Goal: Task Accomplishment & Management: Complete application form

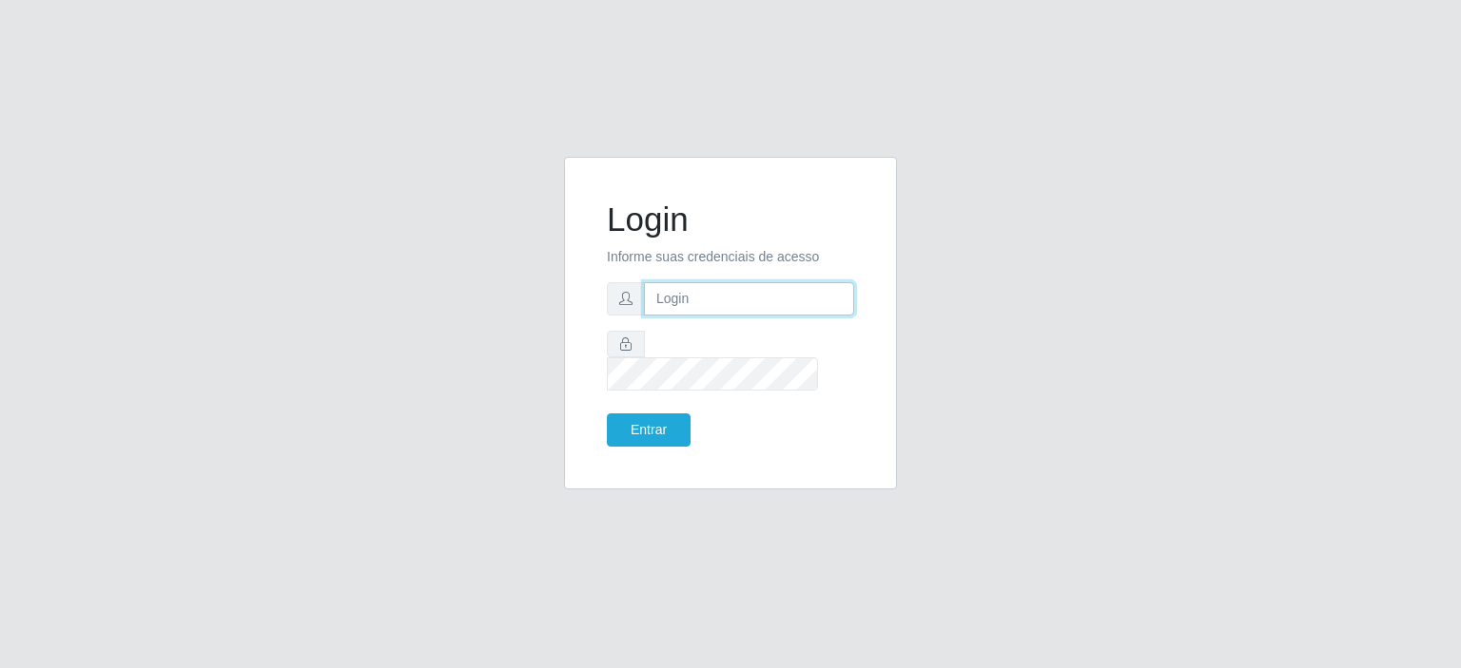
drag, startPoint x: 0, startPoint y: 0, endPoint x: 759, endPoint y: 316, distance: 821.8
click at [759, 316] on input "text" at bounding box center [749, 298] width 210 height 33
type input "[EMAIL_ADDRESS][DOMAIN_NAME]"
click at [655, 414] on button "Entrar" at bounding box center [649, 430] width 84 height 33
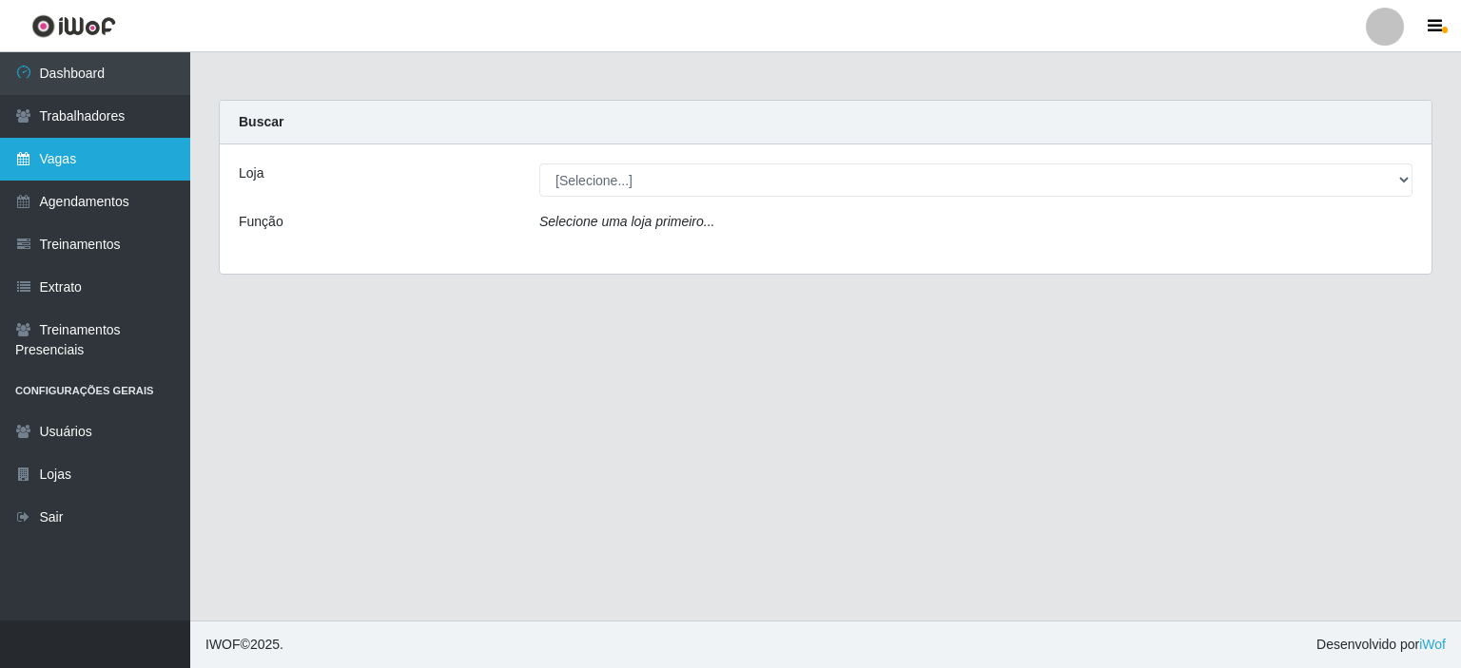
click at [59, 165] on link "Vagas" at bounding box center [95, 159] width 190 height 43
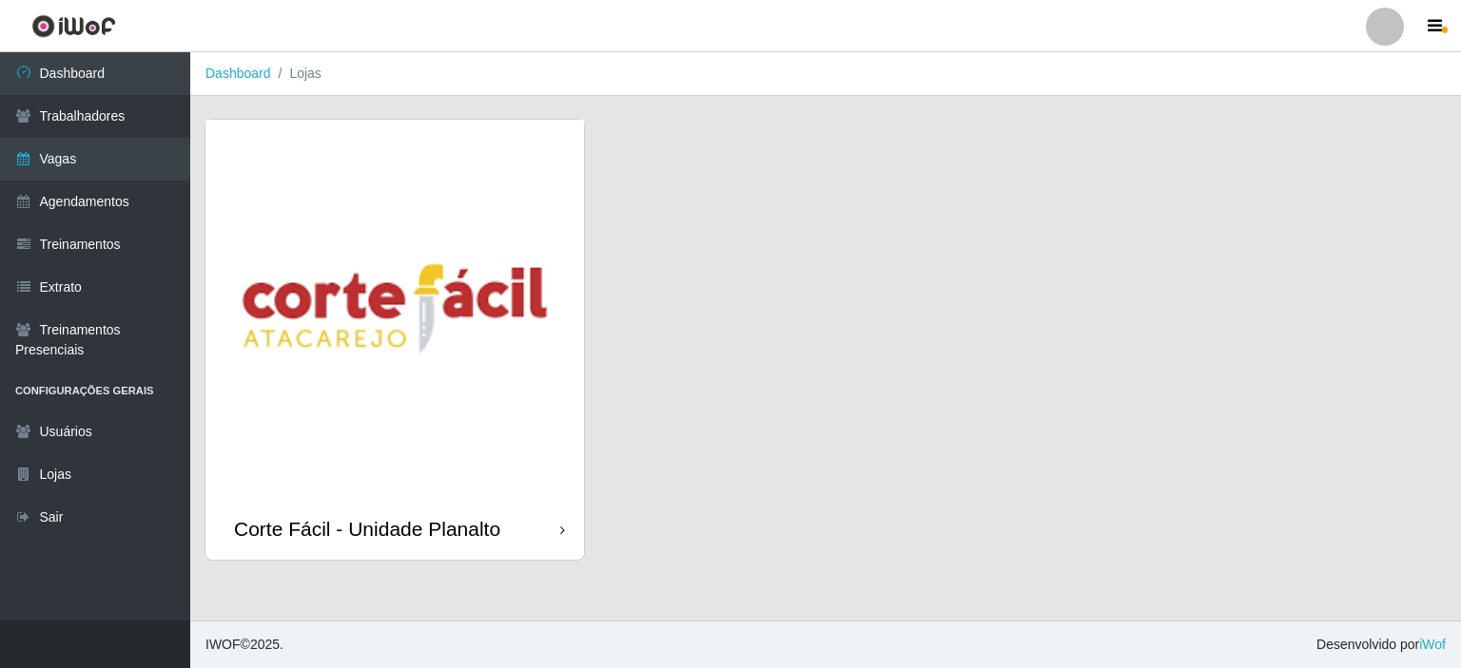
click at [541, 264] on img at bounding box center [394, 309] width 378 height 378
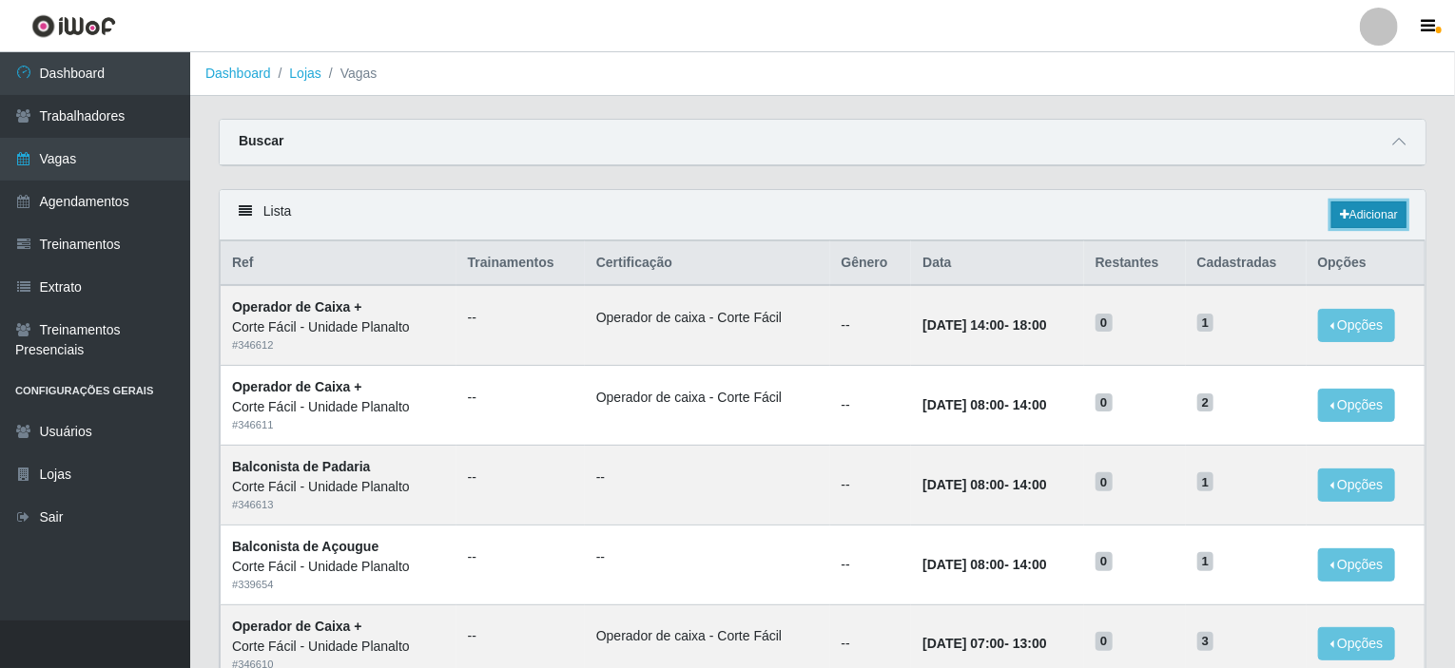
click at [1359, 208] on link "Adicionar" at bounding box center [1368, 215] width 75 height 27
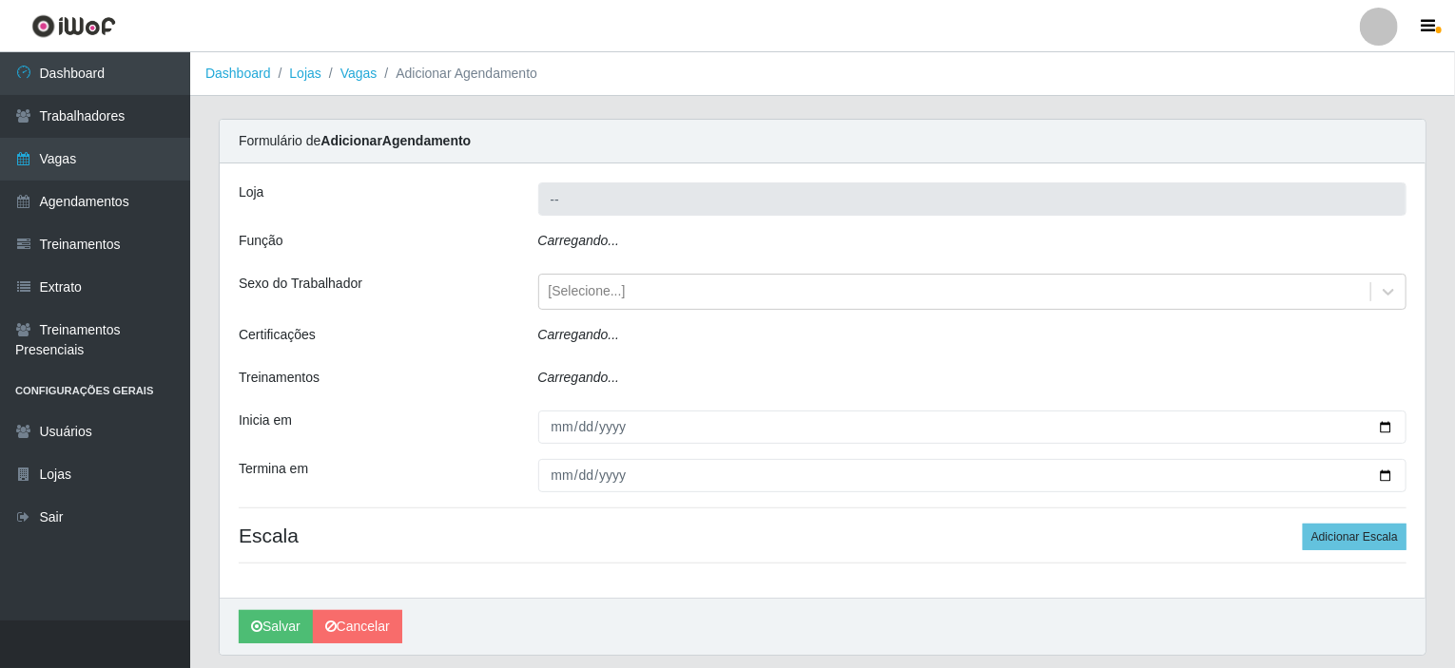
type input "Corte Fácil - Unidade Planalto"
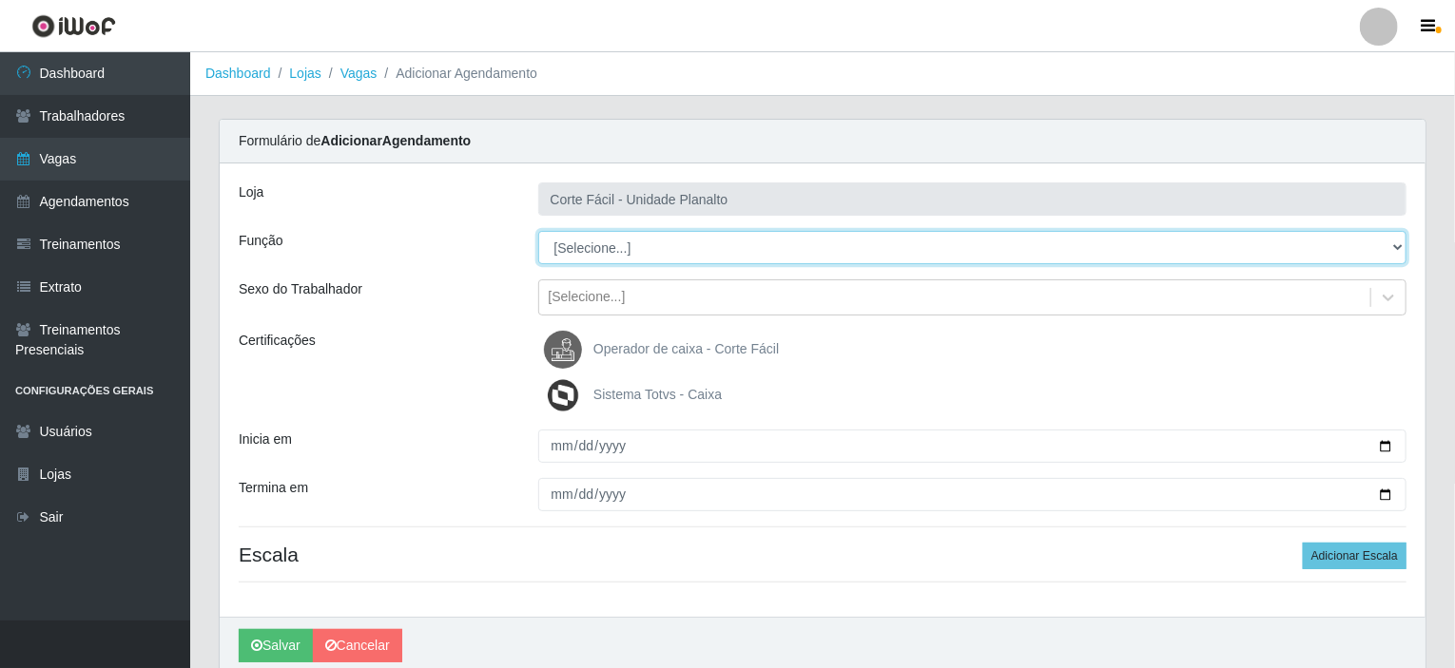
drag, startPoint x: 1395, startPoint y: 248, endPoint x: 1362, endPoint y: 242, distance: 33.9
click at [1395, 248] on select "[Selecione...] ASG ASG + ASG ++ Auxiliar de Estacionamento Auxiliar de Estacion…" at bounding box center [972, 247] width 869 height 33
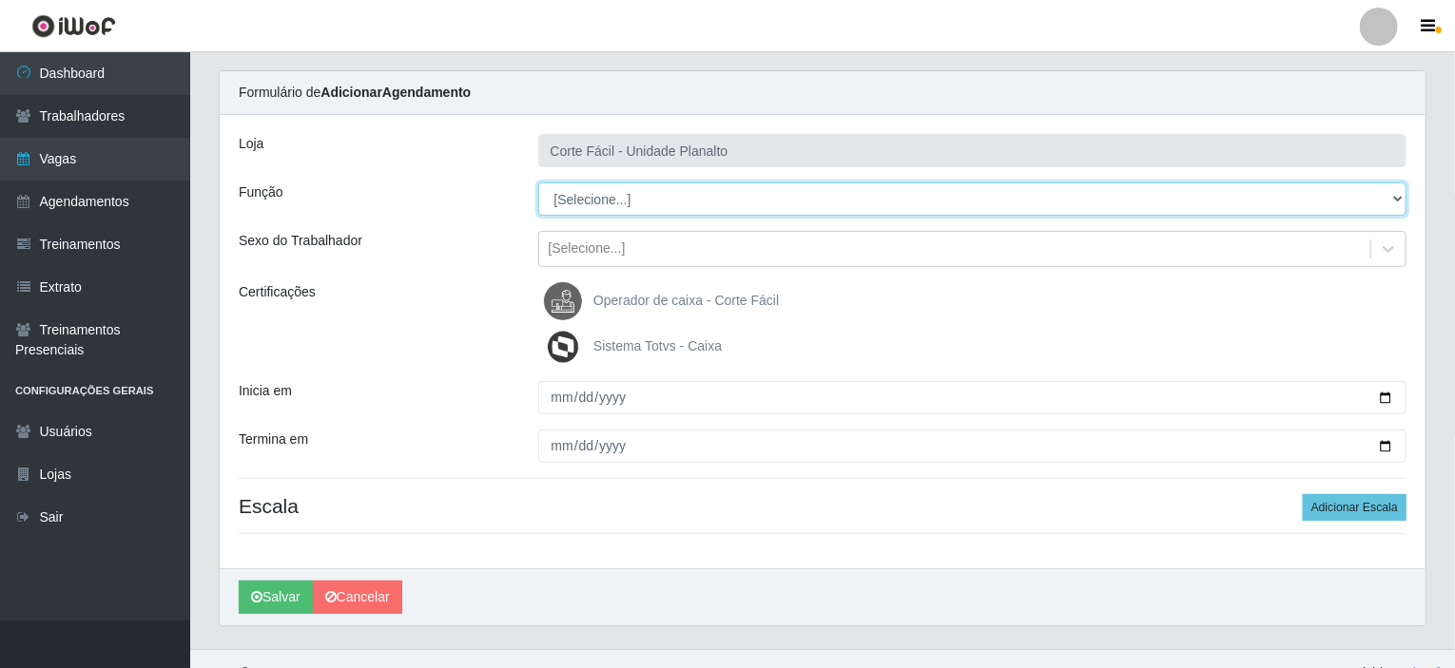
scroll to position [75, 0]
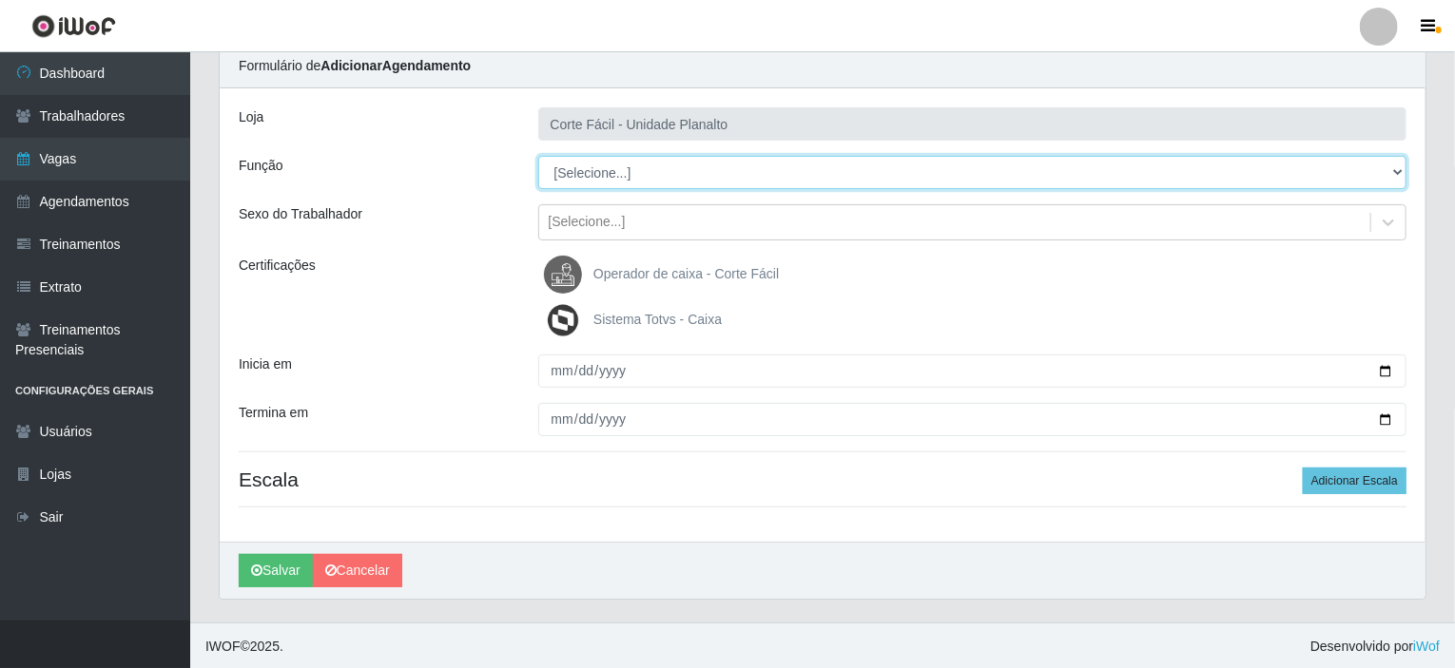
click at [689, 174] on select "[Selecione...] ASG ASG + ASG ++ Auxiliar de Estacionamento Auxiliar de Estacion…" at bounding box center [972, 172] width 869 height 33
select select "123"
click at [538, 156] on select "[Selecione...] ASG ASG + ASG ++ Auxiliar de Estacionamento Auxiliar de Estacion…" at bounding box center [972, 172] width 869 height 33
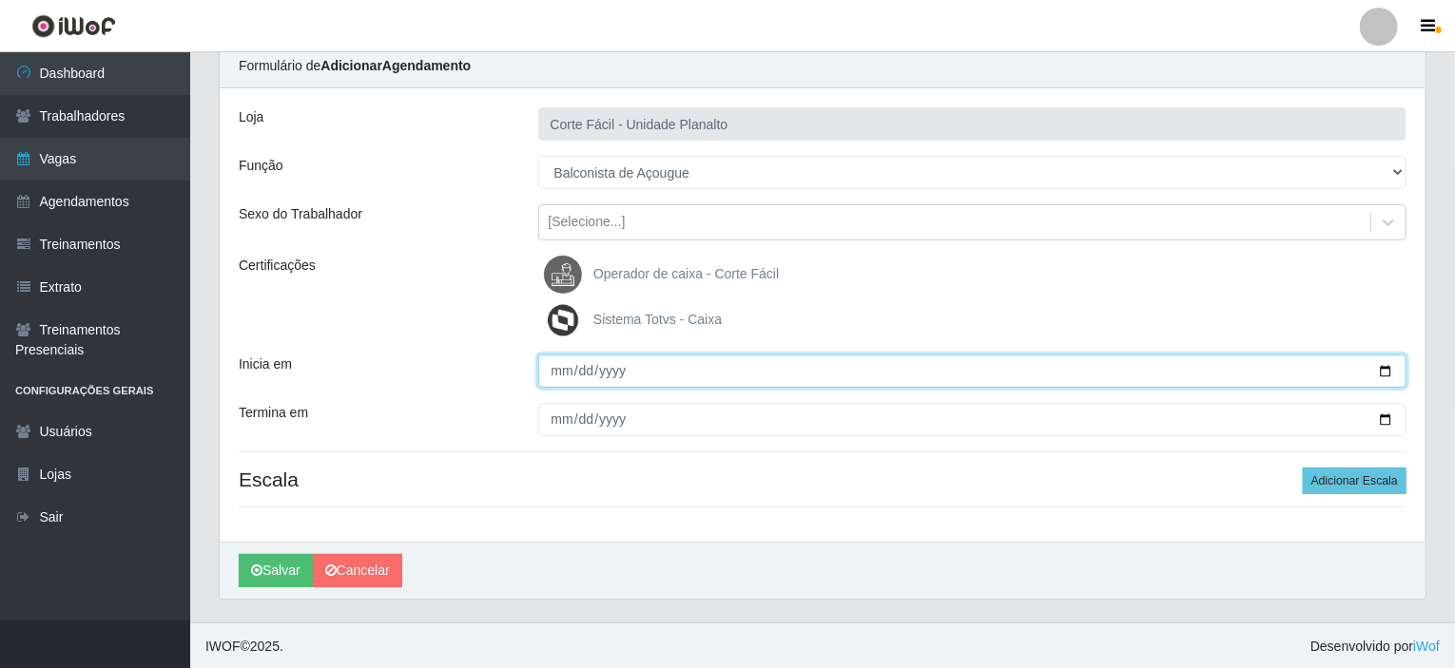
click at [1384, 370] on input "Inicia em" at bounding box center [972, 371] width 869 height 33
type input "[DATE]"
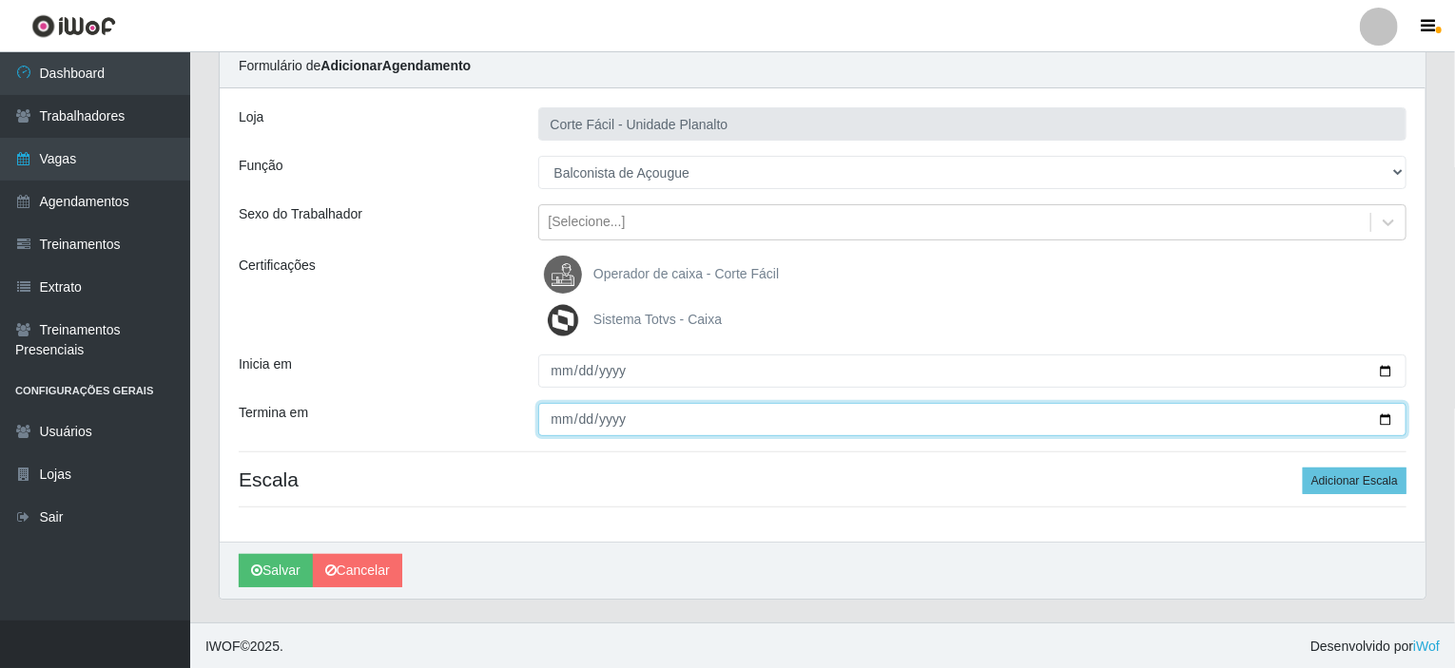
click at [1380, 416] on input "Termina em" at bounding box center [972, 419] width 869 height 33
type input "[DATE]"
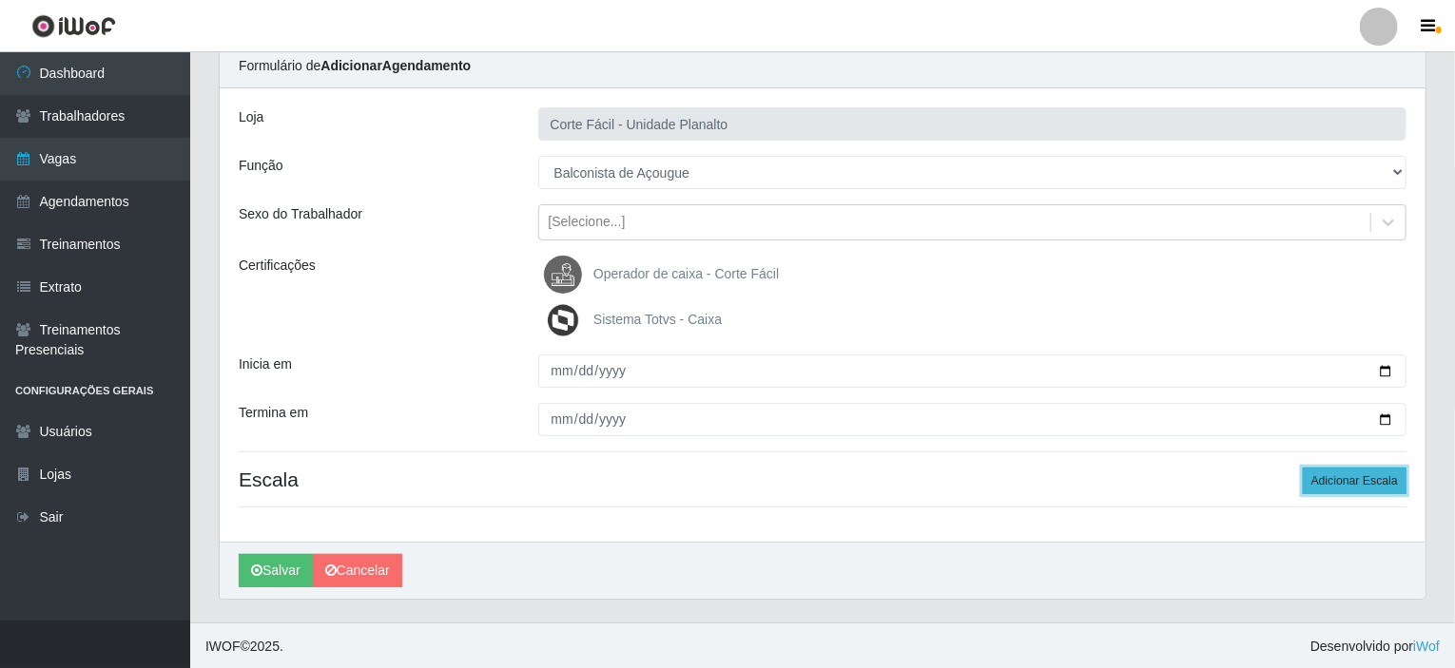
click at [1377, 479] on button "Adicionar Escala" at bounding box center [1355, 481] width 104 height 27
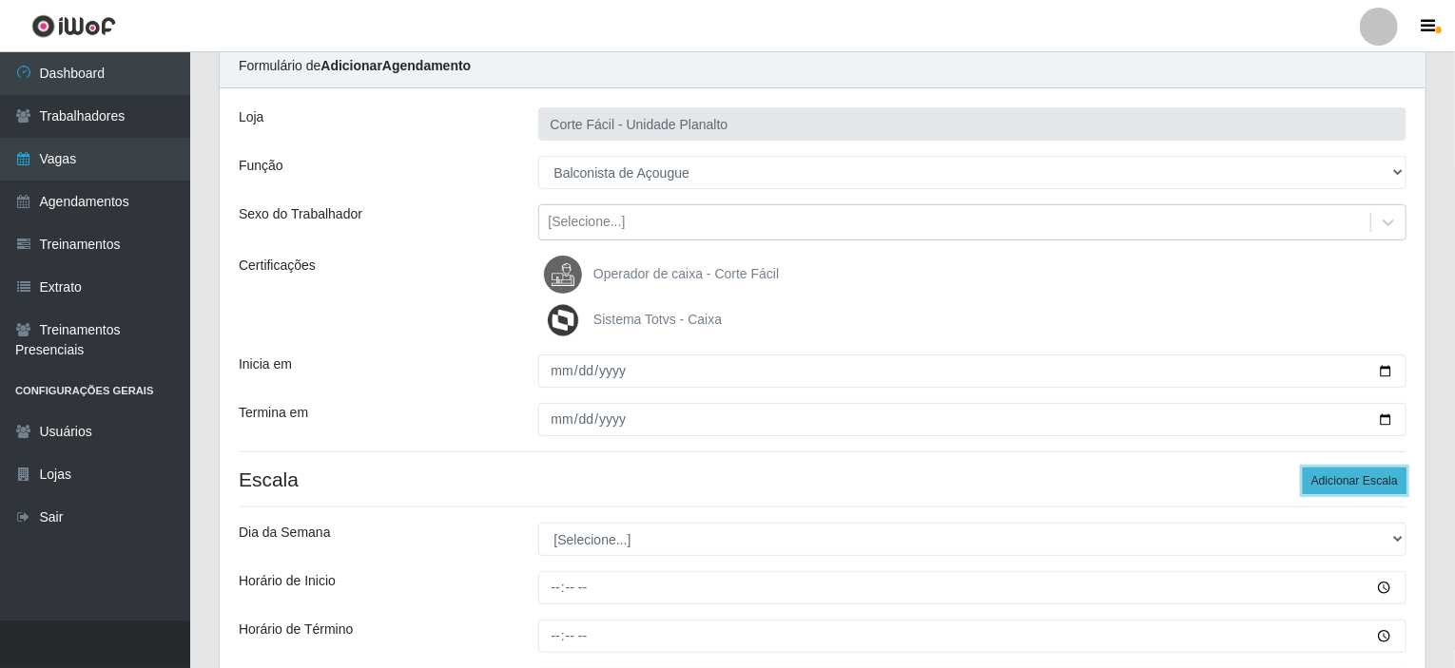
click at [1377, 479] on button "Adicionar Escala" at bounding box center [1355, 481] width 104 height 27
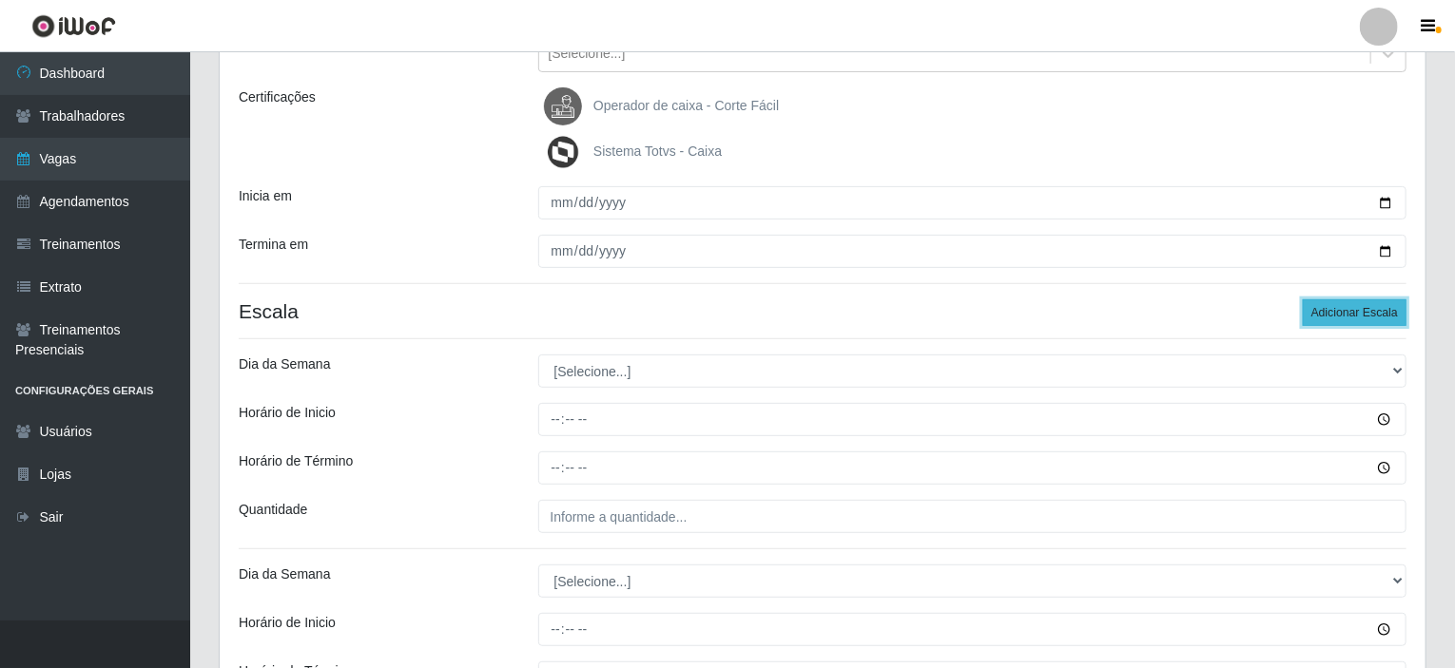
scroll to position [265, 0]
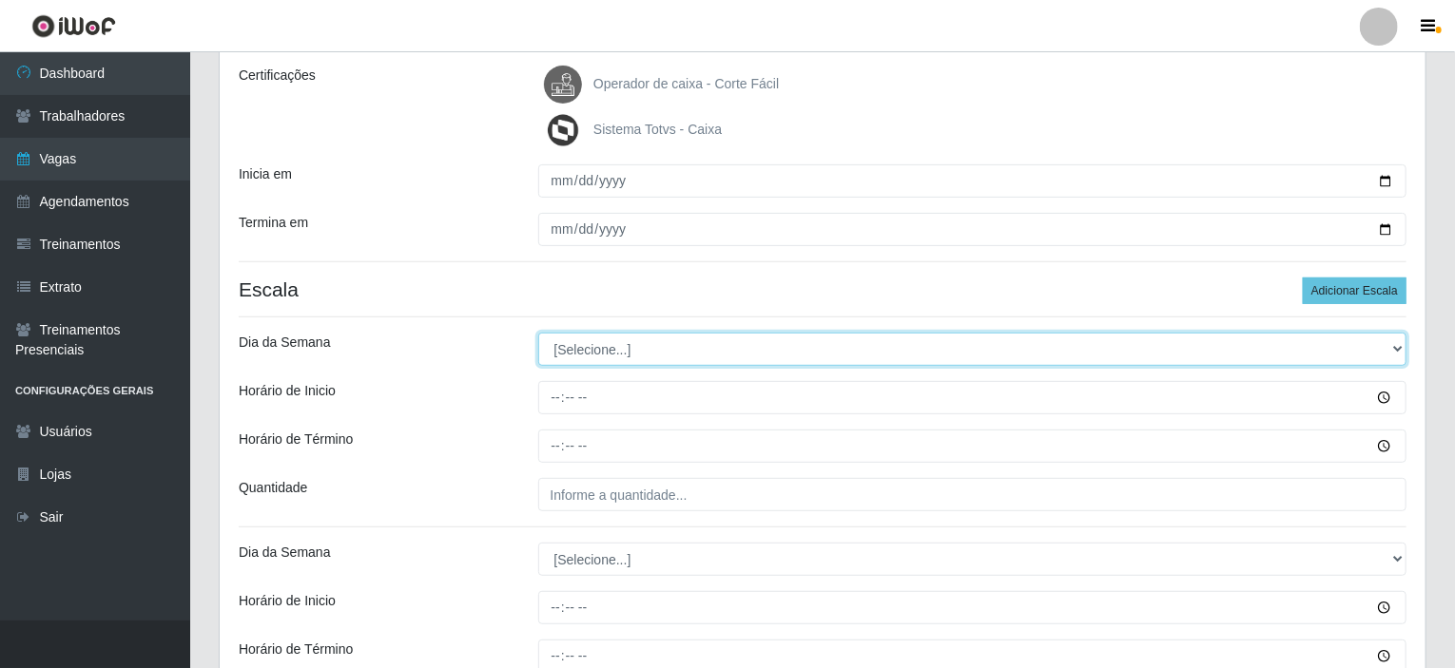
click at [1398, 345] on select "[Selecione...] Segunda Terça Quarta Quinta Sexta Sábado Domingo" at bounding box center [972, 349] width 869 height 33
select select "3"
click at [538, 333] on select "[Selecione...] Segunda Terça Quarta Quinta Sexta Sábado Domingo" at bounding box center [972, 349] width 869 height 33
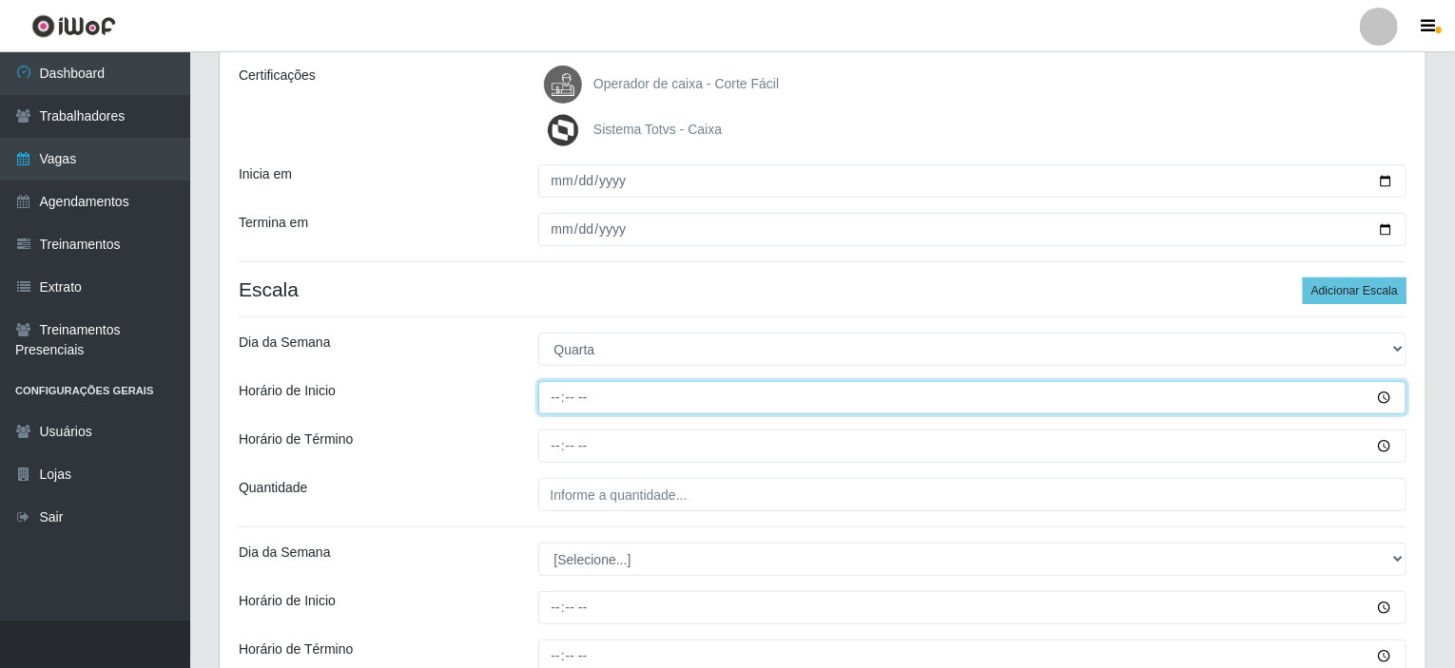
click at [549, 397] on input "Horário de Inicio" at bounding box center [972, 397] width 869 height 33
type input "15:00"
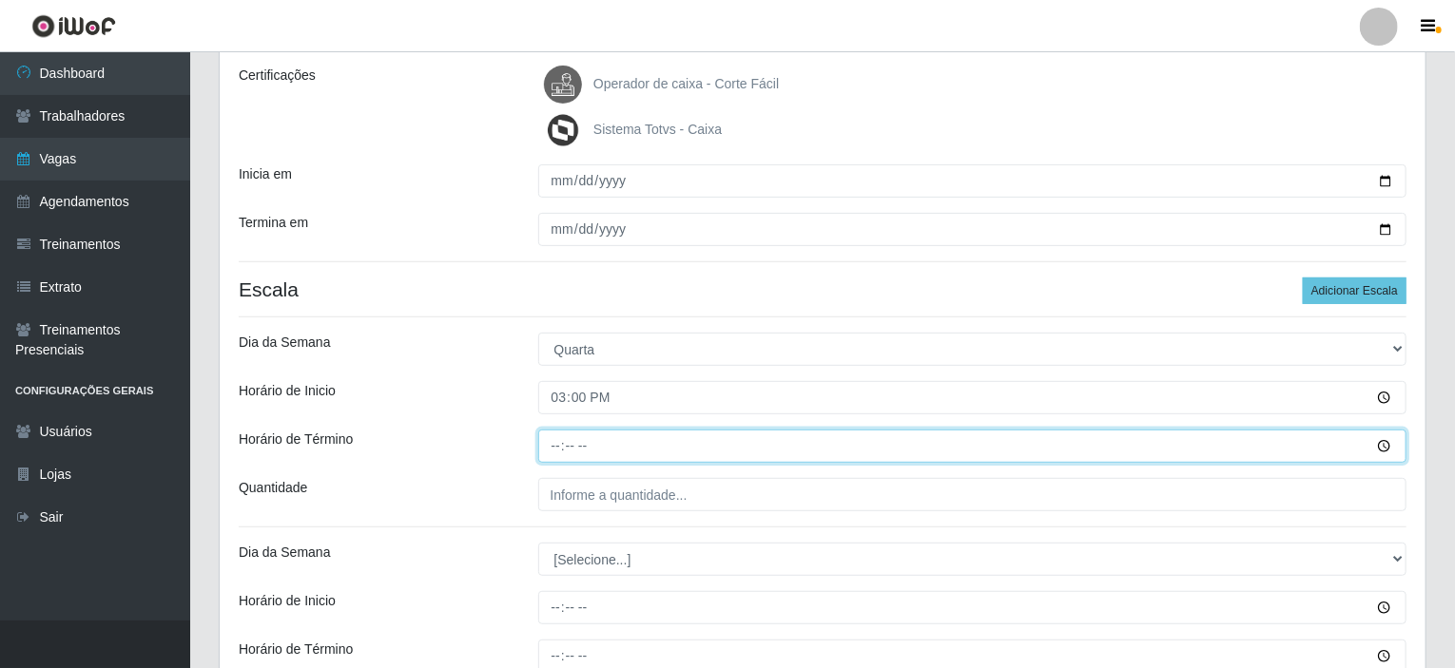
click at [558, 438] on input "Horário de Término" at bounding box center [972, 446] width 869 height 33
type input "21:00"
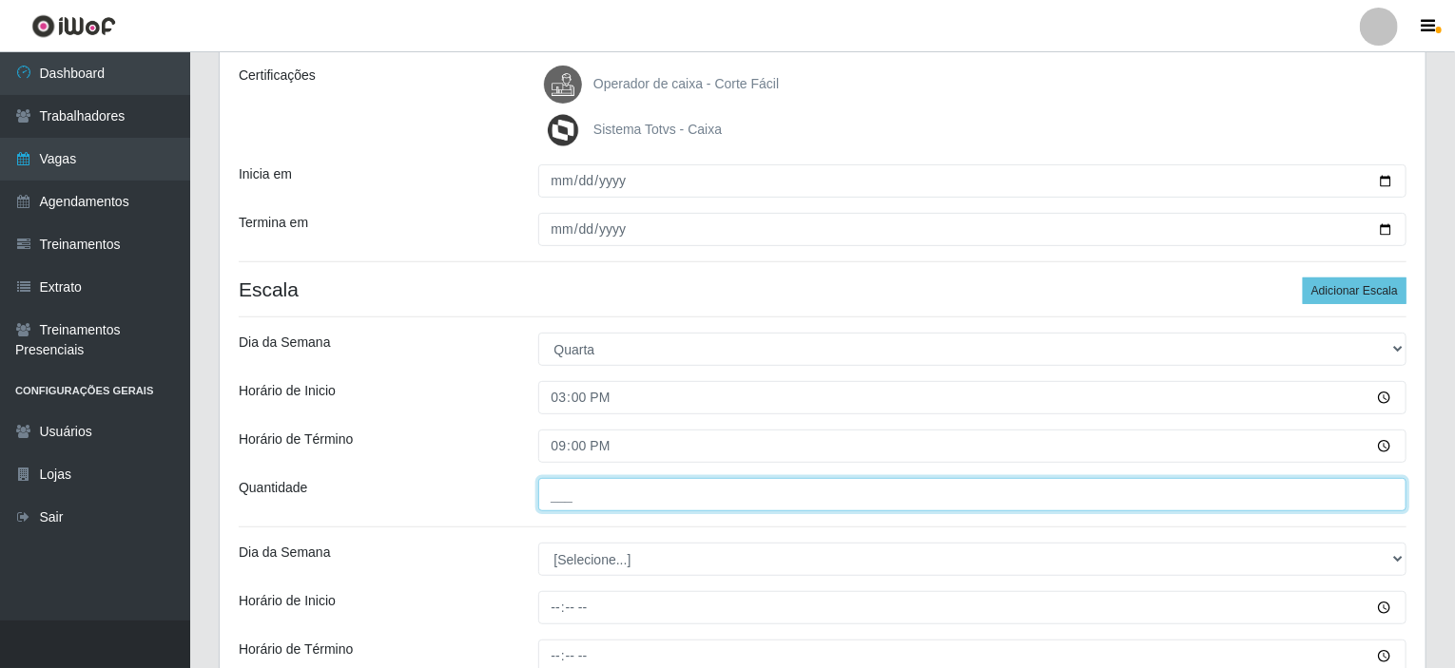
click at [556, 497] on input "___" at bounding box center [972, 494] width 869 height 33
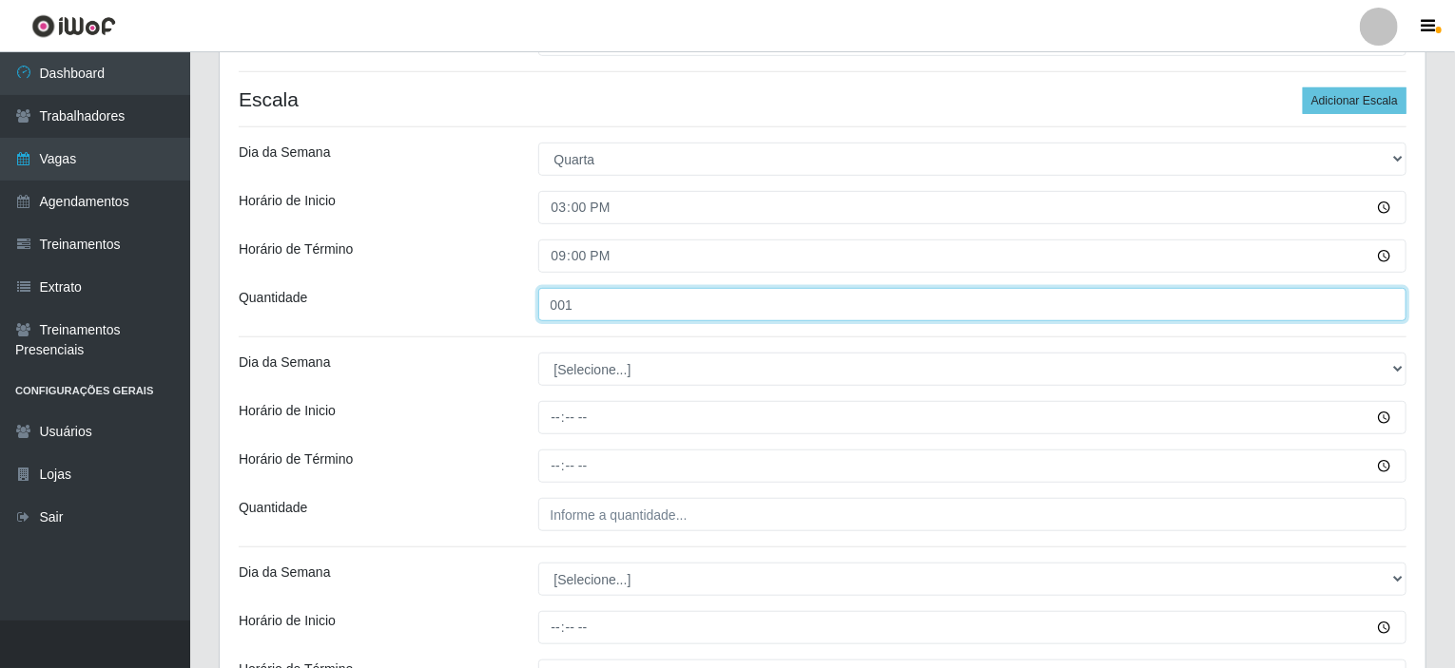
type input "001"
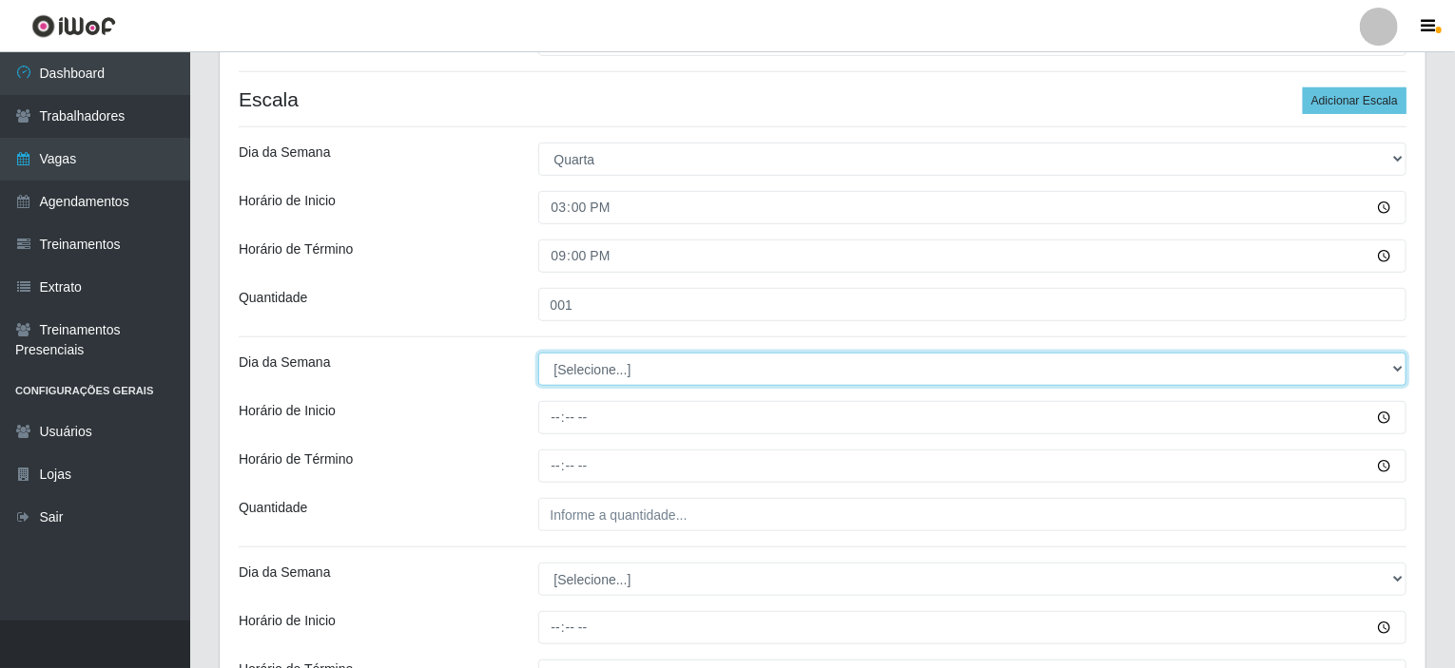
click at [626, 368] on select "[Selecione...] Segunda Terça Quarta Quinta Sexta Sábado Domingo" at bounding box center [972, 369] width 869 height 33
select select "4"
click at [538, 353] on select "[Selecione...] Segunda Terça Quarta Quinta Sexta Sábado Domingo" at bounding box center [972, 369] width 869 height 33
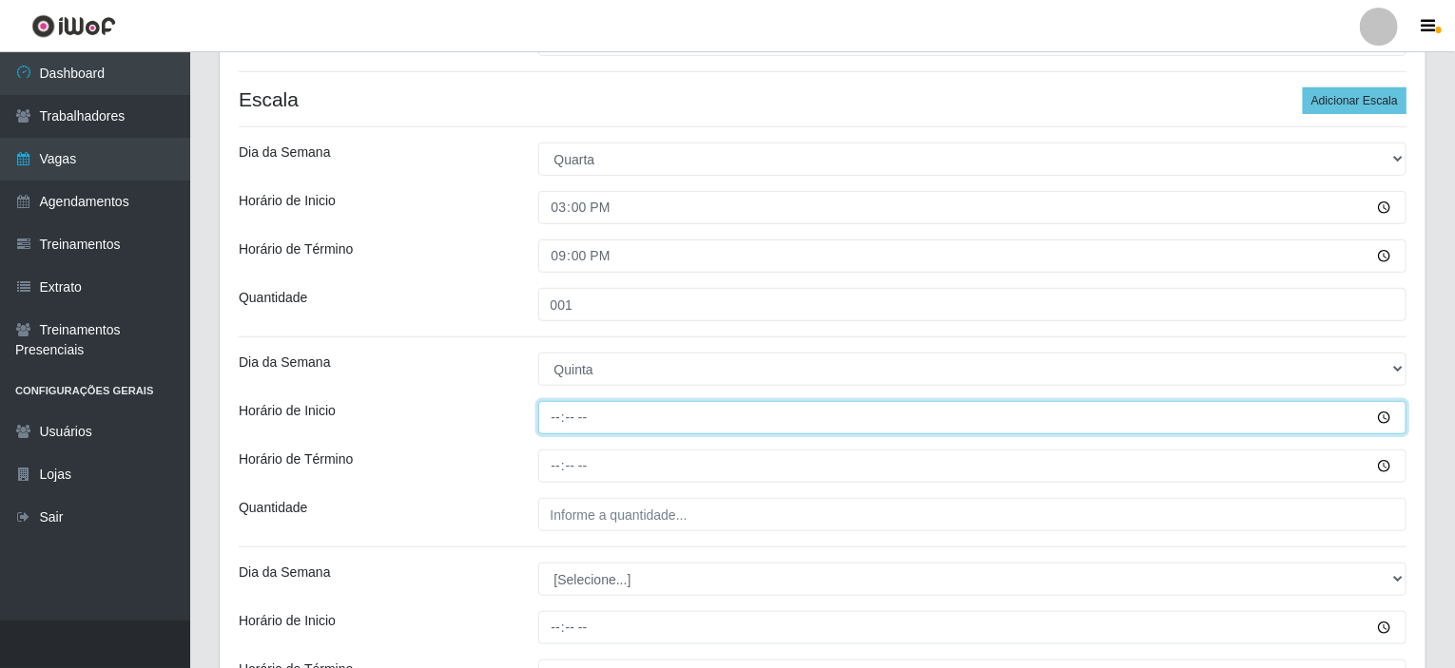
click at [553, 416] on input "Horário de Inicio" at bounding box center [972, 417] width 869 height 33
type input "15:00"
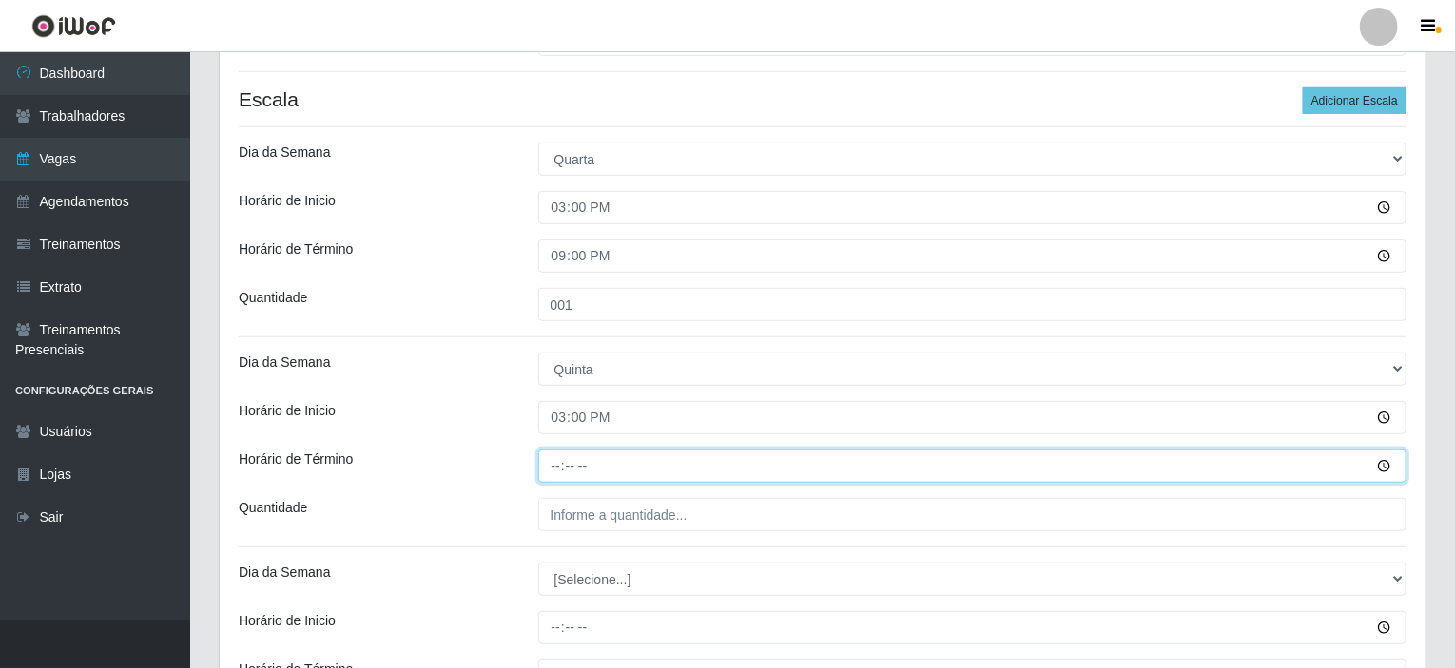
click at [553, 467] on input "Horário de Término" at bounding box center [972, 466] width 869 height 33
type input "21:00"
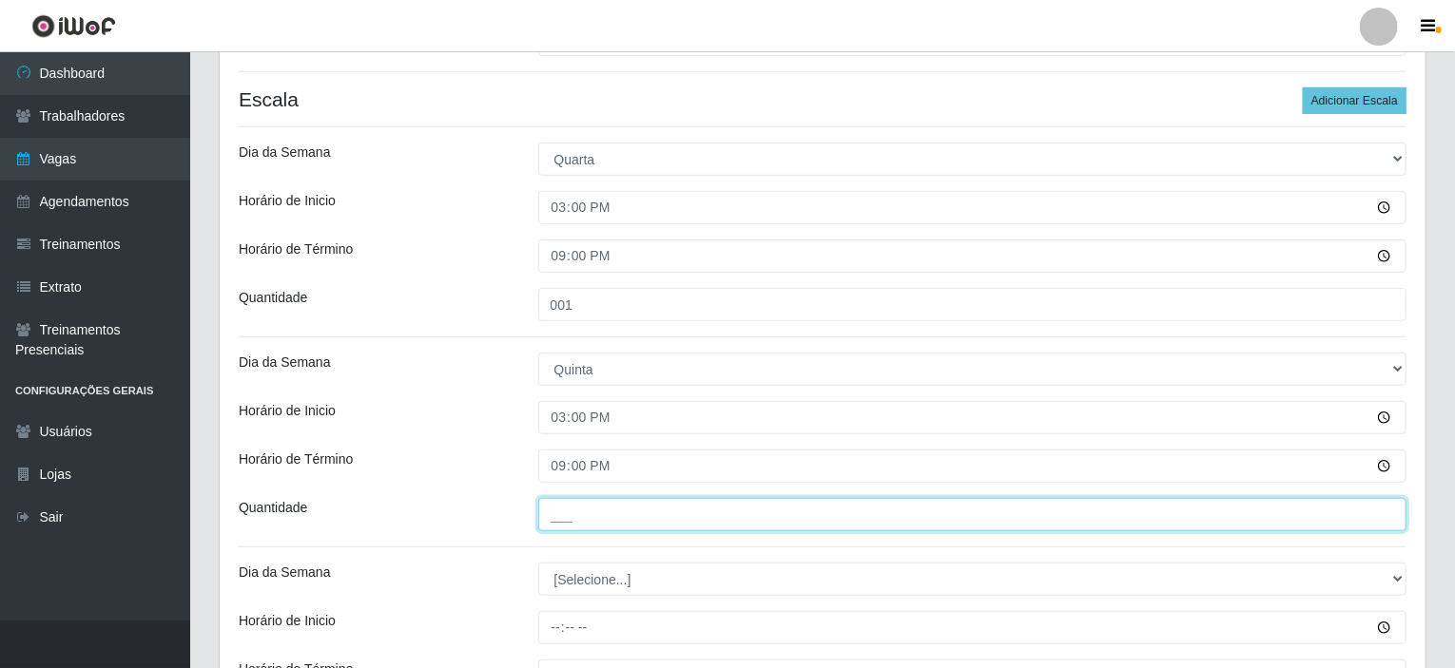
click at [560, 505] on input "___" at bounding box center [972, 514] width 869 height 33
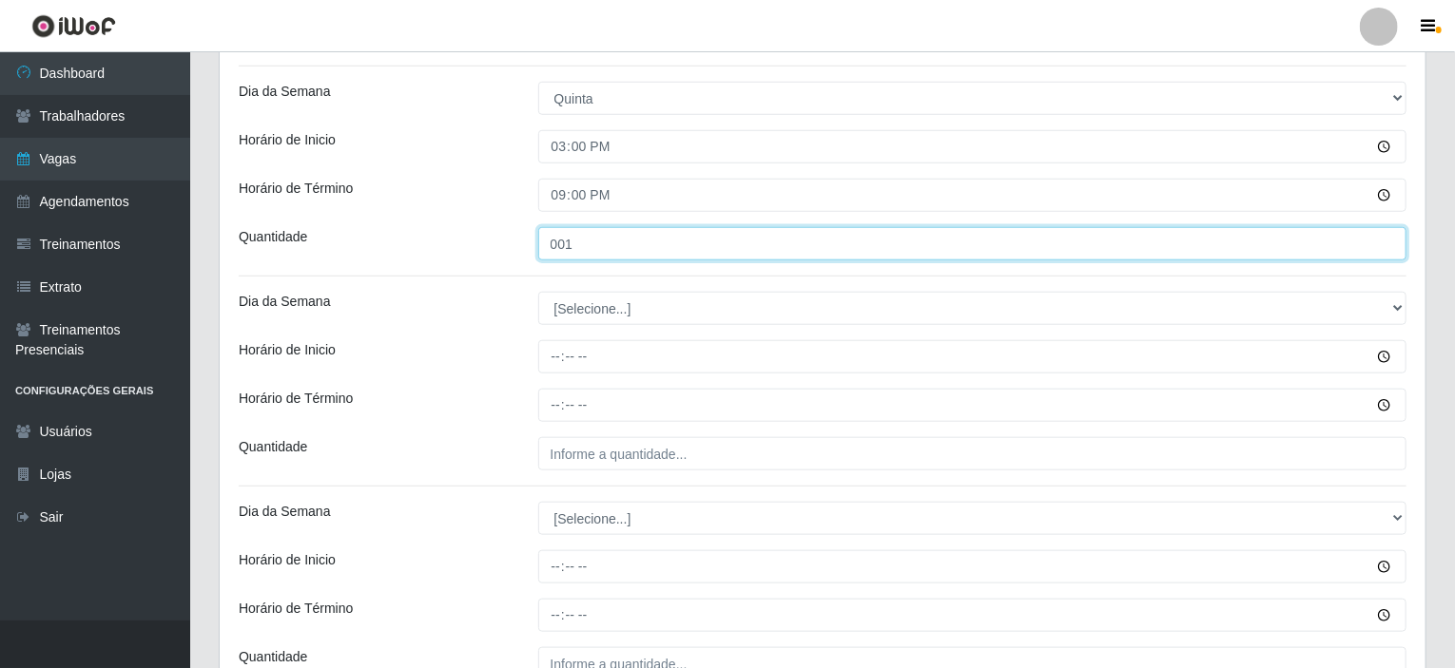
scroll to position [741, 0]
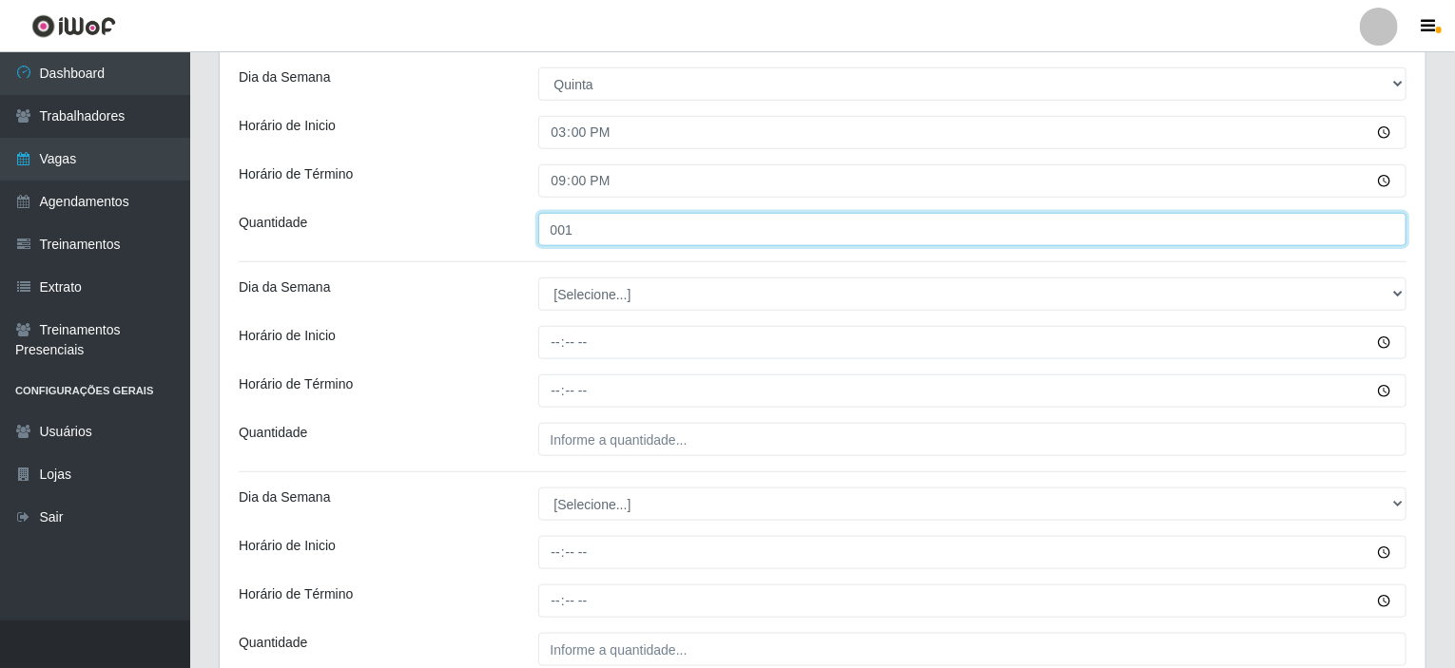
type input "001"
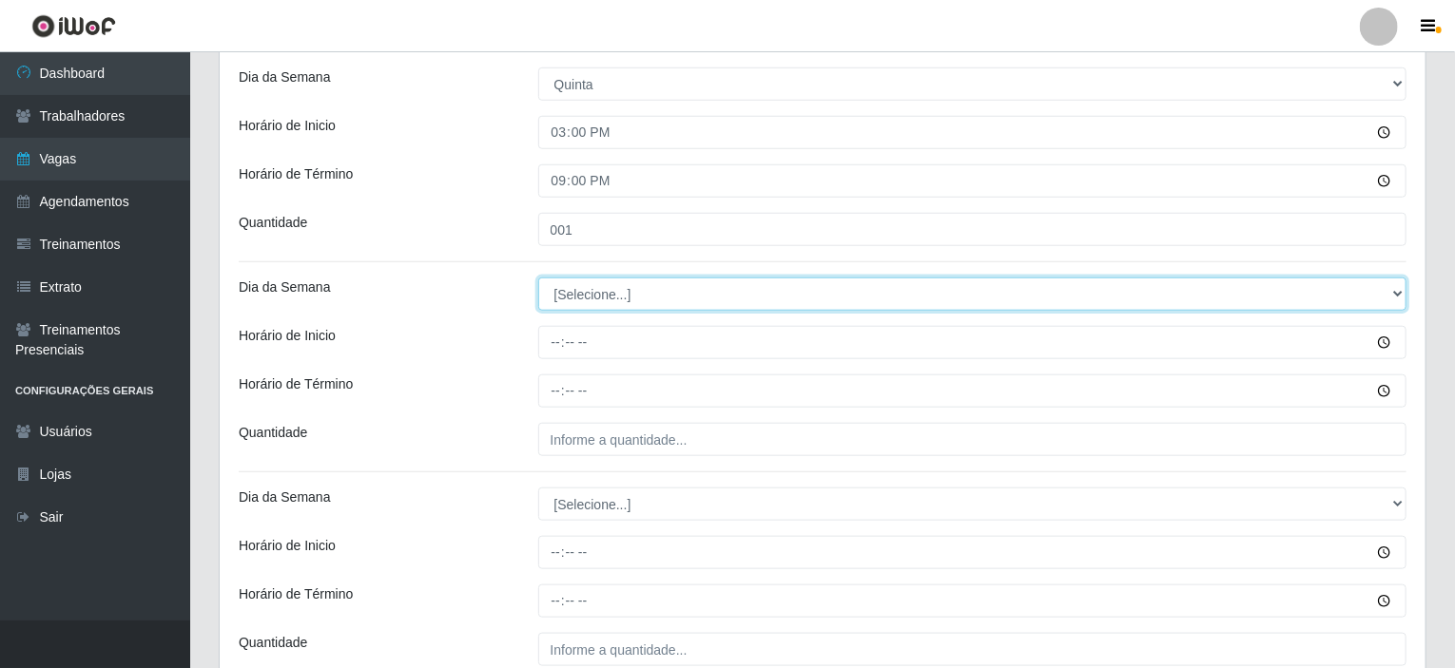
click at [595, 298] on select "[Selecione...] Segunda Terça Quarta Quinta Sexta Sábado Domingo" at bounding box center [972, 294] width 869 height 33
select select "5"
click at [538, 278] on select "[Selecione...] Segunda Terça Quarta Quinta Sexta Sábado Domingo" at bounding box center [972, 294] width 869 height 33
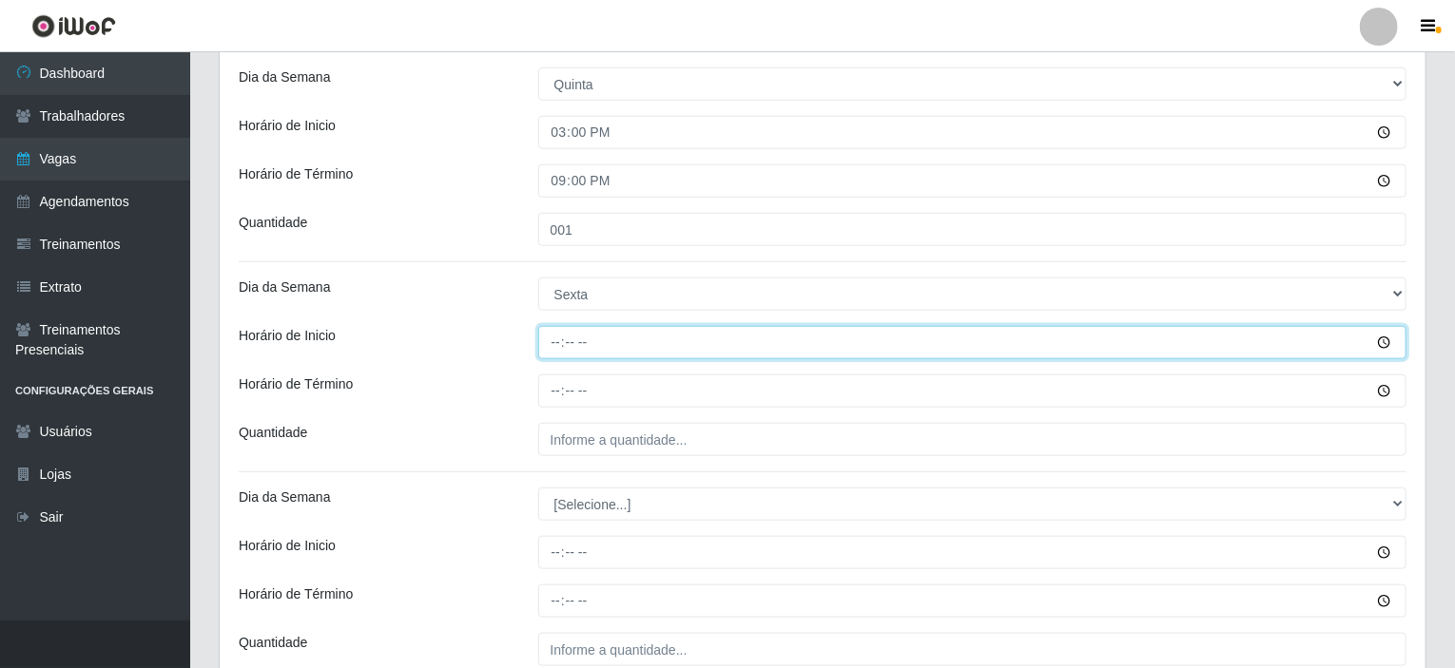
click at [556, 338] on input "Horário de Inicio" at bounding box center [972, 342] width 869 height 33
type input "15:00"
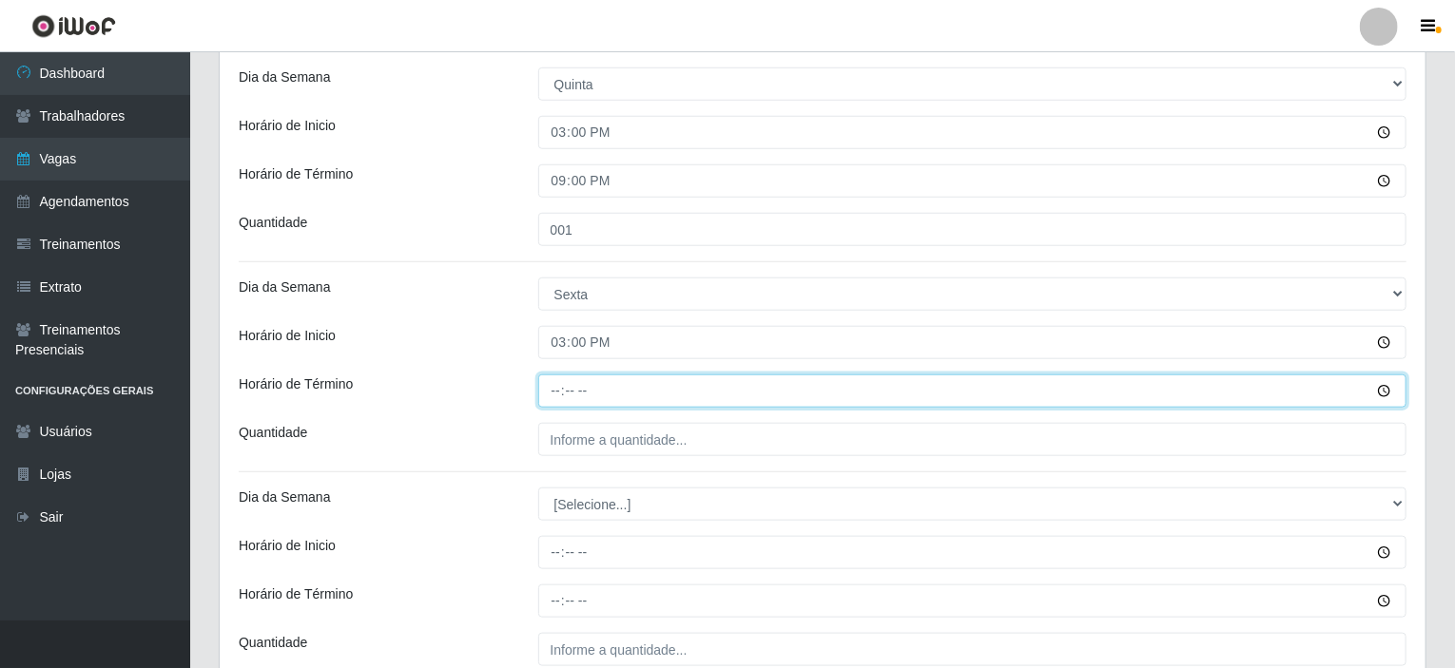
click at [559, 391] on input "Horário de Término" at bounding box center [972, 391] width 869 height 33
type input "21:00"
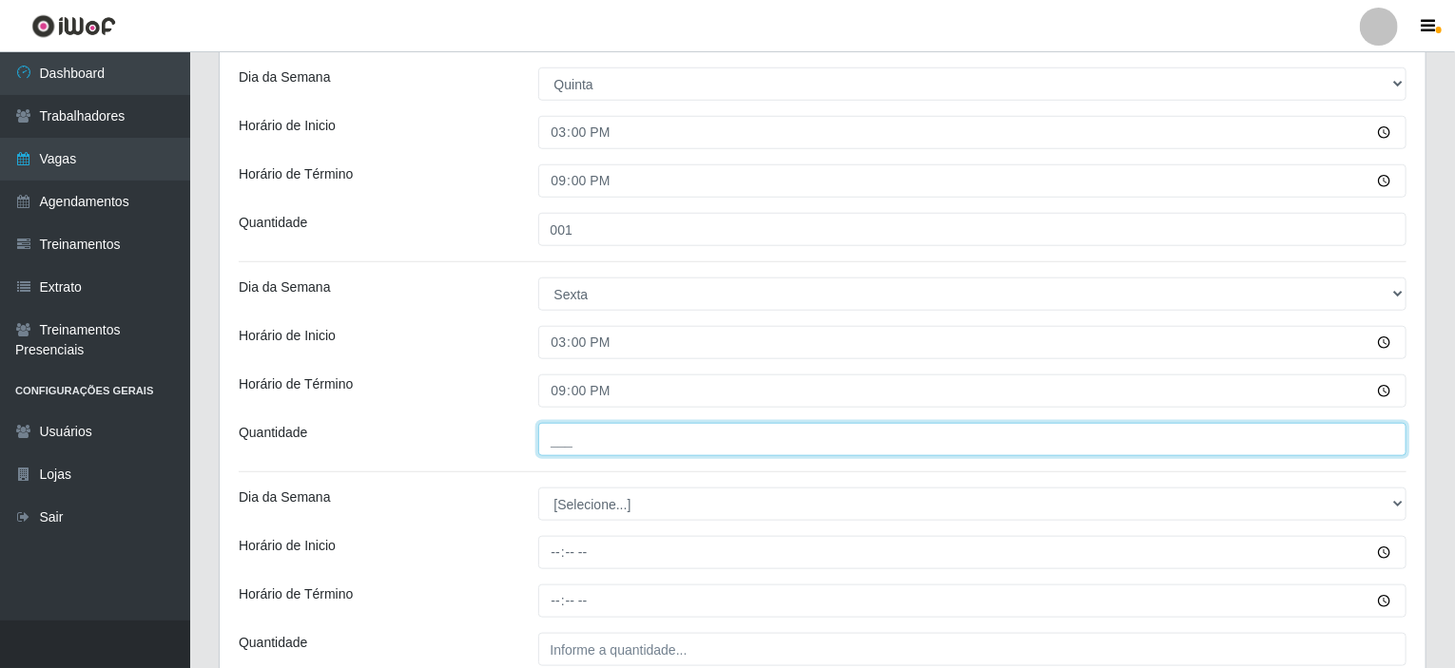
click at [579, 429] on input "___" at bounding box center [972, 439] width 869 height 33
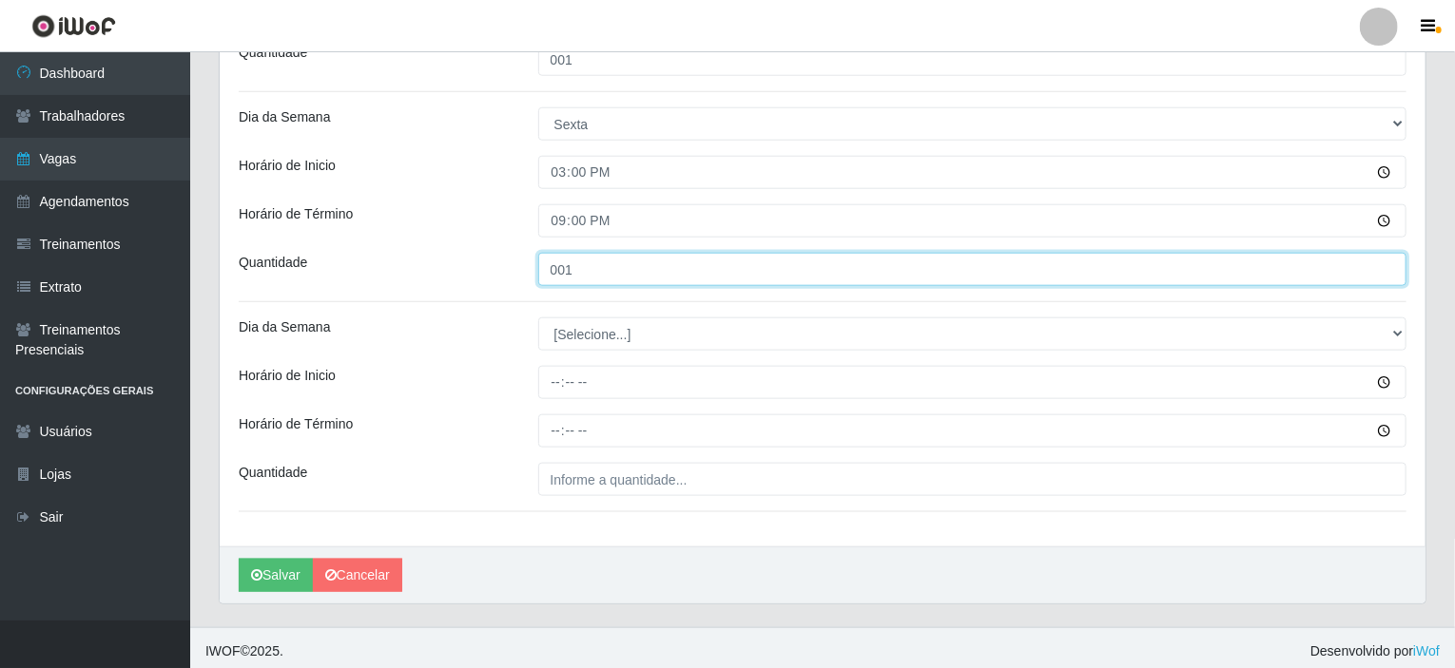
scroll to position [915, 0]
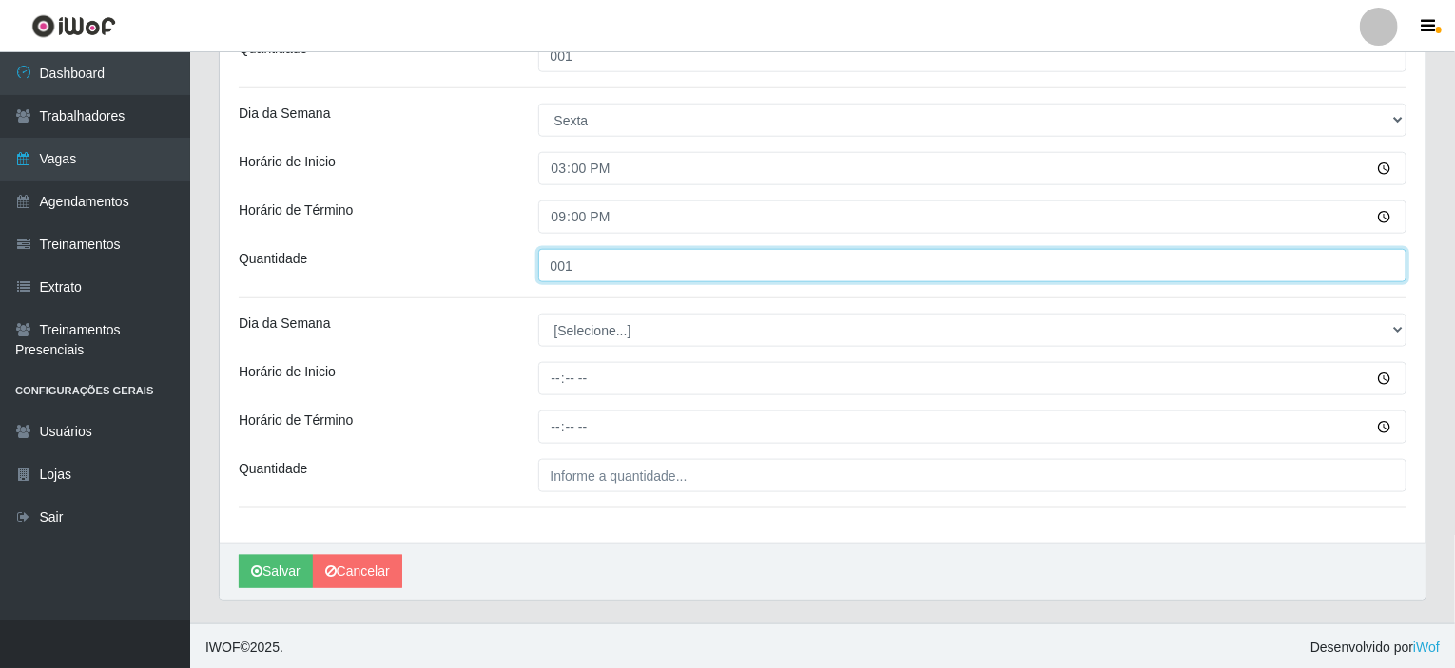
type input "001"
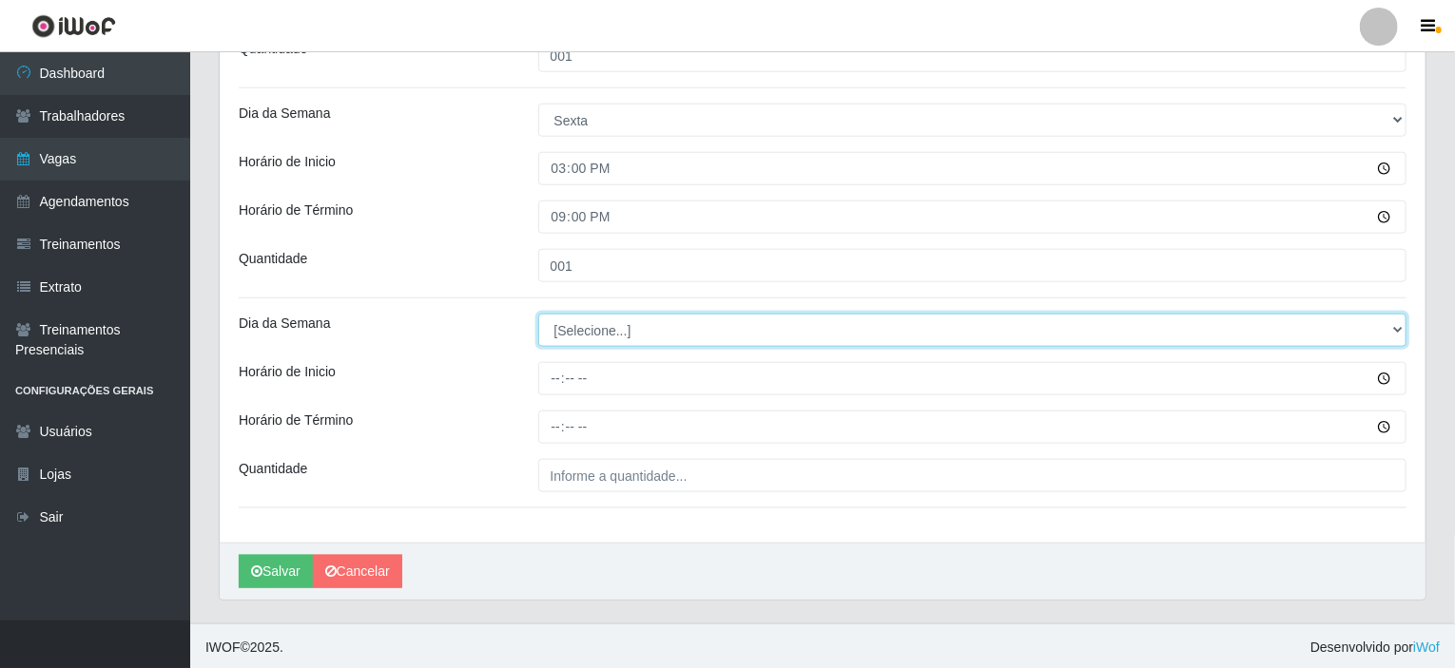
click at [594, 332] on select "[Selecione...] Segunda Terça Quarta Quinta Sexta Sábado Domingo" at bounding box center [972, 330] width 869 height 33
select select "6"
click at [538, 314] on select "[Selecione...] Segunda Terça Quarta Quinta Sexta Sábado Domingo" at bounding box center [972, 330] width 869 height 33
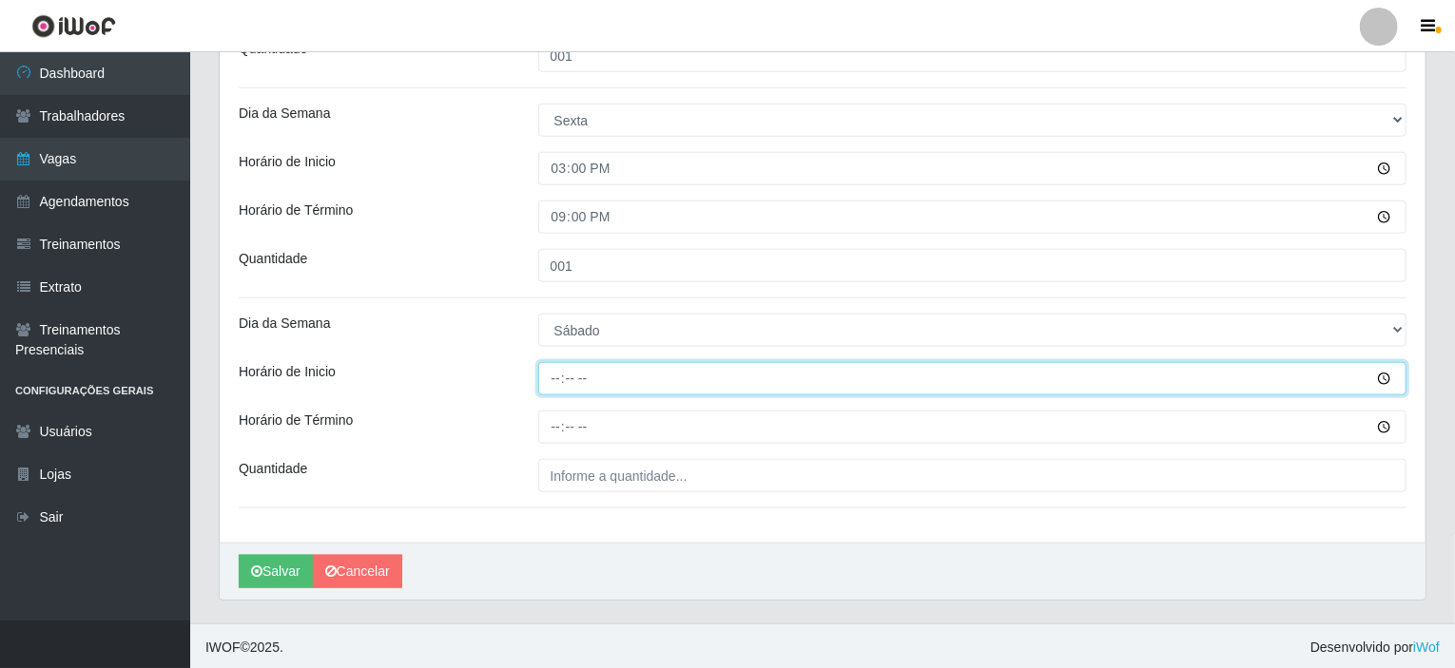
click at [564, 377] on input "Horário de Inicio" at bounding box center [972, 378] width 869 height 33
type input "15:00"
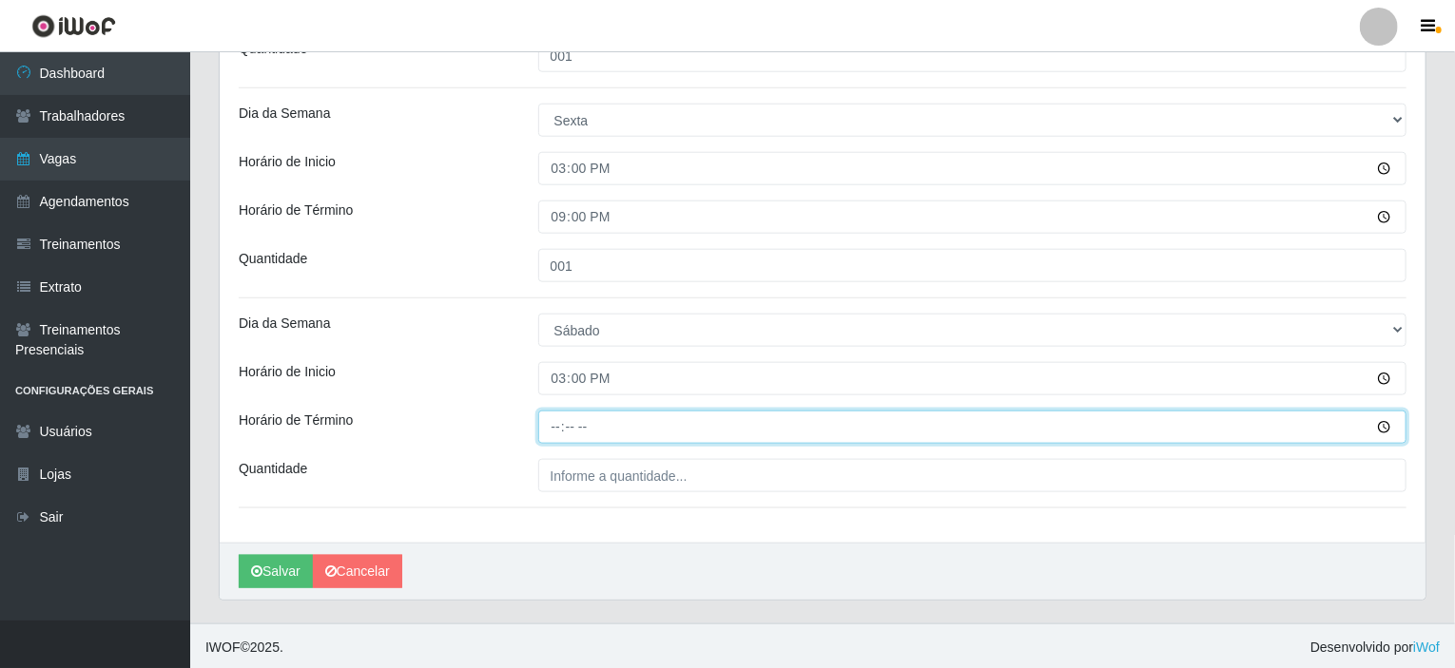
click at [557, 420] on input "Horário de Término" at bounding box center [972, 427] width 869 height 33
type input "21:00"
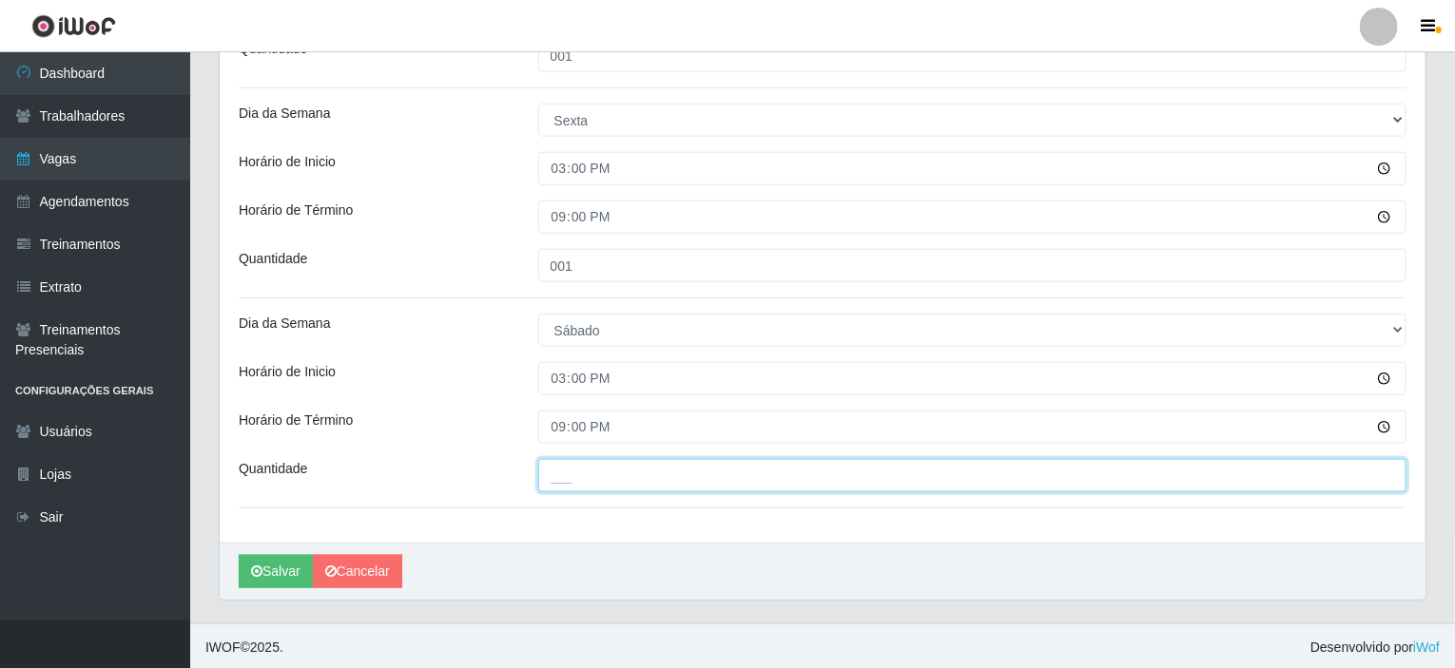
click at [580, 472] on input "___" at bounding box center [972, 475] width 869 height 33
type input "001"
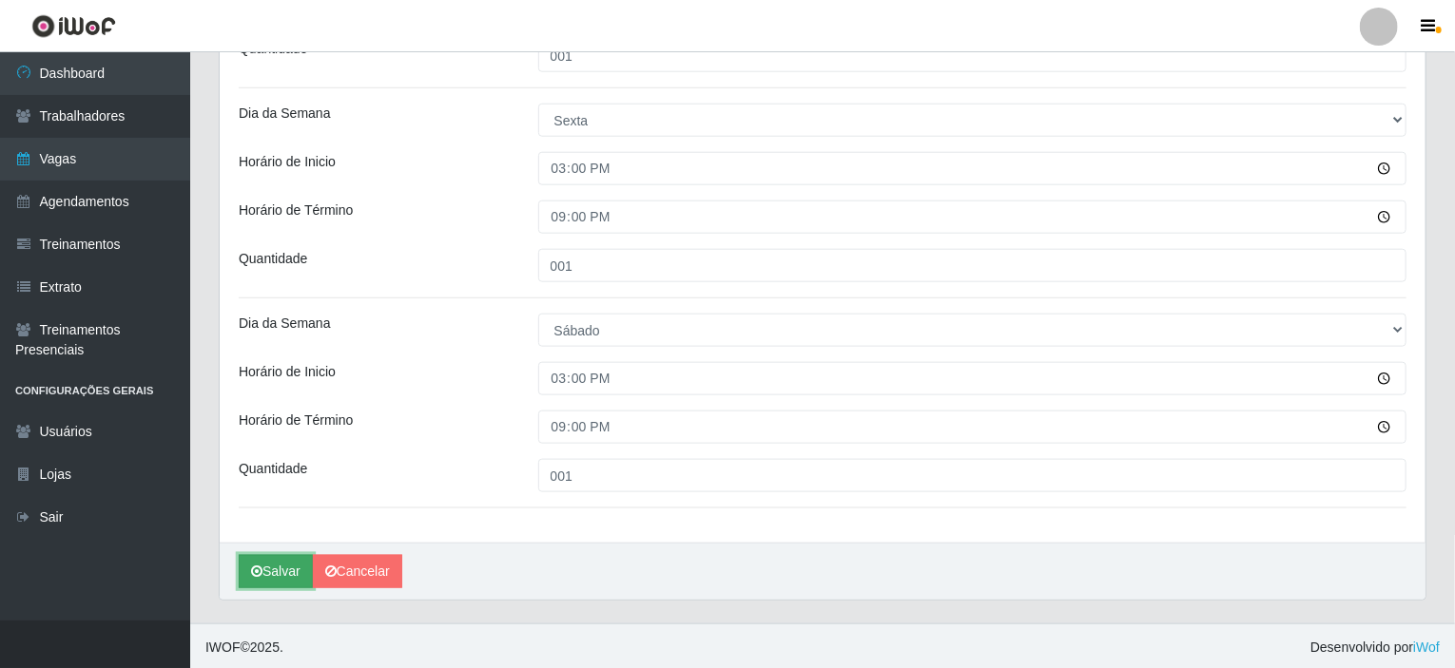
click at [273, 573] on button "Salvar" at bounding box center [276, 571] width 74 height 33
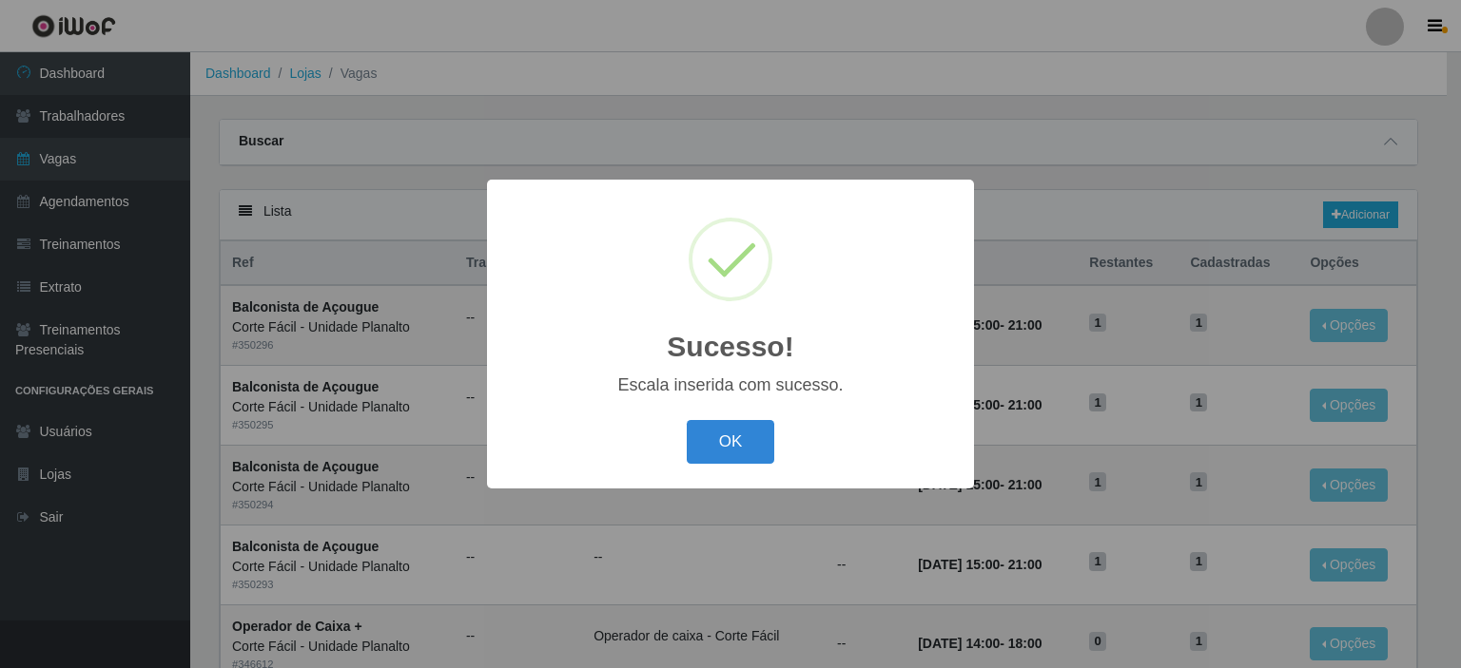
drag, startPoint x: 737, startPoint y: 431, endPoint x: 885, endPoint y: 331, distance: 178.8
click at [736, 432] on button "OK" at bounding box center [731, 442] width 88 height 45
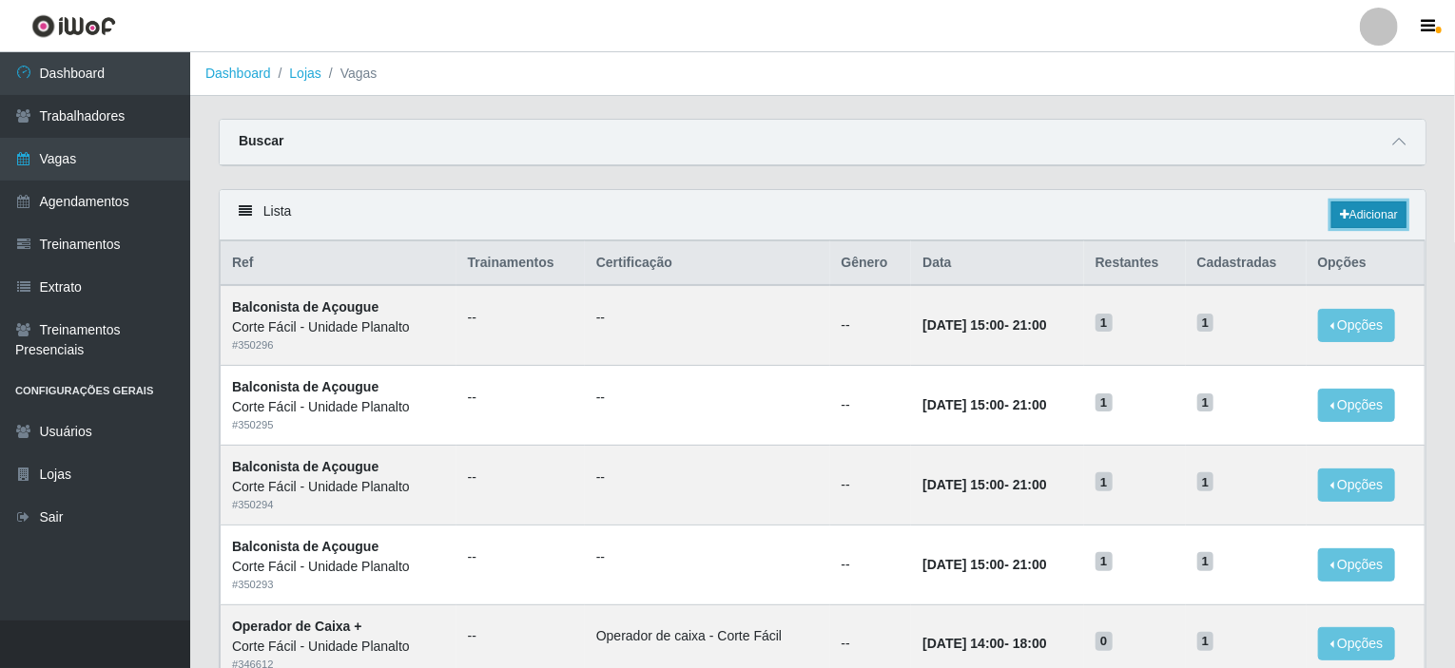
click at [1381, 220] on link "Adicionar" at bounding box center [1368, 215] width 75 height 27
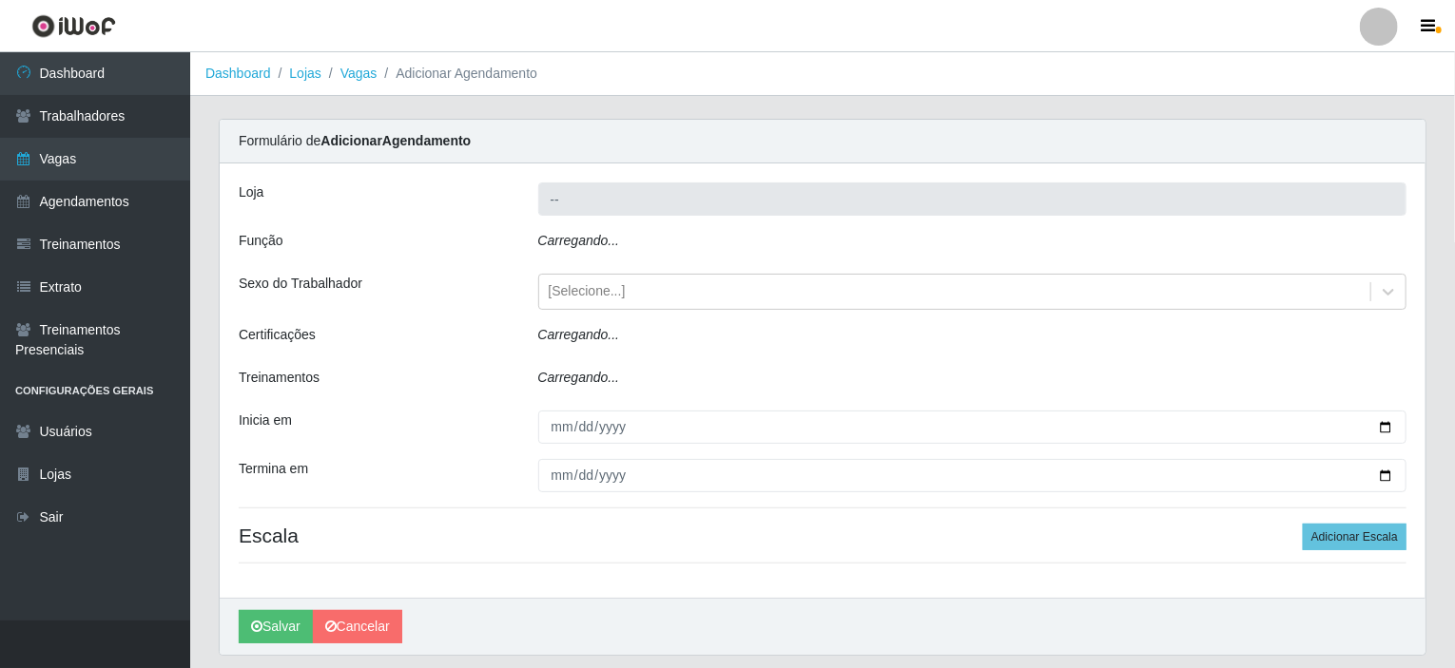
type input "Corte Fácil - Unidade Planalto"
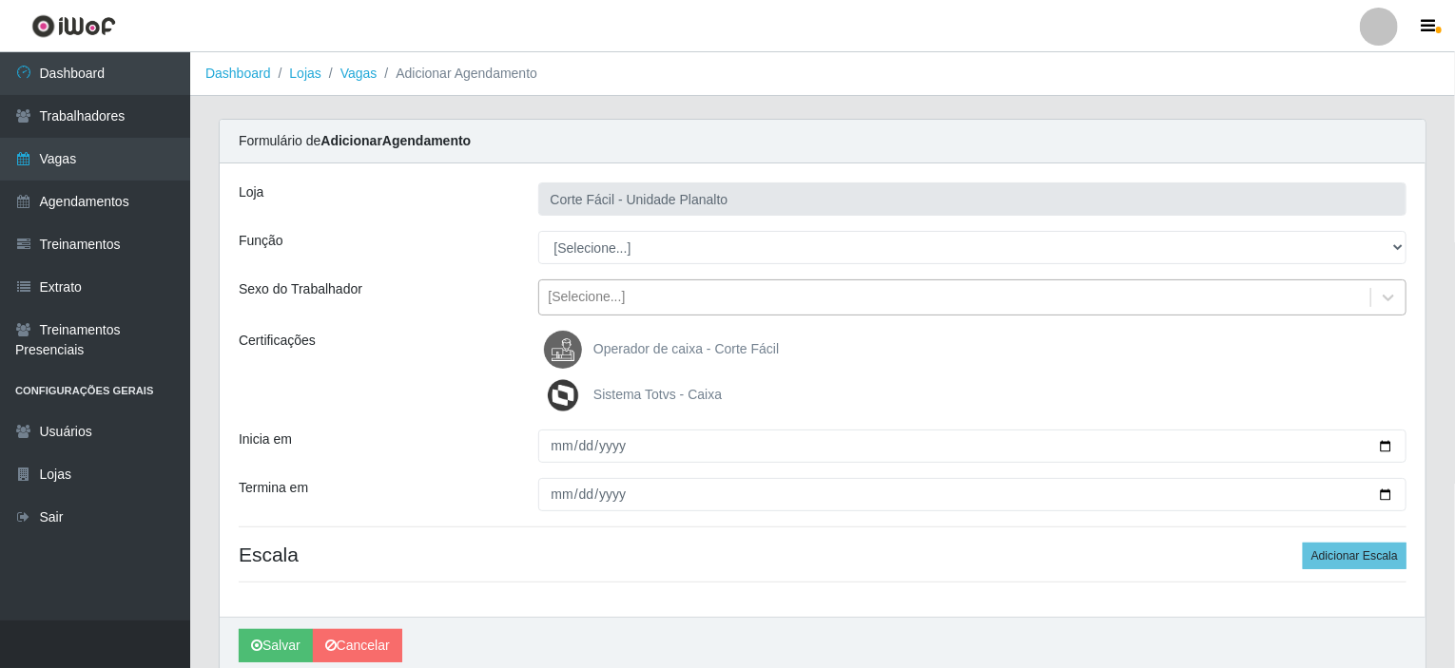
click at [688, 281] on div "[Selecione...]" at bounding box center [972, 298] width 869 height 36
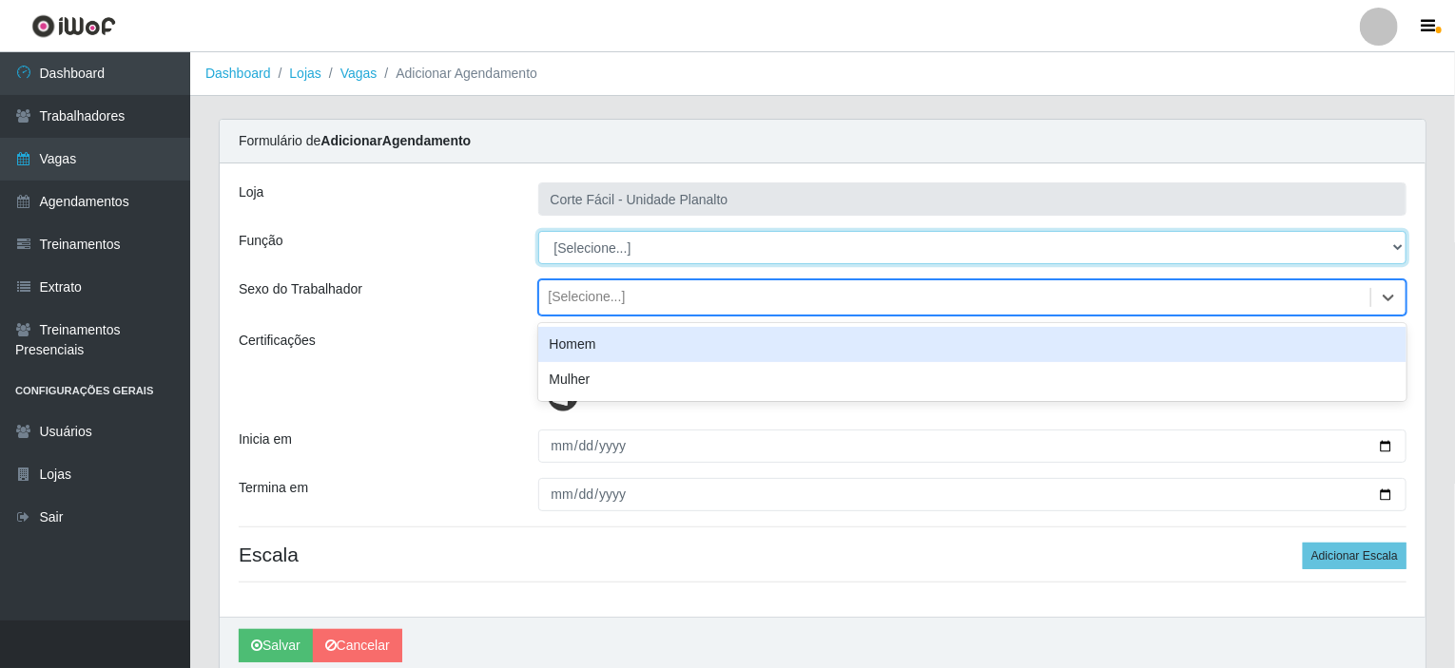
click at [654, 240] on select "[Selecione...] ASG ASG + ASG ++ Auxiliar de Estacionamento Auxiliar de Estacion…" at bounding box center [972, 247] width 869 height 33
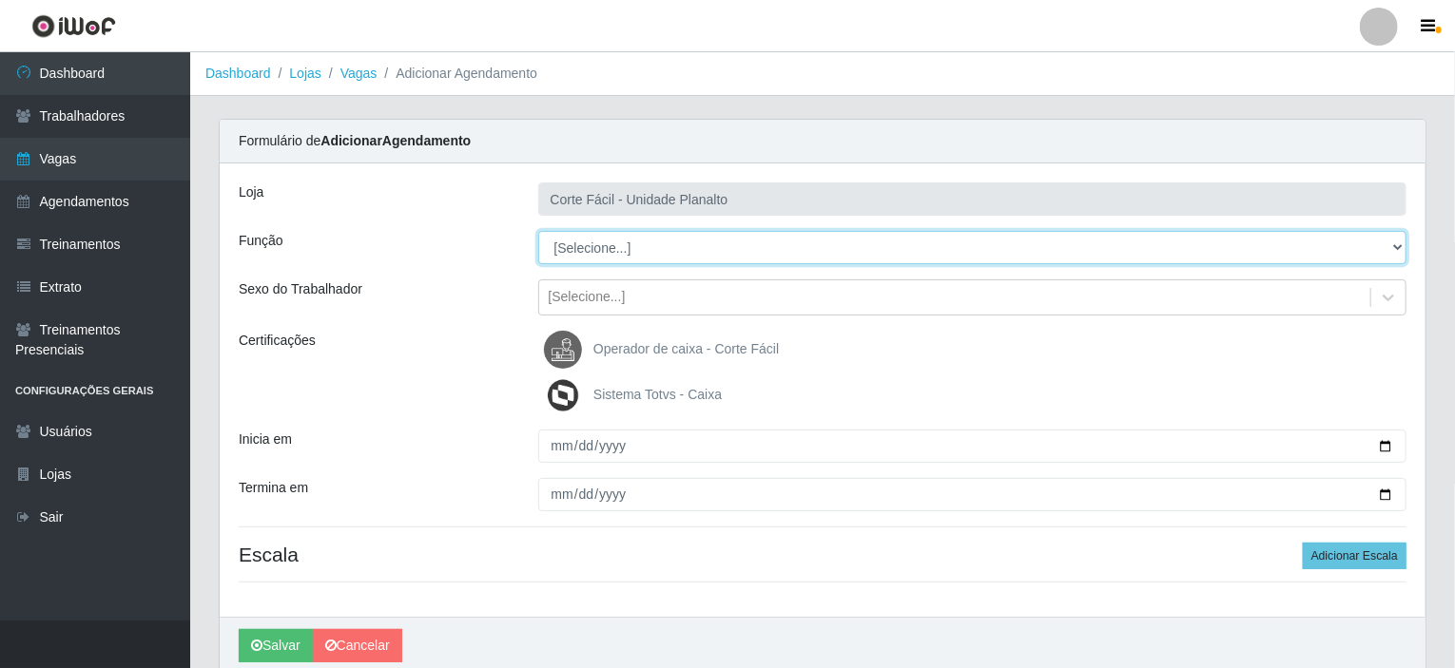
select select "123"
click at [538, 231] on select "[Selecione...] ASG ASG + ASG ++ Auxiliar de Estacionamento Auxiliar de Estacion…" at bounding box center [972, 247] width 869 height 33
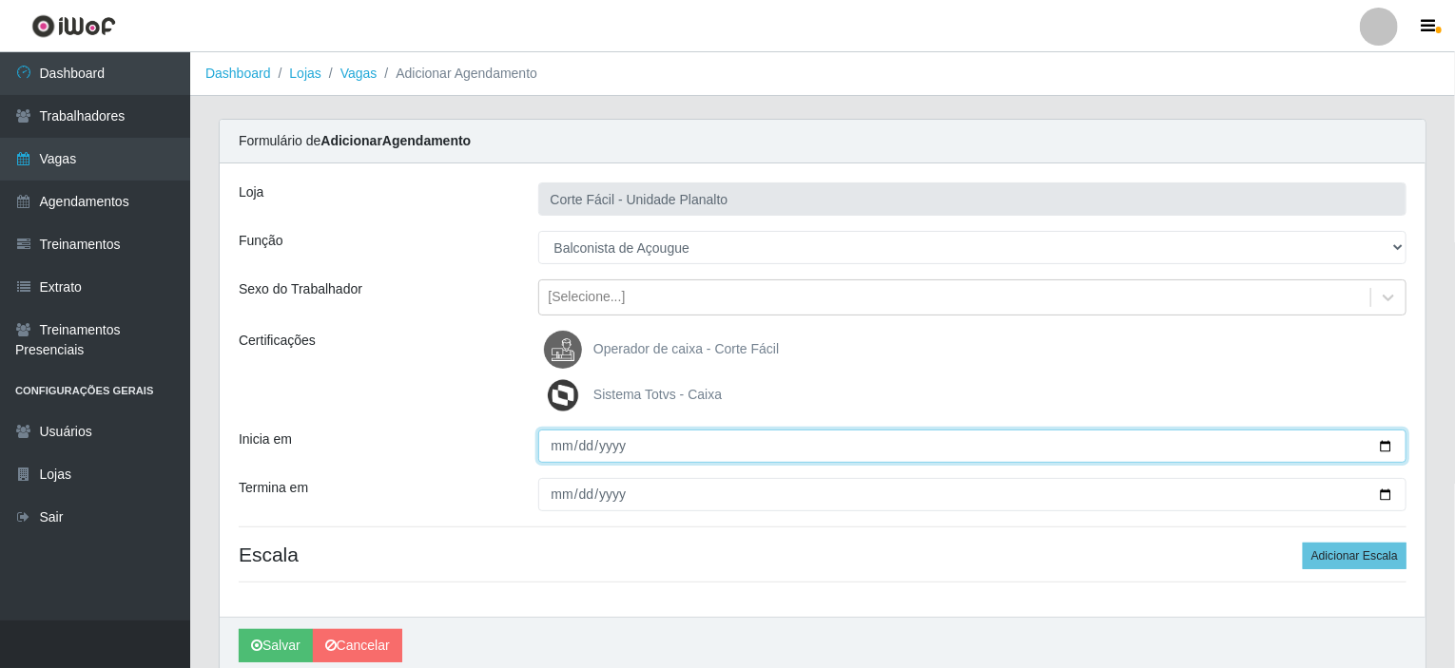
click at [624, 445] on input "Inicia em" at bounding box center [972, 446] width 869 height 33
click at [1393, 440] on input "Inicia em" at bounding box center [972, 446] width 869 height 33
type input "[DATE]"
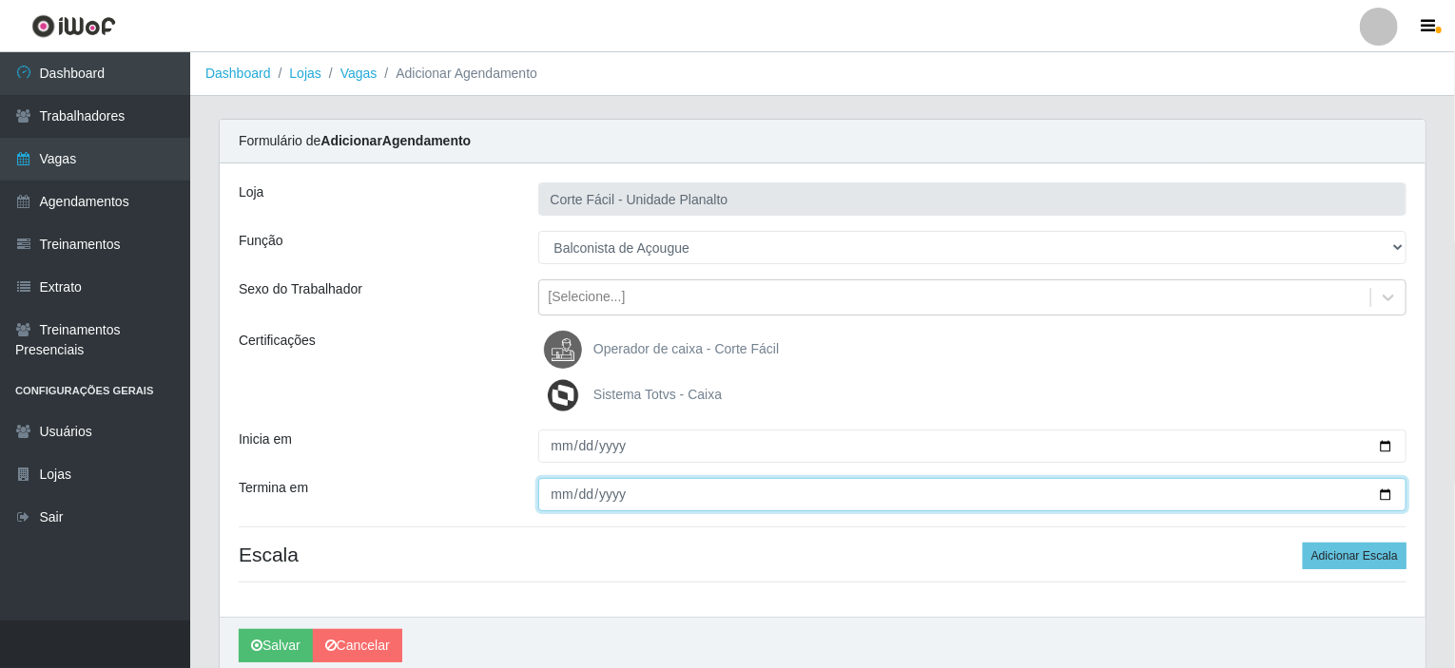
click at [1389, 490] on input "Termina em" at bounding box center [972, 494] width 869 height 33
type input "[DATE]"
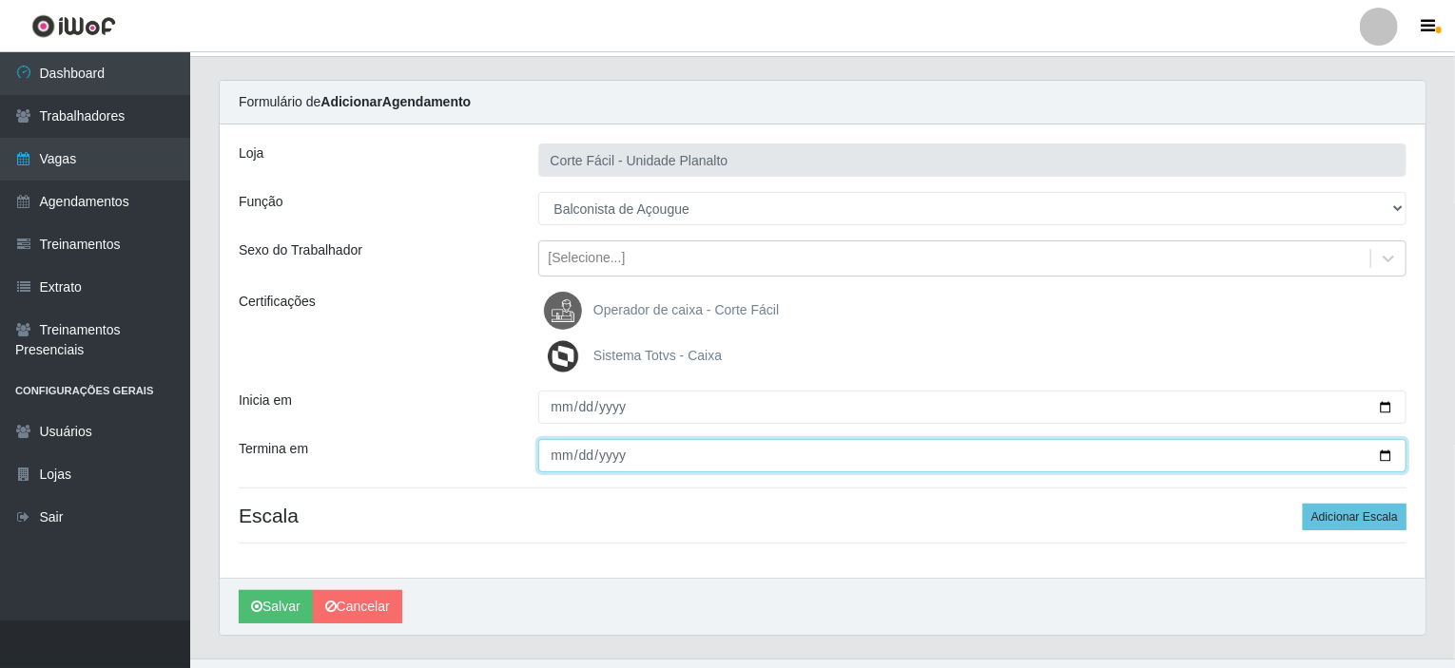
scroll to position [75, 0]
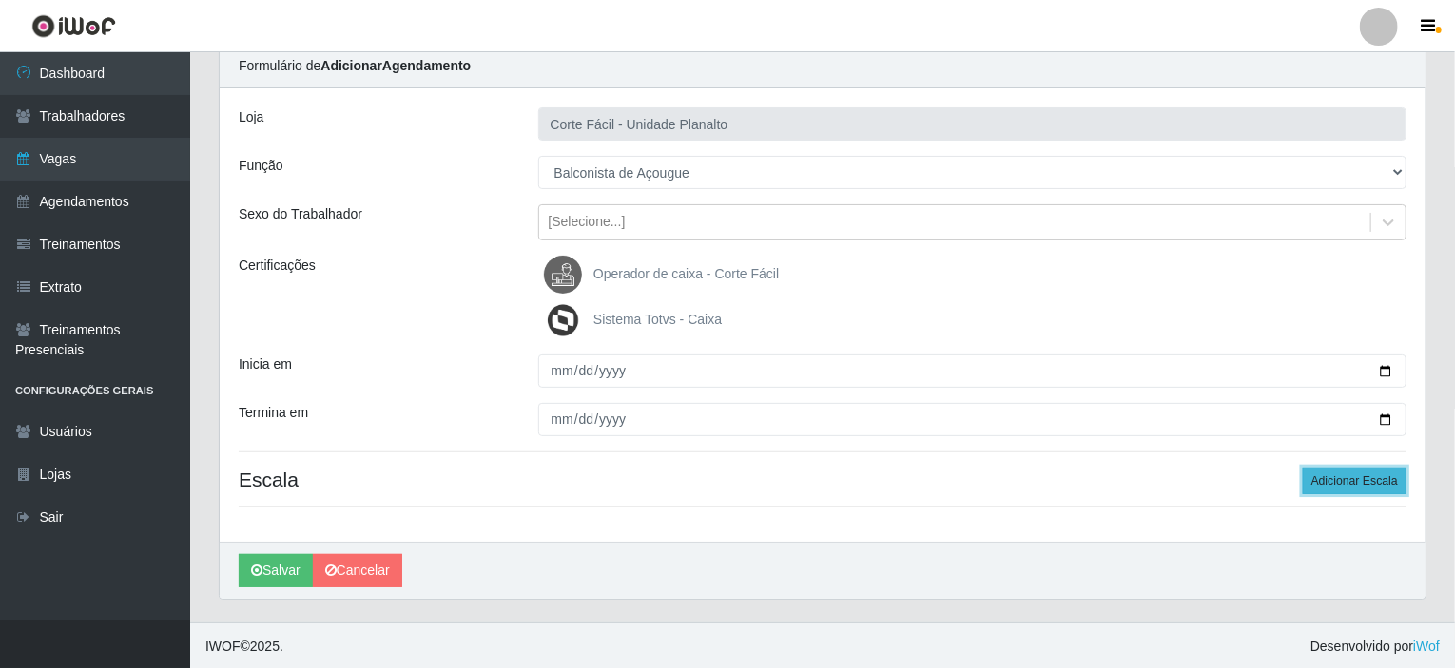
click at [1346, 475] on button "Adicionar Escala" at bounding box center [1355, 481] width 104 height 27
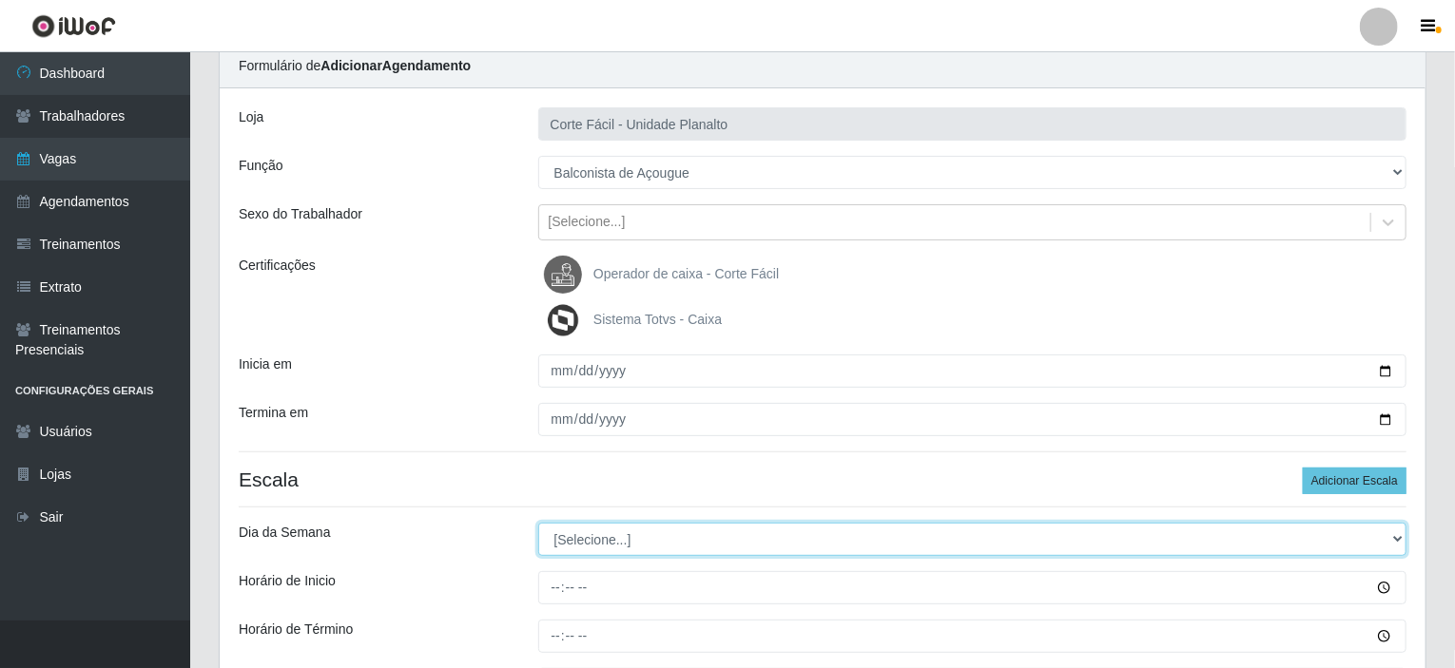
click at [612, 536] on select "[Selecione...] Segunda Terça Quarta Quinta Sexta Sábado Domingo" at bounding box center [972, 539] width 869 height 33
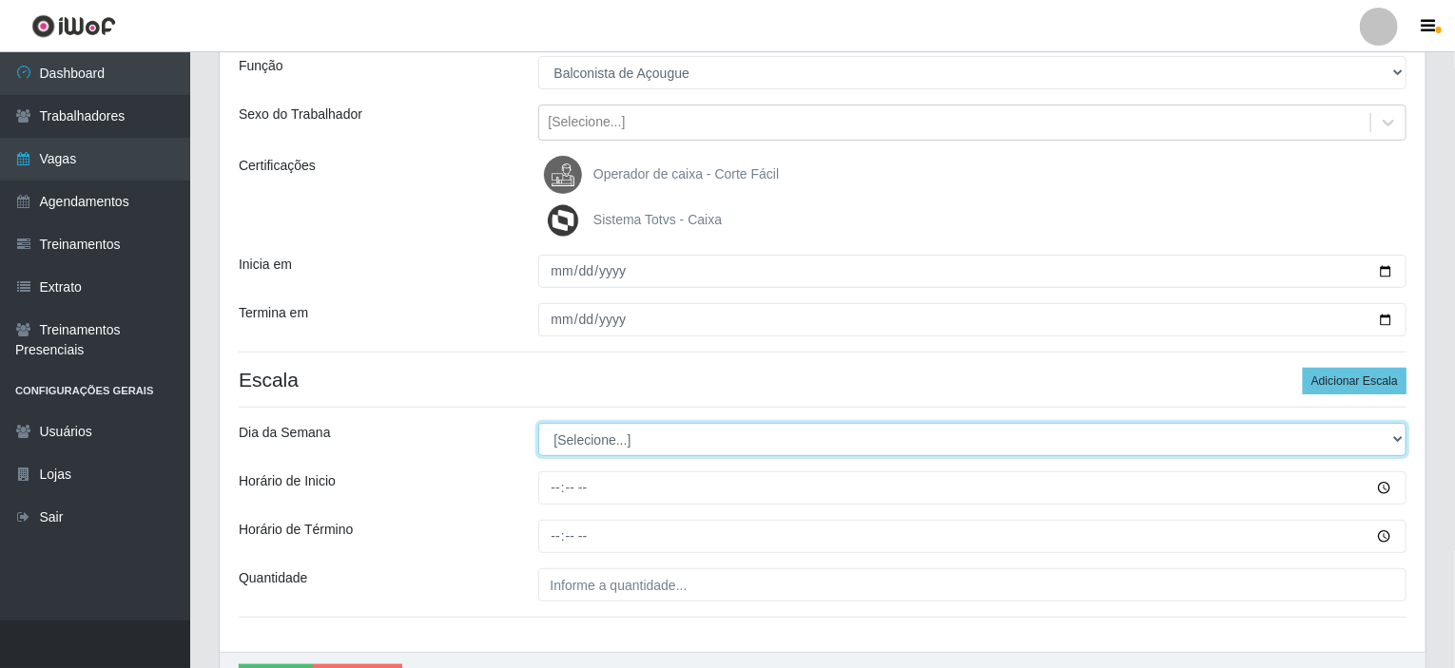
scroll to position [285, 0]
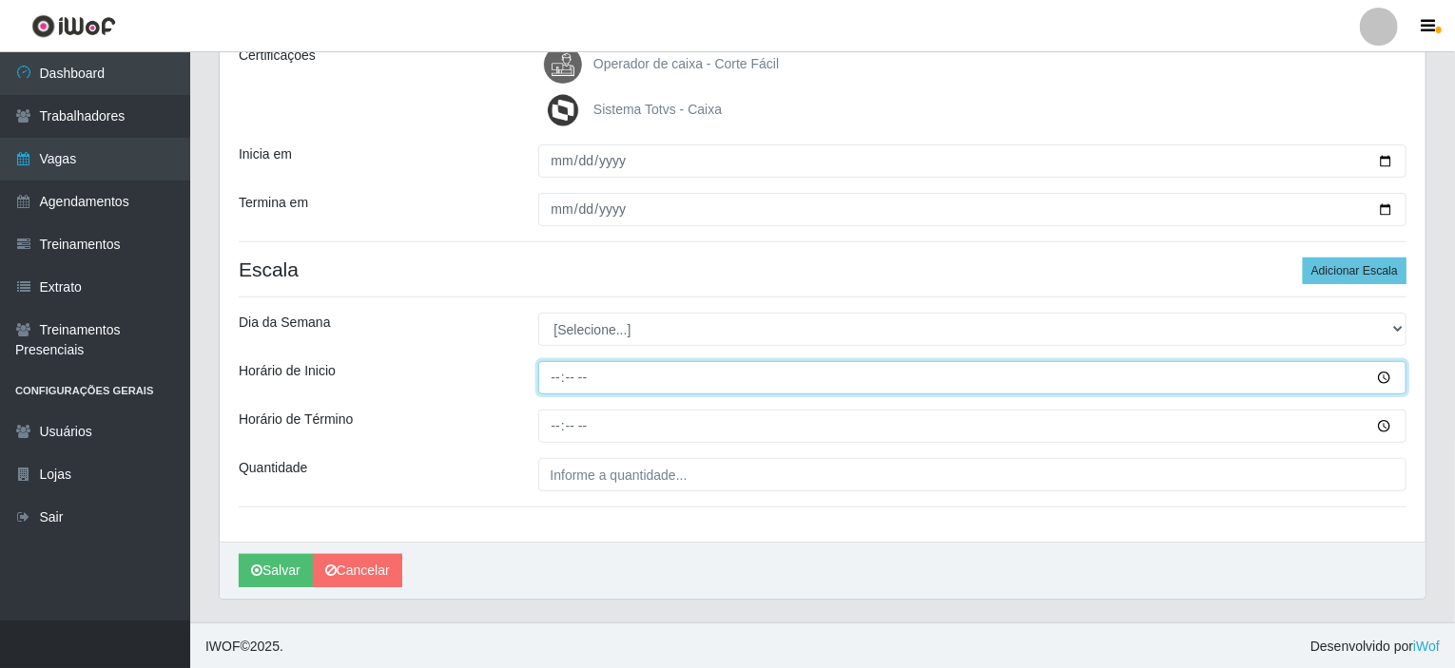
click at [605, 372] on input "Horário de Inicio" at bounding box center [972, 377] width 869 height 33
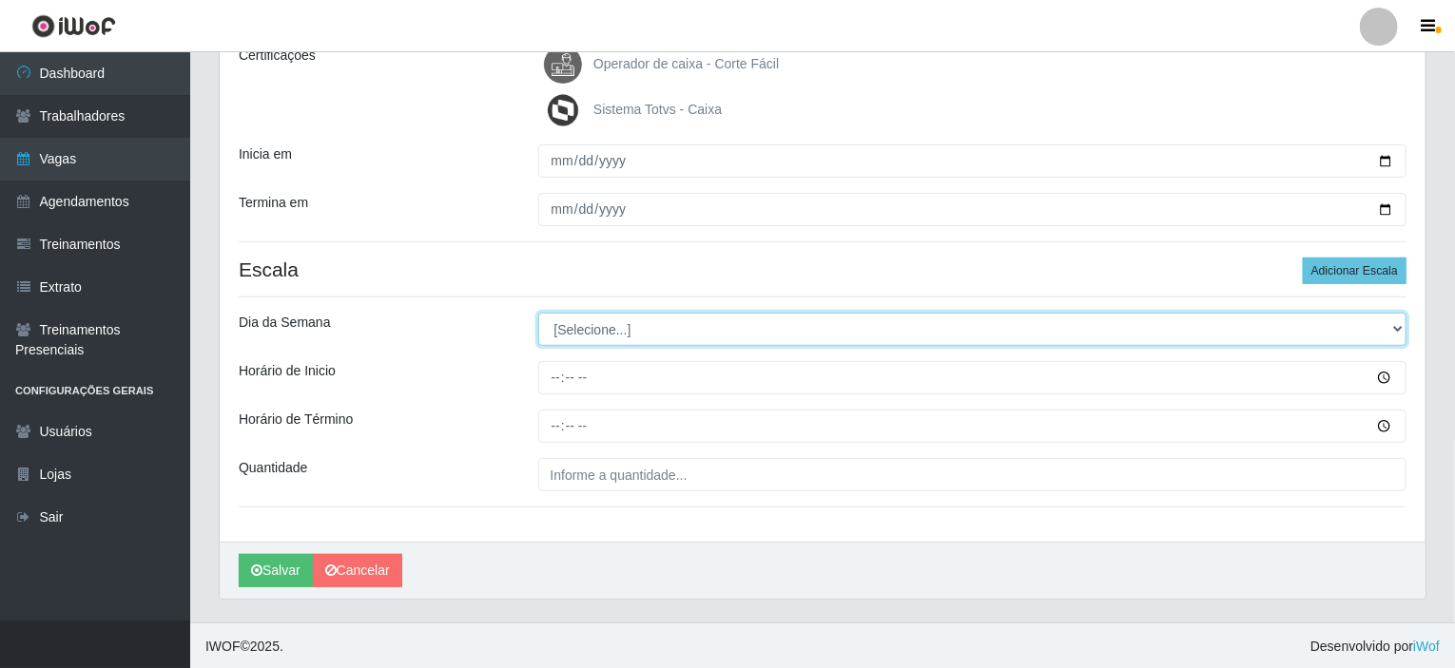
click at [610, 322] on select "[Selecione...] Segunda Terça Quarta Quinta Sexta Sábado Domingo" at bounding box center [972, 329] width 869 height 33
select select "0"
click at [538, 313] on select "[Selecione...] Segunda Terça Quarta Quinta Sexta Sábado Domingo" at bounding box center [972, 329] width 869 height 33
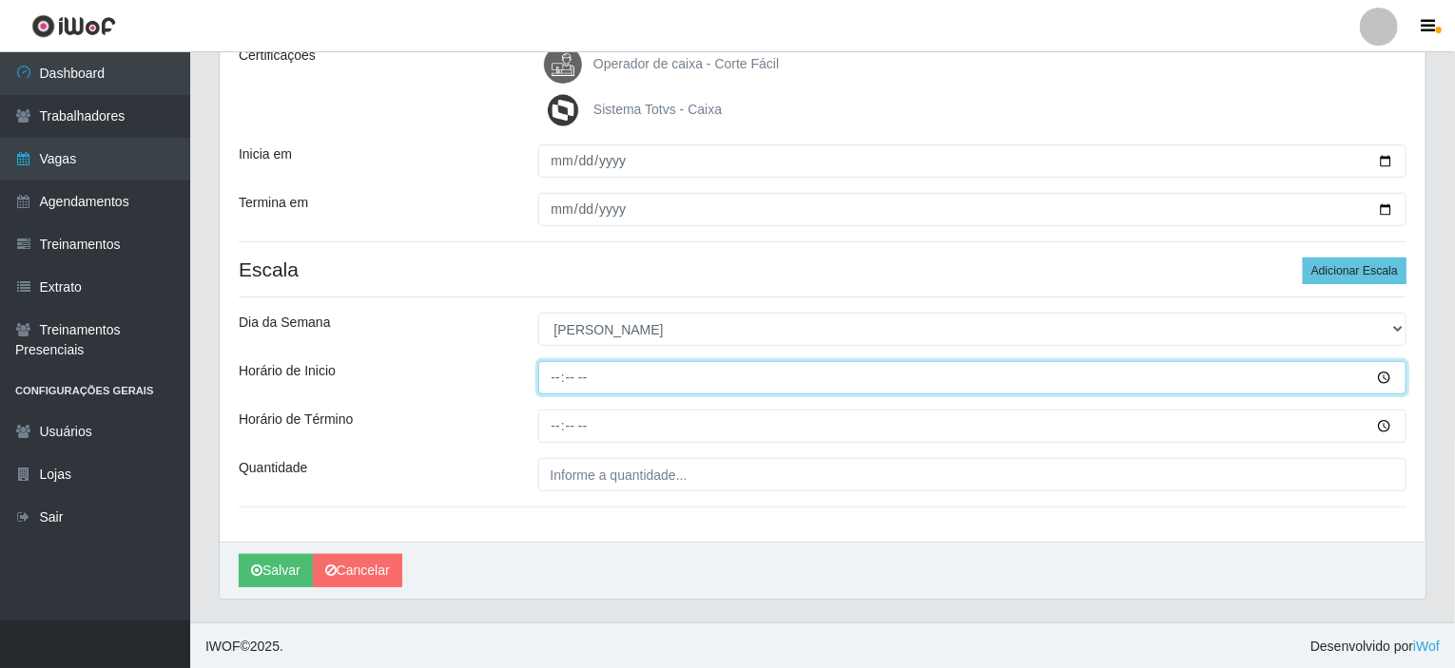
click at [556, 377] on input "Horário de Inicio" at bounding box center [972, 377] width 869 height 33
type input "10:00"
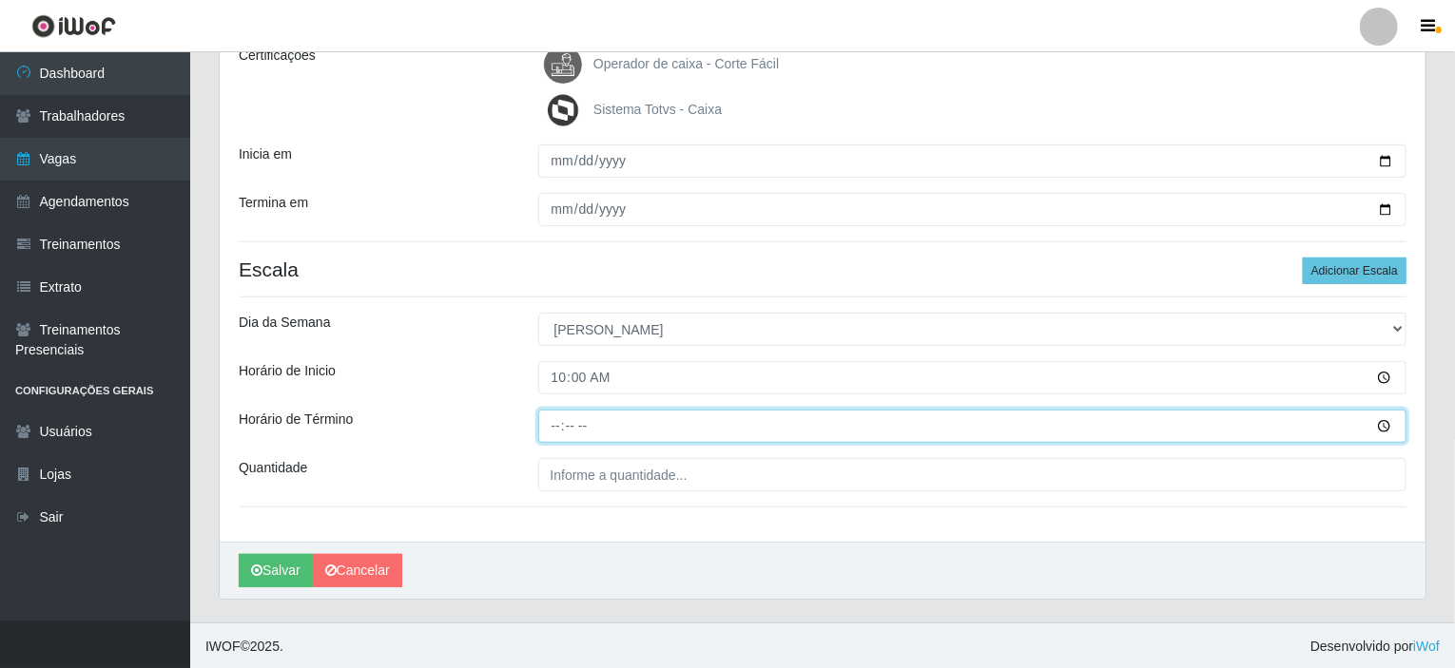
click at [559, 422] on input "Horário de Término" at bounding box center [972, 426] width 869 height 33
type input "16:00"
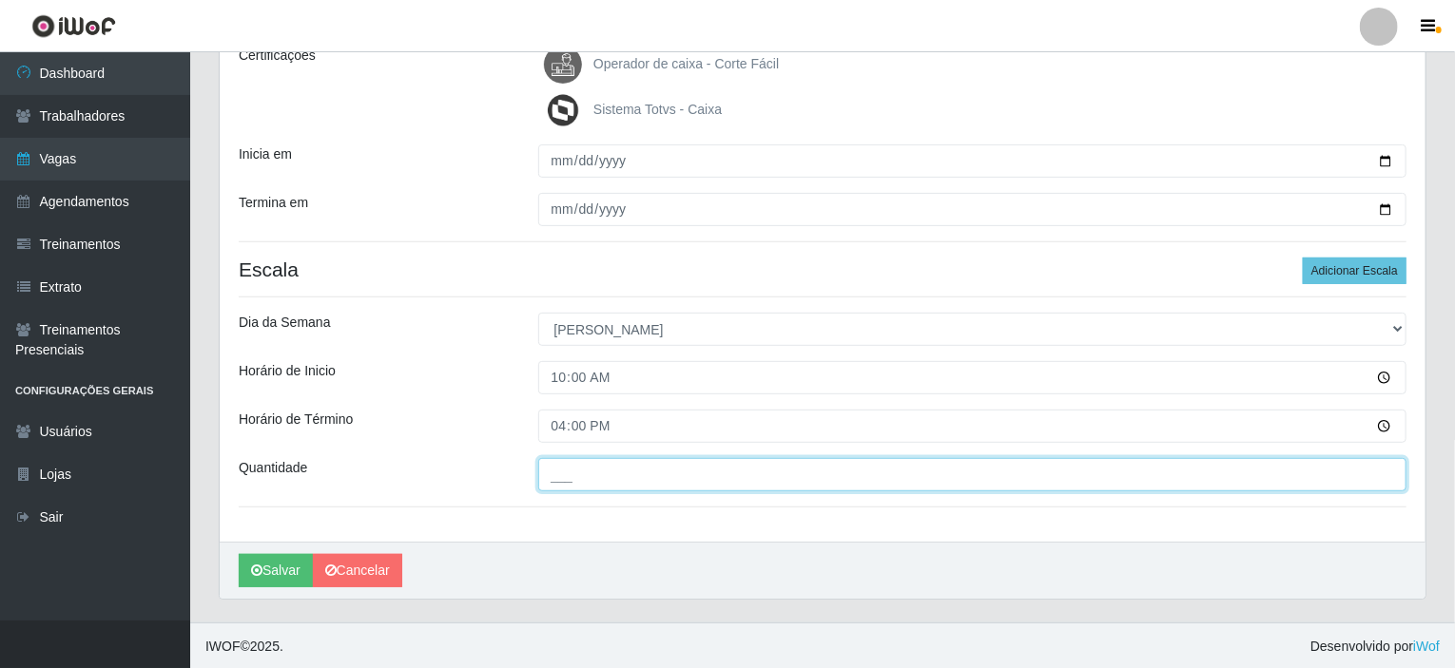
click at [572, 478] on input "___" at bounding box center [972, 474] width 869 height 33
type input "001"
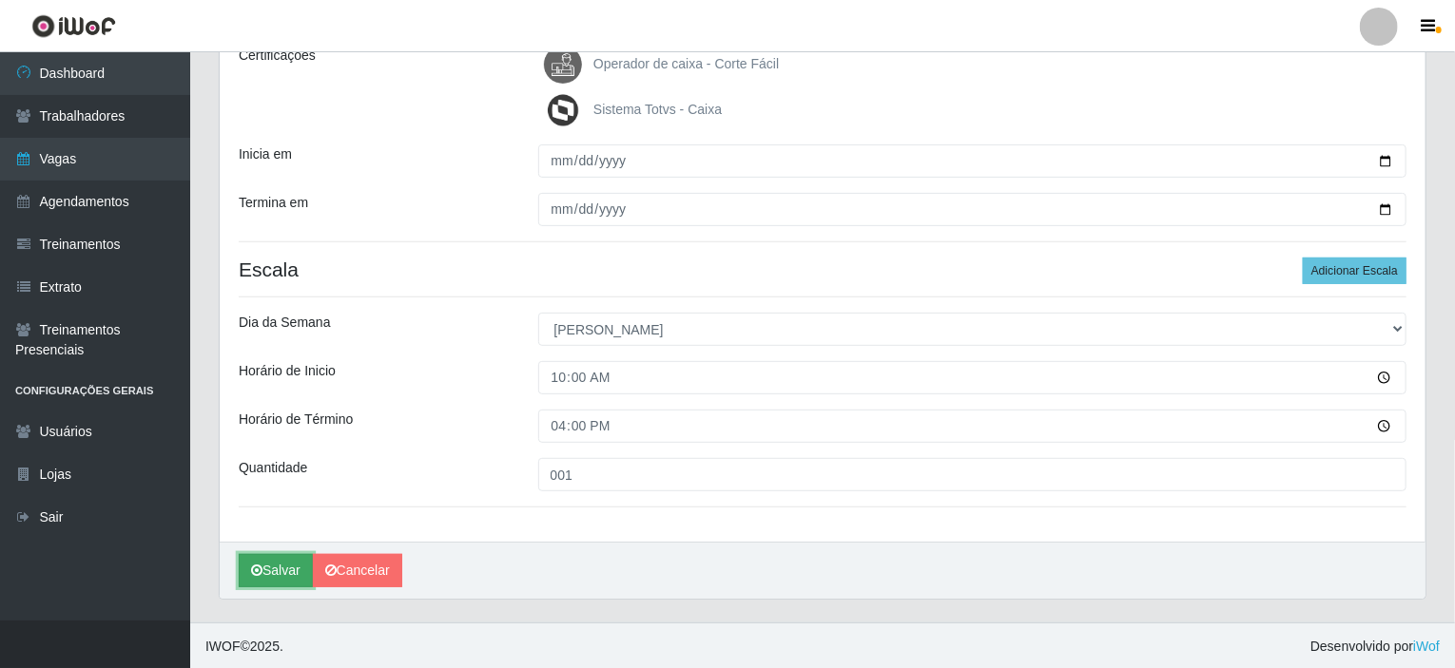
click at [268, 567] on button "Salvar" at bounding box center [276, 570] width 74 height 33
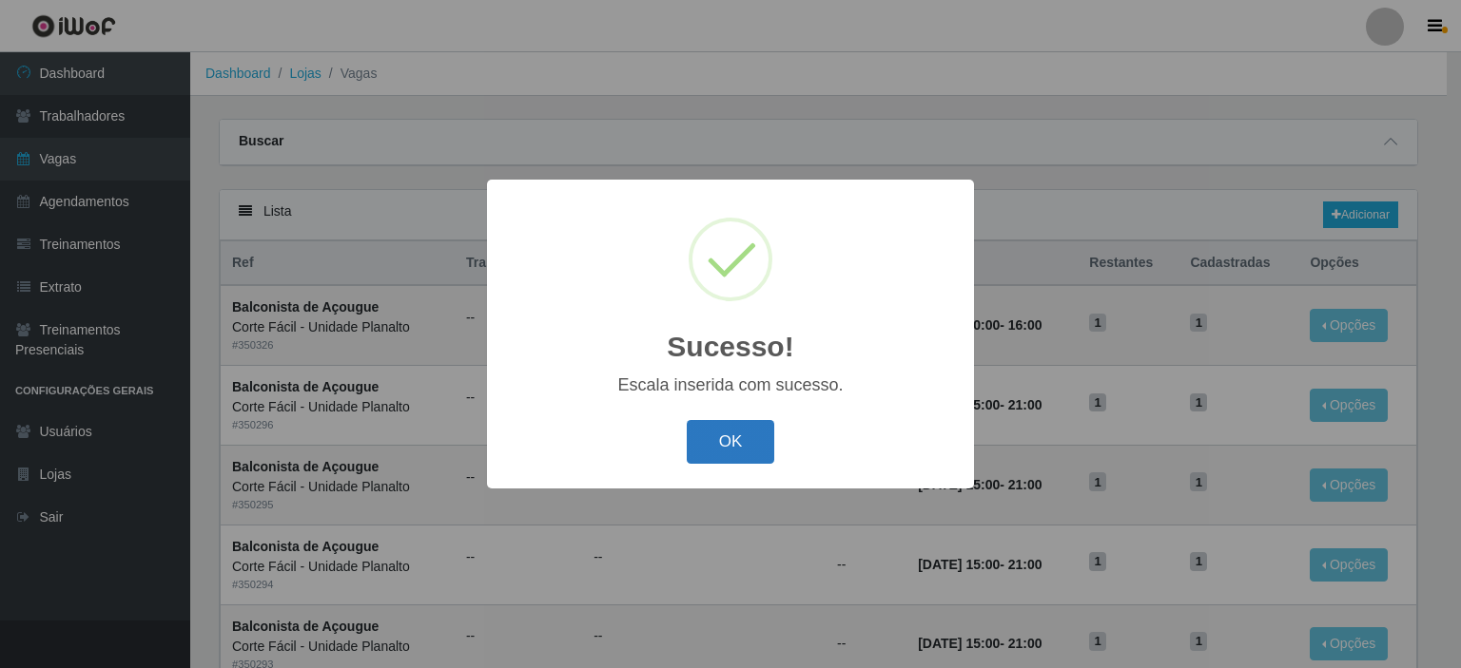
click at [745, 449] on button "OK" at bounding box center [731, 442] width 88 height 45
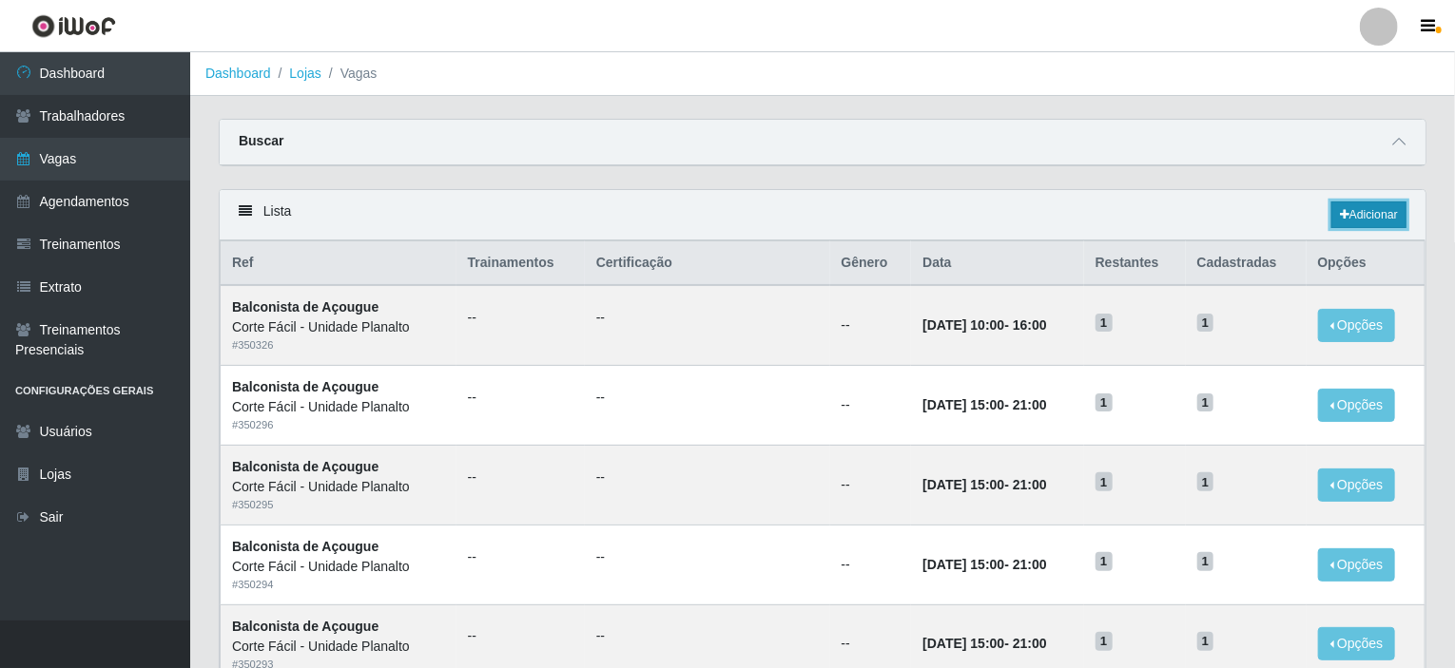
click at [1381, 217] on link "Adicionar" at bounding box center [1368, 215] width 75 height 27
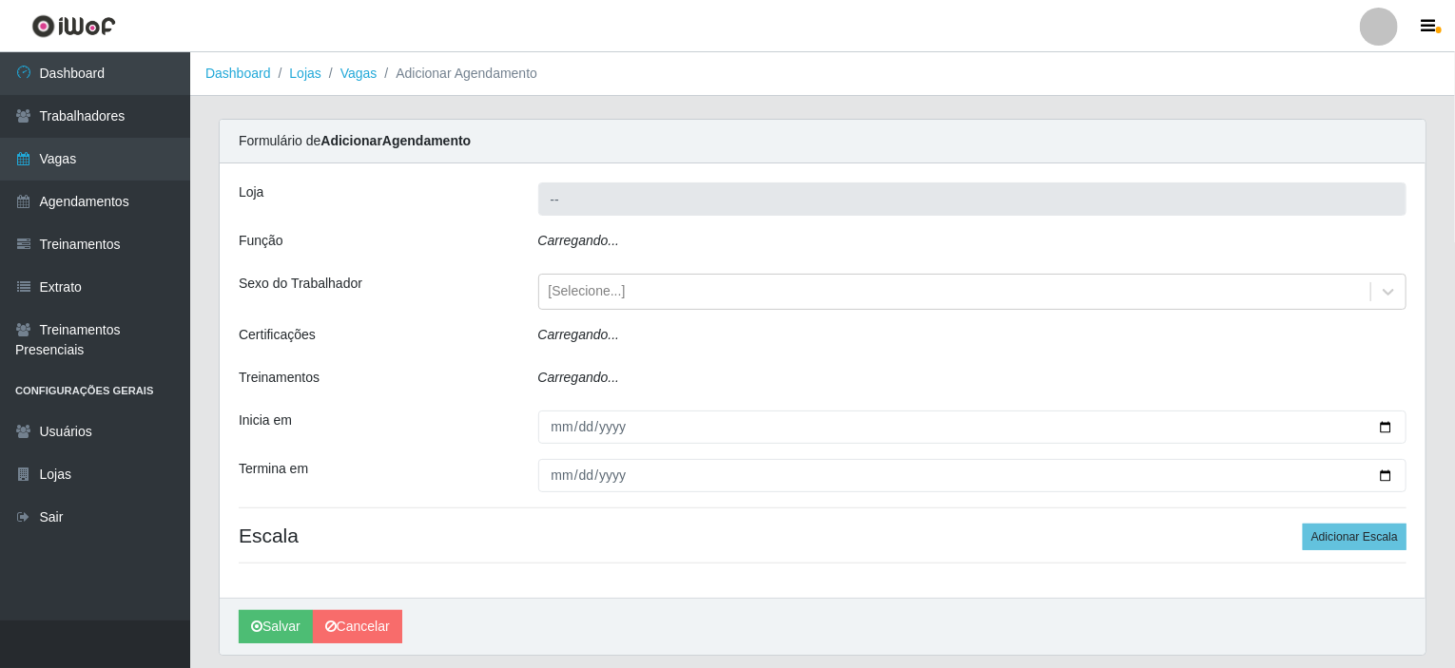
type input "Corte Fácil - Unidade Planalto"
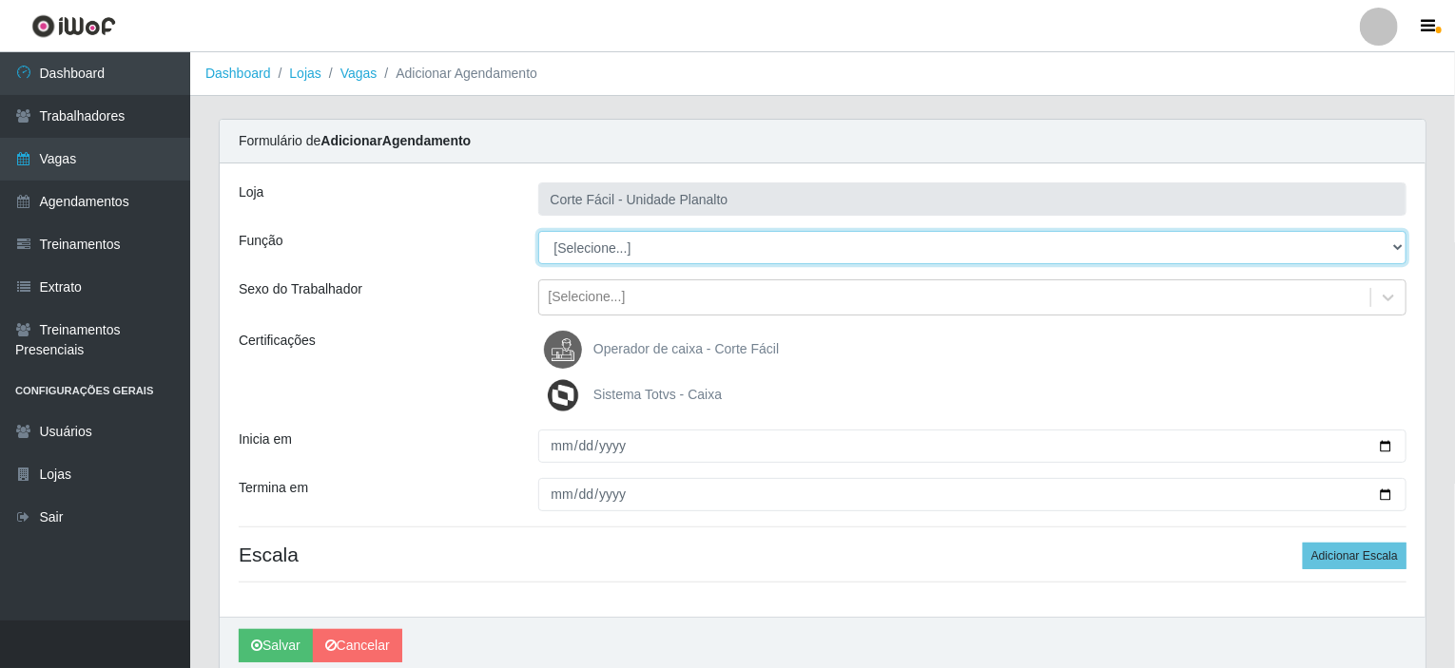
click at [624, 246] on select "[Selecione...] ASG ASG + ASG ++ Auxiliar de Estacionamento Auxiliar de Estacion…" at bounding box center [972, 247] width 869 height 33
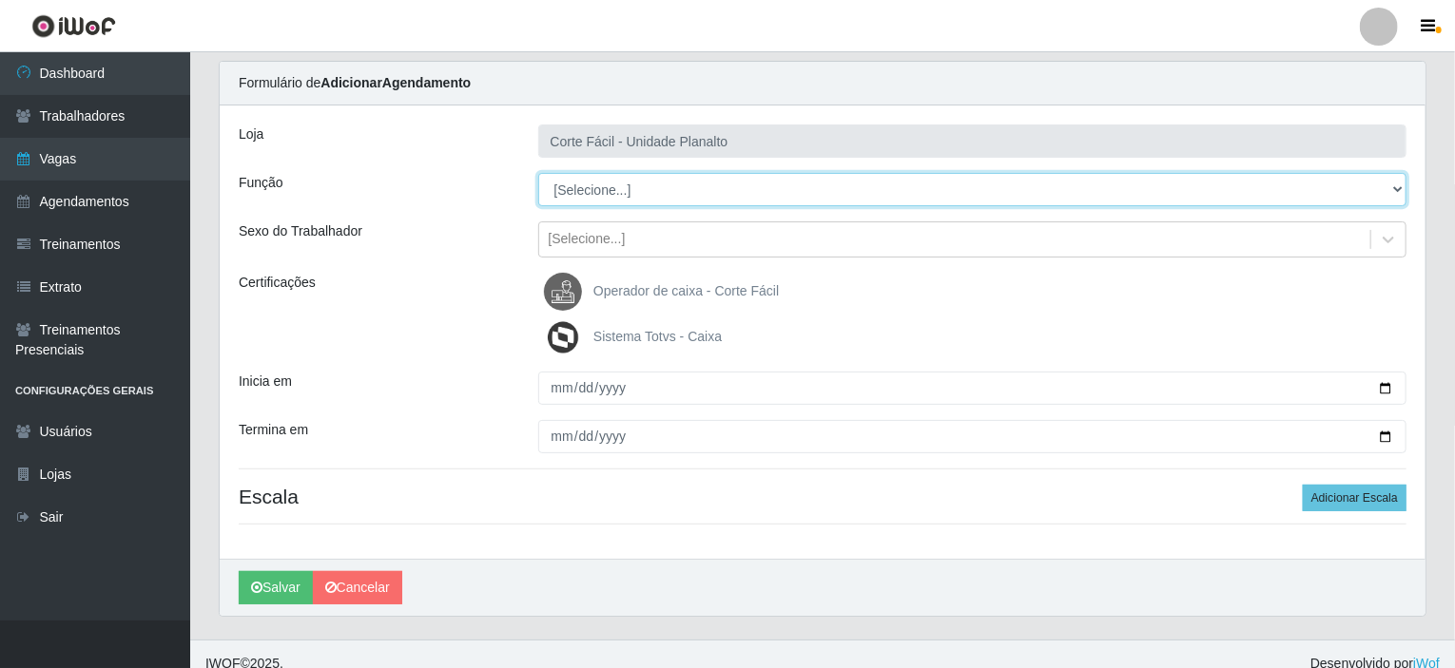
scroll to position [75, 0]
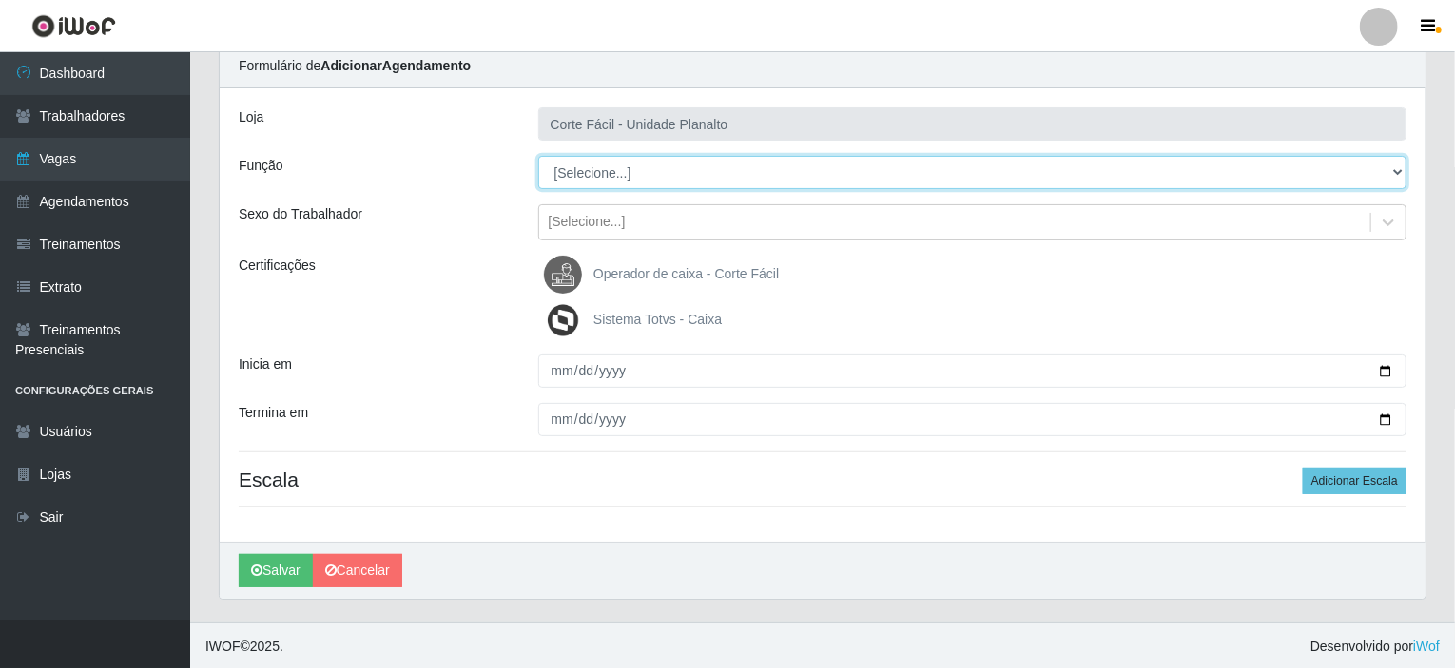
click at [629, 182] on select "[Selecione...] ASG ASG + ASG ++ Auxiliar de Estacionamento Auxiliar de Estacion…" at bounding box center [972, 172] width 869 height 33
select select "123"
click at [538, 156] on select "[Selecione...] ASG ASG + ASG ++ Auxiliar de Estacionamento Auxiliar de Estacion…" at bounding box center [972, 172] width 869 height 33
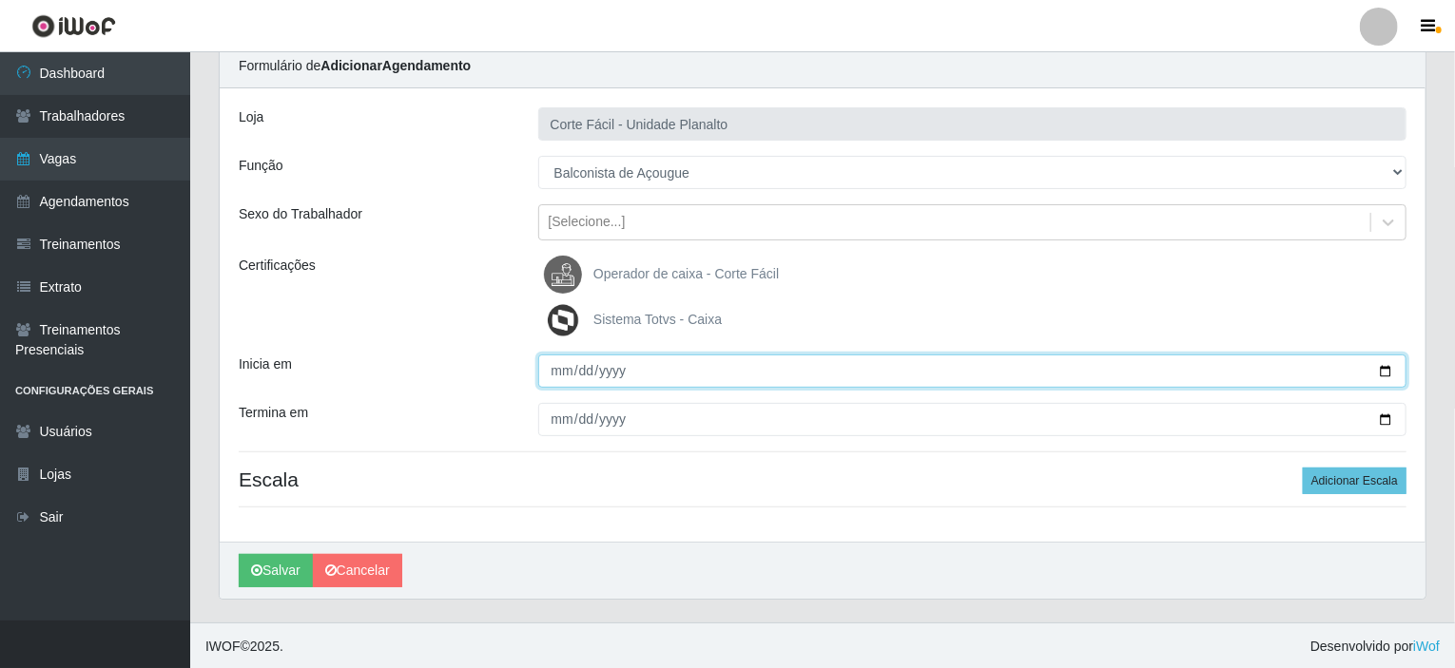
click at [1392, 368] on input "Inicia em" at bounding box center [972, 371] width 869 height 33
type input "2025-10-07"
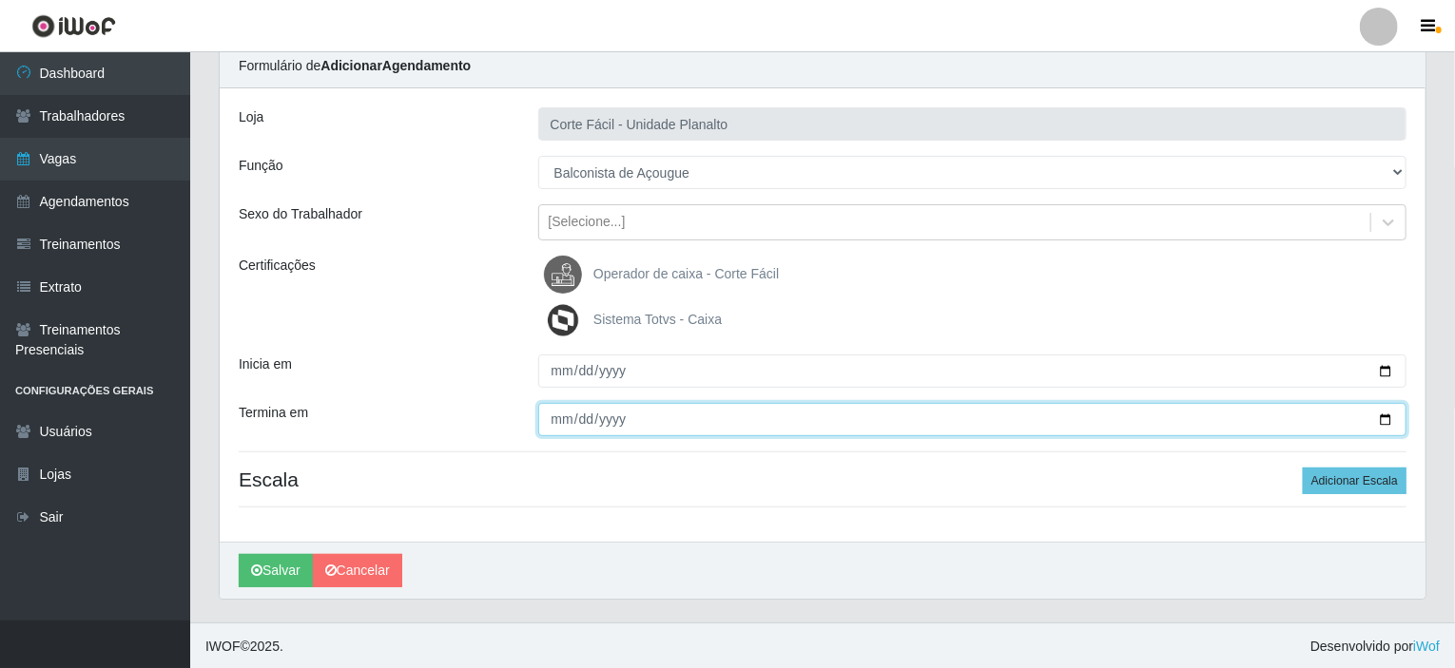
click at [1388, 419] on input "Termina em" at bounding box center [972, 419] width 869 height 33
type input "2025-10-11"
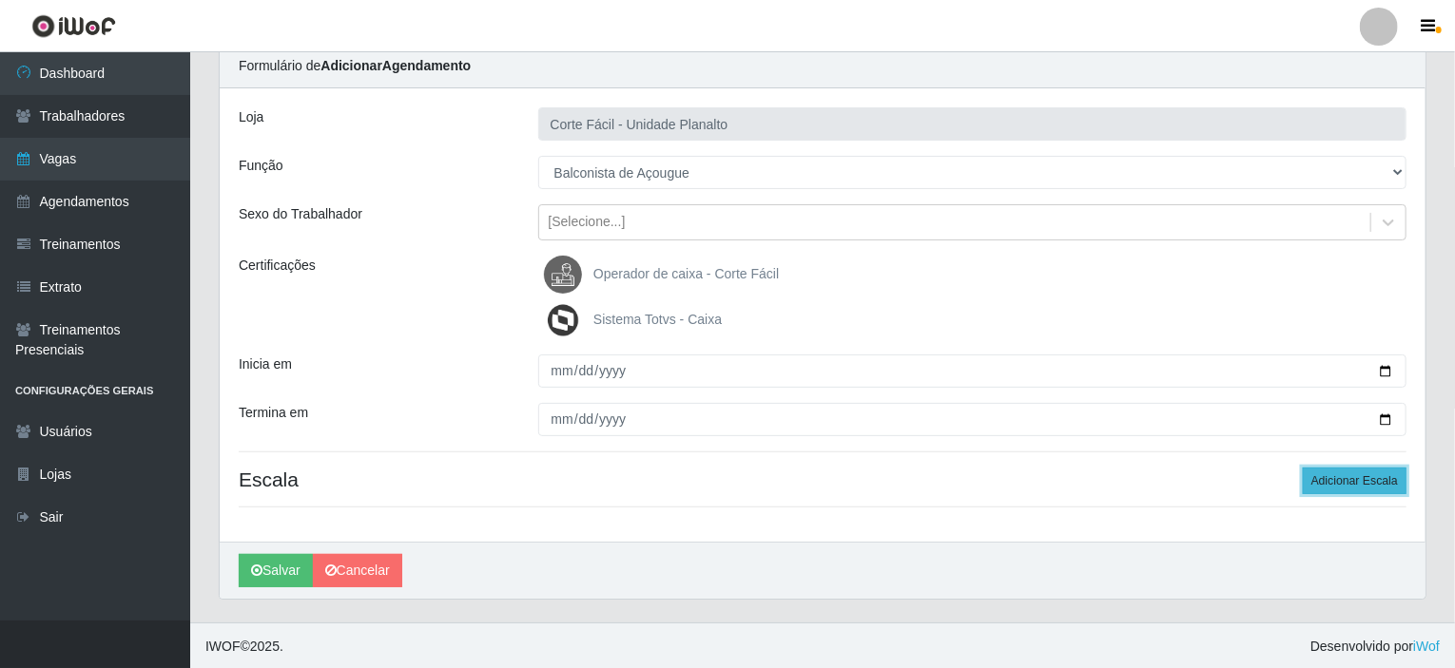
click at [1333, 480] on button "Adicionar Escala" at bounding box center [1355, 481] width 104 height 27
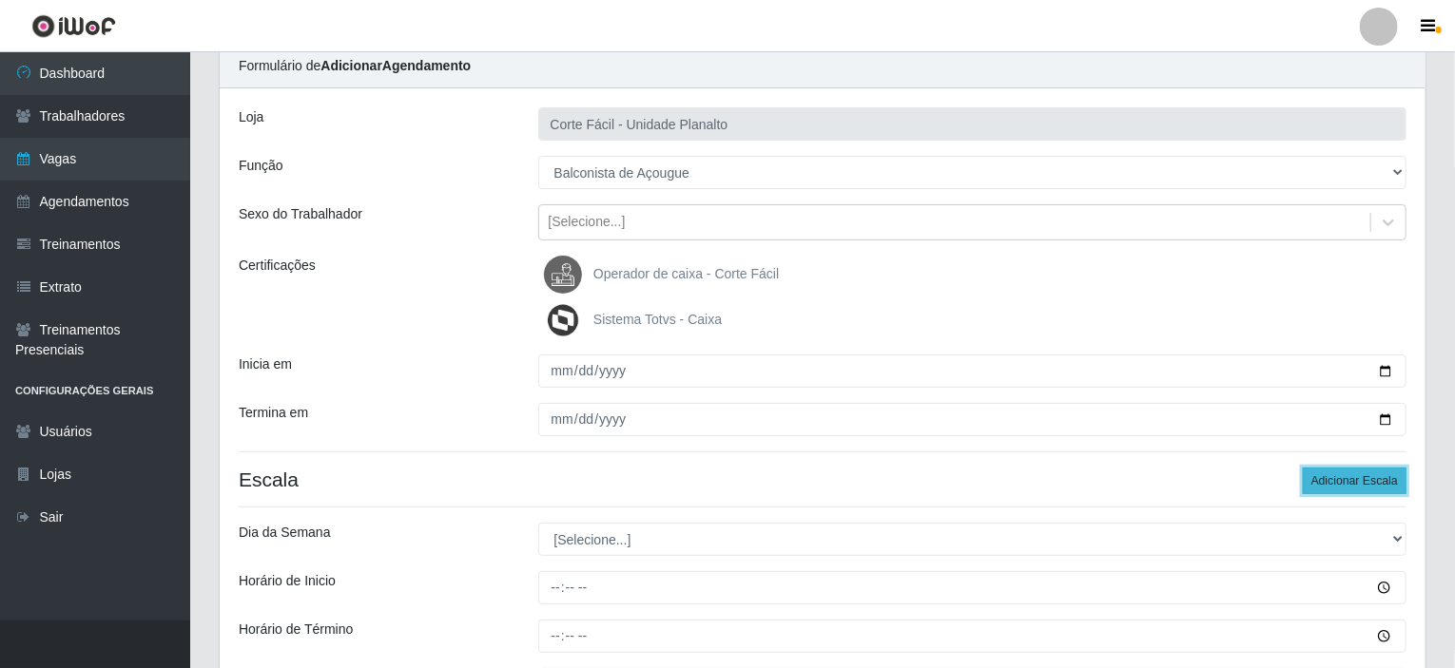
click at [1333, 480] on button "Adicionar Escala" at bounding box center [1355, 481] width 104 height 27
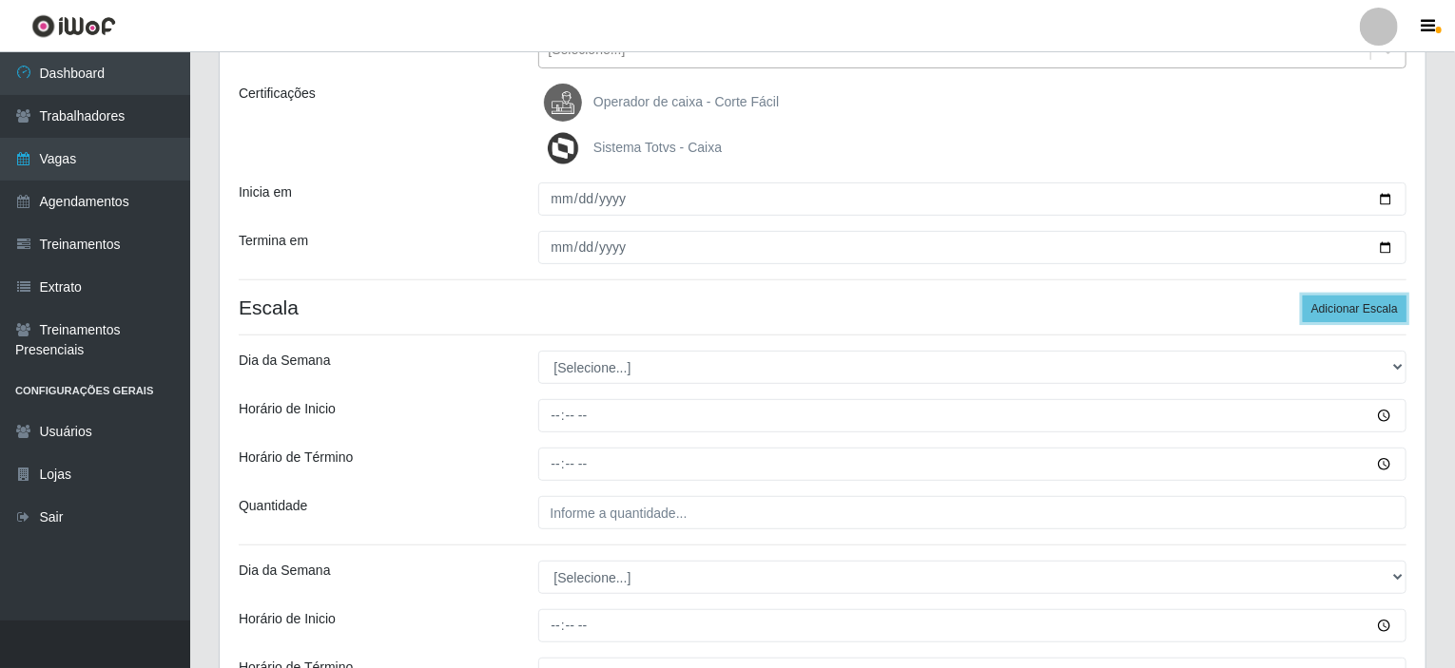
scroll to position [360, 0]
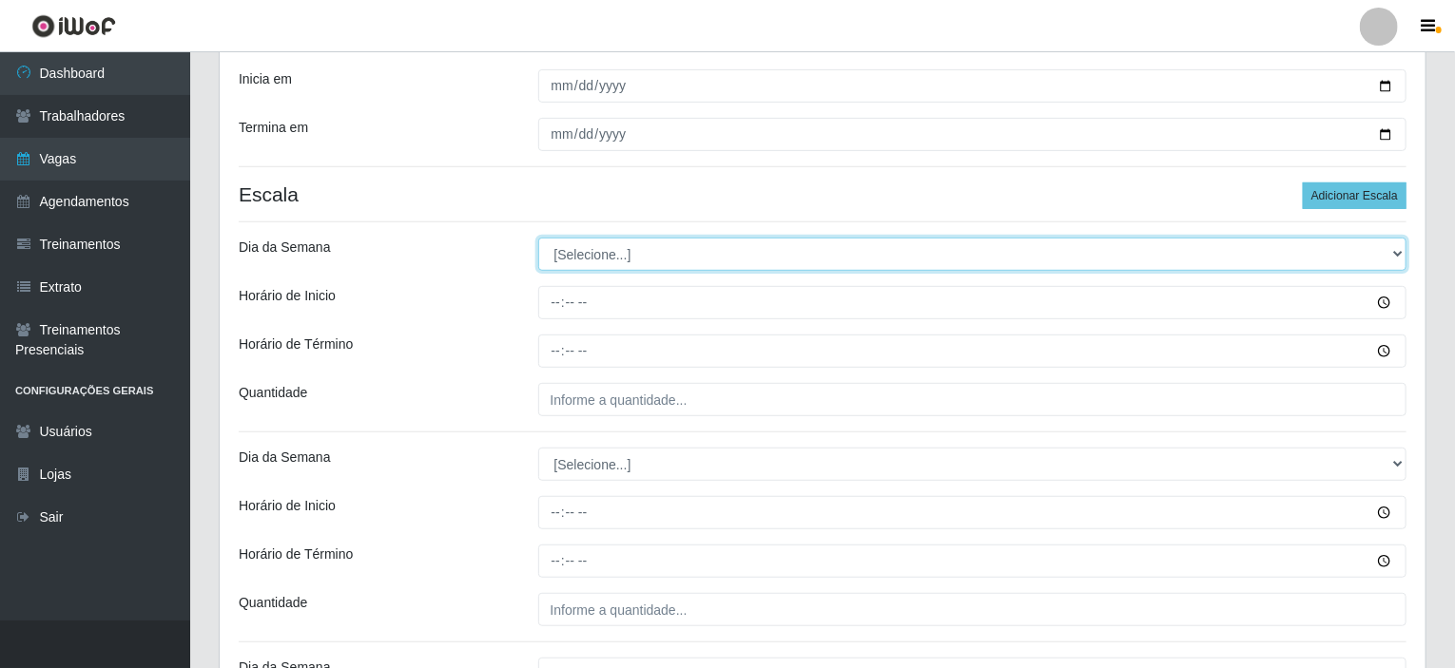
drag, startPoint x: 1401, startPoint y: 250, endPoint x: 1221, endPoint y: 239, distance: 180.1
click at [1400, 250] on select "[Selecione...] Segunda Terça Quarta Quinta Sexta Sábado Domingo" at bounding box center [972, 254] width 869 height 33
select select "2"
click at [538, 238] on select "[Selecione...] Segunda Terça Quarta Quinta Sexta Sábado Domingo" at bounding box center [972, 254] width 869 height 33
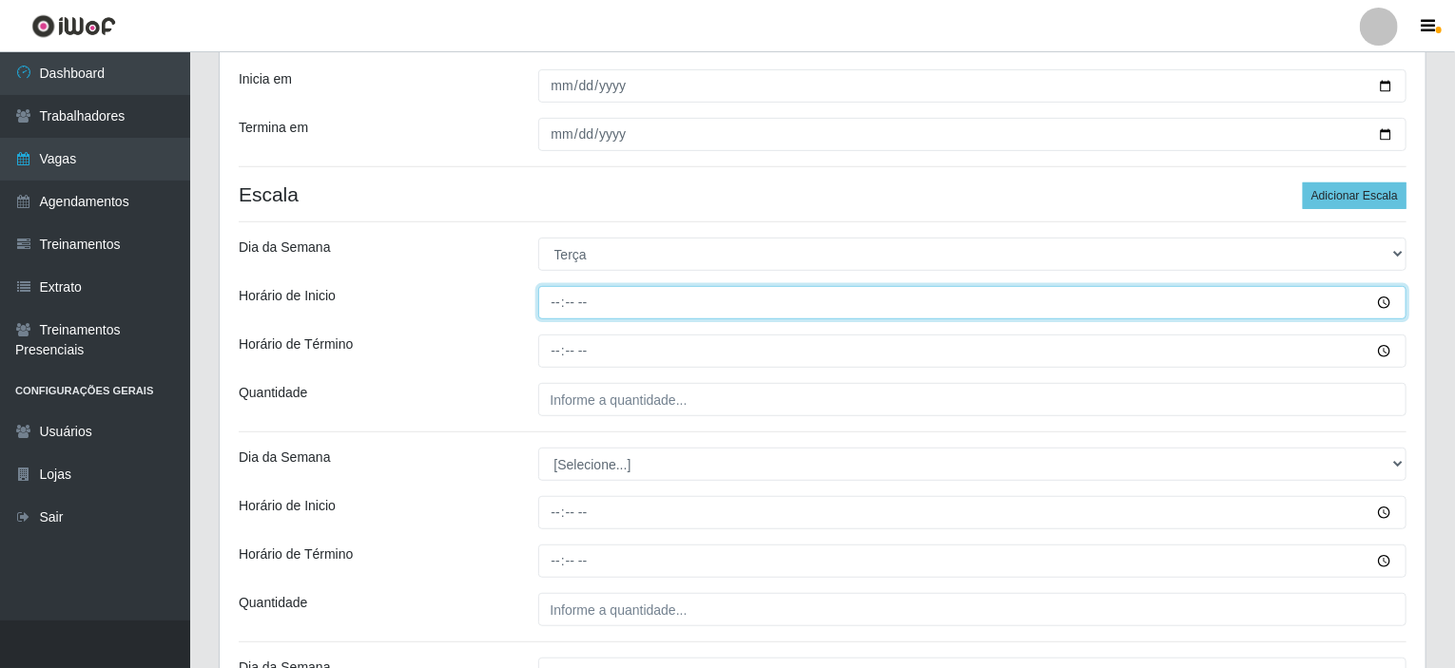
click at [557, 304] on input "Horário de Inicio" at bounding box center [972, 302] width 869 height 33
type input "15:00"
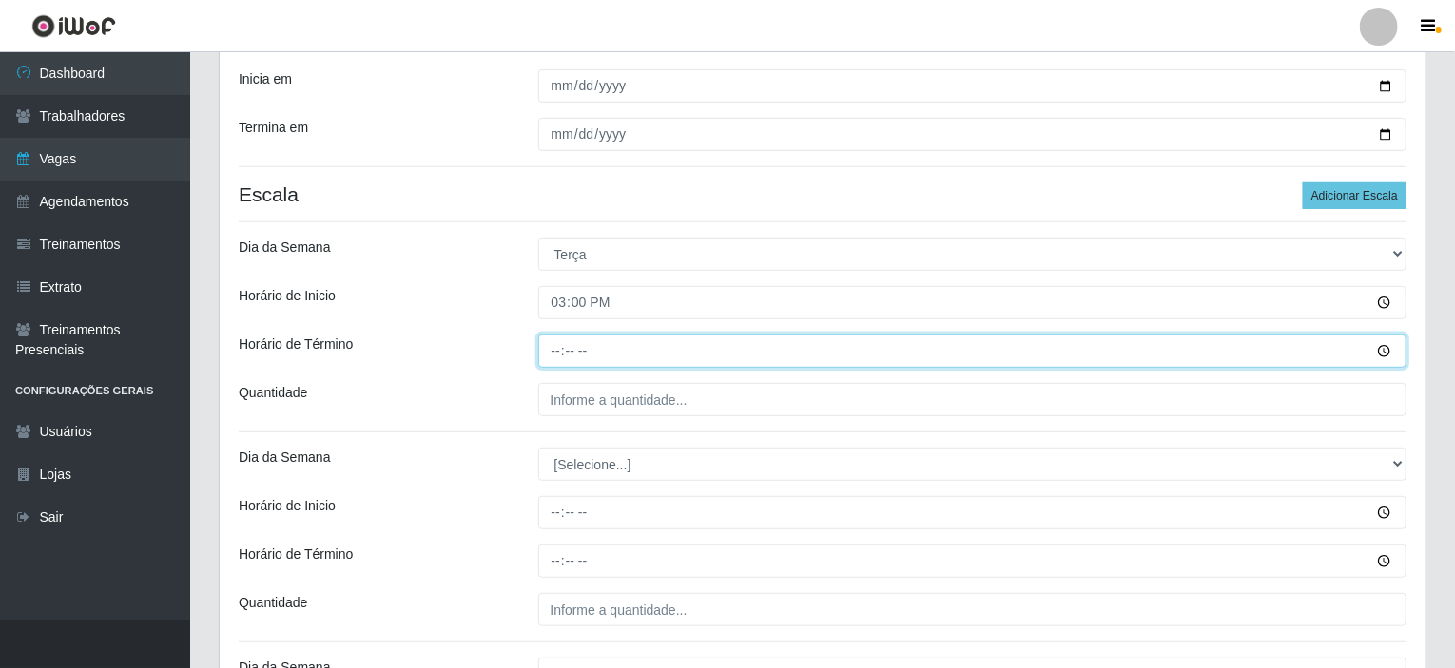
click at [553, 347] on input "Horário de Término" at bounding box center [972, 351] width 869 height 33
type input "21:00"
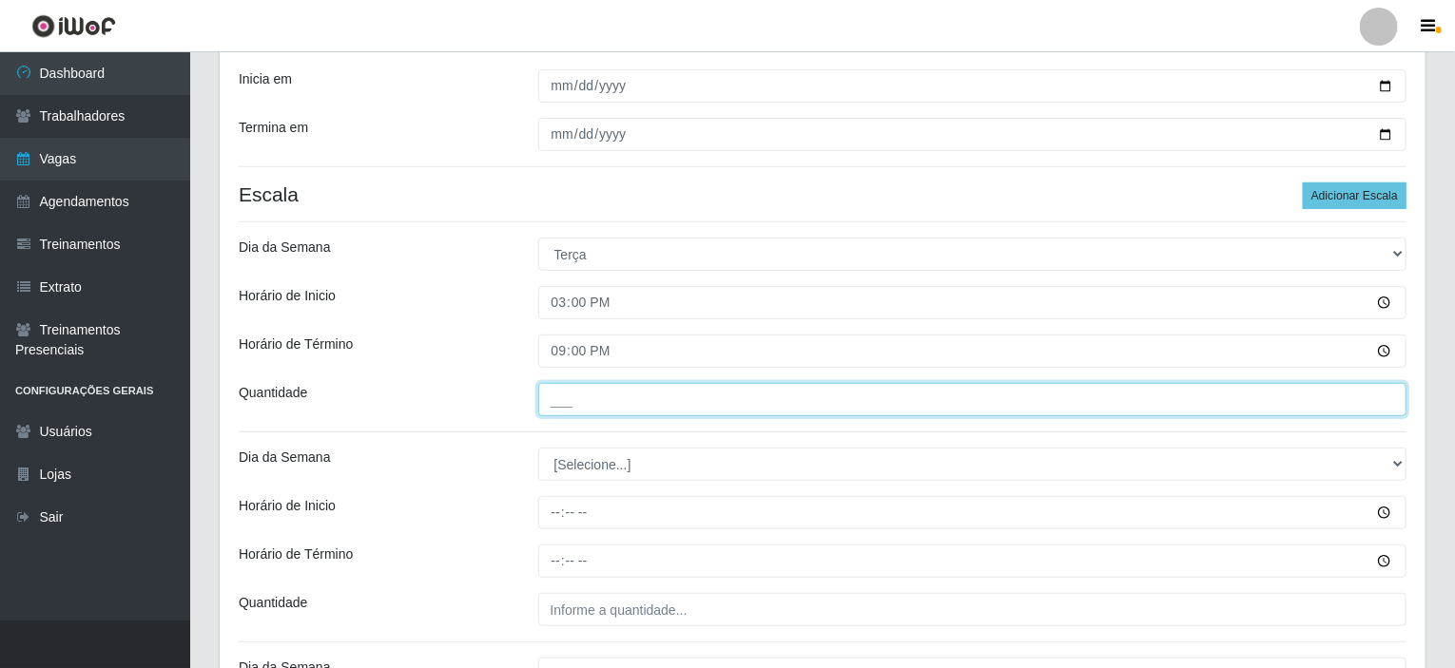
click at [578, 405] on input "___" at bounding box center [972, 399] width 869 height 33
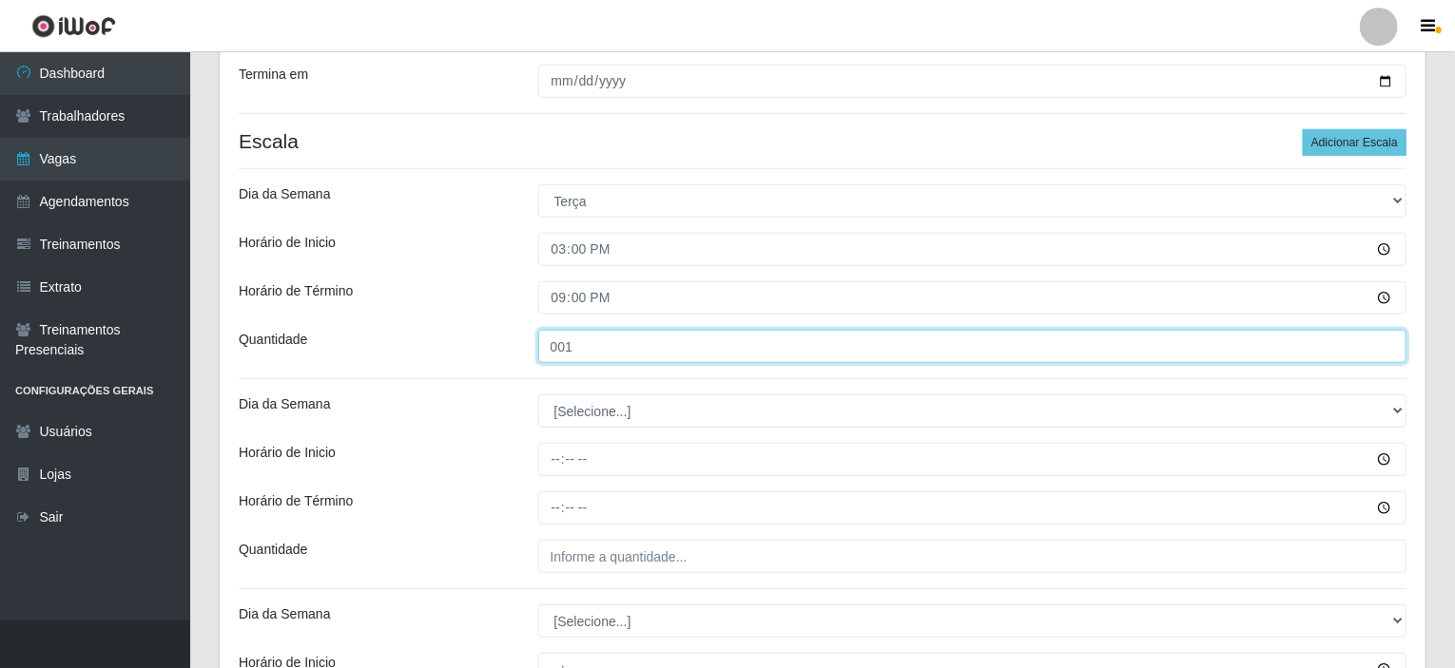
scroll to position [455, 0]
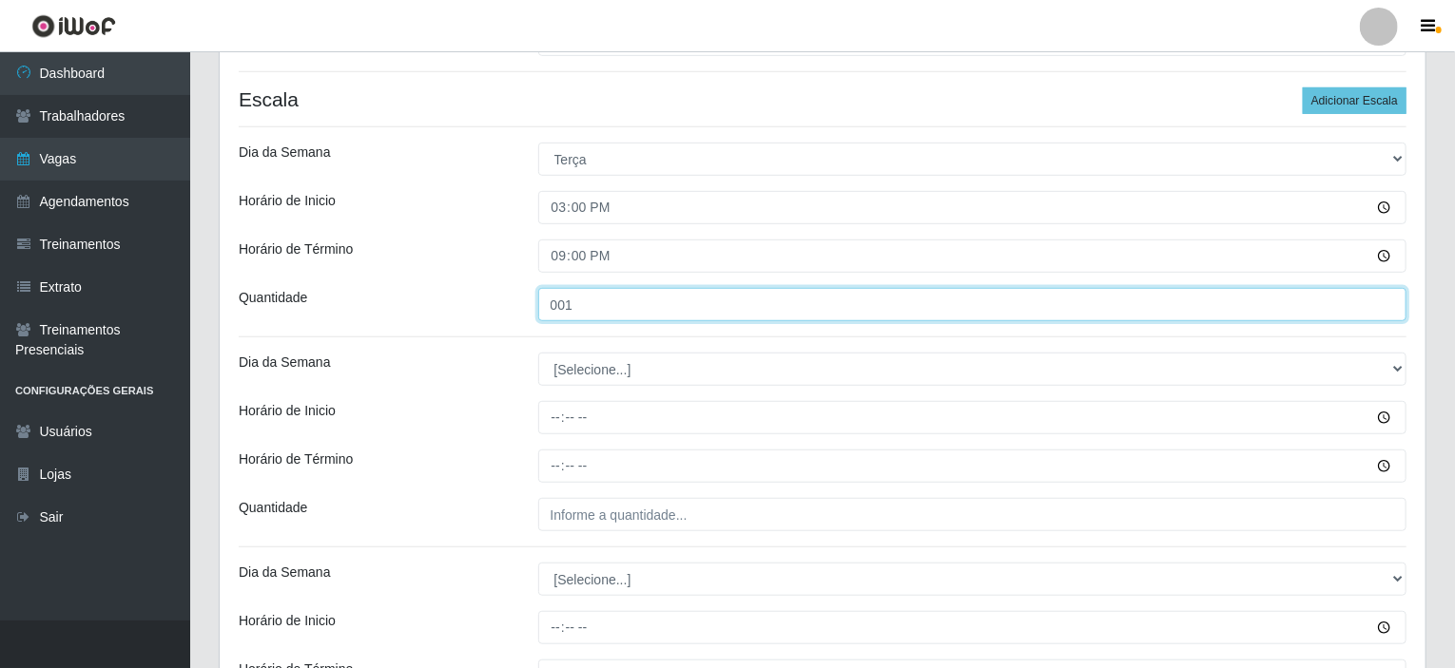
type input "001"
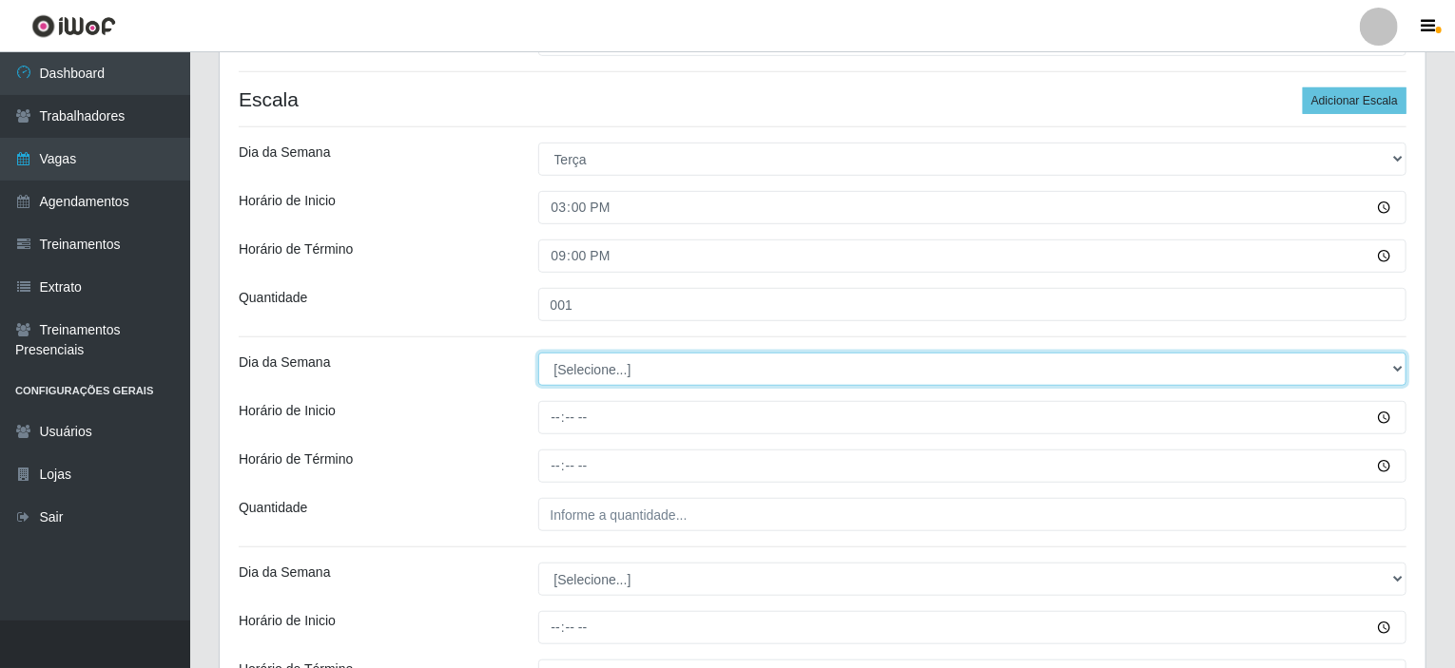
click at [583, 377] on select "[Selecione...] Segunda Terça Quarta Quinta Sexta Sábado Domingo" at bounding box center [972, 369] width 869 height 33
select select "3"
click at [538, 353] on select "[Selecione...] Segunda Terça Quarta Quinta Sexta Sábado Domingo" at bounding box center [972, 369] width 869 height 33
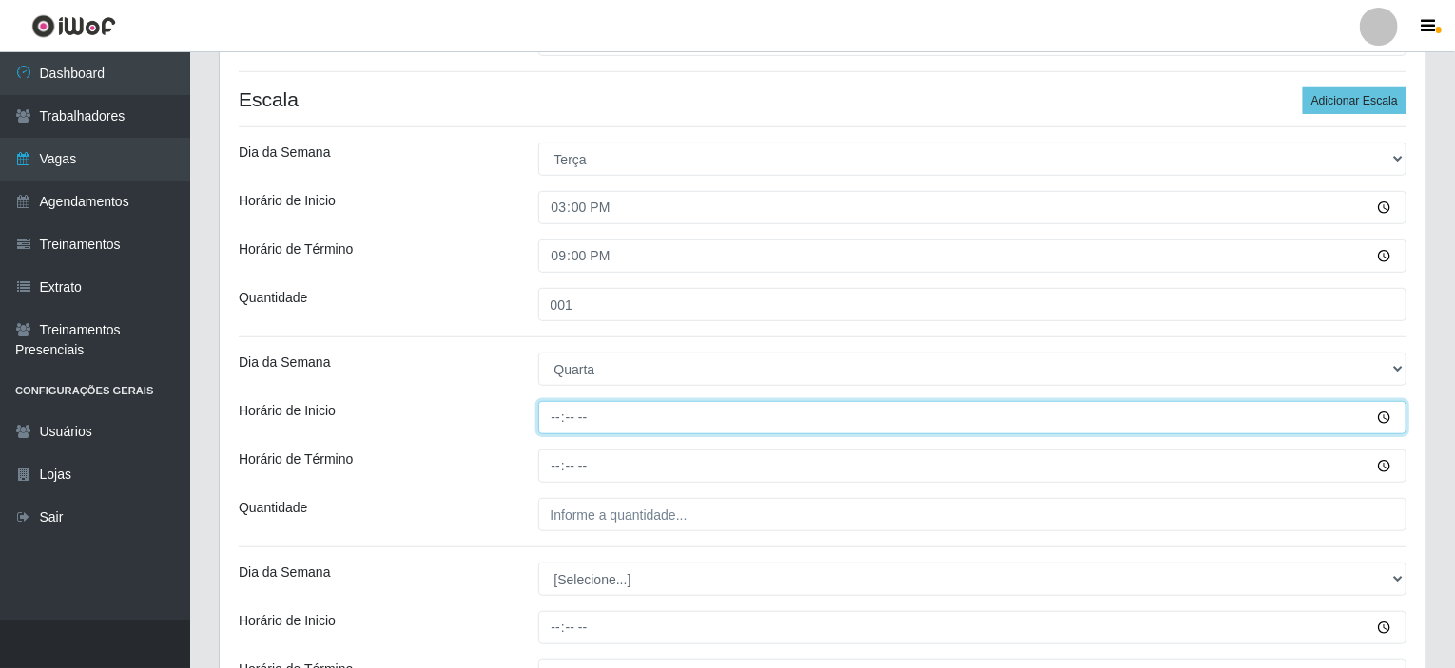
click at [554, 417] on input "Horário de Inicio" at bounding box center [972, 417] width 869 height 33
type input "15:00"
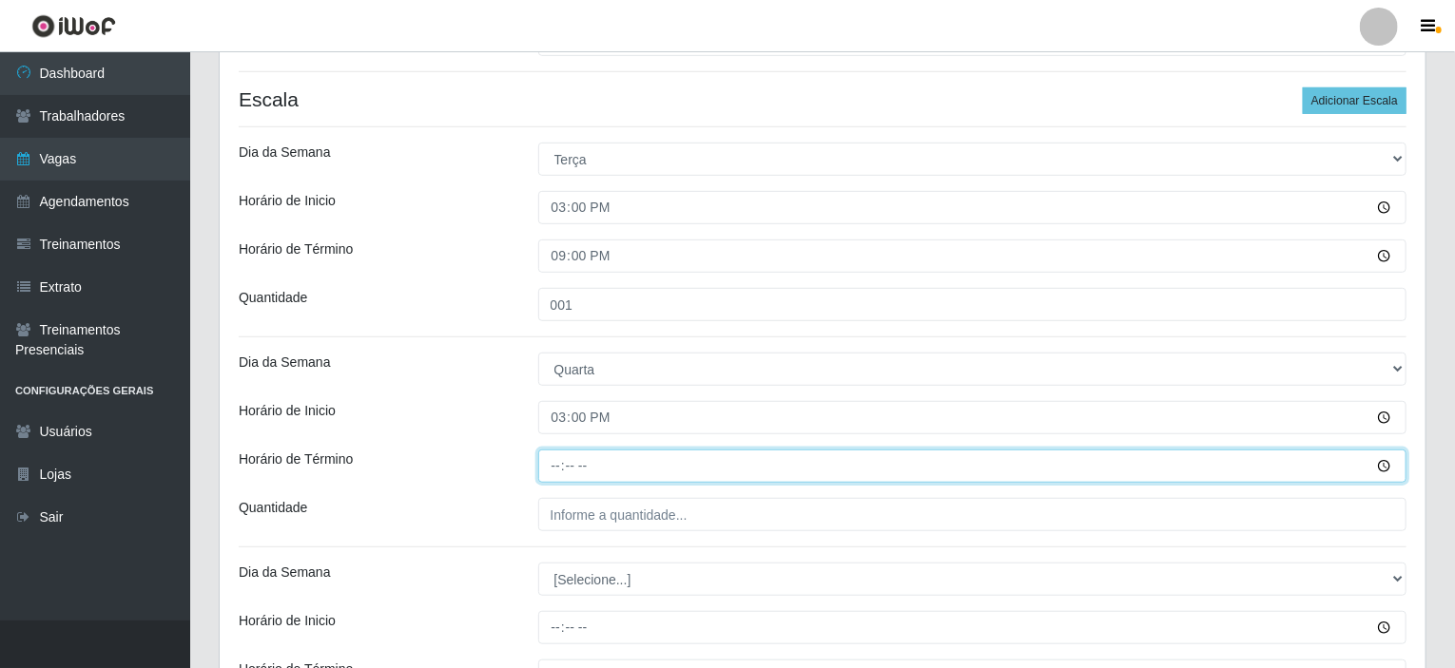
click at [551, 463] on input "Horário de Término" at bounding box center [972, 466] width 869 height 33
type input "21:00"
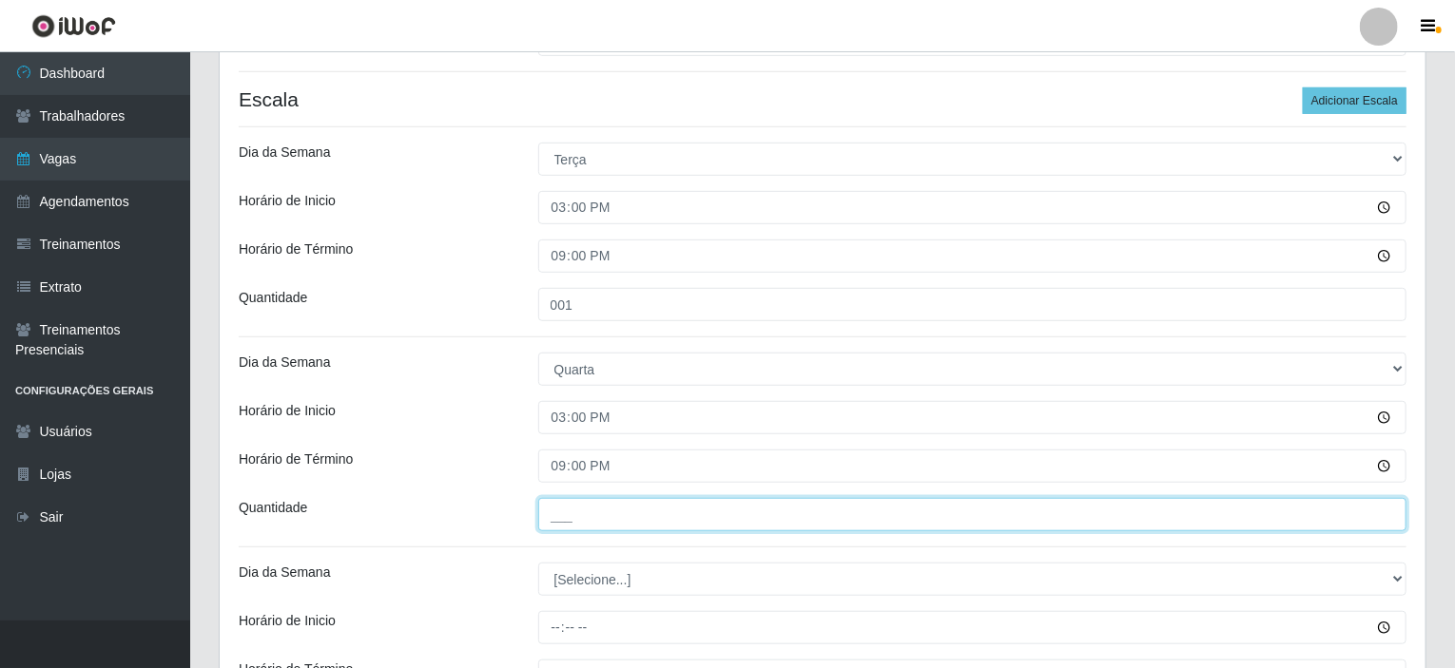
click at [574, 510] on input "___" at bounding box center [972, 514] width 869 height 33
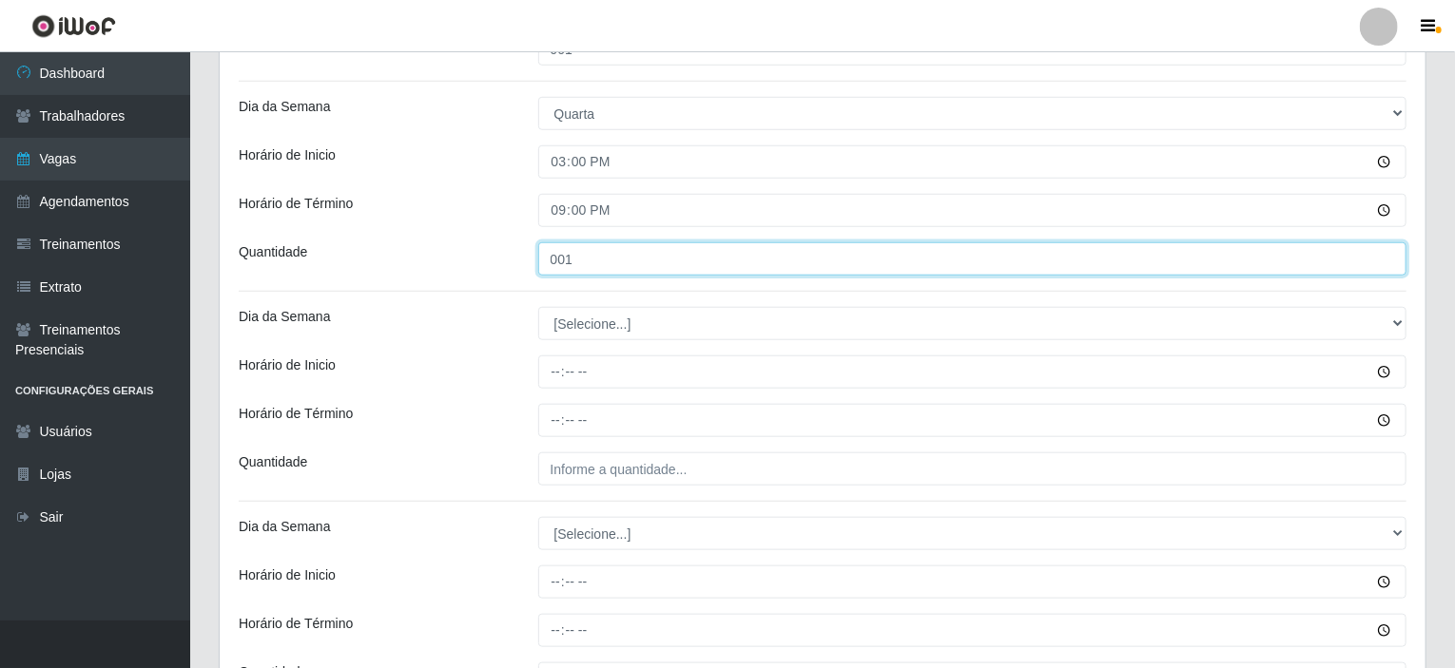
scroll to position [741, 0]
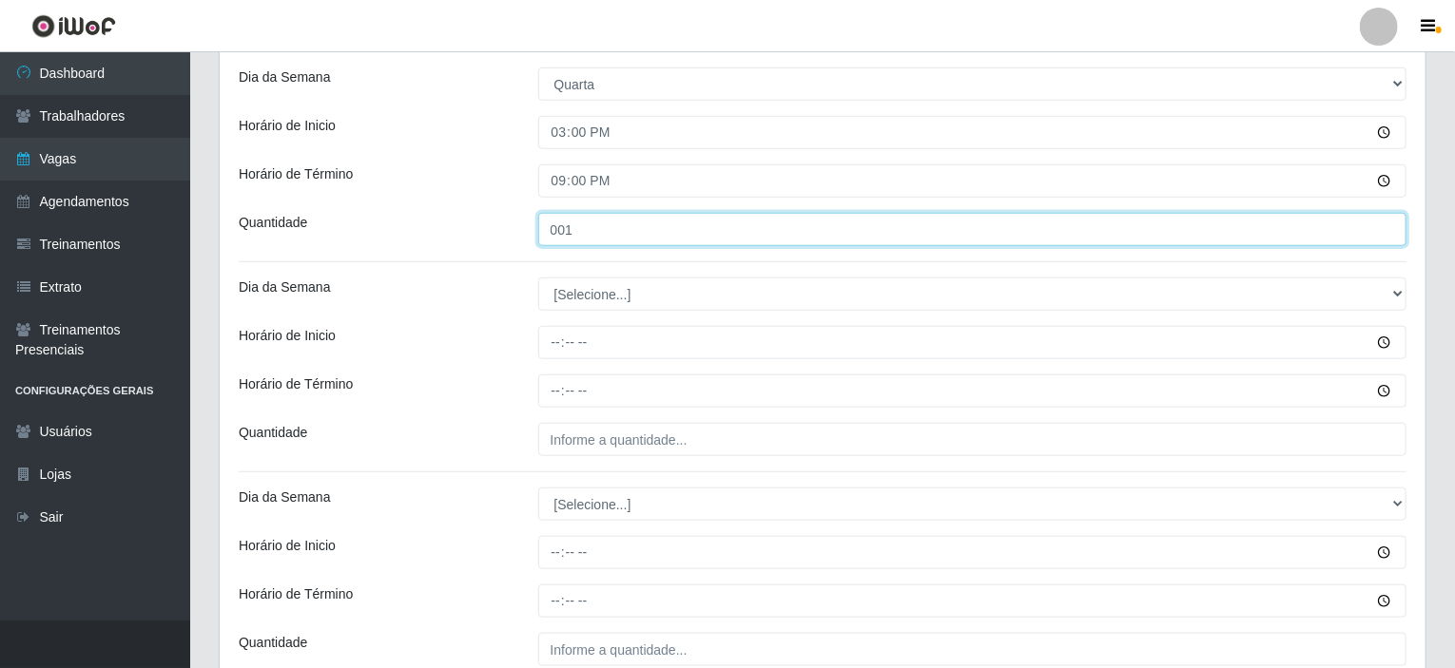
type input "001"
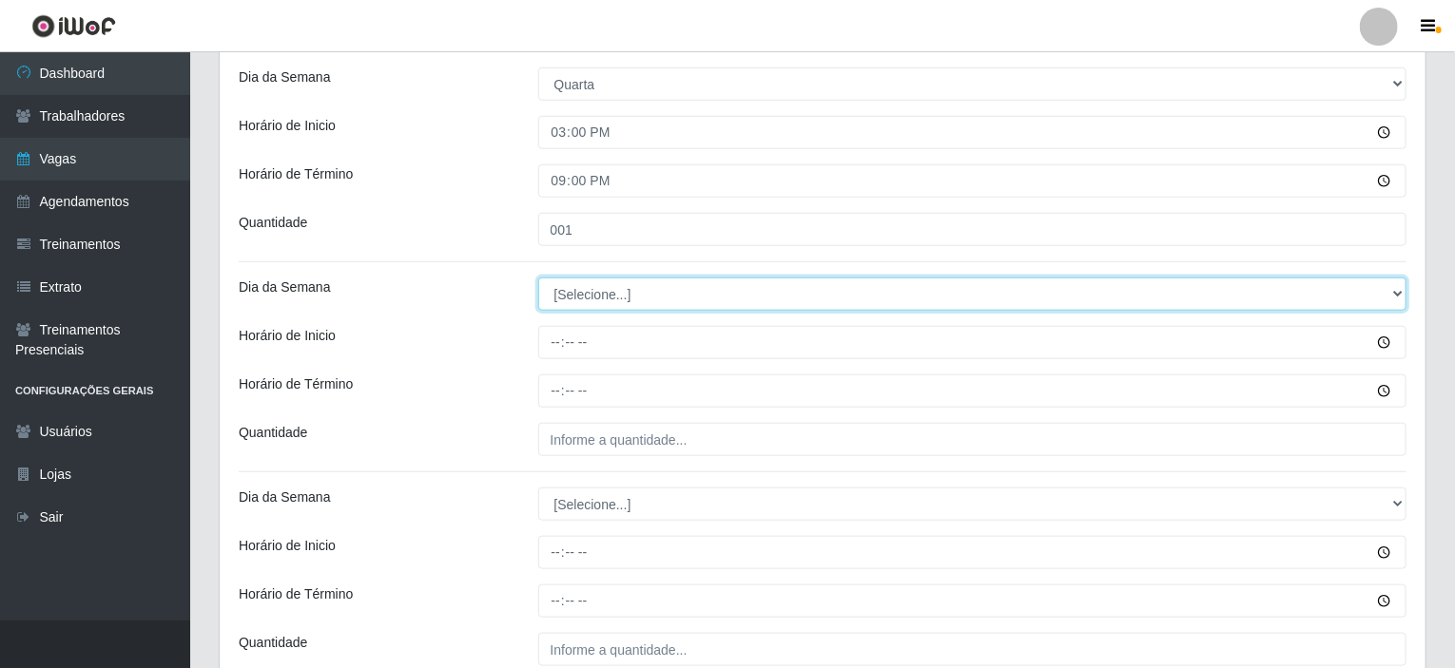
click at [598, 305] on select "[Selecione...] Segunda Terça Quarta Quinta Sexta Sábado Domingo" at bounding box center [972, 294] width 869 height 33
select select "4"
click at [538, 278] on select "[Selecione...] Segunda Terça Quarta Quinta Sexta Sábado Domingo" at bounding box center [972, 294] width 869 height 33
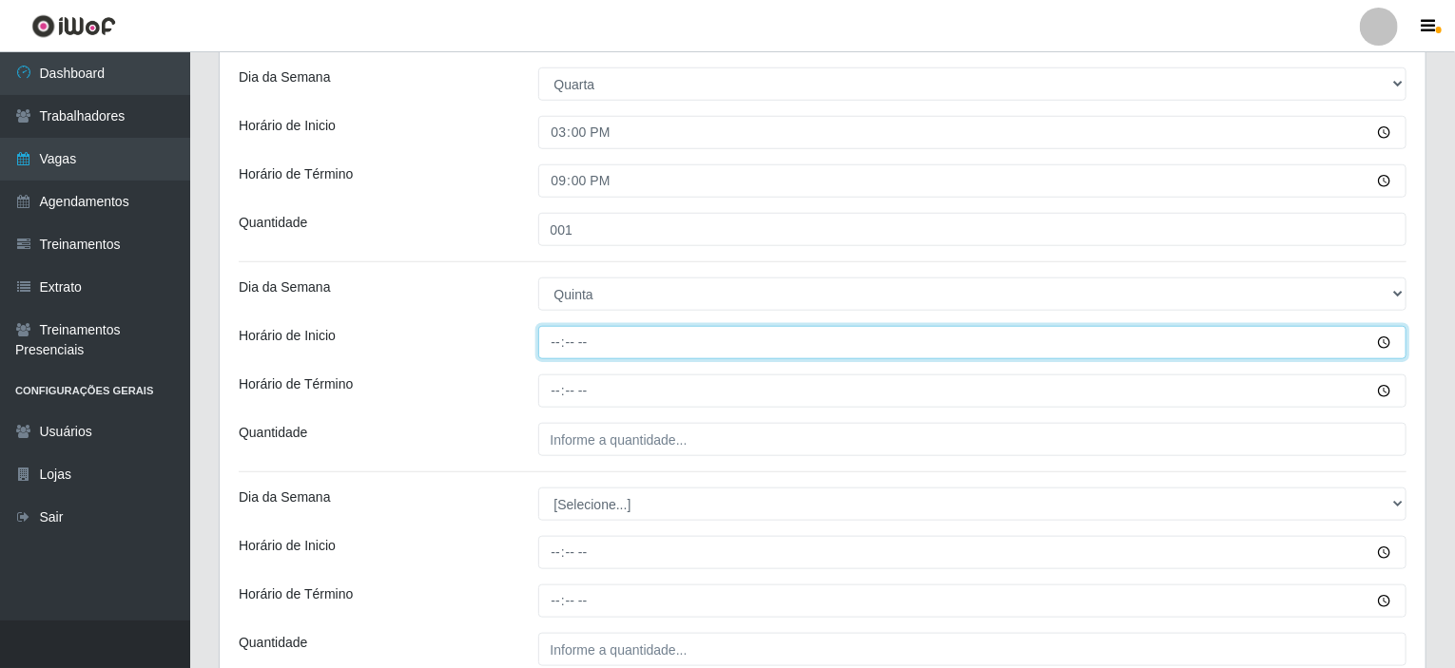
click at [556, 345] on input "Horário de Inicio" at bounding box center [972, 342] width 869 height 33
type input "15:00"
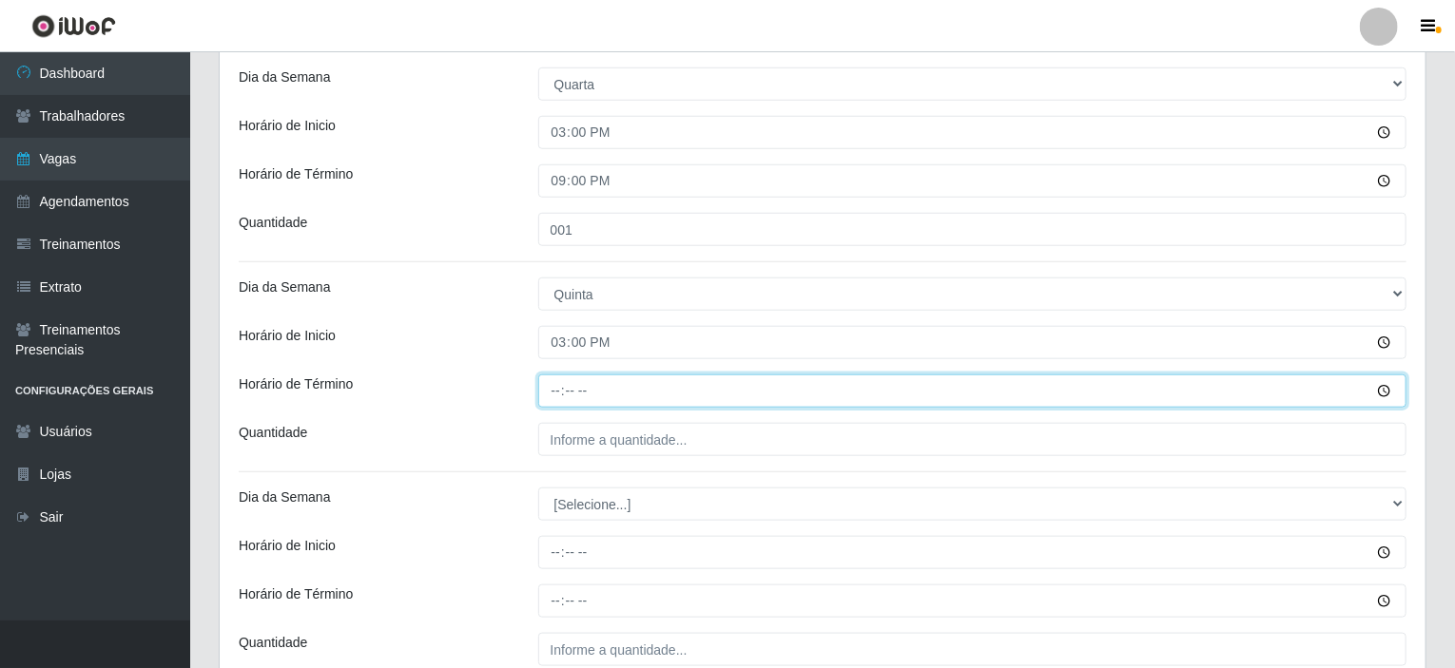
click at [559, 385] on input "Horário de Término" at bounding box center [972, 391] width 869 height 33
type input "21:00"
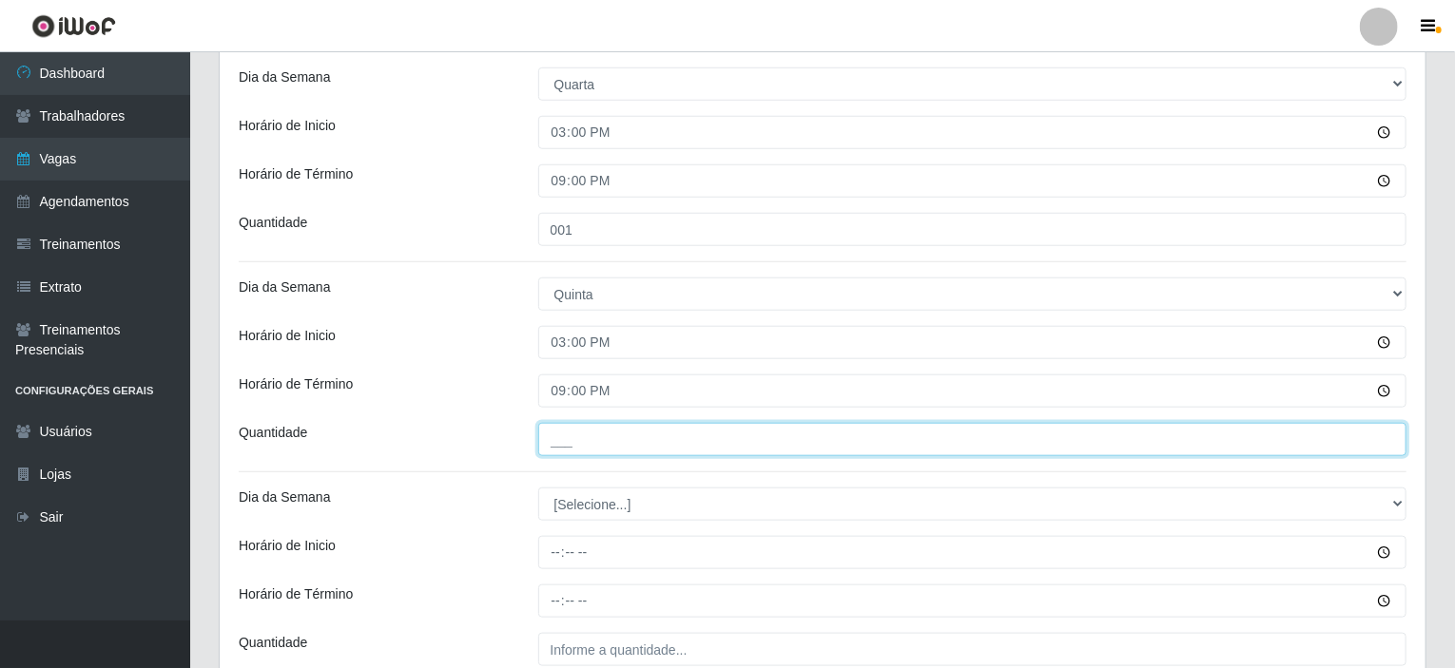
click at [576, 432] on input "___" at bounding box center [972, 439] width 869 height 33
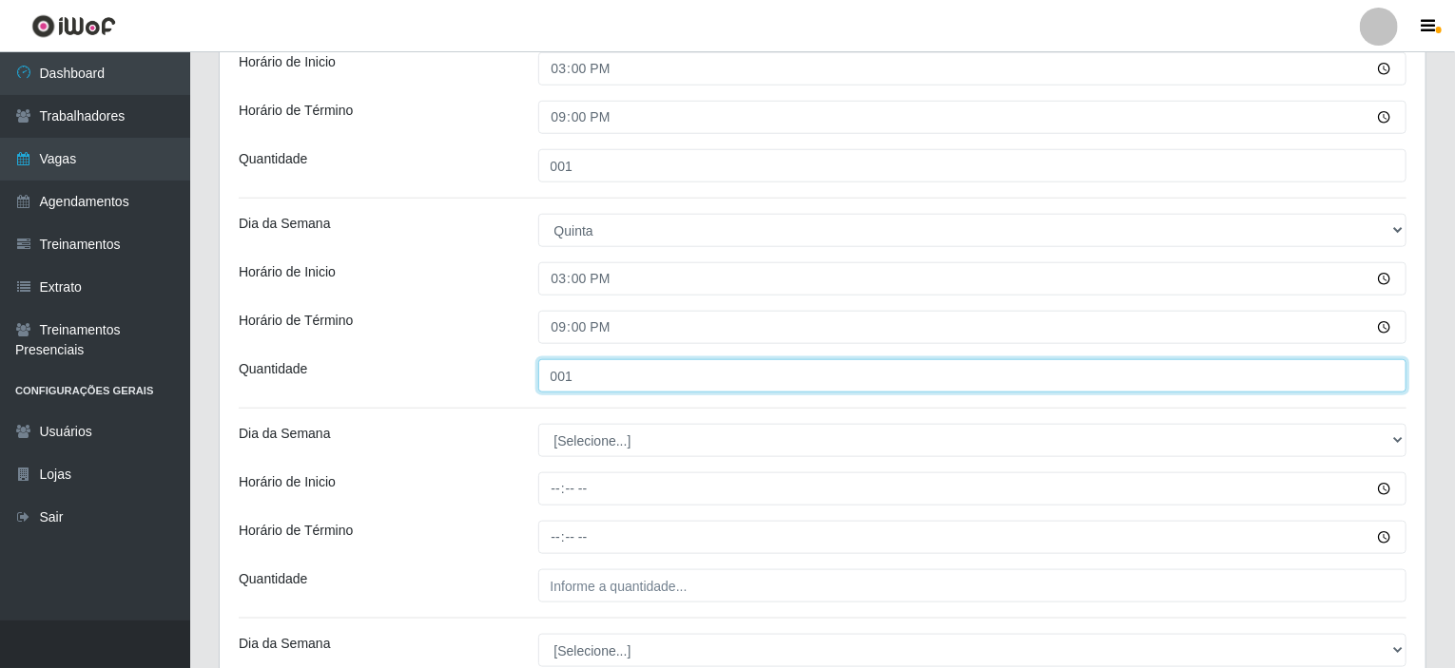
scroll to position [931, 0]
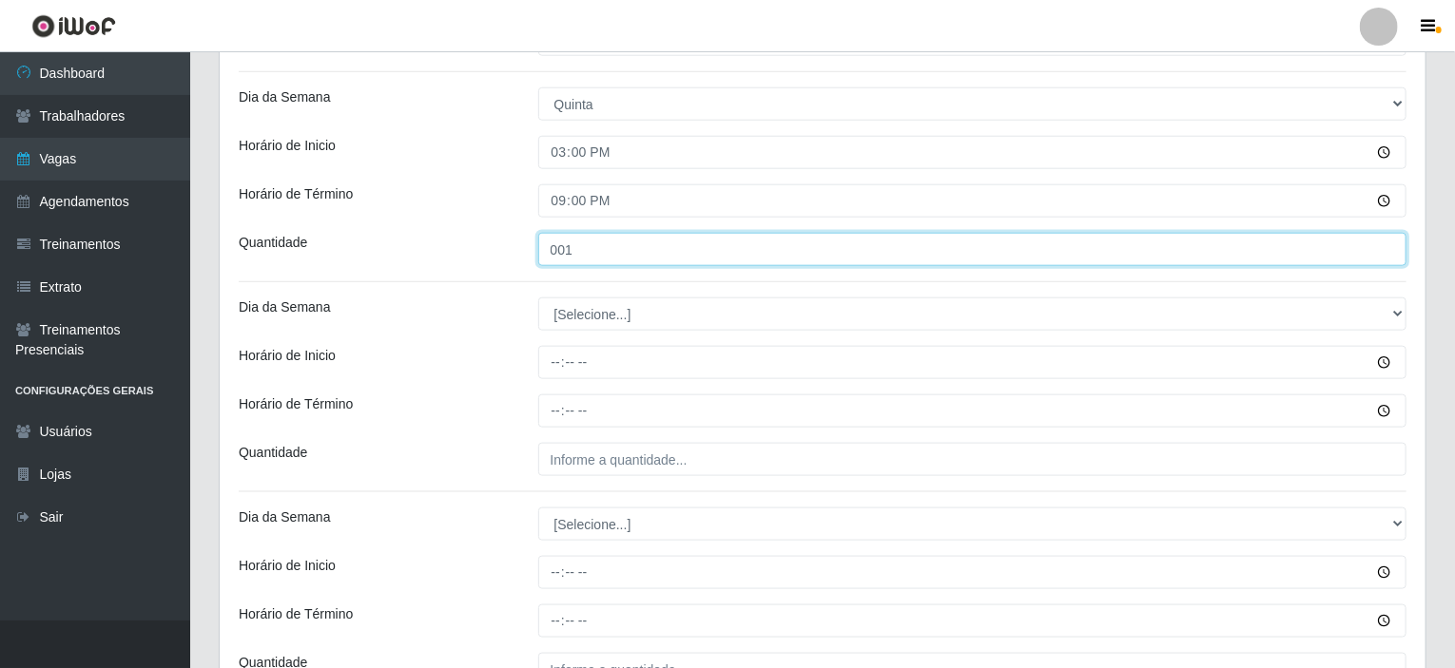
type input "001"
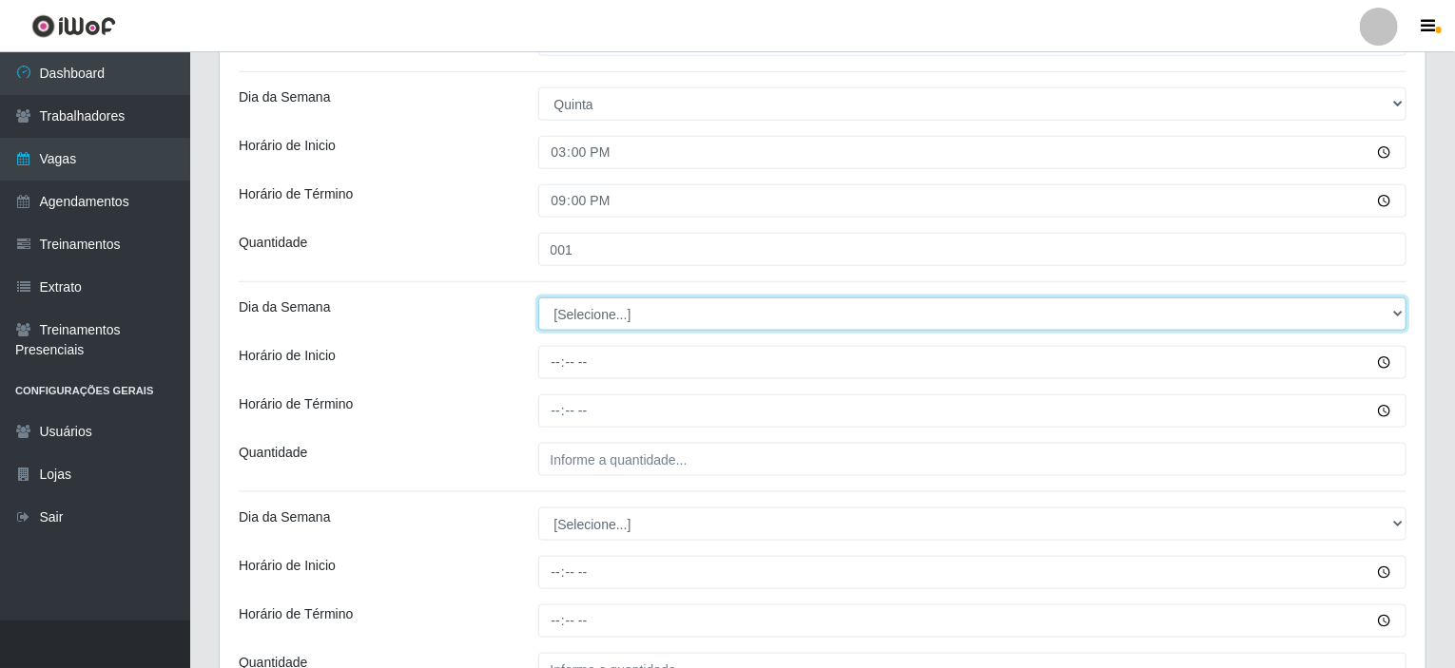
click at [587, 309] on select "[Selecione...] Segunda Terça Quarta Quinta Sexta Sábado Domingo" at bounding box center [972, 314] width 869 height 33
select select "5"
click at [538, 298] on select "[Selecione...] Segunda Terça Quarta Quinta Sexta Sábado Domingo" at bounding box center [972, 314] width 869 height 33
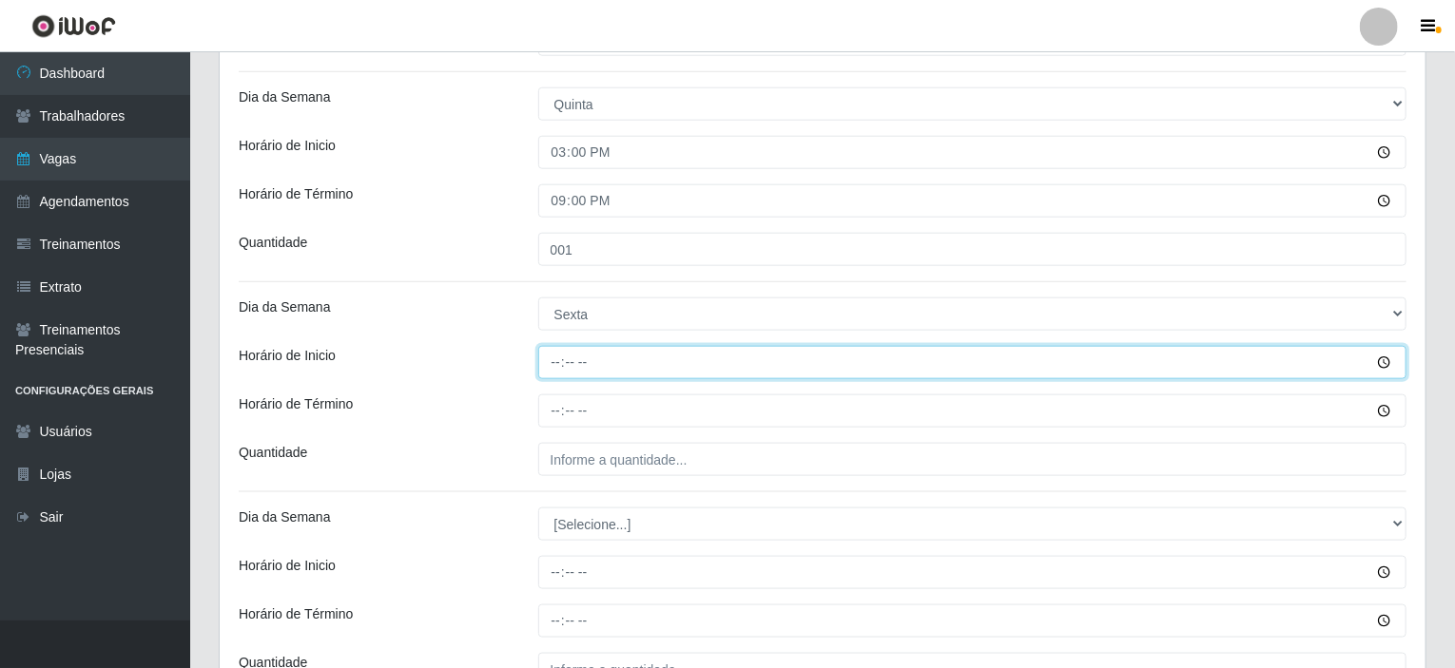
click at [554, 352] on input "Horário de Inicio" at bounding box center [972, 362] width 869 height 33
type input "15:00"
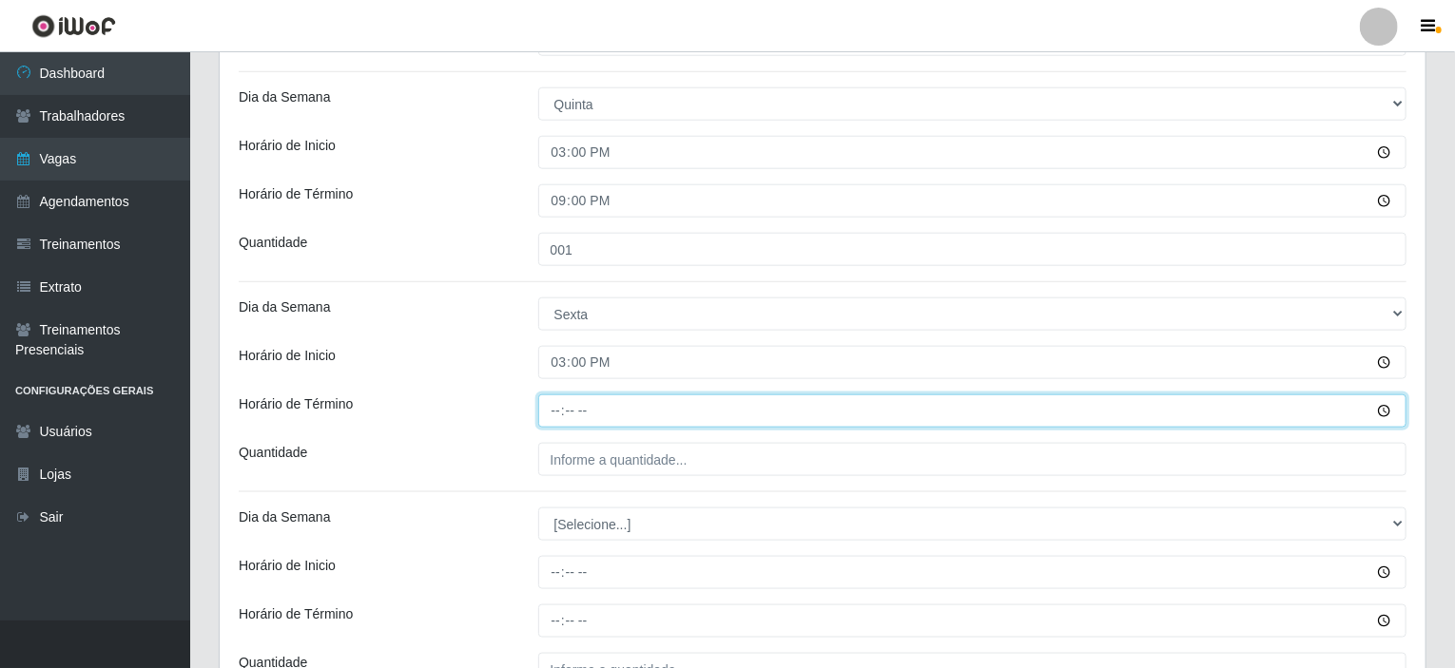
click at [552, 408] on input "Horário de Término" at bounding box center [972, 411] width 869 height 33
type input "21:00"
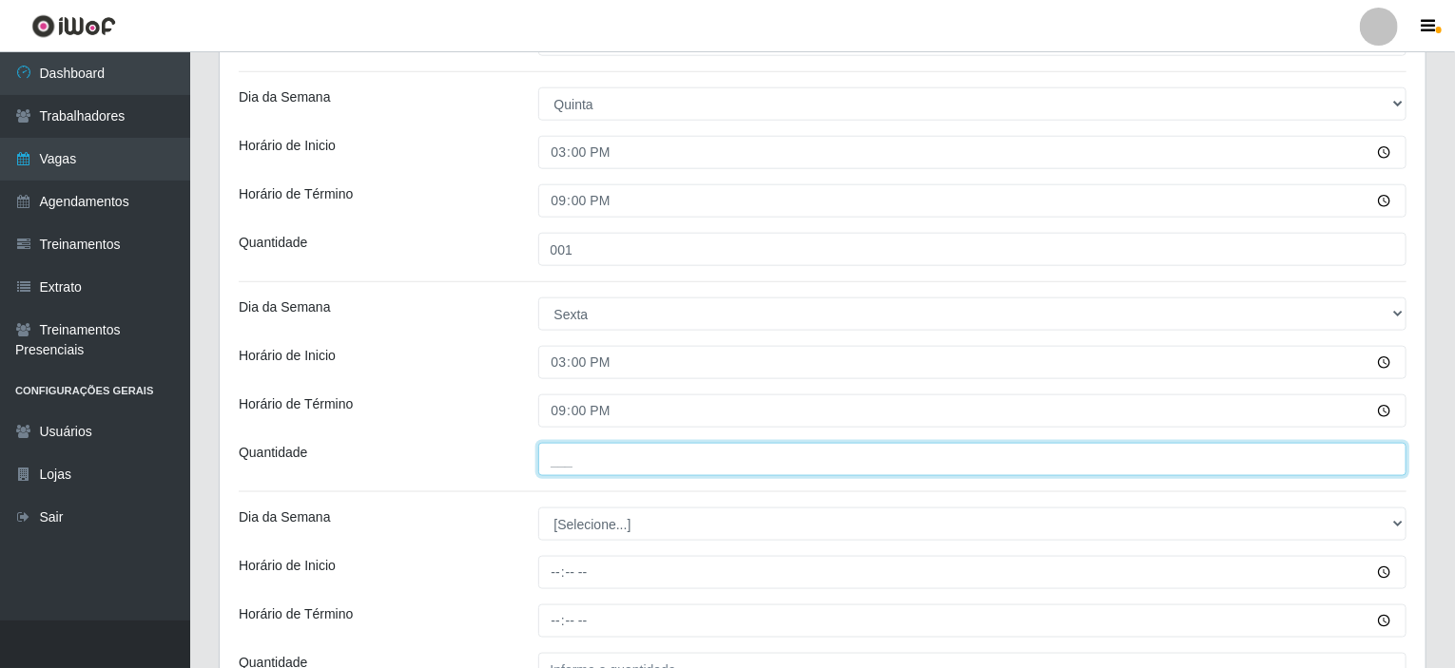
click at [576, 467] on input "___" at bounding box center [972, 459] width 869 height 33
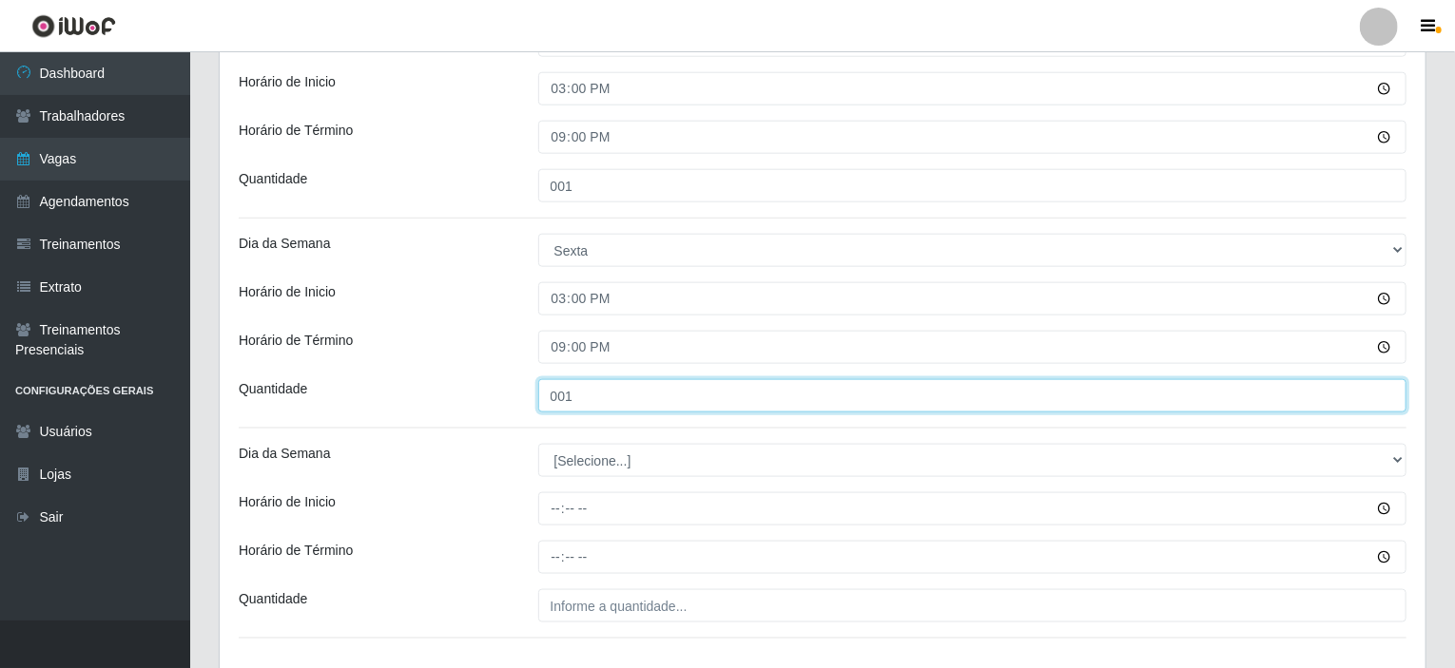
scroll to position [1121, 0]
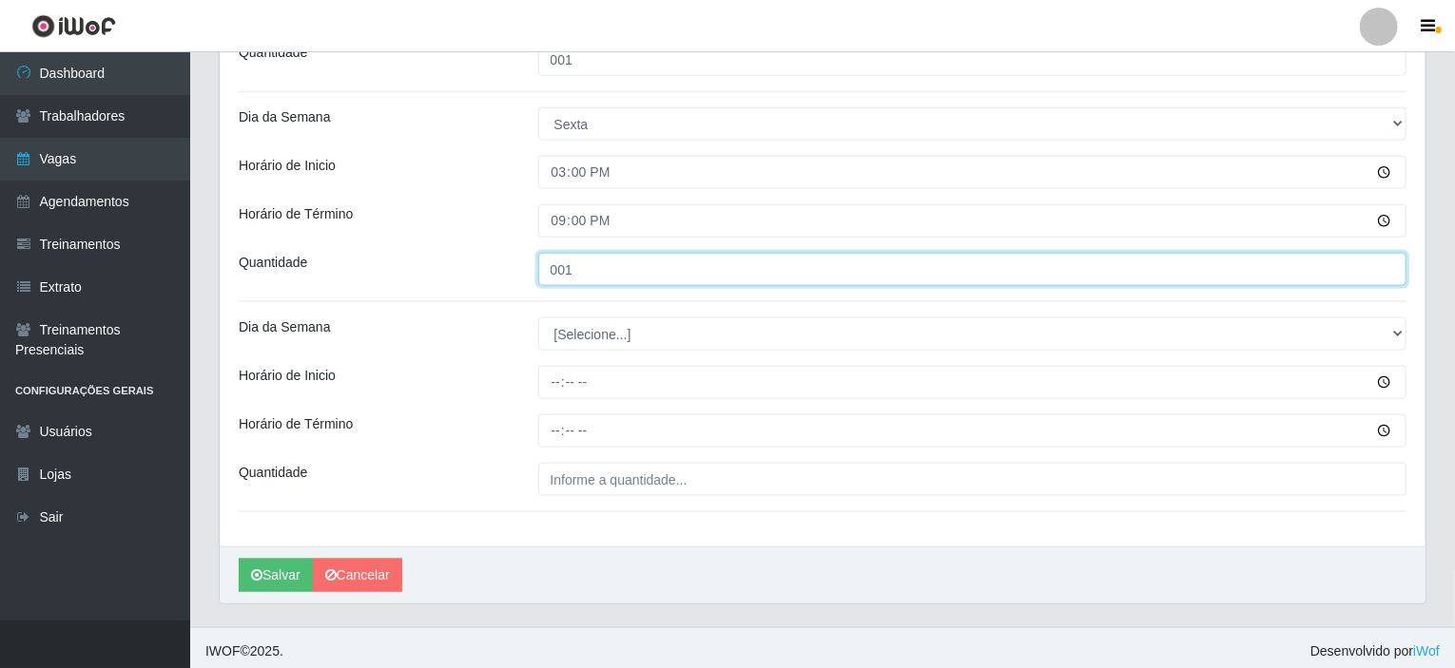
type input "001"
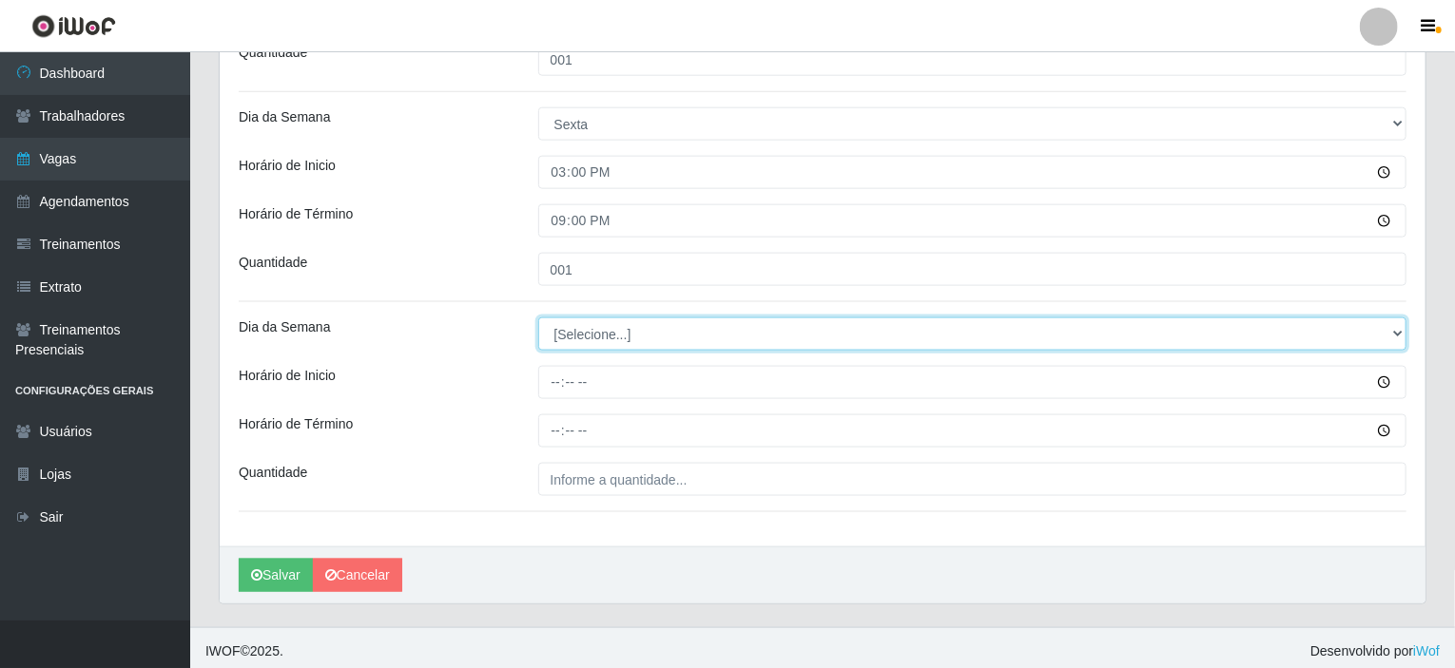
click at [590, 324] on select "[Selecione...] Segunda Terça Quarta Quinta Sexta Sábado Domingo" at bounding box center [972, 334] width 869 height 33
select select "6"
click at [538, 318] on select "[Selecione...] Segunda Terça Quarta Quinta Sexta Sábado Domingo" at bounding box center [972, 334] width 869 height 33
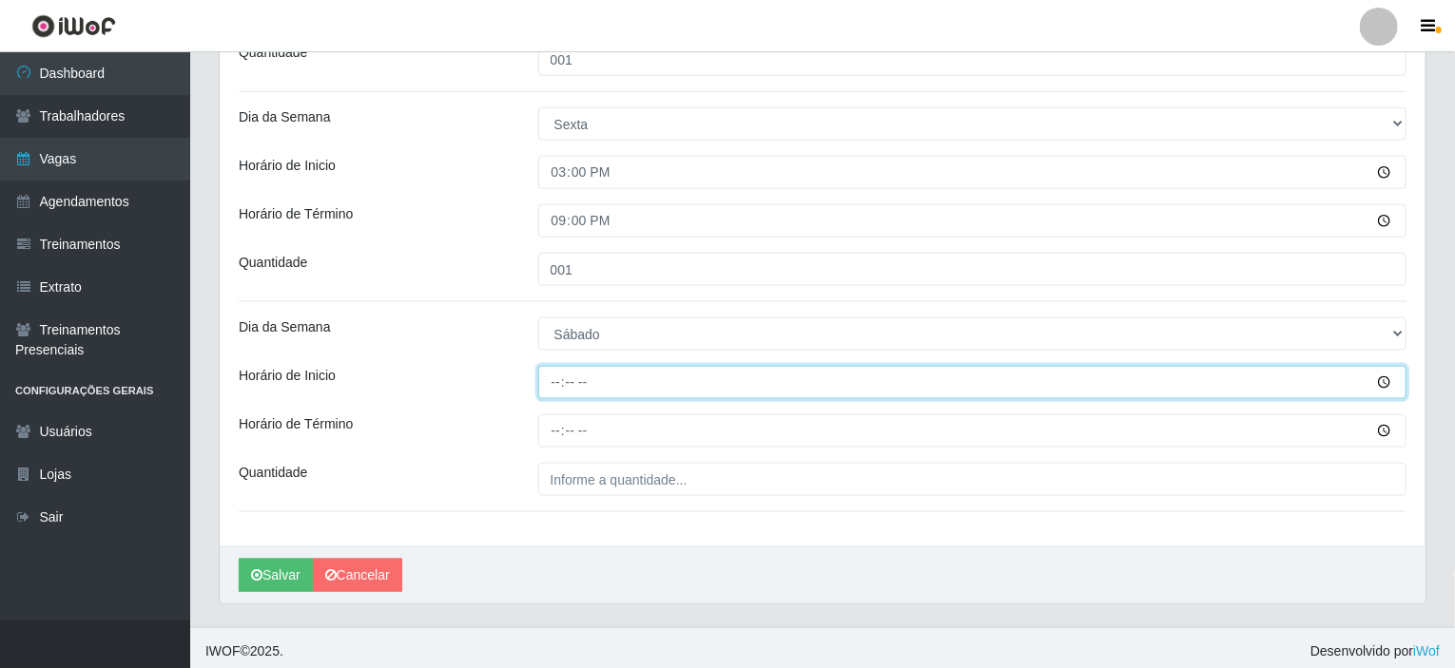
click at [555, 377] on input "Horário de Inicio" at bounding box center [972, 382] width 869 height 33
type input "15:00"
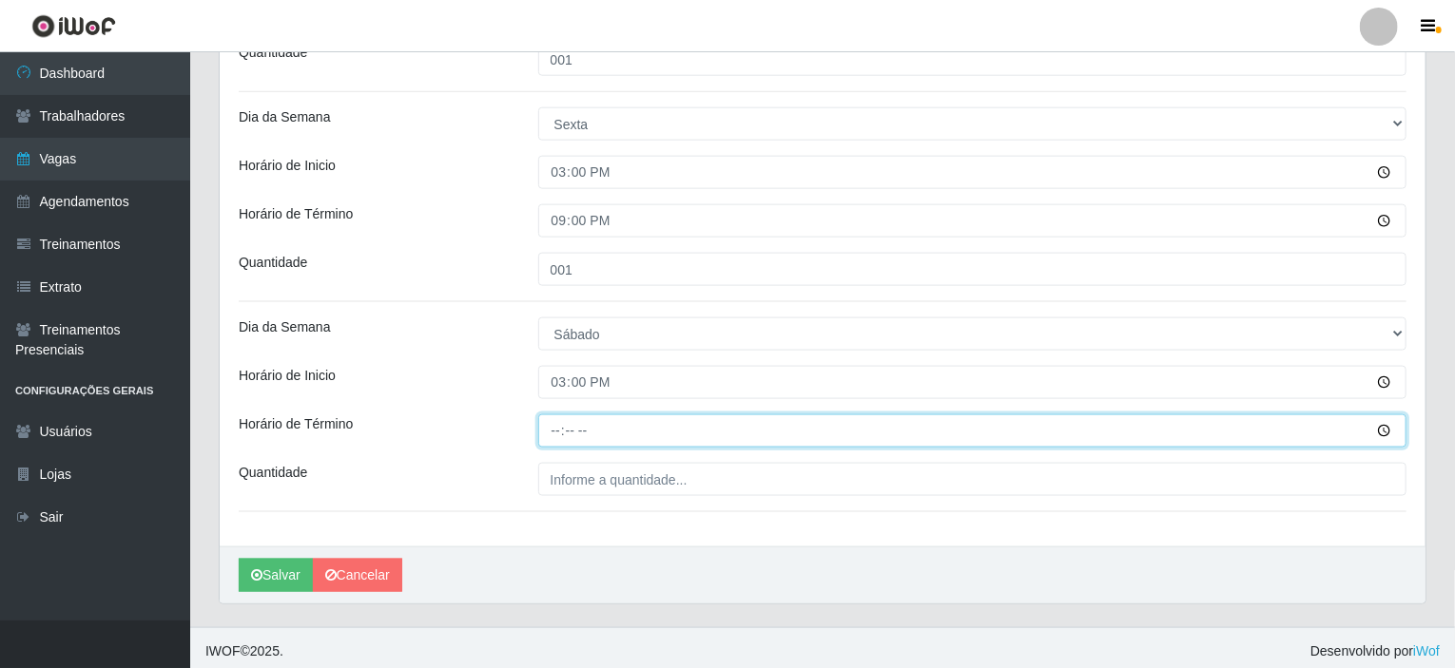
click at [561, 419] on input "Horário de Término" at bounding box center [972, 431] width 869 height 33
type input "21:00"
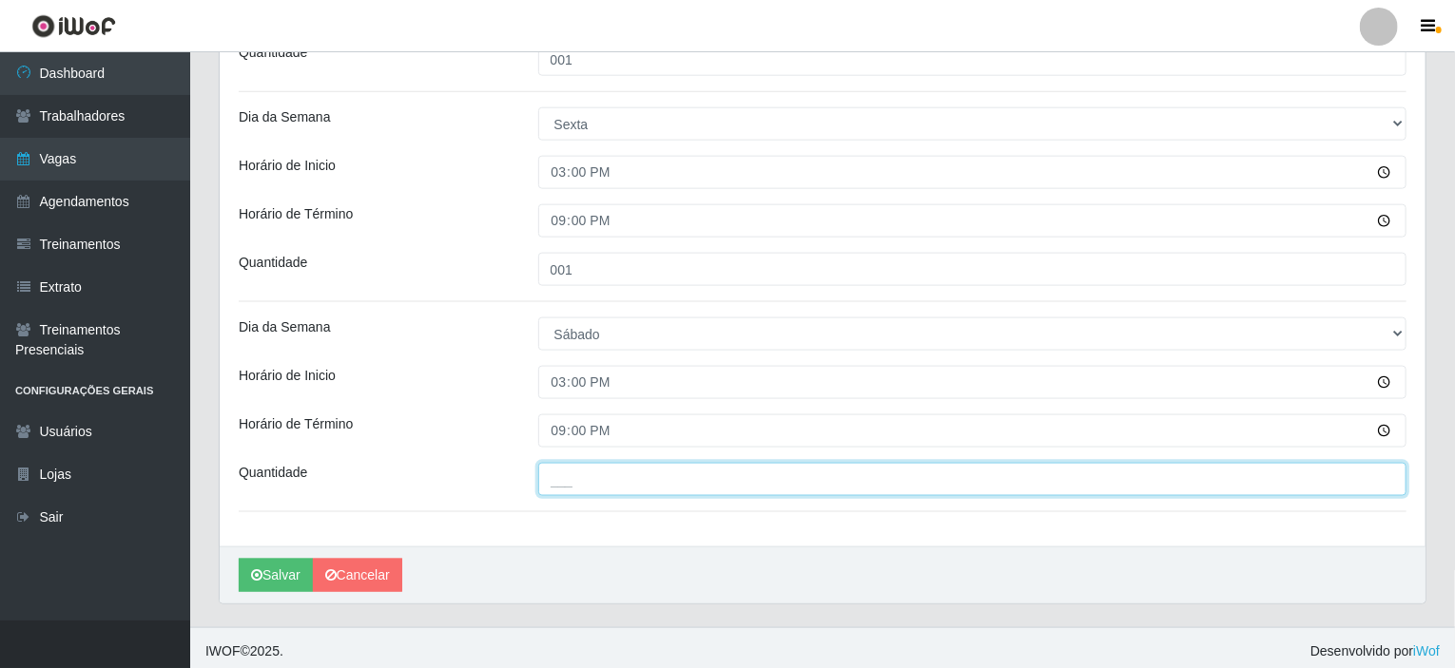
click at [572, 474] on input "___" at bounding box center [972, 479] width 869 height 33
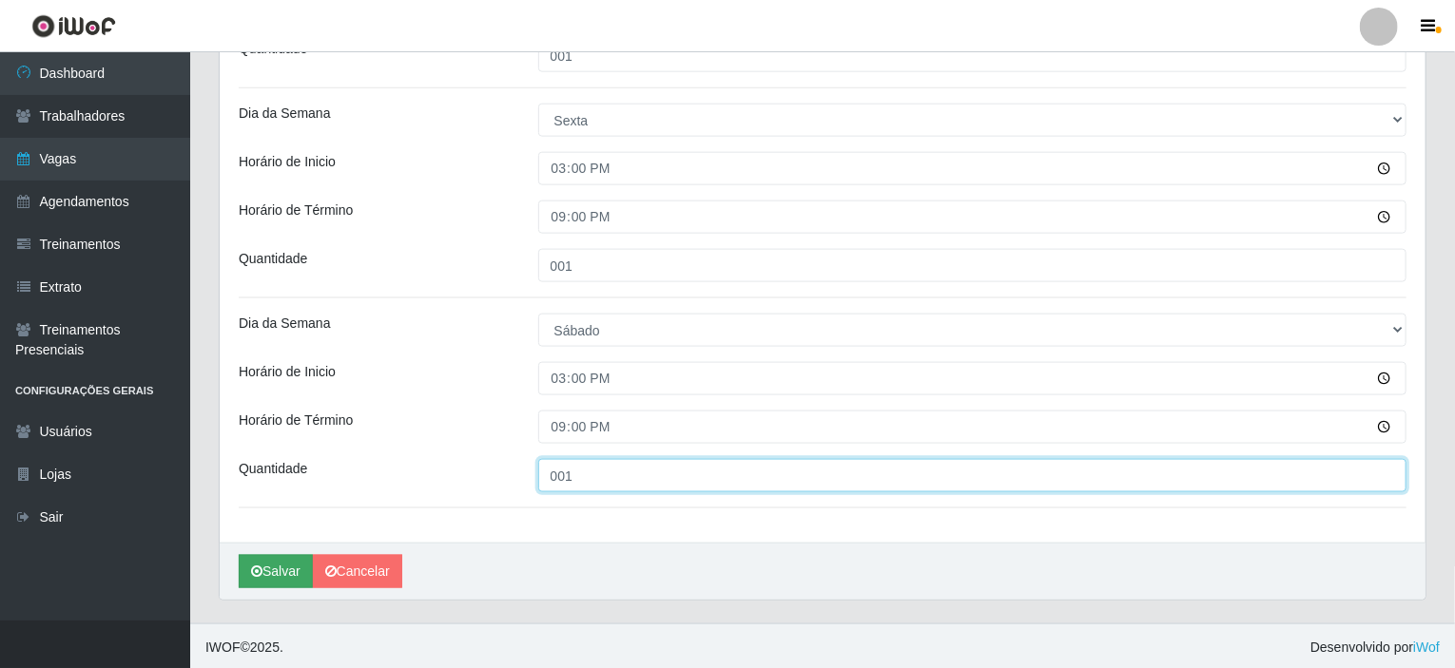
type input "001"
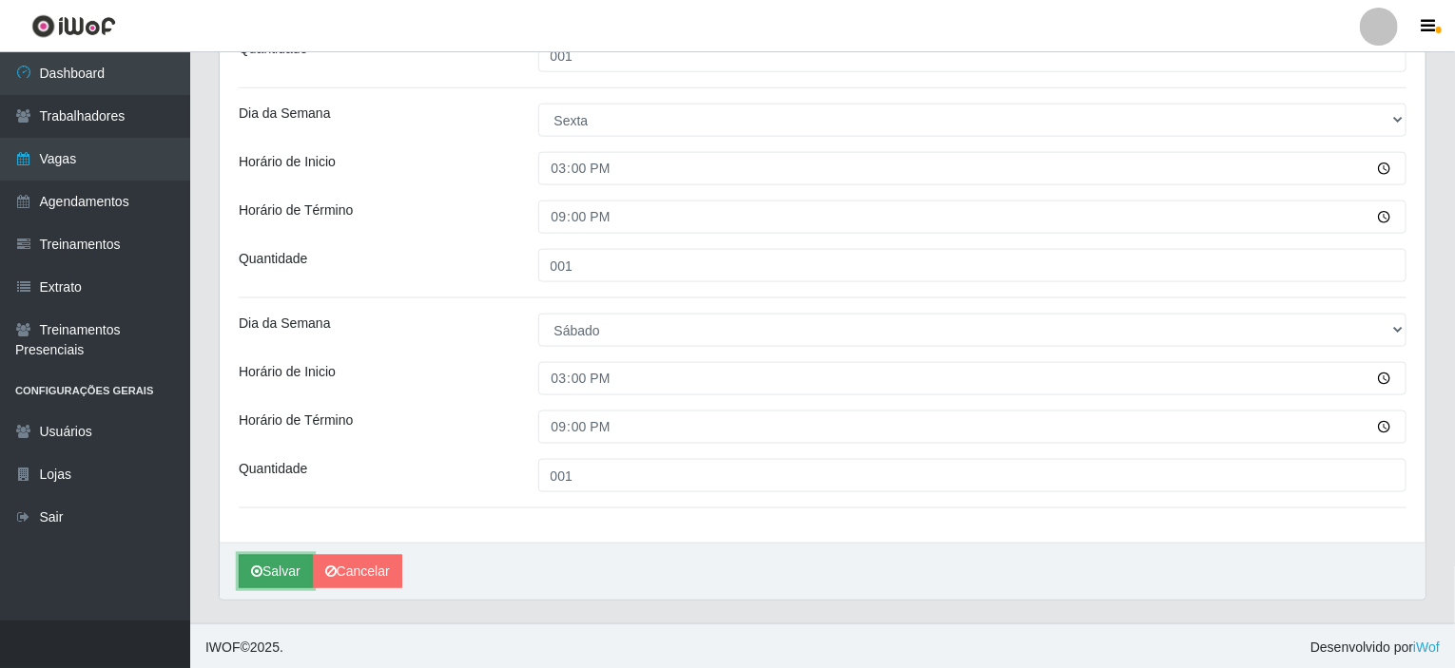
click at [261, 562] on button "Salvar" at bounding box center [276, 571] width 74 height 33
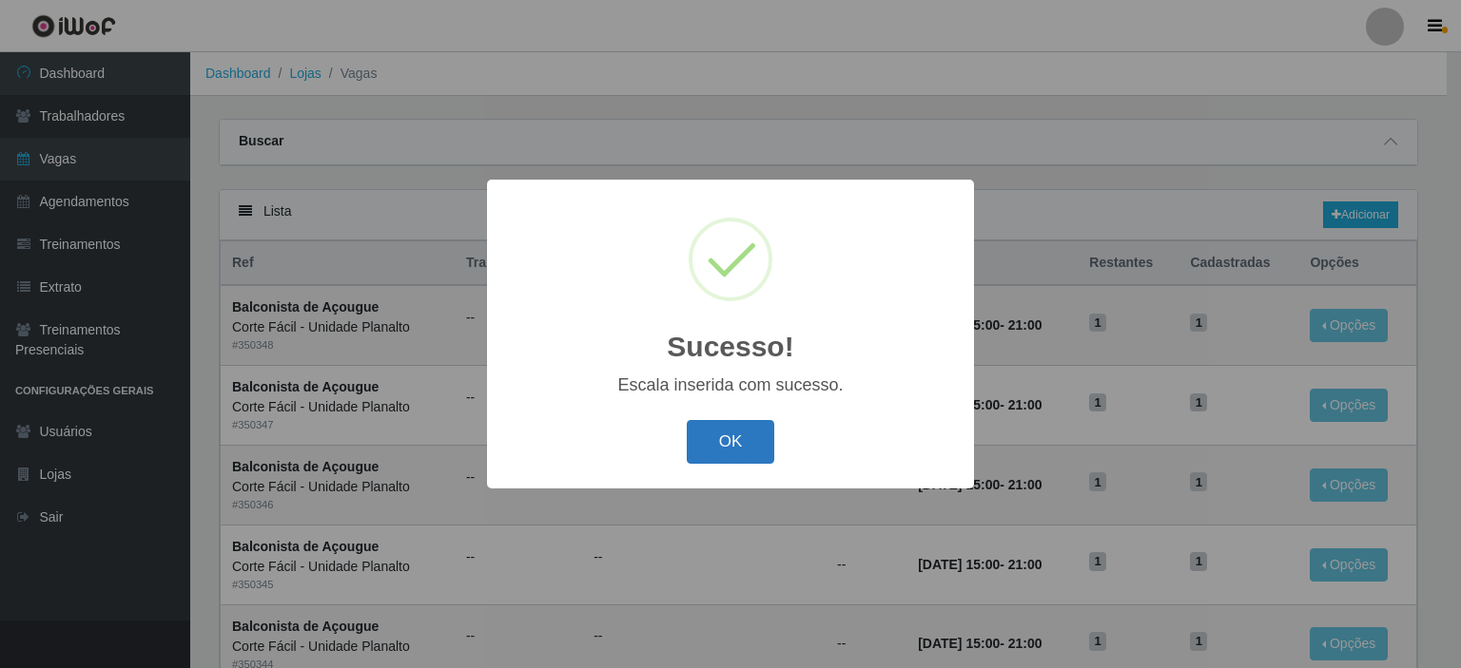
click at [719, 430] on button "OK" at bounding box center [731, 442] width 88 height 45
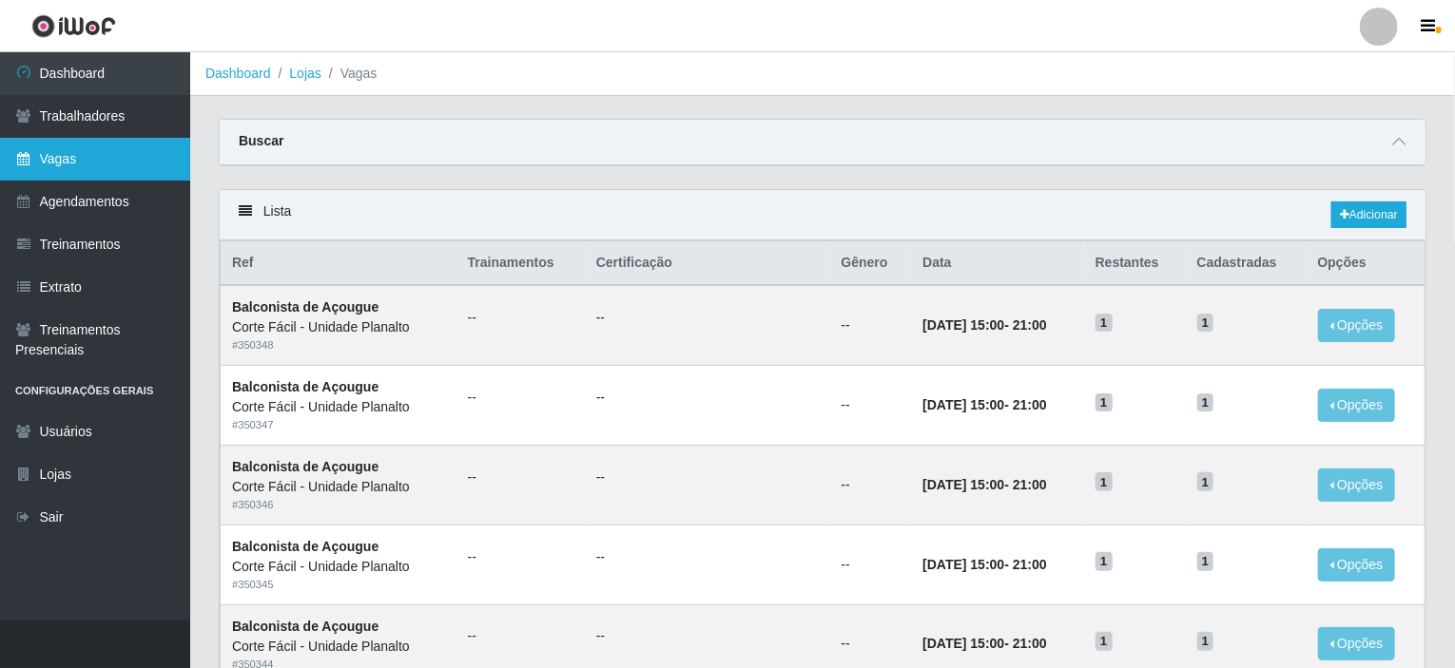
click at [144, 154] on link "Vagas" at bounding box center [95, 159] width 190 height 43
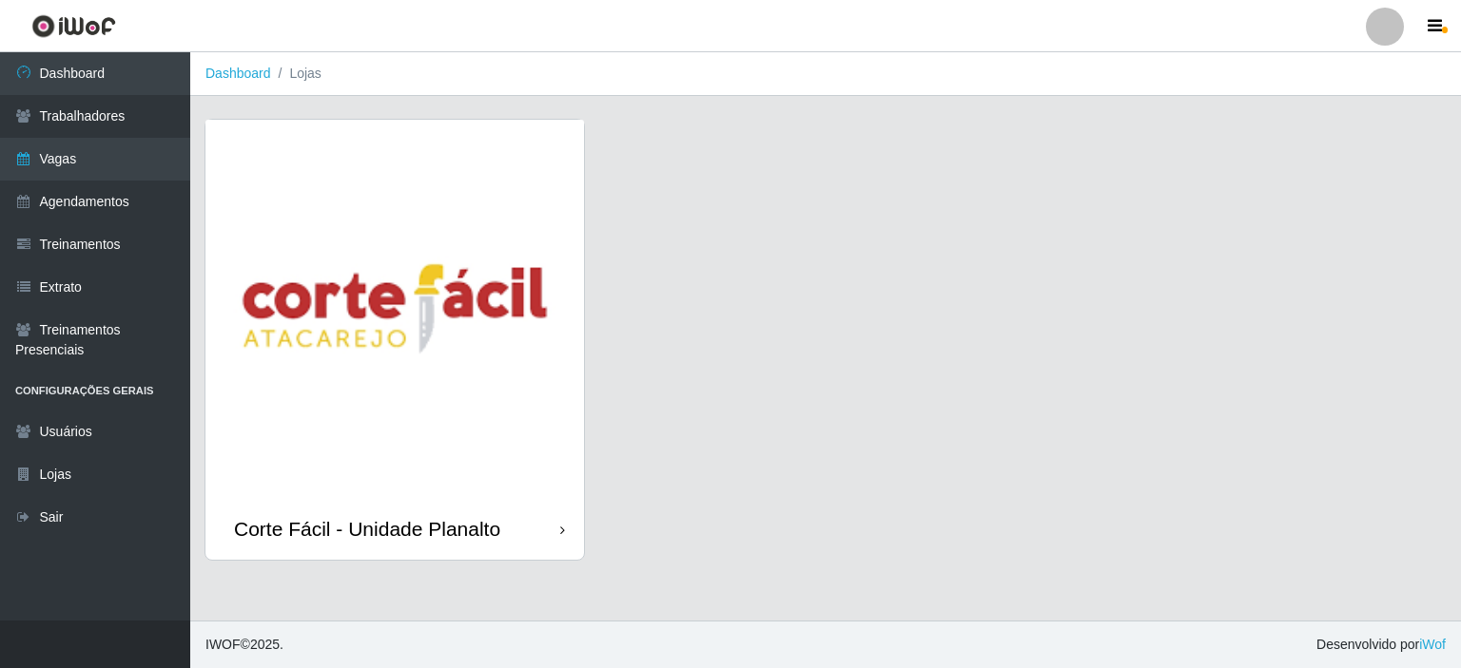
click at [327, 277] on img at bounding box center [394, 309] width 378 height 378
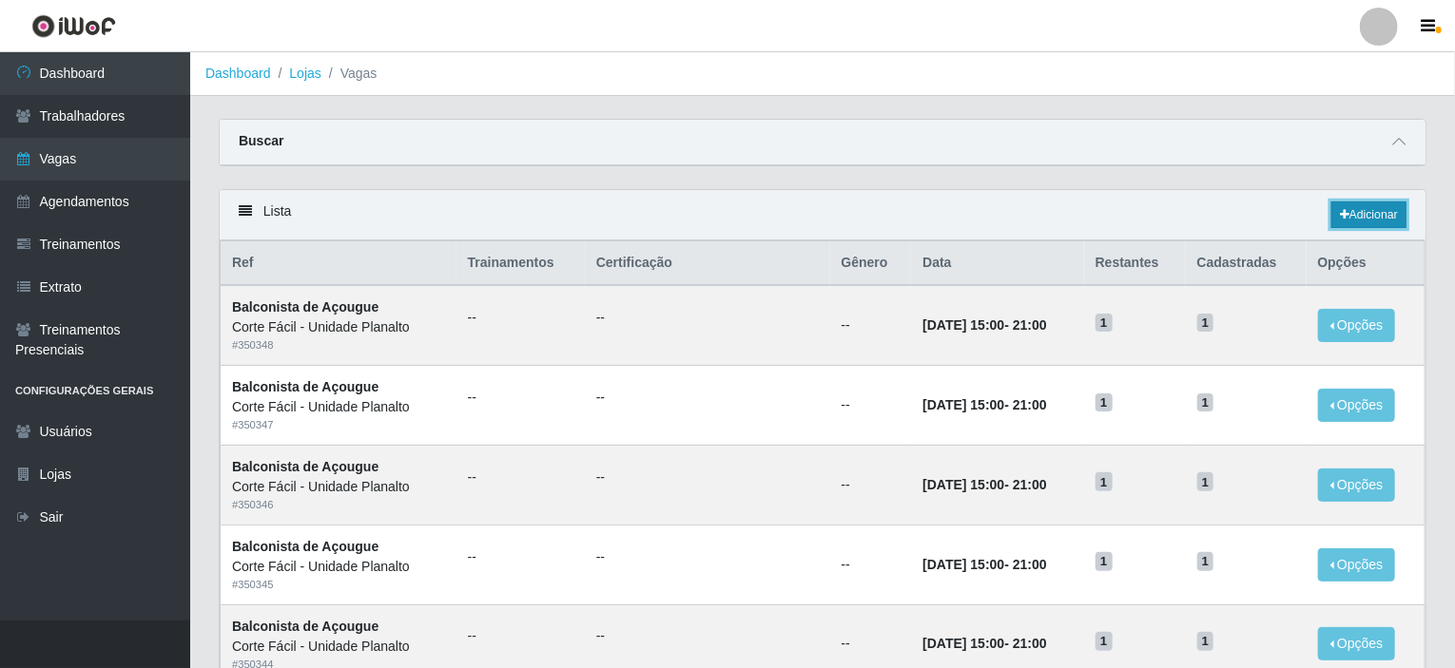
click at [1365, 213] on link "Adicionar" at bounding box center [1368, 215] width 75 height 27
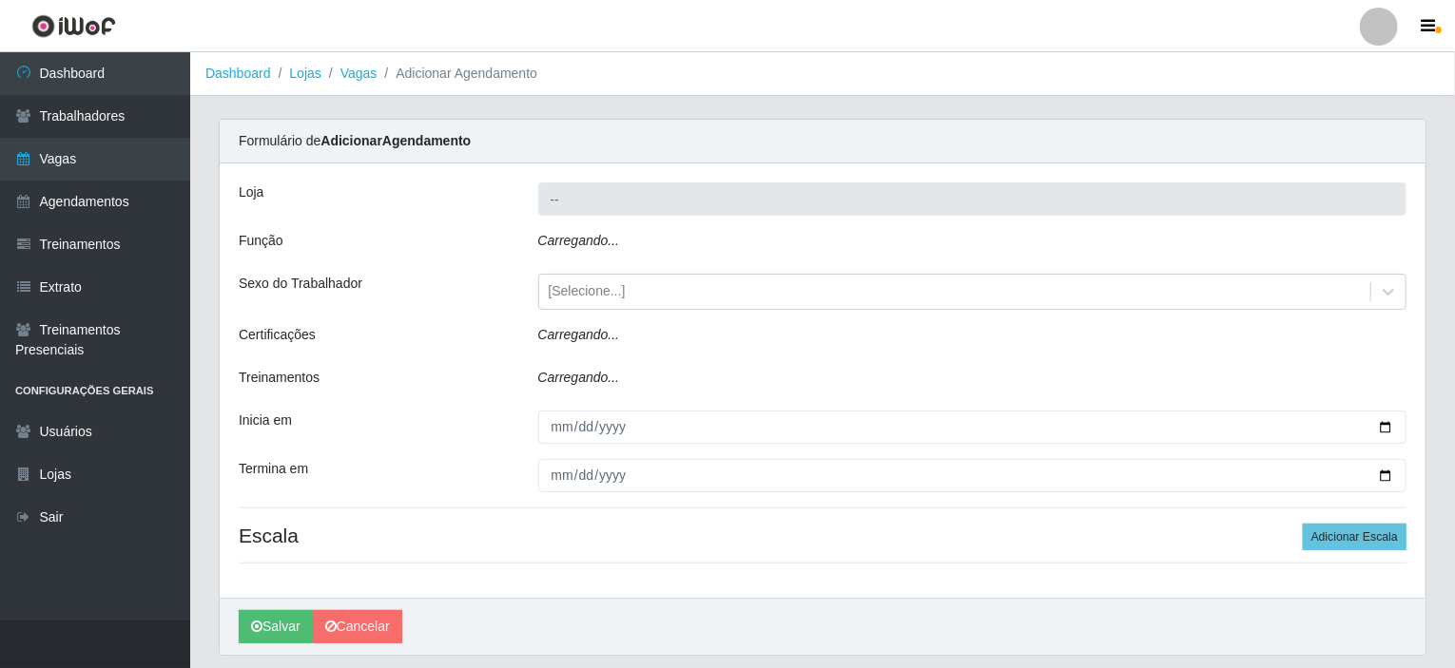
type input "Corte Fácil - Unidade Planalto"
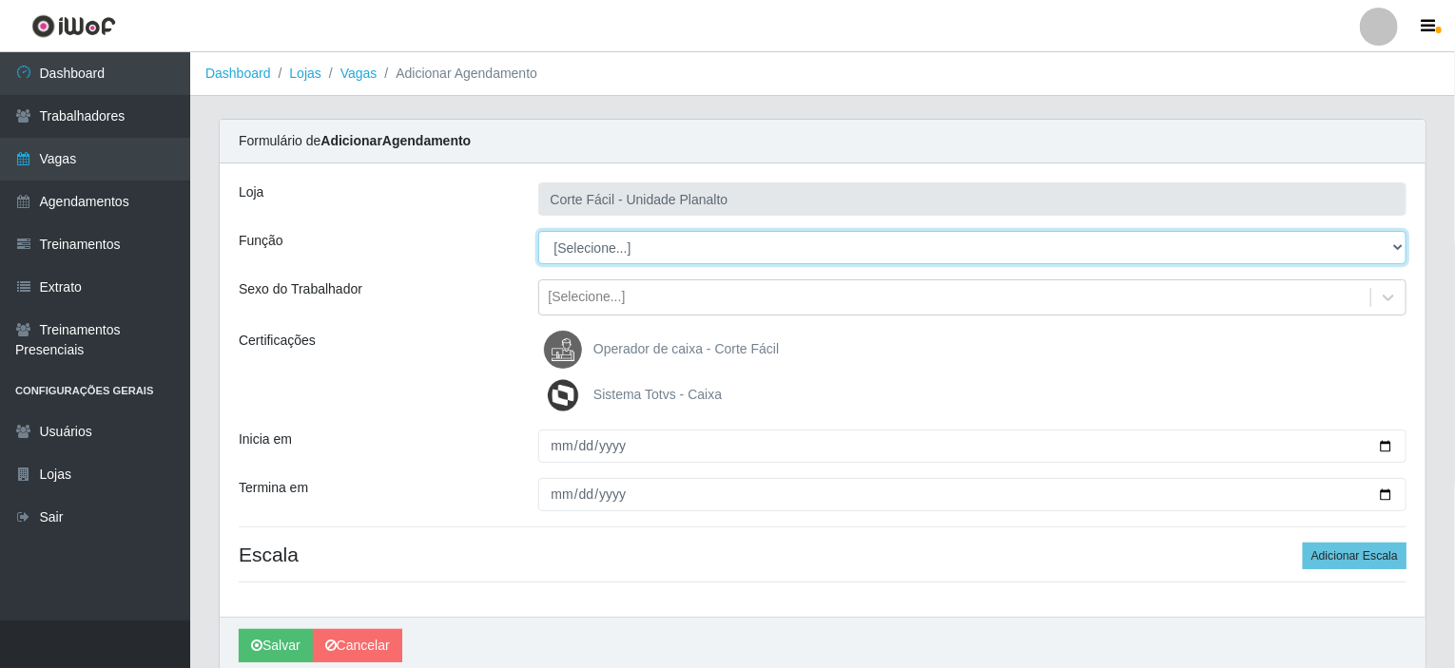
click at [1396, 250] on select "[Selecione...] ASG ASG + ASG ++ Auxiliar de Estacionamento Auxiliar de Estacion…" at bounding box center [972, 247] width 869 height 33
select select "123"
click at [538, 231] on select "[Selecione...] ASG ASG + ASG ++ Auxiliar de Estacionamento Auxiliar de Estacion…" at bounding box center [972, 247] width 869 height 33
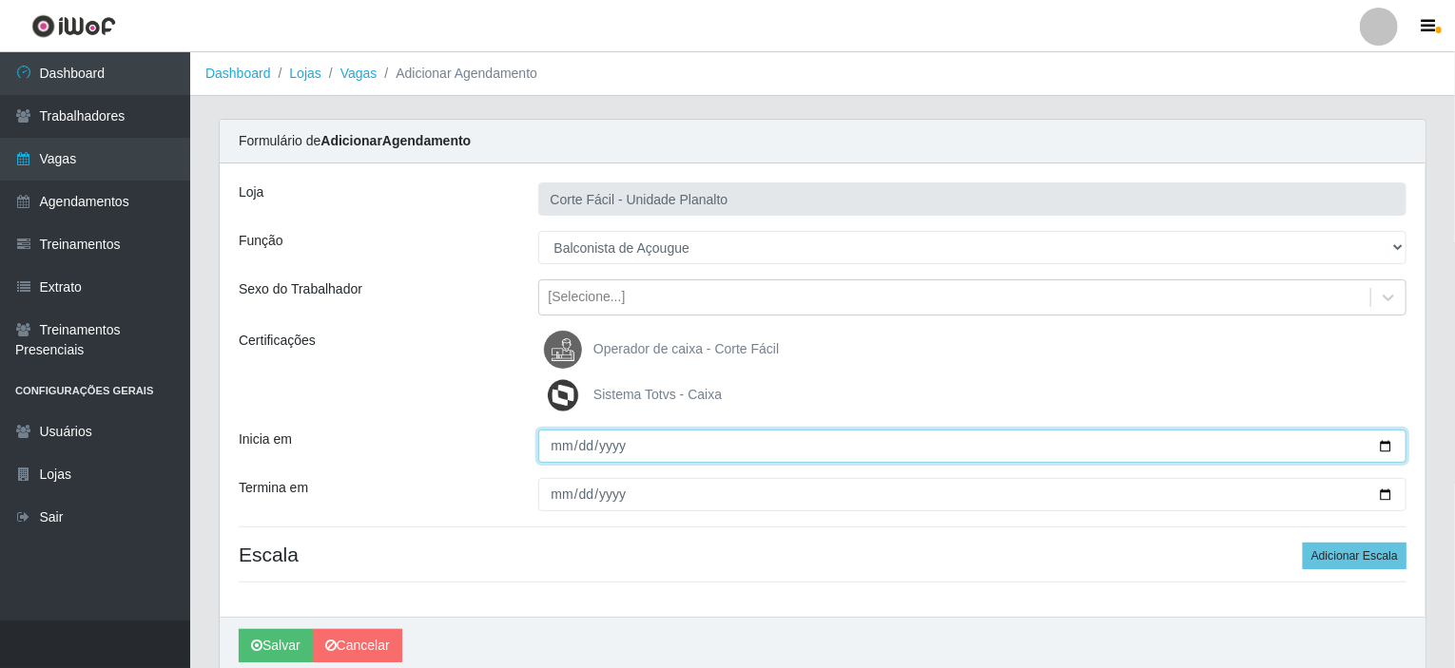
click at [1383, 444] on input "Inicia em" at bounding box center [972, 446] width 869 height 33
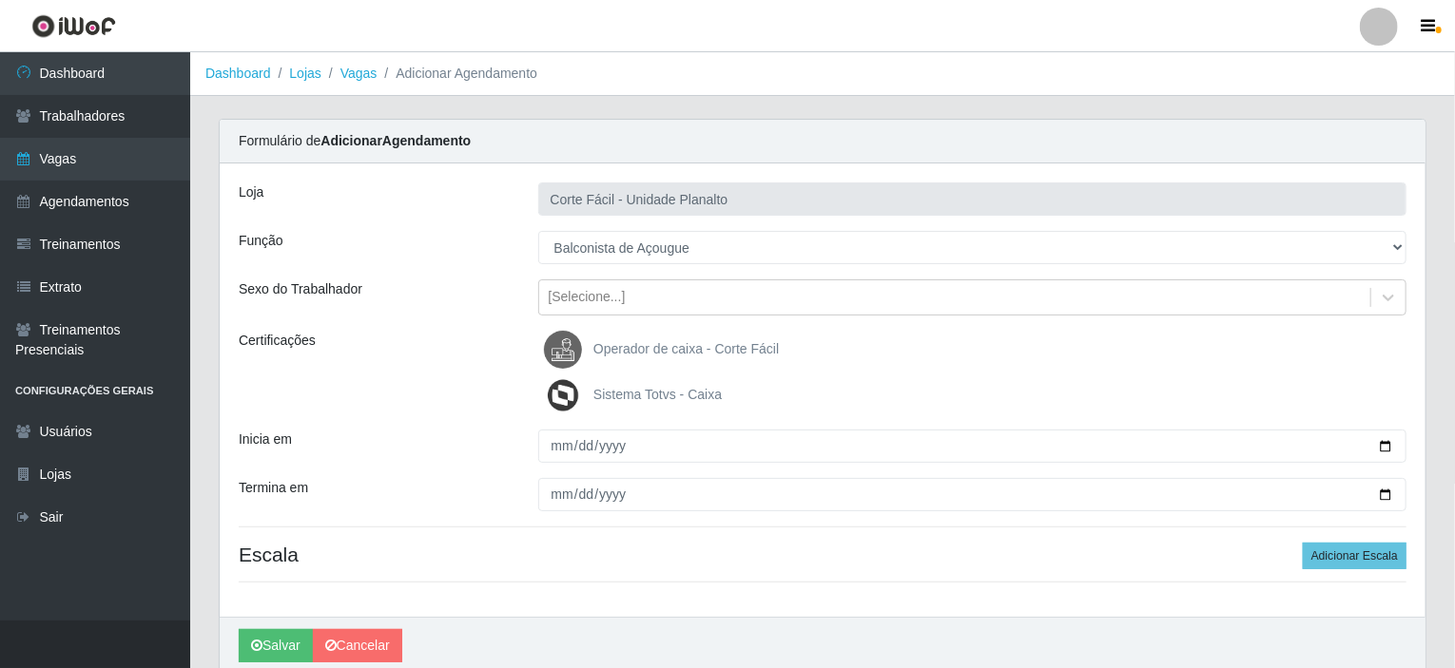
click at [862, 273] on div "Loja Corte Fácil - Unidade Planalto Função [Selecione...] ASG ASG + ASG ++ Auxi…" at bounding box center [823, 391] width 1206 height 454
click at [598, 292] on div "[Selecione...]" at bounding box center [587, 298] width 77 height 20
click at [450, 288] on div "Sexo do Trabalhador" at bounding box center [374, 298] width 300 height 36
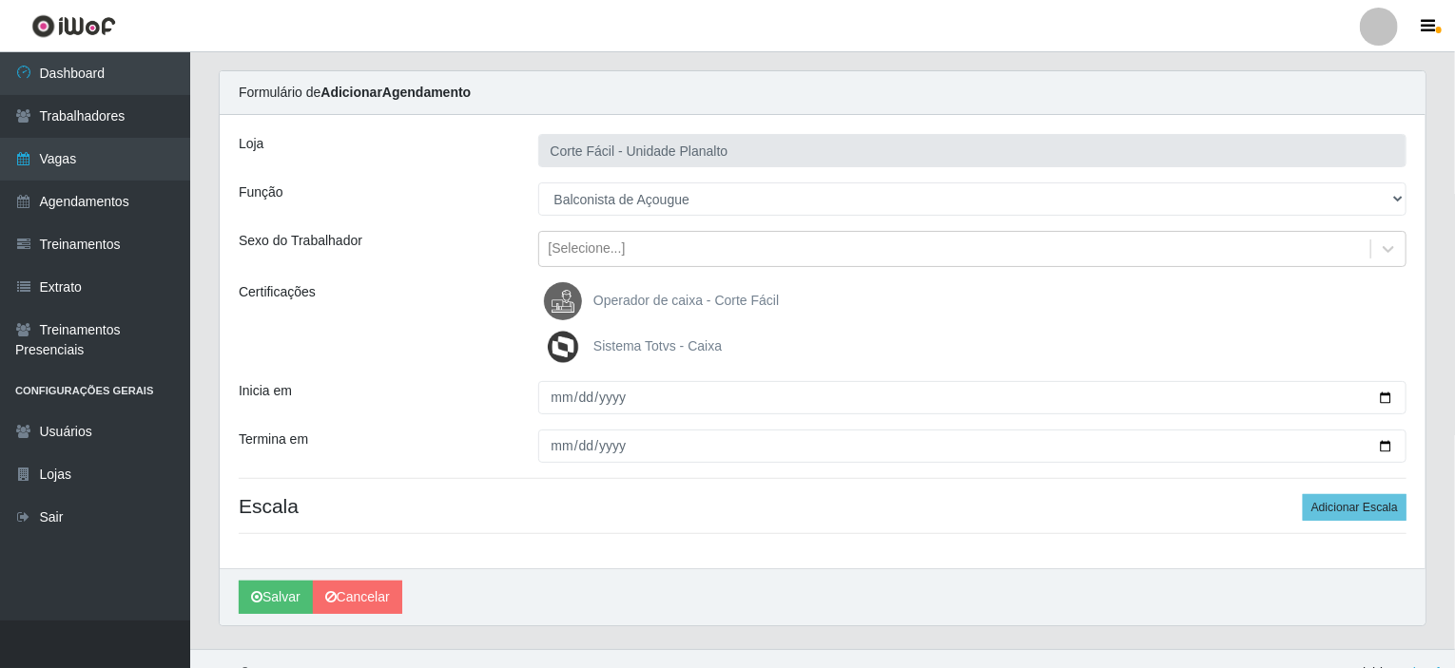
scroll to position [75, 0]
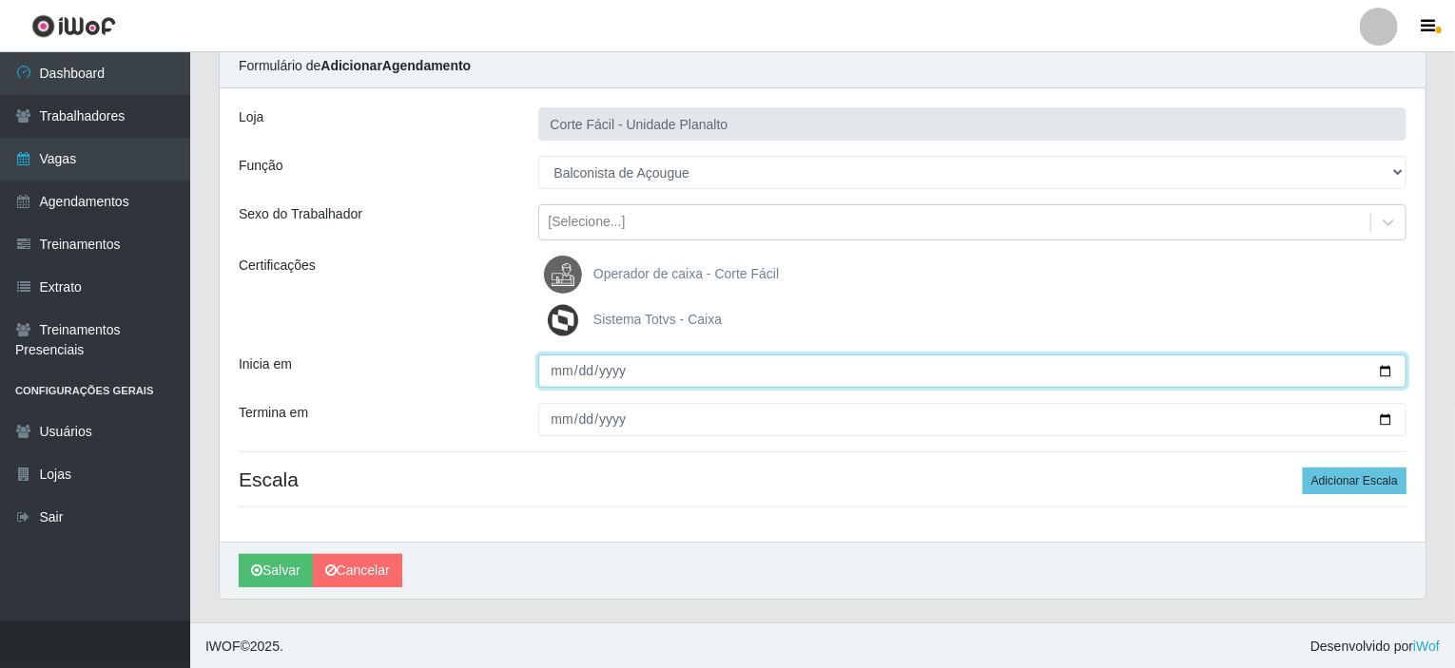
click at [1379, 364] on input "[DATE]" at bounding box center [972, 371] width 869 height 33
click at [1384, 364] on input "[DATE]" at bounding box center [972, 371] width 869 height 33
click at [757, 364] on input "[DATE]" at bounding box center [972, 371] width 869 height 33
click at [1387, 369] on input "[DATE]" at bounding box center [972, 371] width 869 height 33
click at [799, 385] on input "[DATE]" at bounding box center [972, 371] width 869 height 33
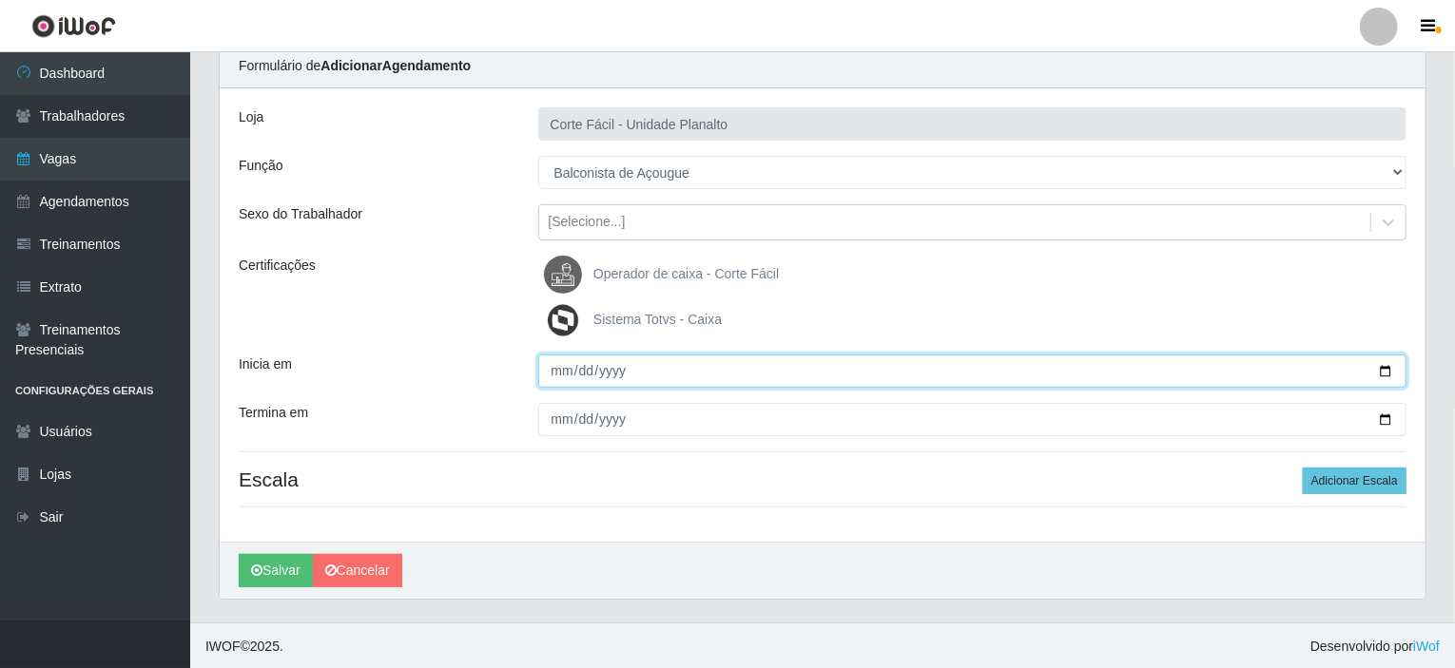
click at [1372, 374] on input "[DATE]" at bounding box center [972, 371] width 869 height 33
click at [1387, 372] on input "[DATE]" at bounding box center [972, 371] width 869 height 33
click at [634, 376] on input "2025-10-11" at bounding box center [972, 371] width 869 height 33
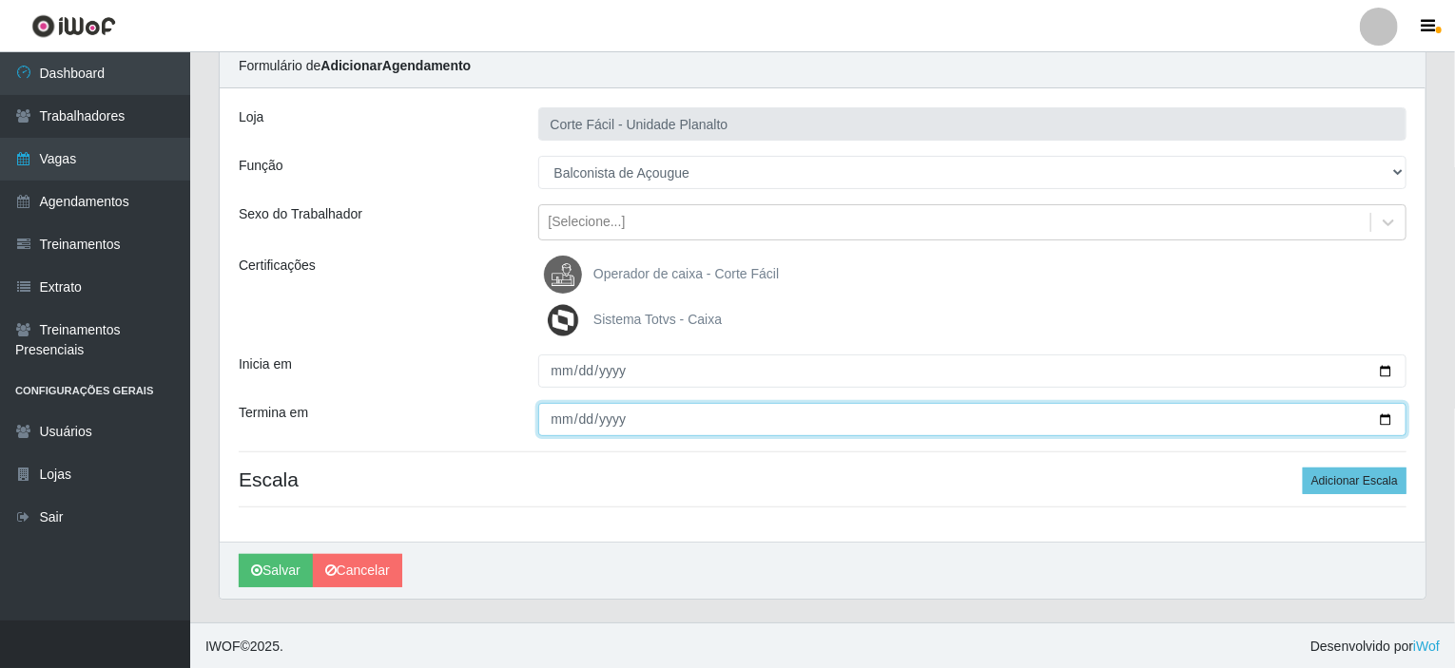
click at [611, 415] on input "Termina em" at bounding box center [972, 419] width 869 height 33
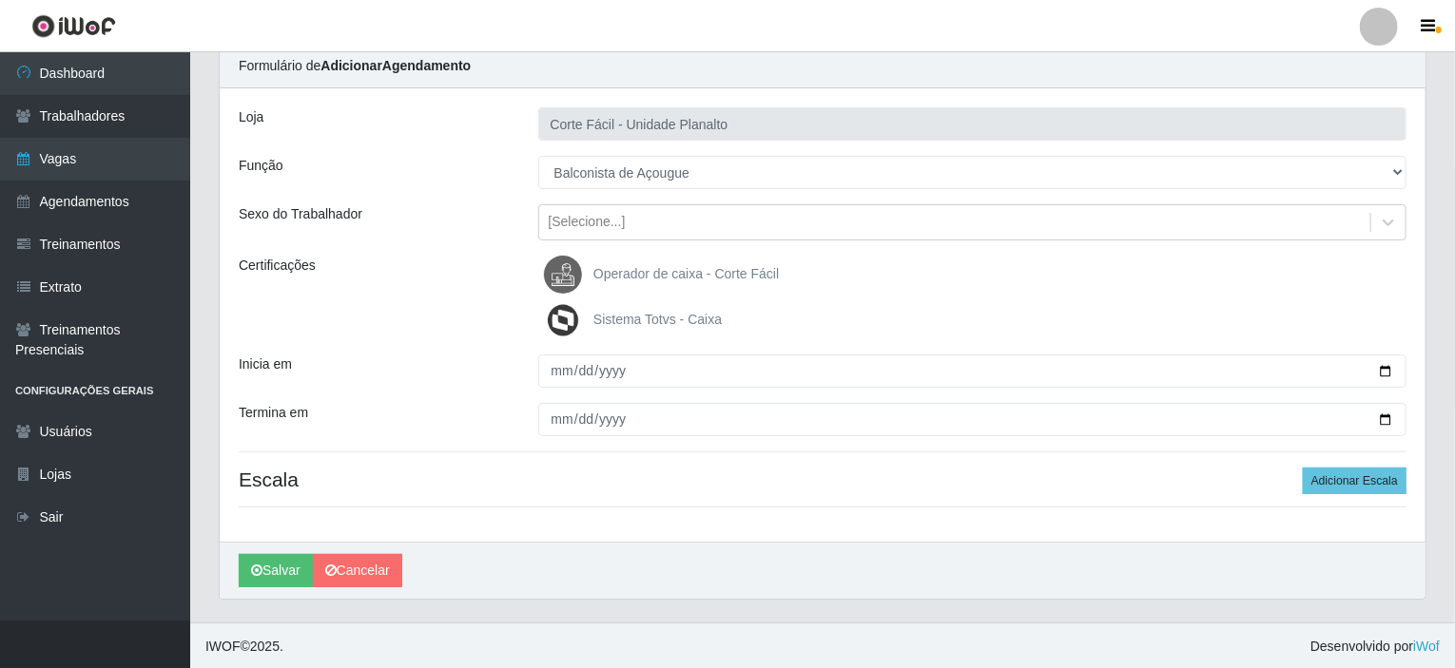
click at [830, 337] on div "Sistema Totvs - Caixa" at bounding box center [972, 320] width 869 height 38
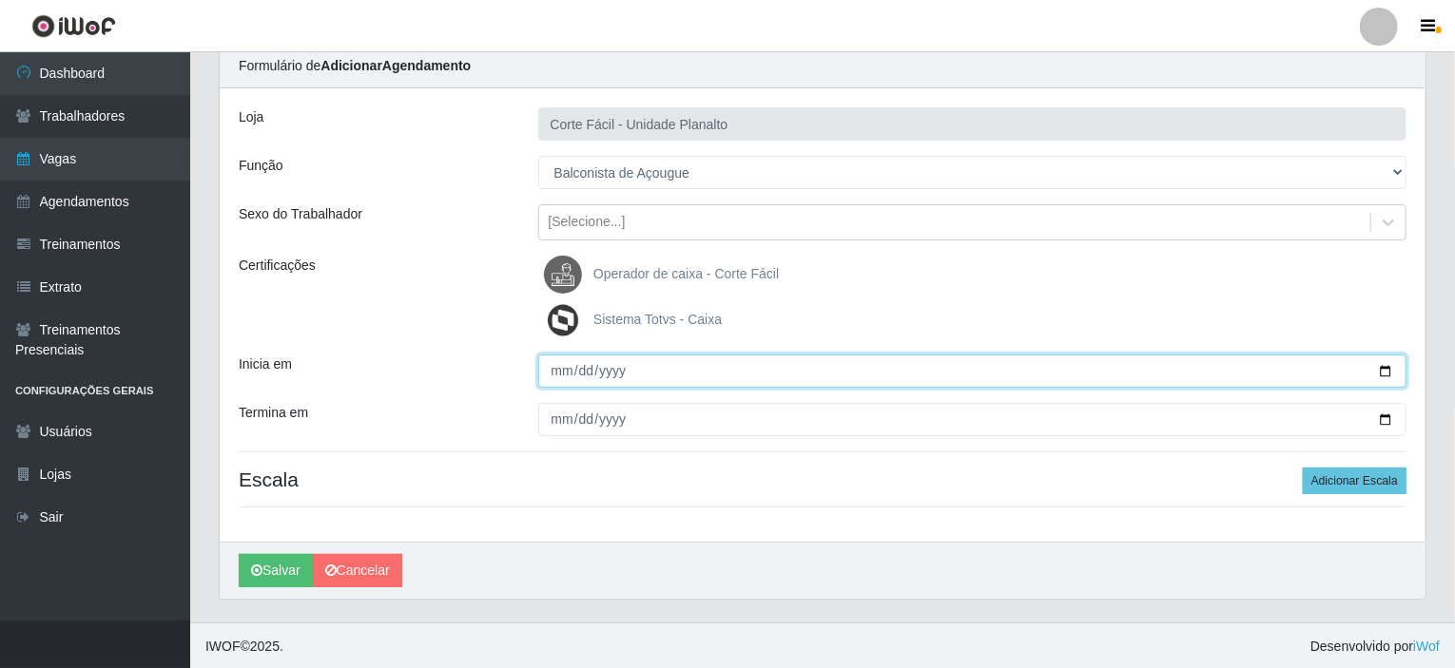
click at [1382, 367] on input "2025-10-11" at bounding box center [972, 371] width 869 height 33
type input "[DATE]"
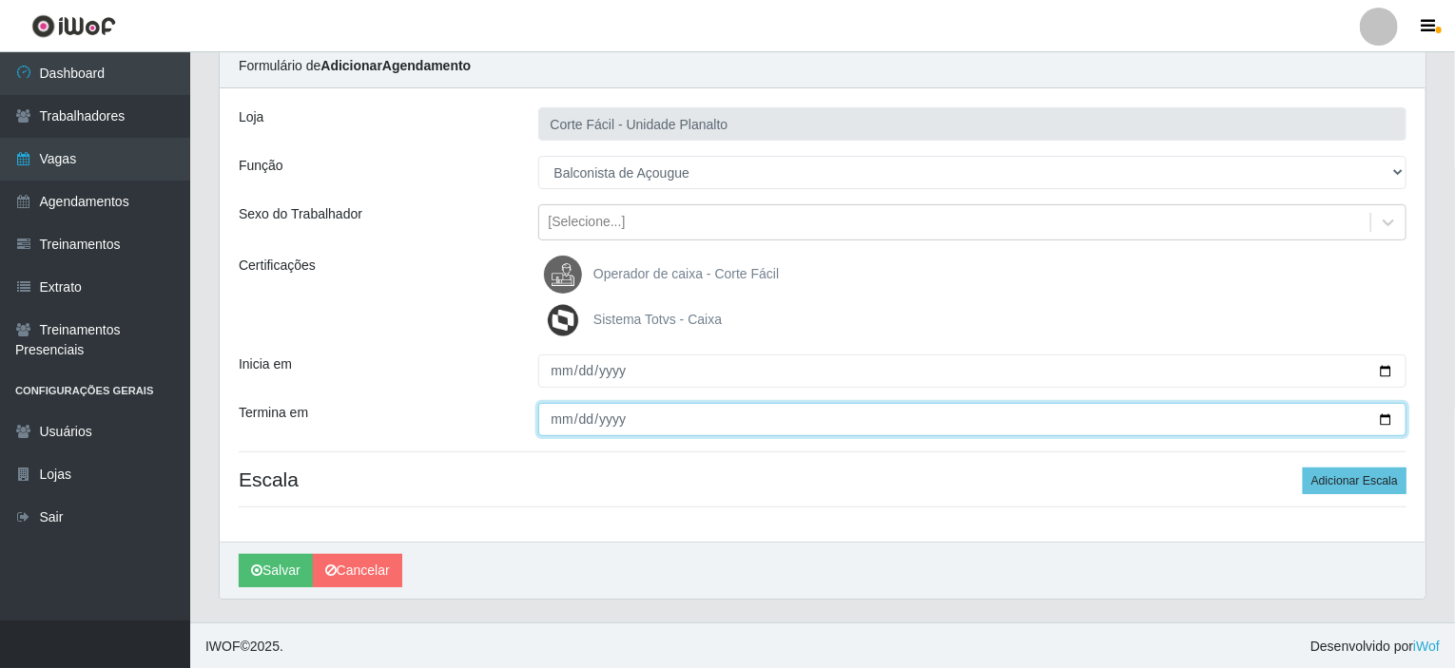
click at [1389, 411] on input "Termina em" at bounding box center [972, 419] width 869 height 33
type input "[DATE]"
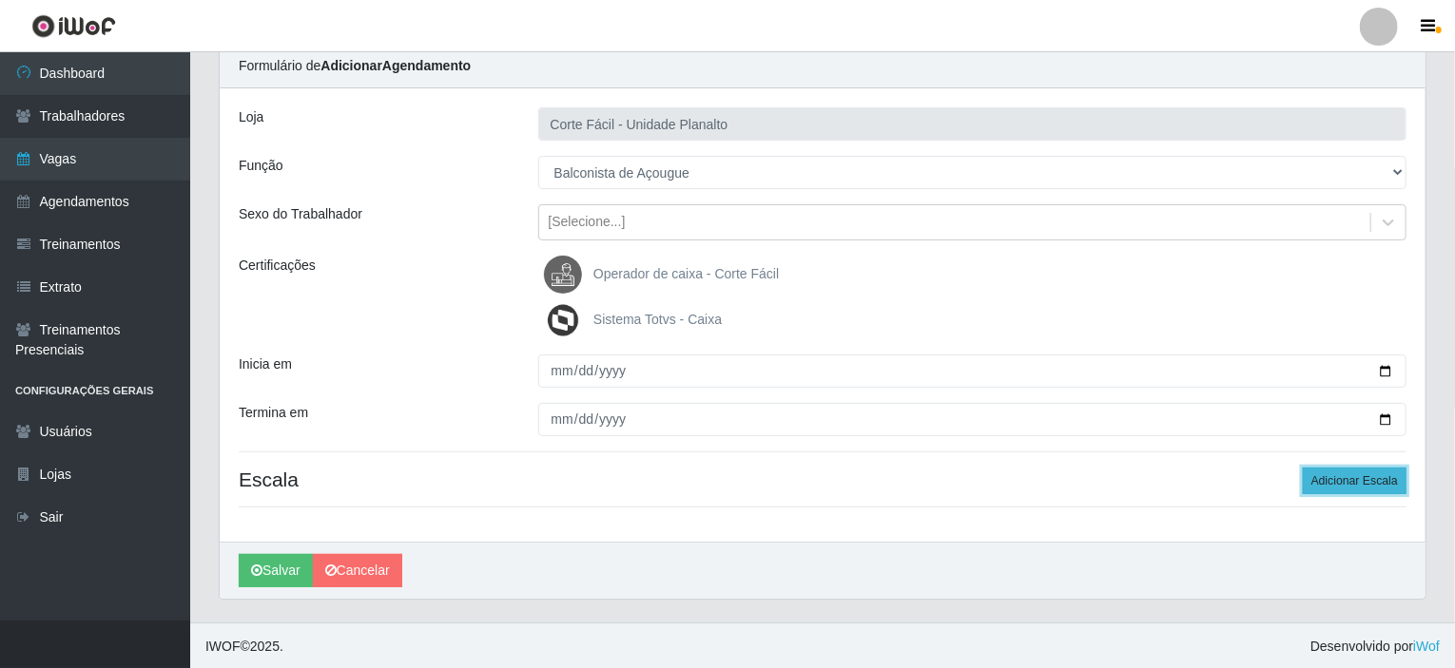
click at [1373, 484] on button "Adicionar Escala" at bounding box center [1355, 481] width 104 height 27
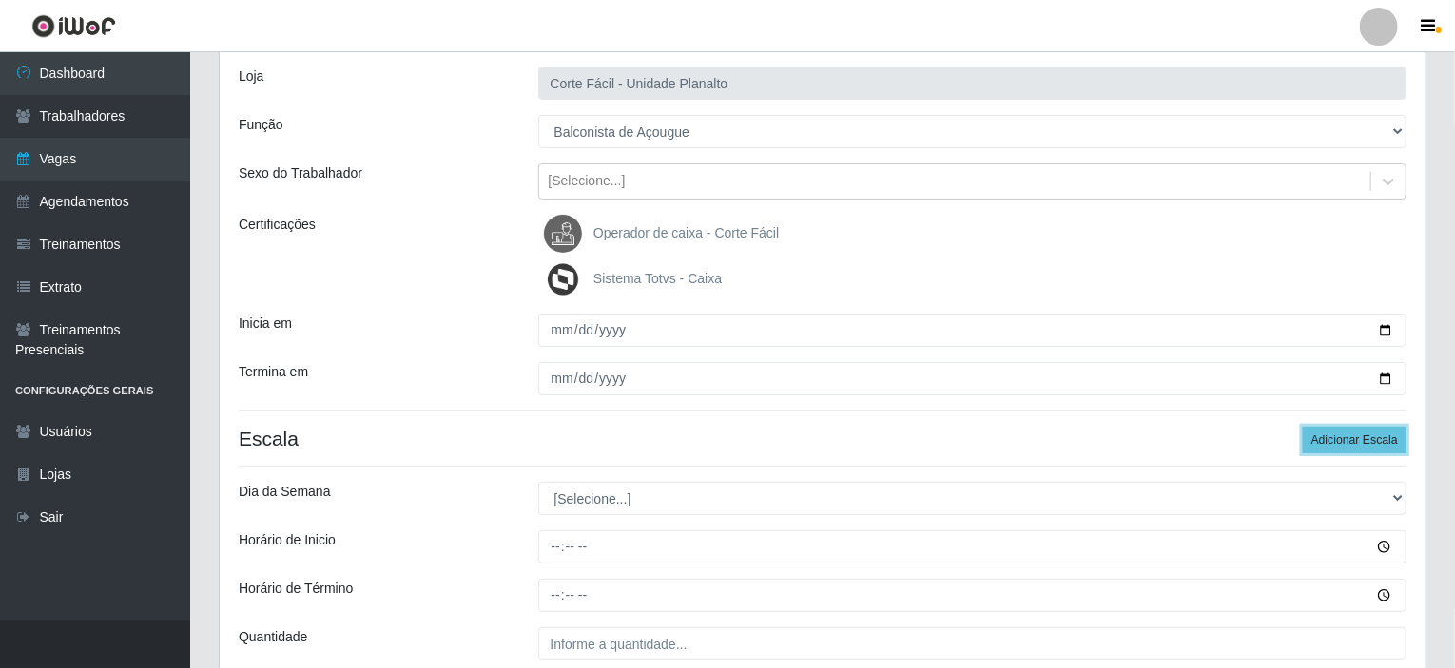
scroll to position [95, 0]
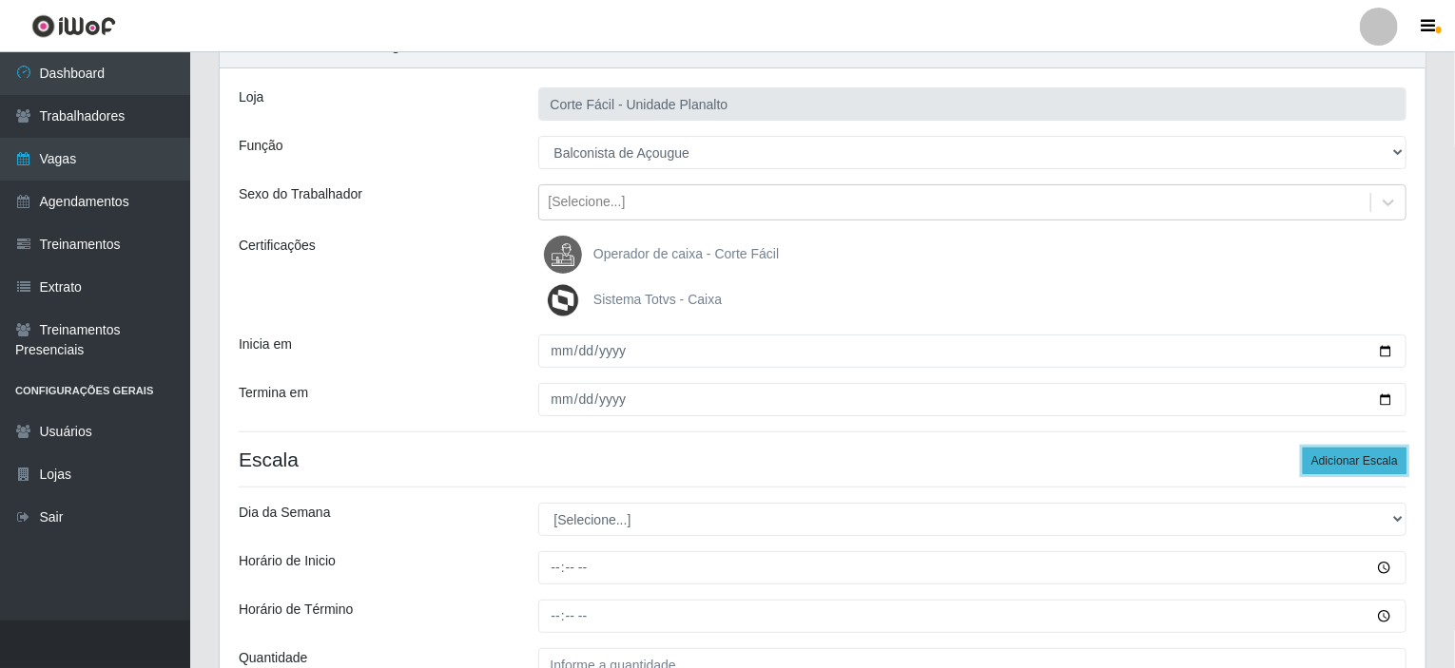
click at [1338, 453] on button "Adicionar Escala" at bounding box center [1355, 461] width 104 height 27
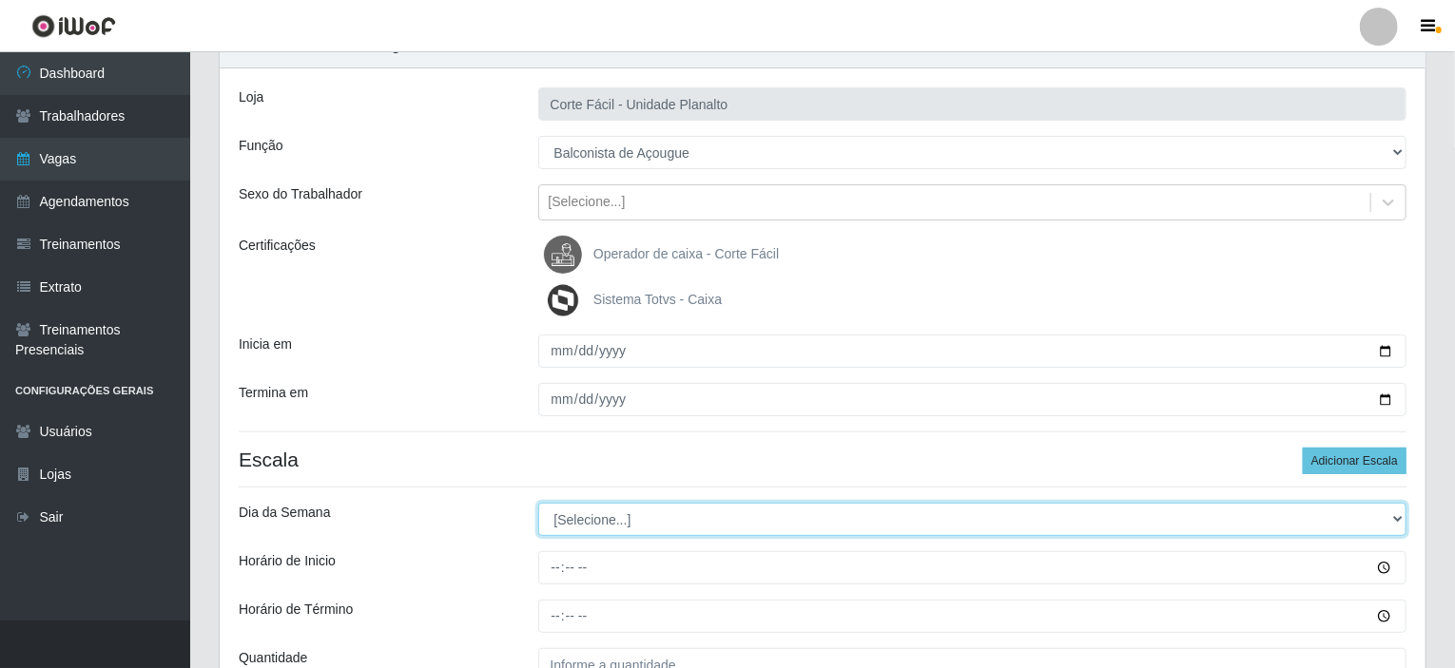
drag, startPoint x: 1397, startPoint y: 509, endPoint x: 1374, endPoint y: 510, distance: 22.8
click at [1397, 509] on select "[Selecione...] Segunda Terça Quarta Quinta Sexta Sábado Domingo" at bounding box center [972, 519] width 869 height 33
select select "0"
click at [538, 503] on select "[Selecione...] Segunda Terça Quarta Quinta Sexta Sábado Domingo" at bounding box center [972, 519] width 869 height 33
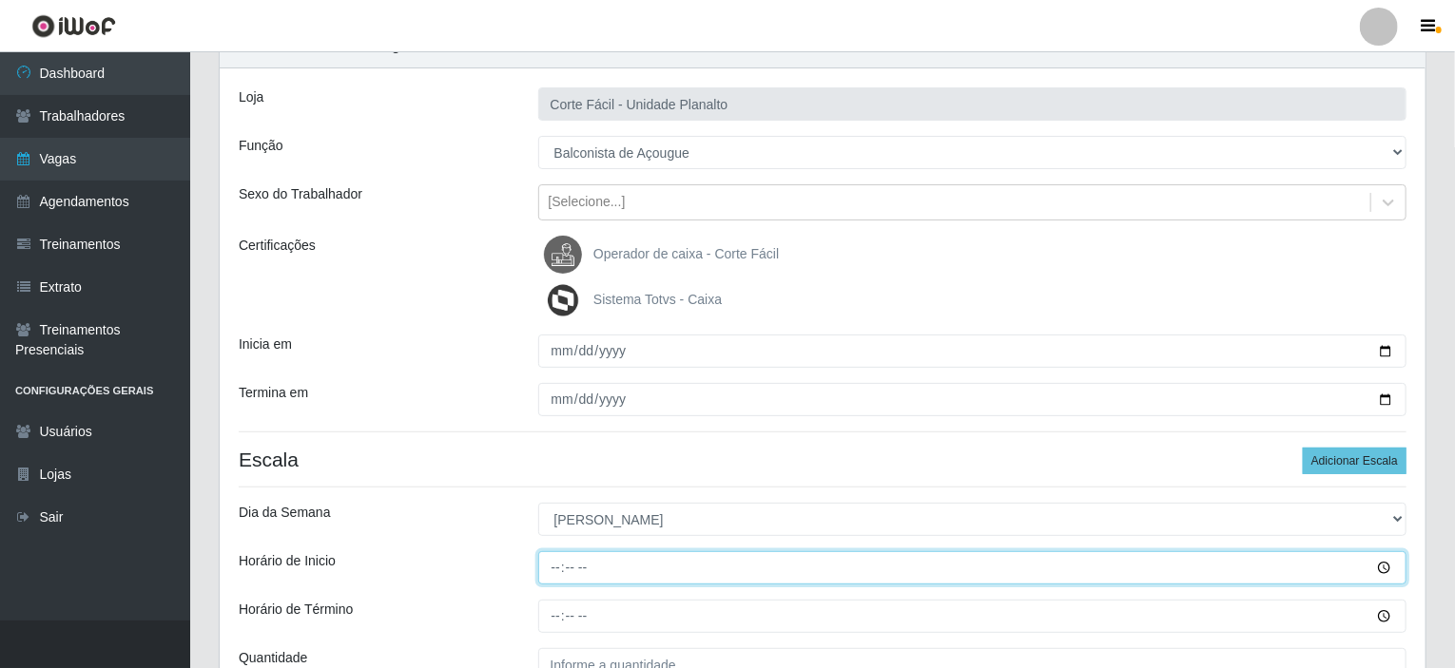
click at [552, 567] on input "Horário de Inicio" at bounding box center [972, 567] width 869 height 33
type input "07:00"
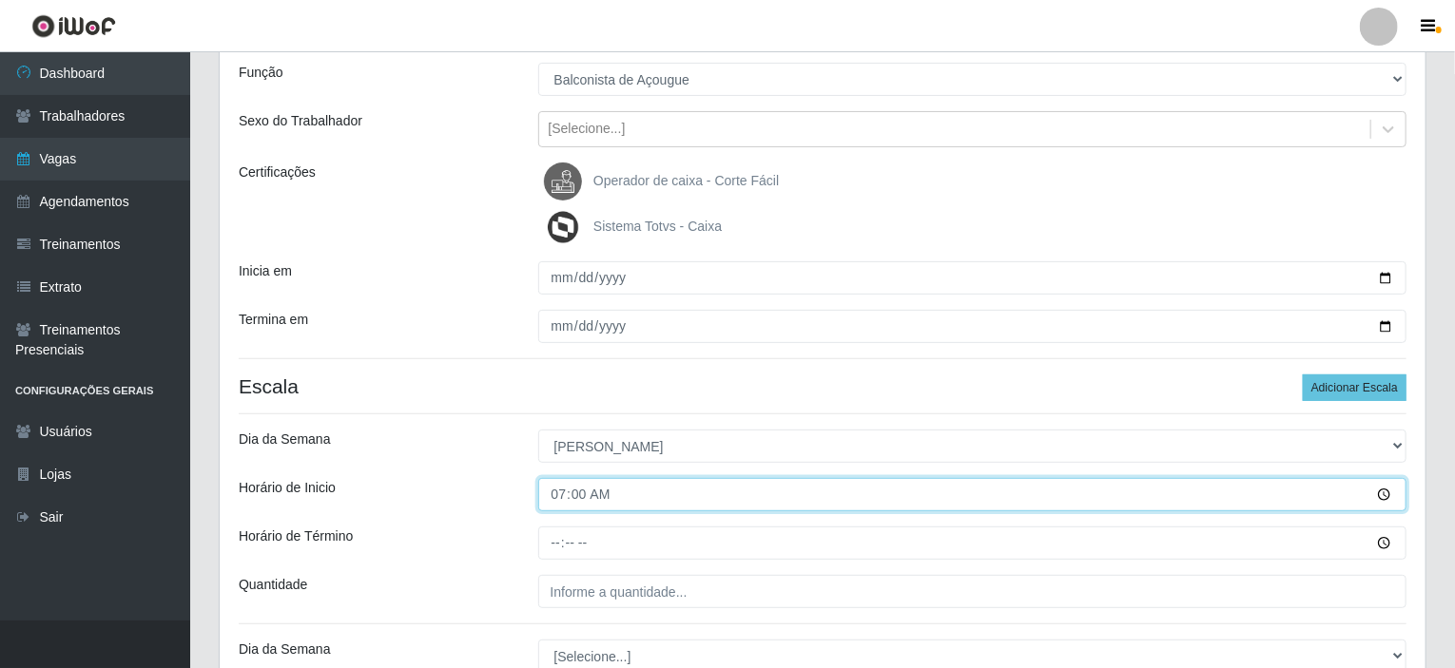
scroll to position [190, 0]
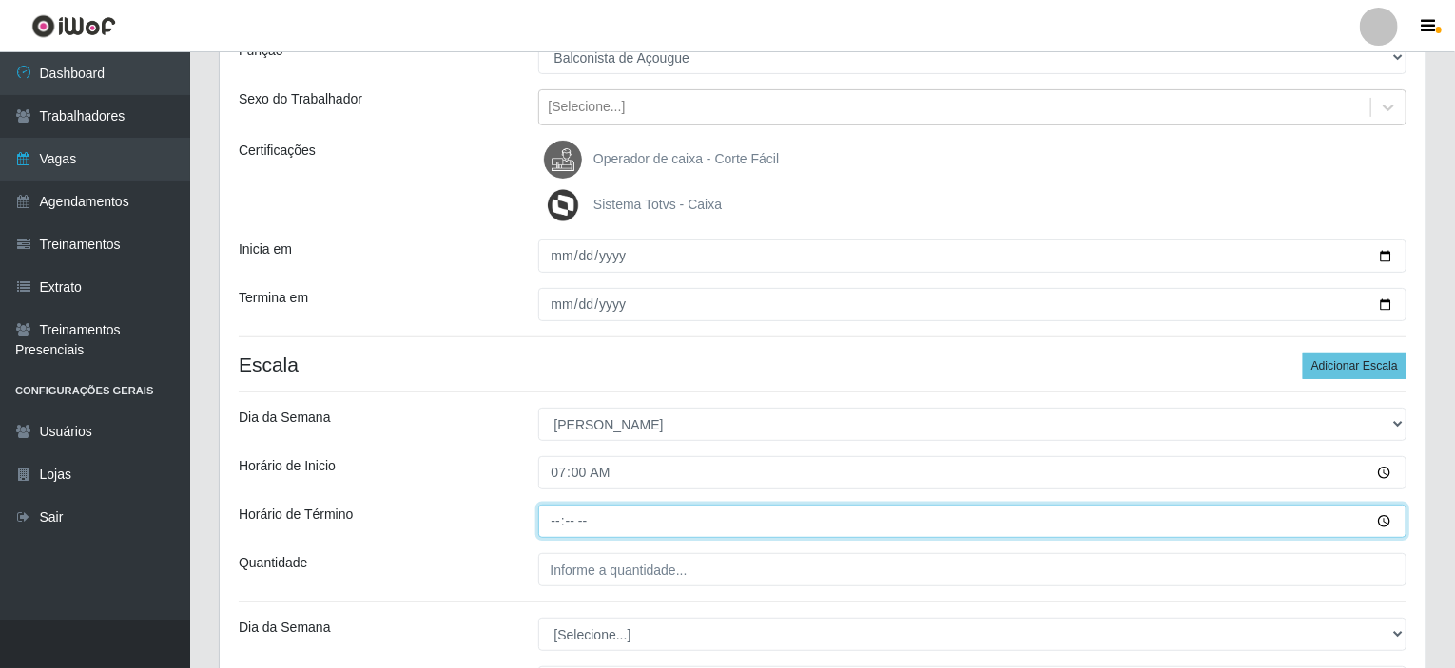
click at [552, 512] on input "Horário de Término" at bounding box center [972, 521] width 869 height 33
type input "13:00"
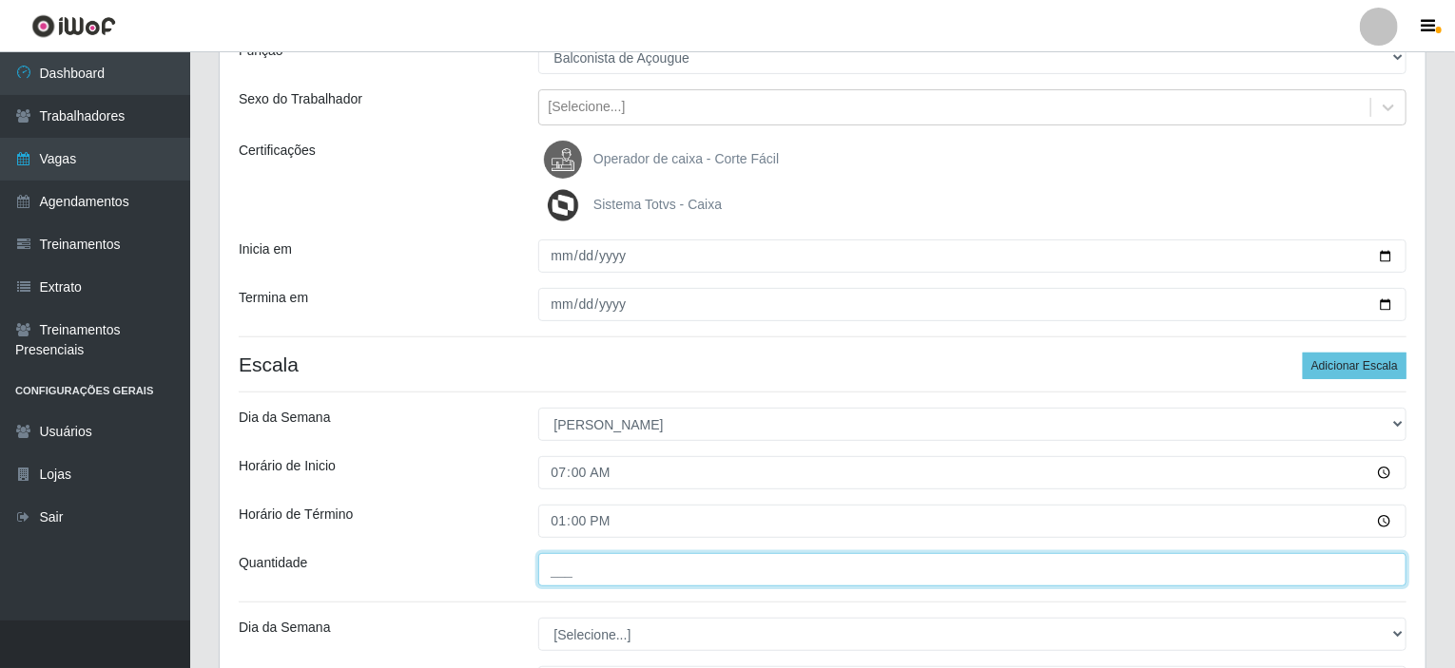
click at [585, 572] on input "___" at bounding box center [972, 569] width 869 height 33
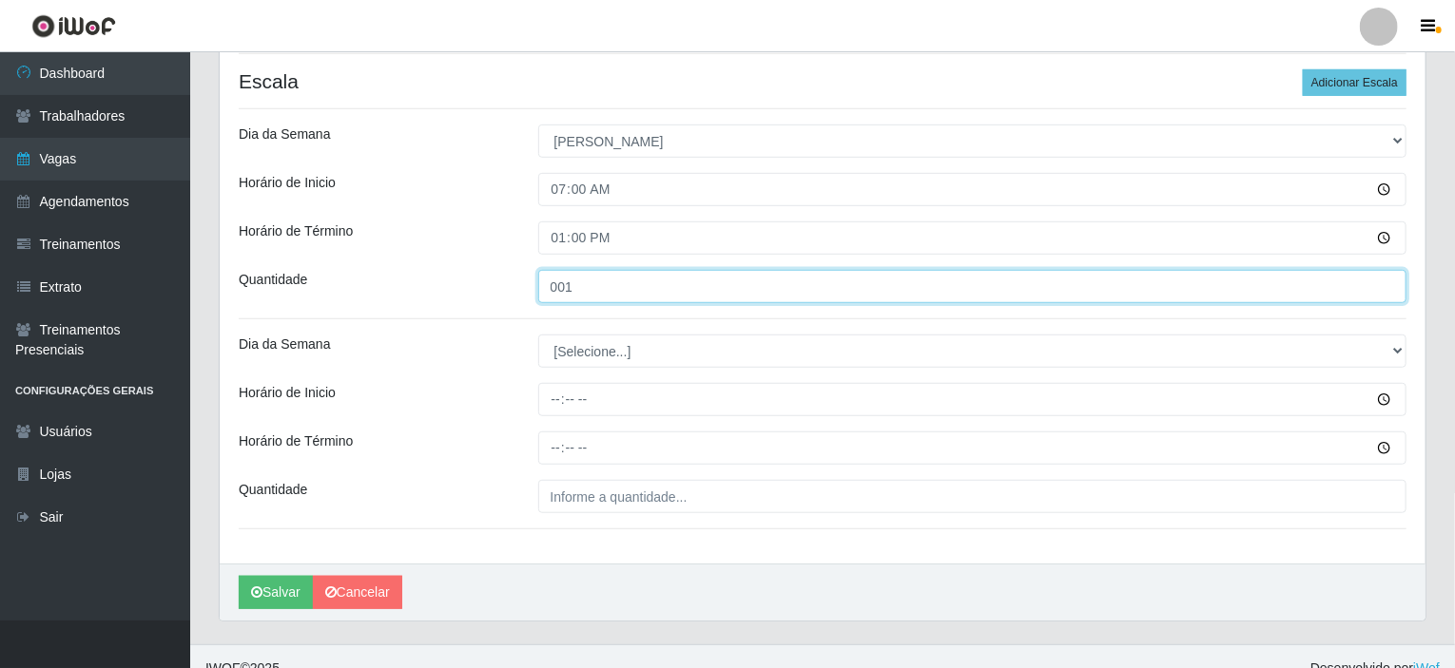
scroll to position [475, 0]
type input "001"
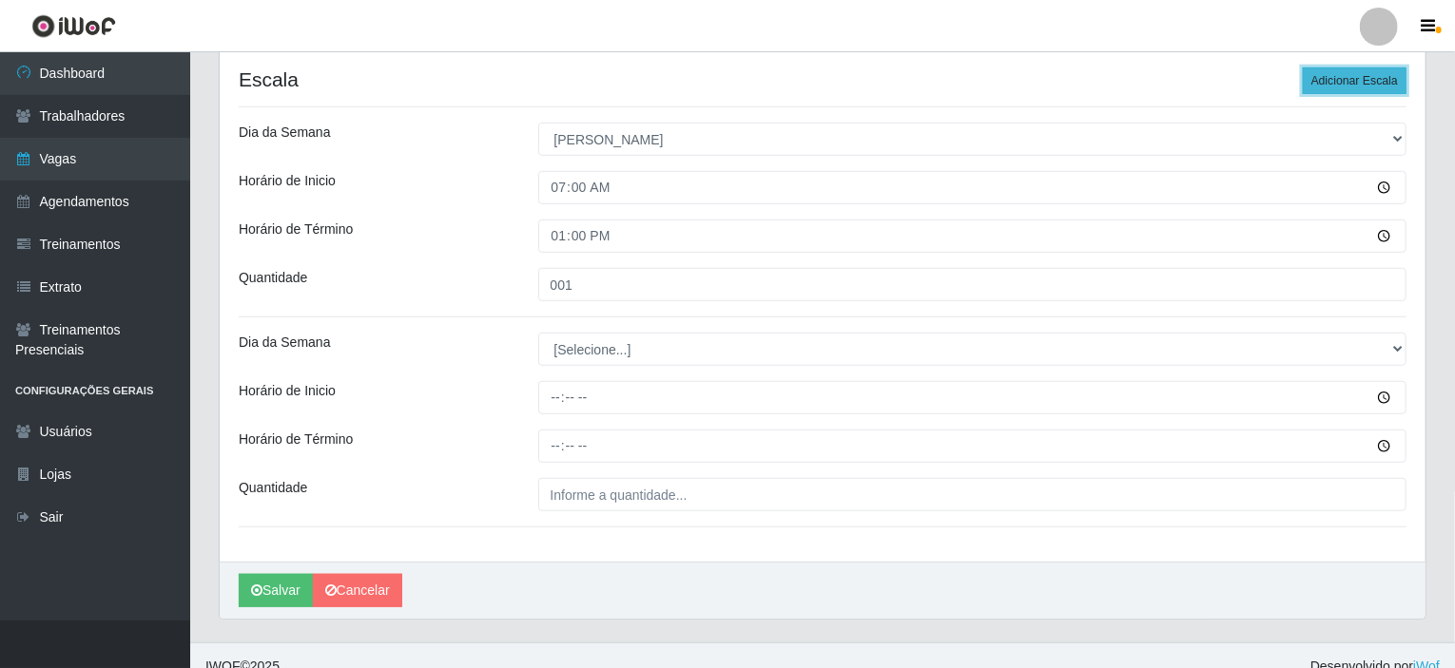
click at [1347, 69] on button "Adicionar Escala" at bounding box center [1355, 81] width 104 height 27
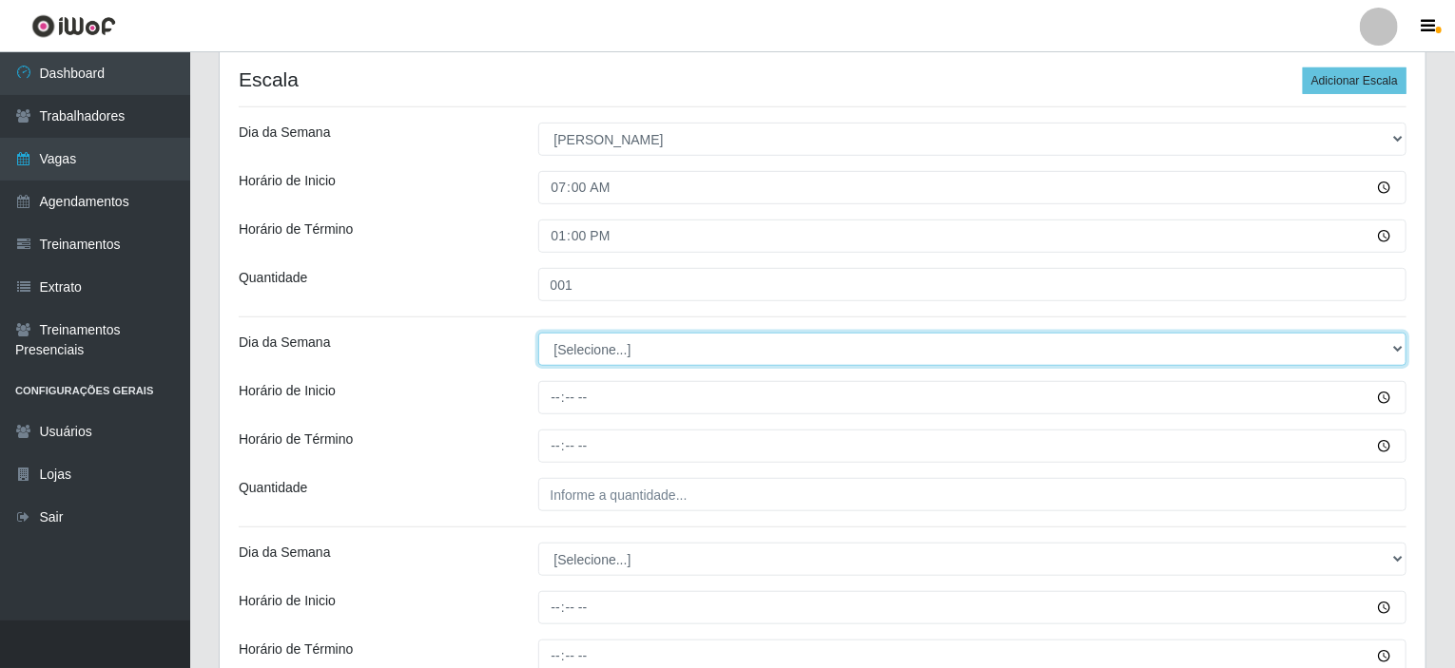
click at [631, 349] on select "[Selecione...] Segunda Terça Quarta Quinta Sexta Sábado Domingo" at bounding box center [972, 349] width 869 height 33
select select "0"
click at [538, 333] on select "[Selecione...] Segunda Terça Quarta Quinta Sexta Sábado Domingo" at bounding box center [972, 349] width 869 height 33
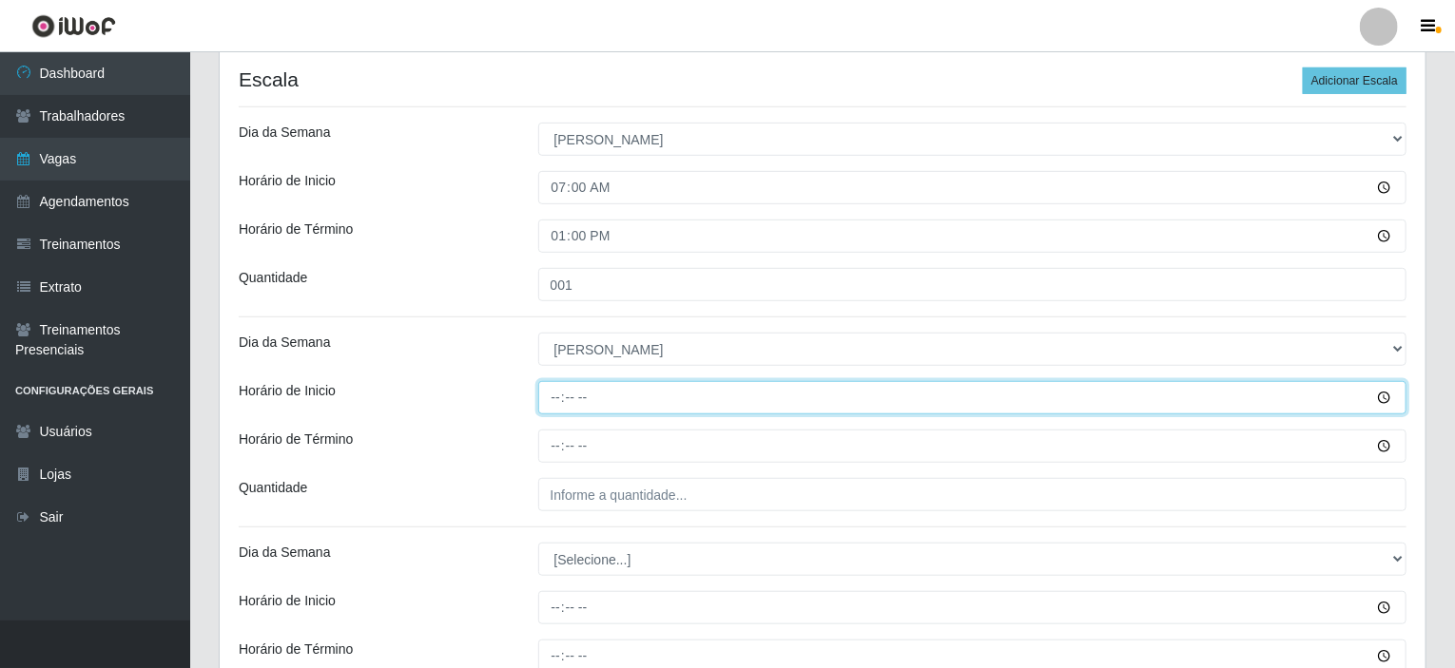
click at [551, 393] on input "Horário de Inicio" at bounding box center [972, 397] width 869 height 33
type input "10:00"
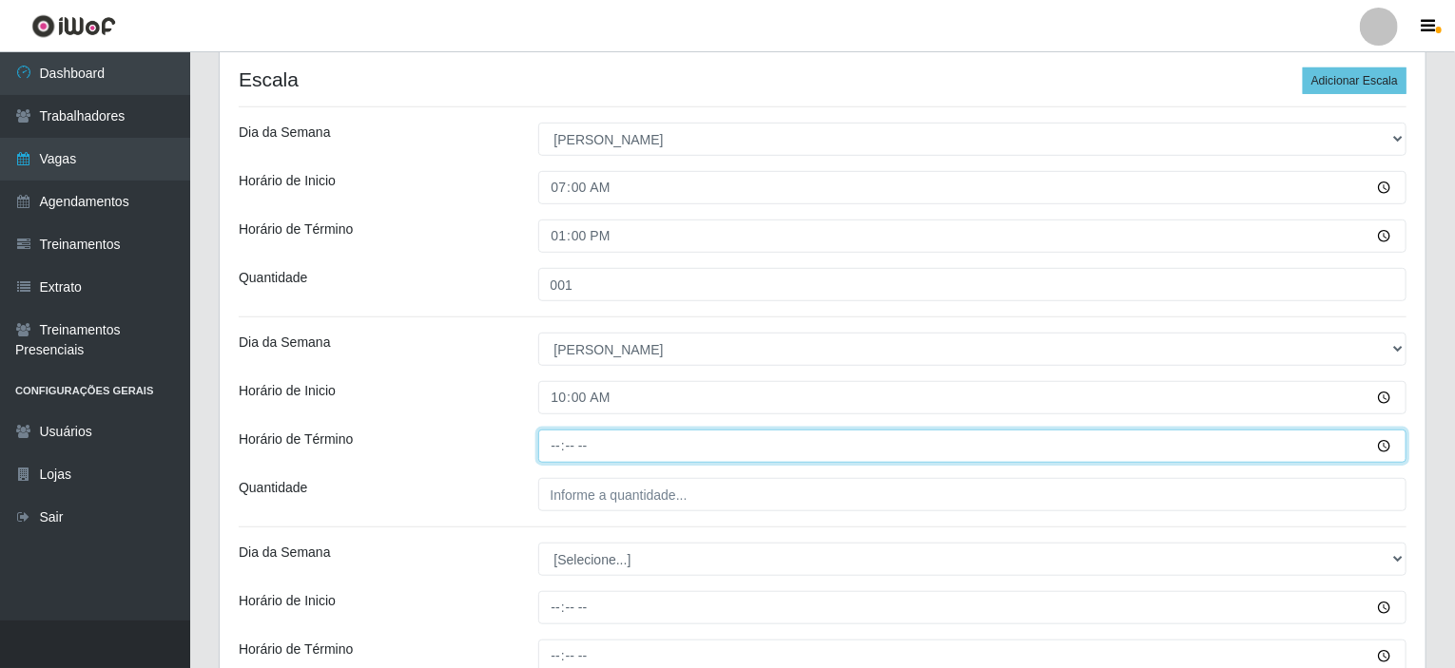
click at [551, 440] on input "Horário de Término" at bounding box center [972, 446] width 869 height 33
type input "16:00"
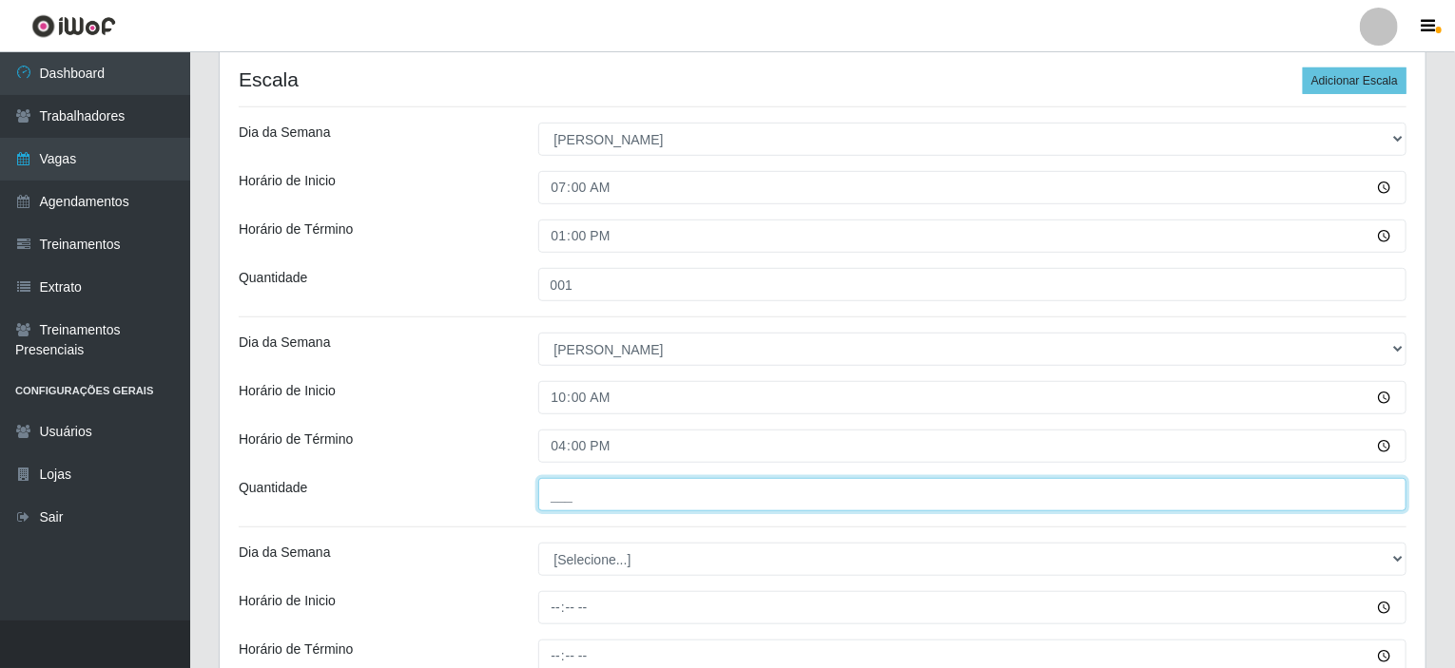
click at [559, 501] on input "___" at bounding box center [972, 494] width 869 height 33
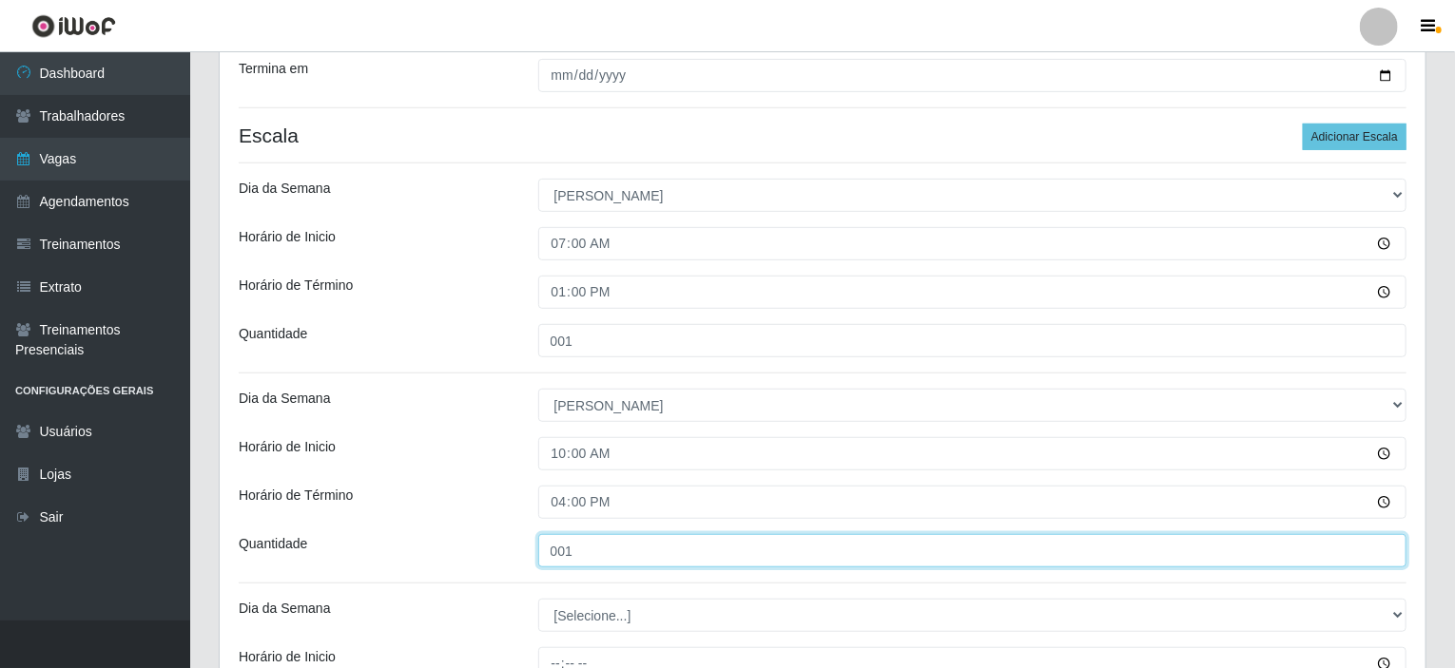
scroll to position [705, 0]
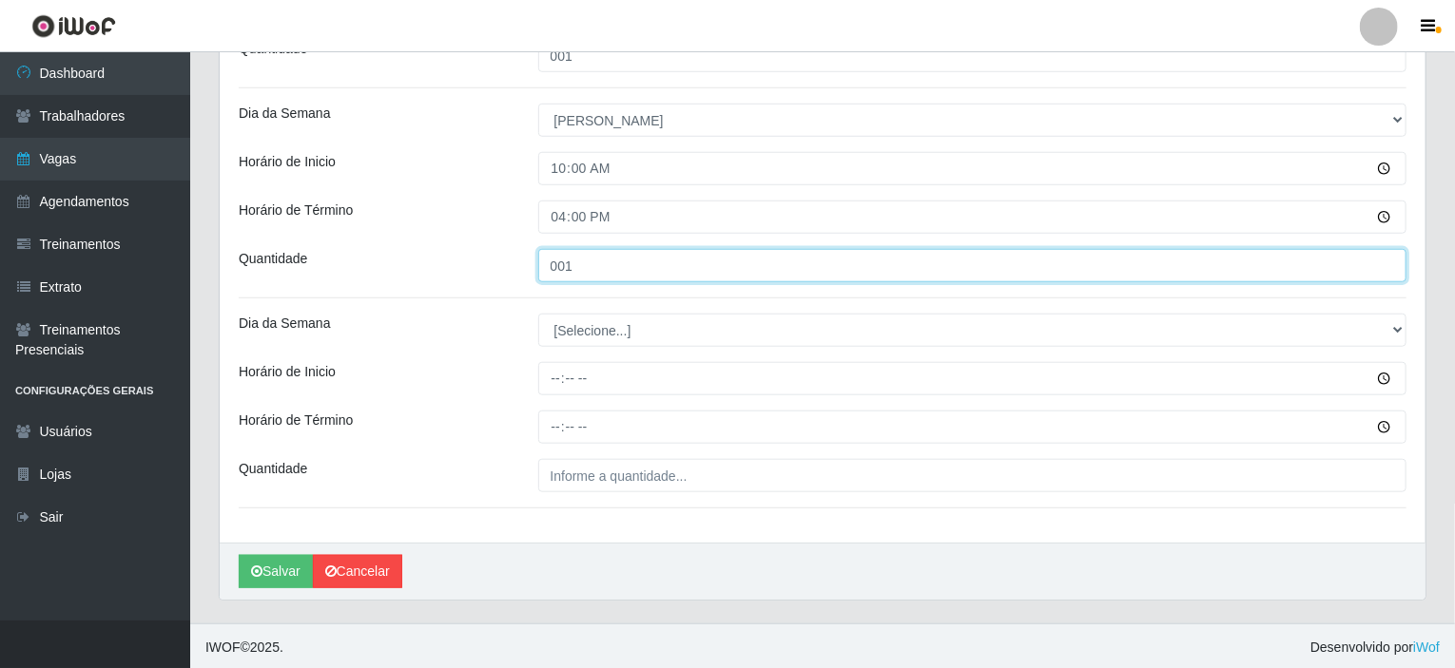
type input "001"
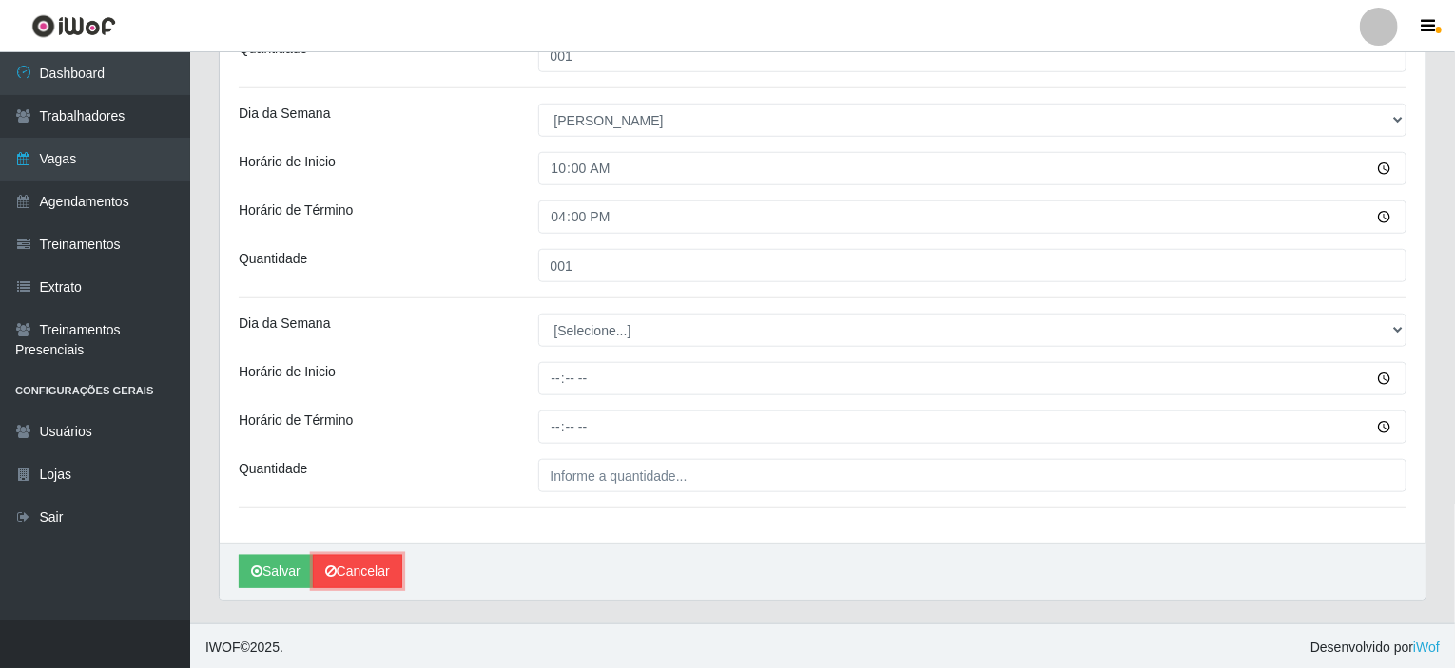
click at [358, 562] on link "Cancelar" at bounding box center [357, 571] width 89 height 33
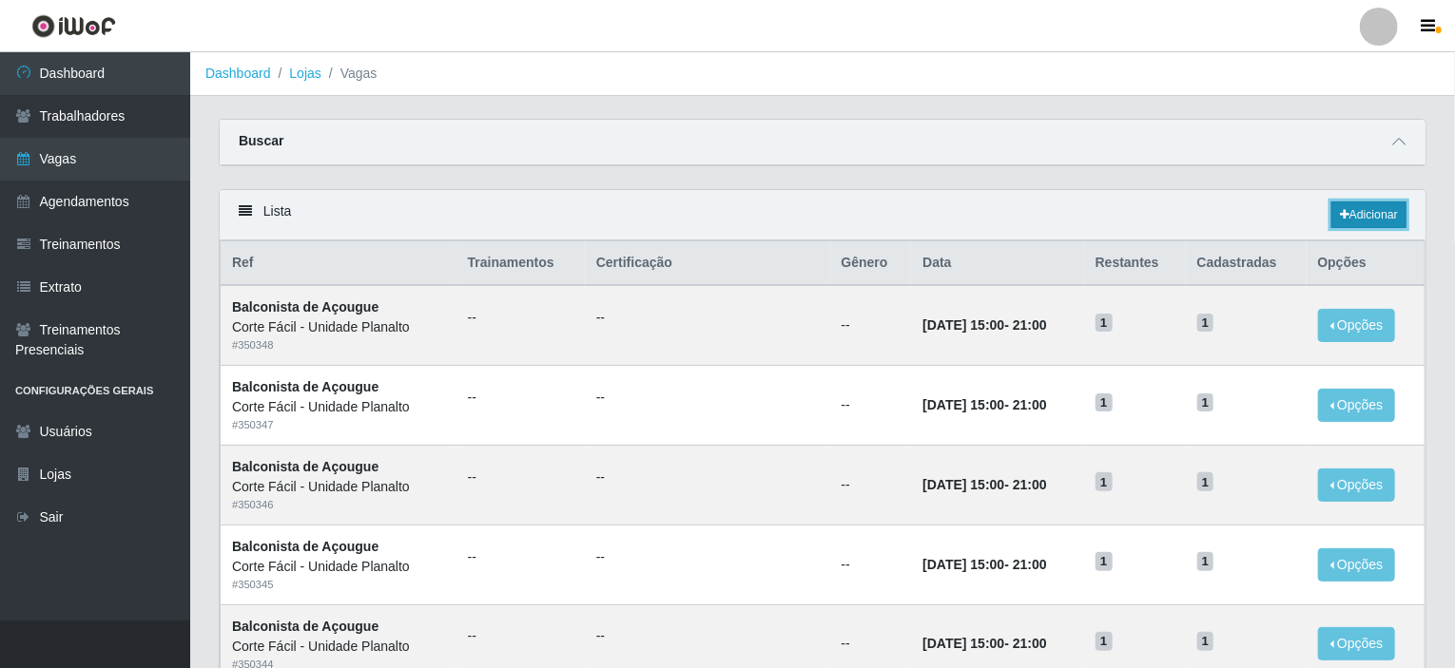
click at [1367, 222] on link "Adicionar" at bounding box center [1368, 215] width 75 height 27
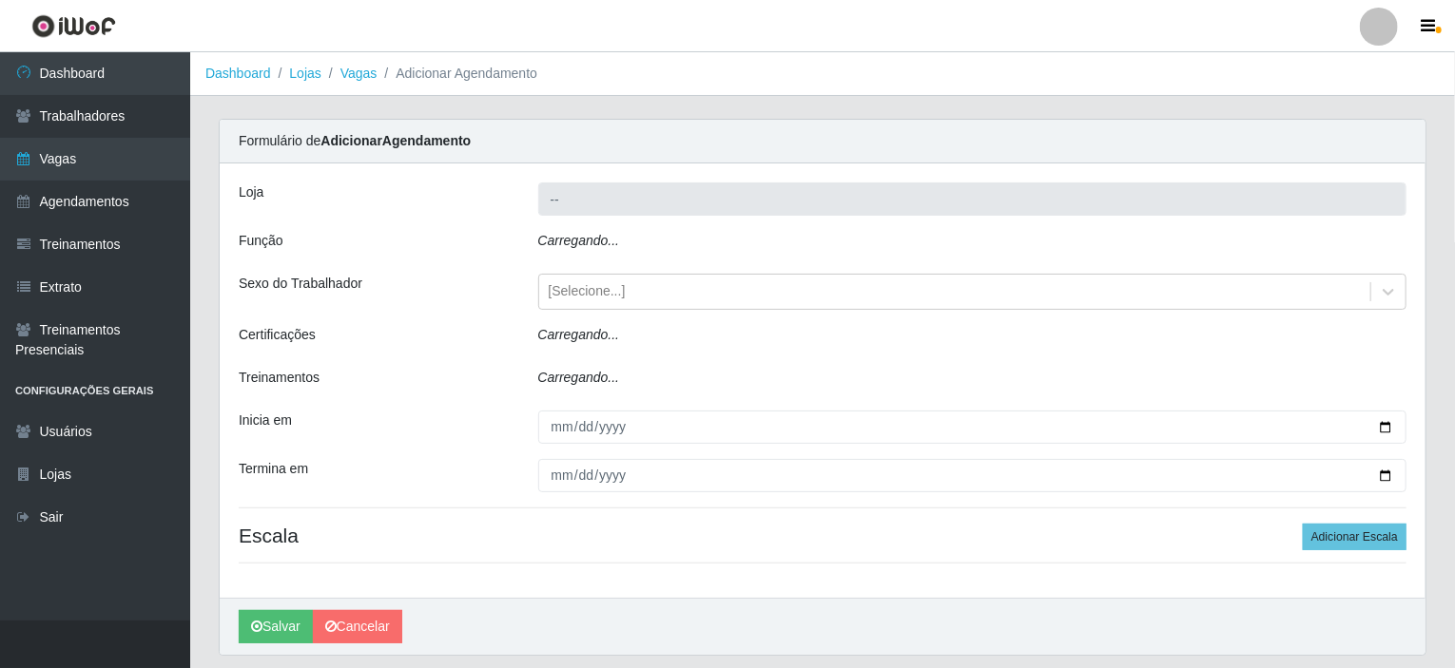
type input "Corte Fácil - Unidade Planalto"
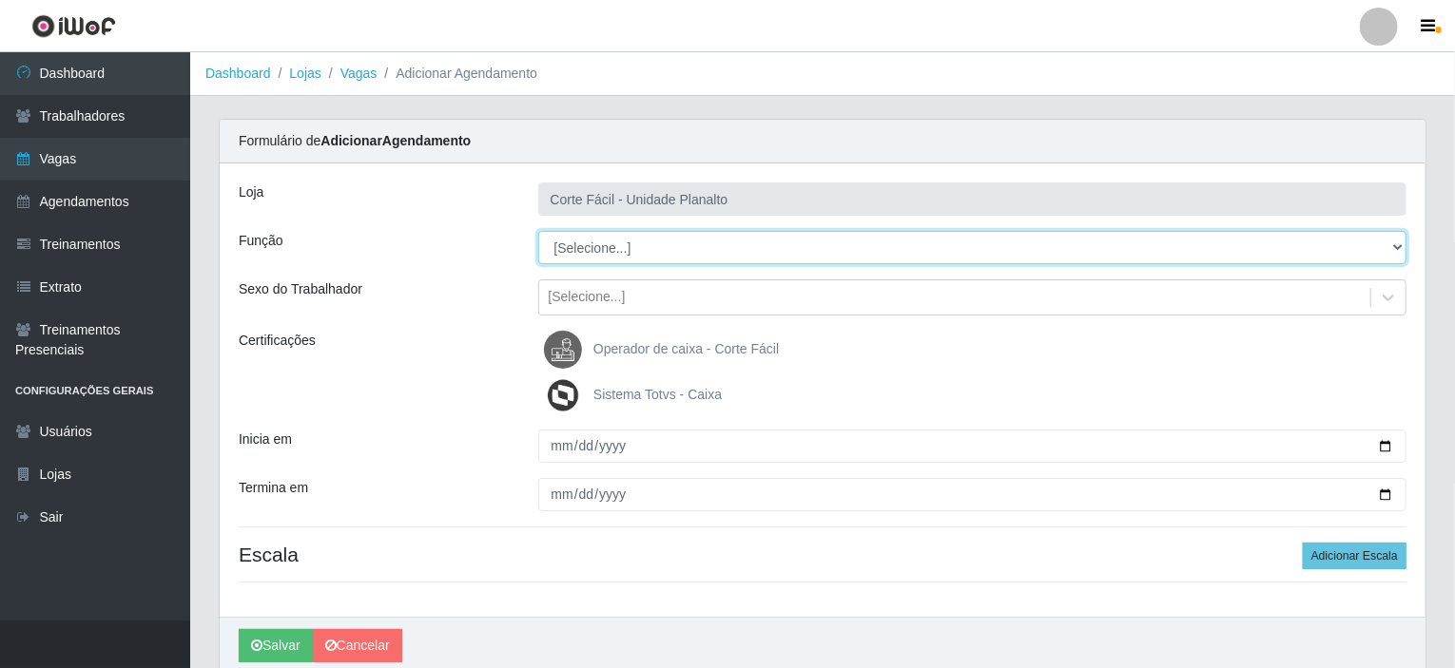
click at [1395, 246] on select "[Selecione...] ASG ASG + ASG ++ Auxiliar de Estacionamento Auxiliar de Estacion…" at bounding box center [972, 247] width 869 height 33
select select "123"
click at [538, 231] on select "[Selecione...] ASG ASG + ASG ++ Auxiliar de Estacionamento Auxiliar de Estacion…" at bounding box center [972, 247] width 869 height 33
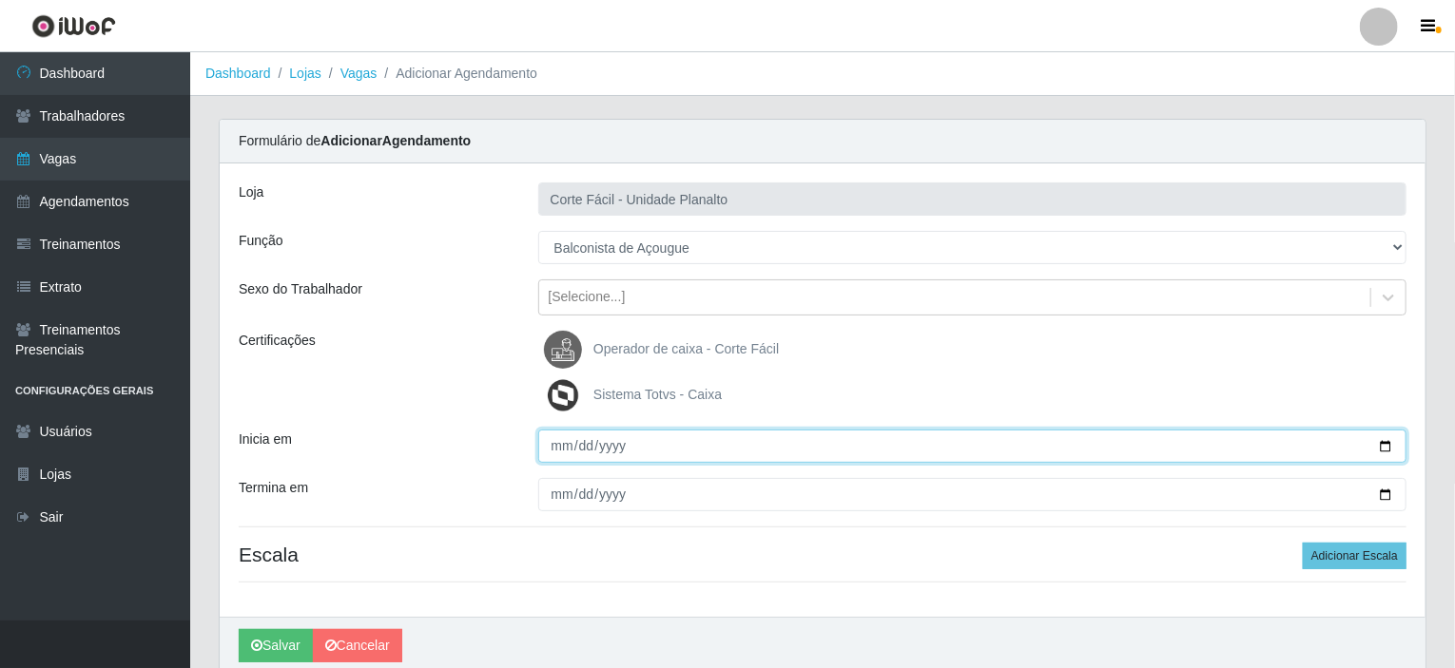
click at [1382, 444] on input "Inicia em" at bounding box center [972, 446] width 869 height 33
type input "[DATE]"
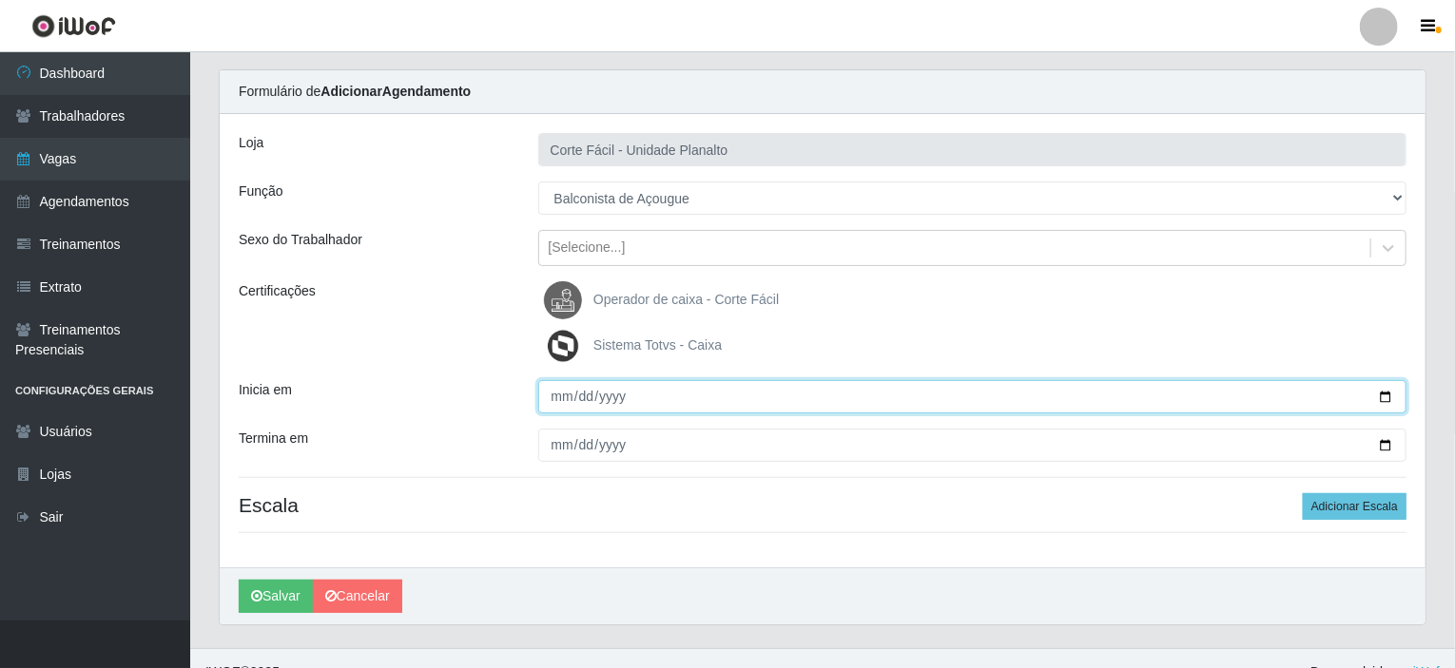
scroll to position [75, 0]
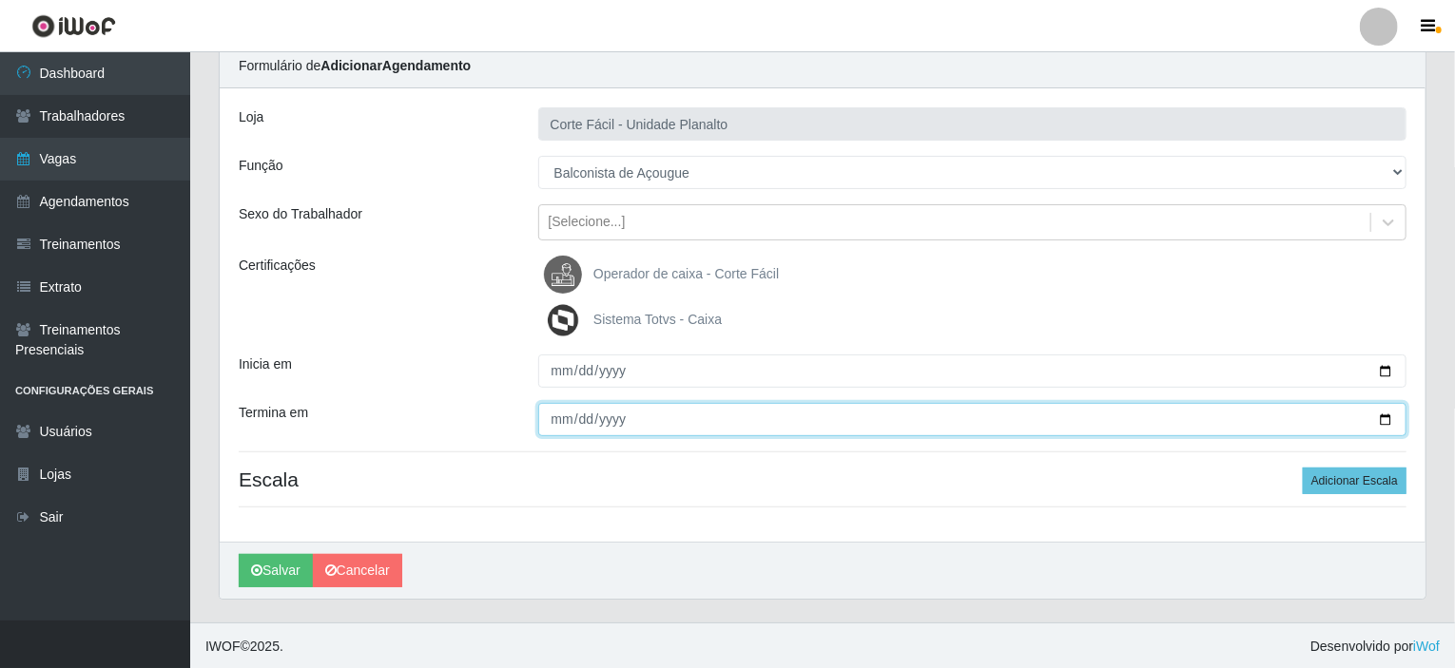
click at [1388, 421] on input "Termina em" at bounding box center [972, 419] width 869 height 33
type input "[DATE]"
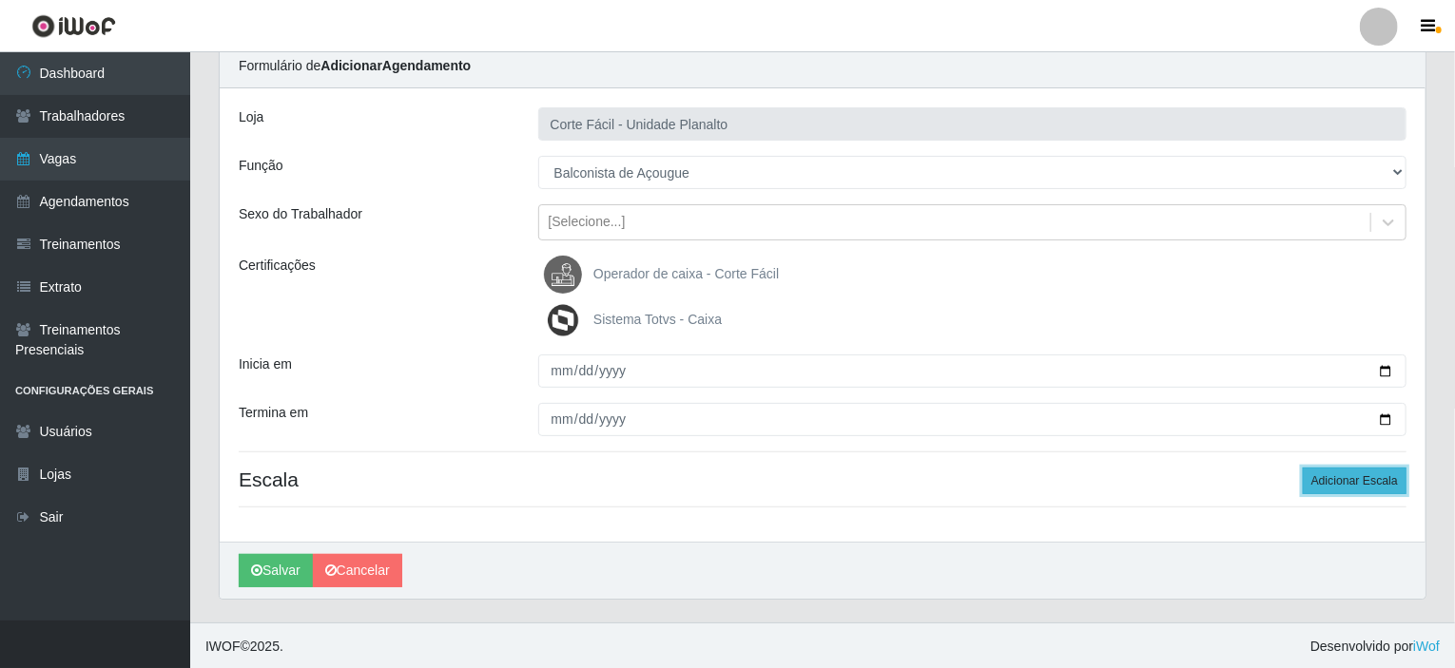
click at [1357, 480] on button "Adicionar Escala" at bounding box center [1355, 481] width 104 height 27
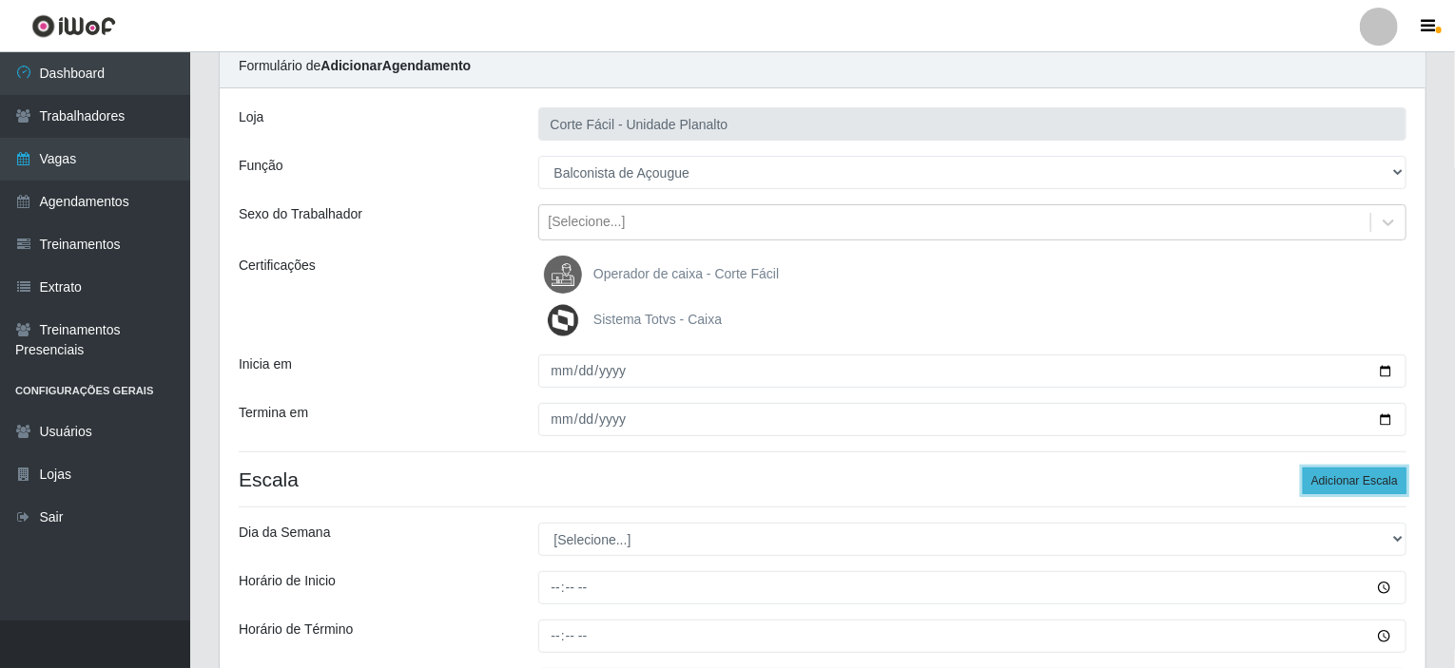
click at [1357, 480] on button "Adicionar Escala" at bounding box center [1355, 481] width 104 height 27
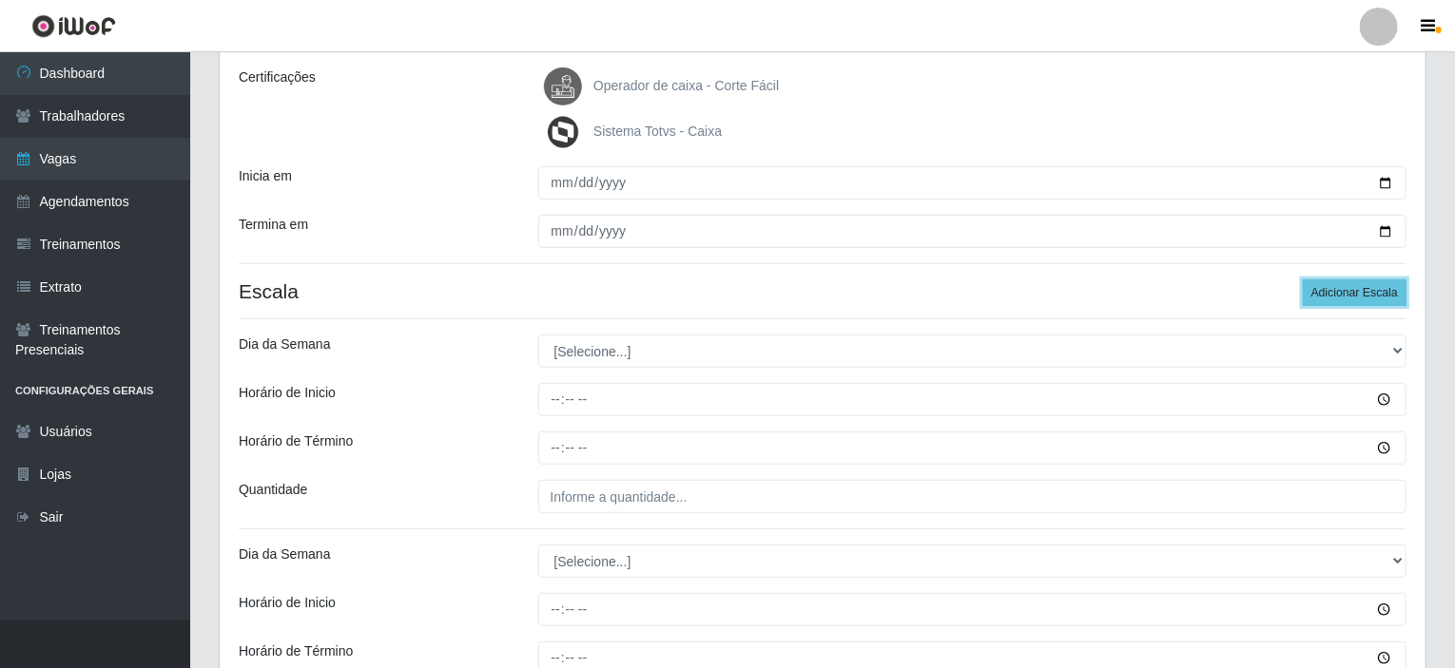
scroll to position [265, 0]
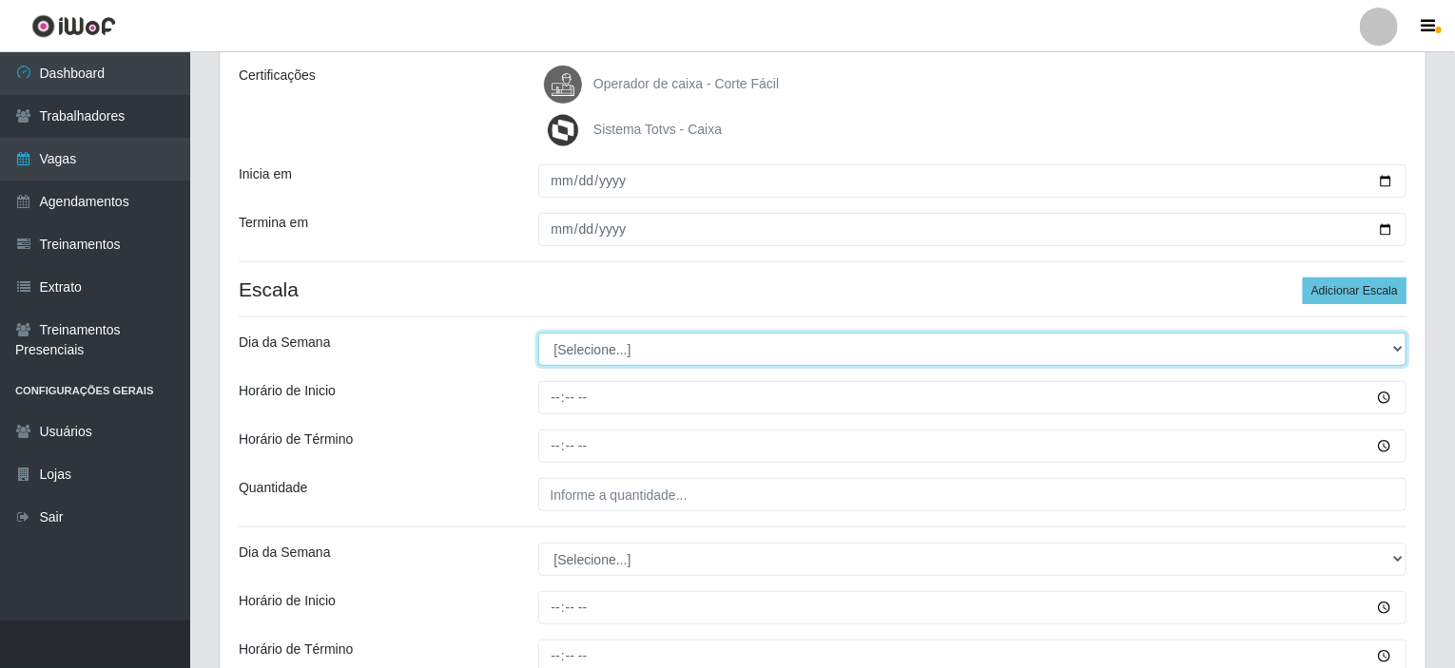
click at [648, 347] on select "[Selecione...] Segunda Terça Quarta Quinta Sexta Sábado Domingo" at bounding box center [972, 349] width 869 height 33
select select "0"
click at [538, 333] on select "[Selecione...] Segunda Terça Quarta Quinta Sexta Sábado Domingo" at bounding box center [972, 349] width 869 height 33
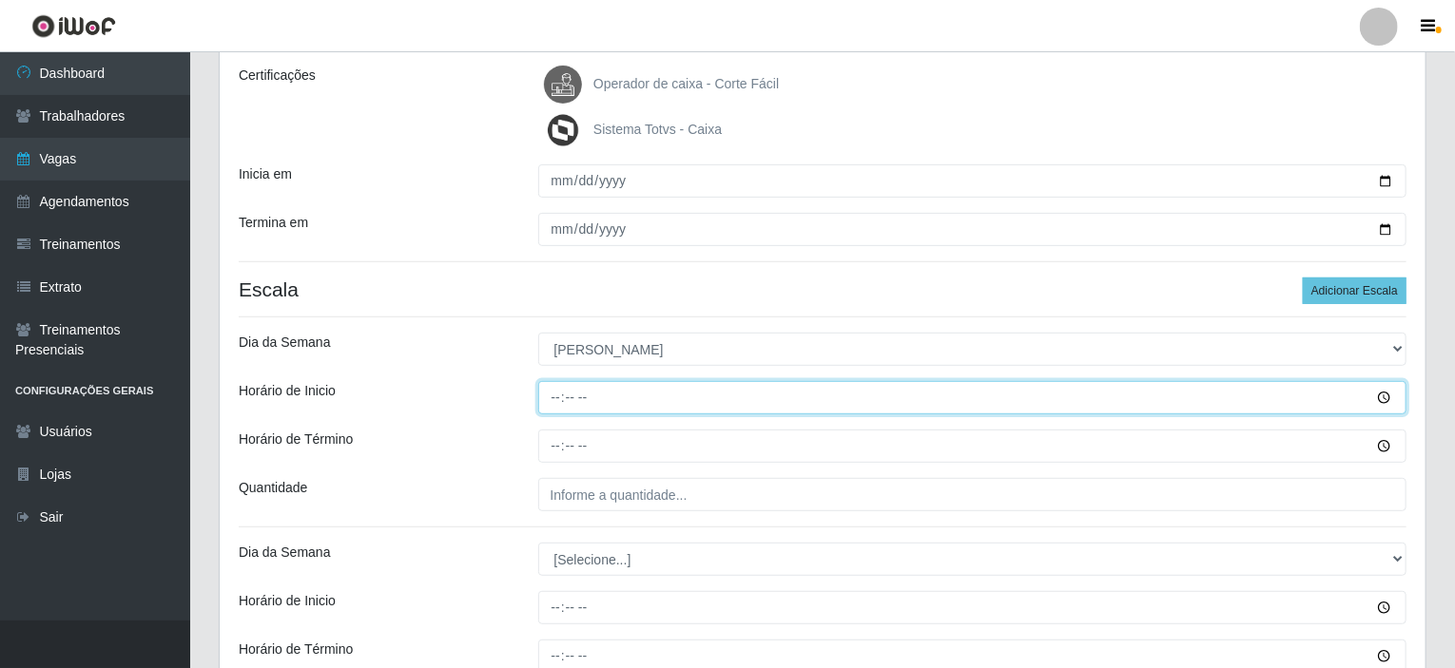
click at [555, 395] on input "Horário de Inicio" at bounding box center [972, 397] width 869 height 33
type input "07:00"
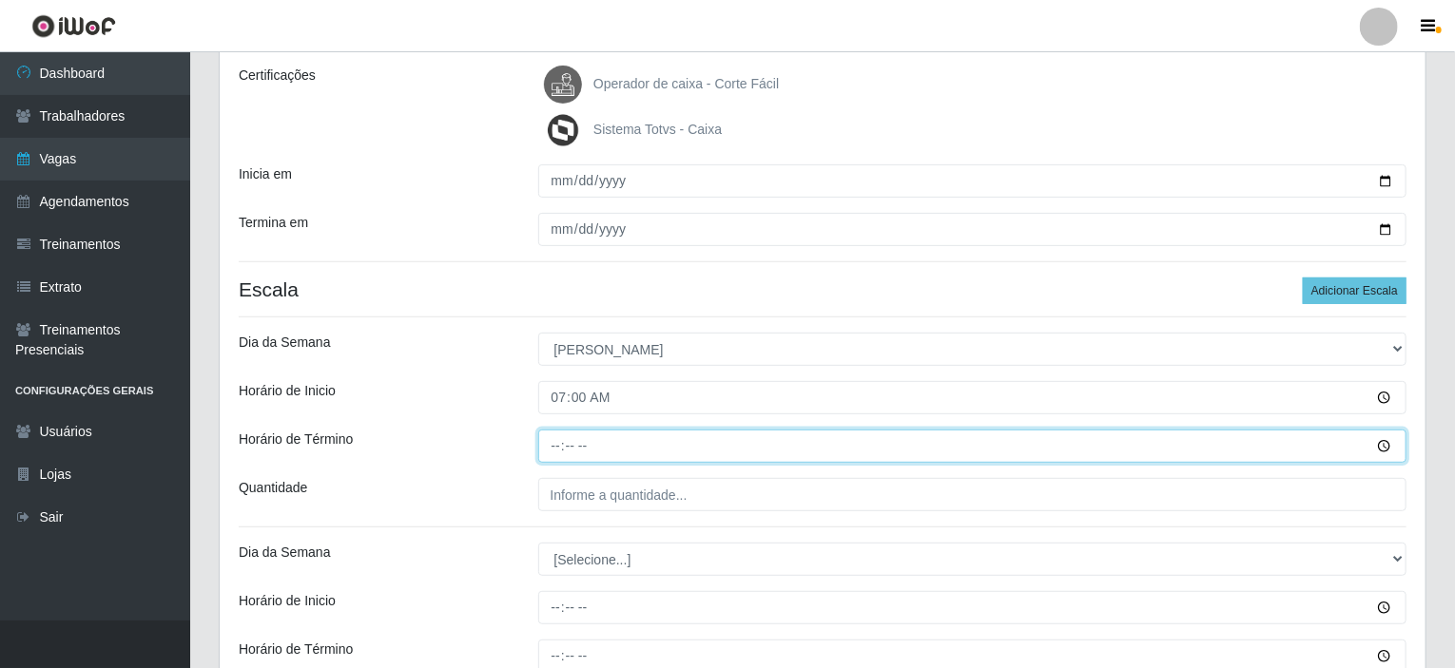
click at [553, 447] on input "Horário de Término" at bounding box center [972, 446] width 869 height 33
type input "13:00"
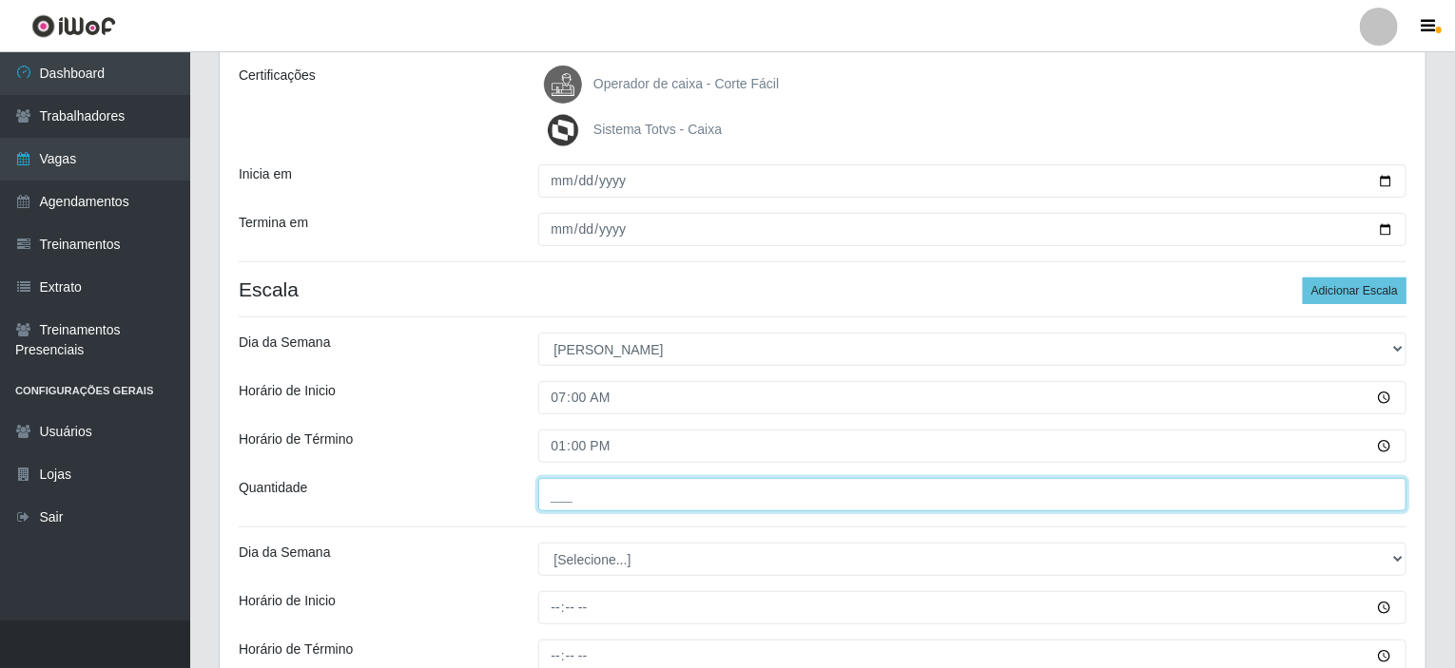
click at [567, 502] on input "___" at bounding box center [972, 494] width 869 height 33
type input "001"
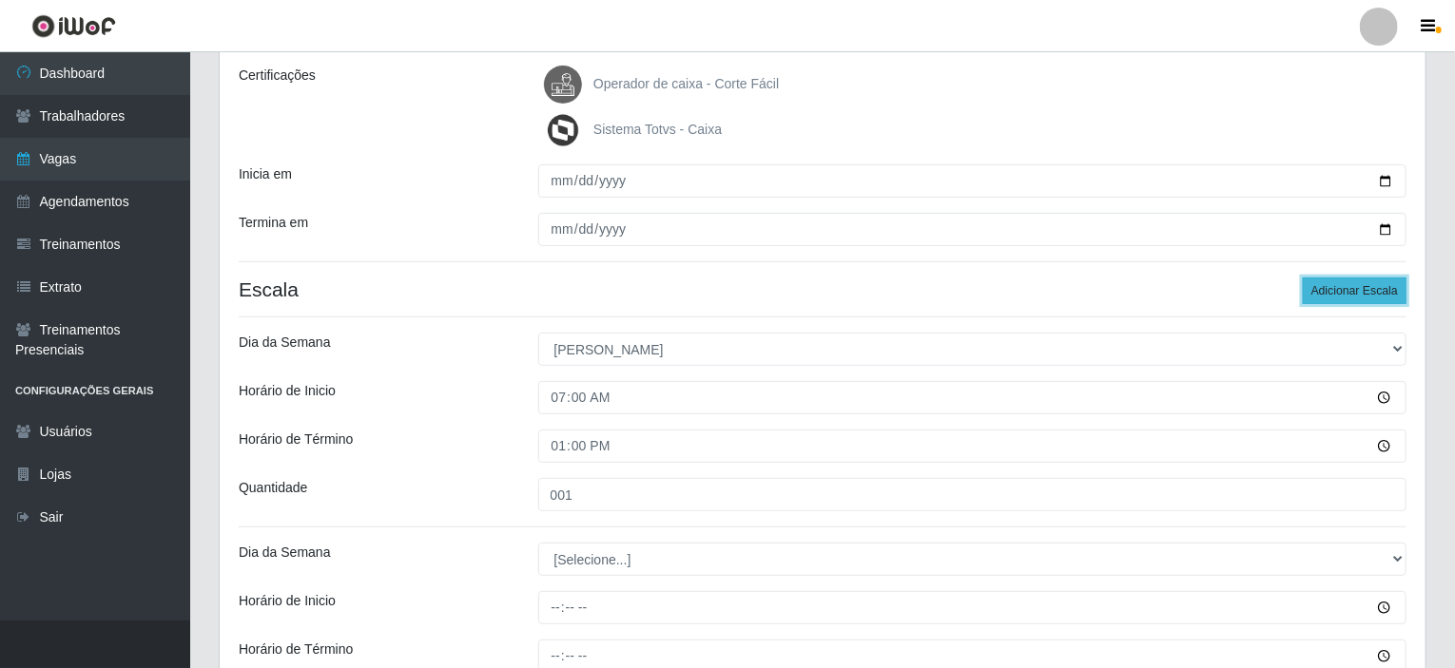
click at [1360, 296] on button "Adicionar Escala" at bounding box center [1355, 291] width 104 height 27
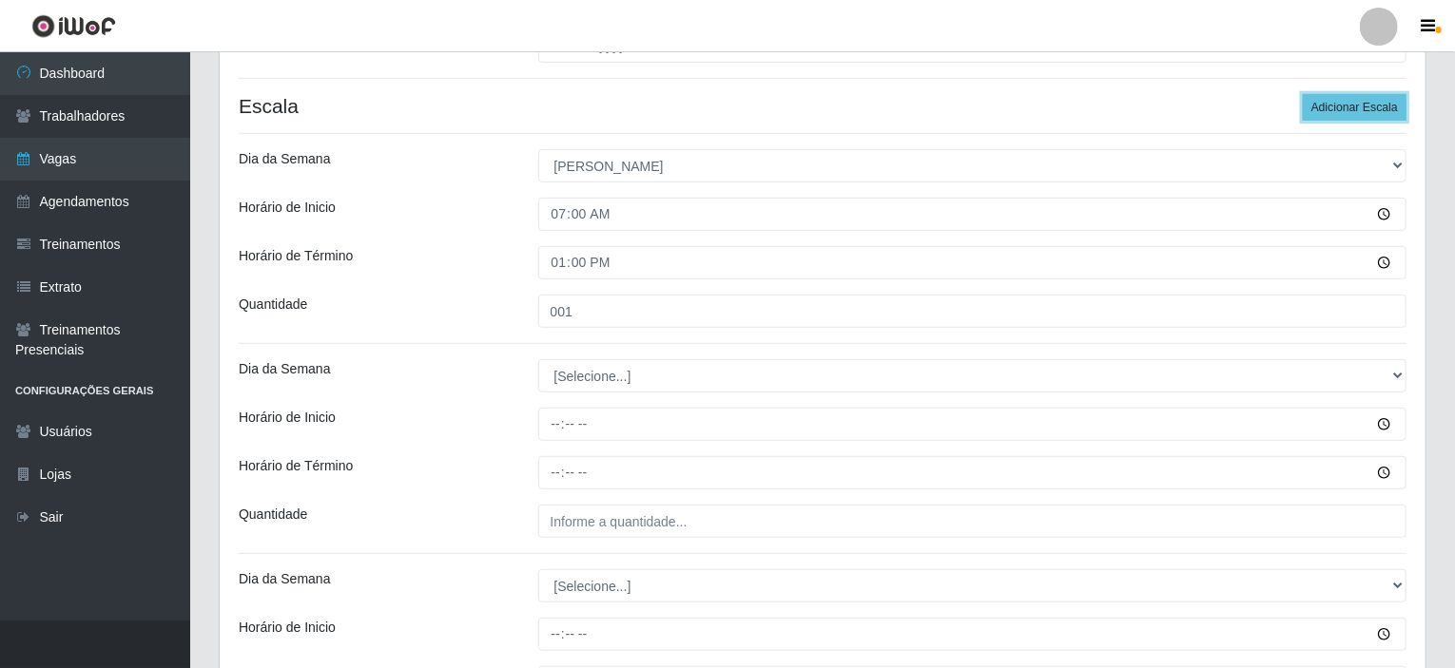
scroll to position [455, 0]
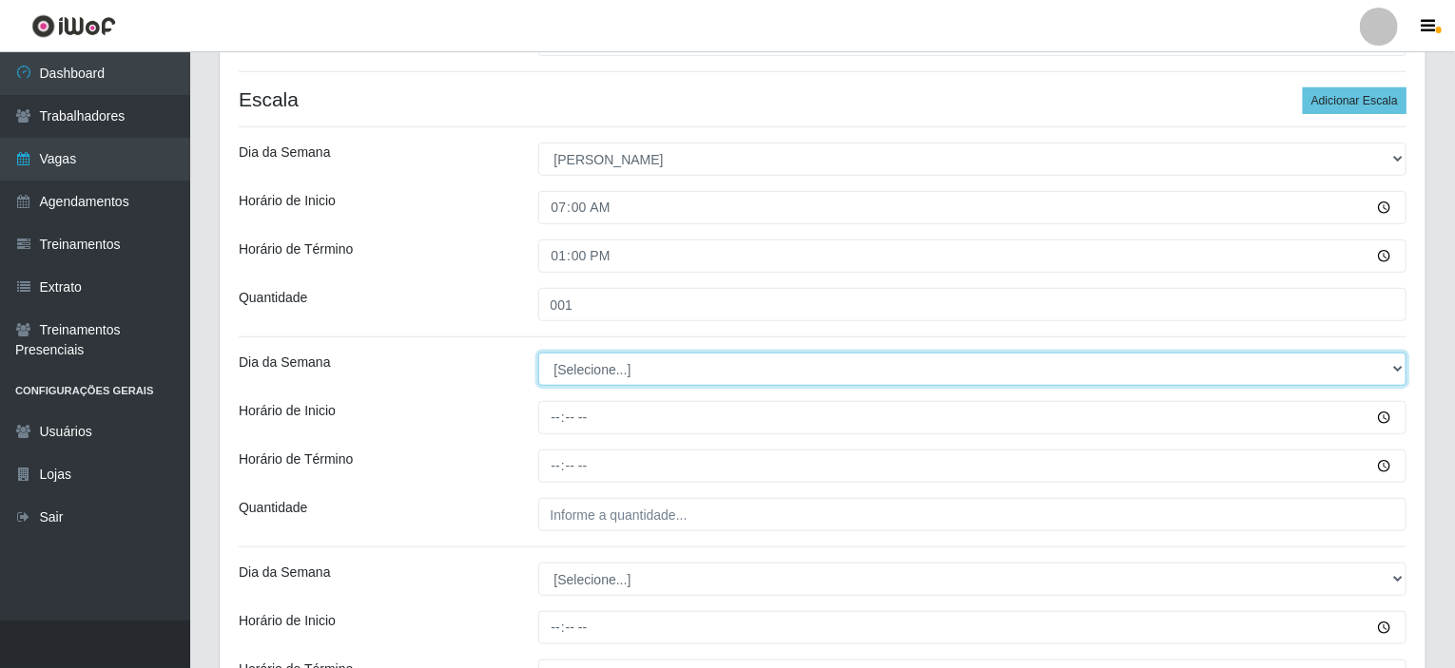
drag, startPoint x: 1392, startPoint y: 358, endPoint x: 1317, endPoint y: 349, distance: 75.7
click at [1392, 358] on select "[Selecione...] Segunda Terça Quarta Quinta Sexta Sábado Domingo" at bounding box center [972, 369] width 869 height 33
select select "0"
click at [538, 353] on select "[Selecione...] Segunda Terça Quarta Quinta Sexta Sábado Domingo" at bounding box center [972, 369] width 869 height 33
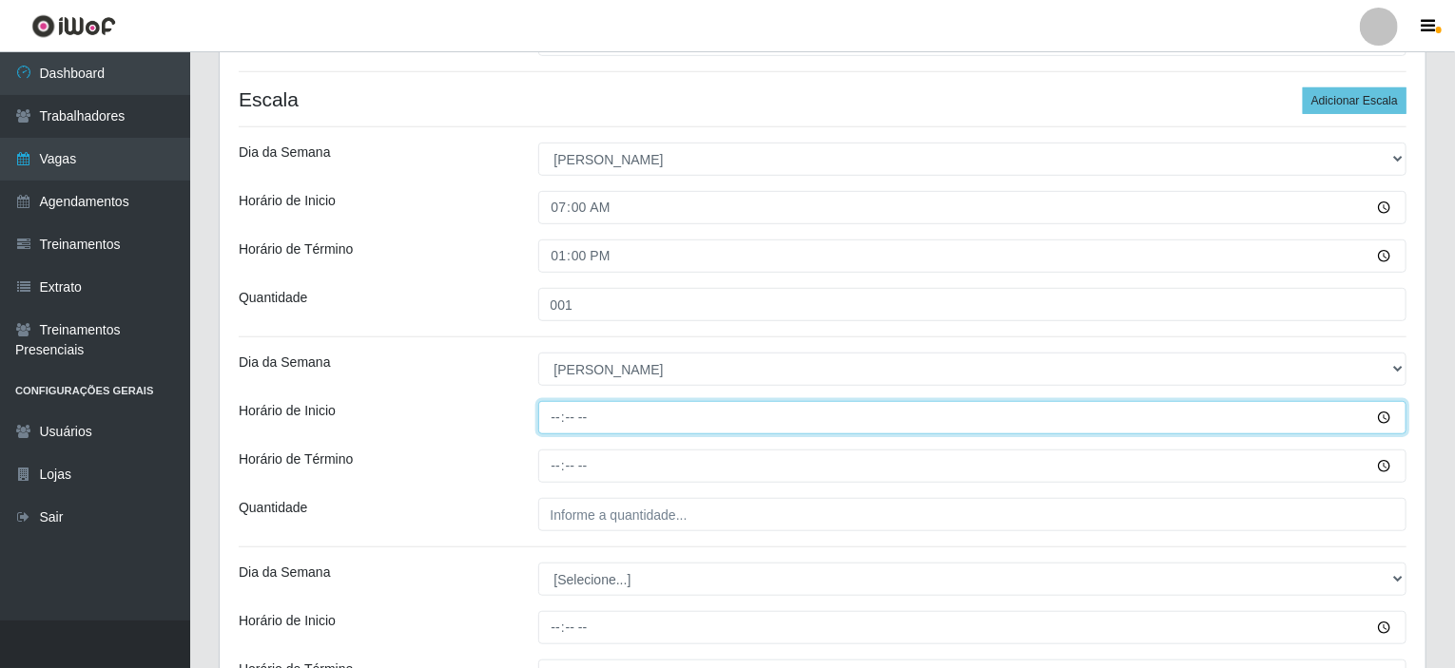
click at [552, 417] on input "Horário de Inicio" at bounding box center [972, 417] width 869 height 33
type input "10:00"
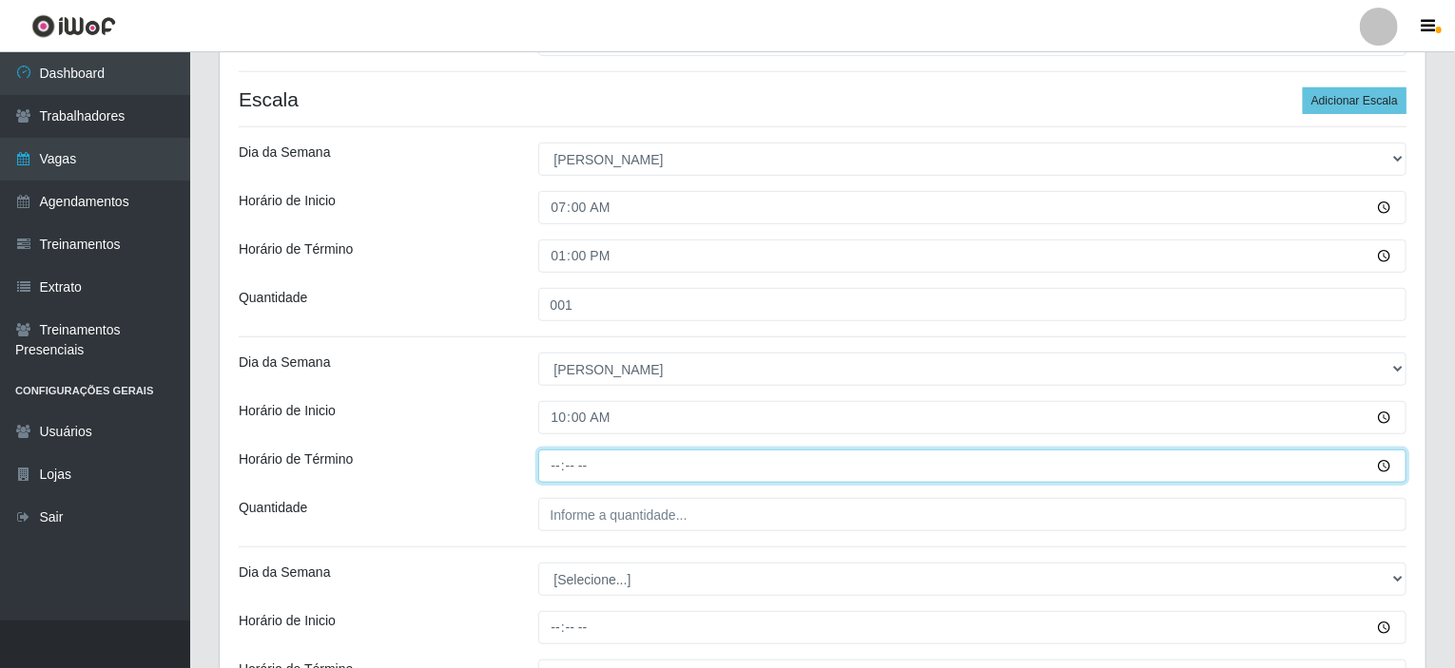
click at [559, 462] on input "Horário de Término" at bounding box center [972, 466] width 869 height 33
type input "16:00"
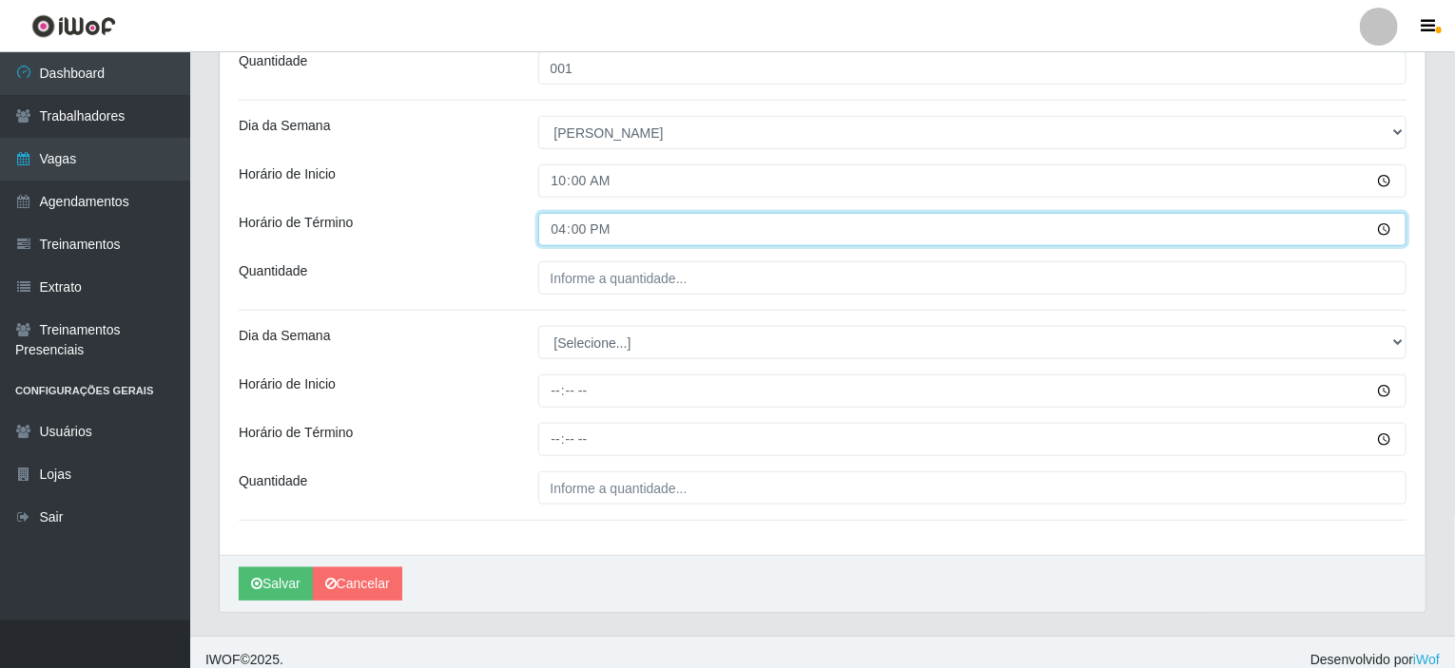
scroll to position [705, 0]
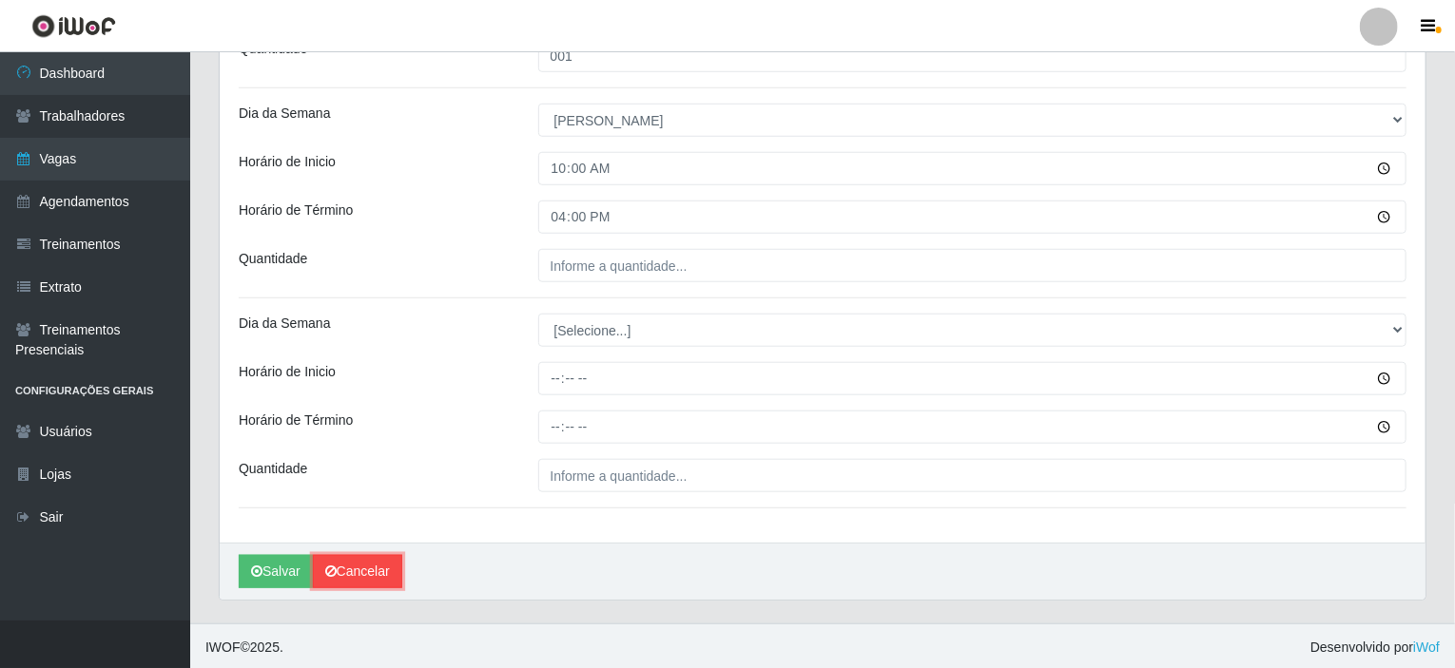
click at [361, 567] on link "Cancelar" at bounding box center [357, 571] width 89 height 33
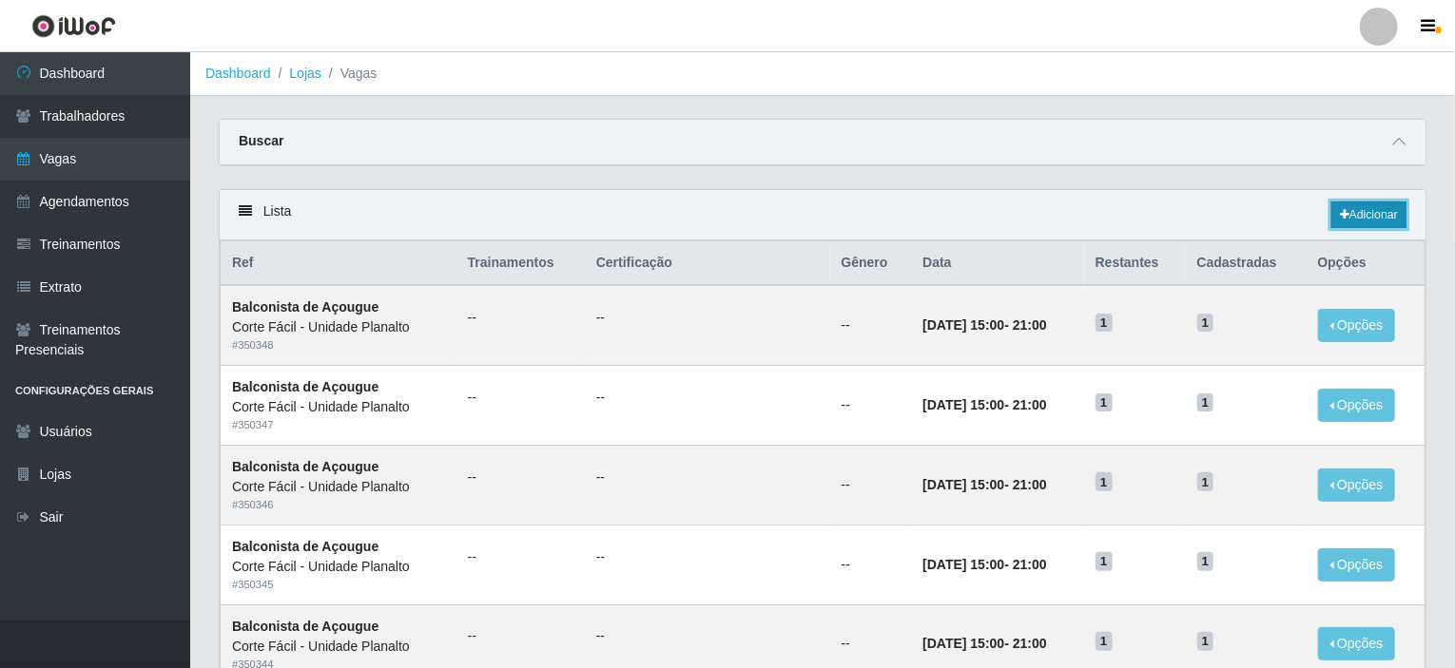
click at [1365, 220] on link "Adicionar" at bounding box center [1368, 215] width 75 height 27
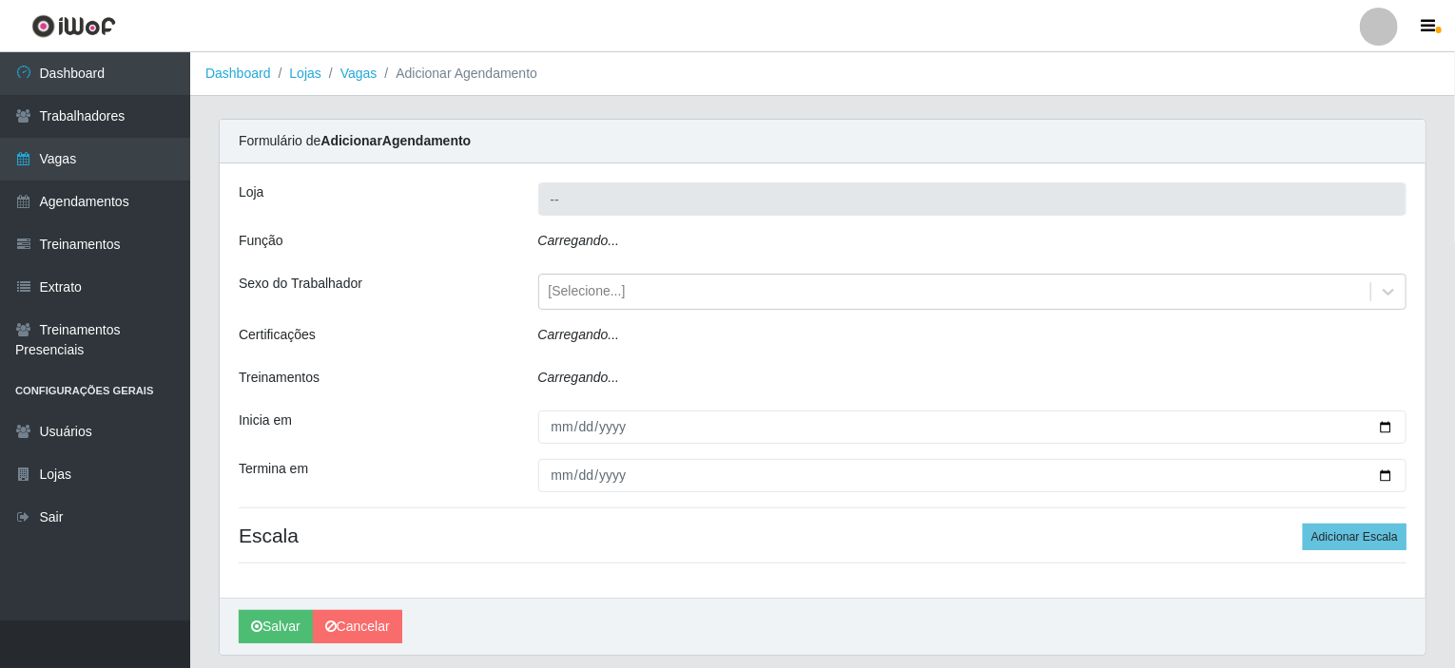
type input "Corte Fácil - Unidade Planalto"
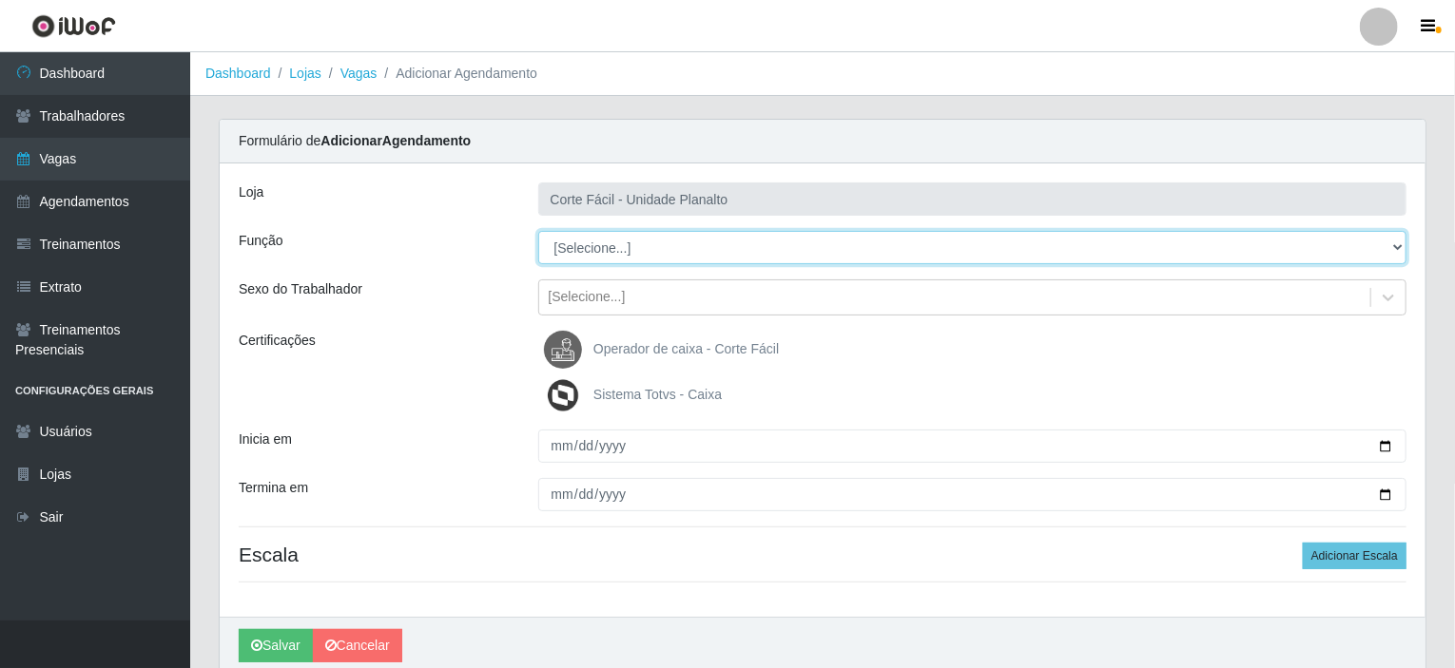
click at [609, 244] on select "[Selecione...] ASG ASG + ASG ++ Auxiliar de Estacionamento Auxiliar de Estacion…" at bounding box center [972, 247] width 869 height 33
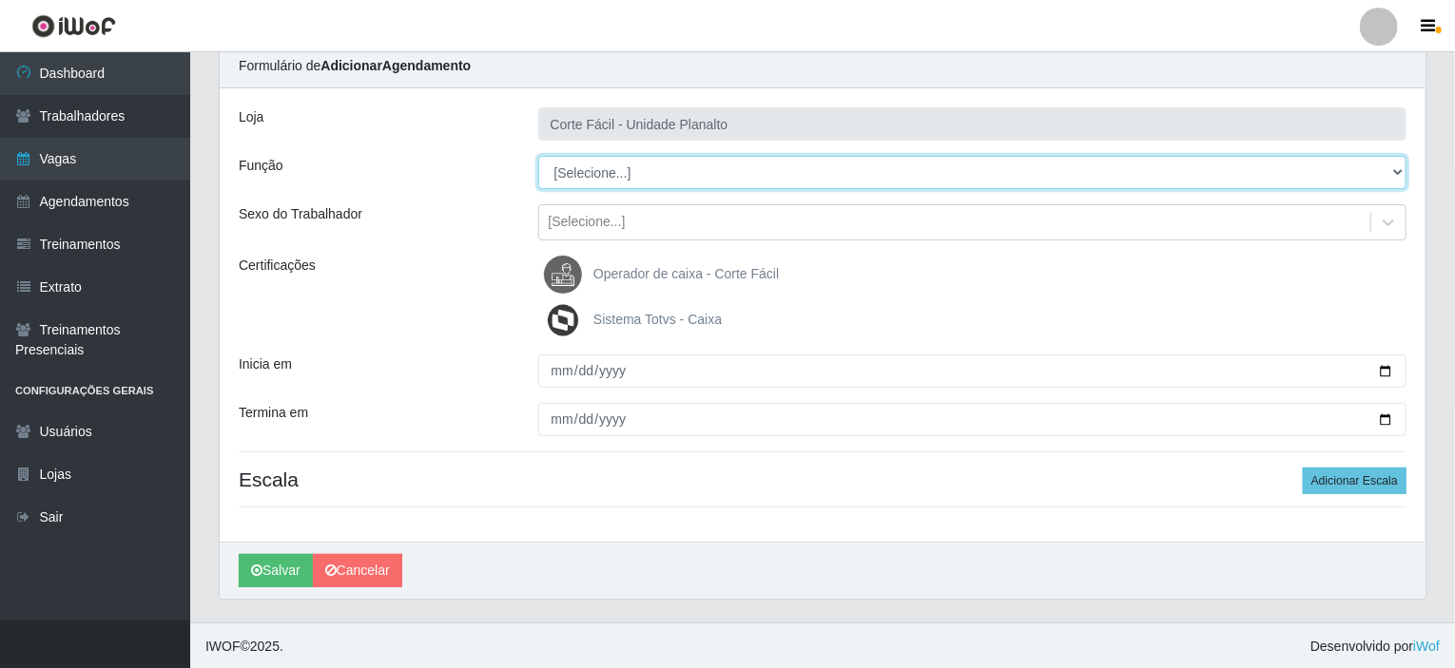
click at [638, 167] on select "[Selecione...] ASG ASG + ASG ++ Auxiliar de Estacionamento Auxiliar de Estacion…" at bounding box center [972, 172] width 869 height 33
select select "123"
click at [538, 156] on select "[Selecione...] ASG ASG + ASG ++ Auxiliar de Estacionamento Auxiliar de Estacion…" at bounding box center [972, 172] width 869 height 33
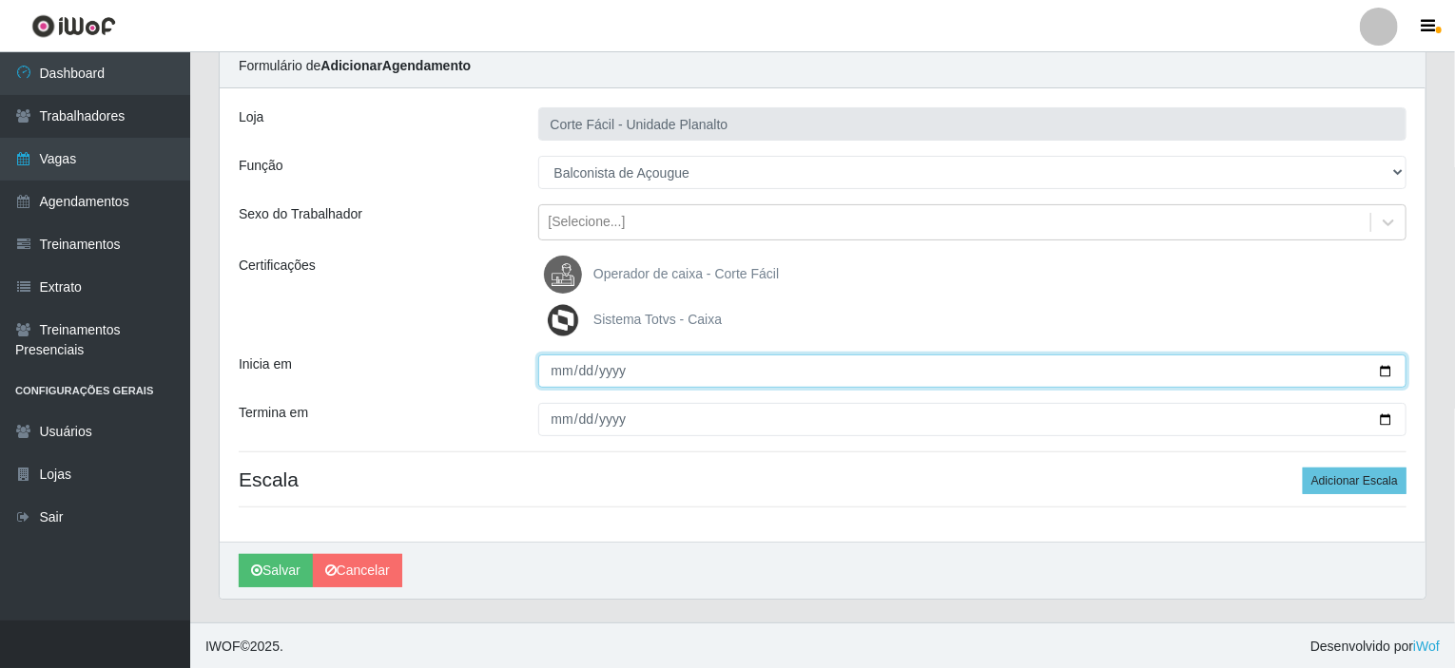
click at [586, 377] on input "Inicia em" at bounding box center [972, 371] width 869 height 33
click at [1393, 367] on input "Inicia em" at bounding box center [972, 371] width 869 height 33
type input "[DATE]"
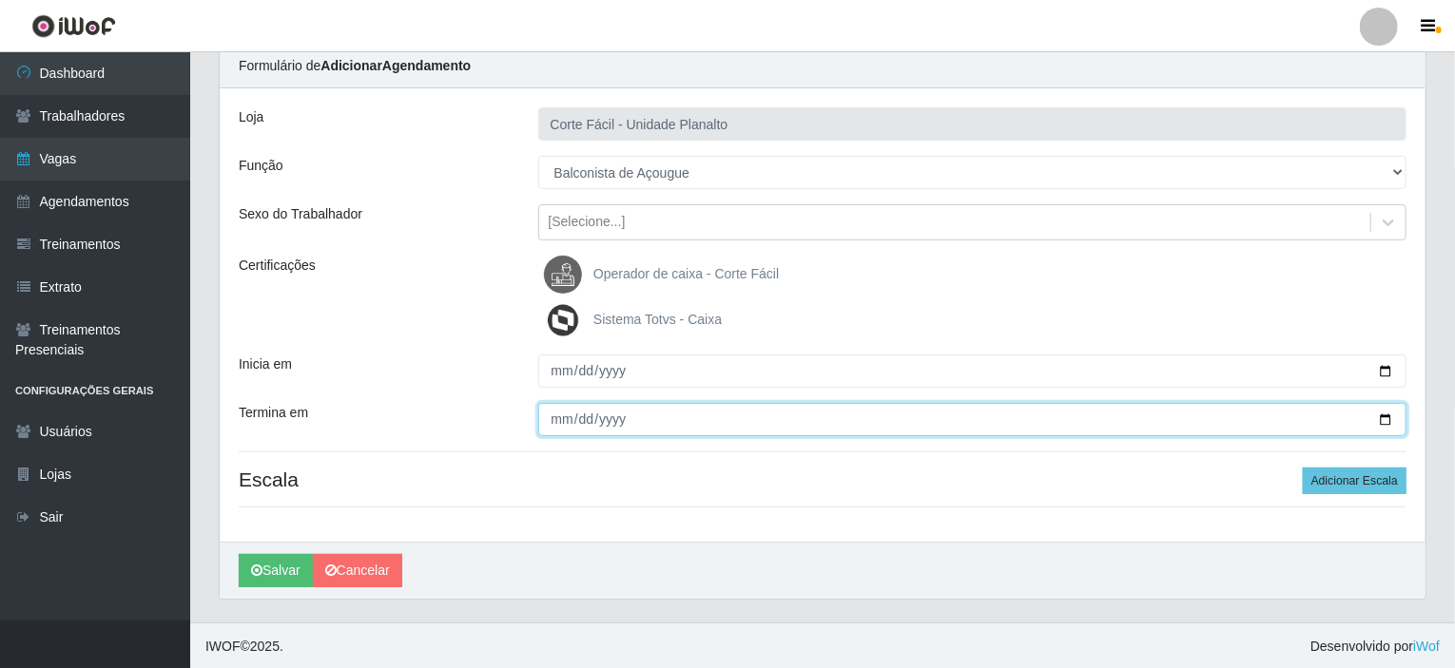
click at [1383, 423] on input "Termina em" at bounding box center [972, 419] width 869 height 33
type input "[DATE]"
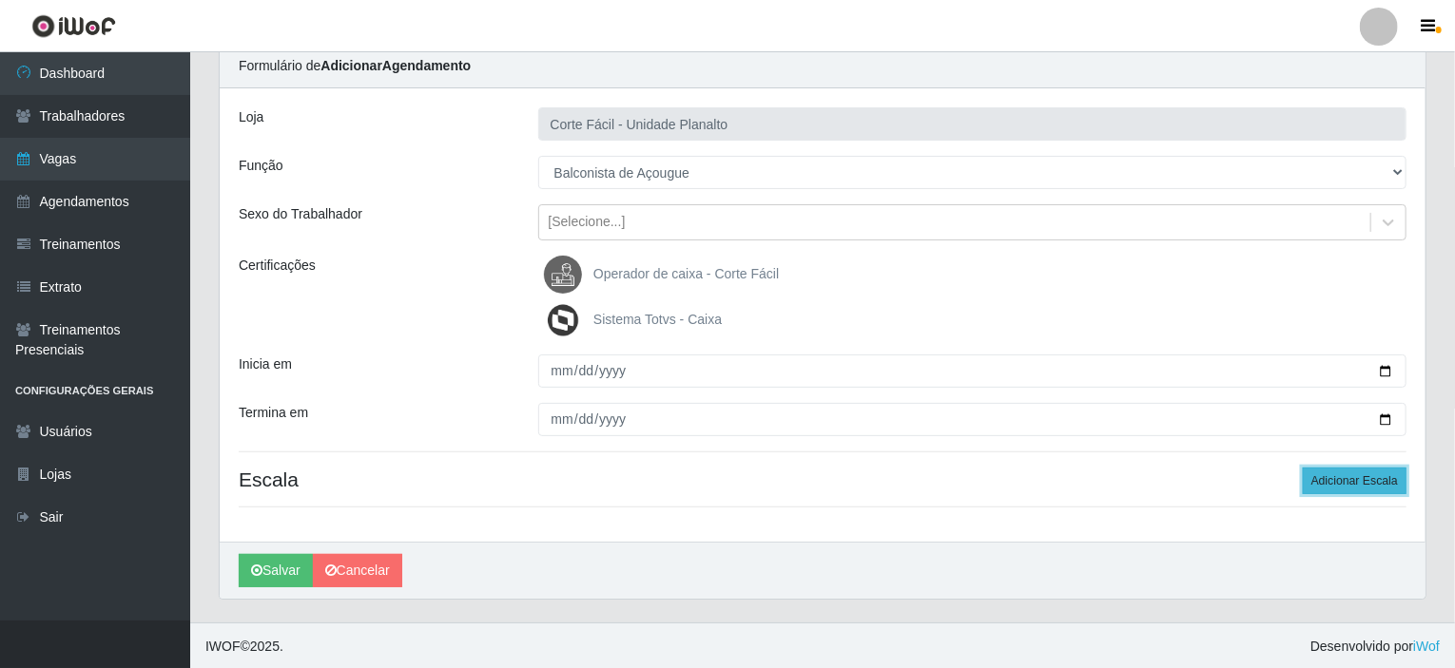
click at [1340, 482] on button "Adicionar Escala" at bounding box center [1355, 481] width 104 height 27
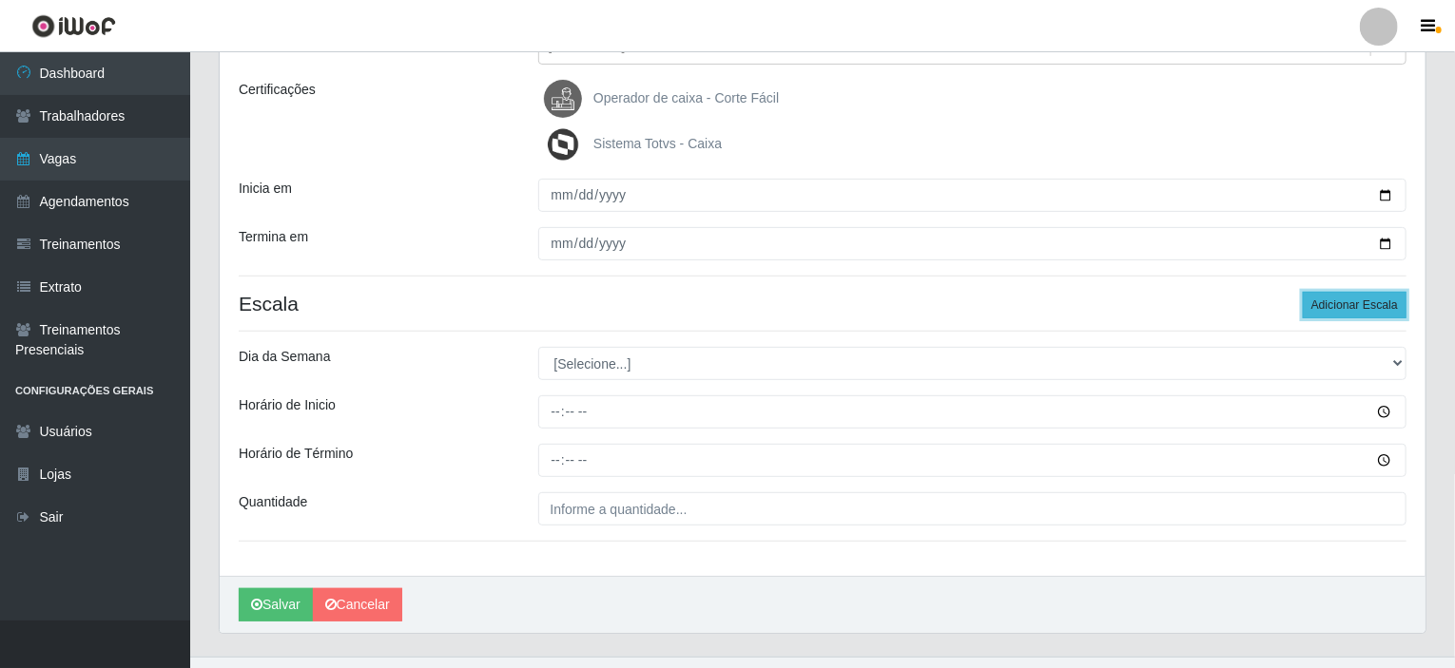
scroll to position [285, 0]
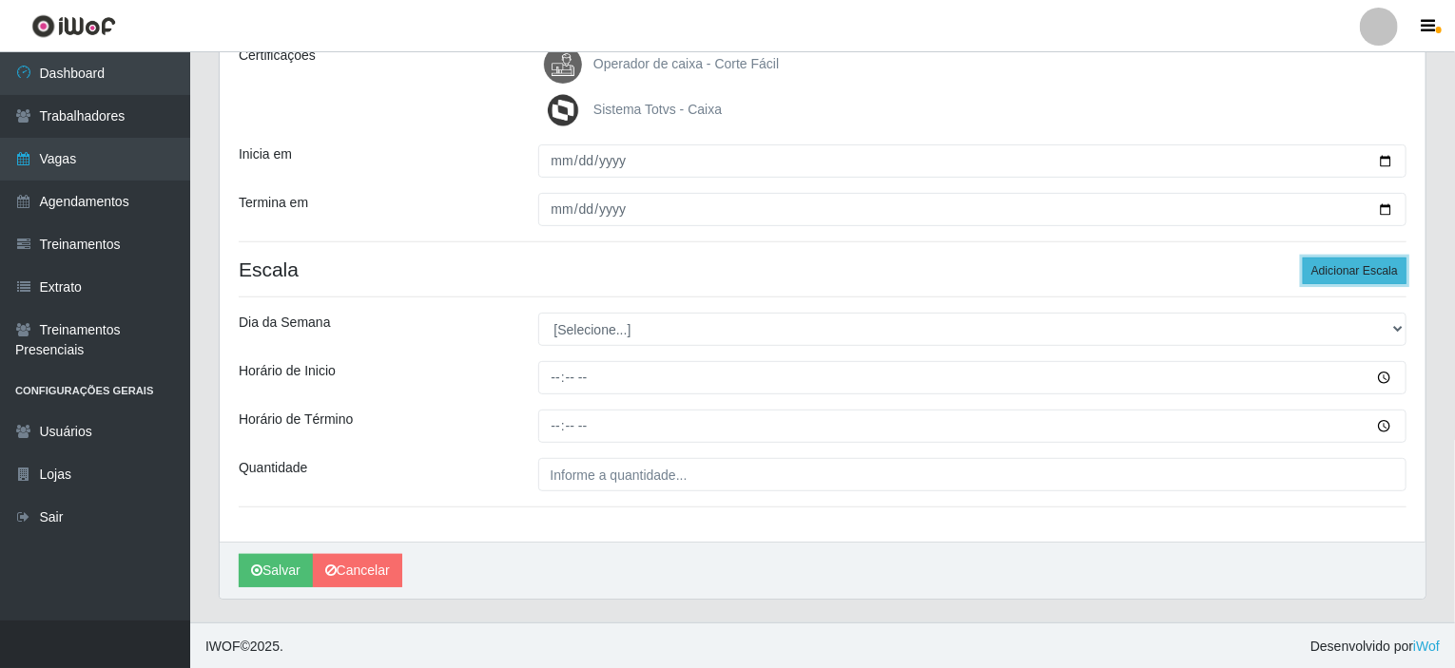
click at [1344, 272] on button "Adicionar Escala" at bounding box center [1355, 271] width 104 height 27
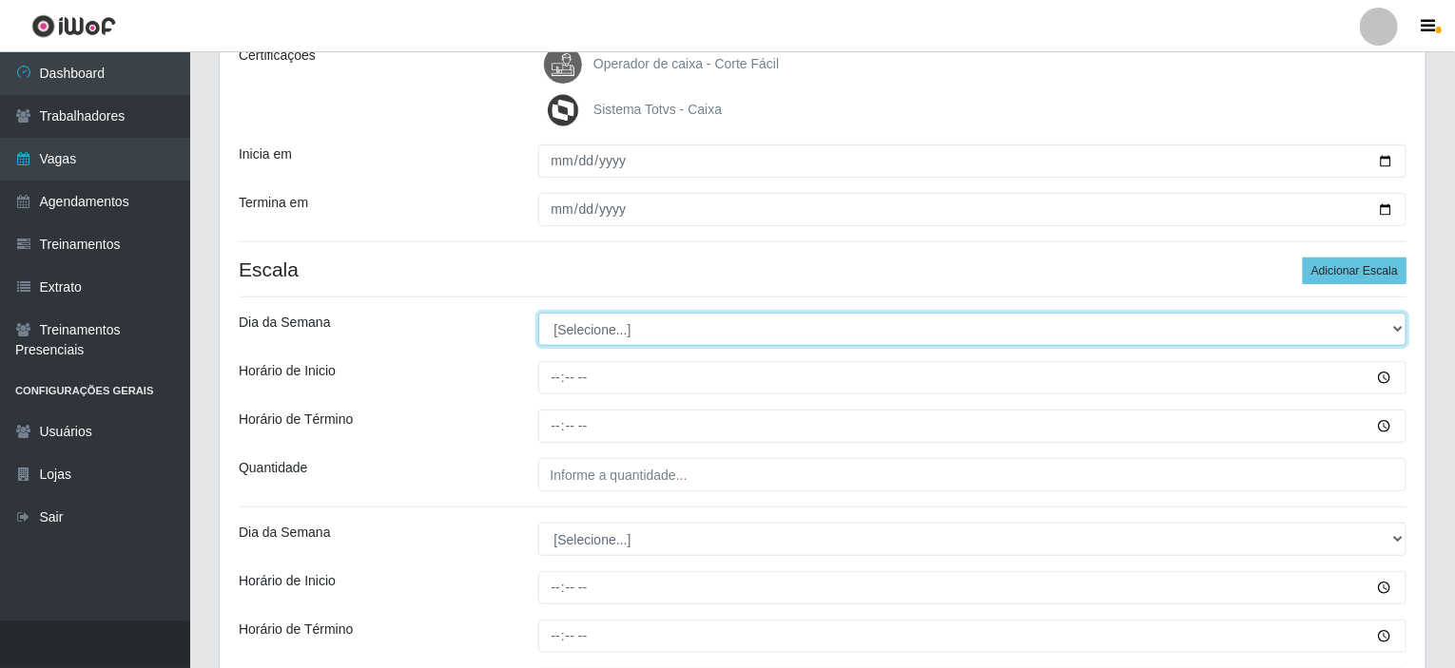
click at [1400, 326] on select "[Selecione...] Segunda Terça Quarta Quinta Sexta Sábado Domingo" at bounding box center [972, 329] width 869 height 33
select select "0"
click at [538, 313] on select "[Selecione...] Segunda Terça Quarta Quinta Sexta Sábado Domingo" at bounding box center [972, 329] width 869 height 33
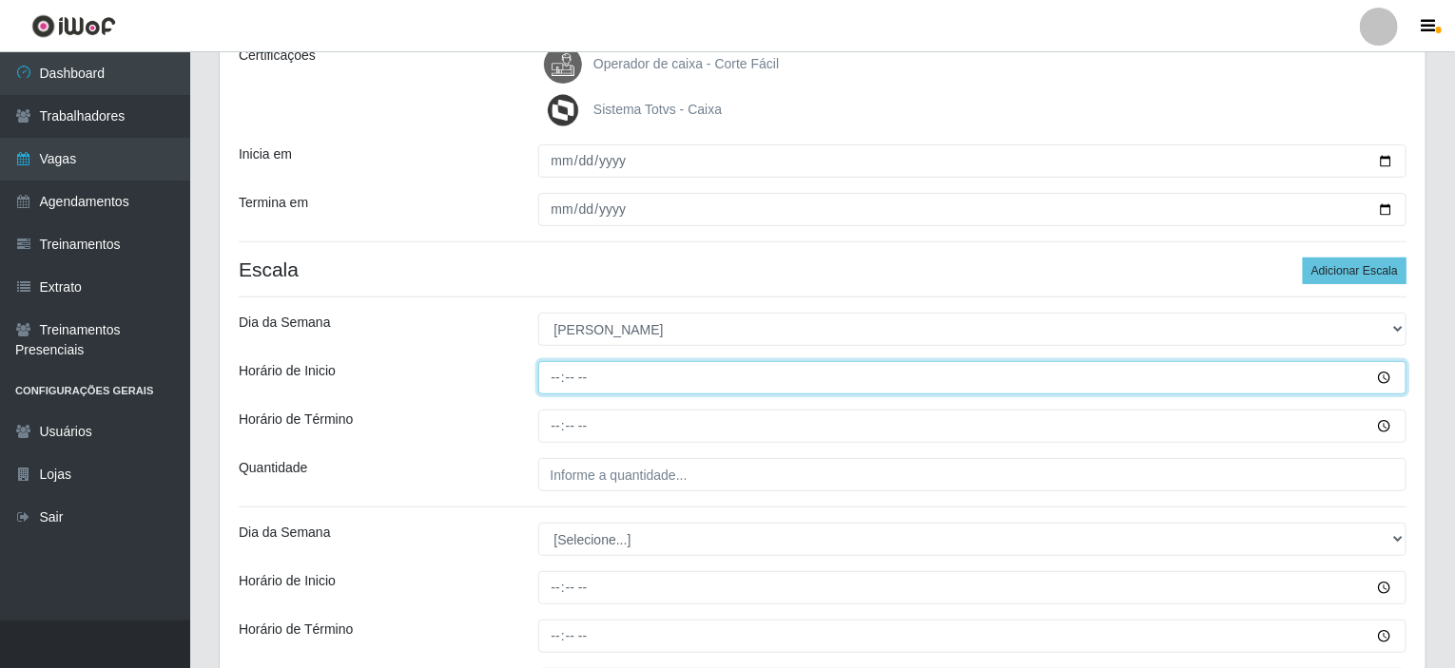
click at [558, 376] on input "Horário de Inicio" at bounding box center [972, 377] width 869 height 33
type input "07:00"
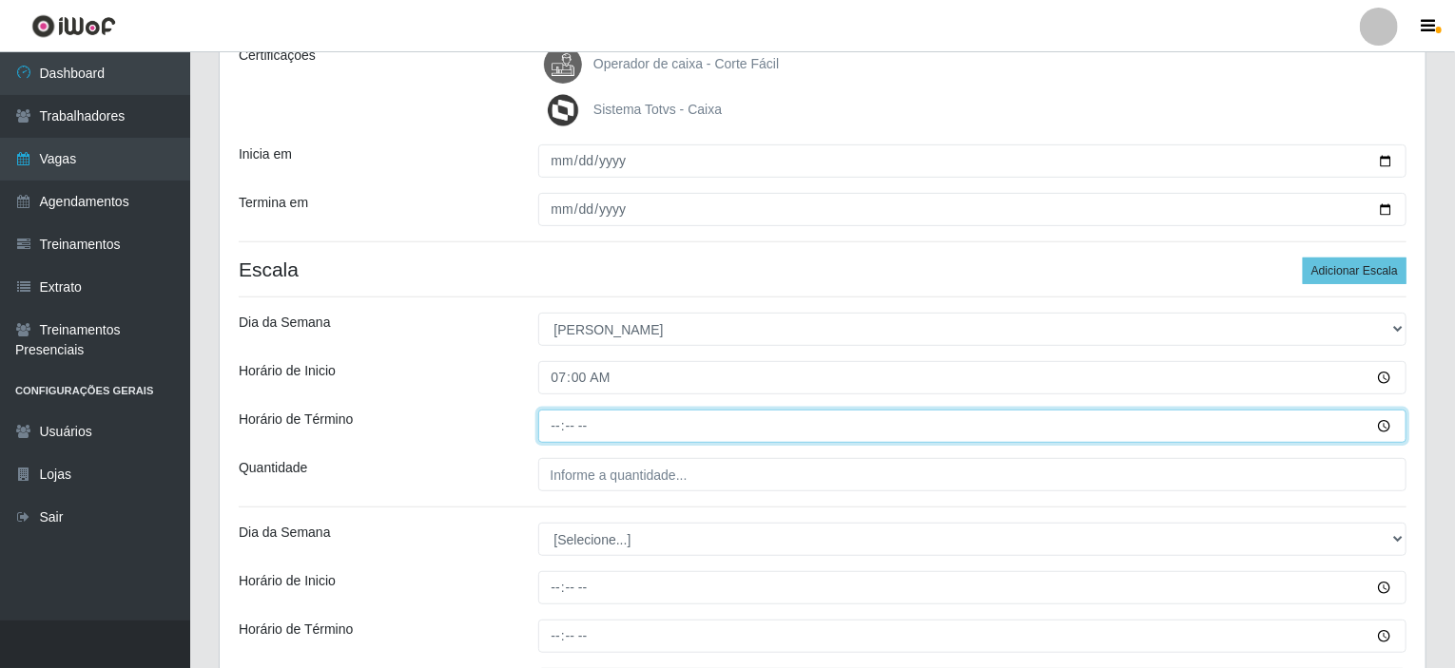
click at [552, 423] on input "Horário de Término" at bounding box center [972, 426] width 869 height 33
type input "13:00"
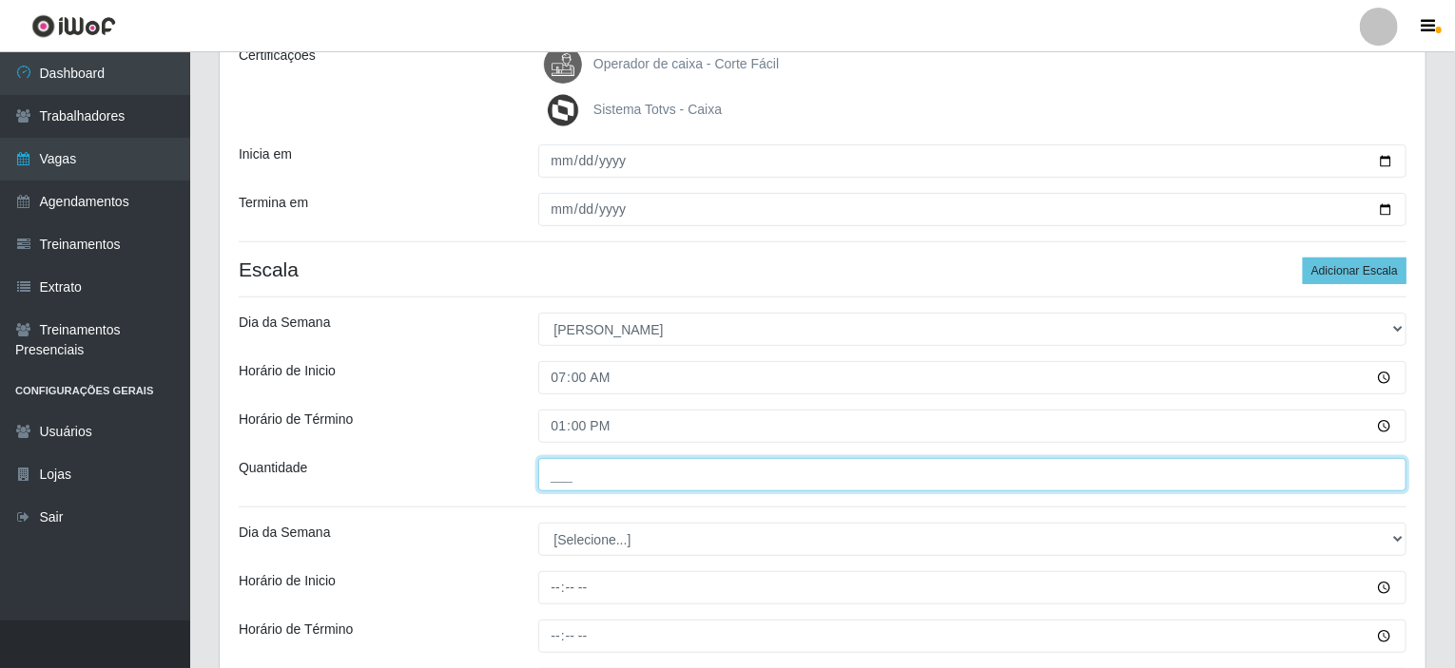
click at [582, 476] on input "___" at bounding box center [972, 474] width 869 height 33
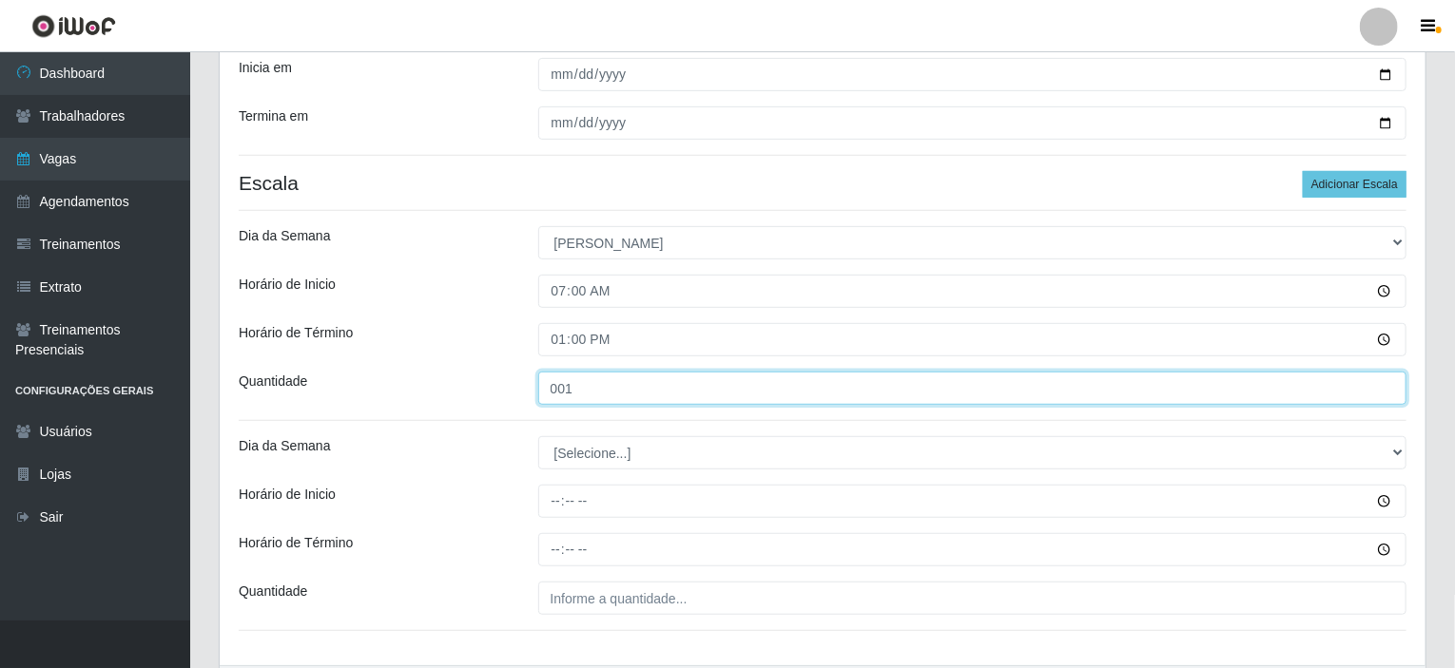
scroll to position [475, 0]
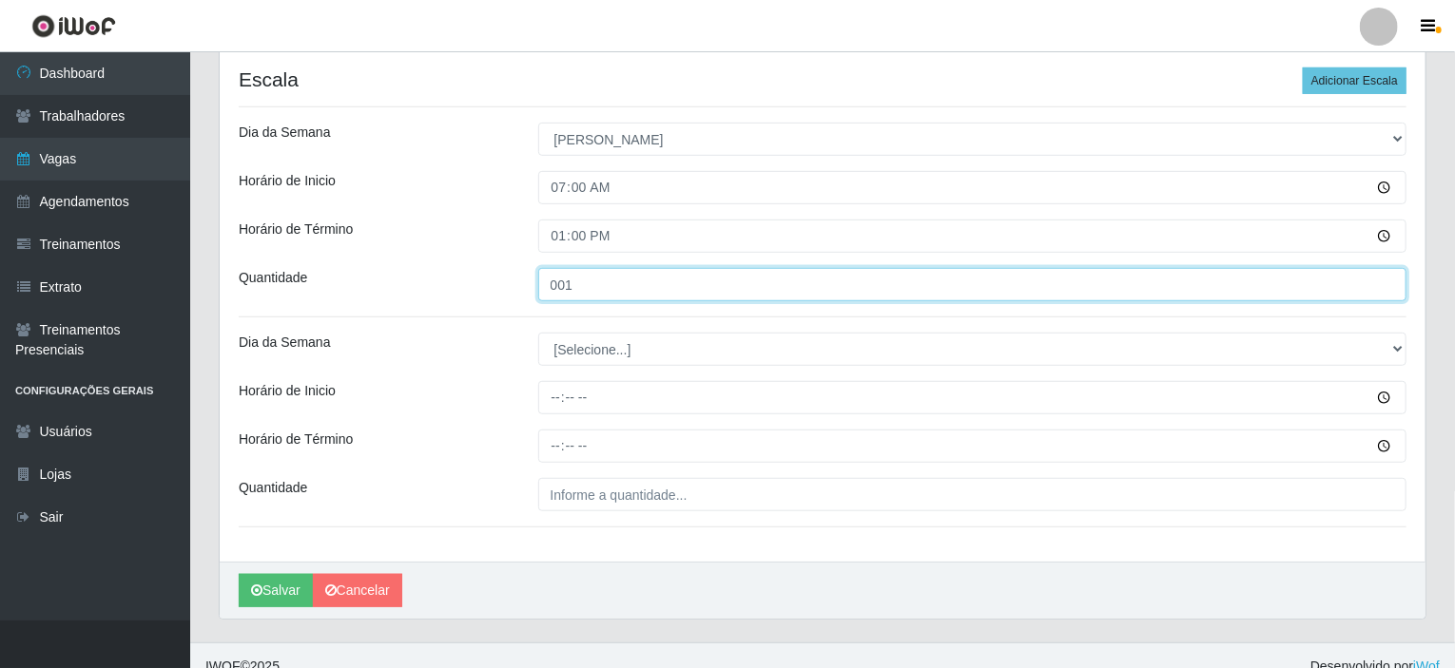
type input "001"
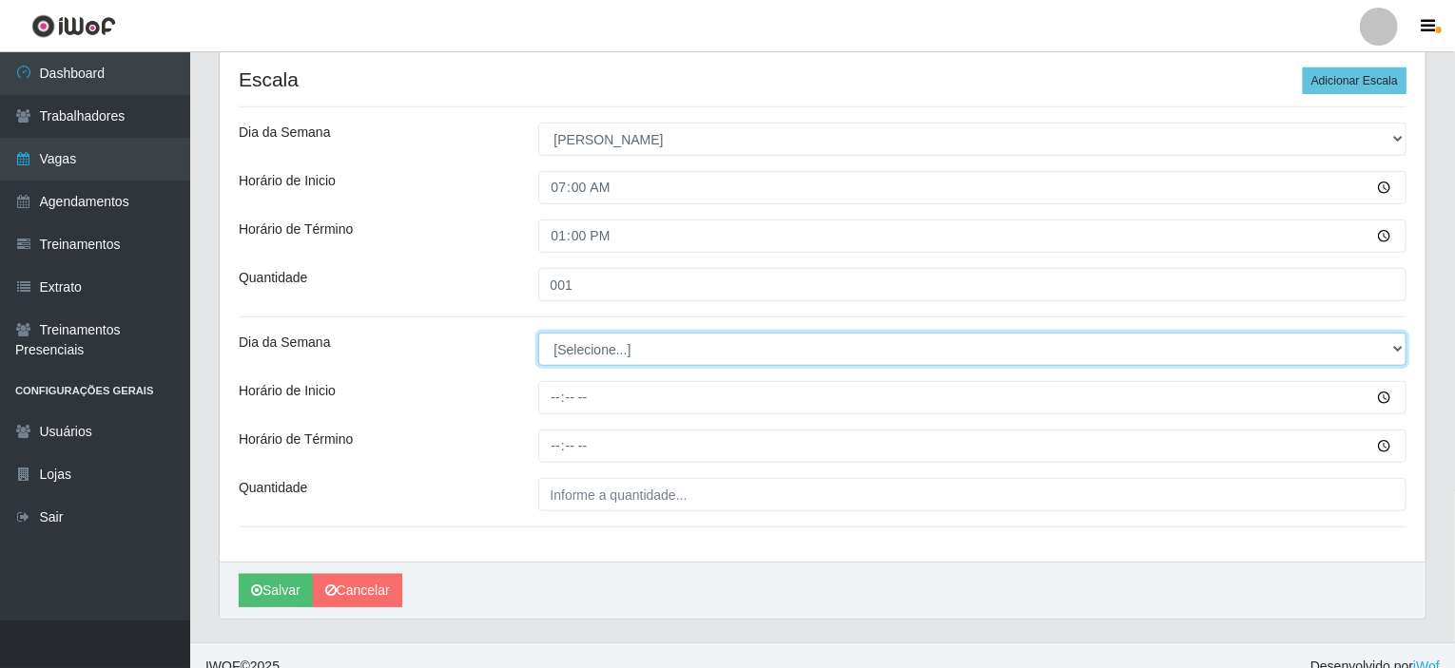
click at [605, 351] on select "[Selecione...] Segunda Terça Quarta Quinta Sexta Sábado Domingo" at bounding box center [972, 349] width 869 height 33
select select "0"
click at [538, 333] on select "[Selecione...] Segunda Terça Quarta Quinta Sexta Sábado Domingo" at bounding box center [972, 349] width 869 height 33
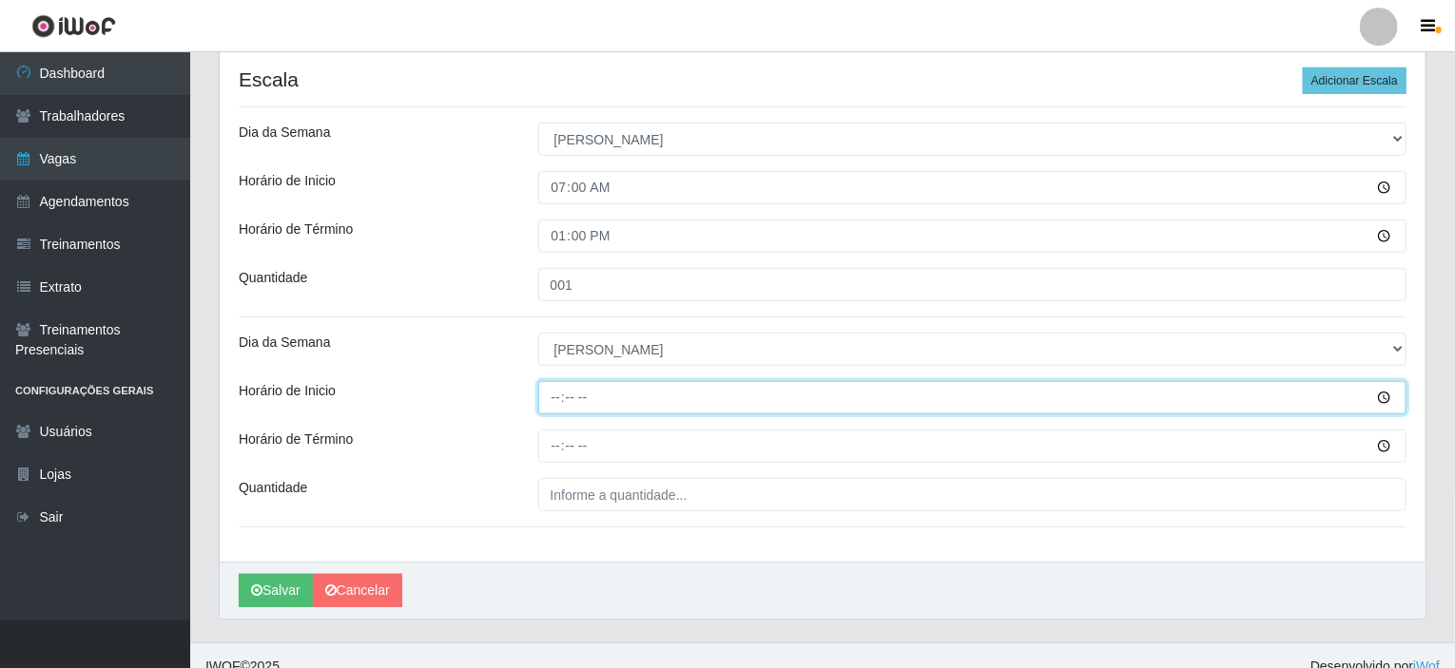
click at [554, 396] on input "Horário de Inicio" at bounding box center [972, 397] width 869 height 33
type input "10:00"
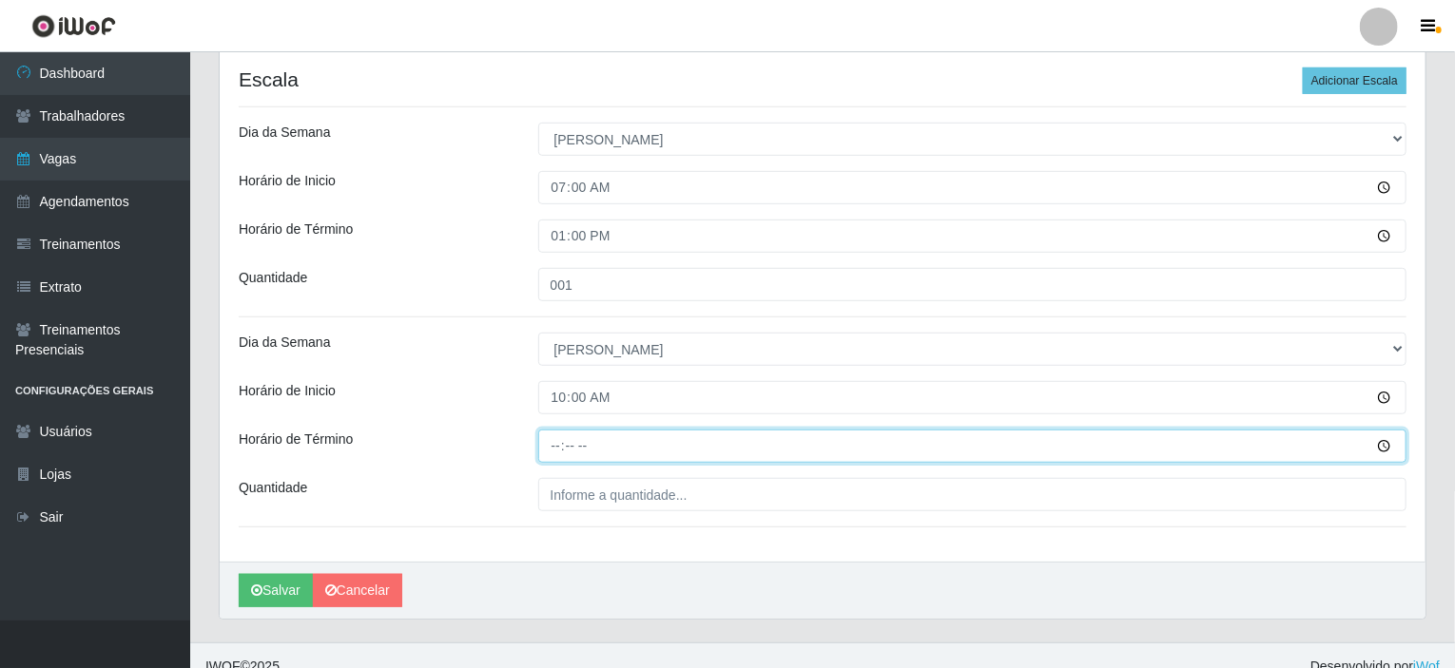
click at [556, 440] on input "Horário de Término" at bounding box center [972, 446] width 869 height 33
type input "16:00"
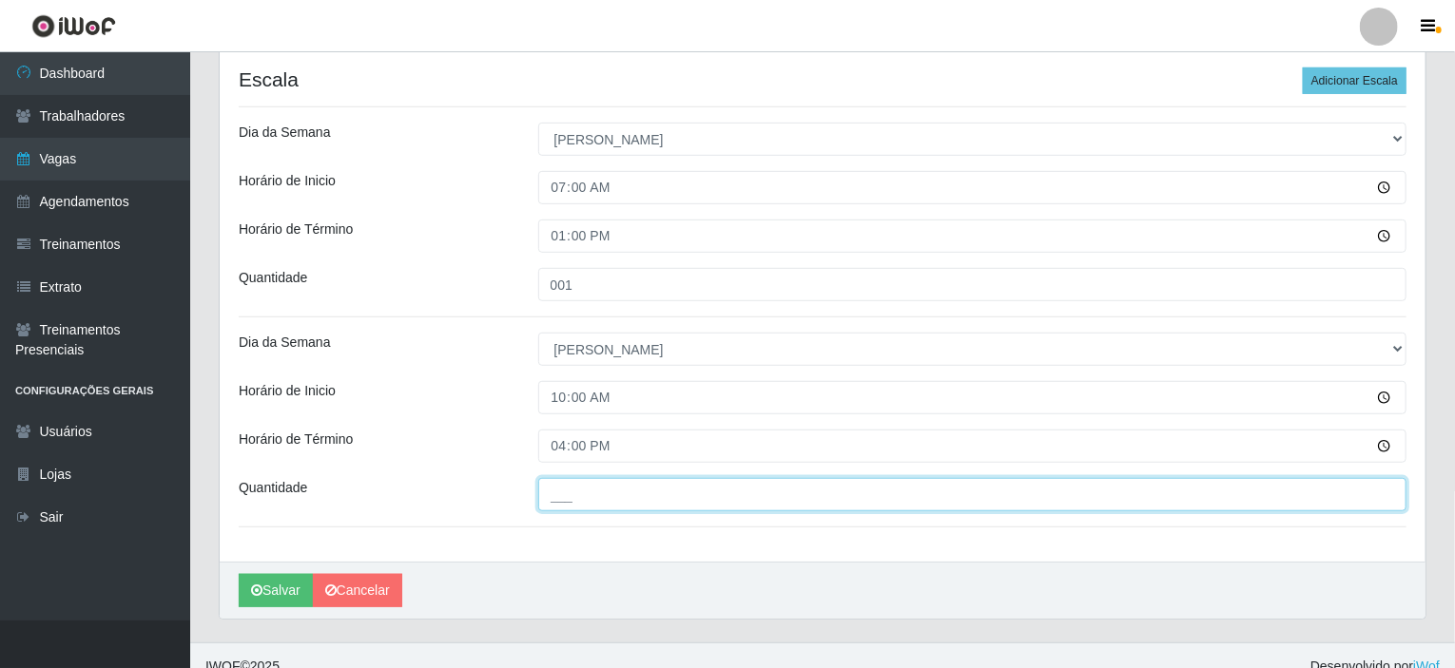
click at [578, 501] on input "___" at bounding box center [972, 494] width 869 height 33
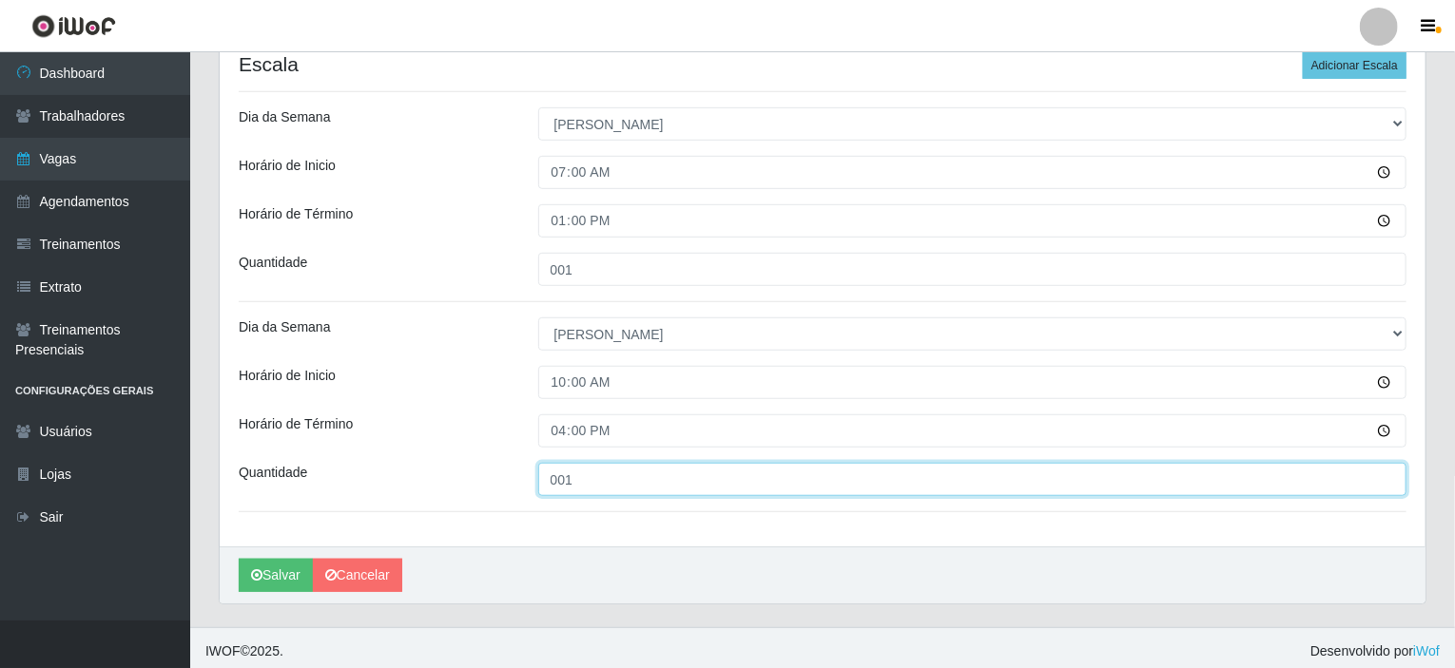
scroll to position [494, 0]
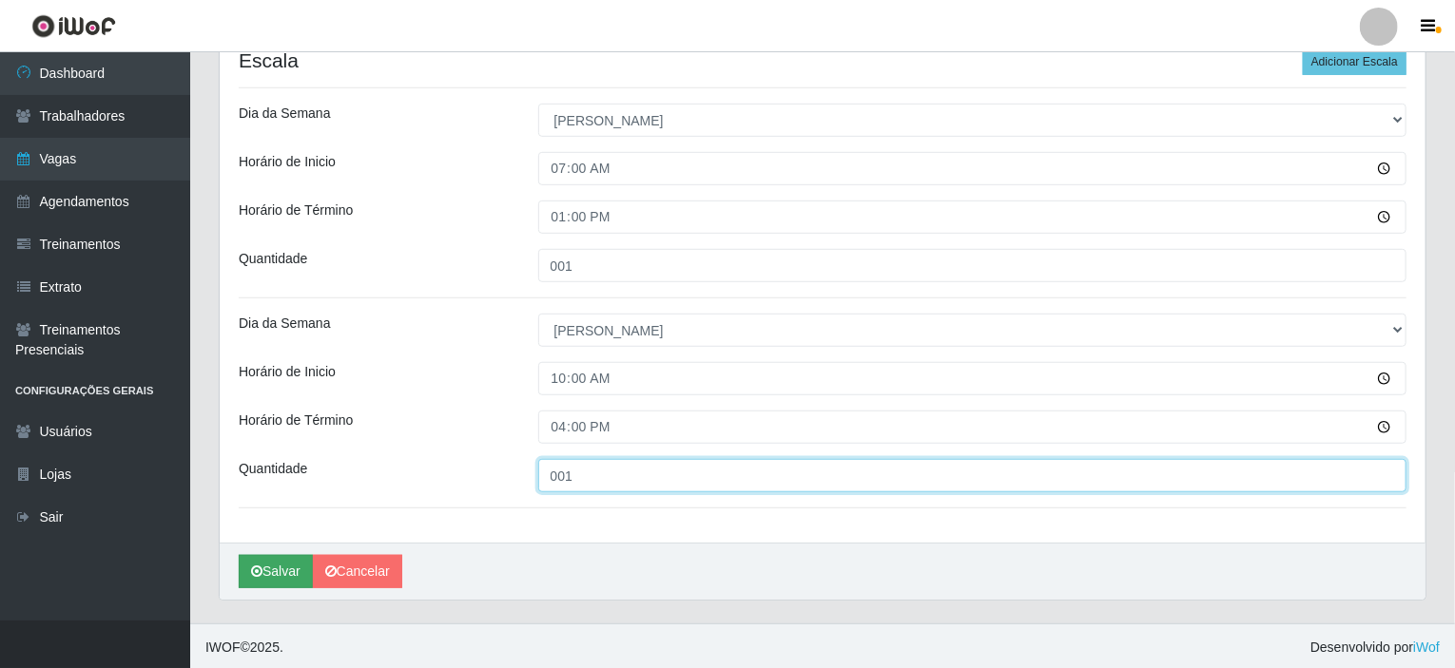
type input "001"
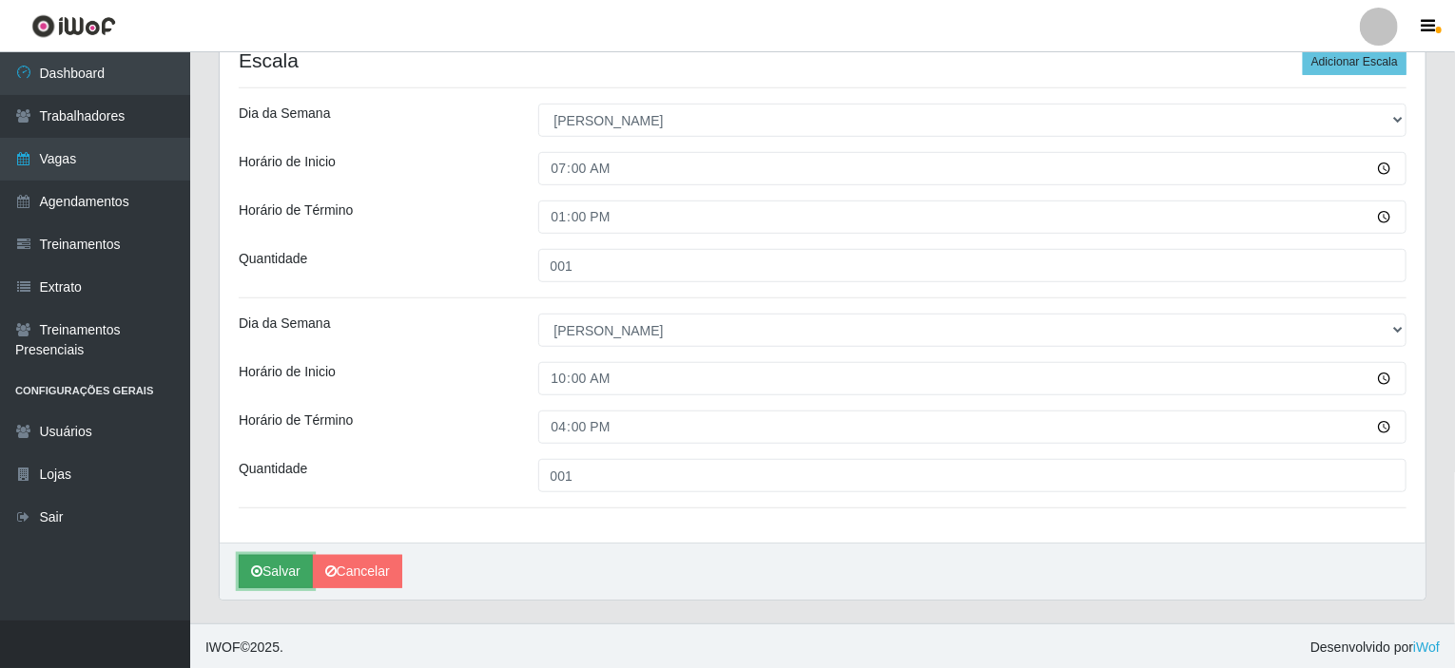
click at [279, 571] on button "Salvar" at bounding box center [276, 571] width 74 height 33
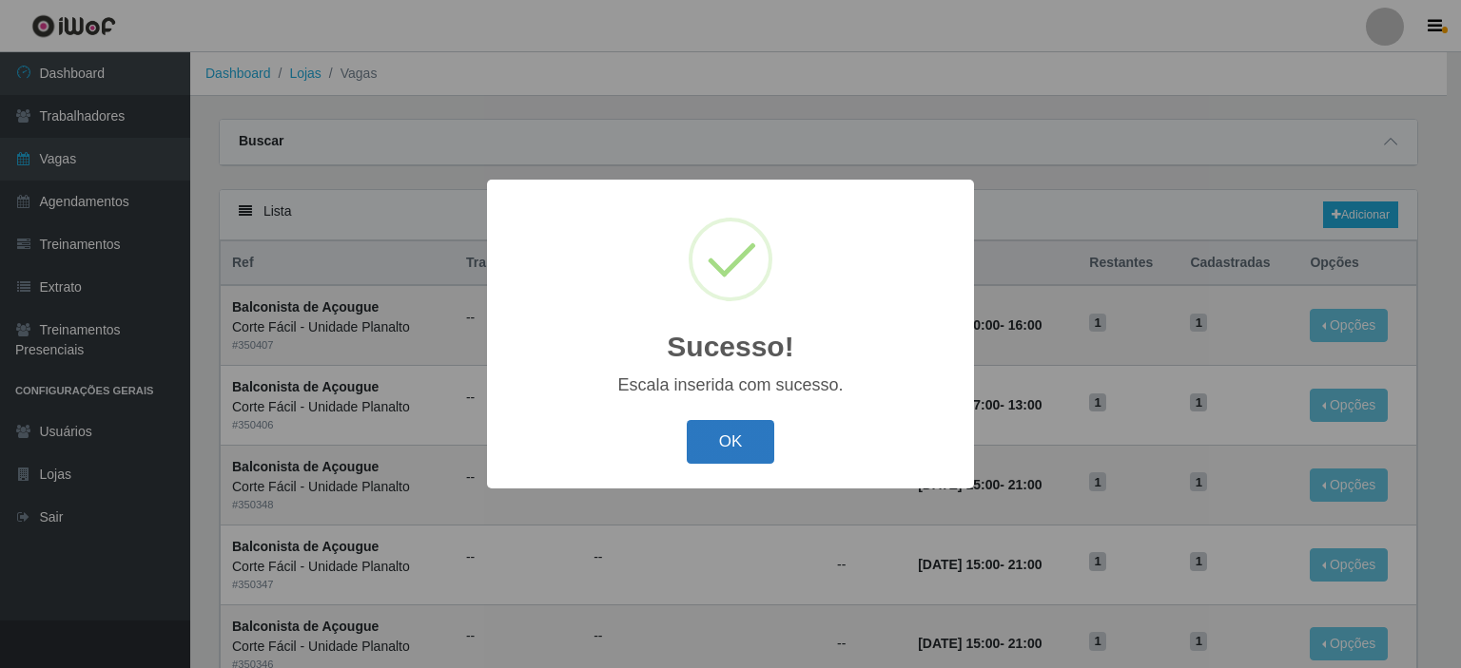
click at [749, 424] on button "OK" at bounding box center [731, 442] width 88 height 45
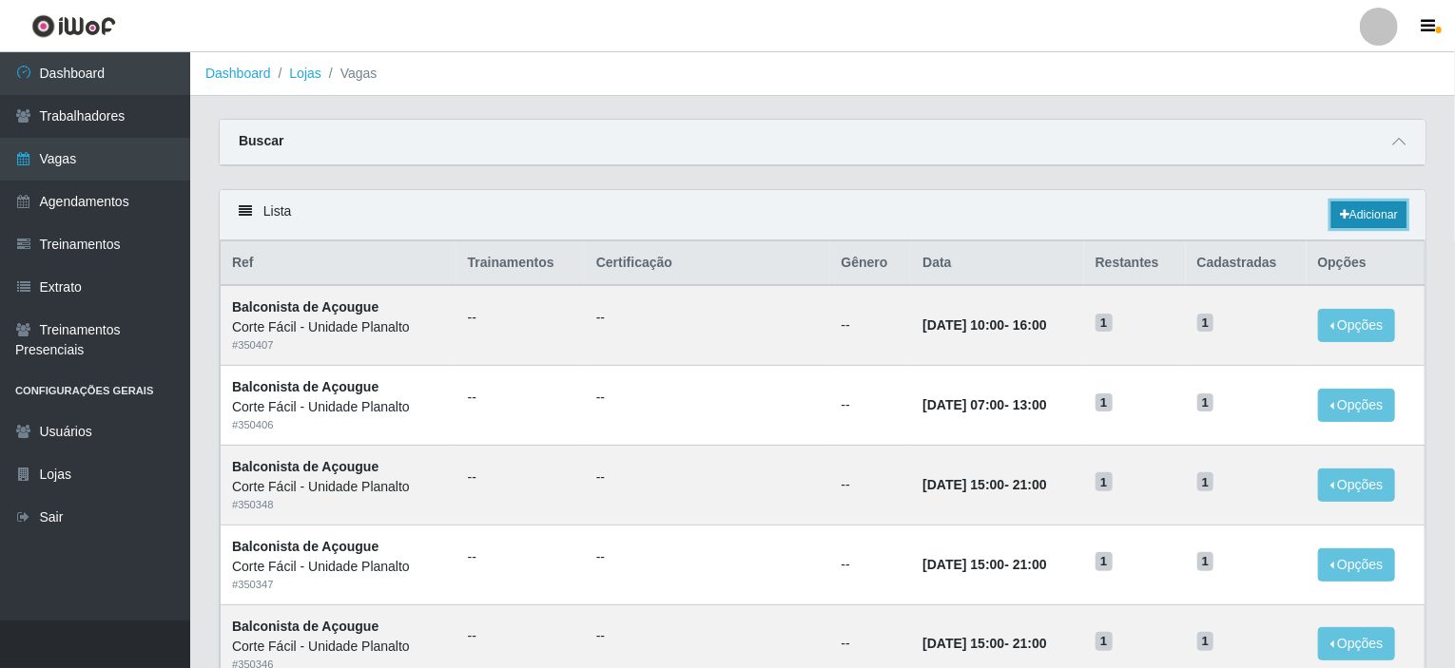
click at [1354, 216] on link "Adicionar" at bounding box center [1368, 215] width 75 height 27
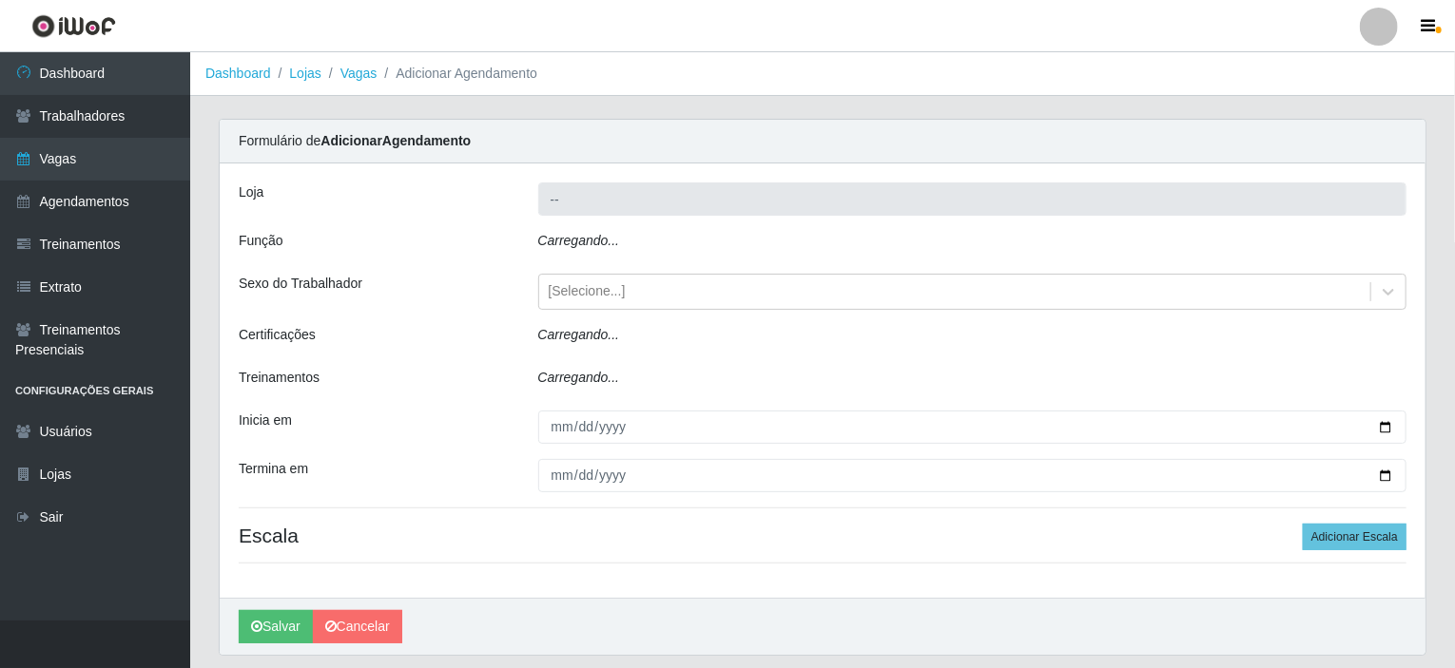
type input "Corte Fácil - Unidade Planalto"
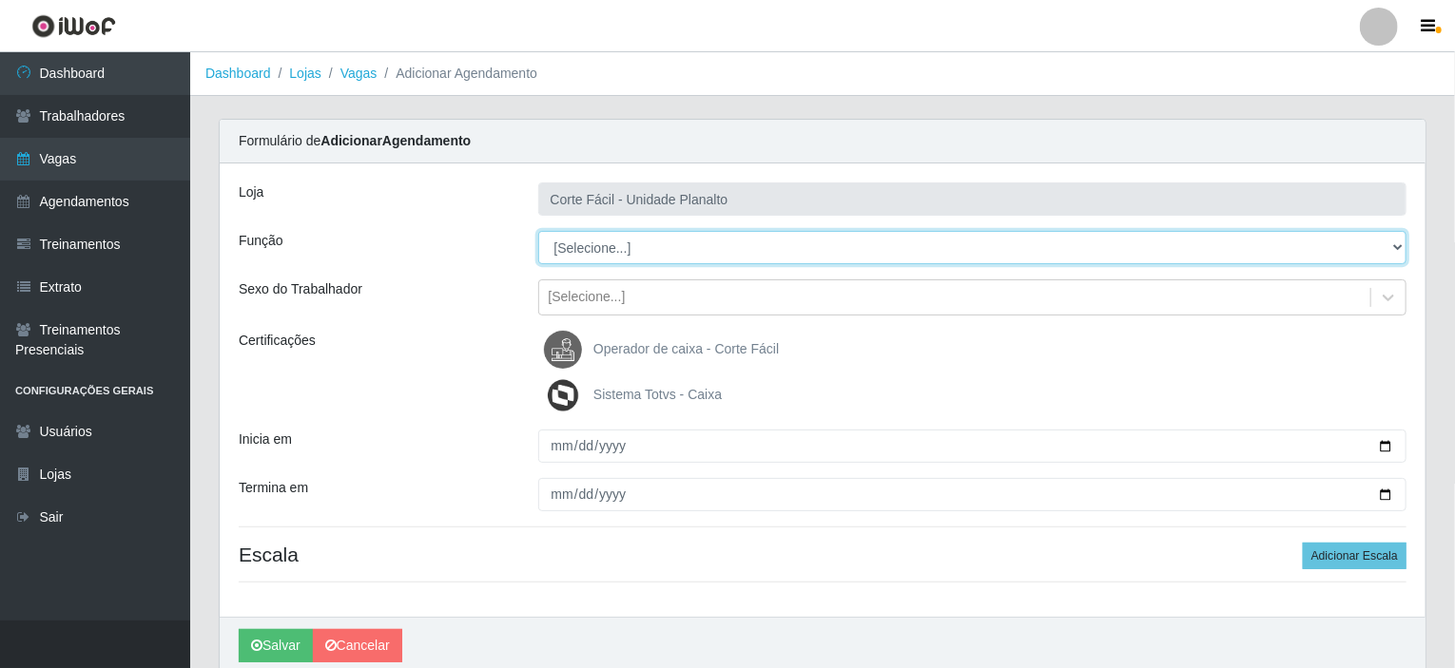
click at [841, 246] on select "[Selecione...] ASG ASG + ASG ++ Auxiliar de Estacionamento Auxiliar de Estacion…" at bounding box center [972, 247] width 869 height 33
select select "123"
click at [538, 231] on select "[Selecione...] ASG ASG + ASG ++ Auxiliar de Estacionamento Auxiliar de Estacion…" at bounding box center [972, 247] width 869 height 33
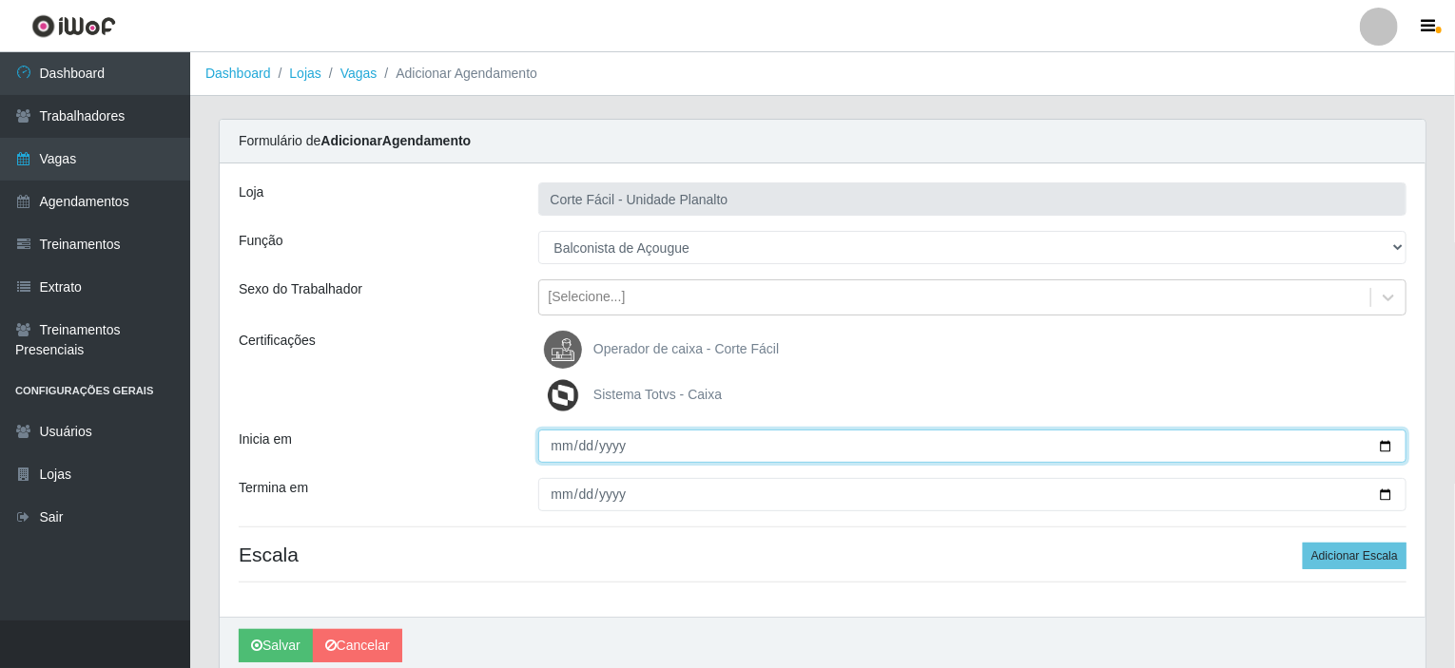
click at [1386, 443] on input "Inicia em" at bounding box center [972, 446] width 869 height 33
type input "2025-10-14"
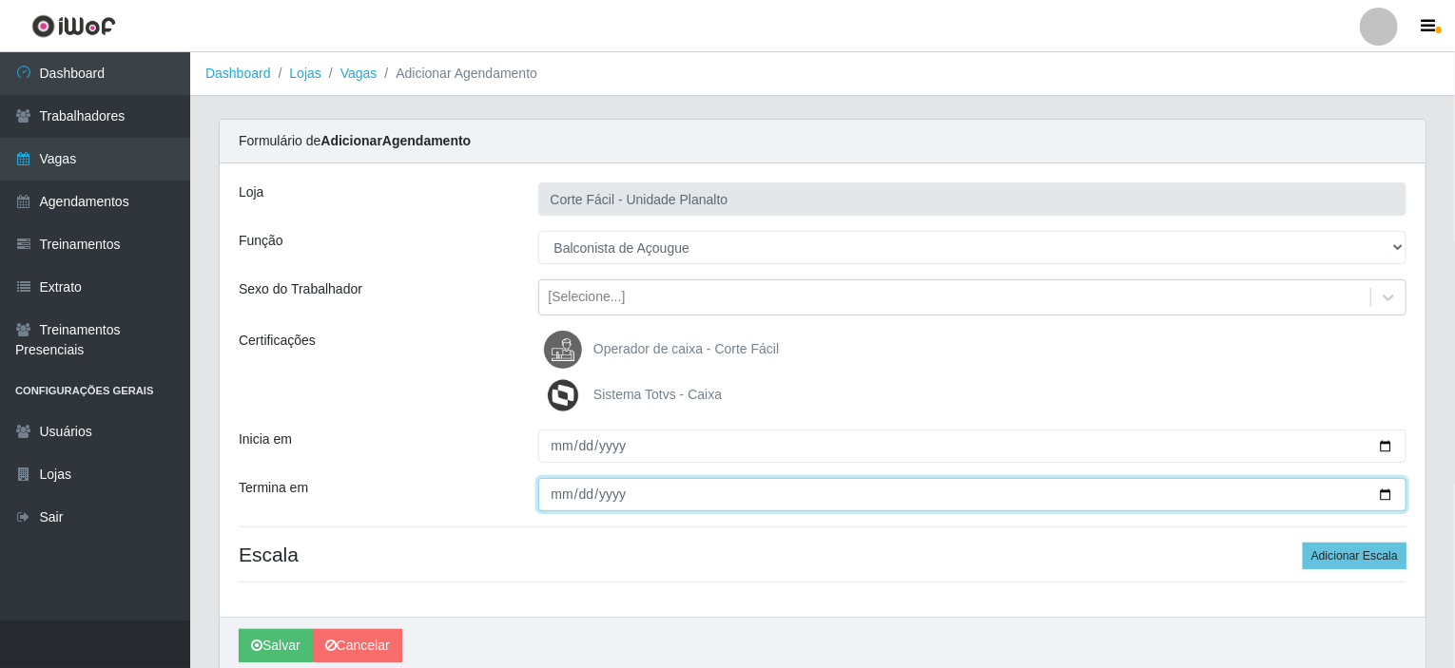
click at [1383, 493] on input "Termina em" at bounding box center [972, 494] width 869 height 33
type input "2025-10-18"
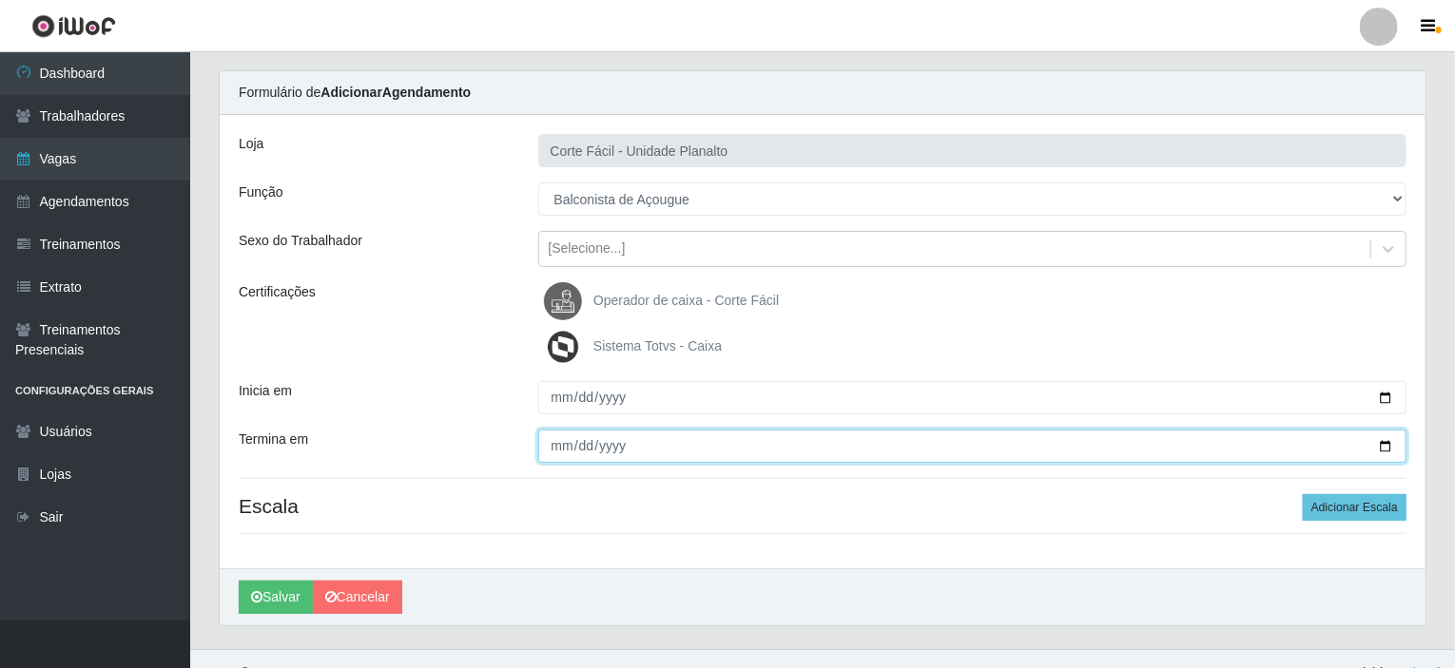
scroll to position [75, 0]
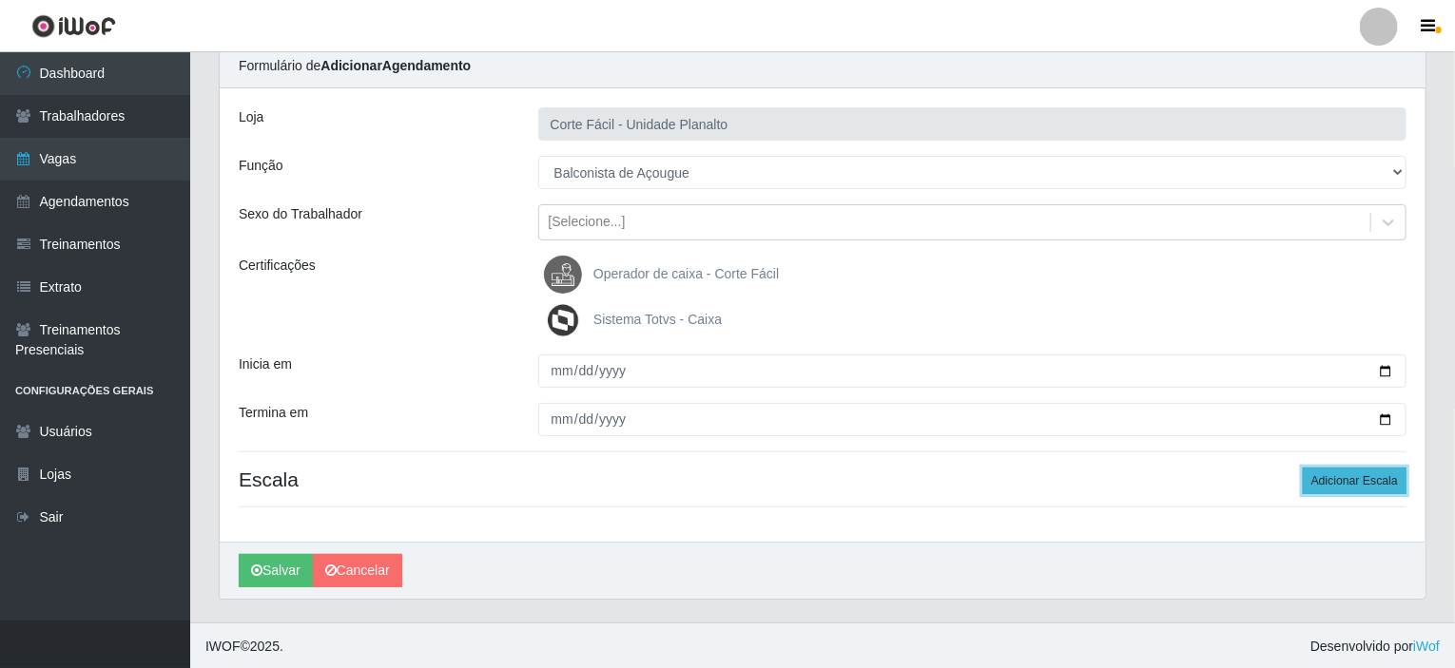
click at [1336, 474] on button "Adicionar Escala" at bounding box center [1355, 481] width 104 height 27
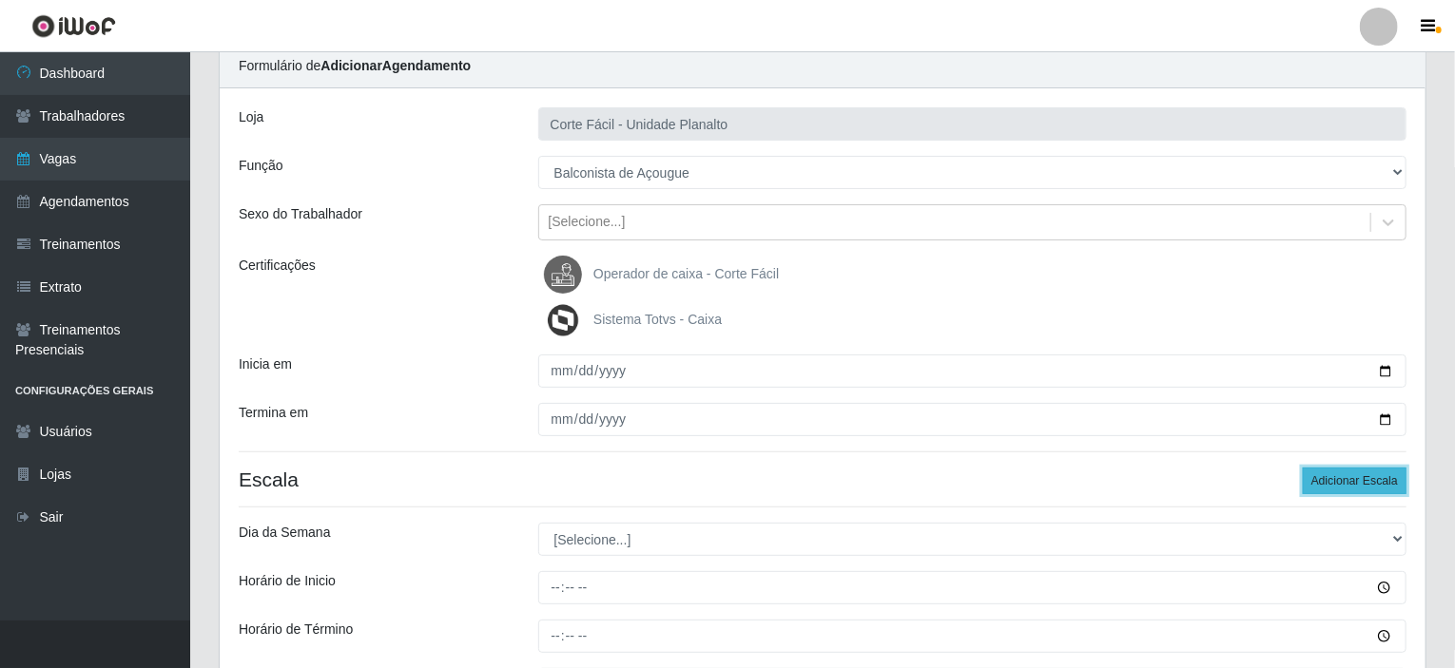
click at [1336, 474] on button "Adicionar Escala" at bounding box center [1355, 481] width 104 height 27
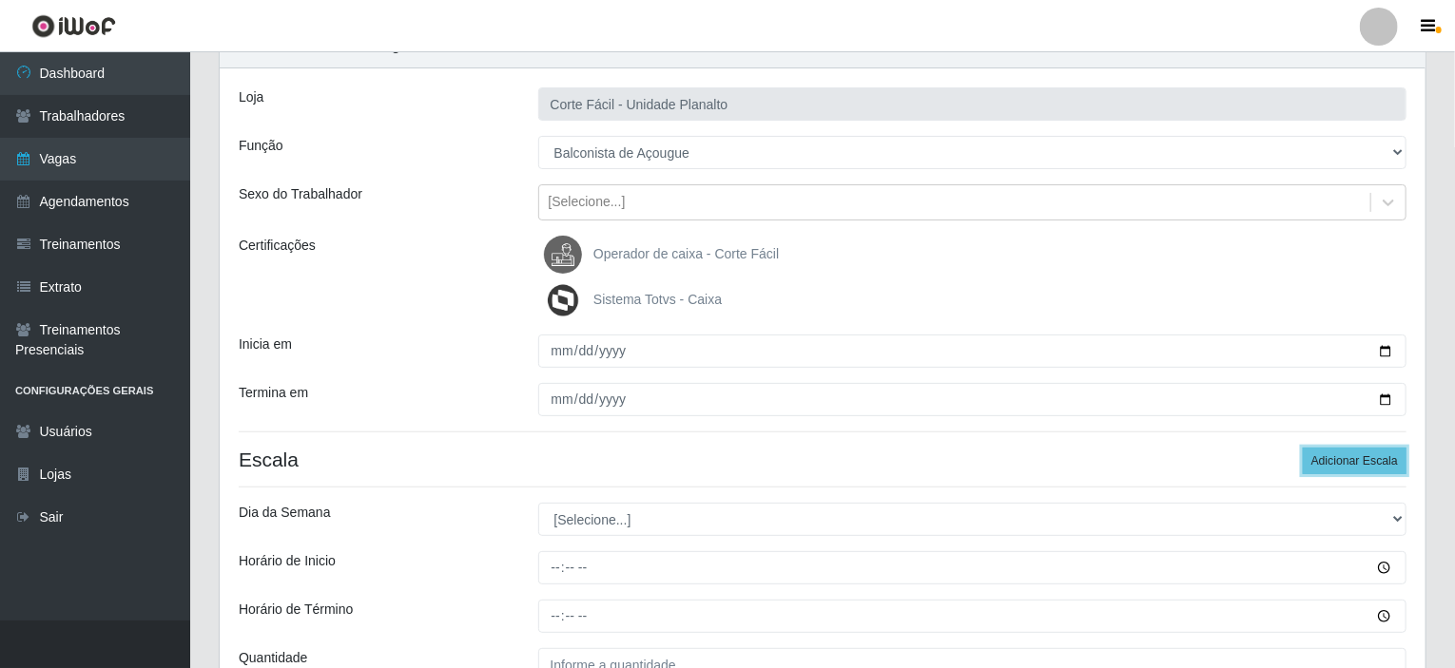
scroll to position [190, 0]
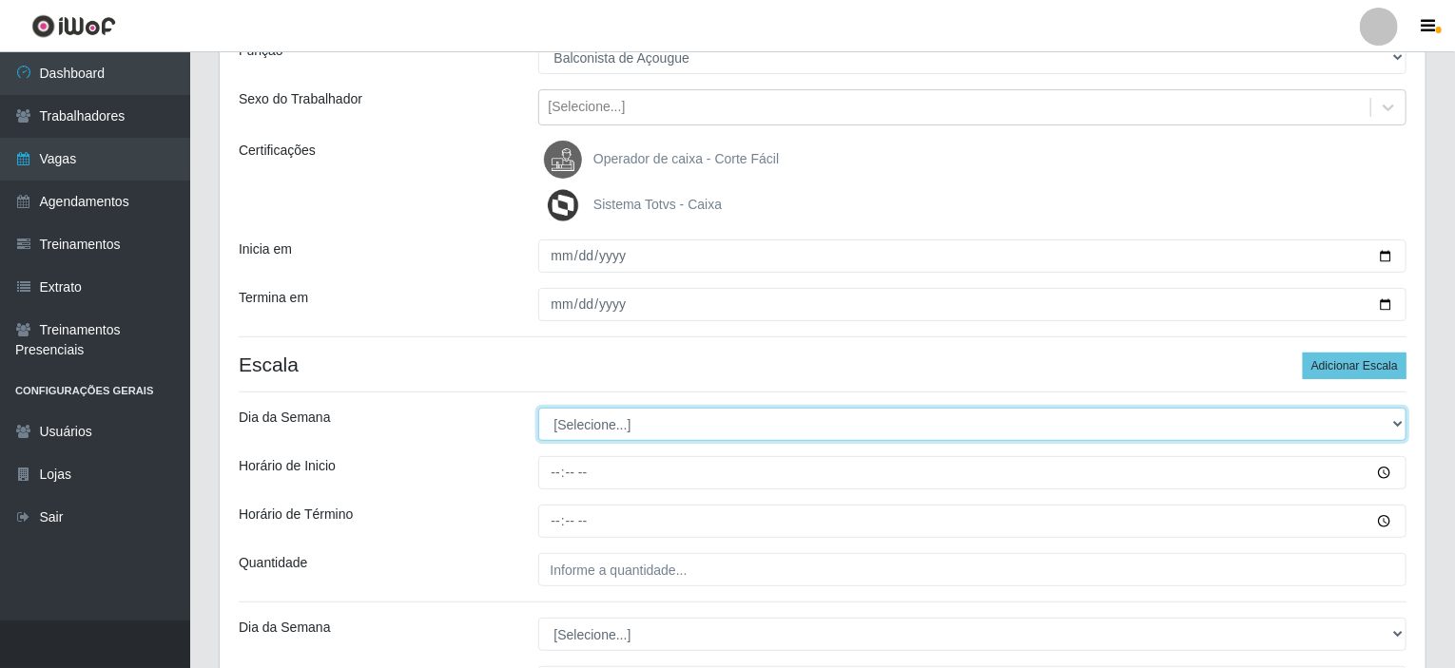
click at [624, 429] on select "[Selecione...] Segunda Terça Quarta Quinta Sexta Sábado Domingo" at bounding box center [972, 424] width 869 height 33
select select "2"
click at [538, 408] on select "[Selecione...] Segunda Terça Quarta Quinta Sexta Sábado Domingo" at bounding box center [972, 424] width 869 height 33
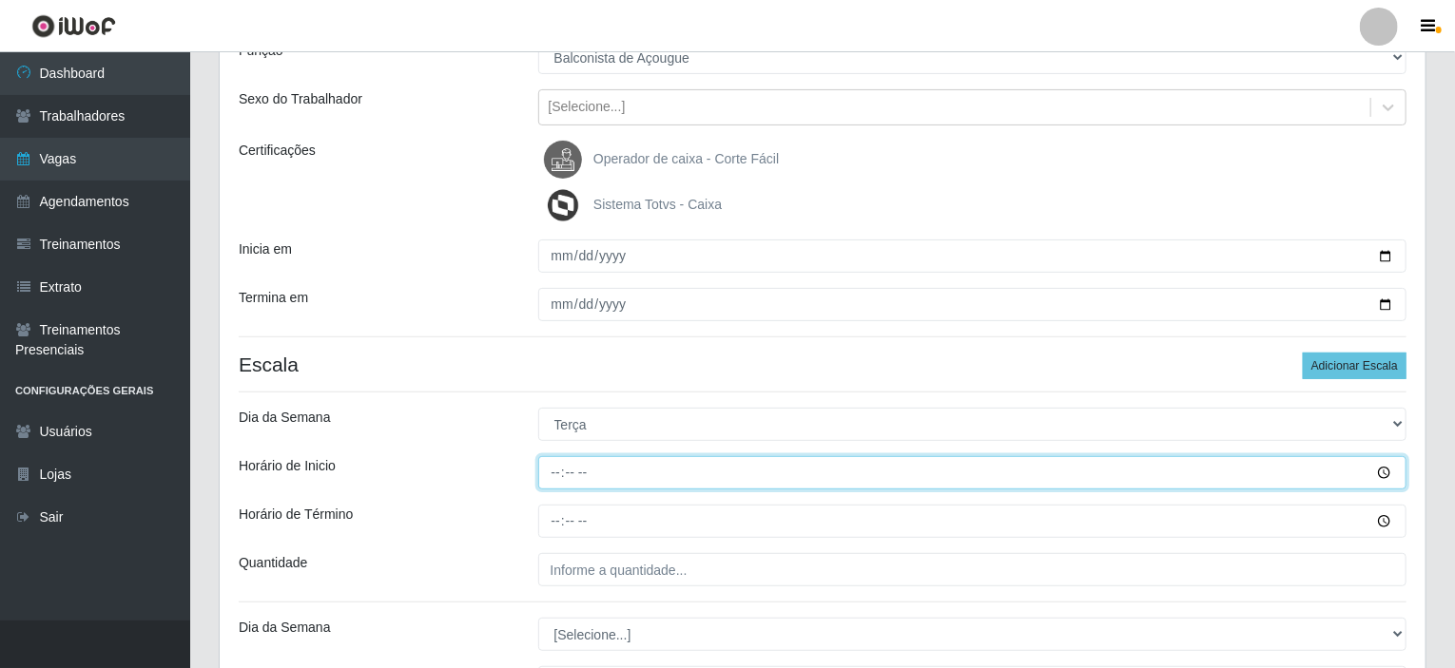
click at [556, 473] on input "Horário de Inicio" at bounding box center [972, 472] width 869 height 33
type input "15:00"
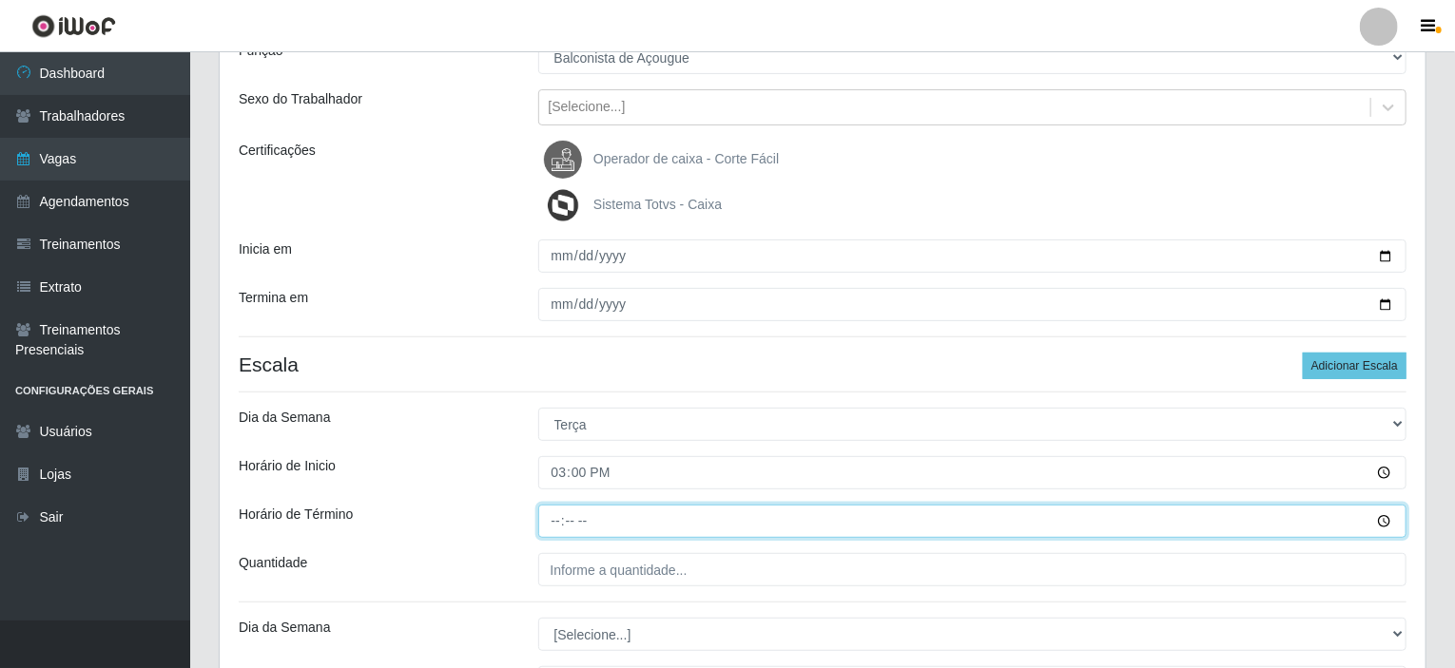
click at [553, 519] on input "Horário de Término" at bounding box center [972, 521] width 869 height 33
type input "21:00"
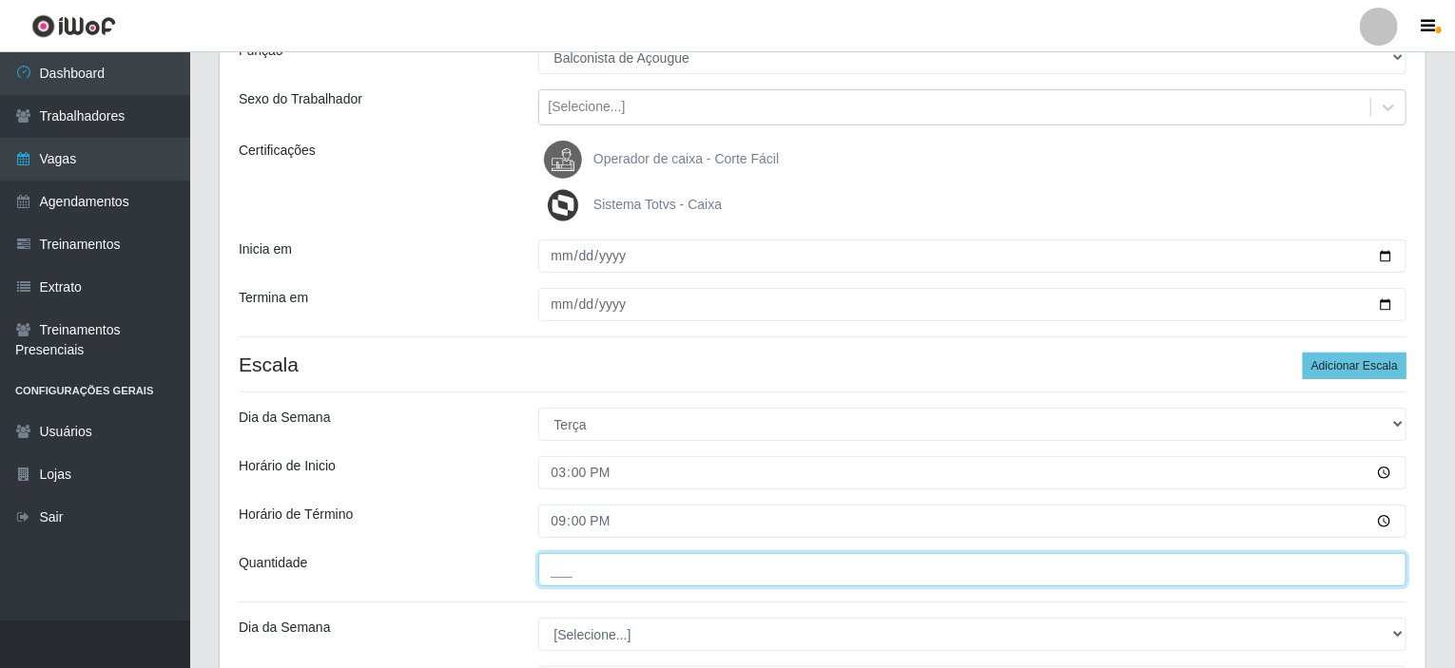
click at [573, 573] on input "___" at bounding box center [972, 569] width 869 height 33
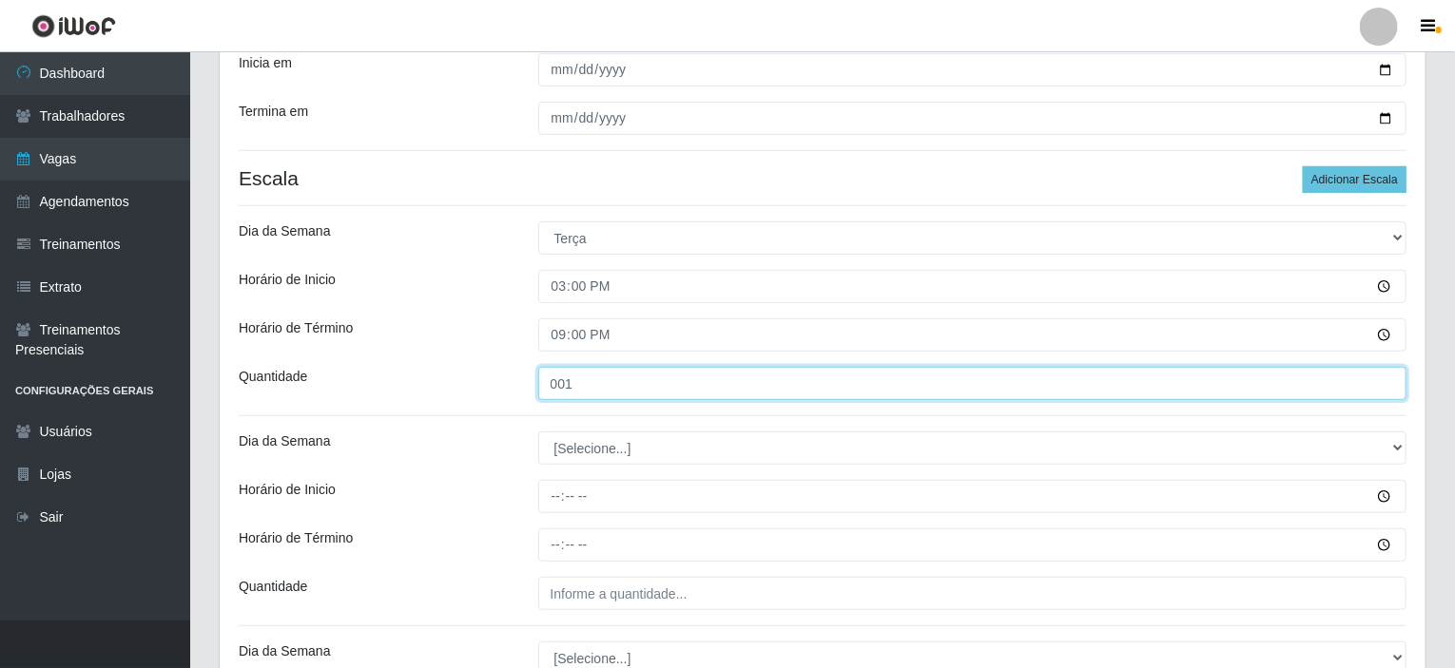
scroll to position [380, 0]
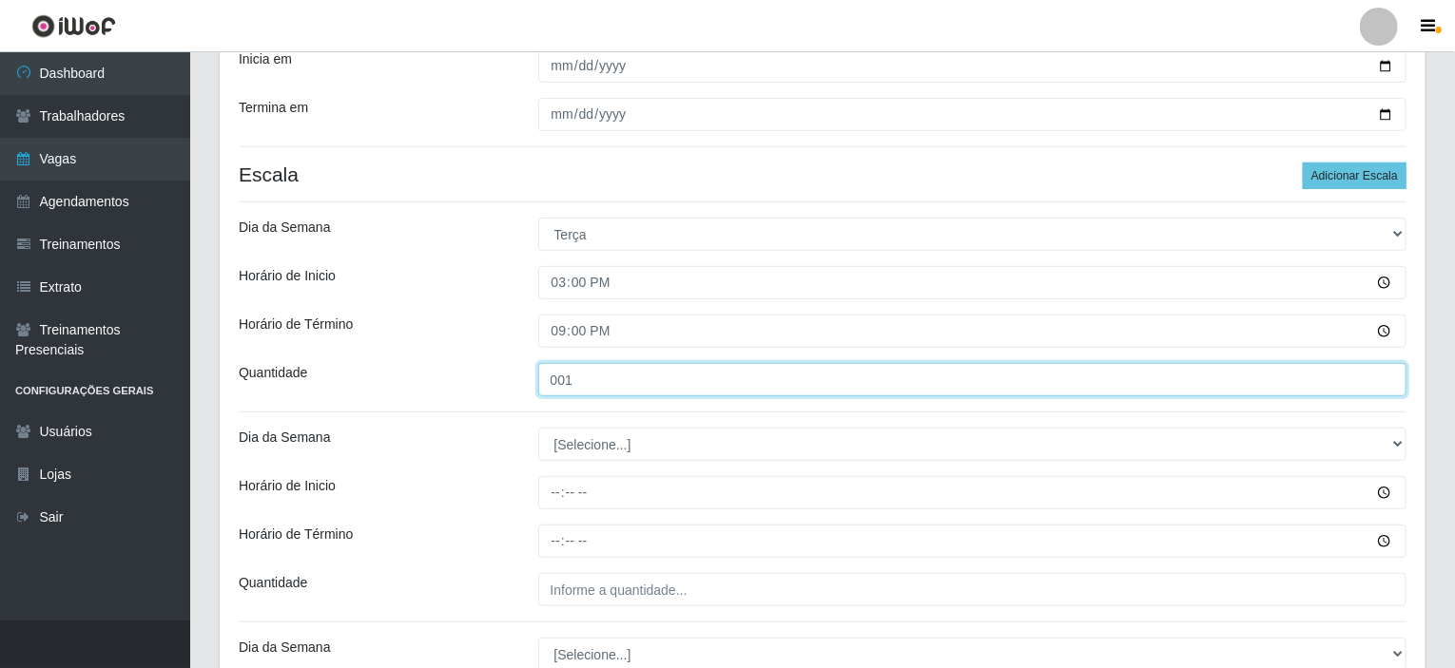
type input "001"
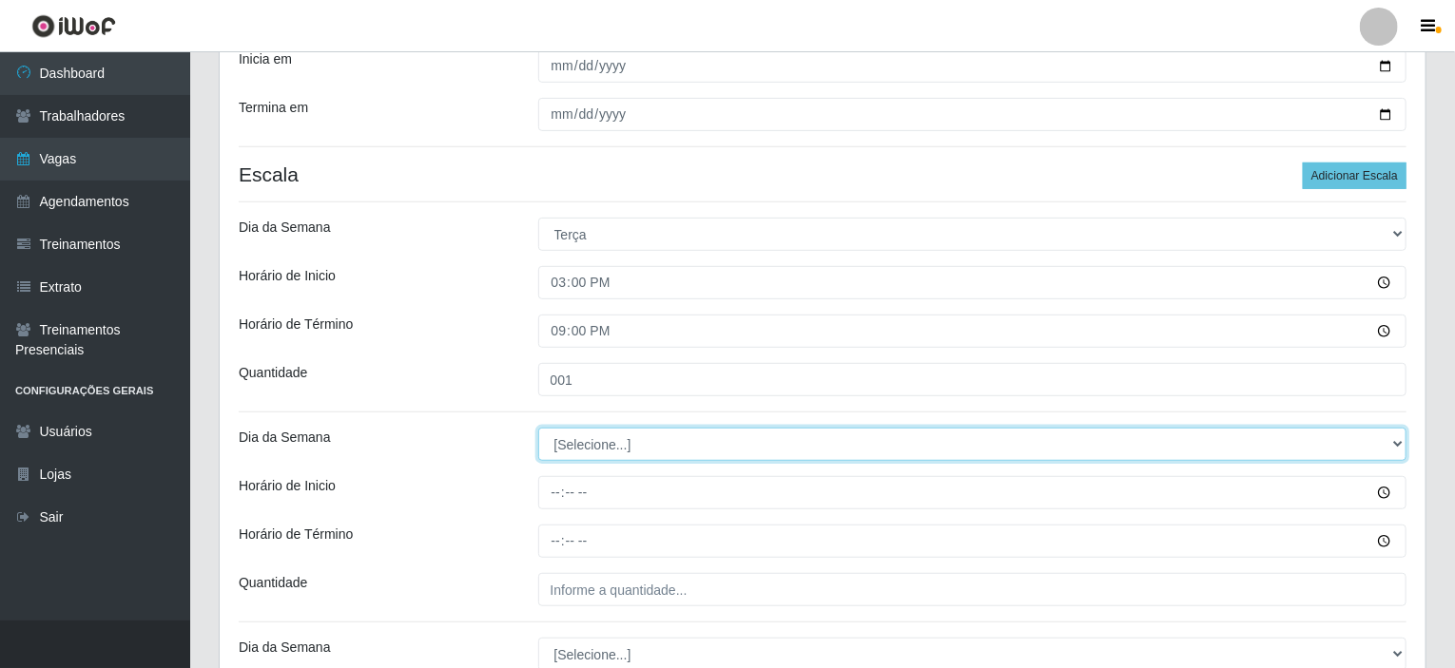
click at [585, 444] on select "[Selecione...] Segunda Terça Quarta Quinta Sexta Sábado Domingo" at bounding box center [972, 444] width 869 height 33
select select "3"
click at [538, 428] on select "[Selecione...] Segunda Terça Quarta Quinta Sexta Sábado Domingo" at bounding box center [972, 444] width 869 height 33
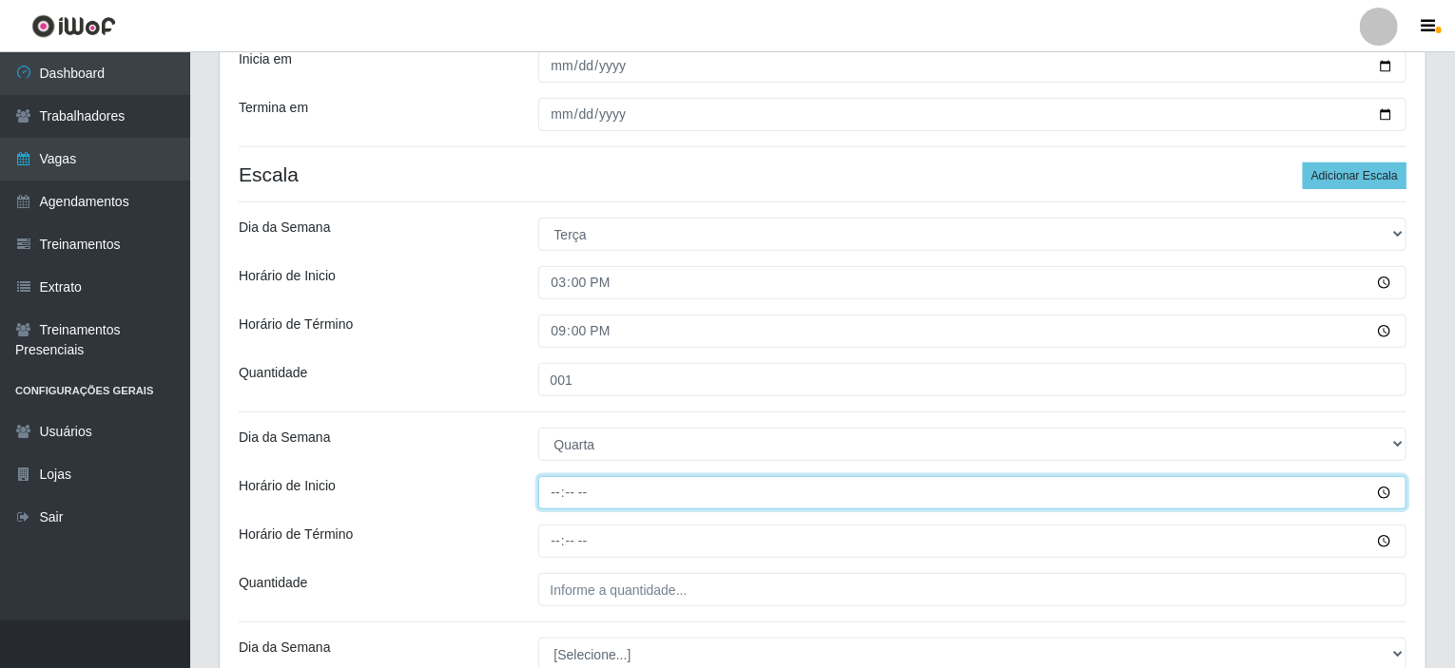
click at [556, 486] on input "Horário de Inicio" at bounding box center [972, 492] width 869 height 33
type input "15:00"
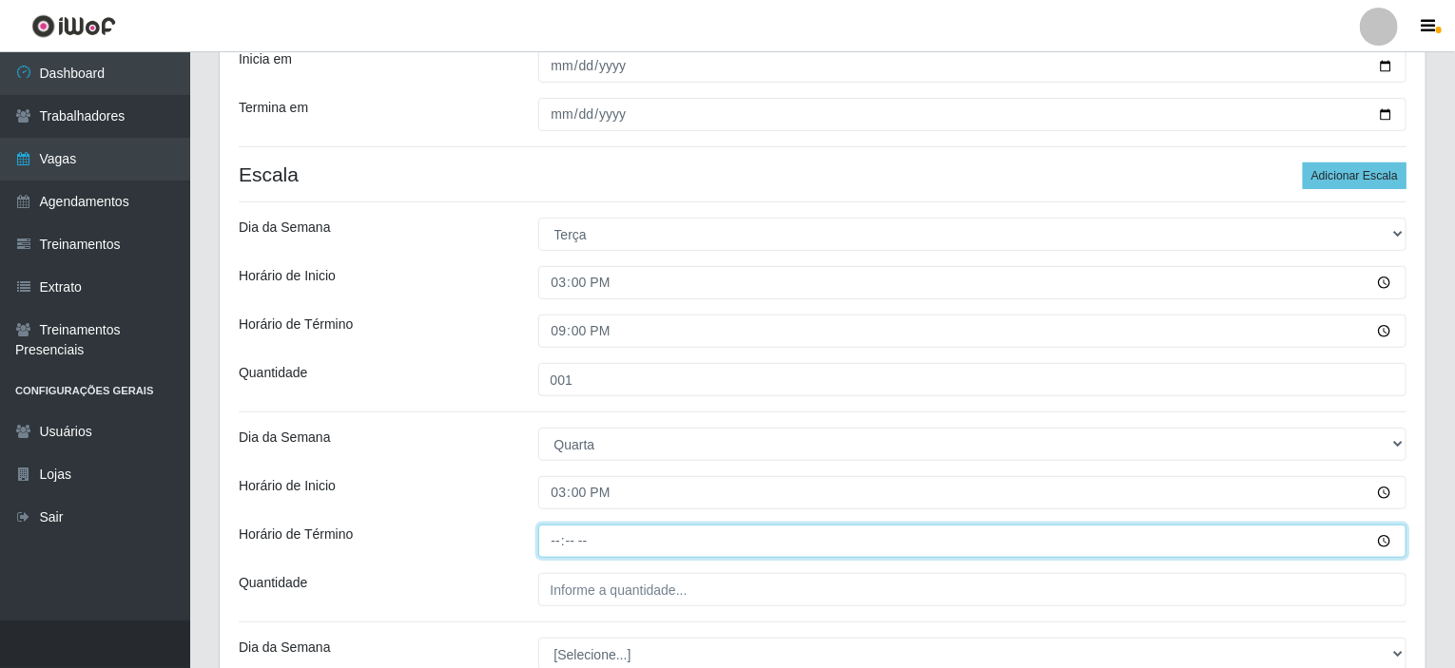
click at [561, 542] on input "Horário de Término" at bounding box center [972, 541] width 869 height 33
type input "21:00"
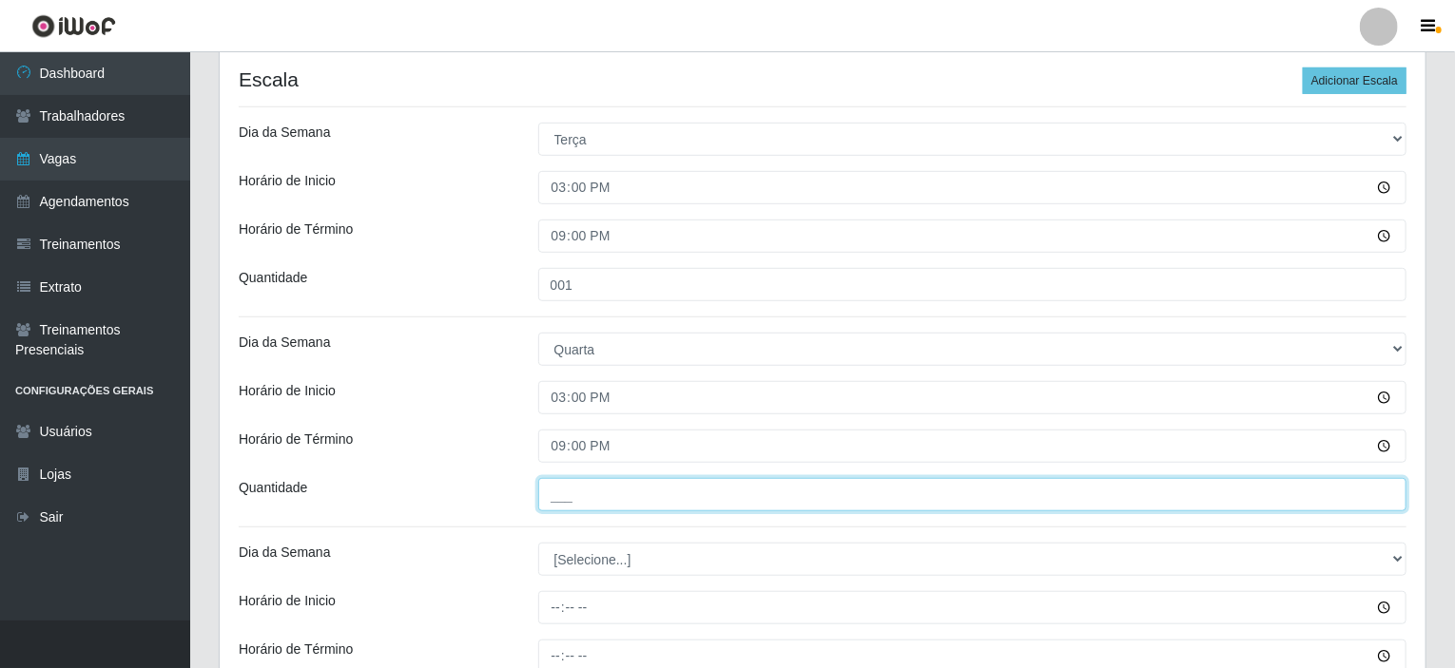
click at [574, 497] on input "___" at bounding box center [972, 494] width 869 height 33
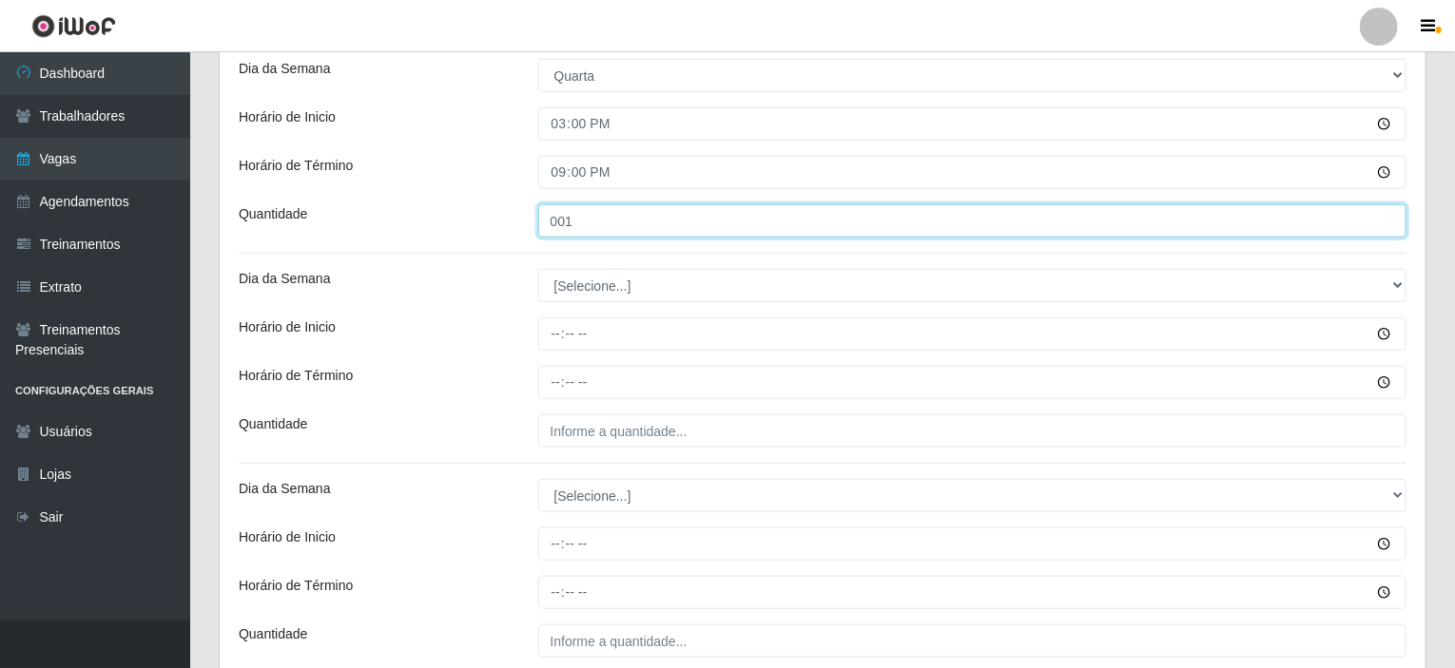
scroll to position [761, 0]
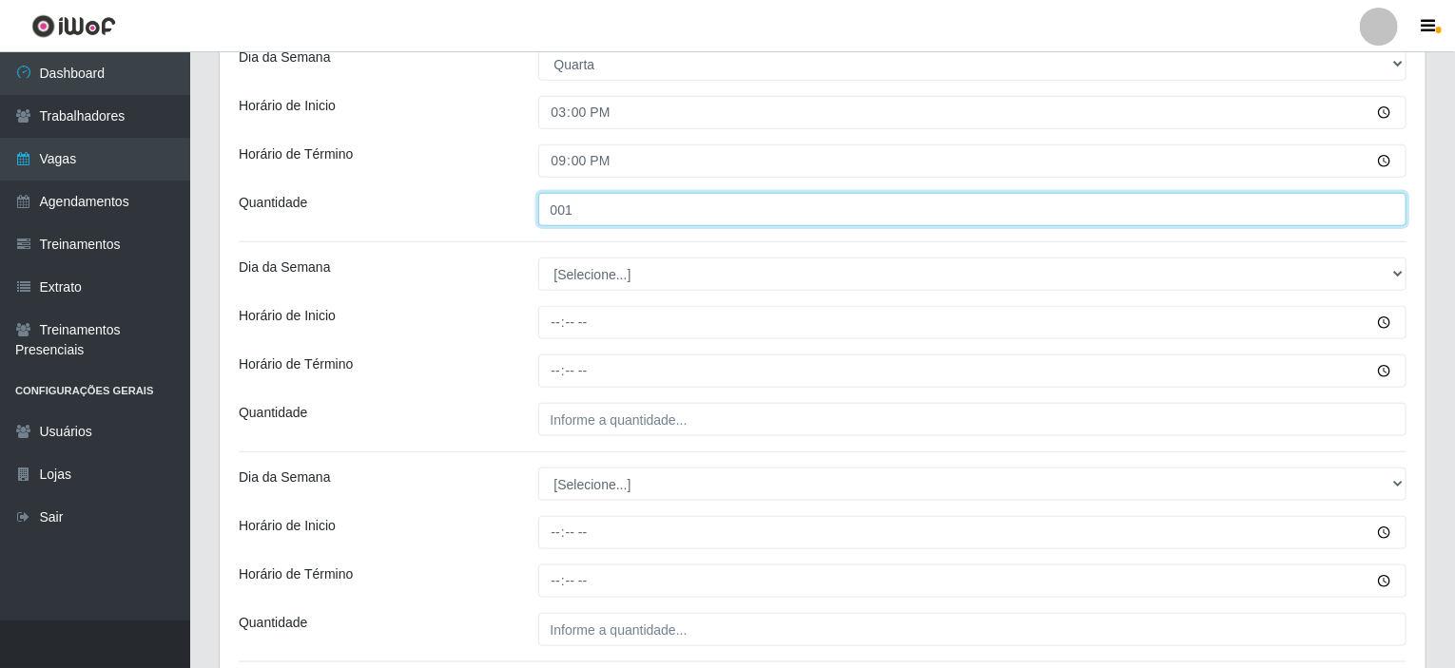
type input "001"
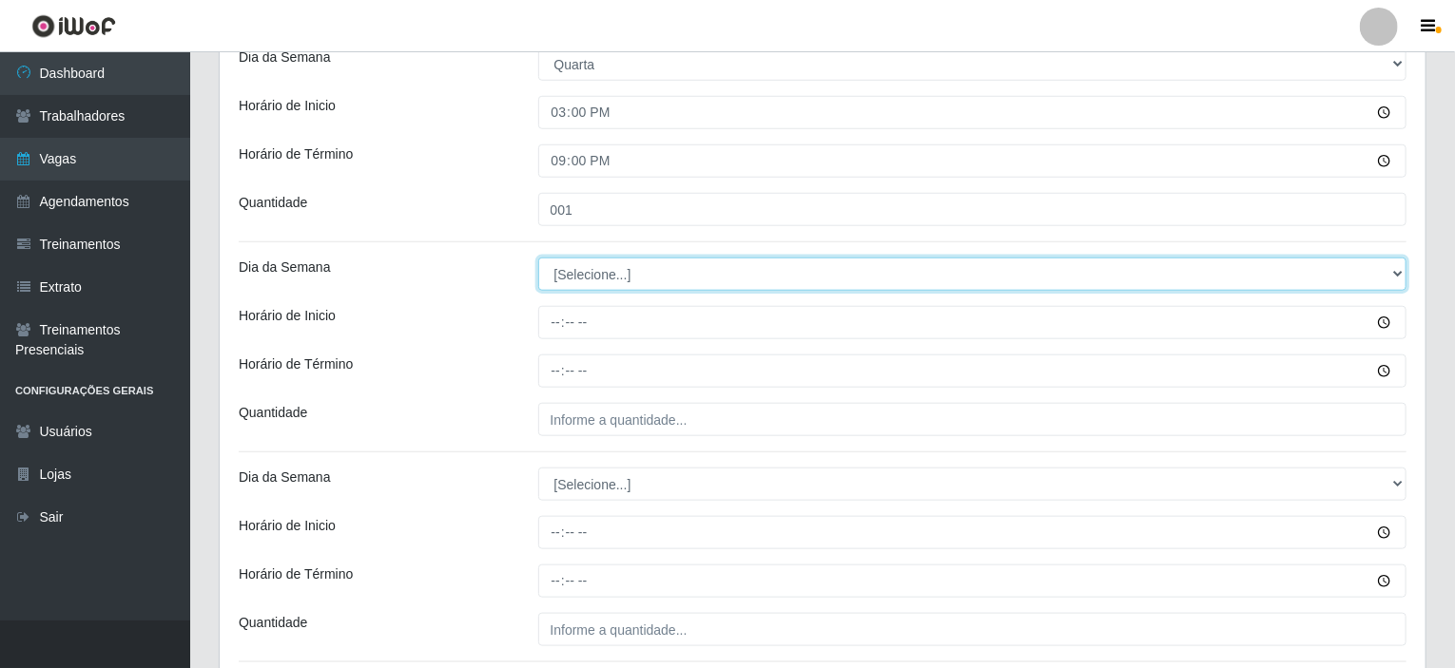
click at [609, 280] on select "[Selecione...] Segunda Terça Quarta Quinta Sexta Sábado Domingo" at bounding box center [972, 274] width 869 height 33
select select "4"
click at [538, 258] on select "[Selecione...] Segunda Terça Quarta Quinta Sexta Sábado Domingo" at bounding box center [972, 274] width 869 height 33
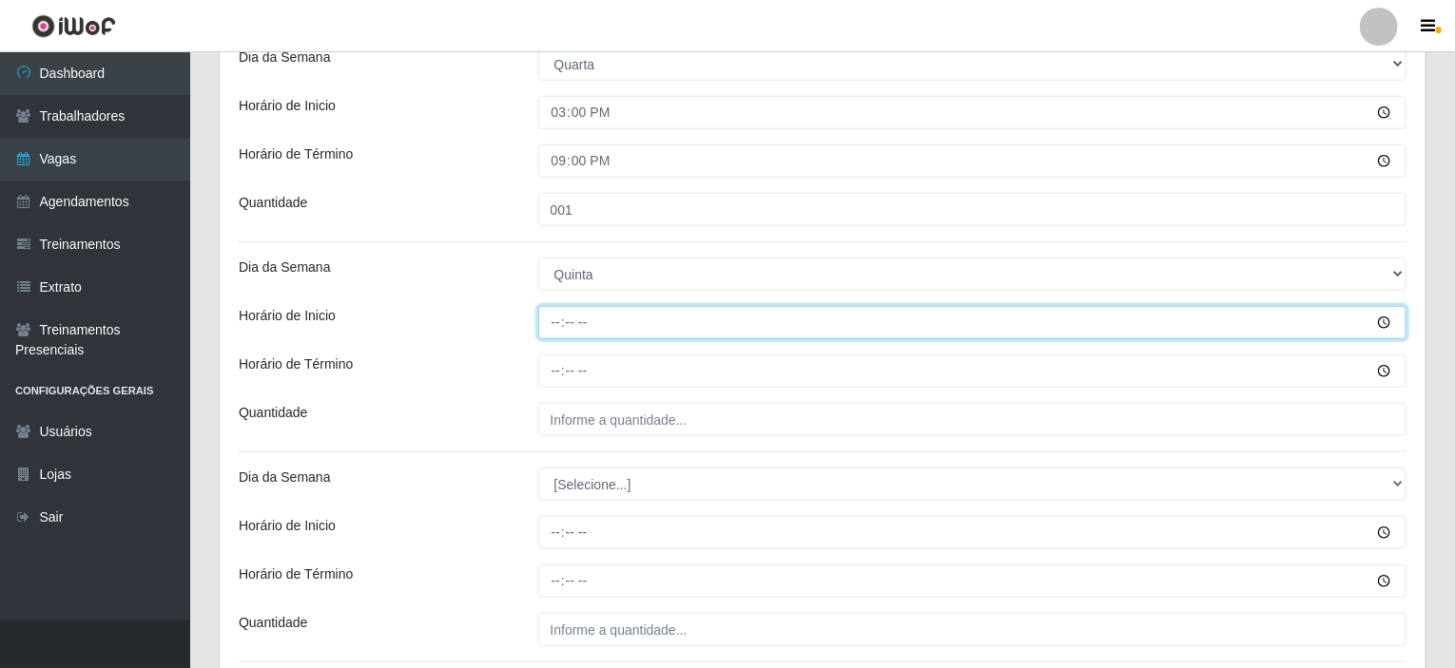
click at [556, 319] on input "Horário de Inicio" at bounding box center [972, 322] width 869 height 33
type input "15:00"
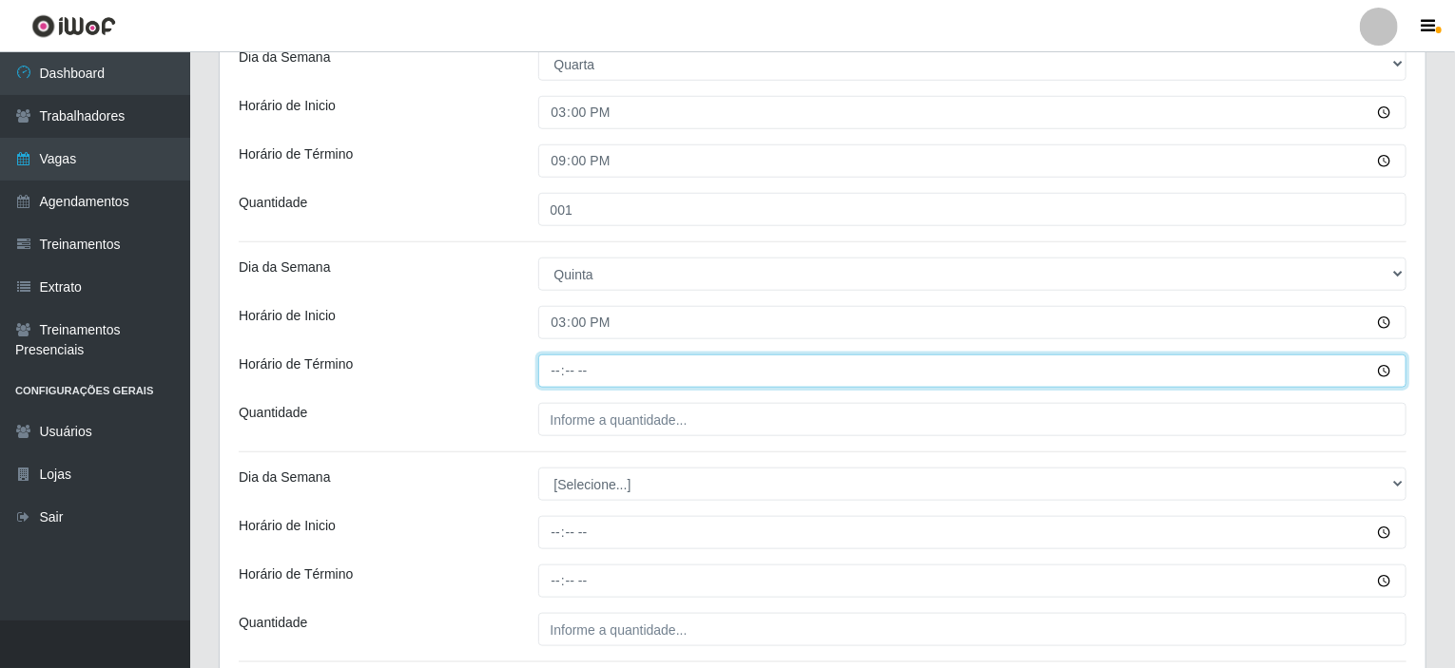
click at [557, 368] on input "Horário de Término" at bounding box center [972, 371] width 869 height 33
type input "21:00"
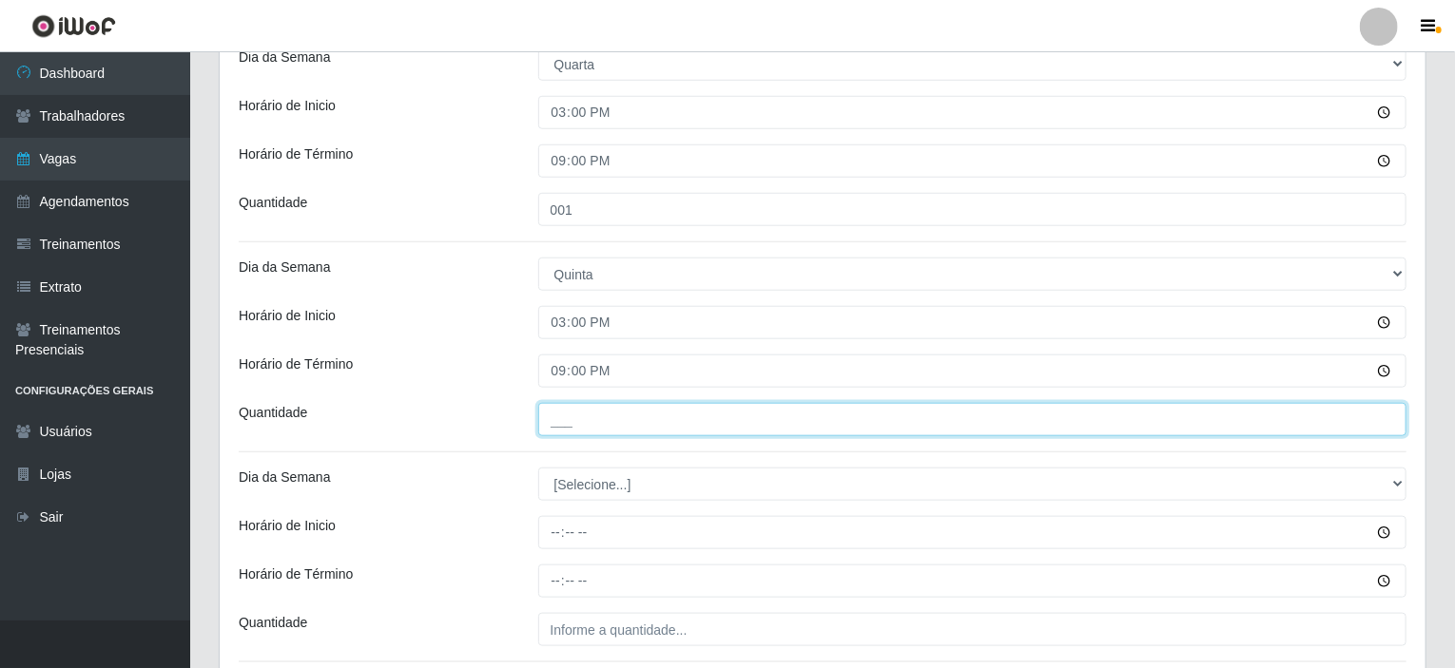
click at [562, 429] on input "___" at bounding box center [972, 419] width 869 height 33
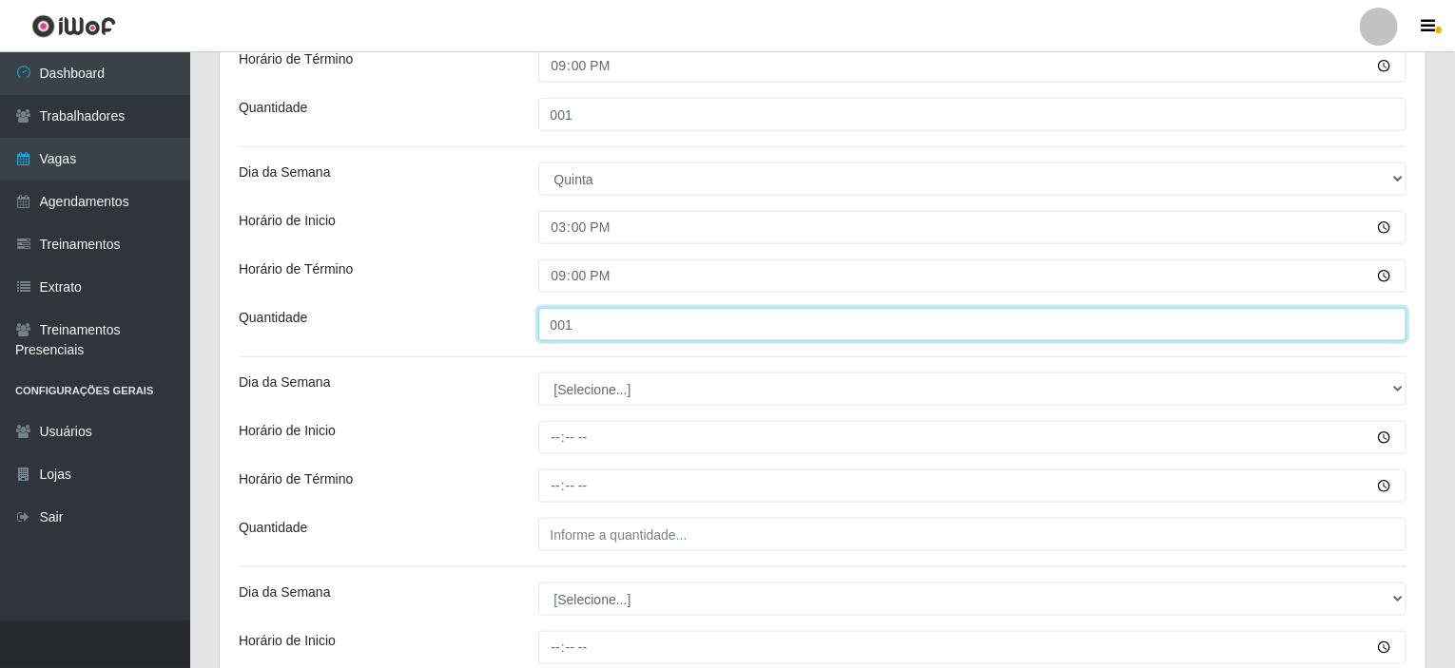
scroll to position [951, 0]
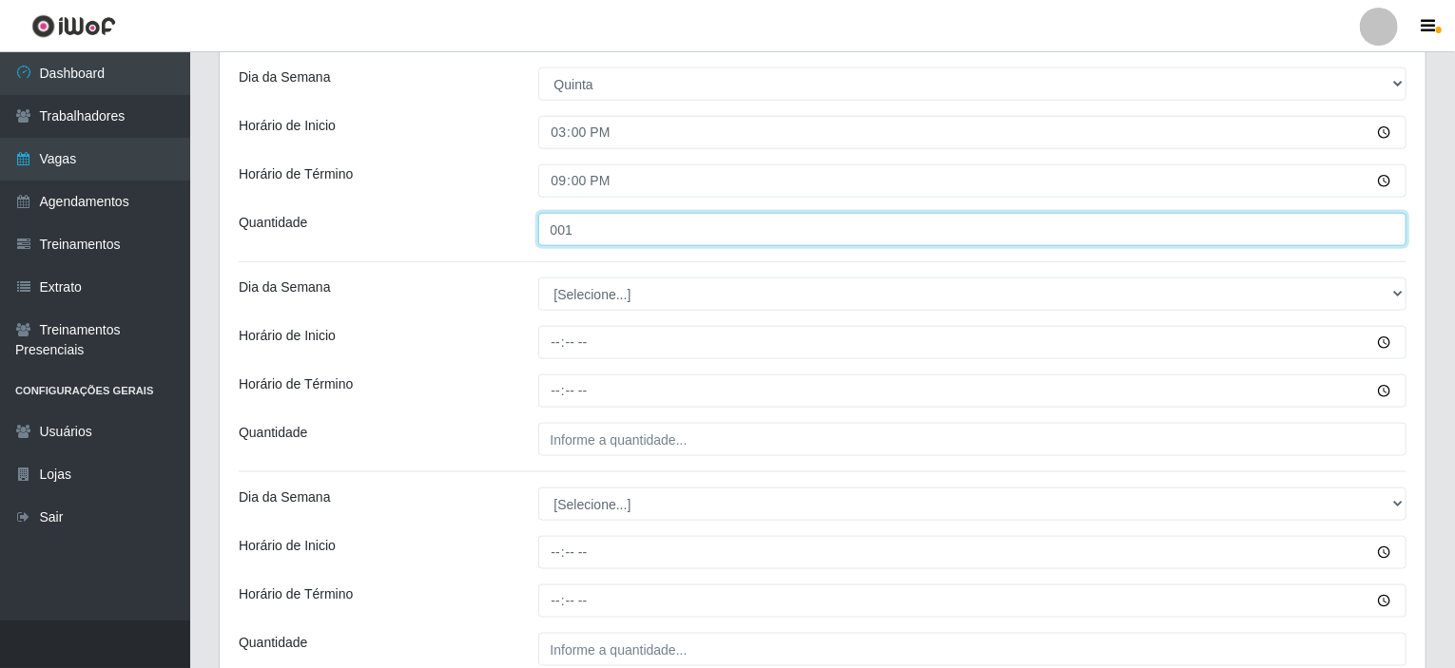
type input "001"
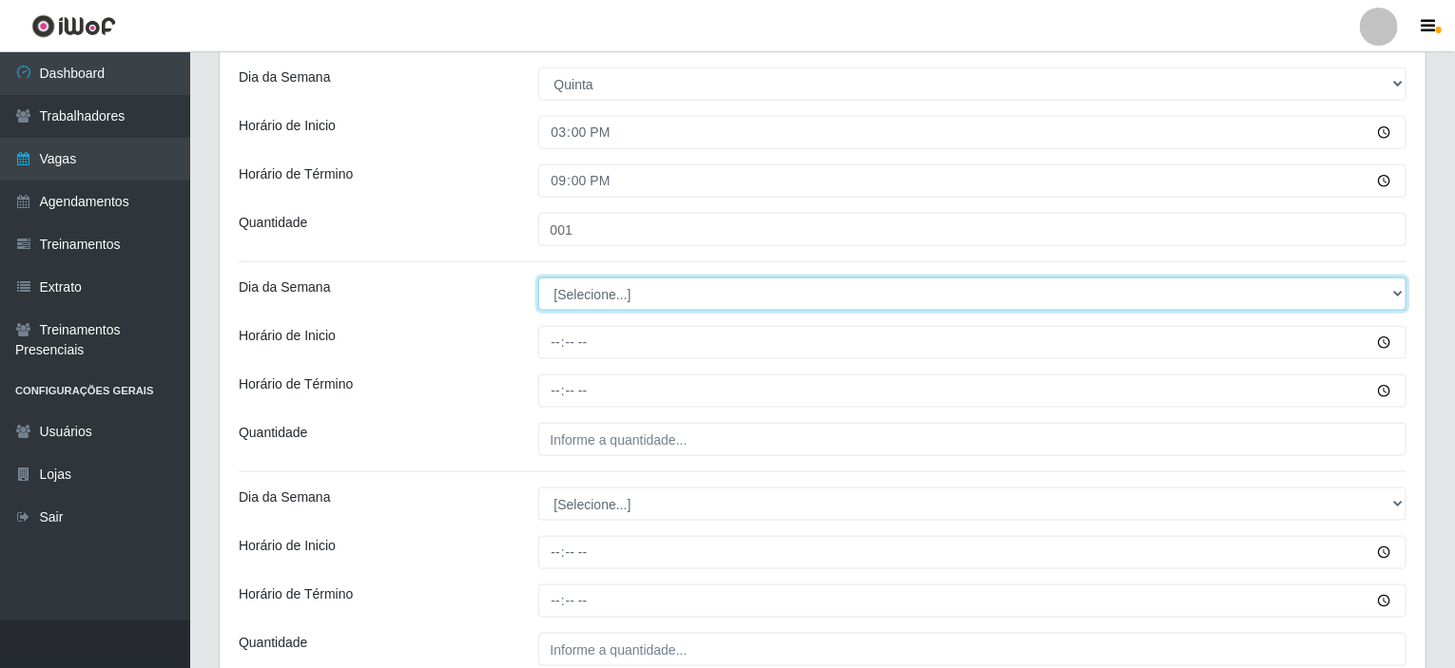
click at [609, 290] on select "[Selecione...] Segunda Terça Quarta Quinta Sexta Sábado Domingo" at bounding box center [972, 294] width 869 height 33
select select "5"
click at [538, 278] on select "[Selecione...] Segunda Terça Quarta Quinta Sexta Sábado Domingo" at bounding box center [972, 294] width 869 height 33
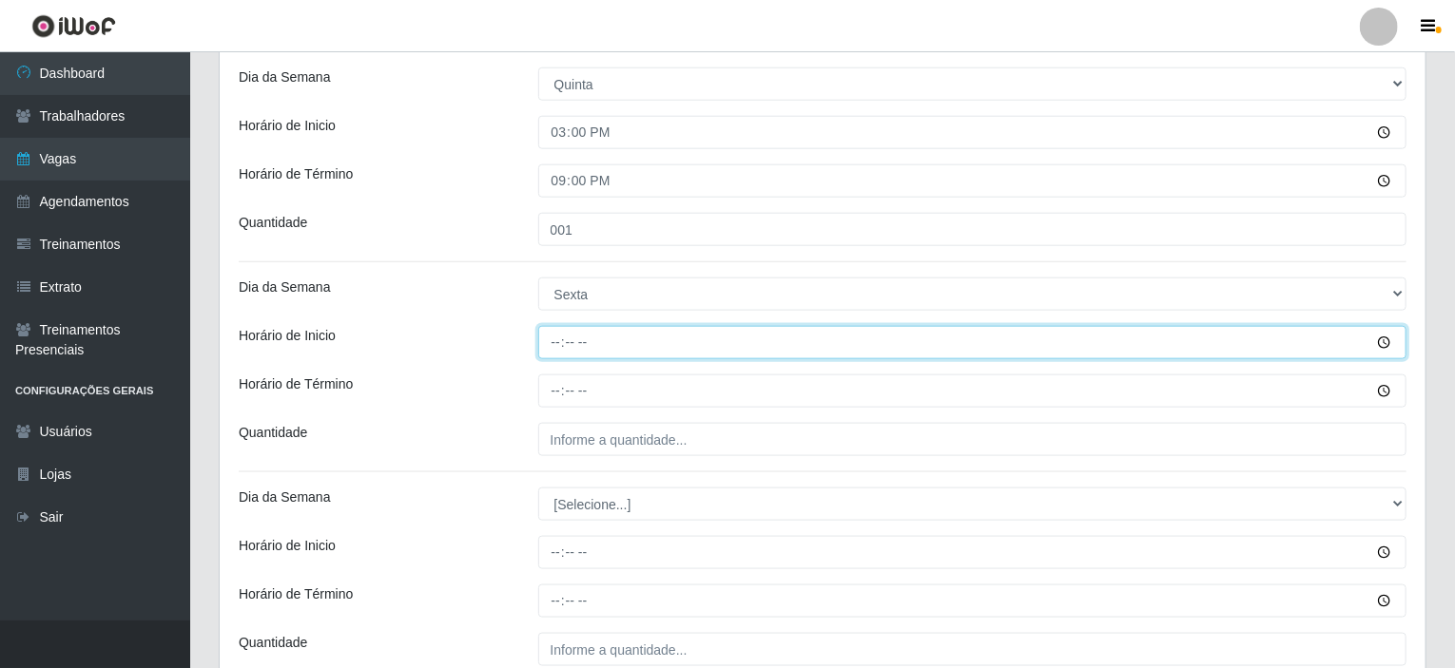
click at [561, 346] on input "Horário de Inicio" at bounding box center [972, 342] width 869 height 33
type input "15:00"
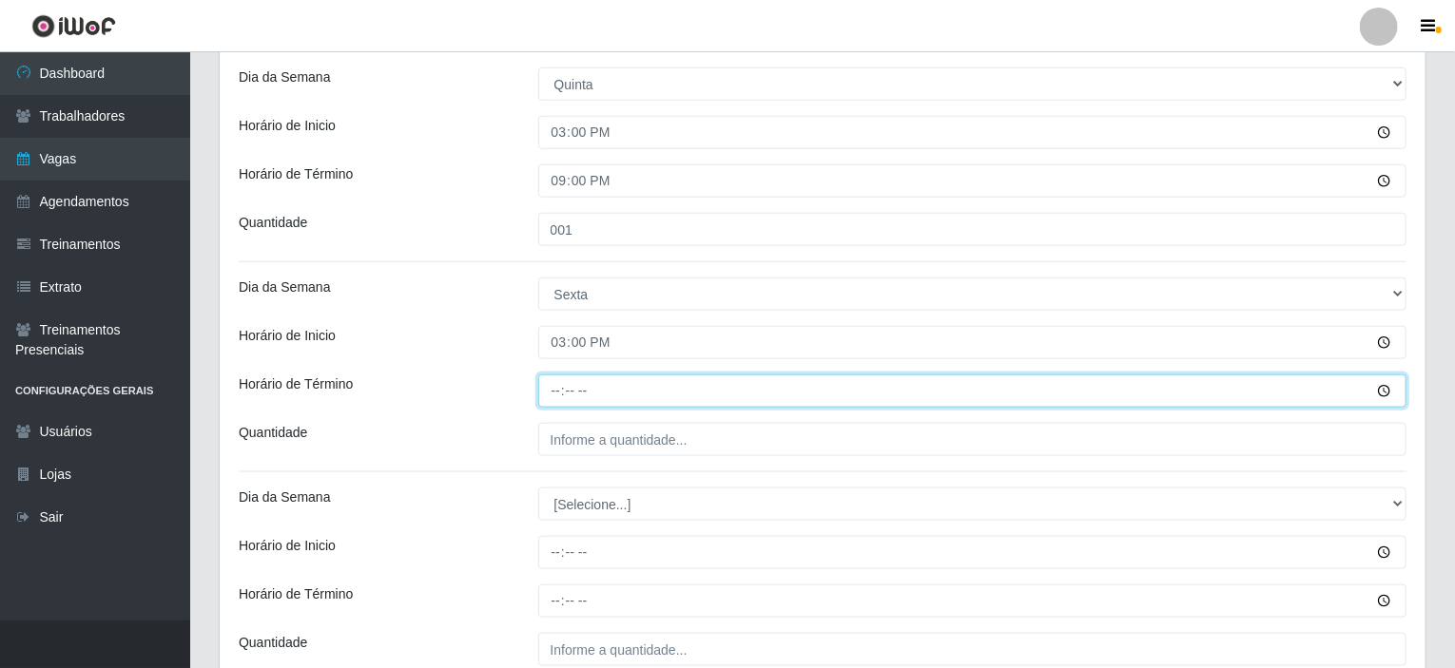
click at [561, 387] on input "Horário de Término" at bounding box center [972, 391] width 869 height 33
type input "21:00"
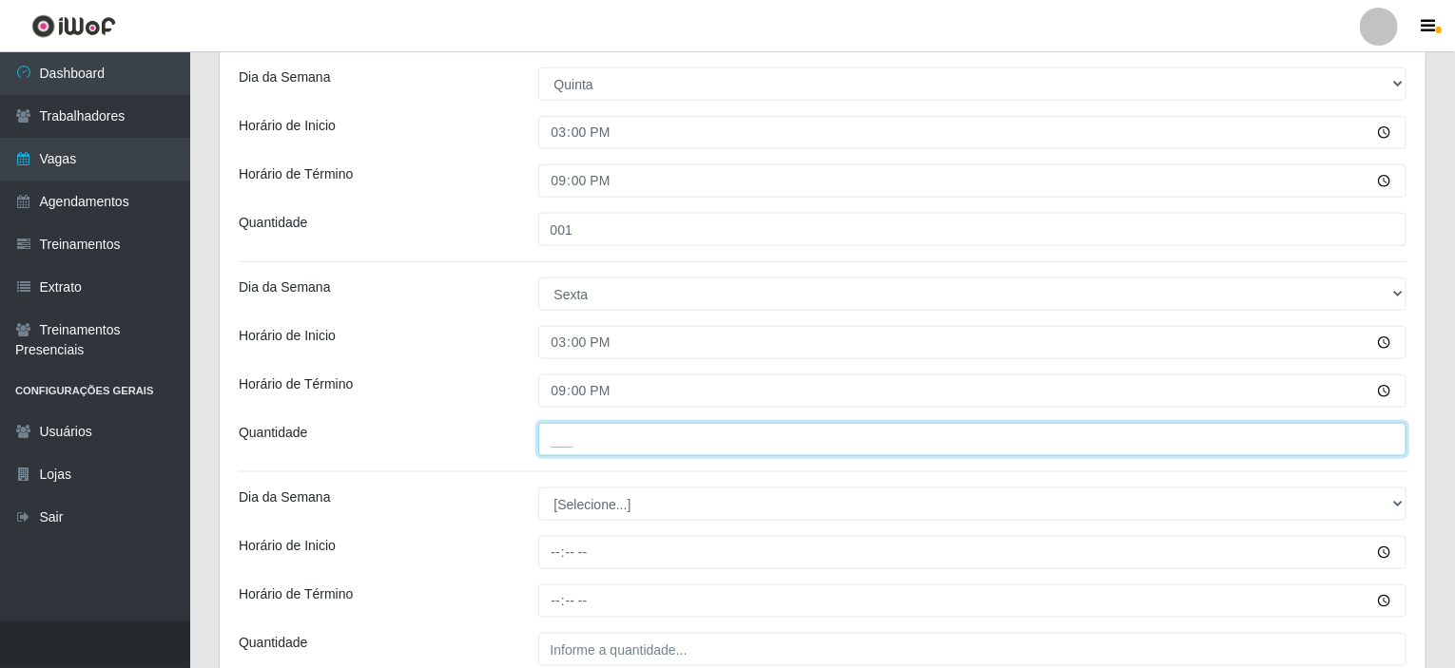
click at [571, 444] on input "___" at bounding box center [972, 439] width 869 height 33
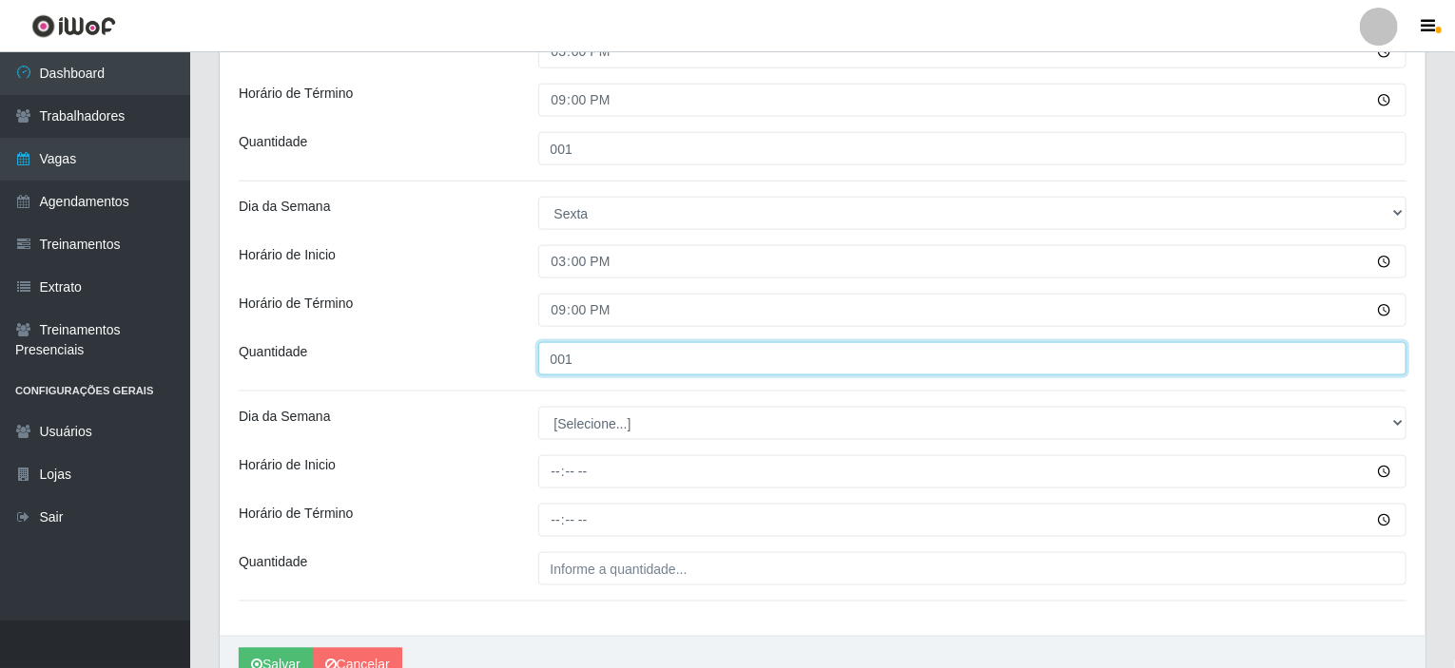
scroll to position [1125, 0]
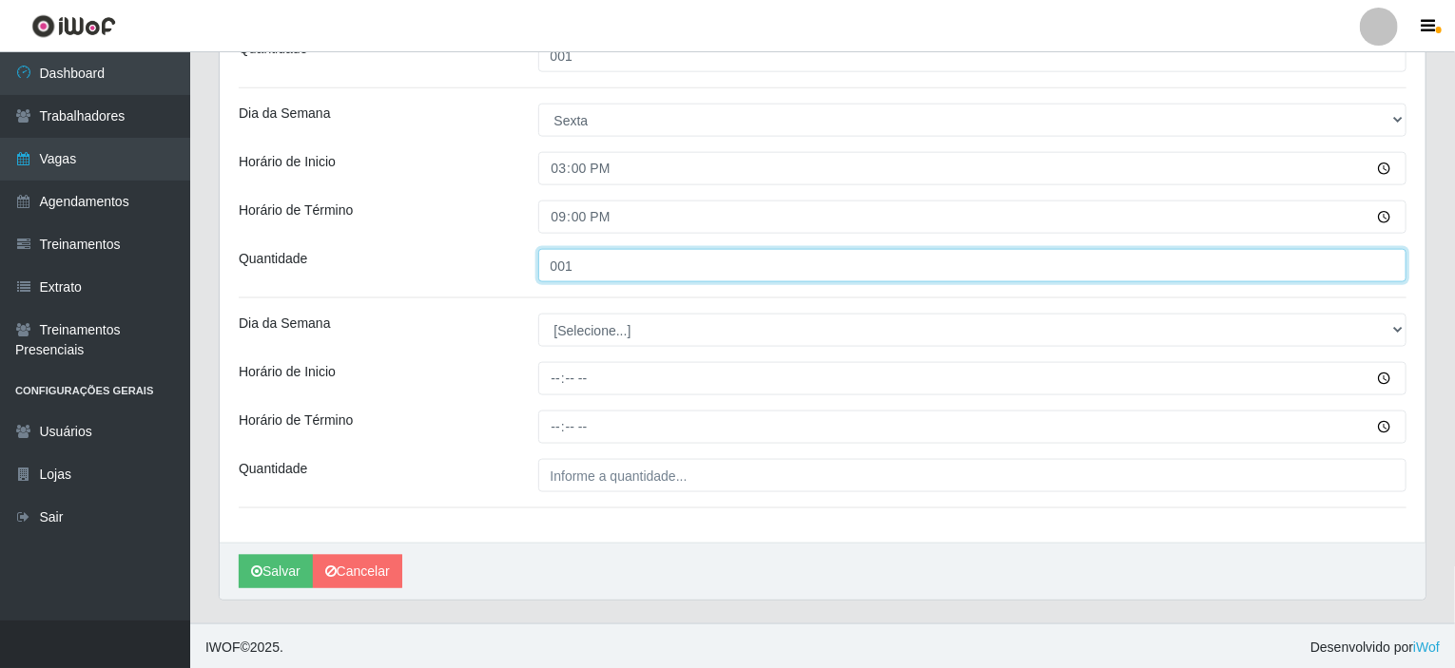
type input "001"
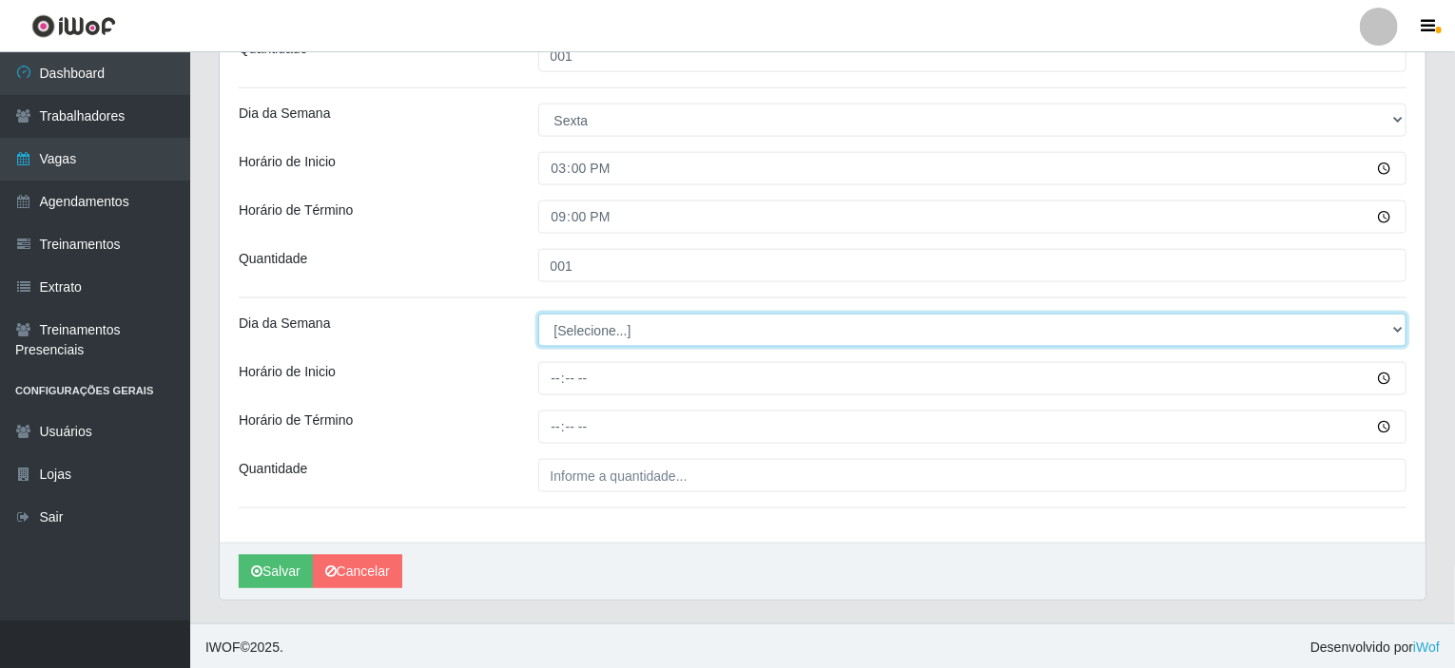
click at [605, 332] on select "[Selecione...] Segunda Terça Quarta Quinta Sexta Sábado Domingo" at bounding box center [972, 330] width 869 height 33
select select "6"
click at [538, 314] on select "[Selecione...] Segunda Terça Quarta Quinta Sexta Sábado Domingo" at bounding box center [972, 330] width 869 height 33
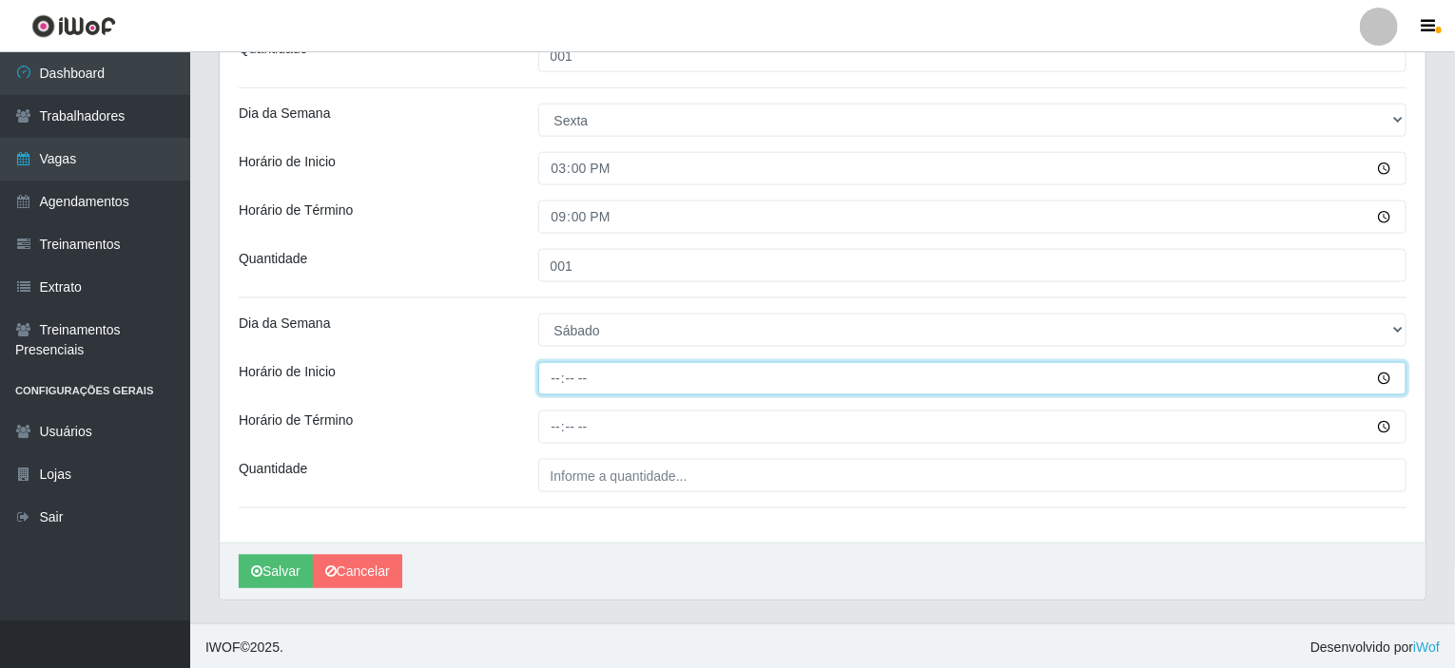
click at [562, 377] on input "Horário de Inicio" at bounding box center [972, 378] width 869 height 33
type input "15:00"
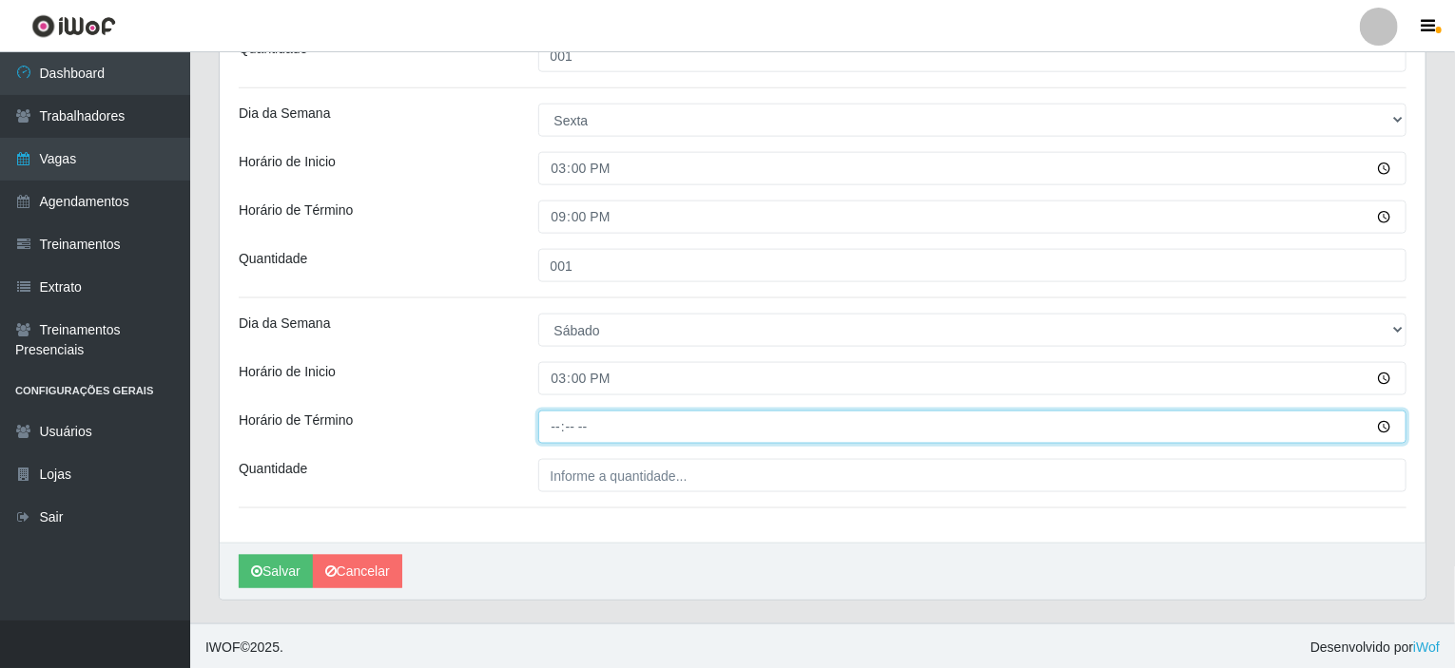
click at [561, 420] on input "Horário de Término" at bounding box center [972, 427] width 869 height 33
type input "21:00"
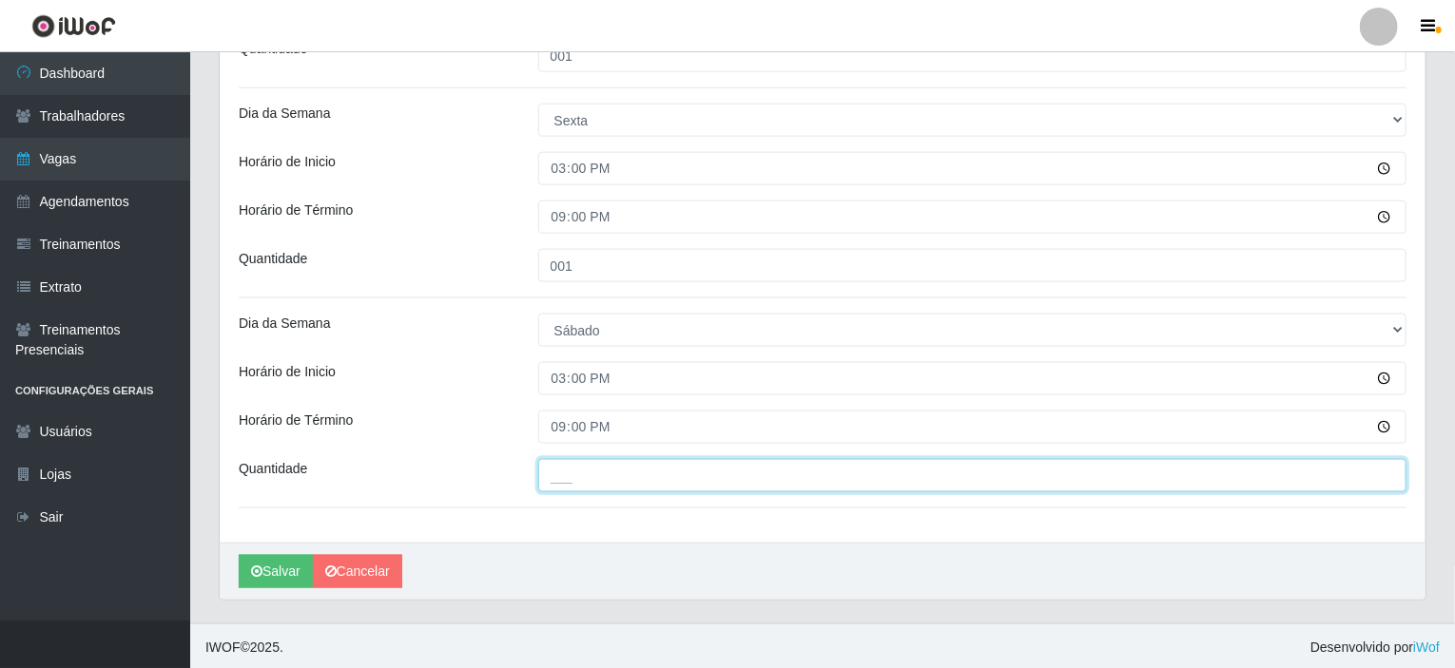
click at [597, 475] on input "___" at bounding box center [972, 475] width 869 height 33
type input "001"
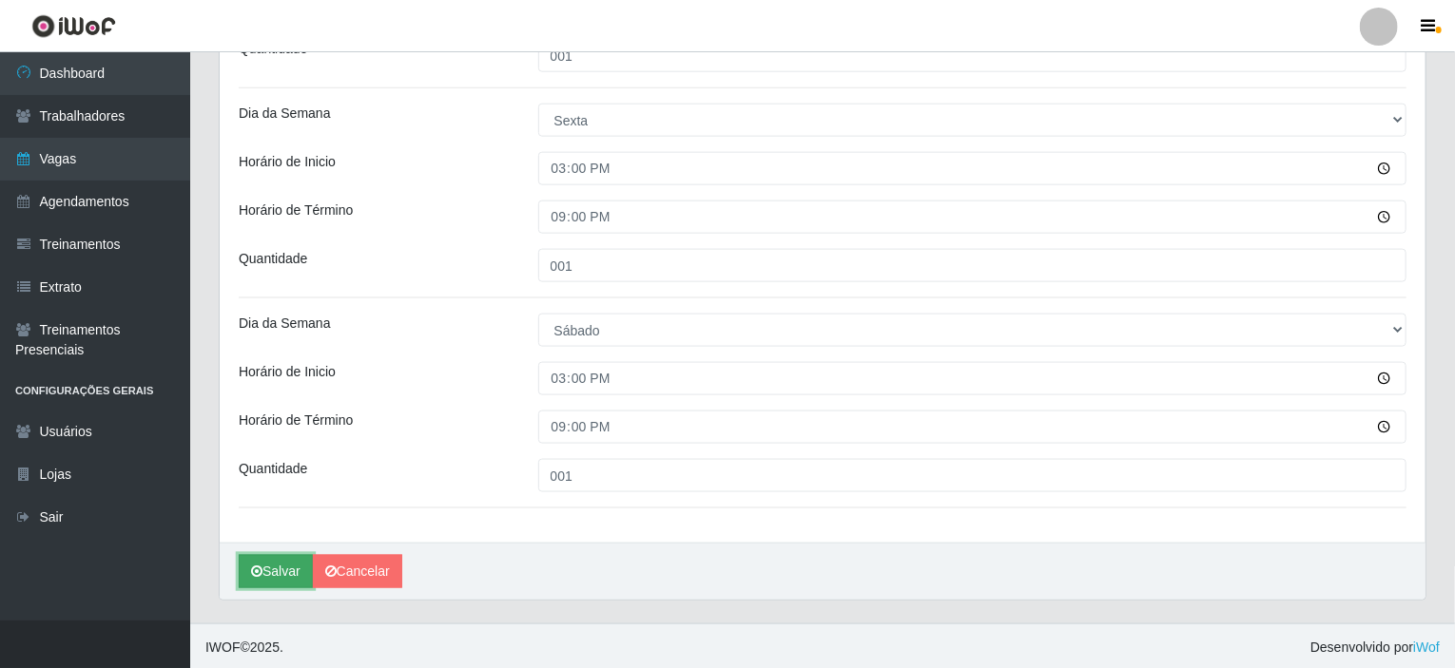
click at [281, 559] on button "Salvar" at bounding box center [276, 571] width 74 height 33
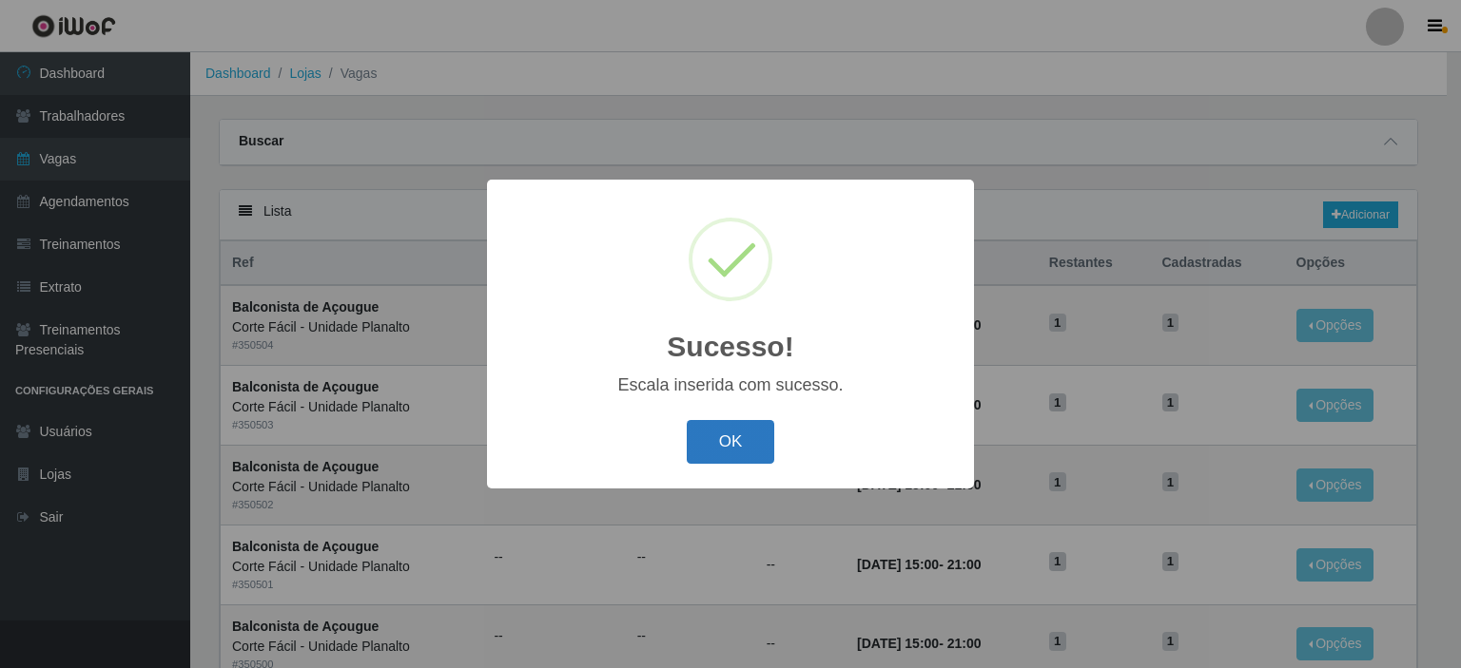
click at [719, 454] on button "OK" at bounding box center [731, 442] width 88 height 45
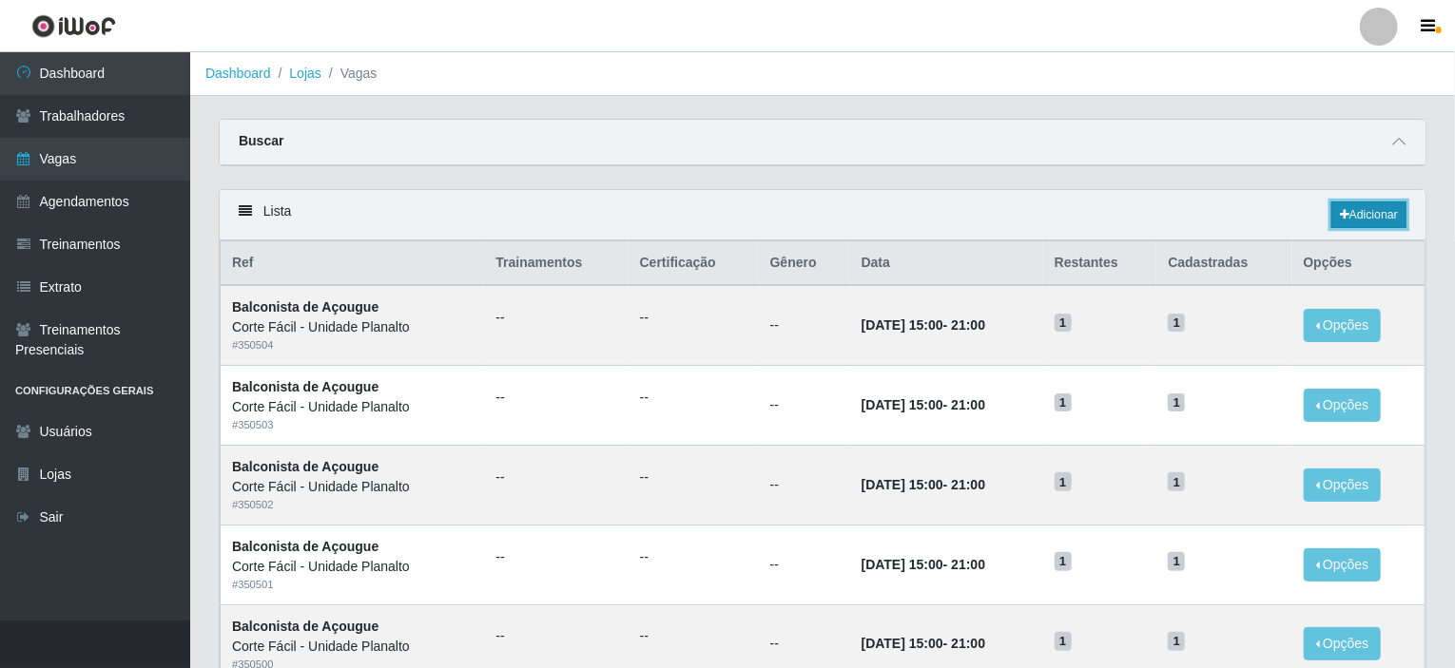
click at [1365, 218] on link "Adicionar" at bounding box center [1368, 215] width 75 height 27
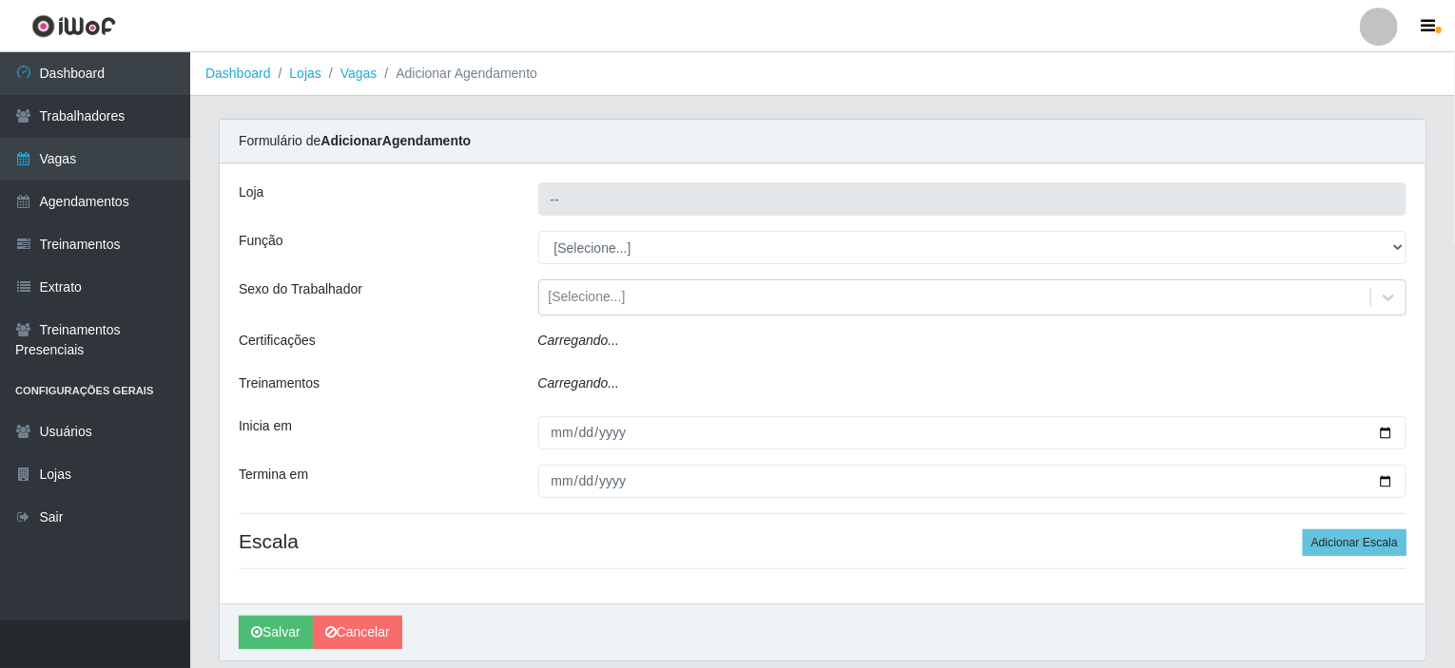
type input "Corte Fácil - Unidade Planalto"
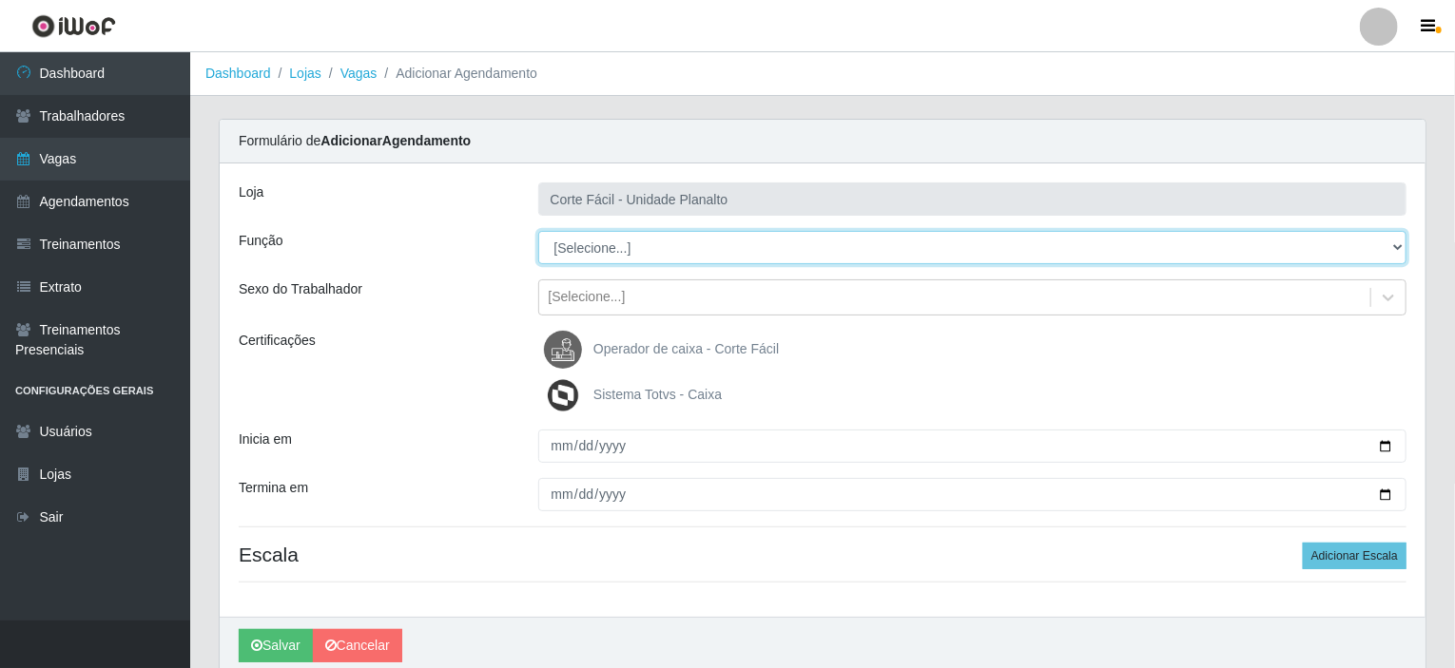
click at [1403, 242] on select "[Selecione...] ASG ASG + ASG ++ Auxiliar de Estacionamento Auxiliar de Estacion…" at bounding box center [972, 247] width 869 height 33
select select "123"
click at [538, 231] on select "[Selecione...] ASG ASG + ASG ++ Auxiliar de Estacionamento Auxiliar de Estacion…" at bounding box center [972, 247] width 869 height 33
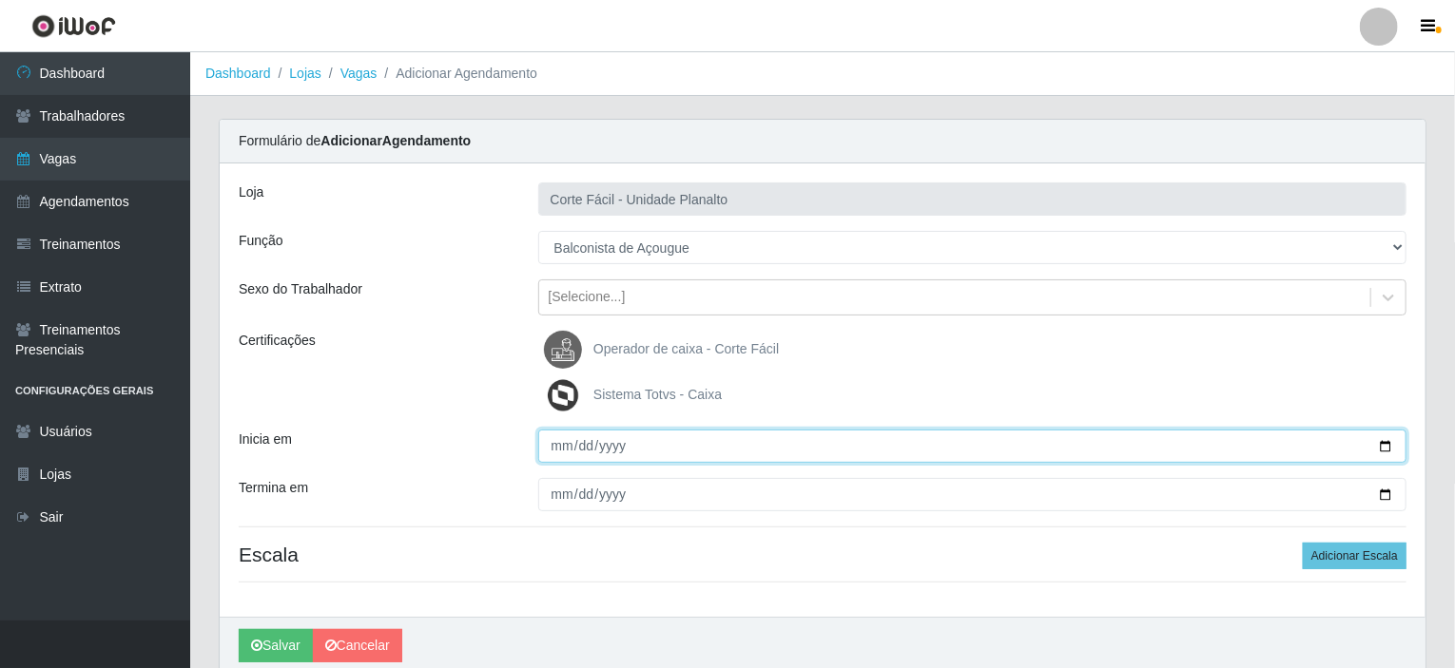
click at [1388, 446] on input "Inicia em" at bounding box center [972, 446] width 869 height 33
type input "[DATE]"
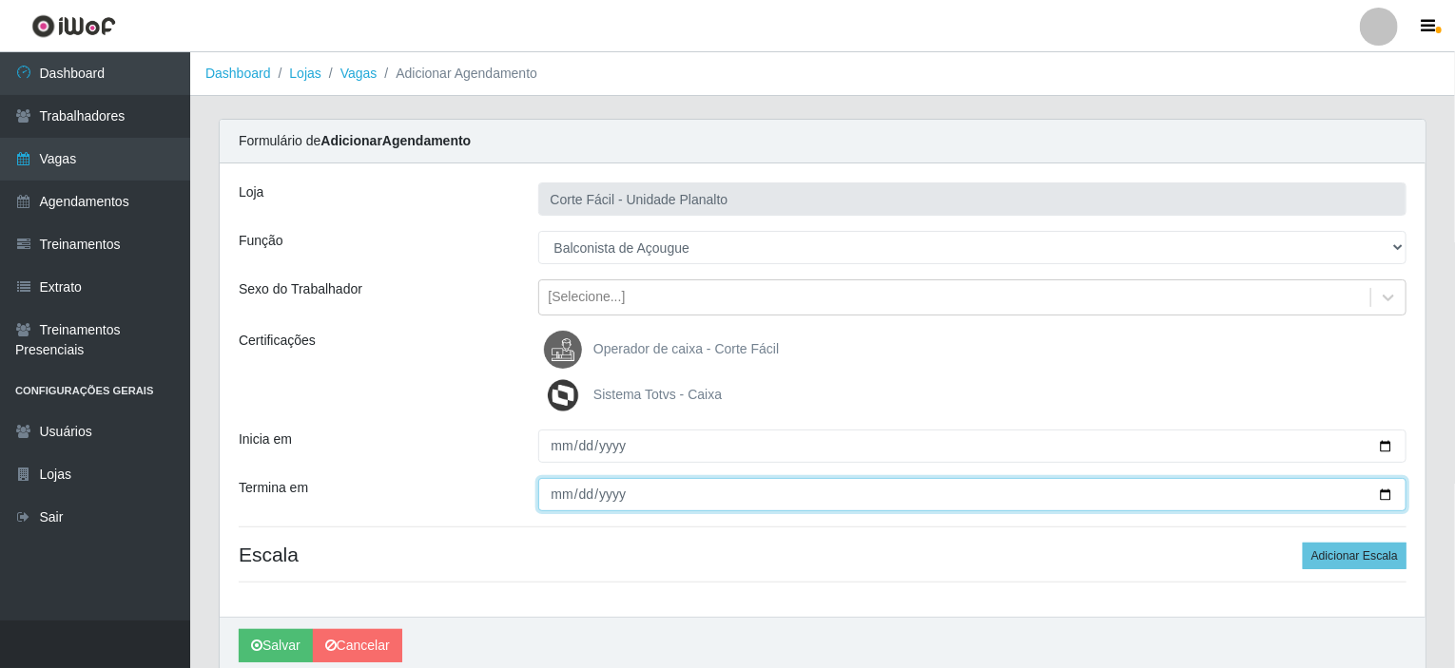
click at [1391, 490] on input "Termina em" at bounding box center [972, 494] width 869 height 33
type input "[DATE]"
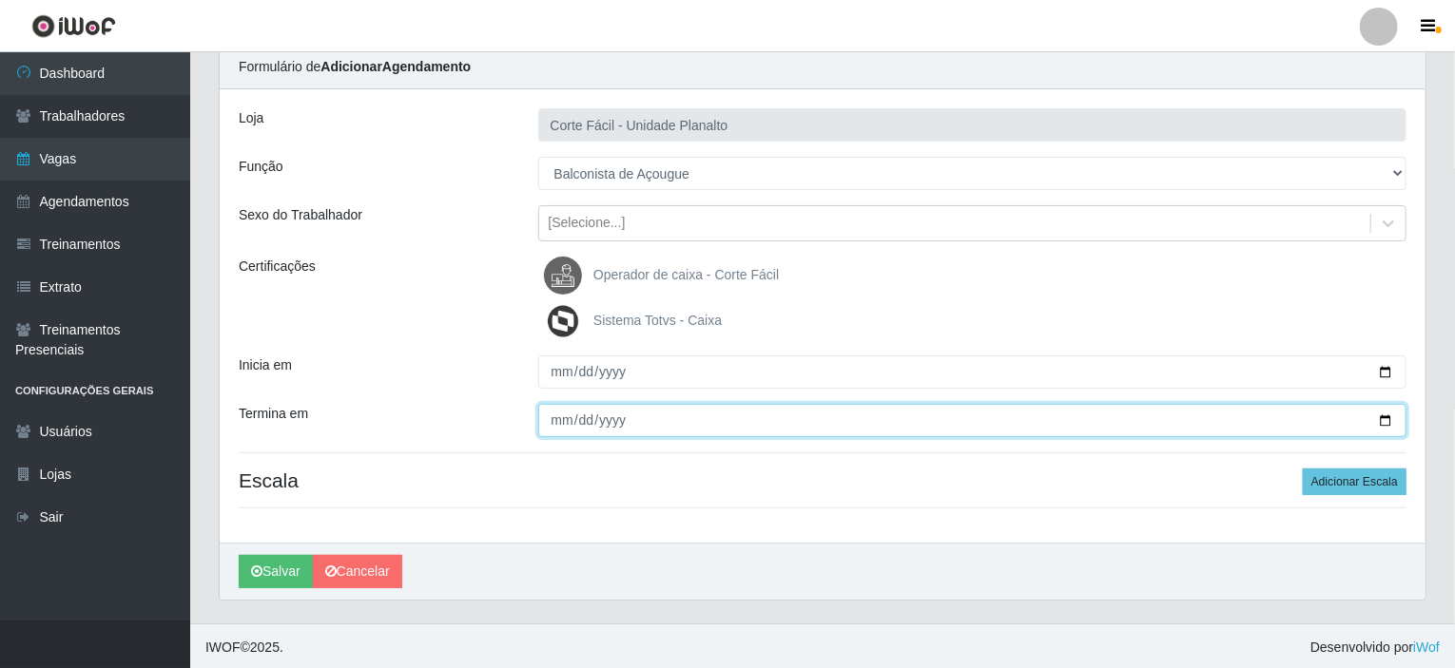
scroll to position [75, 0]
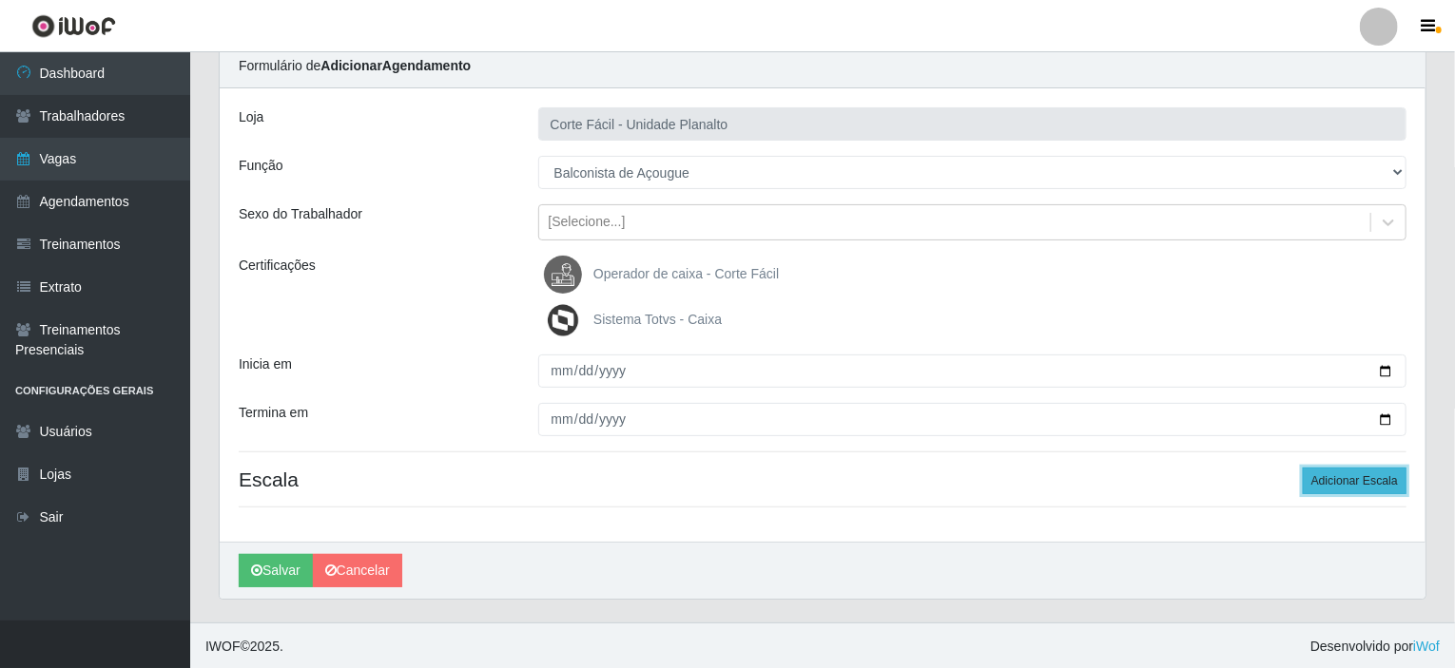
click at [1354, 474] on button "Adicionar Escala" at bounding box center [1355, 481] width 104 height 27
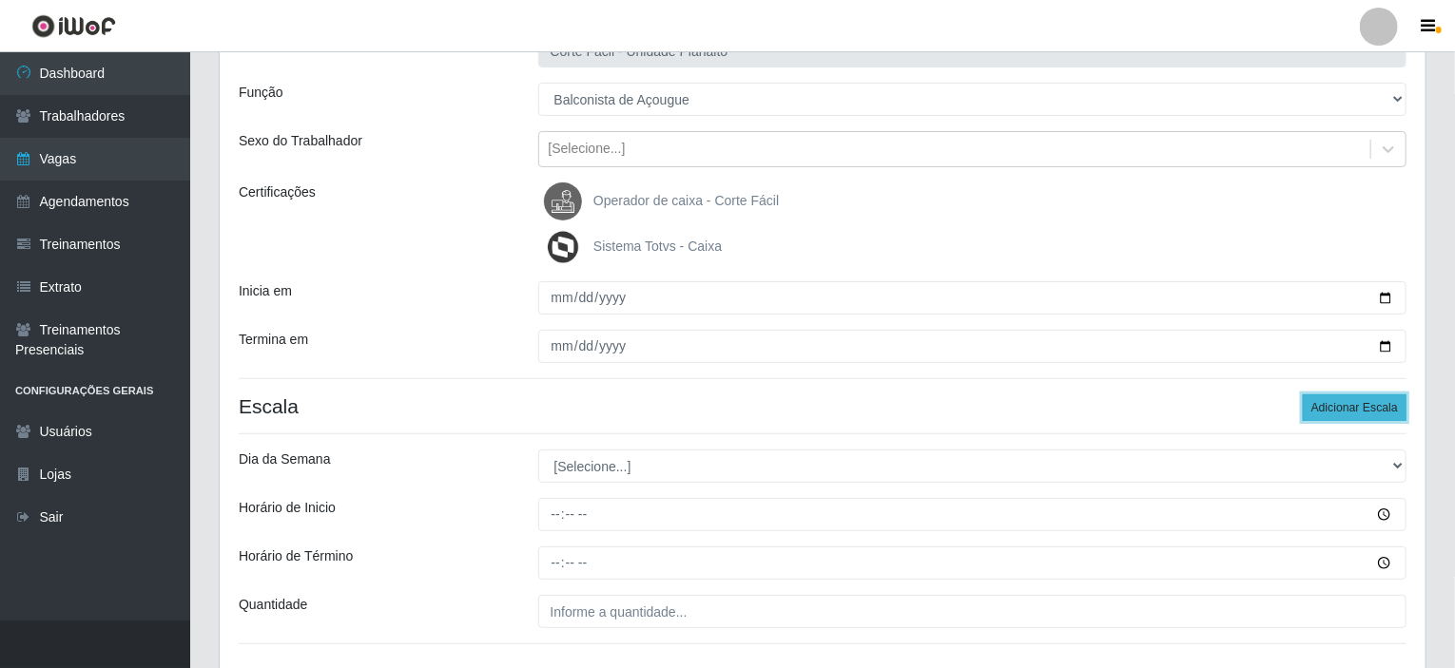
scroll to position [170, 0]
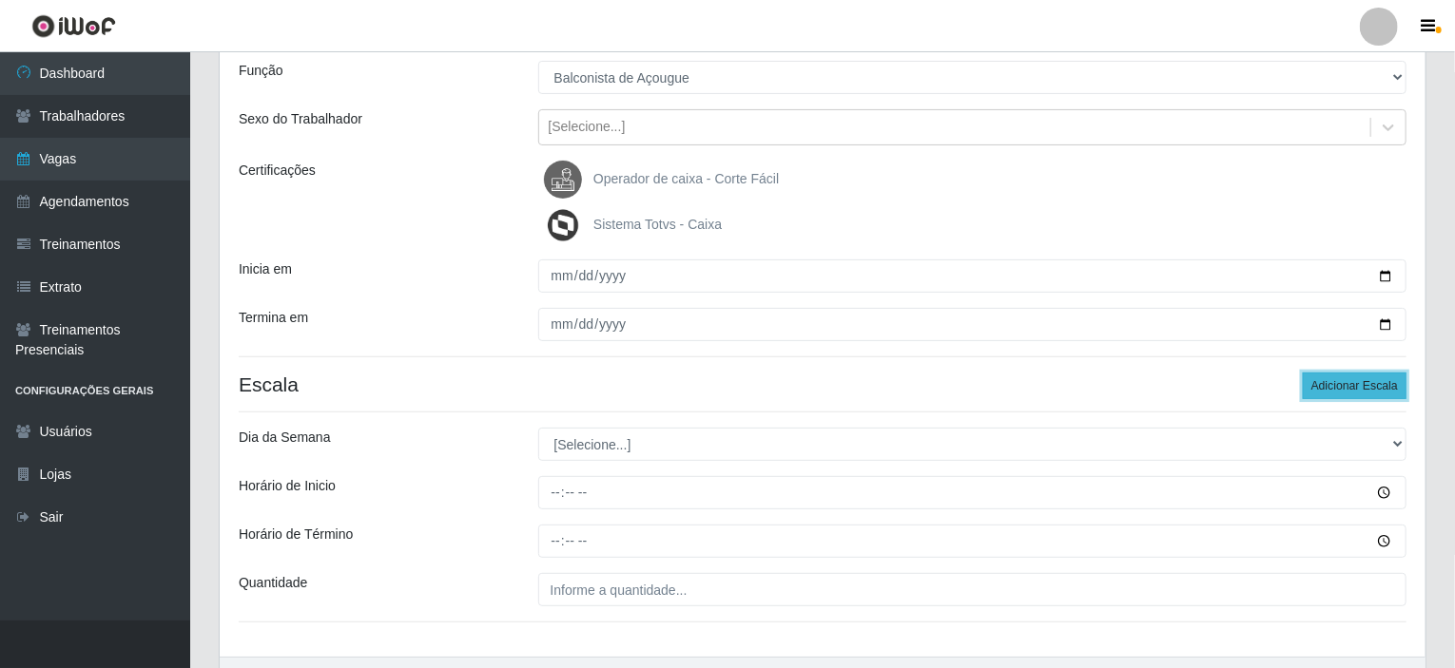
click at [1358, 377] on button "Adicionar Escala" at bounding box center [1355, 386] width 104 height 27
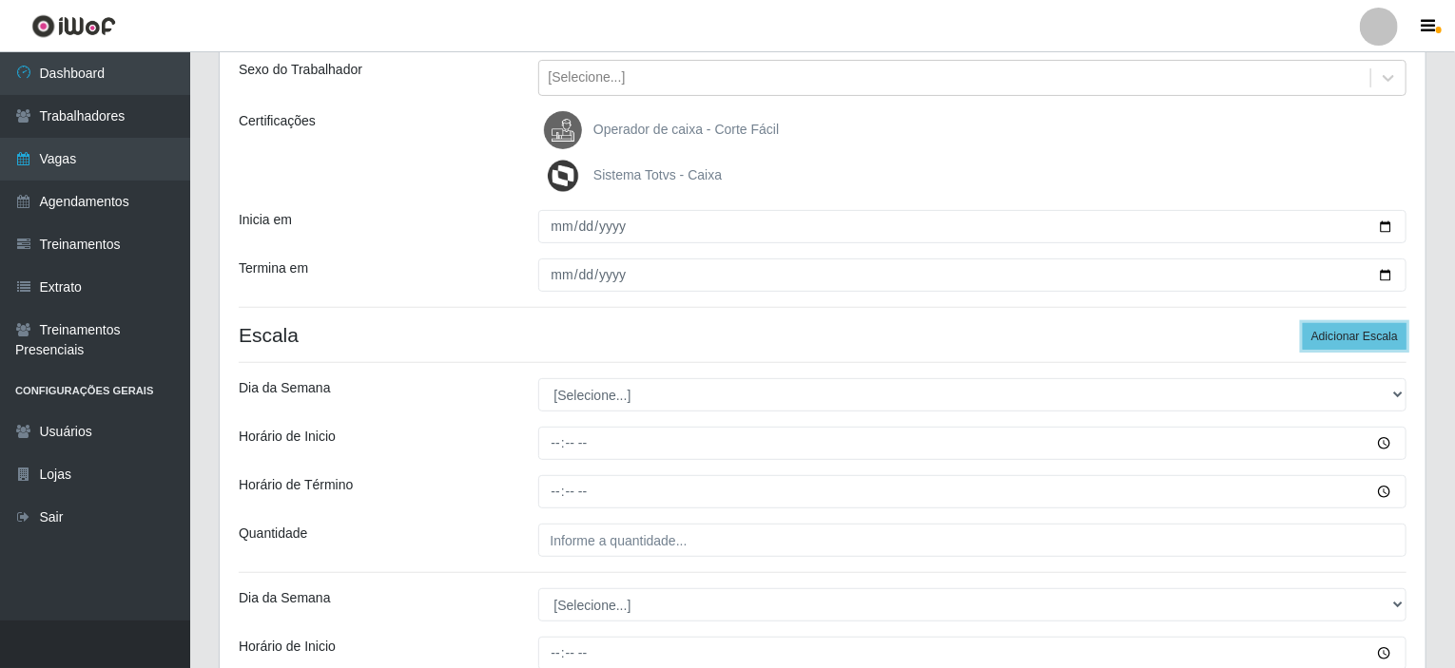
scroll to position [265, 0]
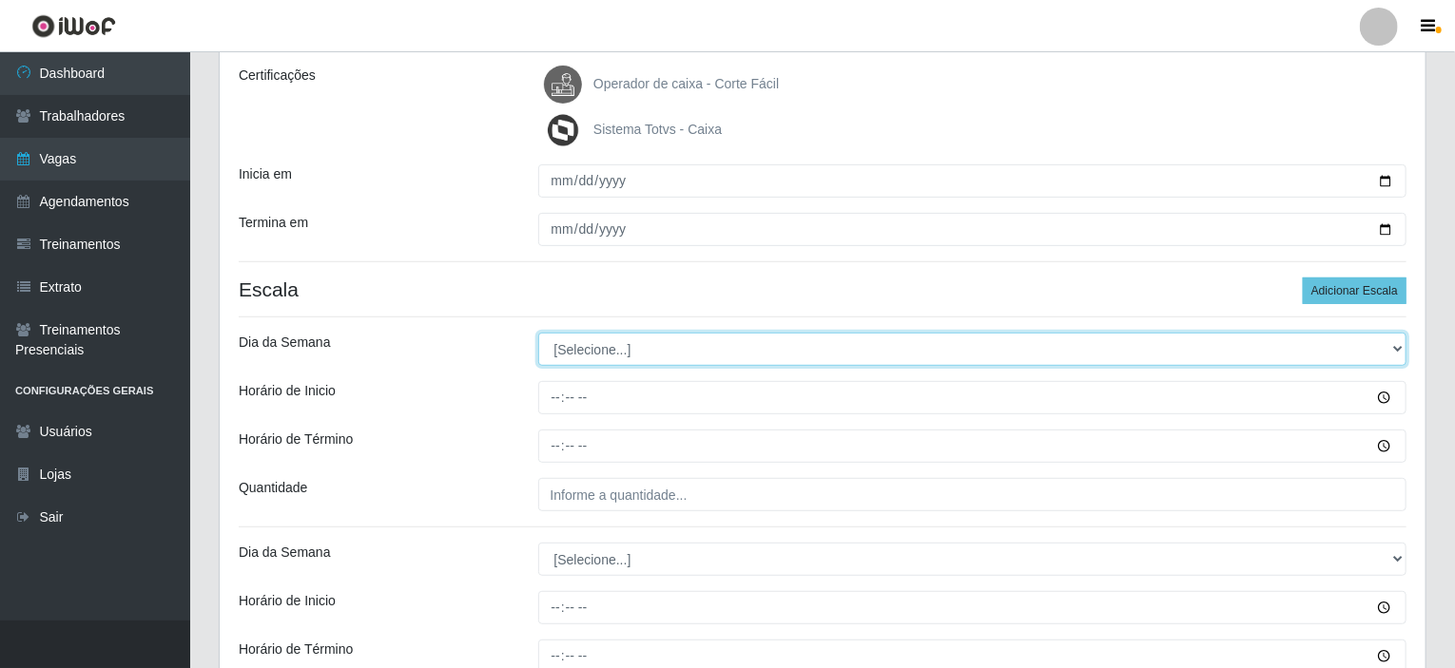
click at [700, 351] on select "[Selecione...] Segunda Terça Quarta Quinta Sexta Sábado Domingo" at bounding box center [972, 349] width 869 height 33
select select "0"
click at [538, 333] on select "[Selecione...] Segunda Terça Quarta Quinta Sexta Sábado Domingo" at bounding box center [972, 349] width 869 height 33
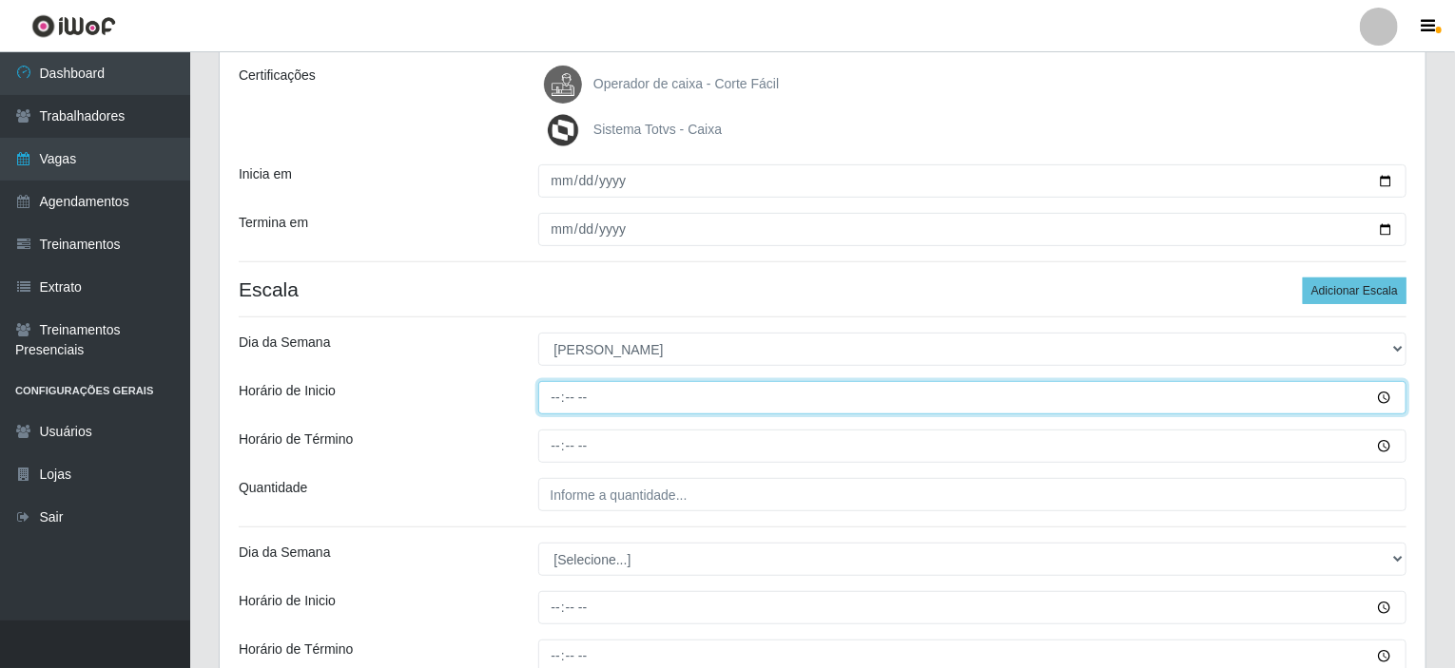
click at [555, 393] on input "Horário de Inicio" at bounding box center [972, 397] width 869 height 33
type input "07:00"
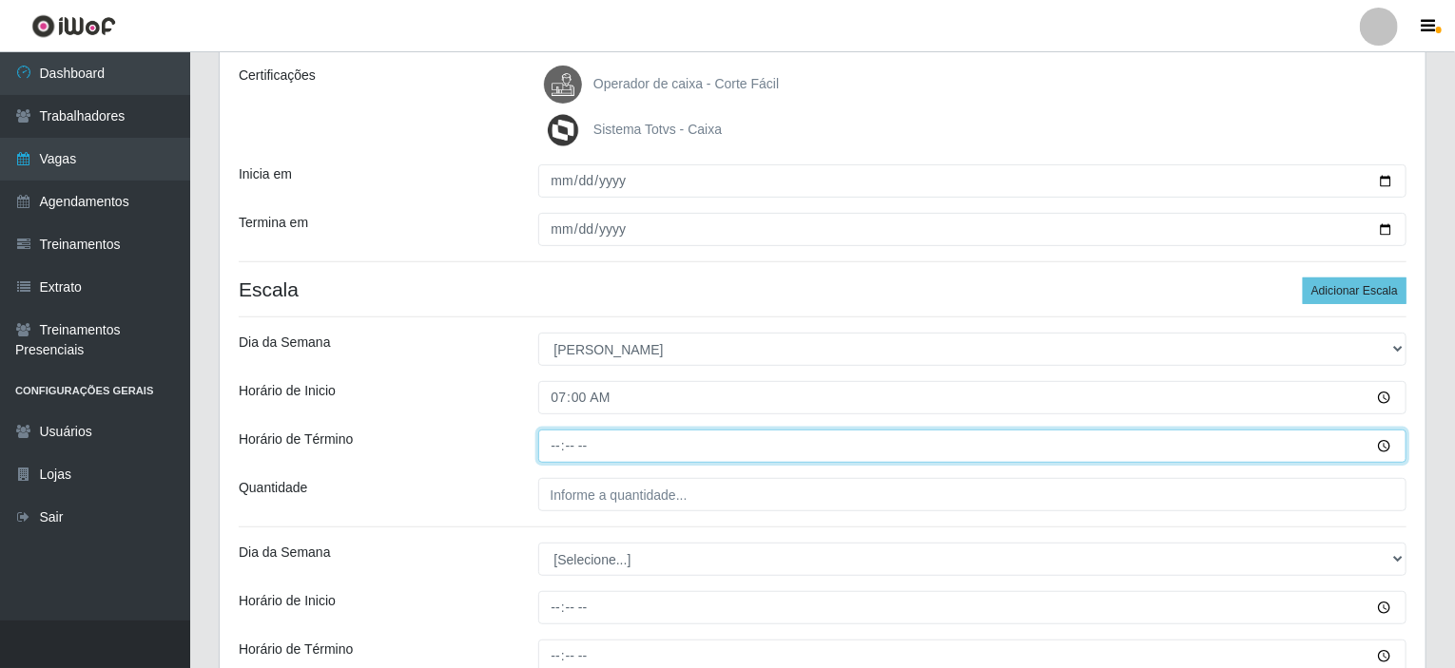
click at [553, 443] on input "Horário de Término" at bounding box center [972, 446] width 869 height 33
type input "13:00"
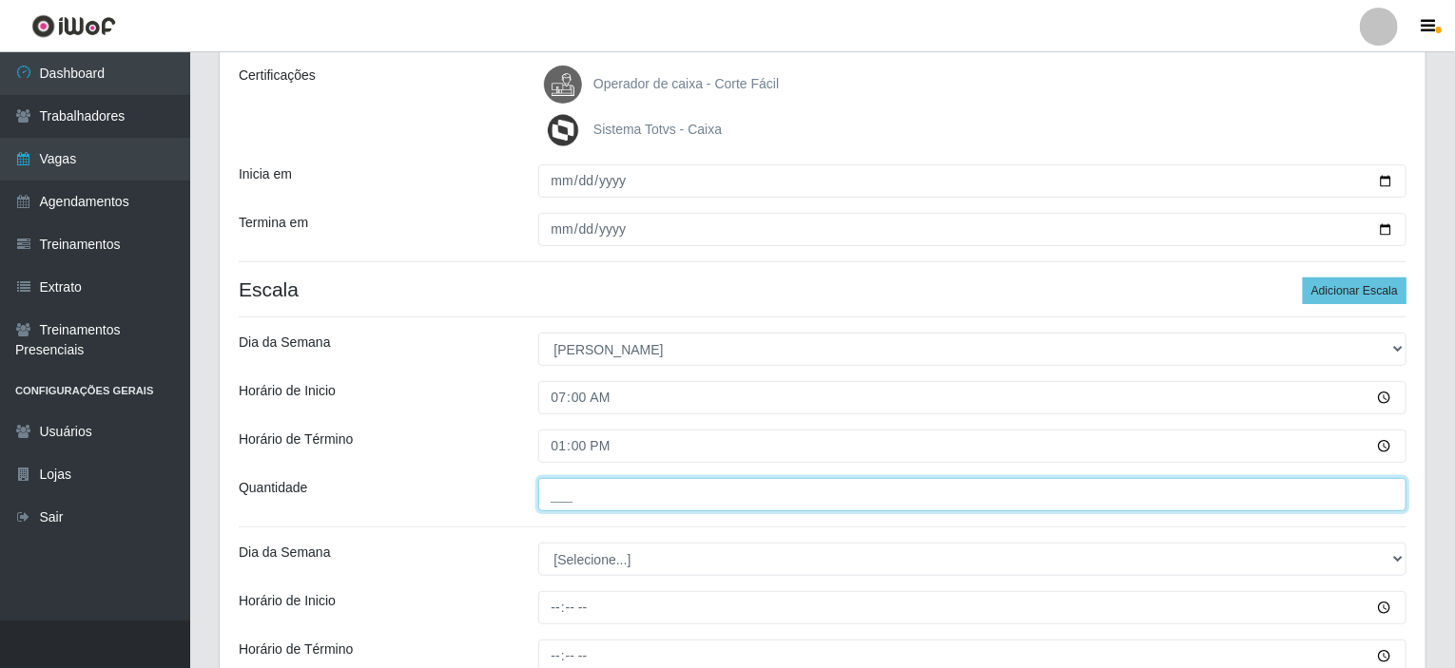
click at [582, 506] on input "___" at bounding box center [972, 494] width 869 height 33
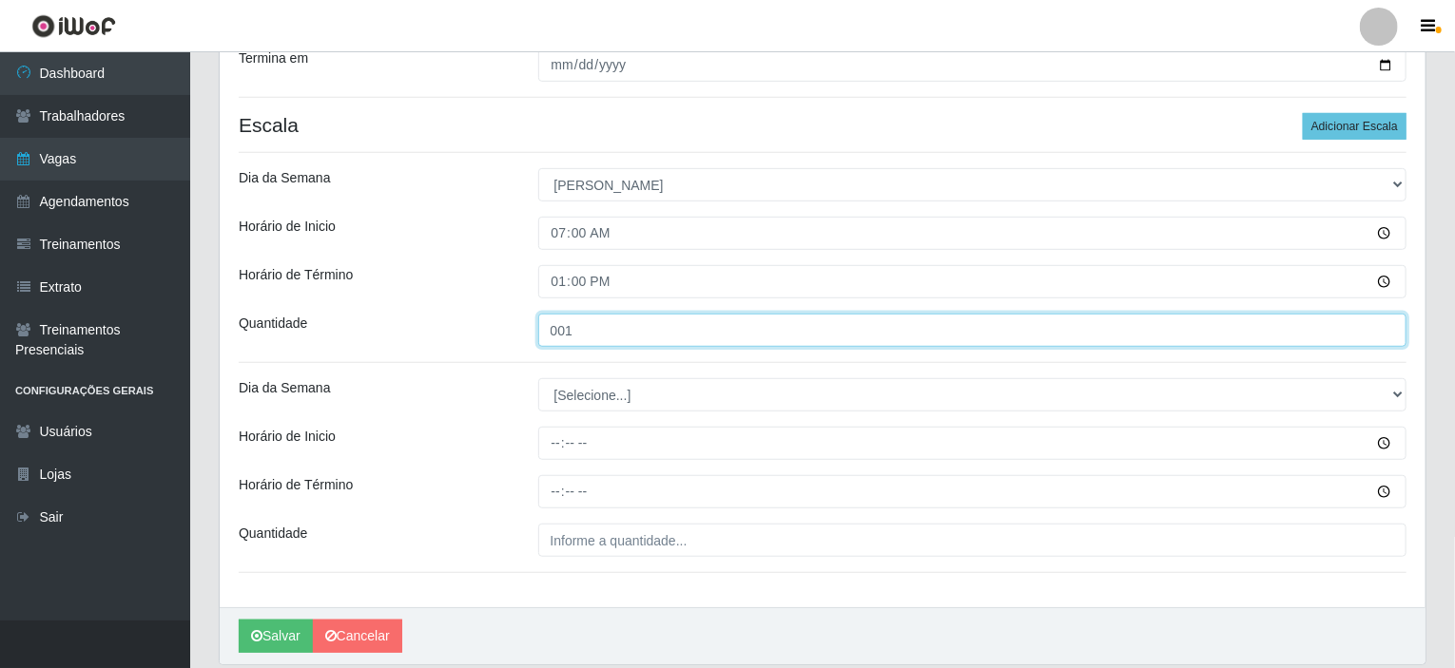
scroll to position [455, 0]
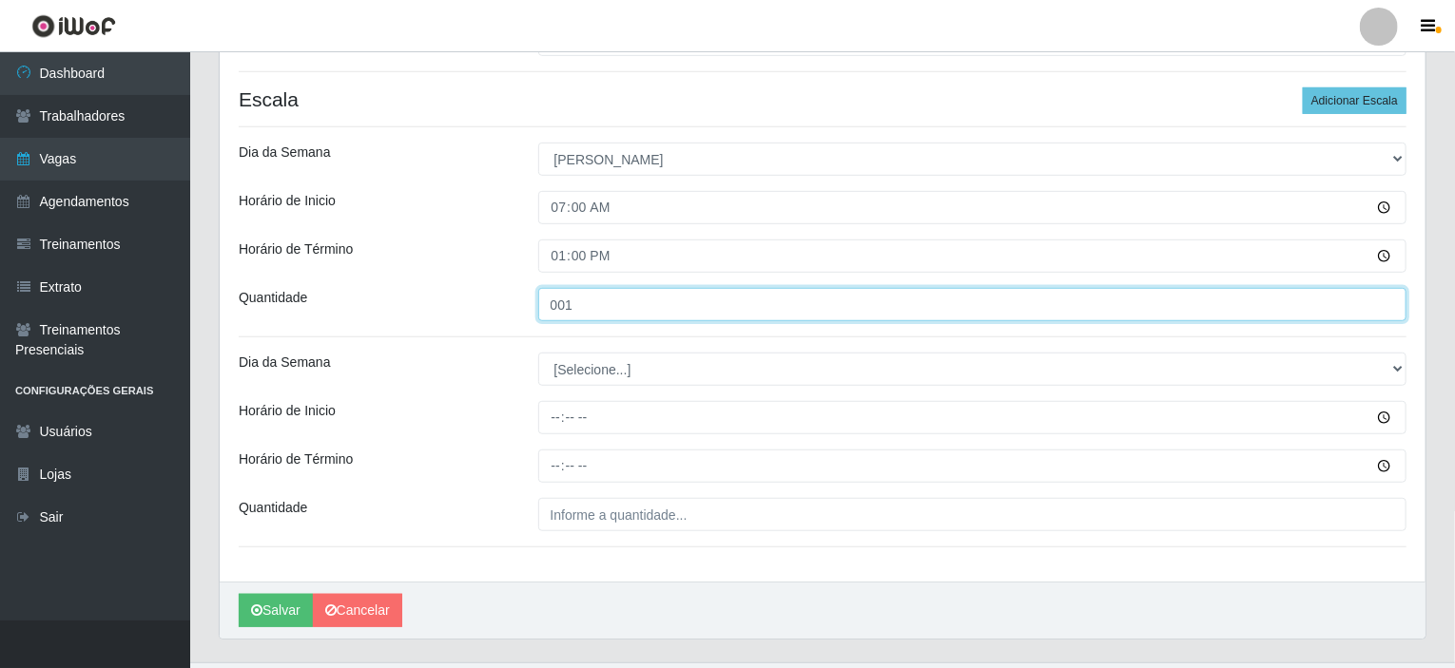
type input "001"
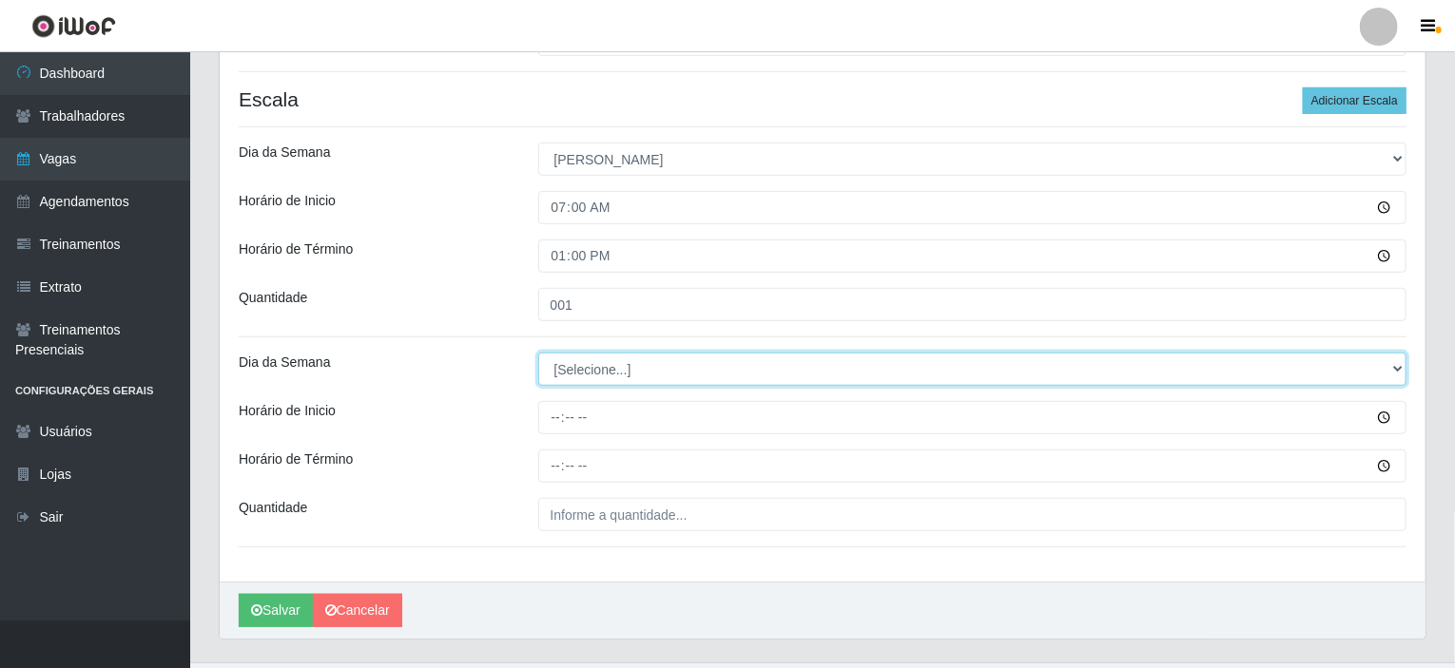
click at [615, 362] on select "[Selecione...] Segunda Terça Quarta Quinta Sexta Sábado Domingo" at bounding box center [972, 369] width 869 height 33
select select "0"
click at [538, 353] on select "[Selecione...] Segunda Terça Quarta Quinta Sexta Sábado Domingo" at bounding box center [972, 369] width 869 height 33
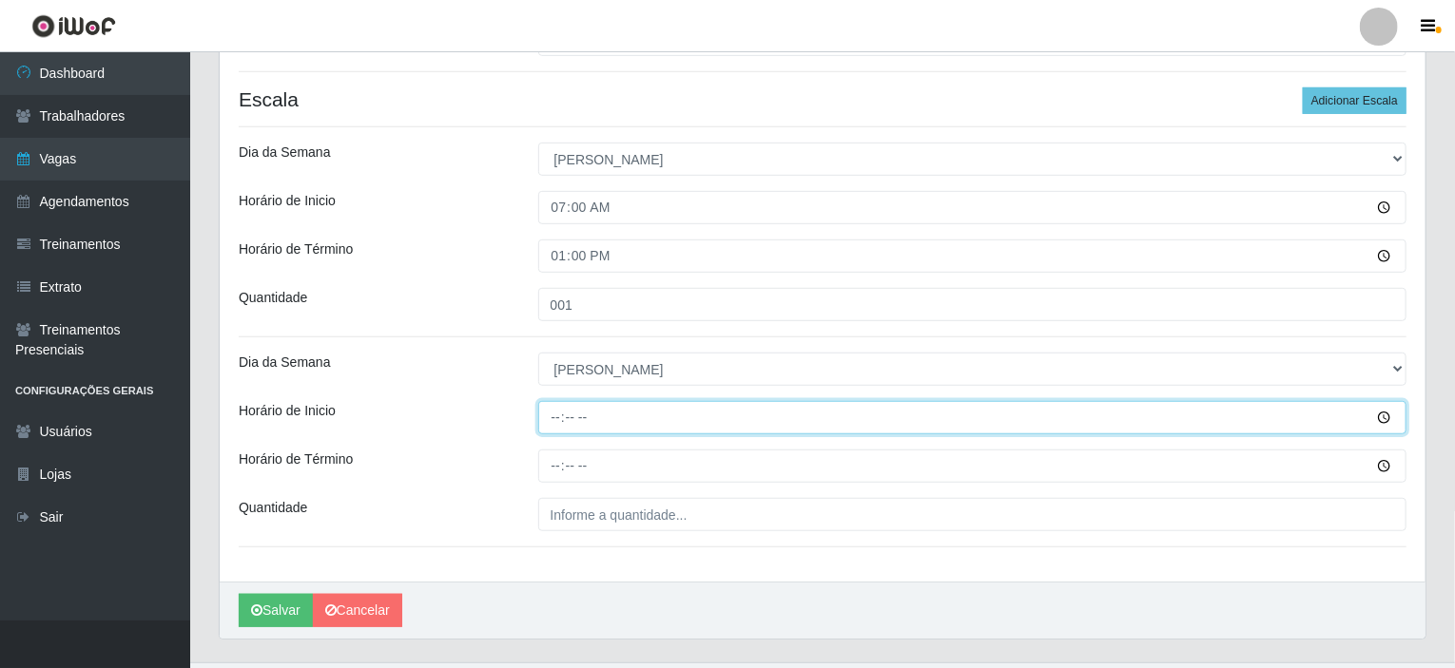
click at [556, 418] on input "Horário de Inicio" at bounding box center [972, 417] width 869 height 33
type input "15:00"
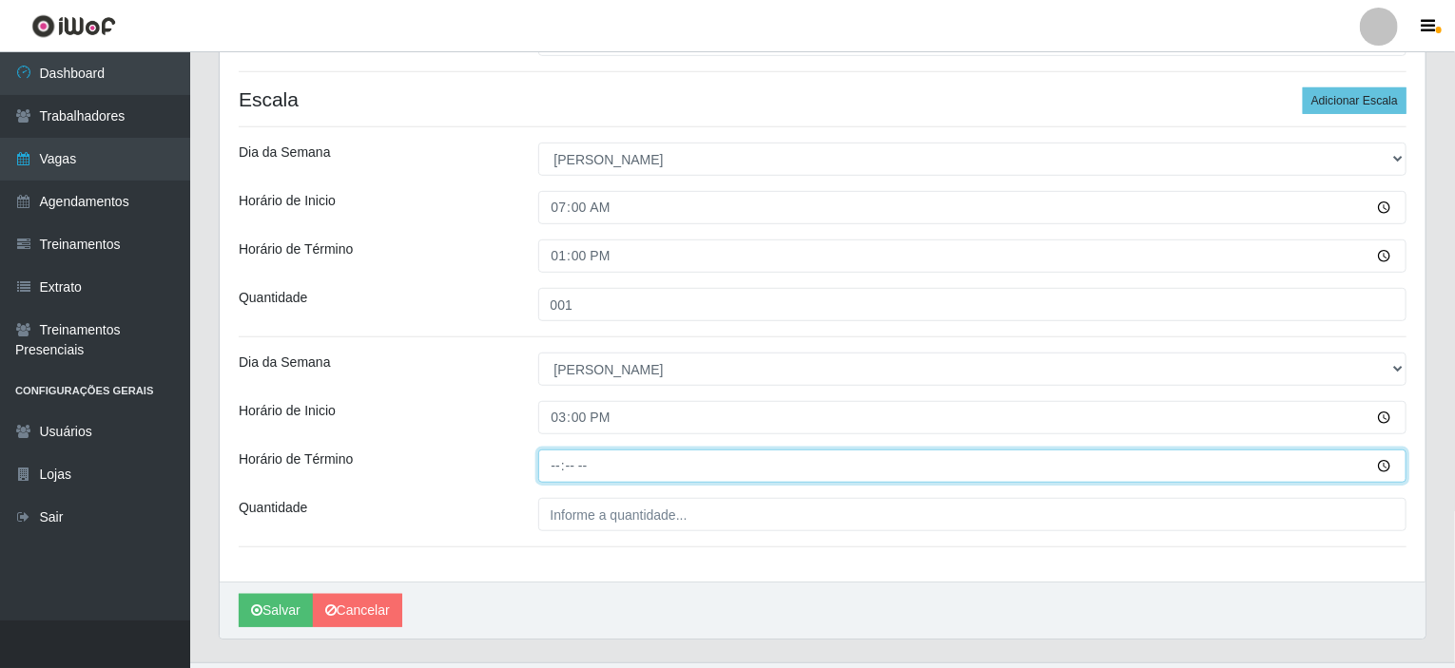
click at [560, 471] on input "Horário de Término" at bounding box center [972, 466] width 869 height 33
type input "21:00"
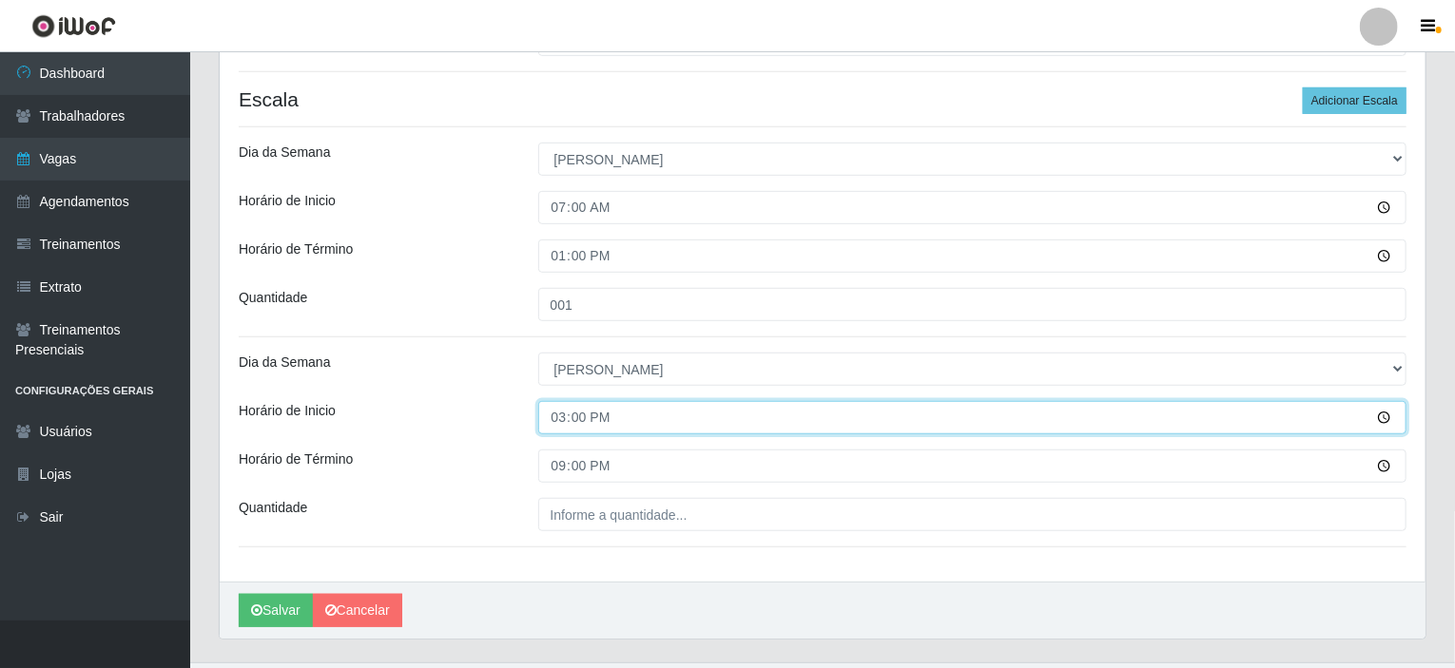
click at [578, 417] on input "15:00" at bounding box center [972, 417] width 869 height 33
click at [564, 416] on input "15:00" at bounding box center [972, 417] width 869 height 33
type input "10:00"
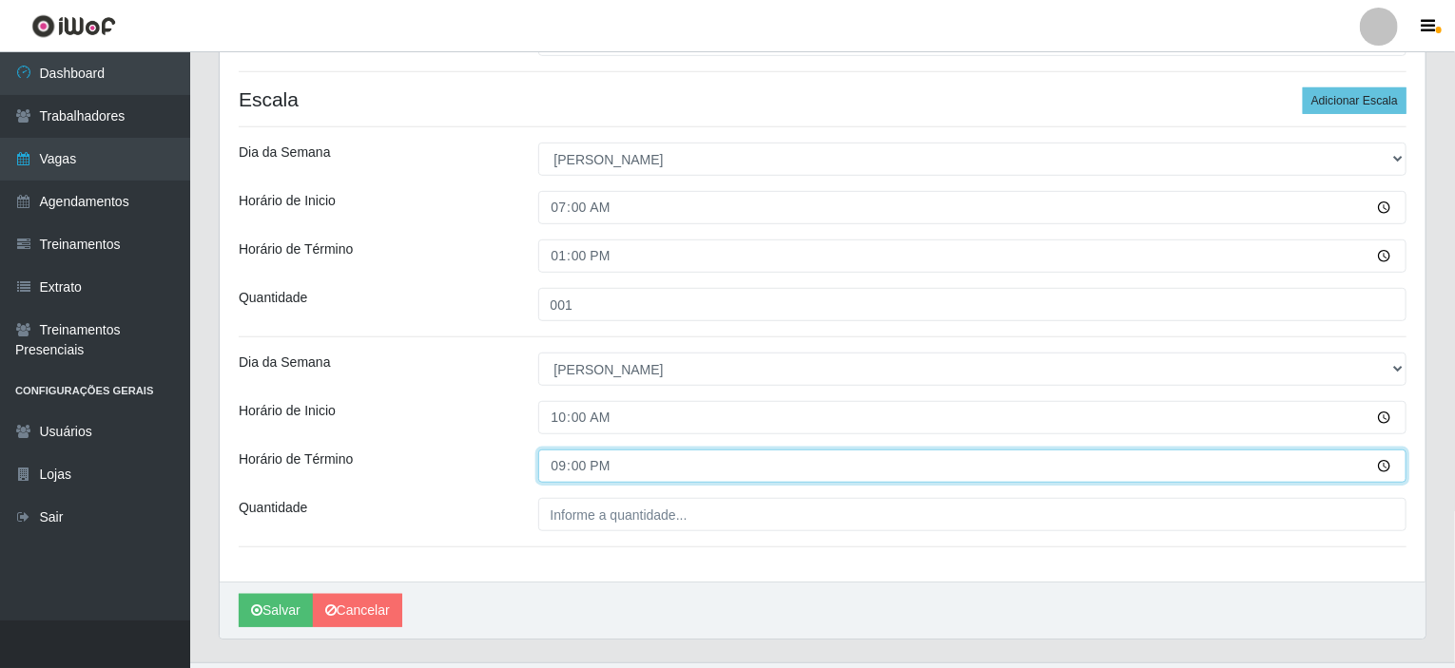
click at [559, 464] on input "21:00" at bounding box center [972, 466] width 869 height 33
type input "16:00"
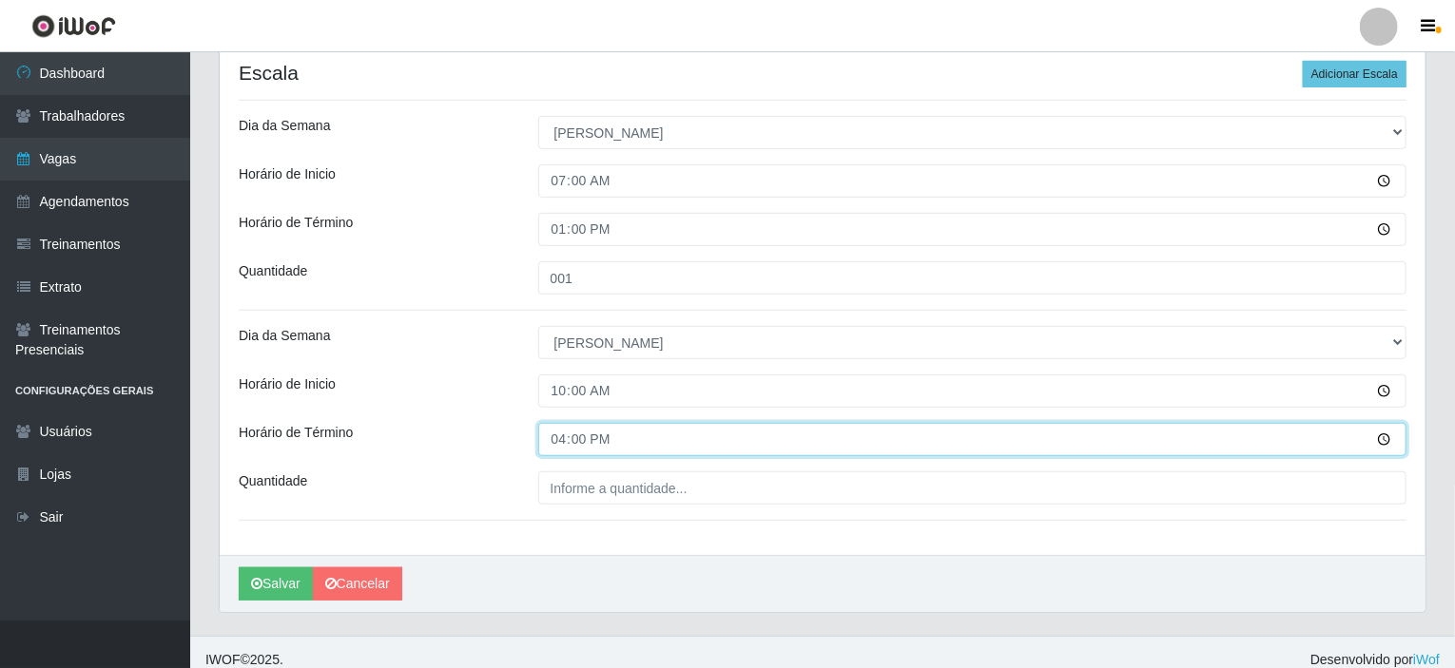
scroll to position [494, 0]
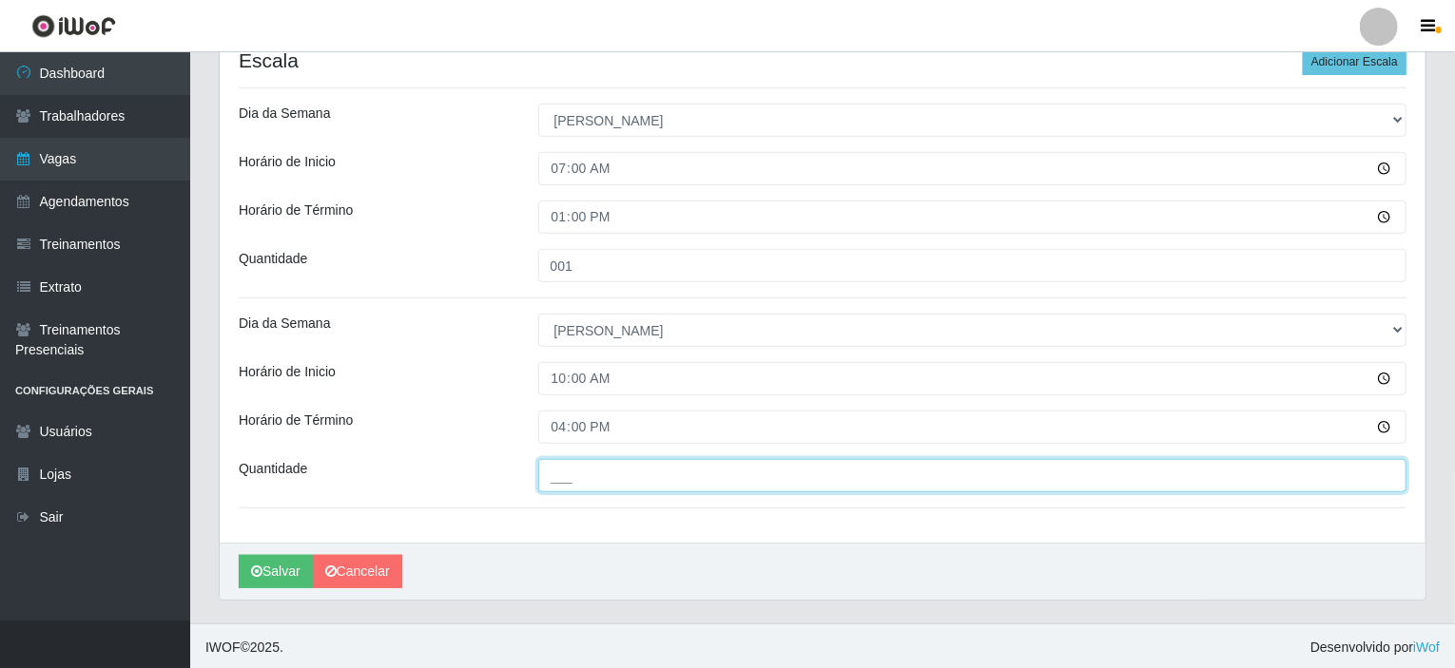
click at [586, 478] on input "___" at bounding box center [972, 475] width 869 height 33
type input "001"
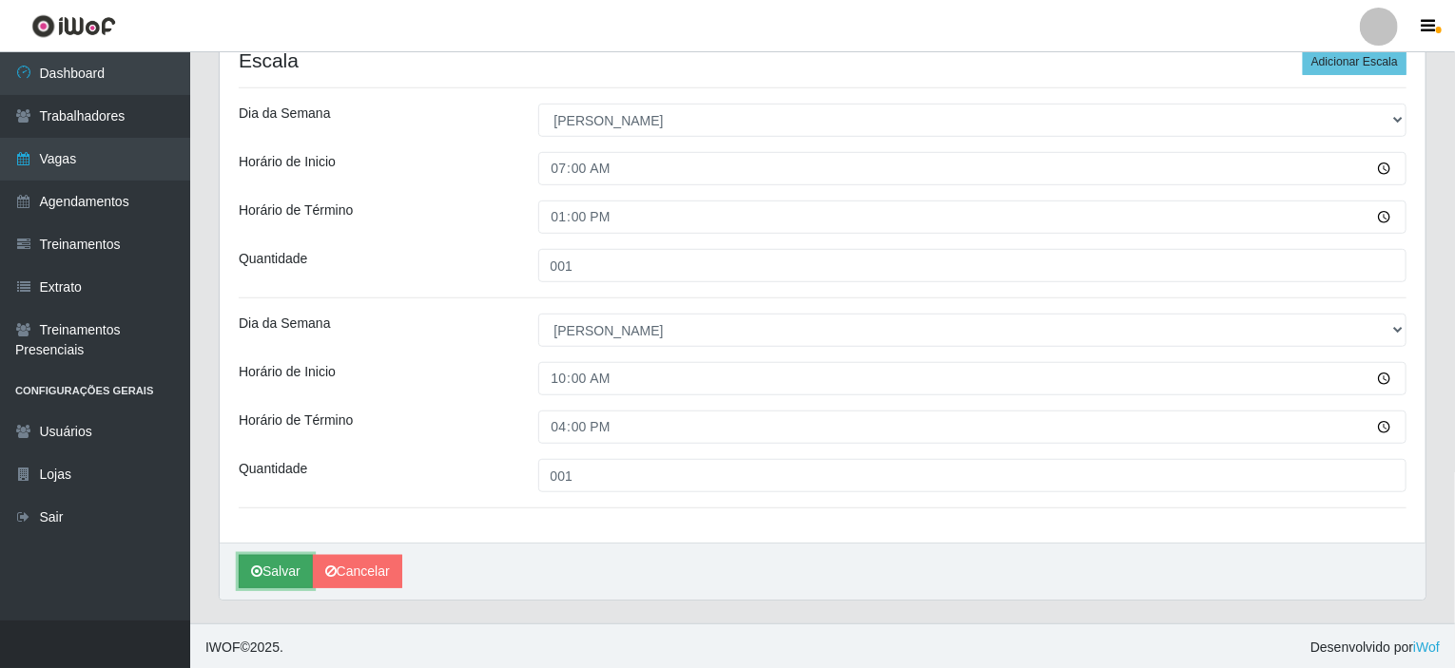
click at [263, 576] on button "Salvar" at bounding box center [276, 571] width 74 height 33
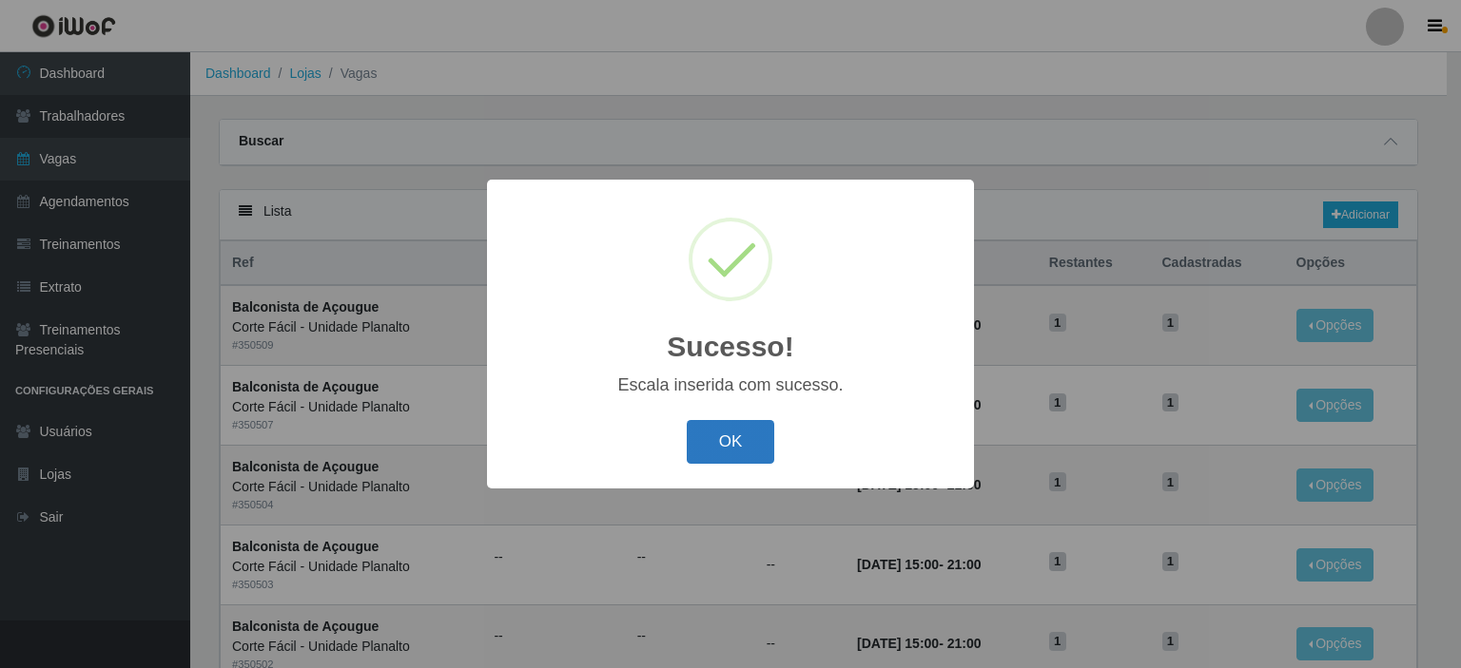
click at [754, 436] on button "OK" at bounding box center [731, 442] width 88 height 45
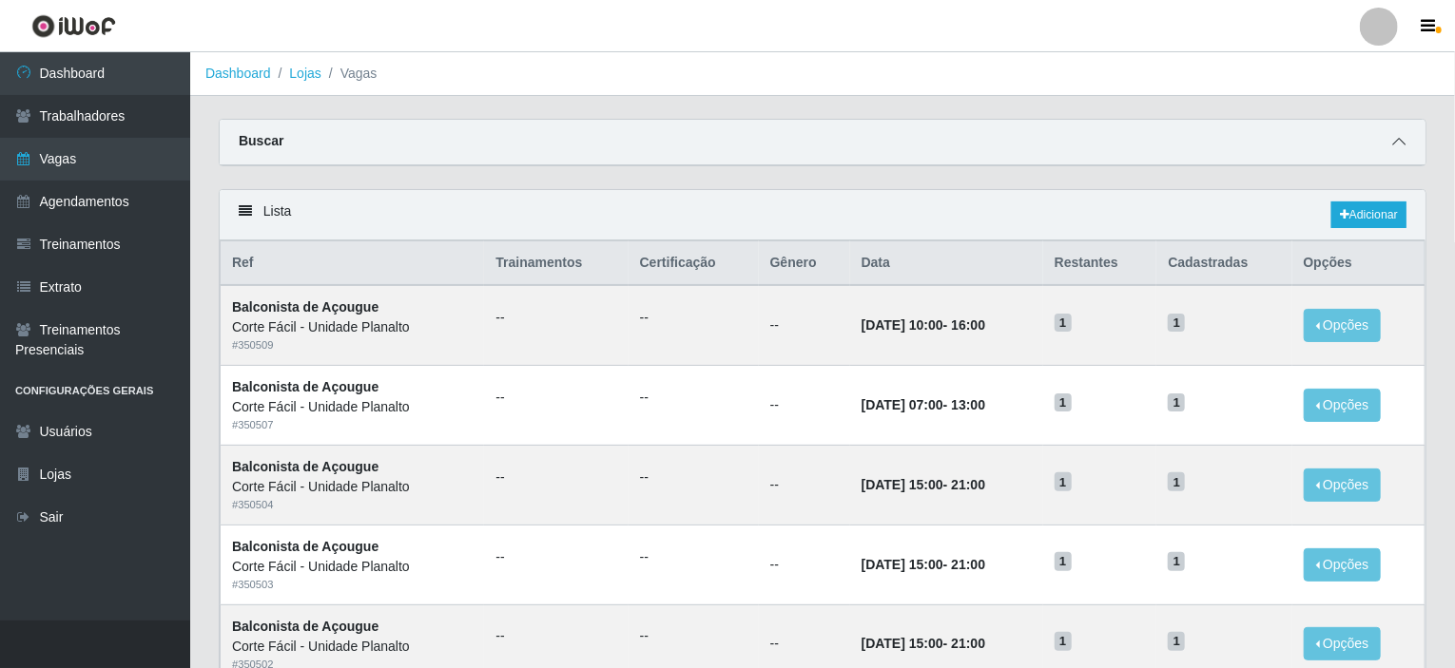
click at [1396, 146] on icon at bounding box center [1398, 141] width 13 height 13
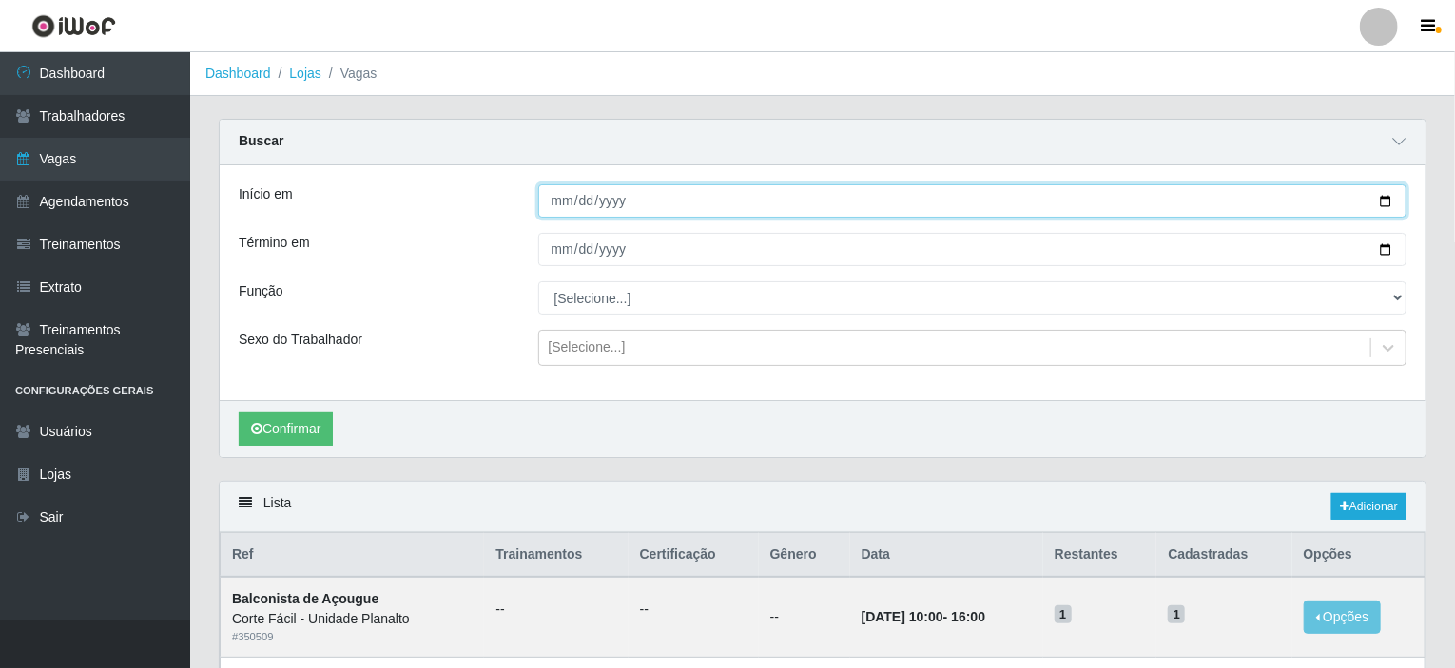
click at [1391, 197] on input "Início em" at bounding box center [972, 200] width 869 height 33
type input "[DATE]"
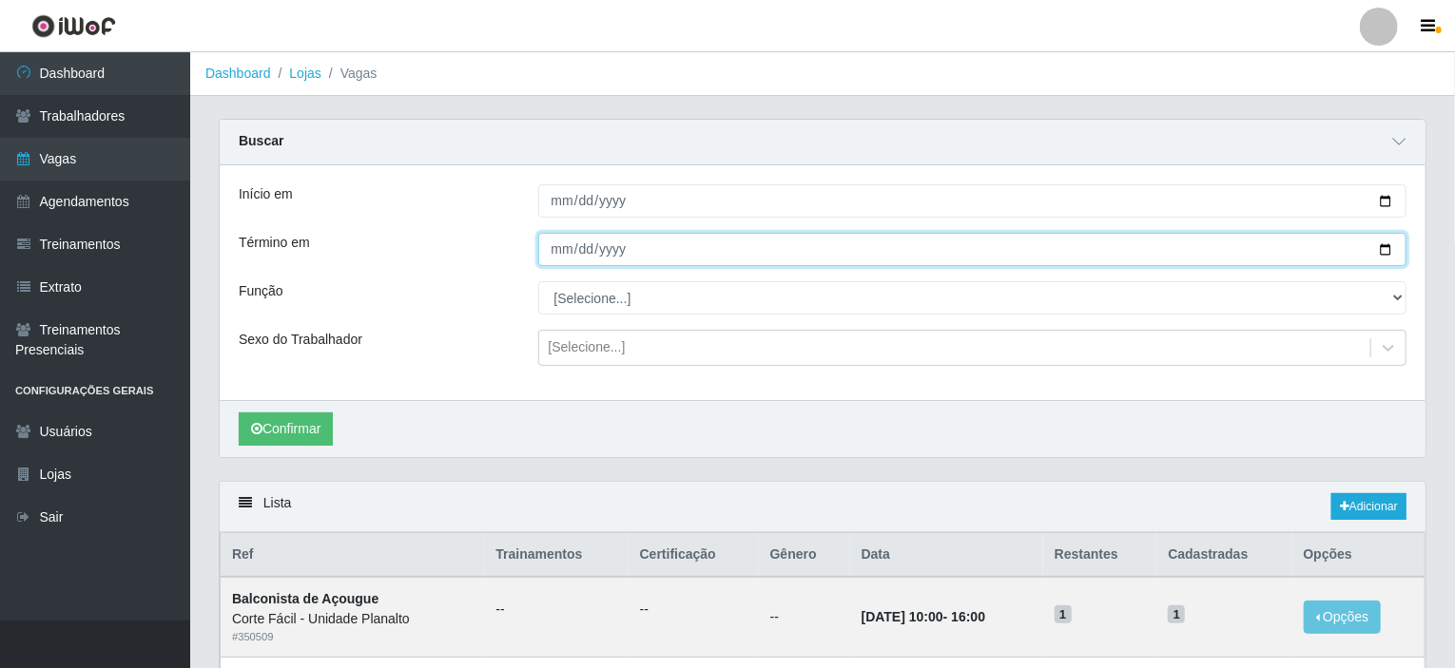
click at [1385, 251] on input "Término em" at bounding box center [972, 249] width 869 height 33
type input "[DATE]"
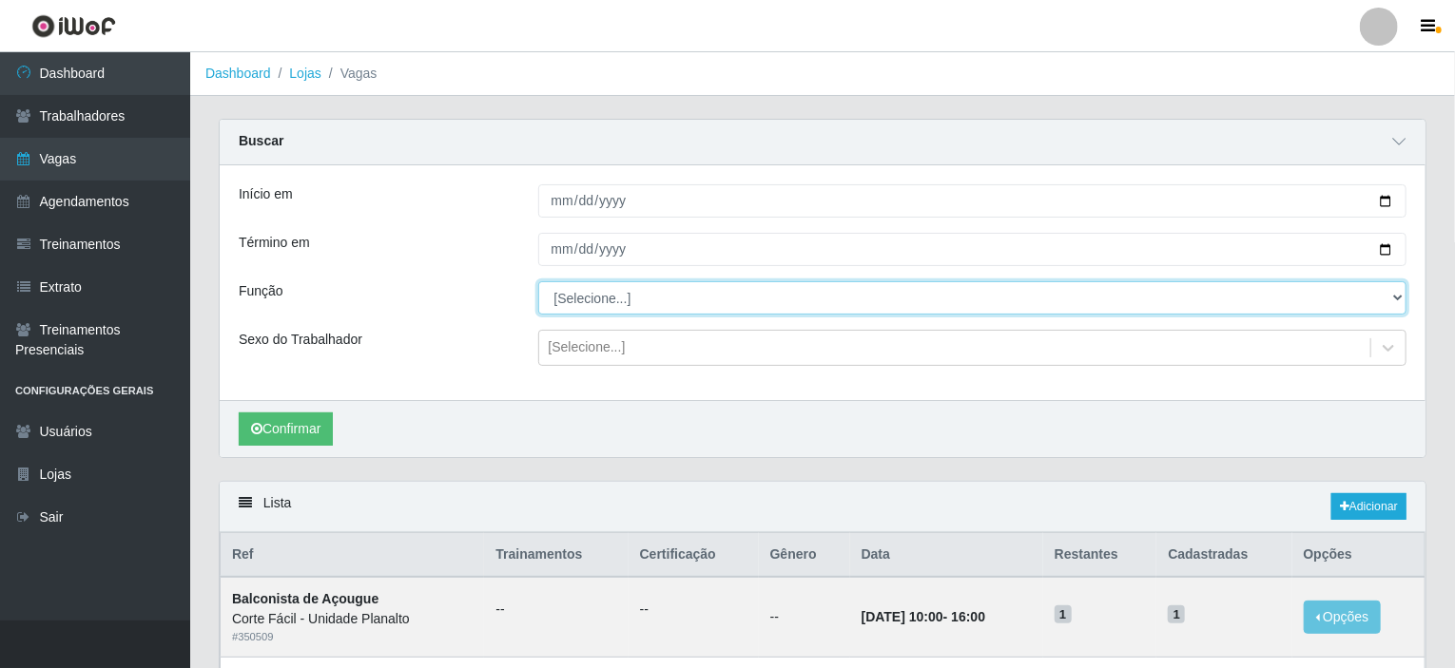
click at [726, 300] on select "[Selecione...] ASG ASG + ASG ++ Auxiliar de Estacionamento Auxiliar de Estacion…" at bounding box center [972, 297] width 869 height 33
click at [538, 281] on select "[Selecione...] ASG ASG + ASG ++ Auxiliar de Estacionamento Auxiliar de Estacion…" at bounding box center [972, 297] width 869 height 33
click at [711, 303] on select "[Selecione...] ASG ASG + ASG ++ Auxiliar de Estacionamento Auxiliar de Estacion…" at bounding box center [972, 297] width 869 height 33
select select "123"
click at [538, 281] on select "[Selecione...] ASG ASG + ASG ++ Auxiliar de Estacionamento Auxiliar de Estacion…" at bounding box center [972, 297] width 869 height 33
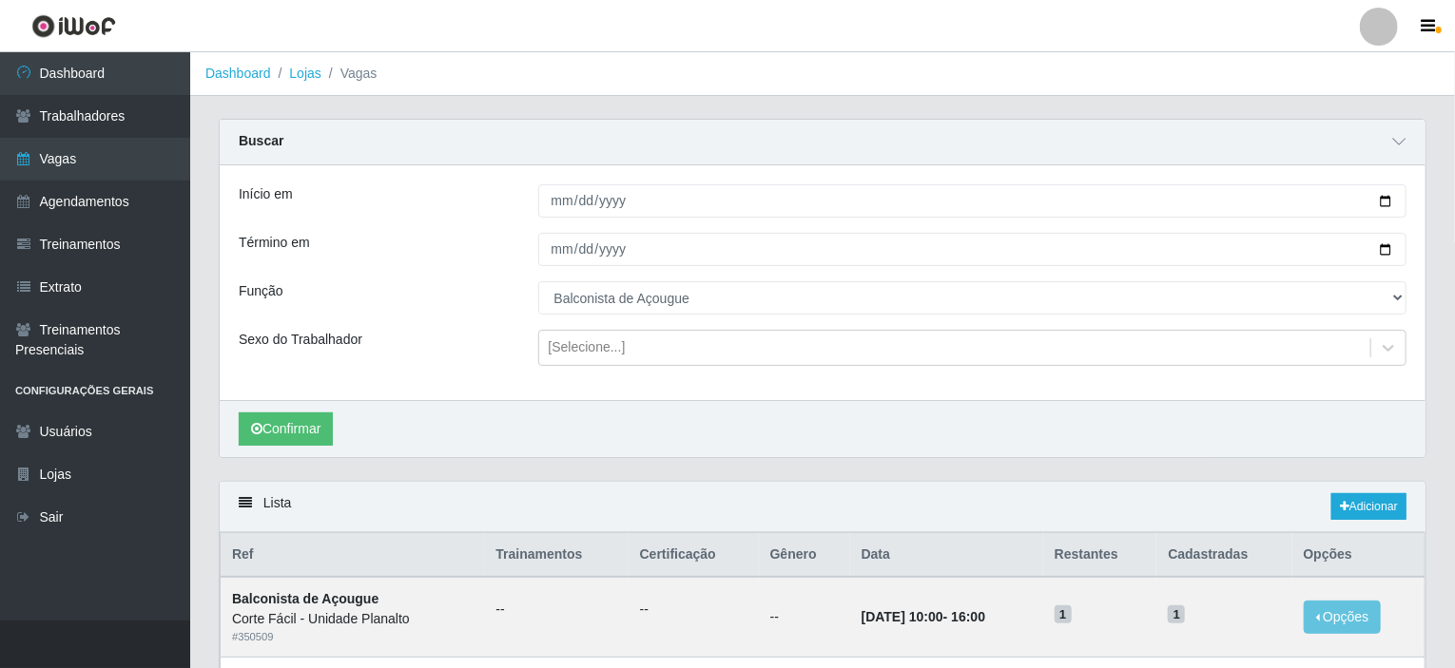
click at [306, 406] on div "Confirmar" at bounding box center [823, 428] width 1206 height 57
click at [301, 420] on button "Confirmar" at bounding box center [286, 429] width 94 height 33
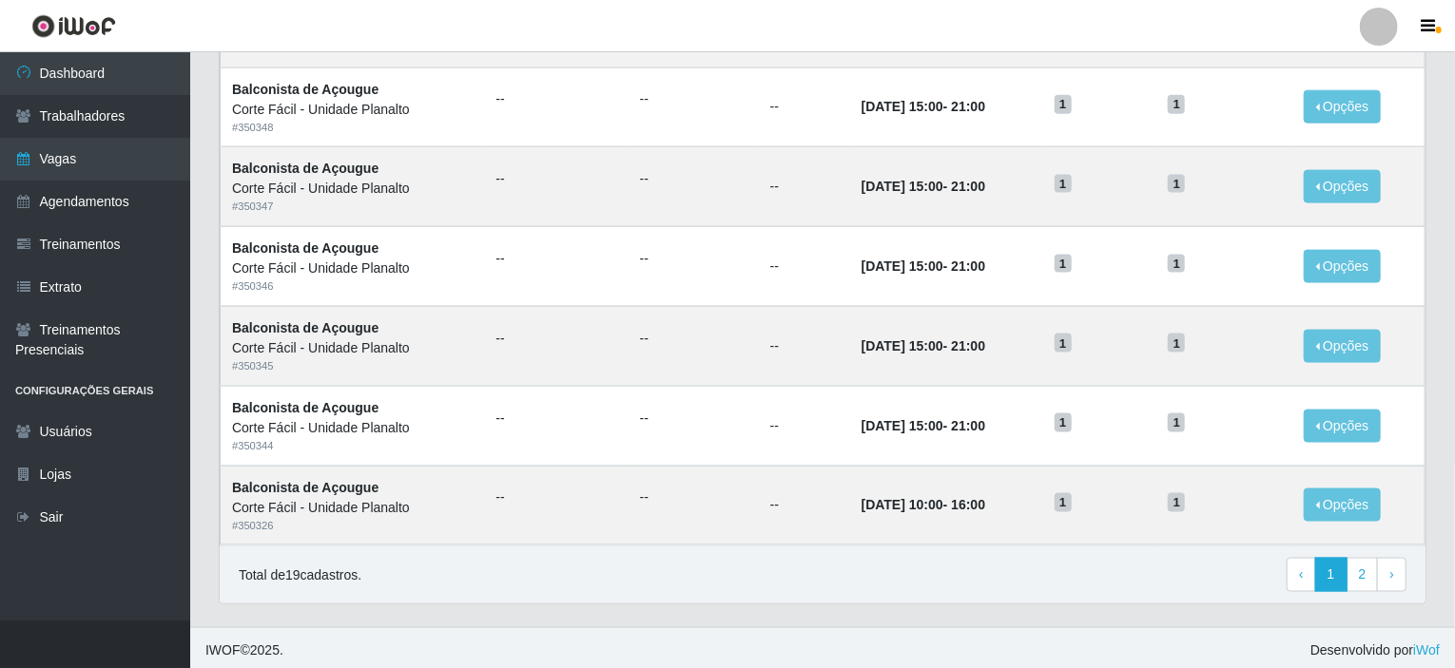
scroll to position [1228, 0]
click at [1373, 564] on link "2" at bounding box center [1362, 574] width 32 height 34
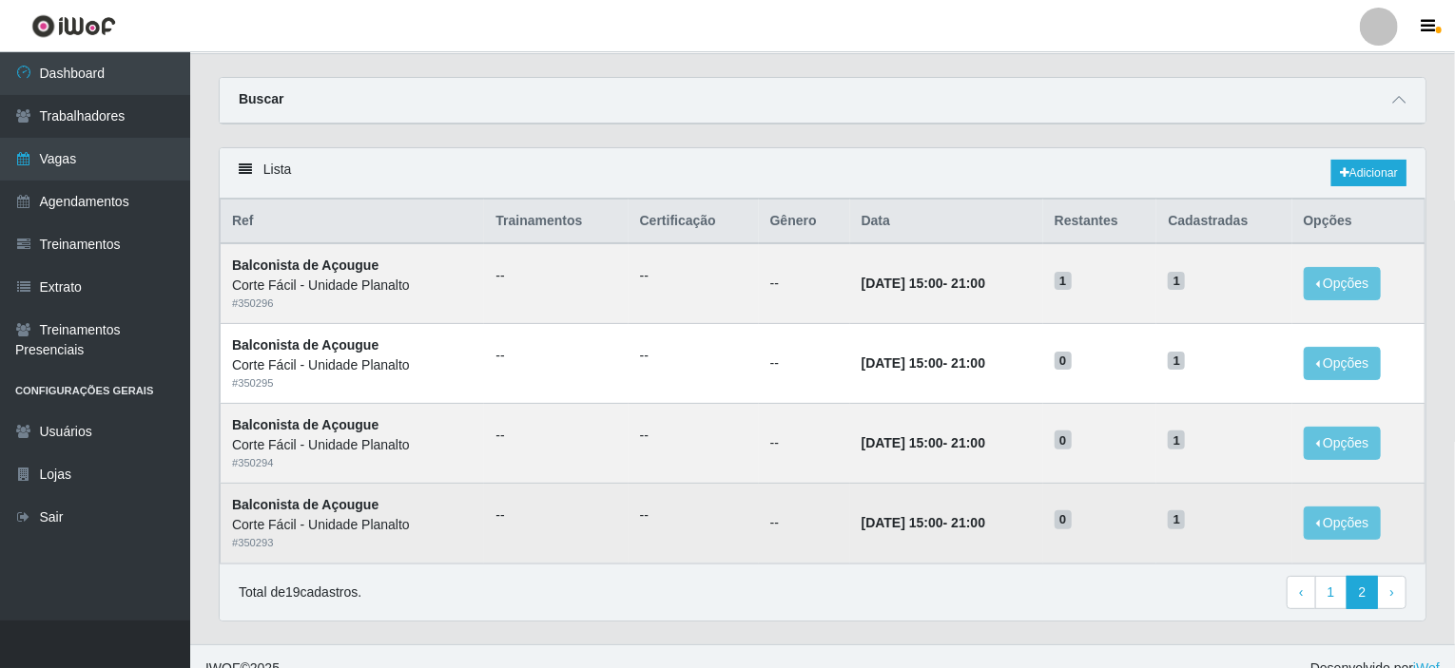
scroll to position [62, 0]
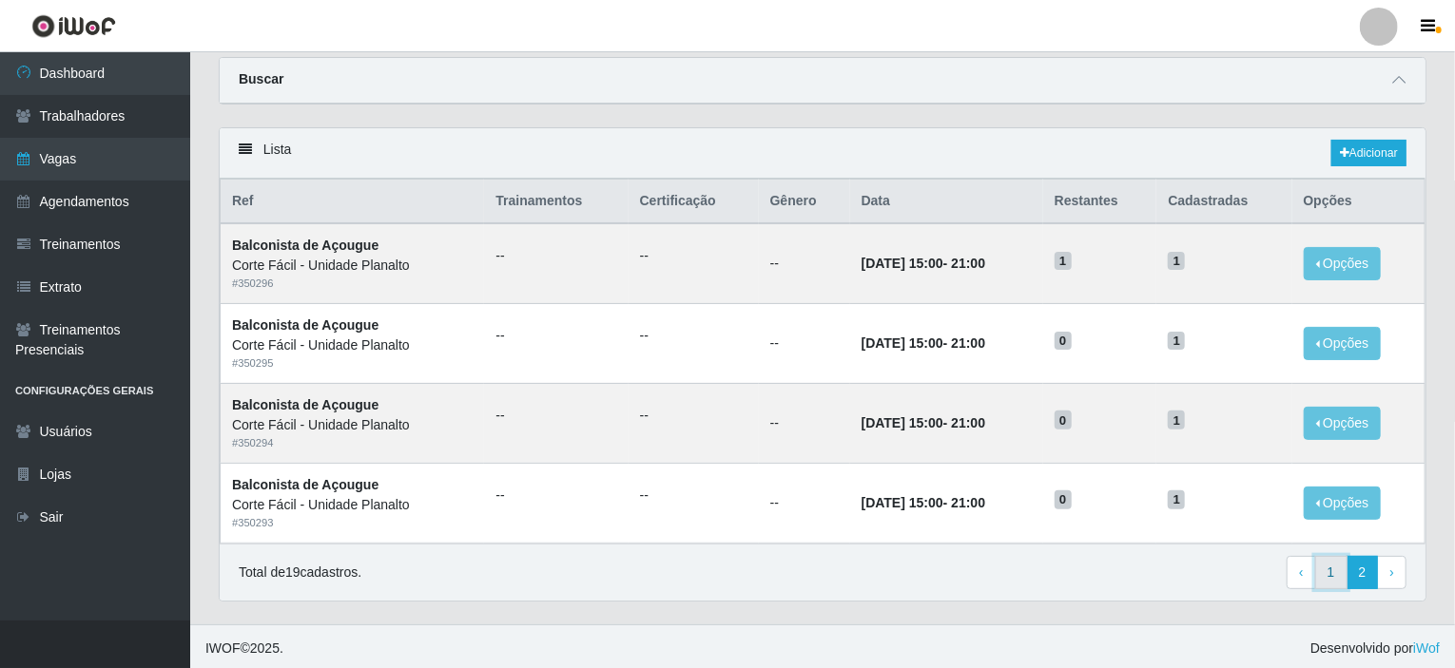
click at [1331, 566] on link "1" at bounding box center [1331, 573] width 32 height 34
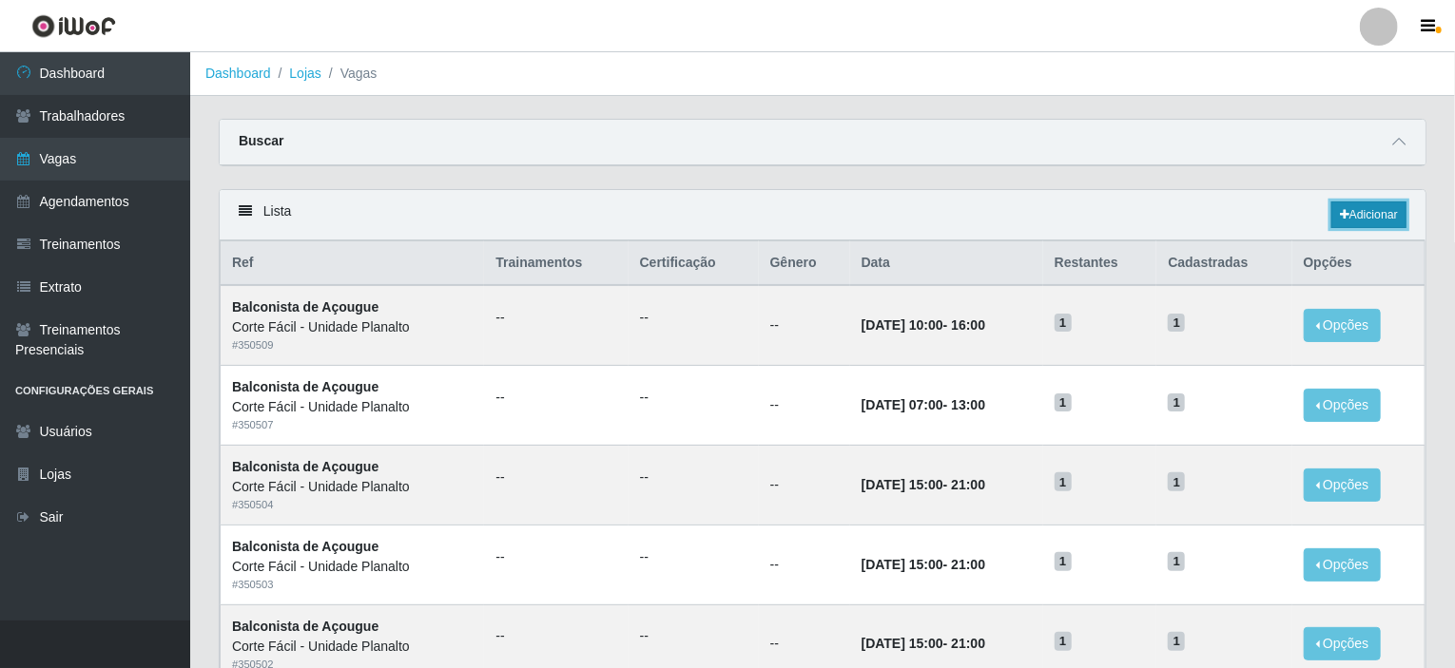
click at [1358, 207] on link "Adicionar" at bounding box center [1368, 215] width 75 height 27
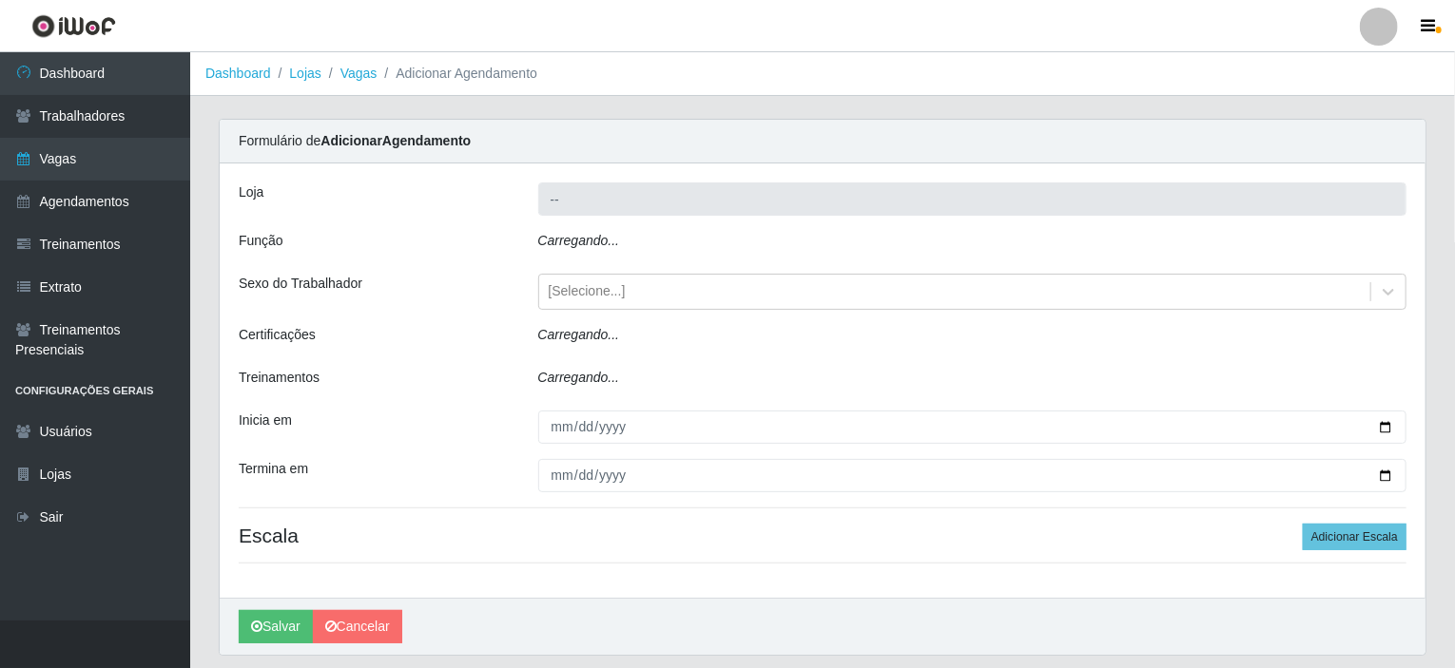
type input "Corte Fácil - Unidade Planalto"
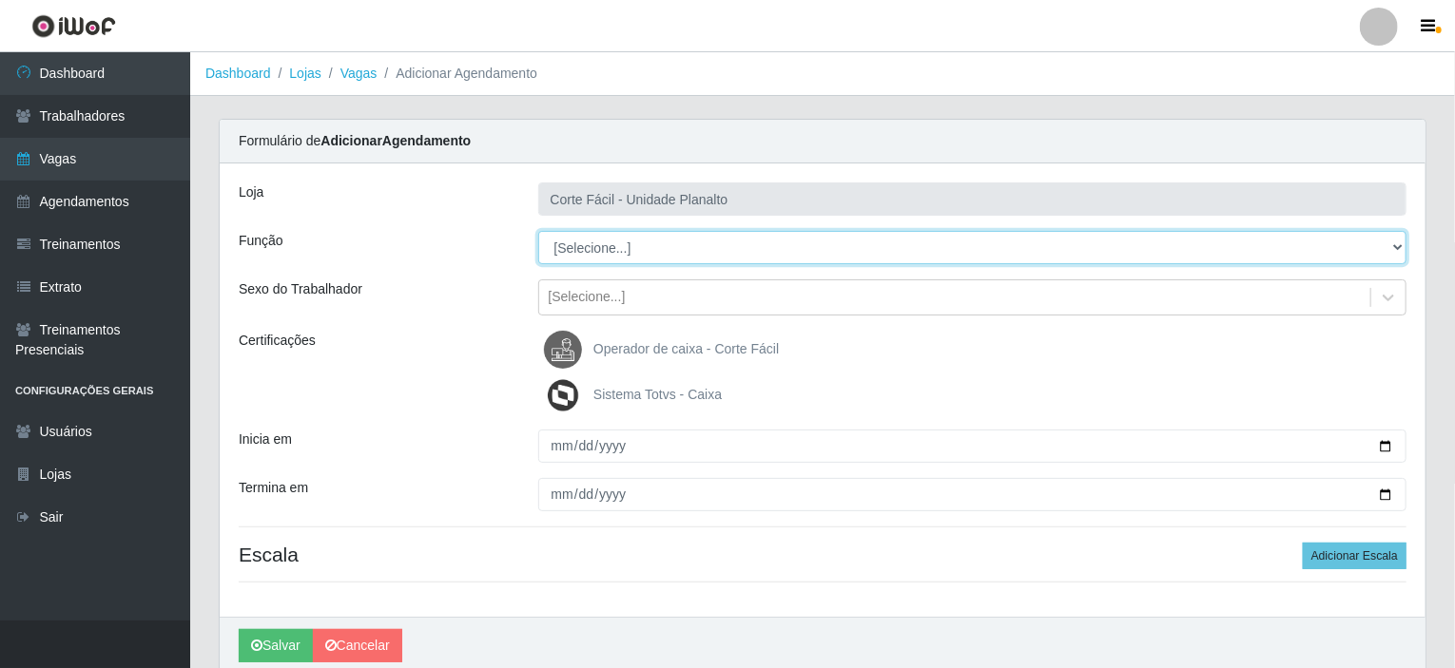
click at [621, 243] on select "[Selecione...] ASG ASG + ASG ++ Auxiliar de Estacionamento Auxiliar de Estacion…" at bounding box center [972, 247] width 869 height 33
select select "115"
click at [538, 231] on select "[Selecione...] ASG ASG + ASG ++ Auxiliar de Estacionamento Auxiliar de Estacion…" at bounding box center [972, 247] width 869 height 33
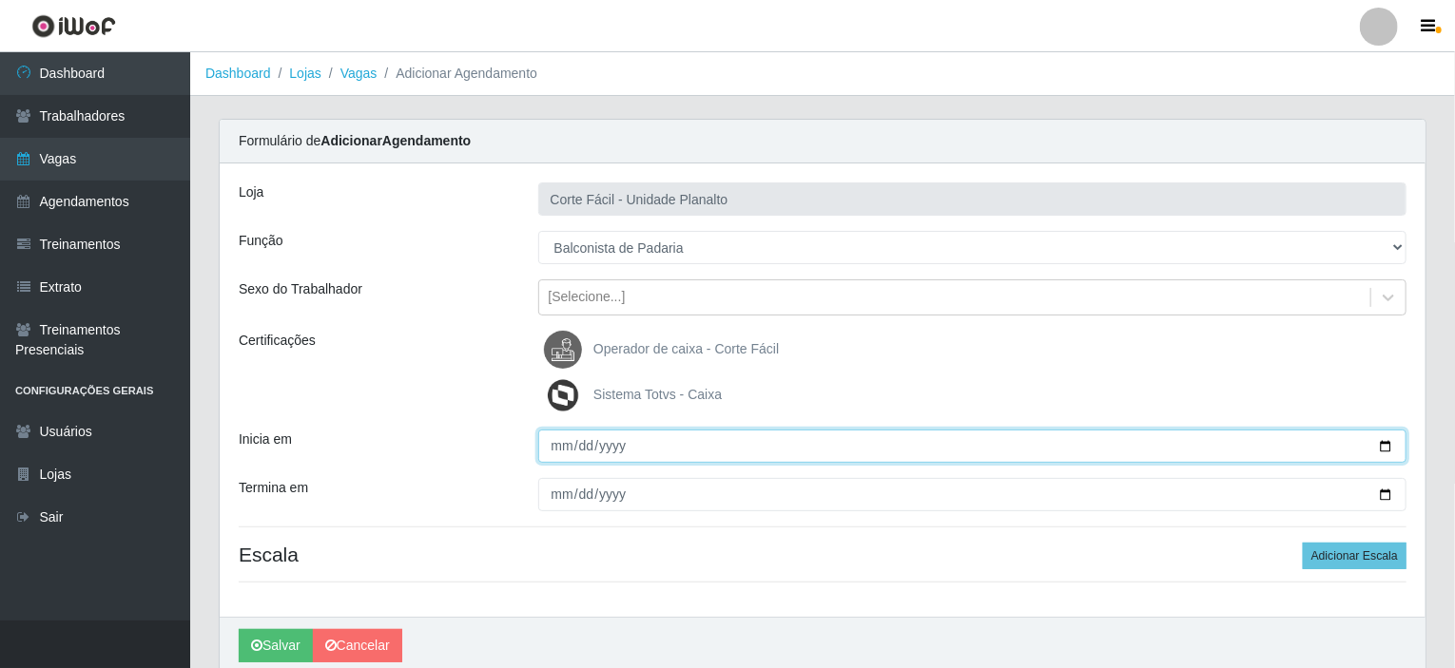
click at [751, 443] on input "Inicia em" at bounding box center [972, 446] width 869 height 33
click at [692, 450] on input "Inicia em" at bounding box center [972, 446] width 869 height 33
click at [1384, 450] on input "Inicia em" at bounding box center [972, 446] width 869 height 33
type input "[DATE]"
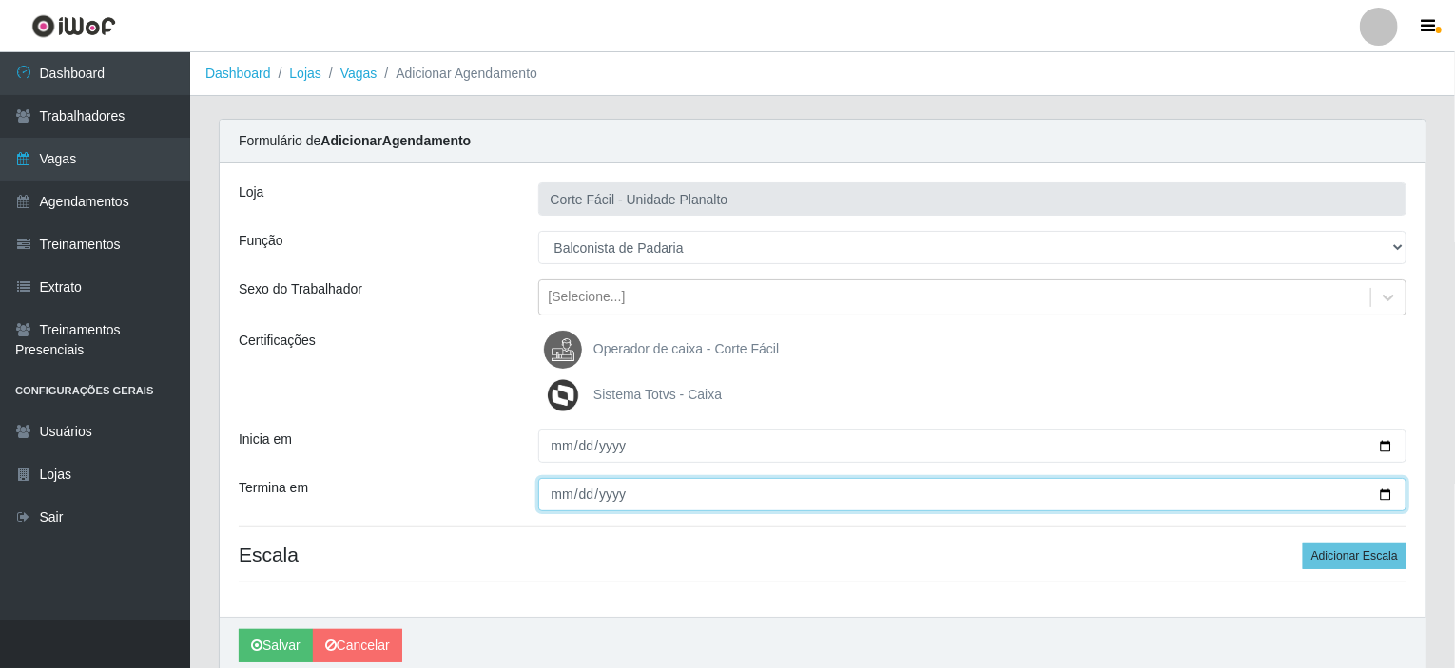
click at [1383, 490] on input "Termina em" at bounding box center [972, 494] width 869 height 33
type input "[DATE]"
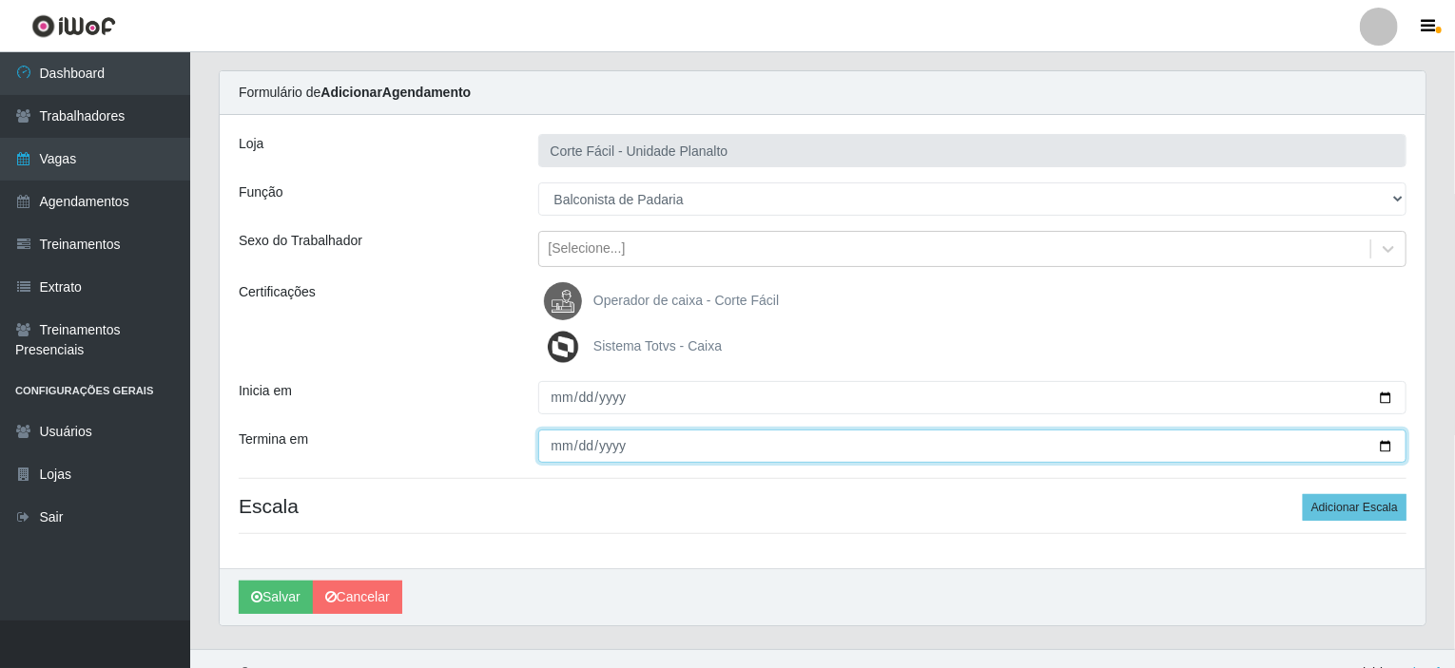
scroll to position [75, 0]
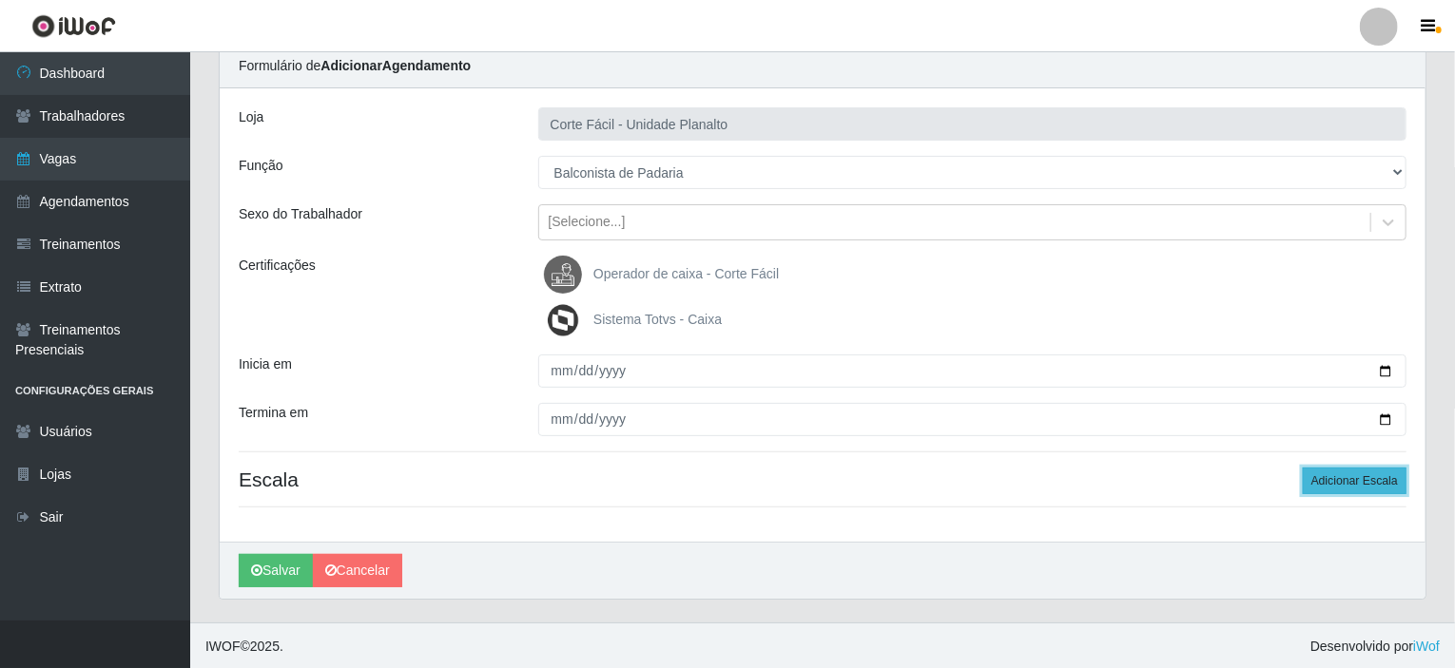
click at [1374, 479] on button "Adicionar Escala" at bounding box center [1355, 481] width 104 height 27
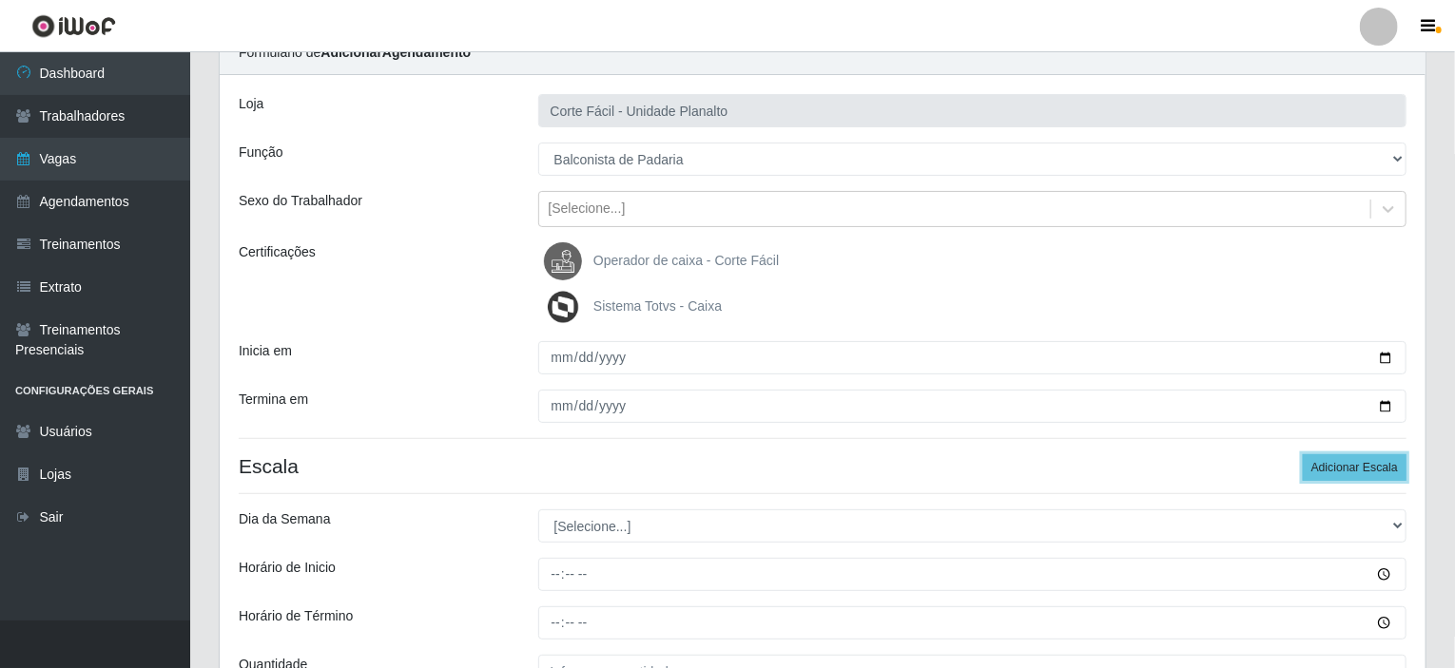
scroll to position [265, 0]
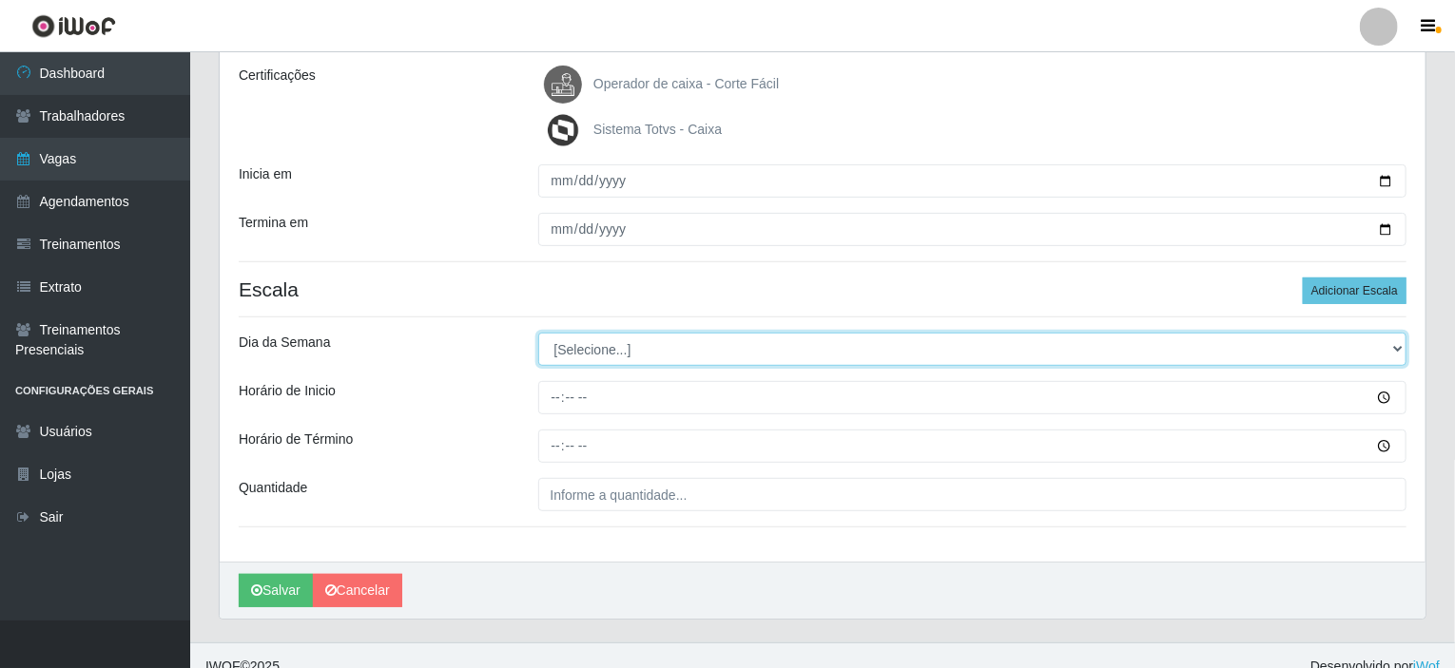
click at [624, 347] on select "[Selecione...] Segunda Terça Quarta Quinta Sexta Sábado Domingo" at bounding box center [972, 349] width 869 height 33
select select "0"
click at [538, 333] on select "[Selecione...] Segunda Terça Quarta Quinta Sexta Sábado Domingo" at bounding box center [972, 349] width 869 height 33
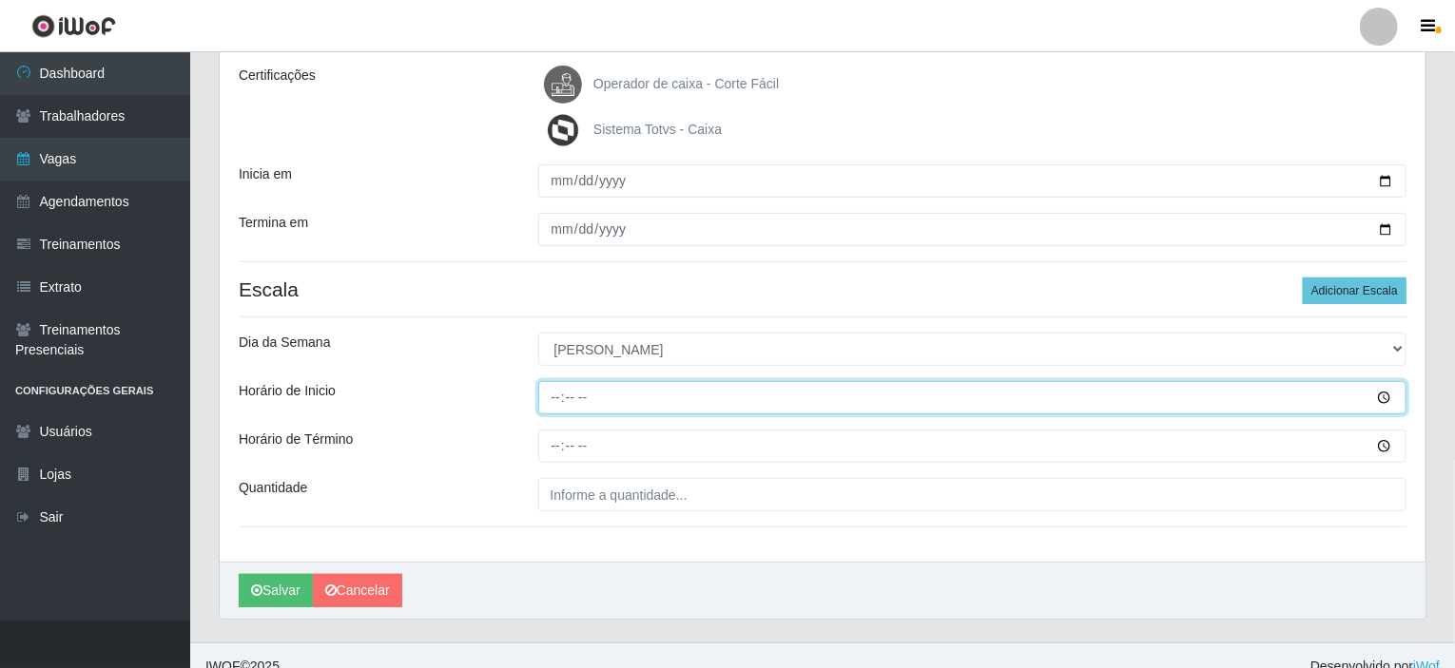
click at [551, 396] on input "Horário de Inicio" at bounding box center [972, 397] width 869 height 33
type input "08:00"
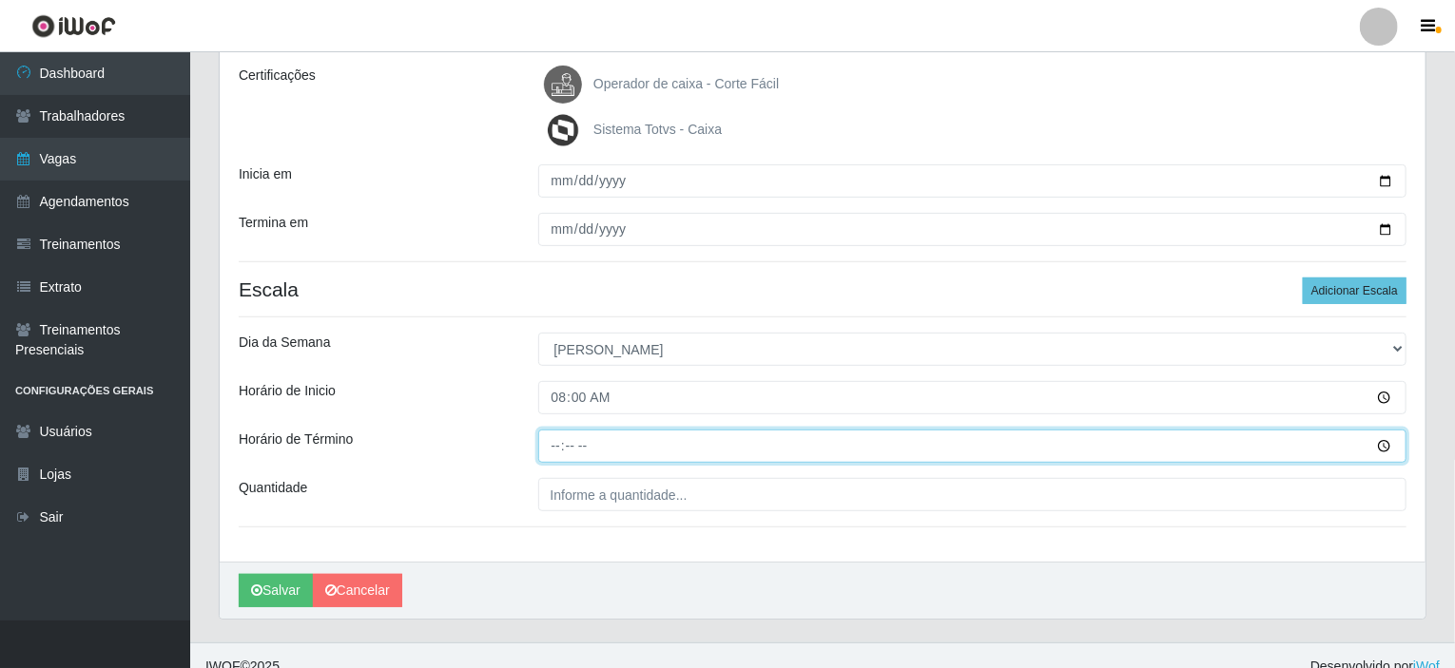
click at [551, 444] on input "Horário de Término" at bounding box center [972, 446] width 869 height 33
type input "14:00"
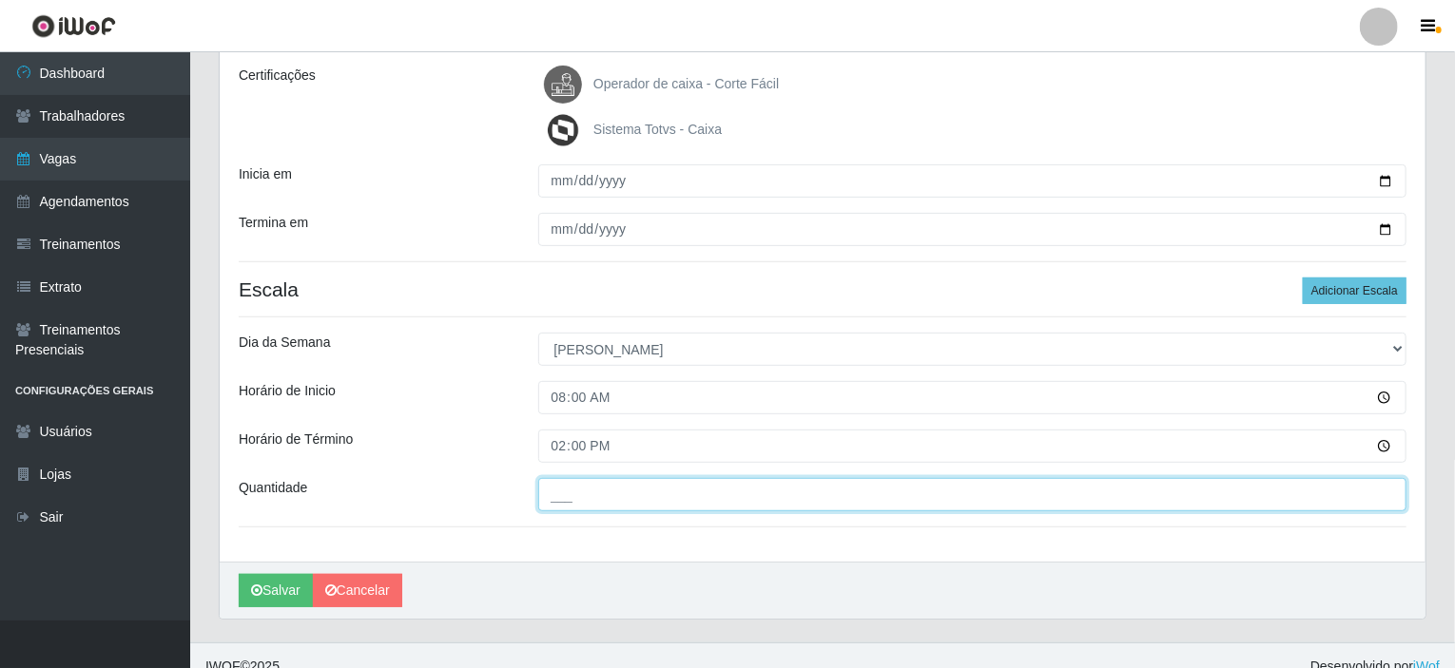
click at [579, 498] on input "___" at bounding box center [972, 494] width 869 height 33
type input "001"
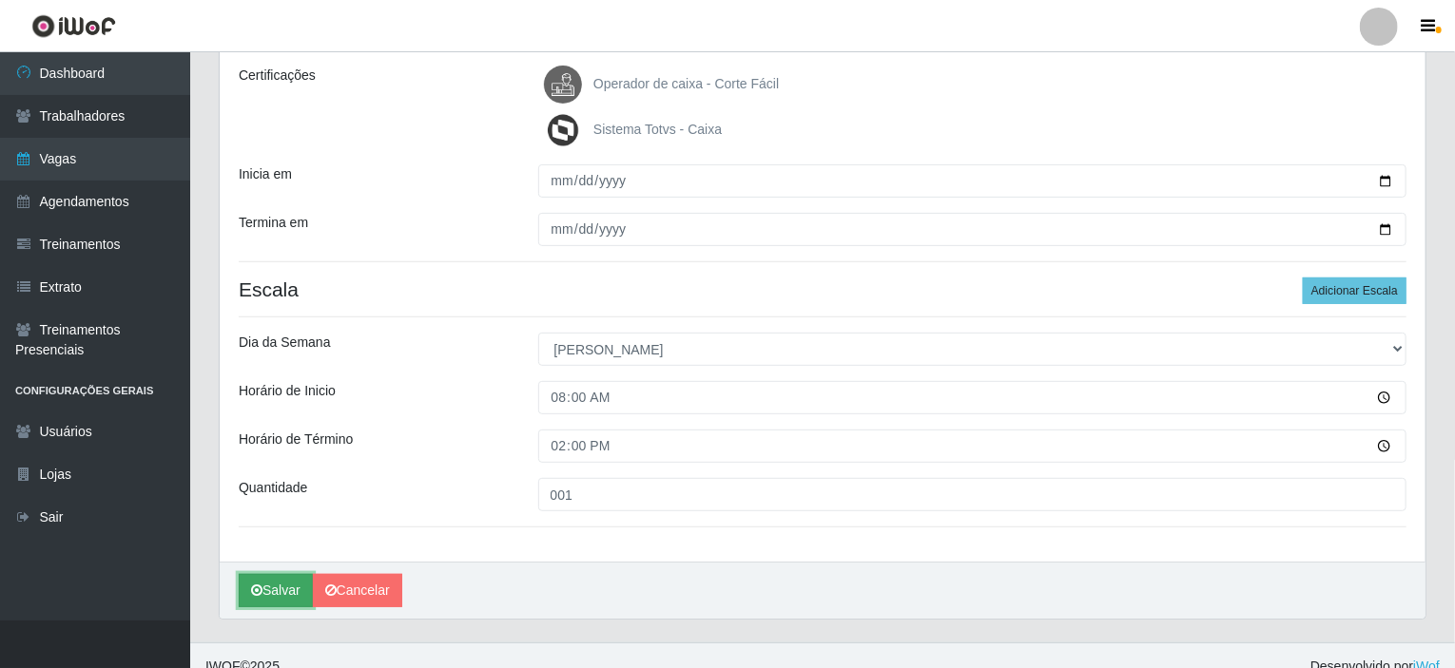
click at [270, 593] on button "Salvar" at bounding box center [276, 590] width 74 height 33
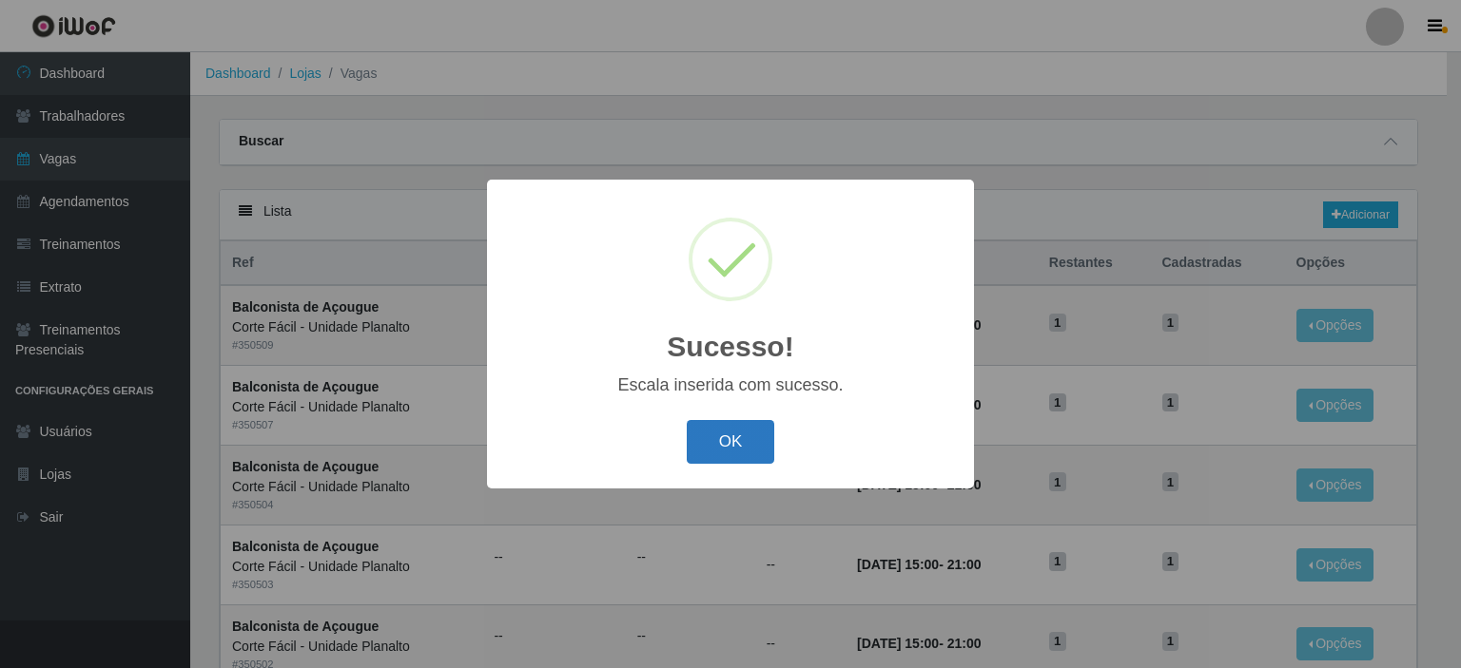
click at [702, 444] on button "OK" at bounding box center [731, 442] width 88 height 45
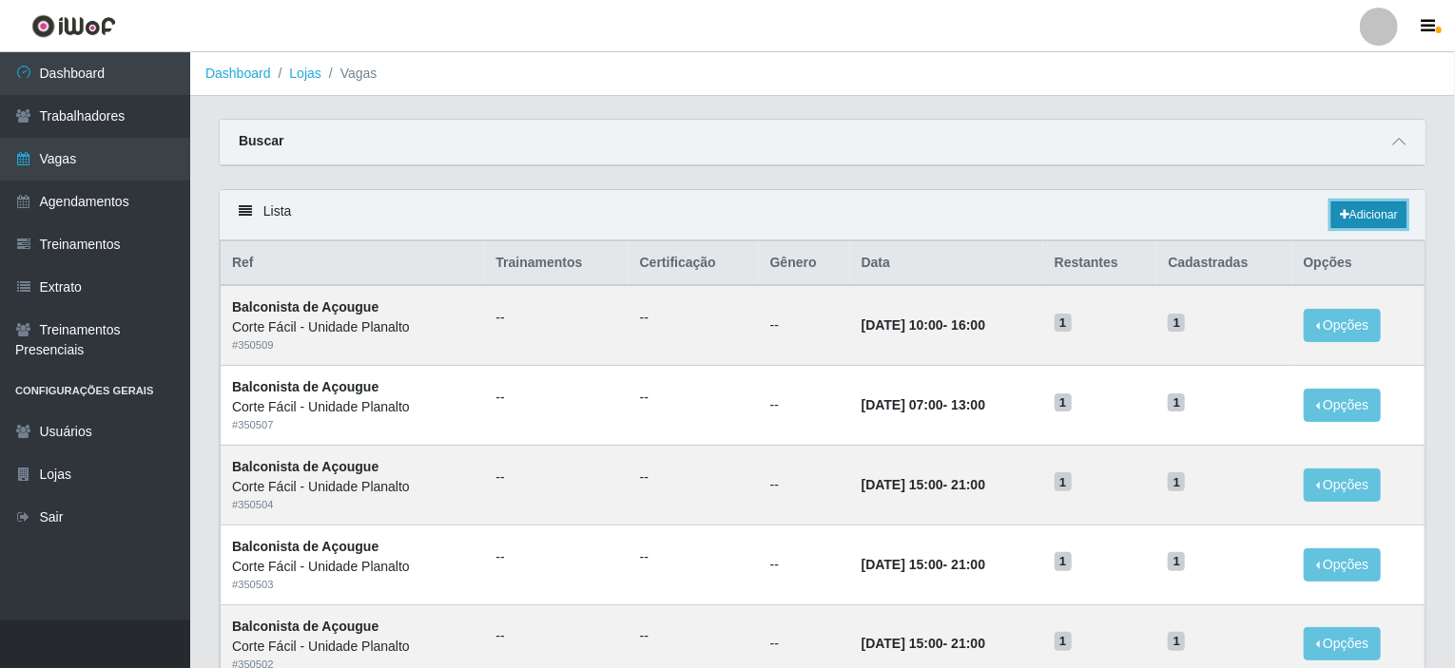
click at [1380, 213] on link "Adicionar" at bounding box center [1368, 215] width 75 height 27
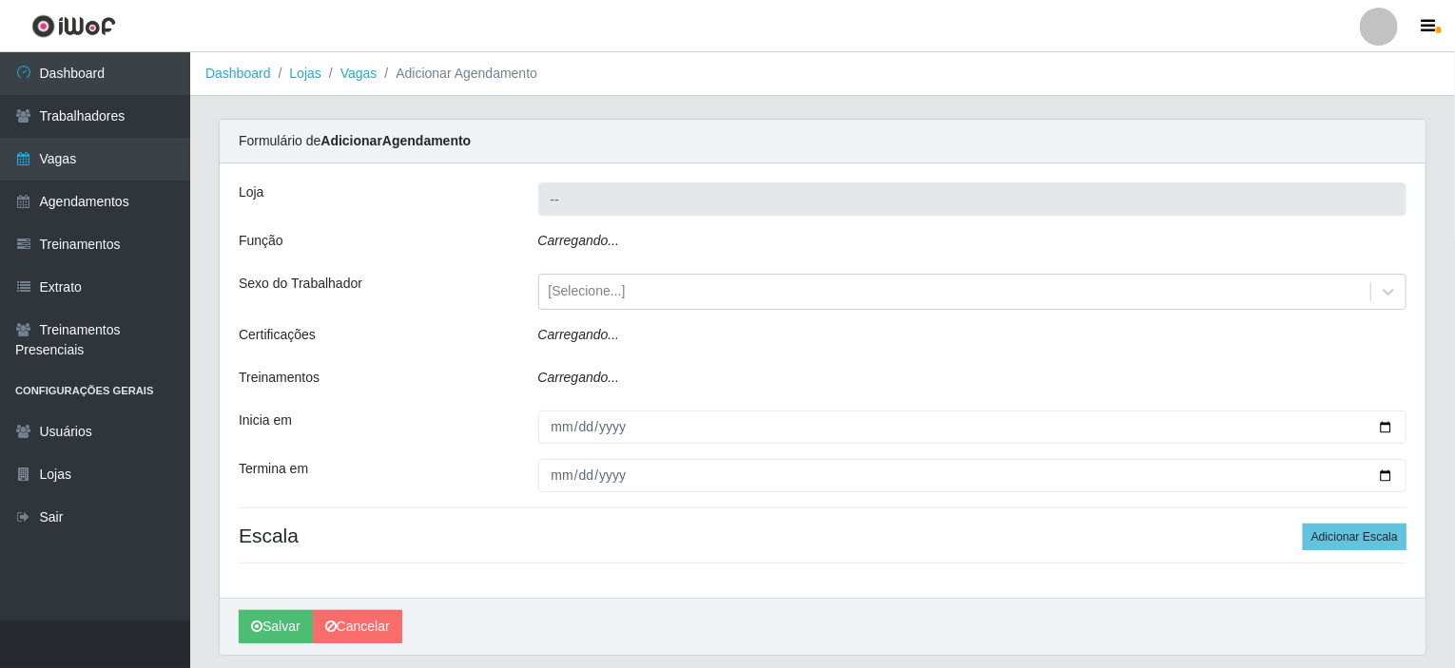
type input "Corte Fácil - Unidade Planalto"
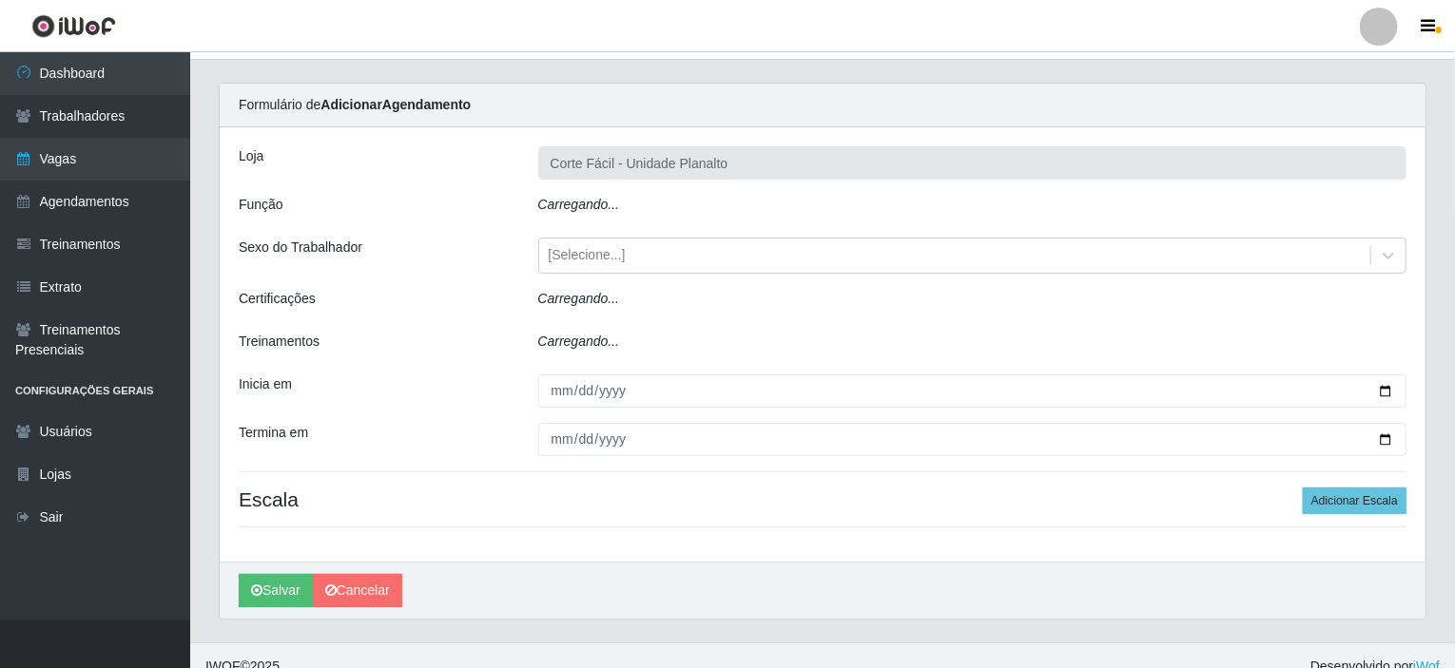
scroll to position [56, 0]
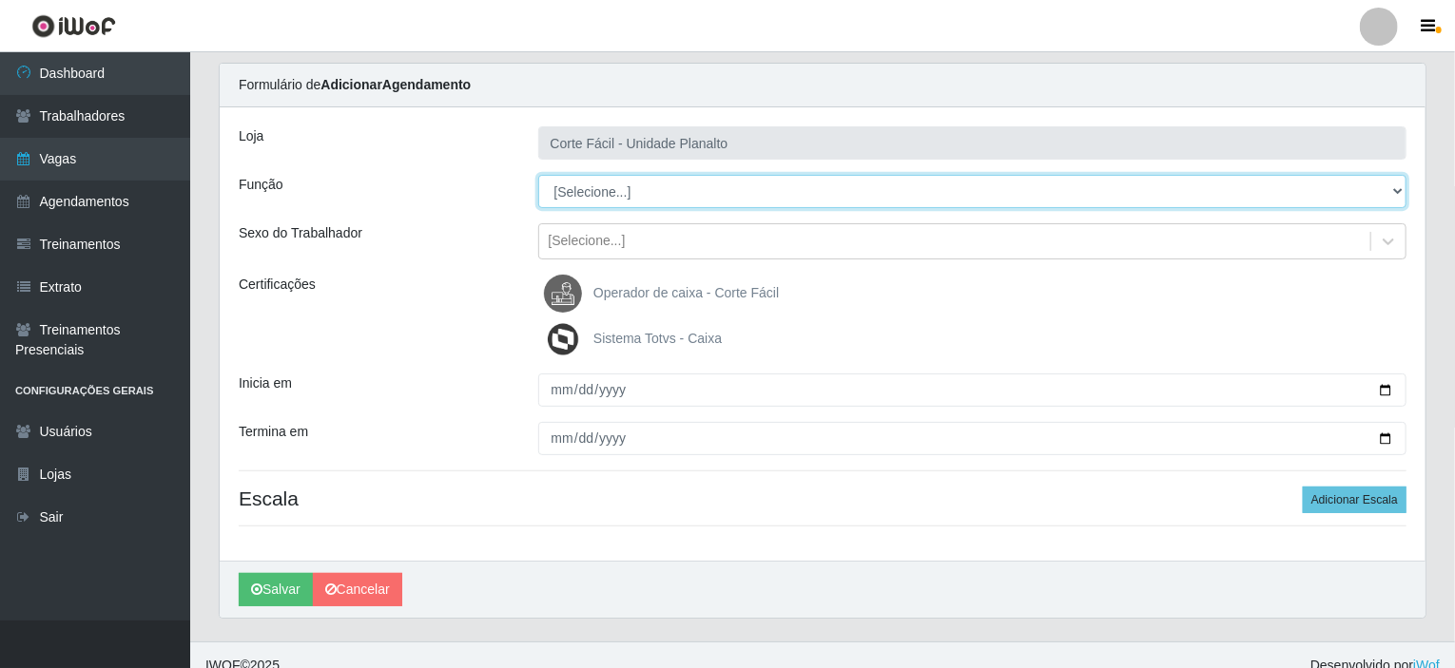
click at [629, 196] on select "[Selecione...] ASG ASG + ASG ++ Auxiliar de Estacionamento Auxiliar de Estacion…" at bounding box center [972, 191] width 869 height 33
select select "115"
click at [538, 175] on select "[Selecione...] ASG ASG + ASG ++ Auxiliar de Estacionamento Auxiliar de Estacion…" at bounding box center [972, 191] width 869 height 33
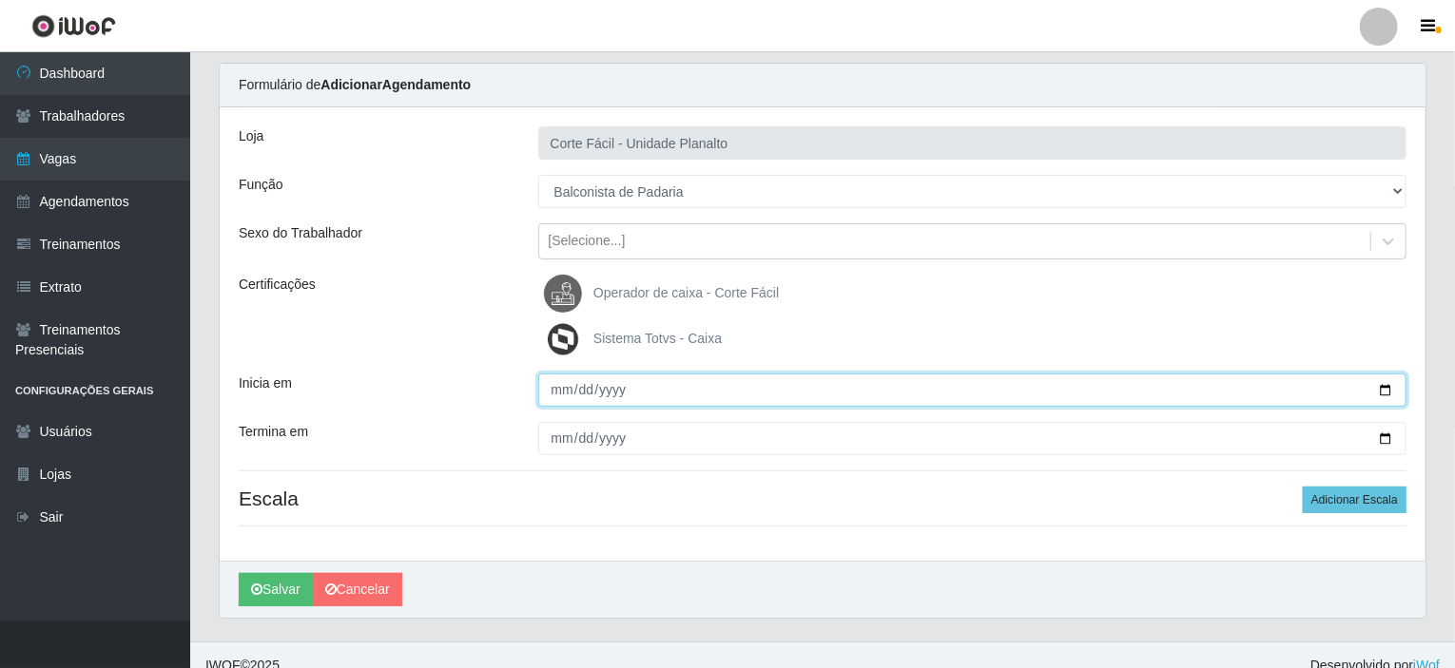
click at [1387, 385] on input "Inicia em" at bounding box center [972, 390] width 869 height 33
type input "[DATE]"
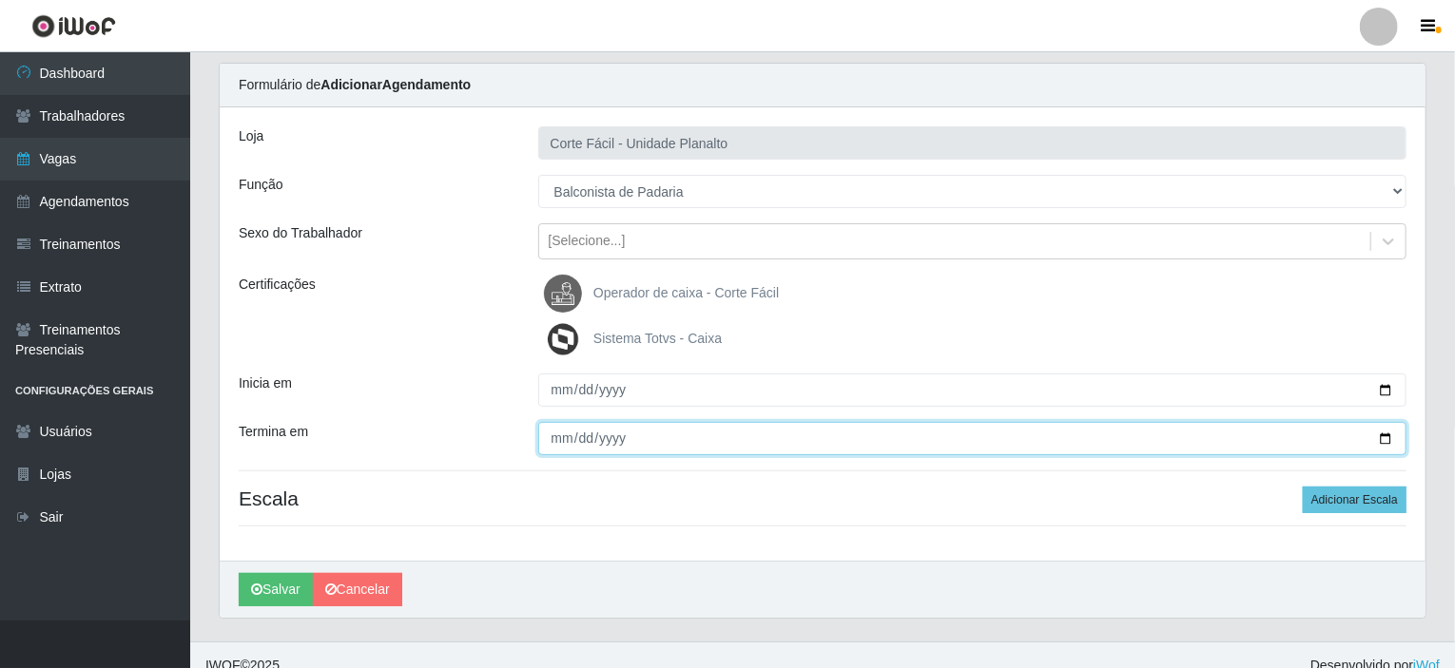
click at [1391, 435] on input "Termina em" at bounding box center [972, 438] width 869 height 33
type input "[DATE]"
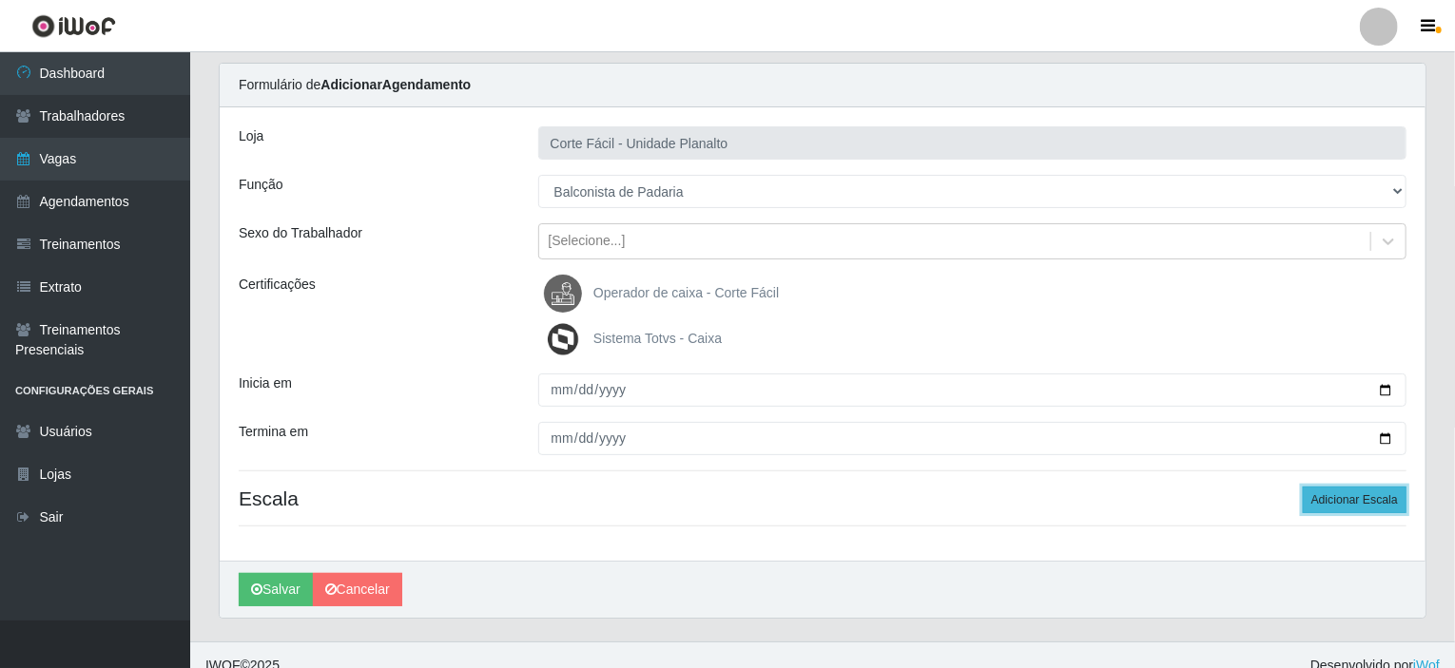
click at [1400, 490] on button "Adicionar Escala" at bounding box center [1355, 500] width 104 height 27
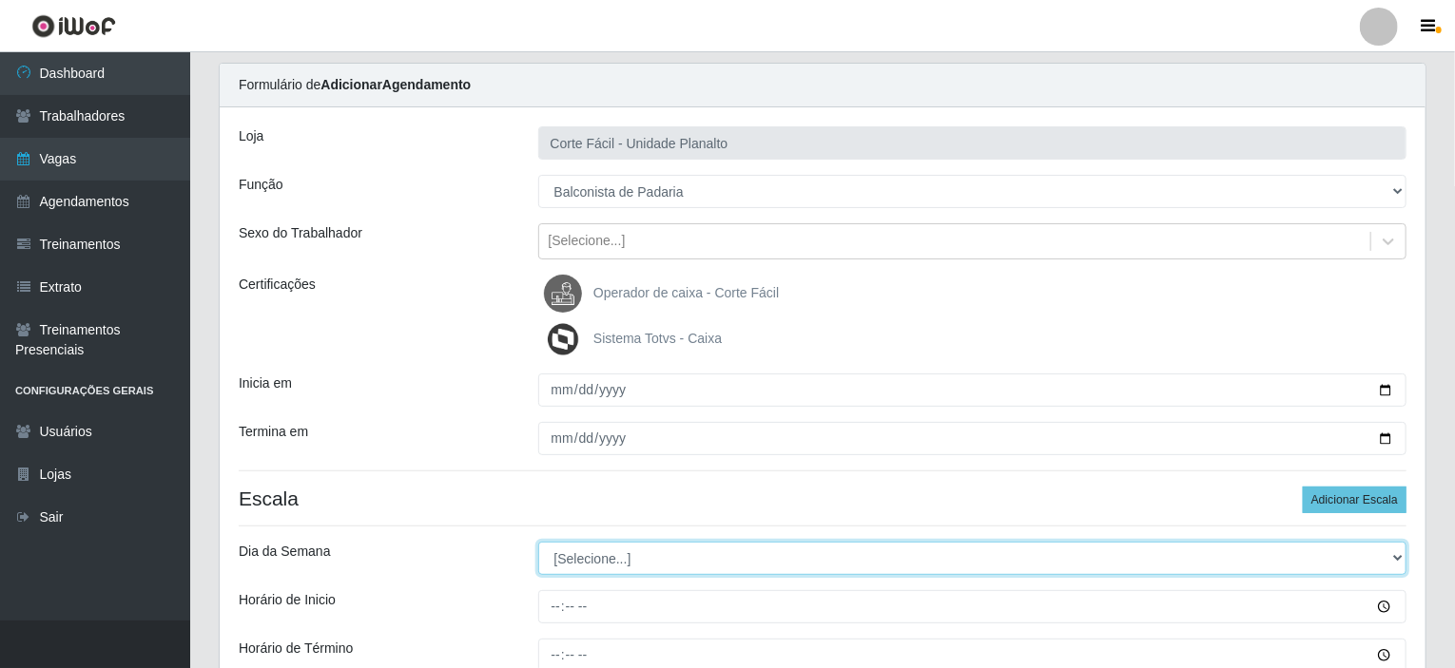
click at [633, 548] on select "[Selecione...] Segunda Terça Quarta Quinta Sexta Sábado Domingo" at bounding box center [972, 558] width 869 height 33
select select "0"
click at [538, 542] on select "[Selecione...] Segunda Terça Quarta Quinta Sexta Sábado Domingo" at bounding box center [972, 558] width 869 height 33
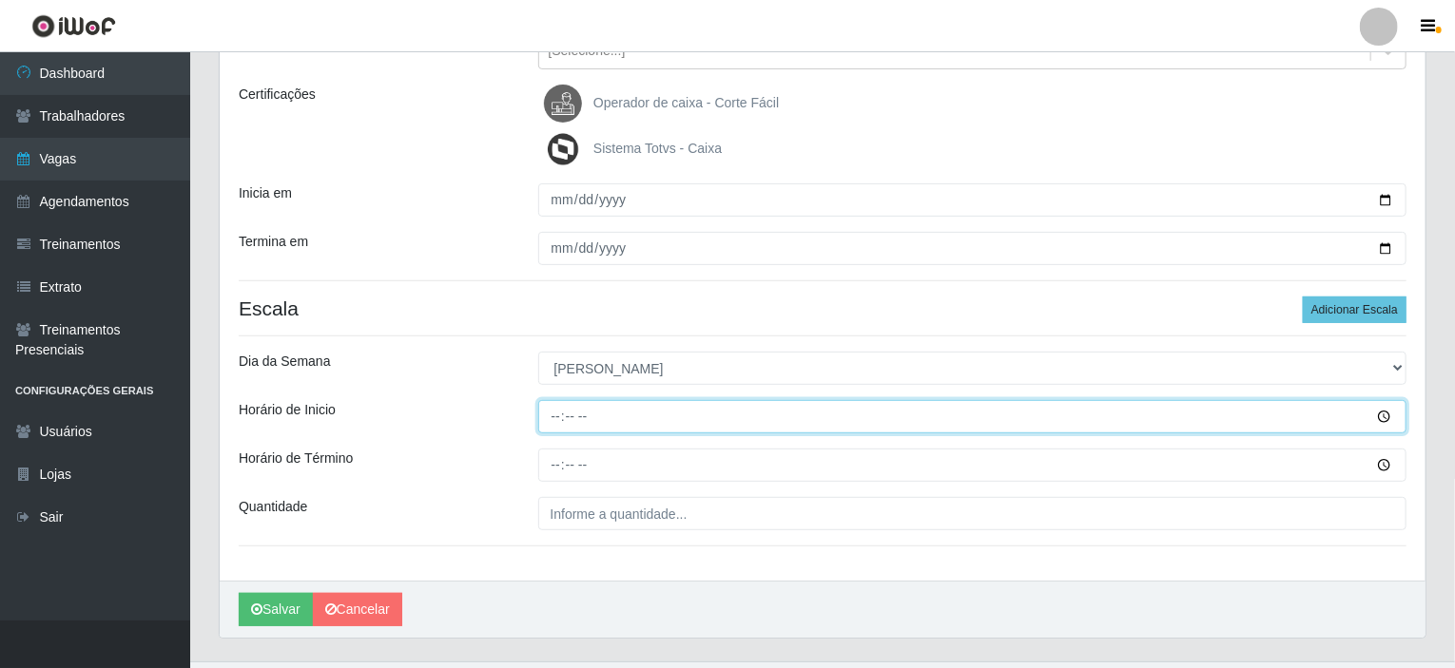
click at [551, 414] on input "Horário de Inicio" at bounding box center [972, 416] width 869 height 33
type input "08:00"
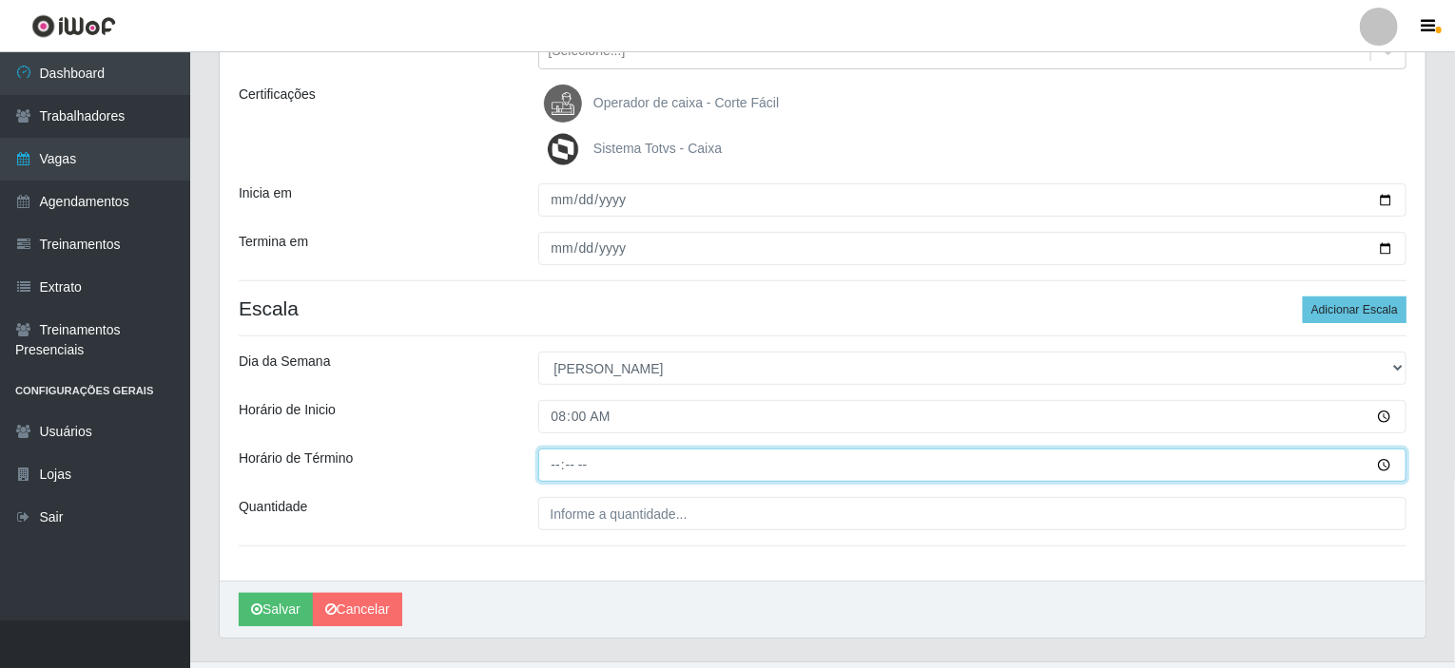
click at [555, 459] on input "Horário de Término" at bounding box center [972, 465] width 869 height 33
type input "14:00"
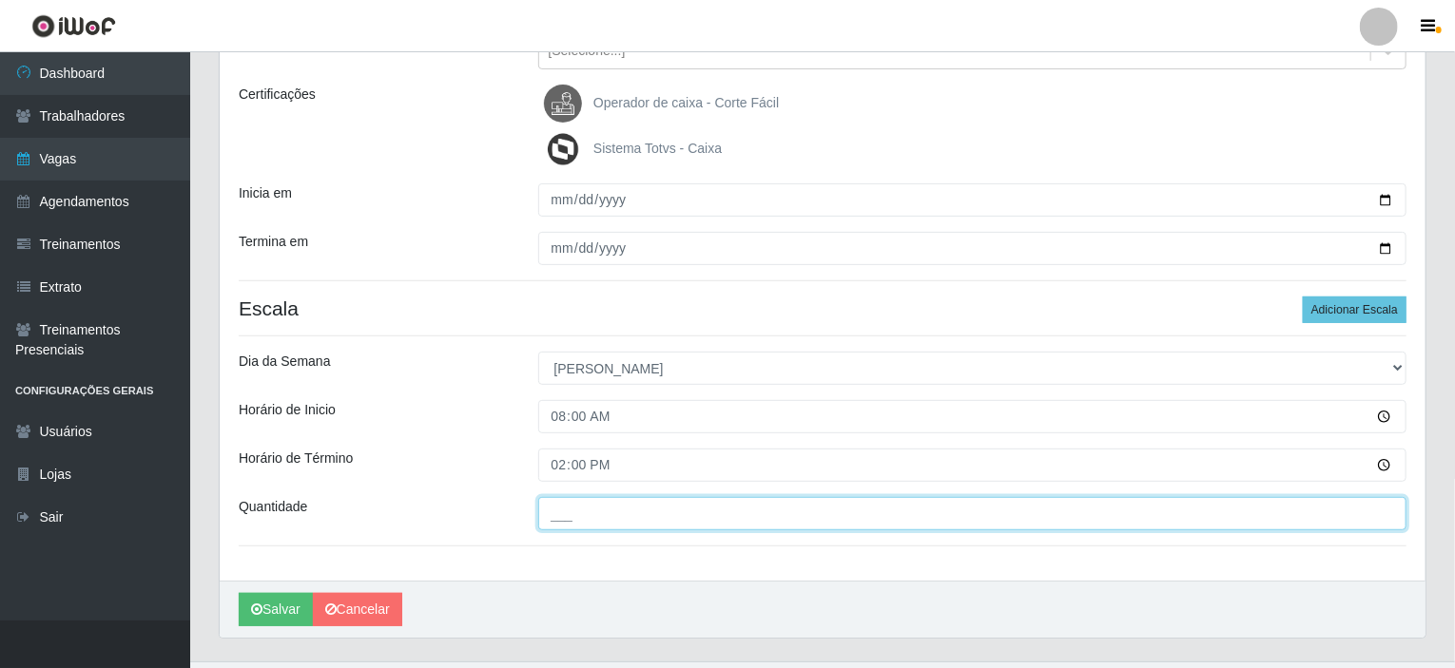
click at [586, 513] on input "___" at bounding box center [972, 513] width 869 height 33
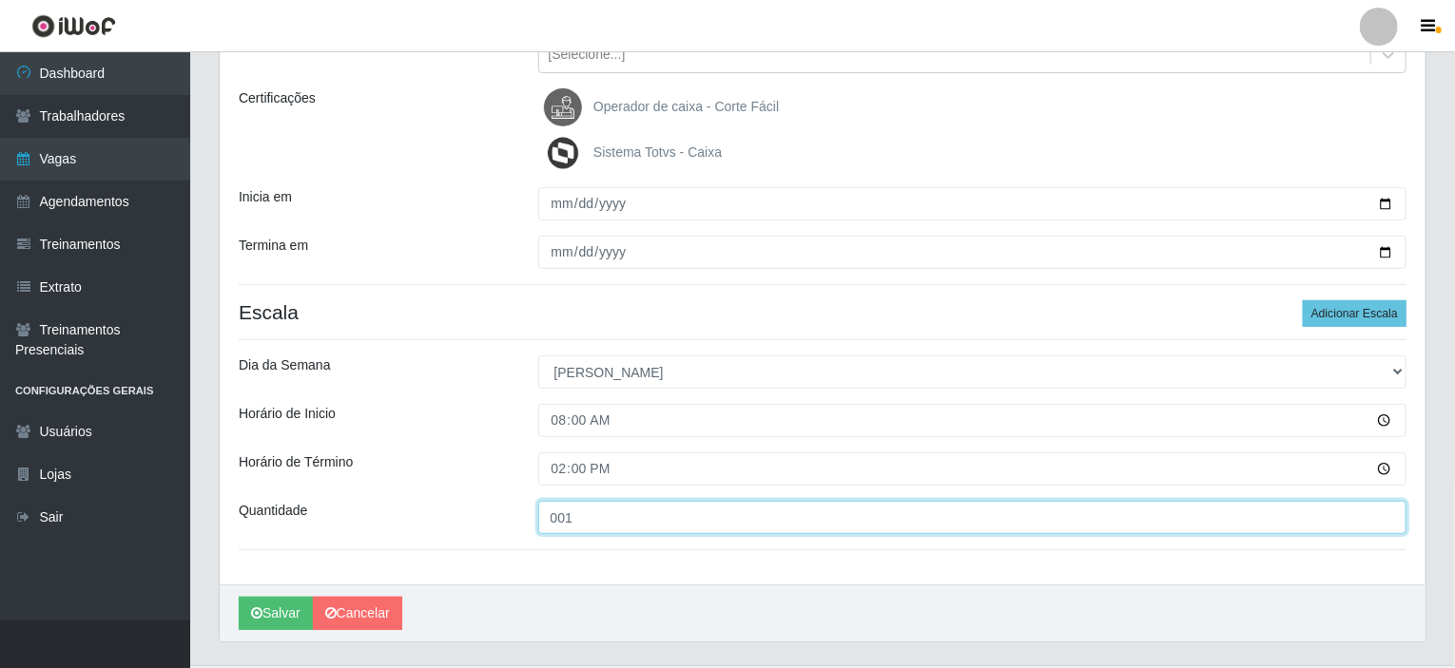
scroll to position [285, 0]
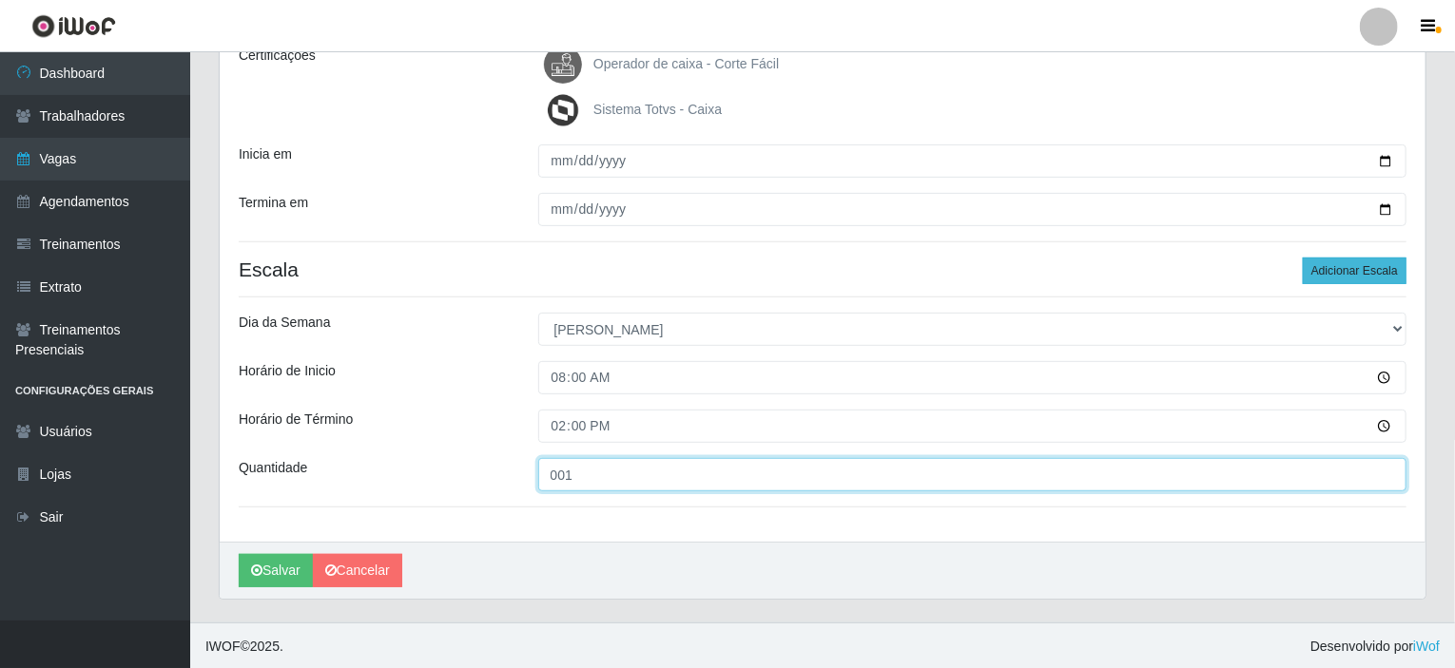
type input "001"
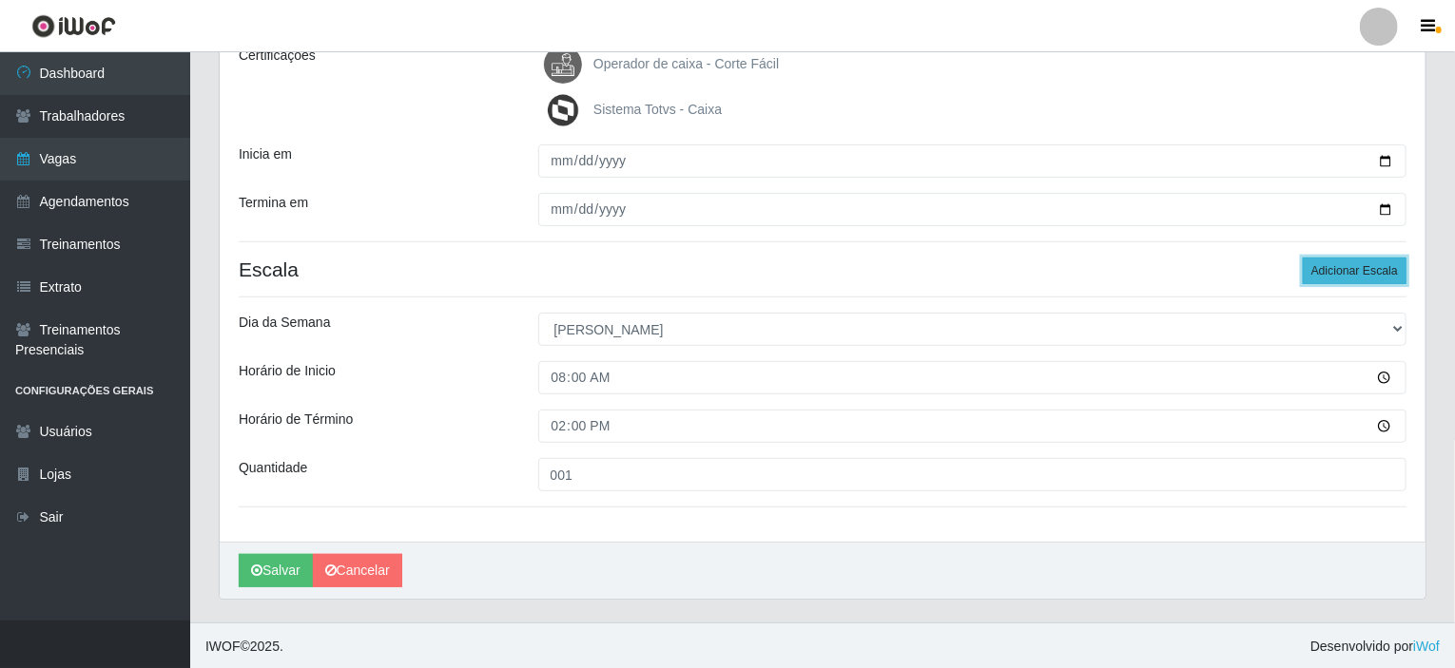
click at [1344, 270] on button "Adicionar Escala" at bounding box center [1355, 271] width 104 height 27
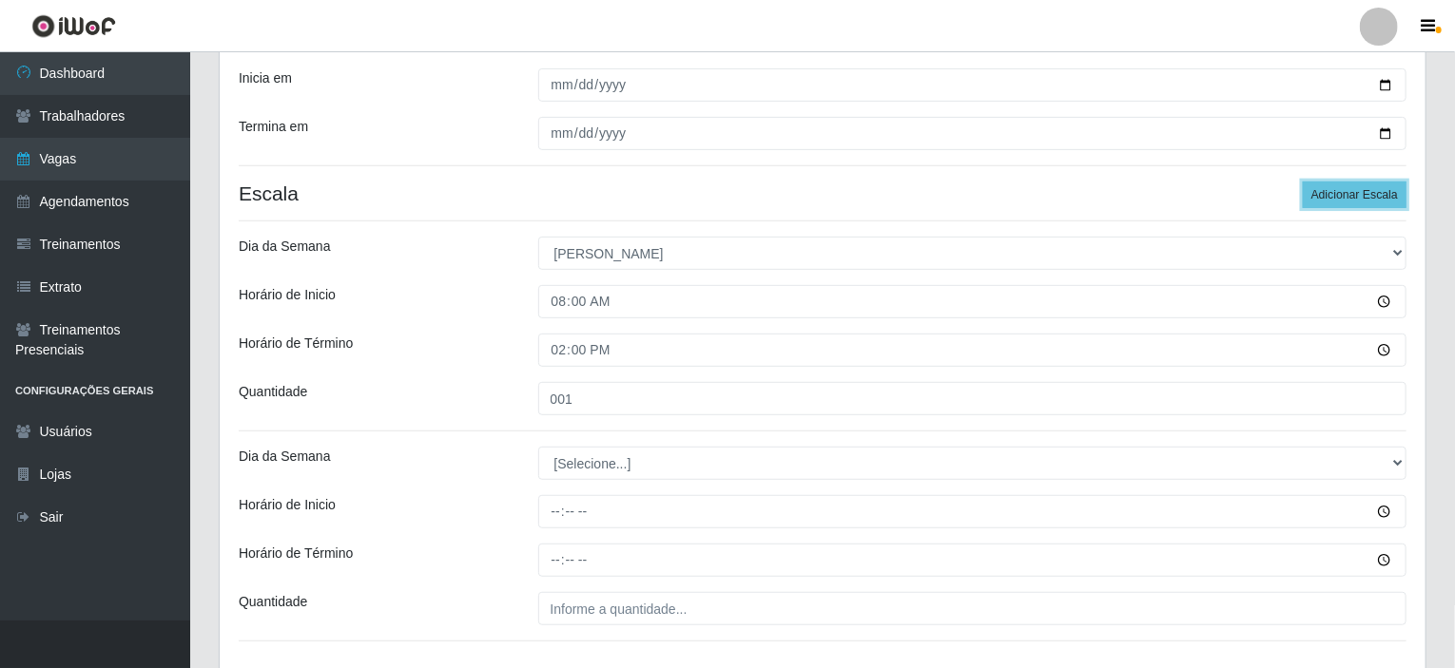
scroll to position [475, 0]
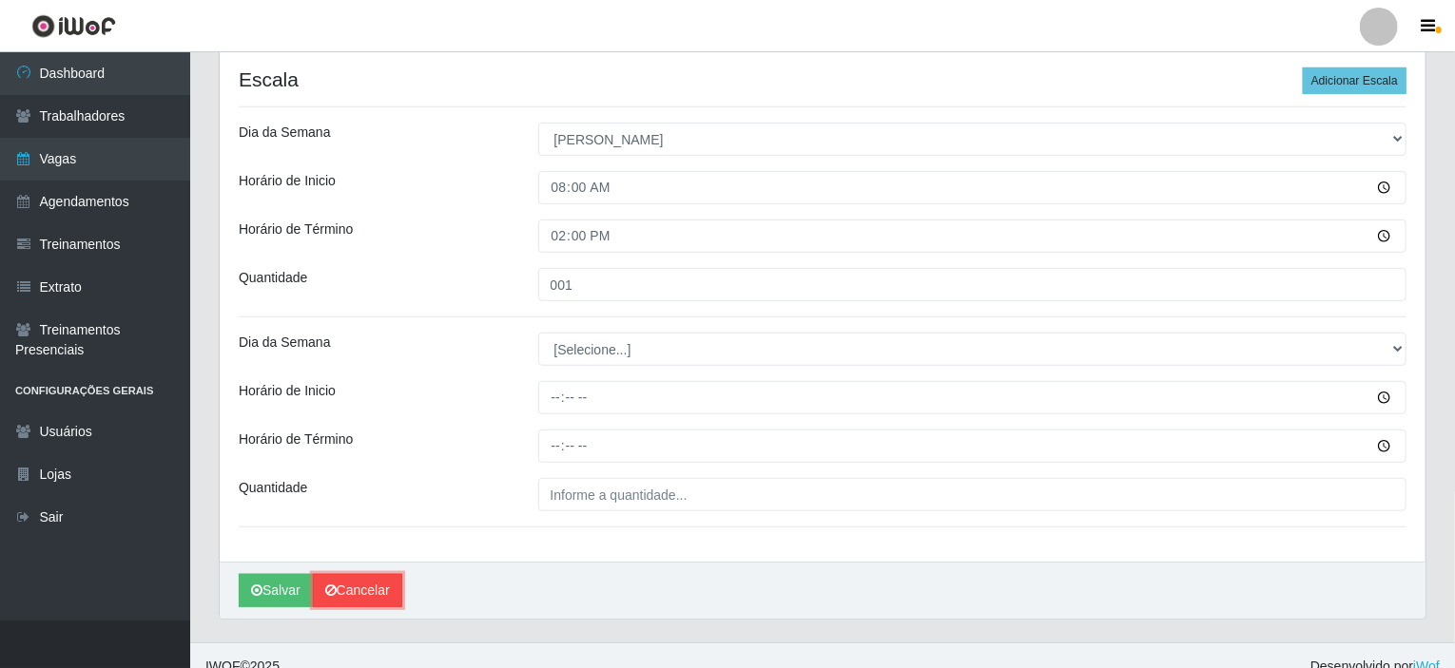
click at [359, 589] on link "Cancelar" at bounding box center [357, 590] width 89 height 33
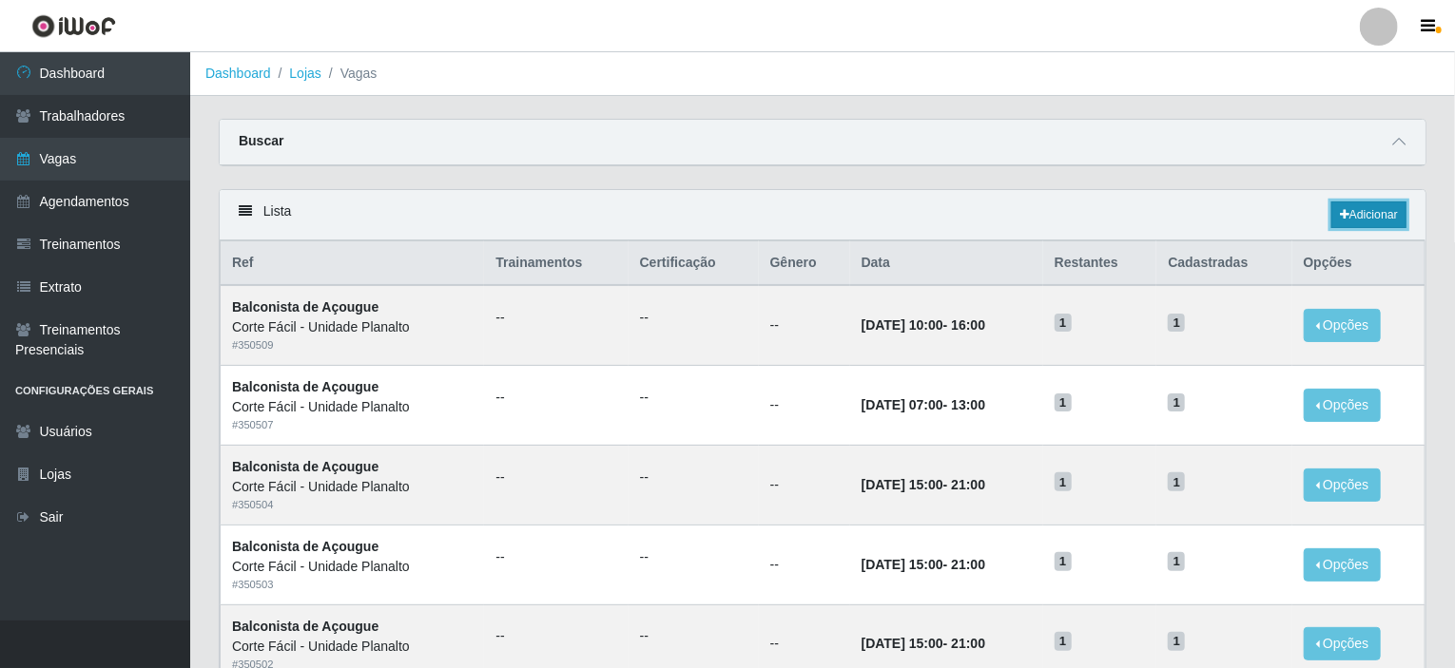
click at [1377, 212] on link "Adicionar" at bounding box center [1368, 215] width 75 height 27
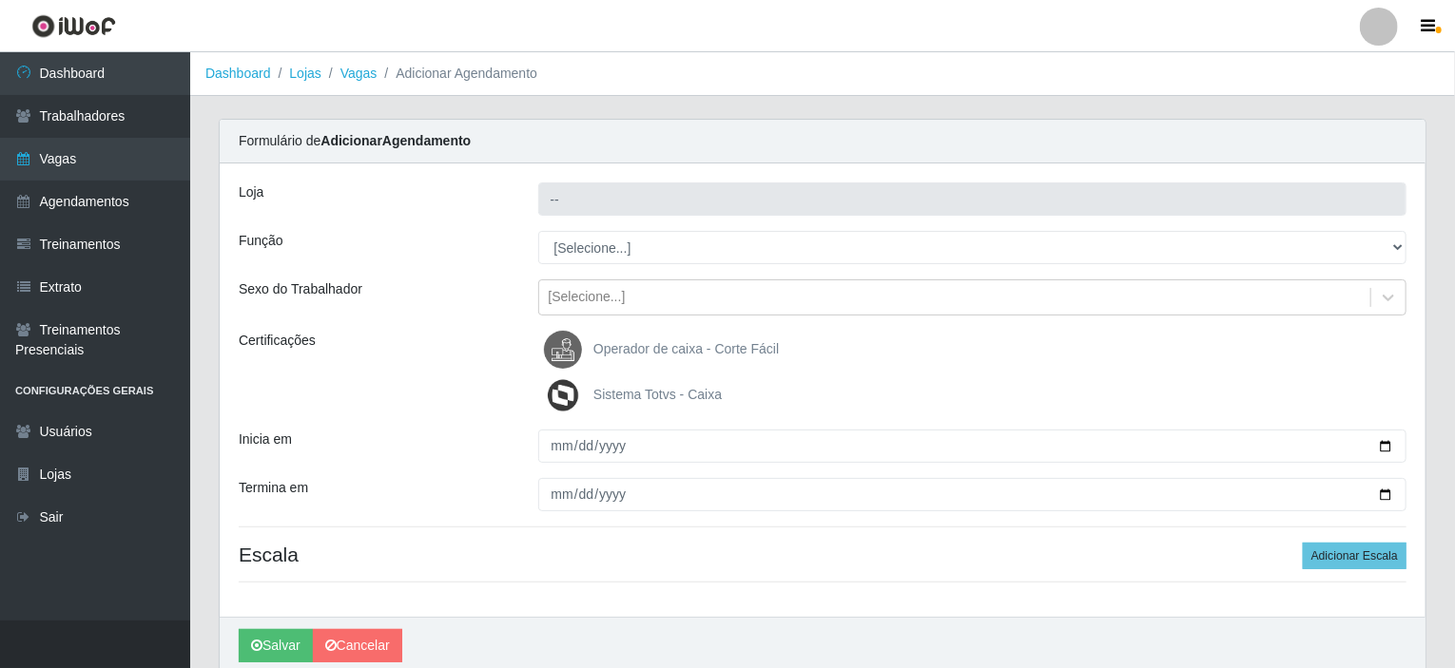
type input "Corte Fácil - Unidade Planalto"
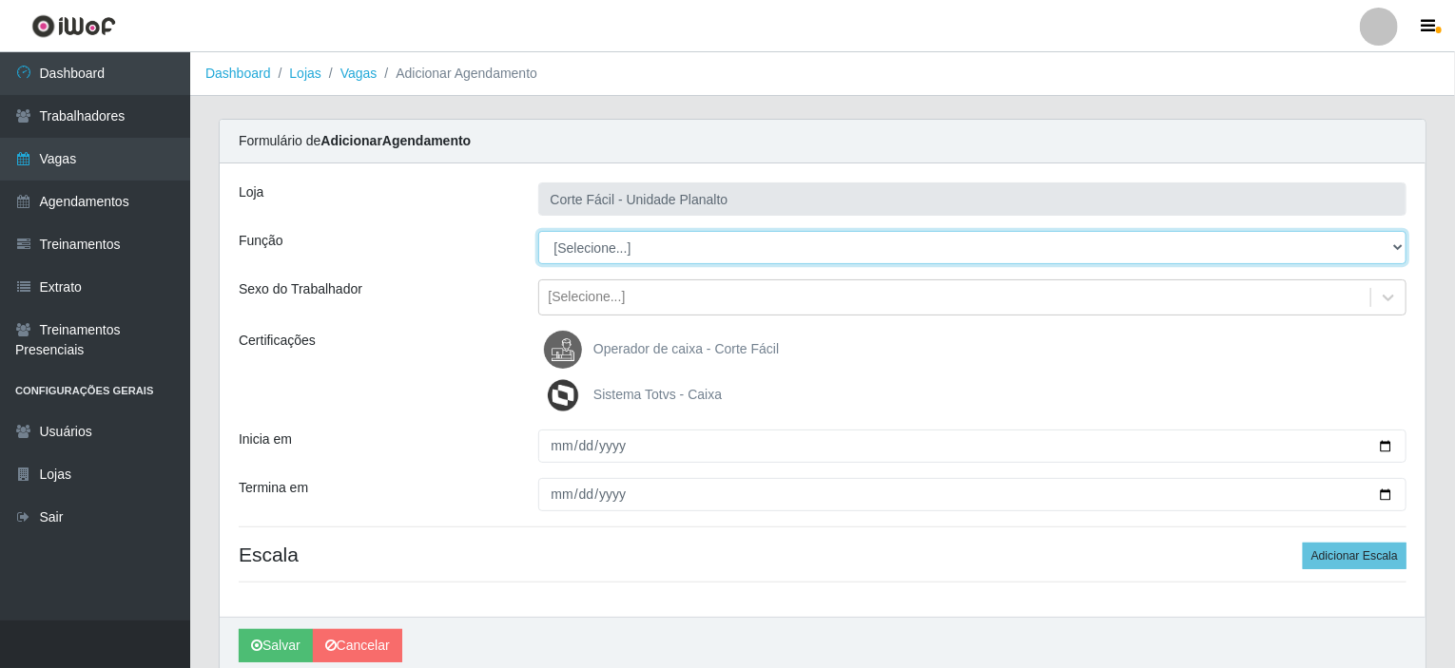
click at [588, 248] on select "[Selecione...] ASG ASG + ASG ++ Auxiliar de Estacionamento Auxiliar de Estacion…" at bounding box center [972, 247] width 869 height 33
select select "115"
click at [538, 231] on select "[Selecione...] ASG ASG + ASG ++ Auxiliar de Estacionamento Auxiliar de Estacion…" at bounding box center [972, 247] width 869 height 33
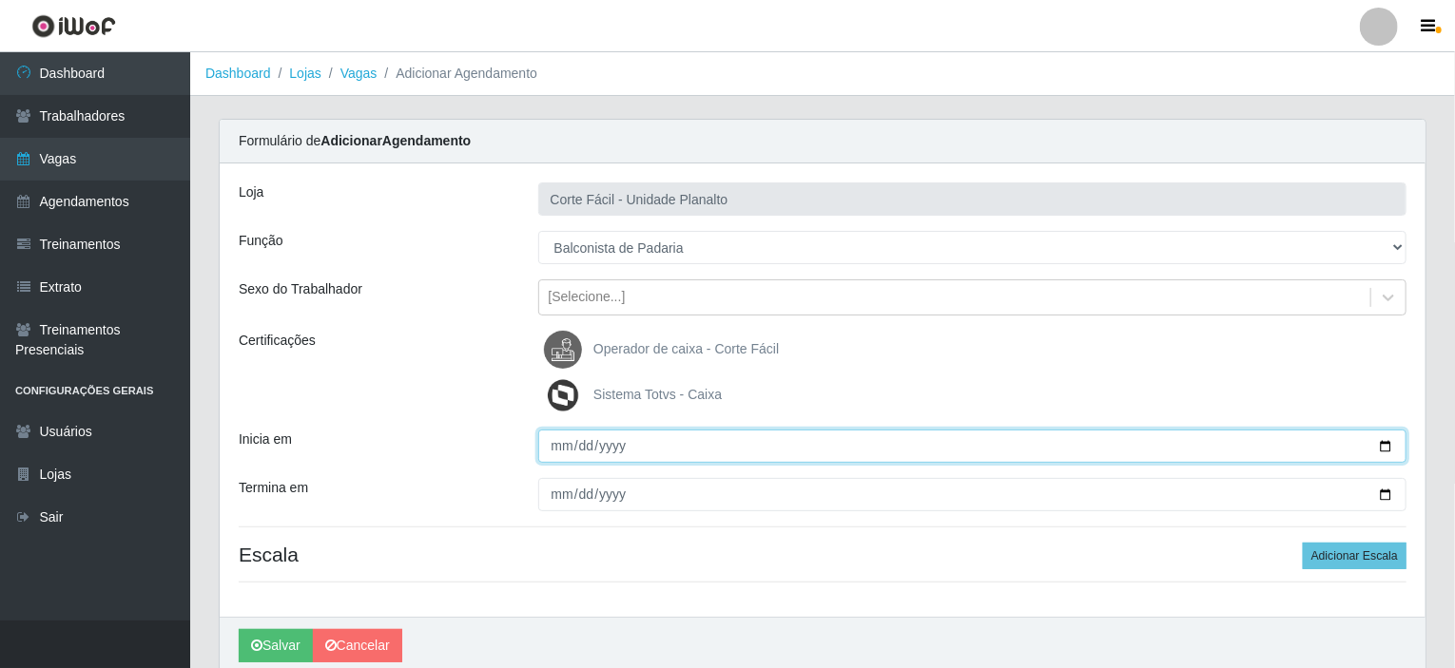
click at [1387, 447] on input "Inicia em" at bounding box center [972, 446] width 869 height 33
type input "[DATE]"
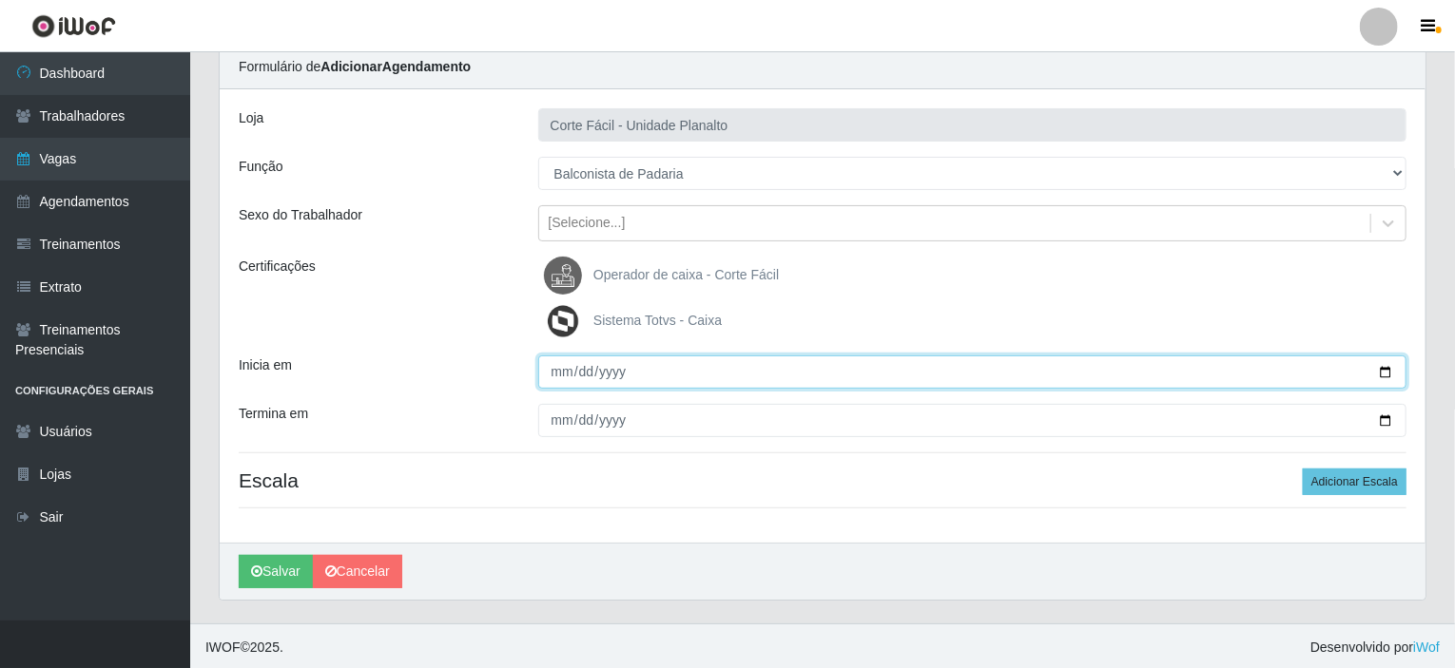
scroll to position [75, 0]
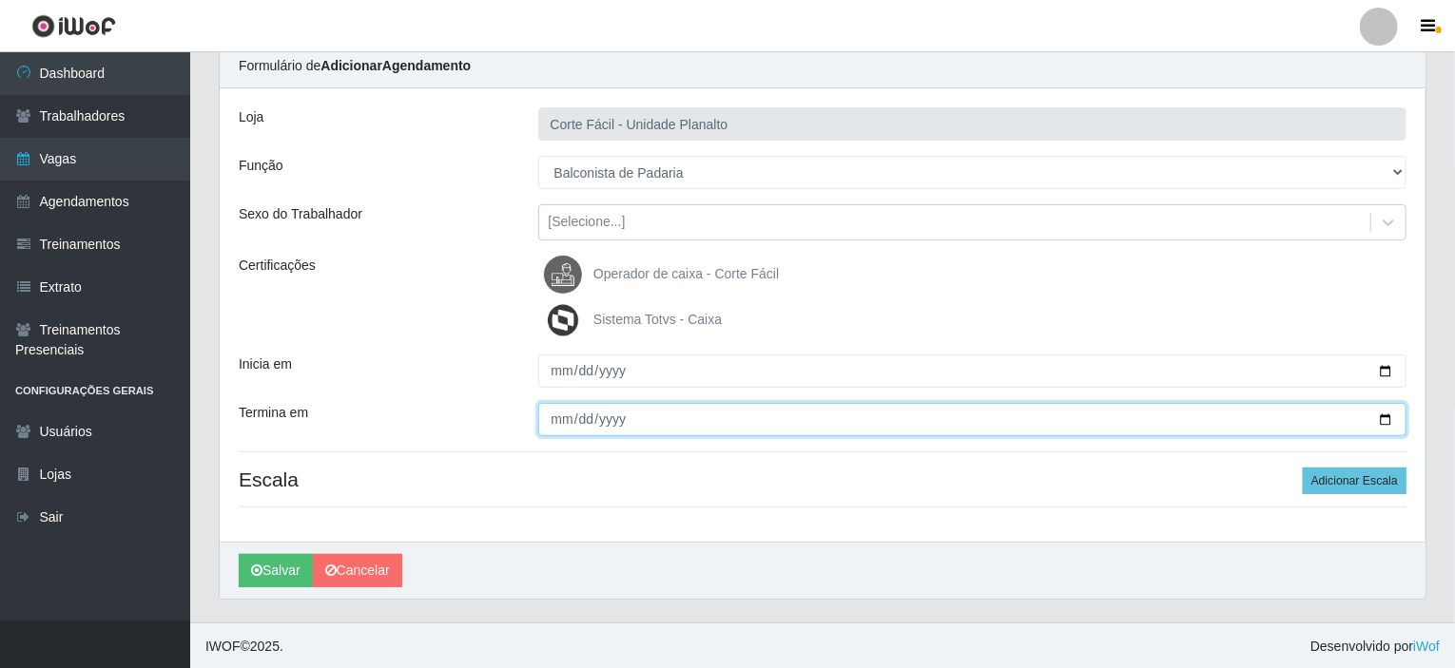
click at [1383, 416] on input "Termina em" at bounding box center [972, 419] width 869 height 33
type input "[DATE]"
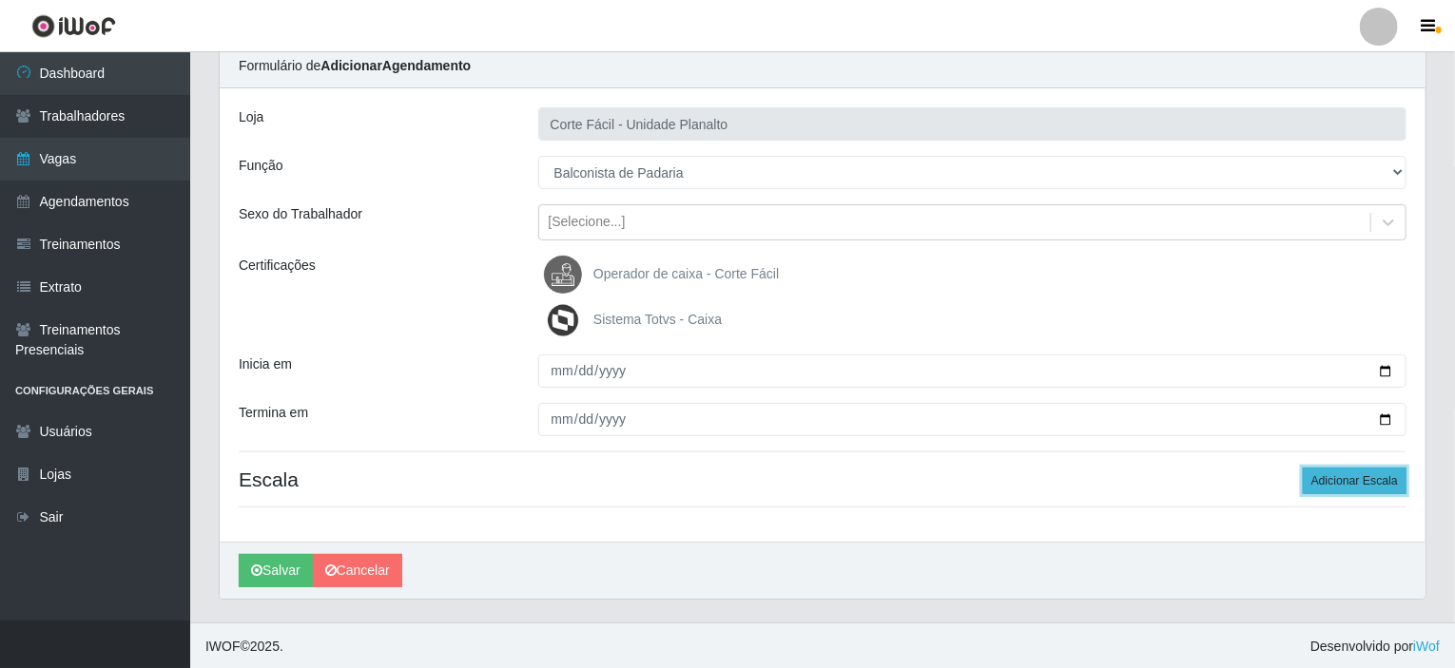
click at [1358, 478] on button "Adicionar Escala" at bounding box center [1355, 481] width 104 height 27
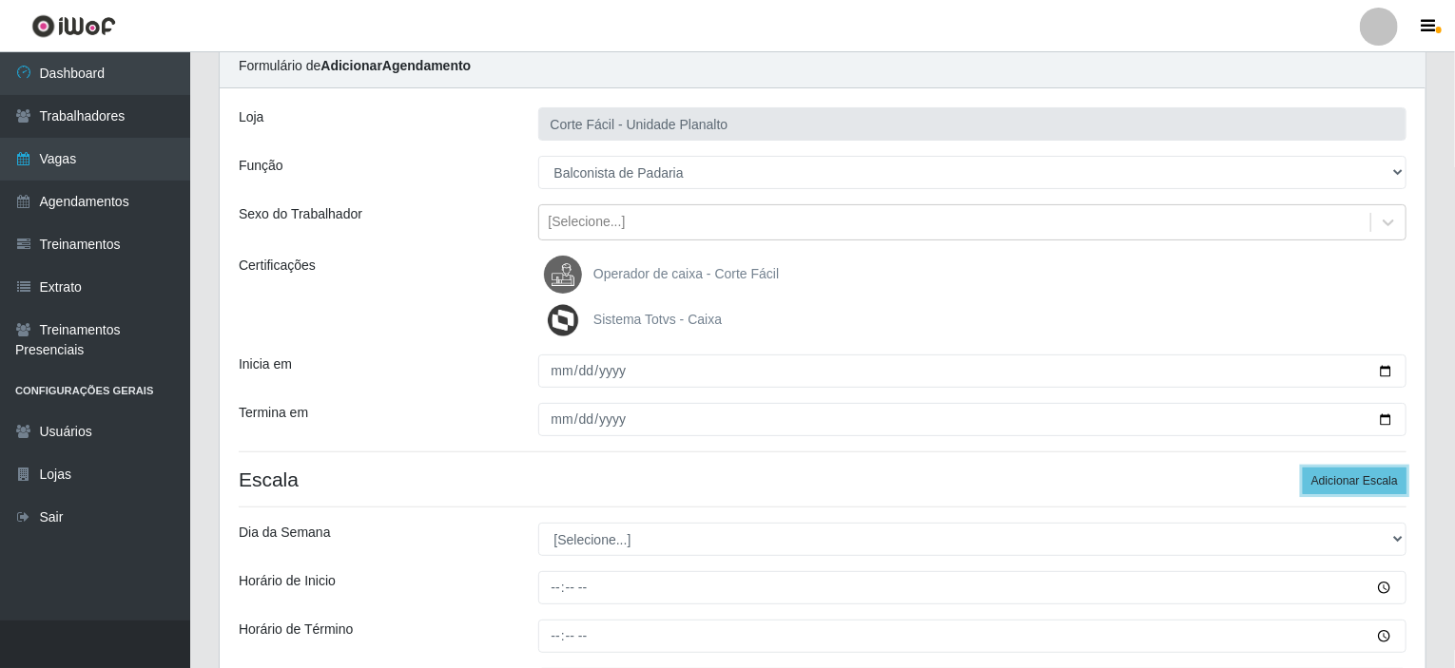
scroll to position [265, 0]
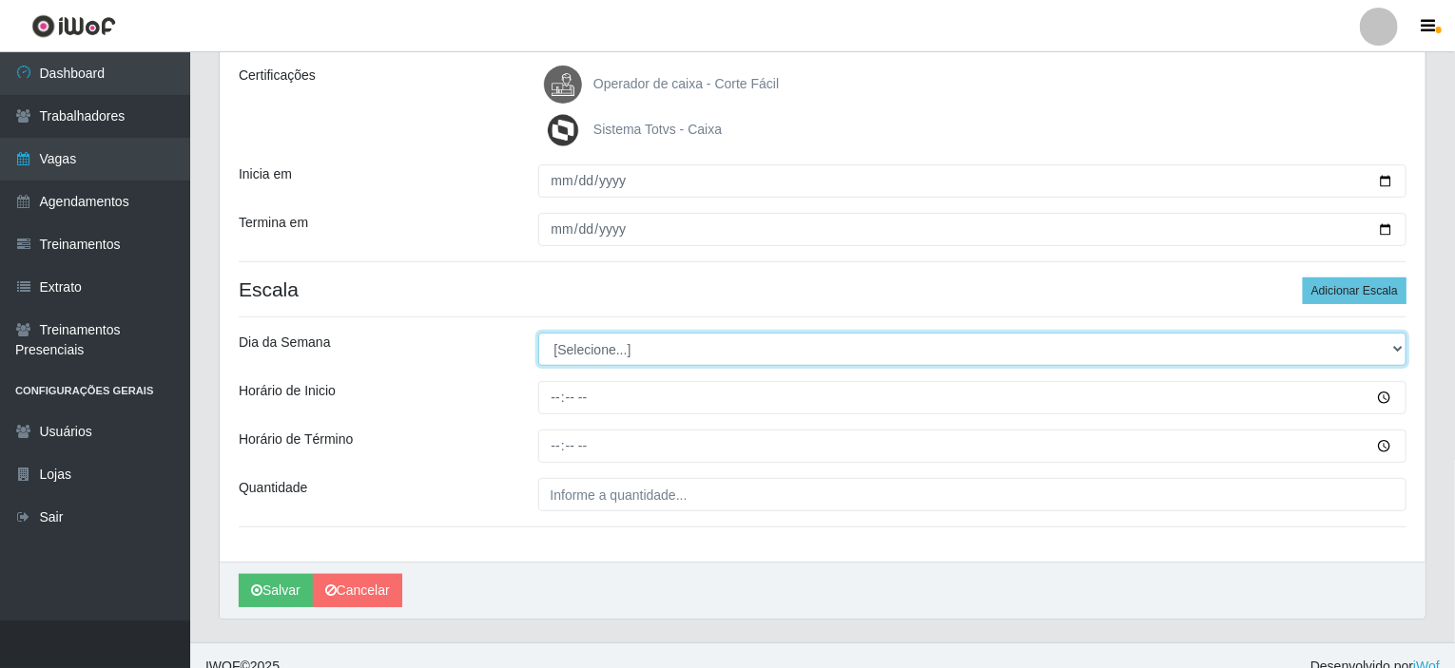
click at [609, 350] on select "[Selecione...] Segunda Terça Quarta Quinta Sexta Sábado Domingo" at bounding box center [972, 349] width 869 height 33
select select "0"
click at [538, 333] on select "[Selecione...] Segunda Terça Quarta Quinta Sexta Sábado Domingo" at bounding box center [972, 349] width 869 height 33
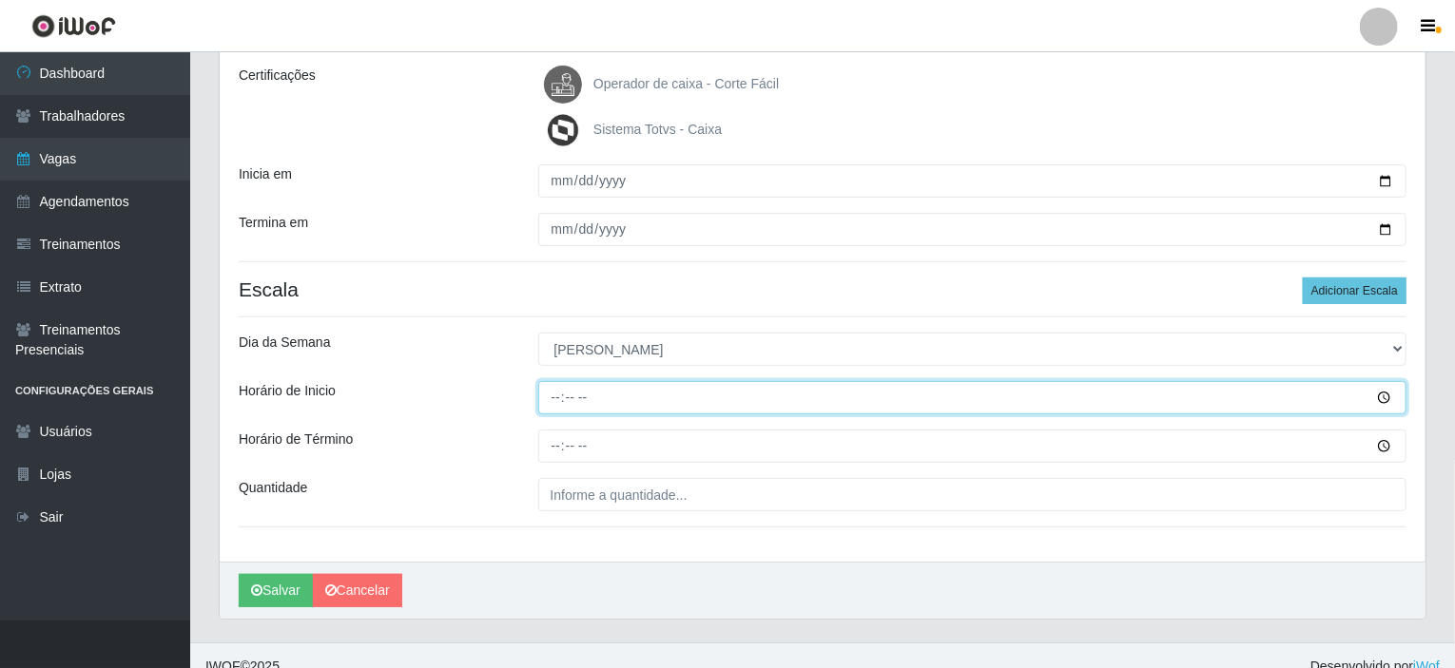
click at [558, 402] on input "Horário de Inicio" at bounding box center [972, 397] width 869 height 33
type input "08:00"
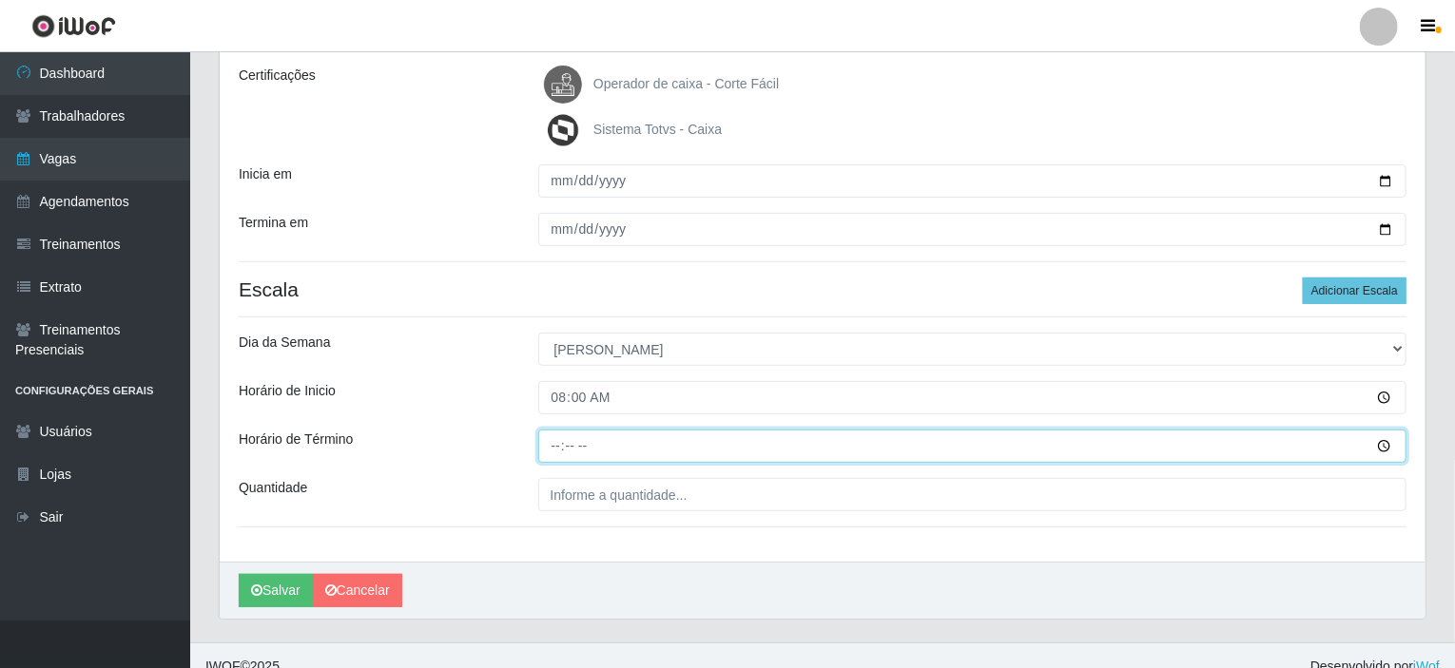
click at [559, 436] on input "Horário de Término" at bounding box center [972, 446] width 869 height 33
type input "14:00"
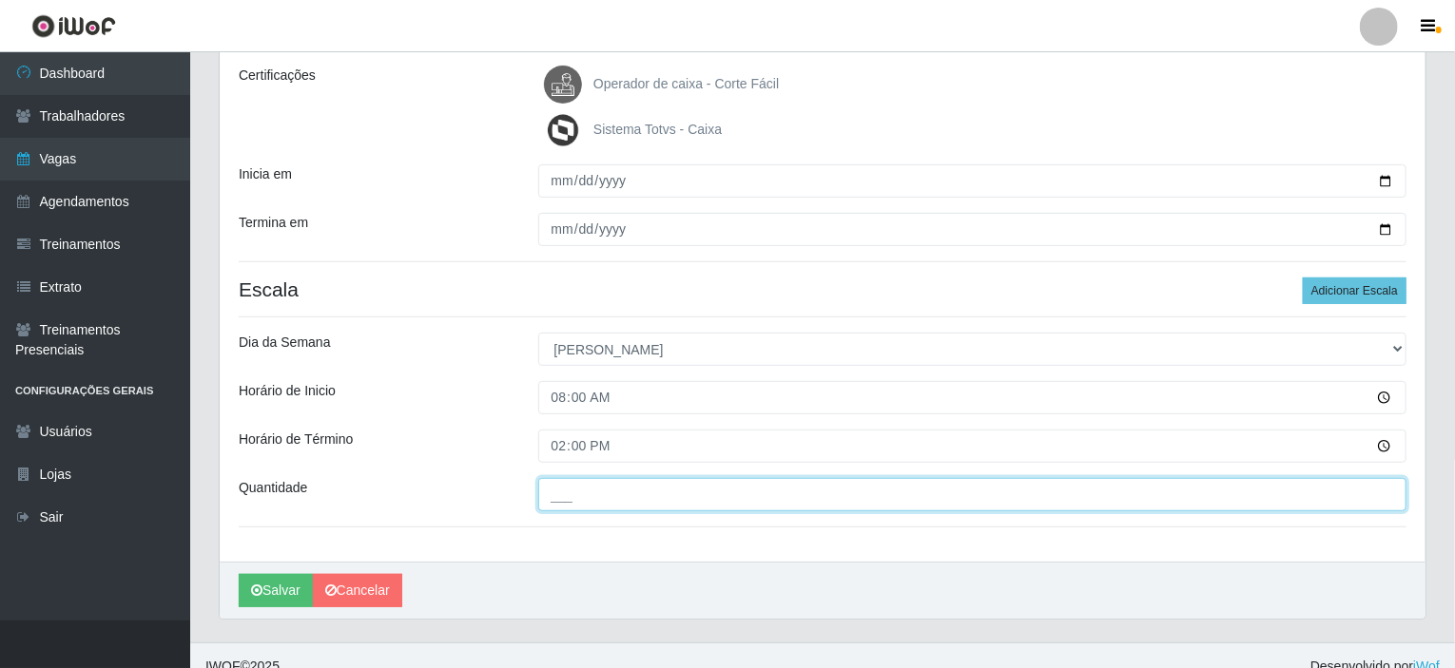
click at [583, 493] on input "___" at bounding box center [972, 494] width 869 height 33
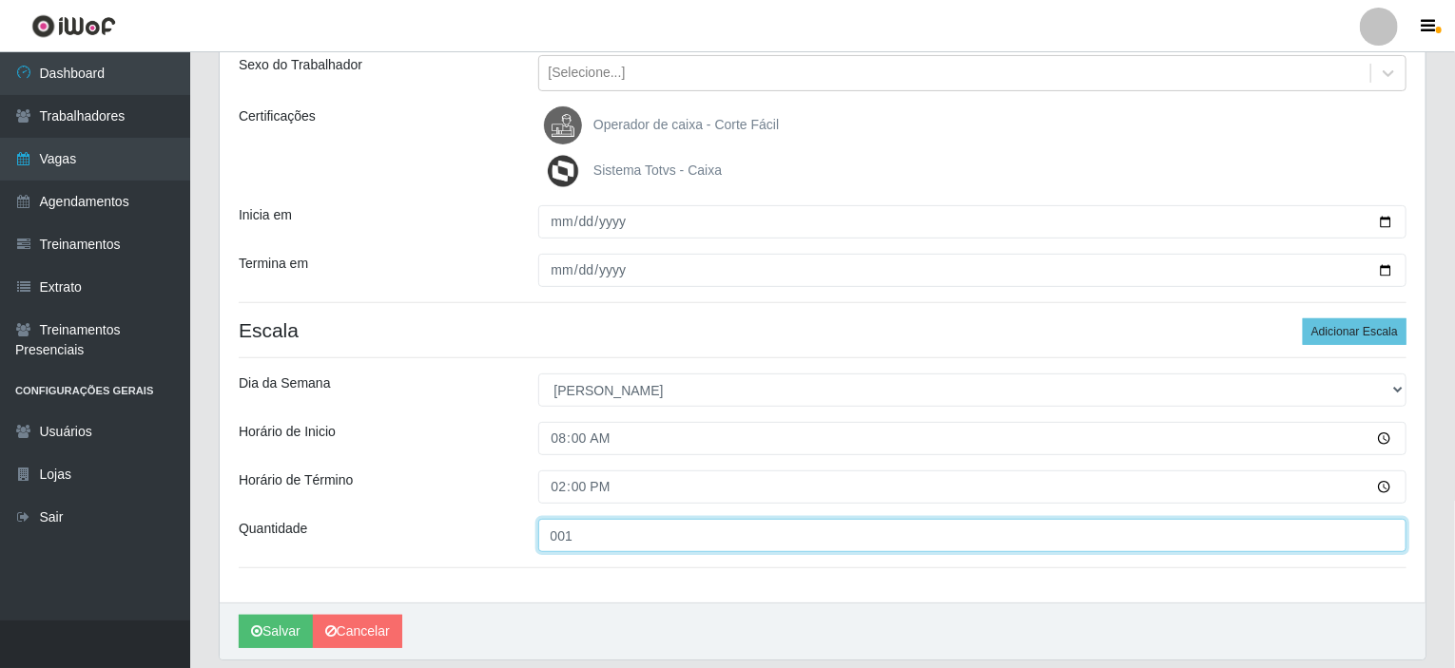
scroll to position [285, 0]
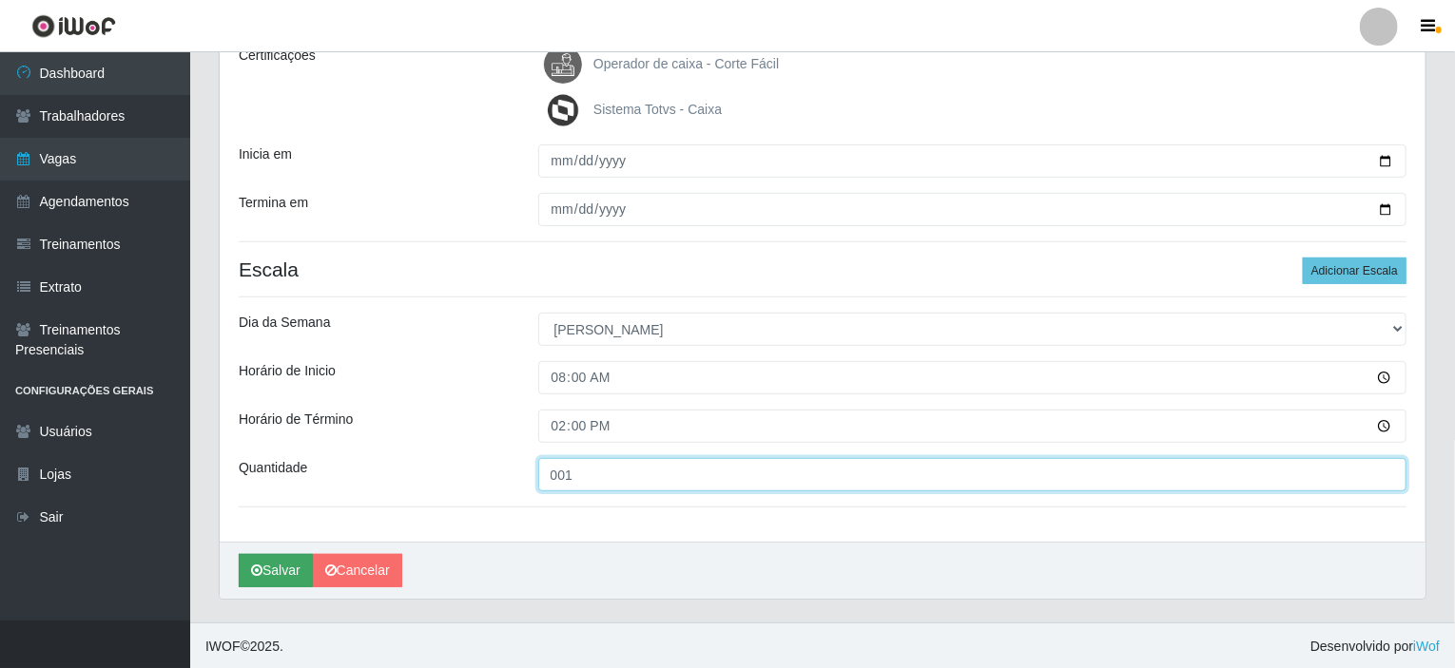
type input "001"
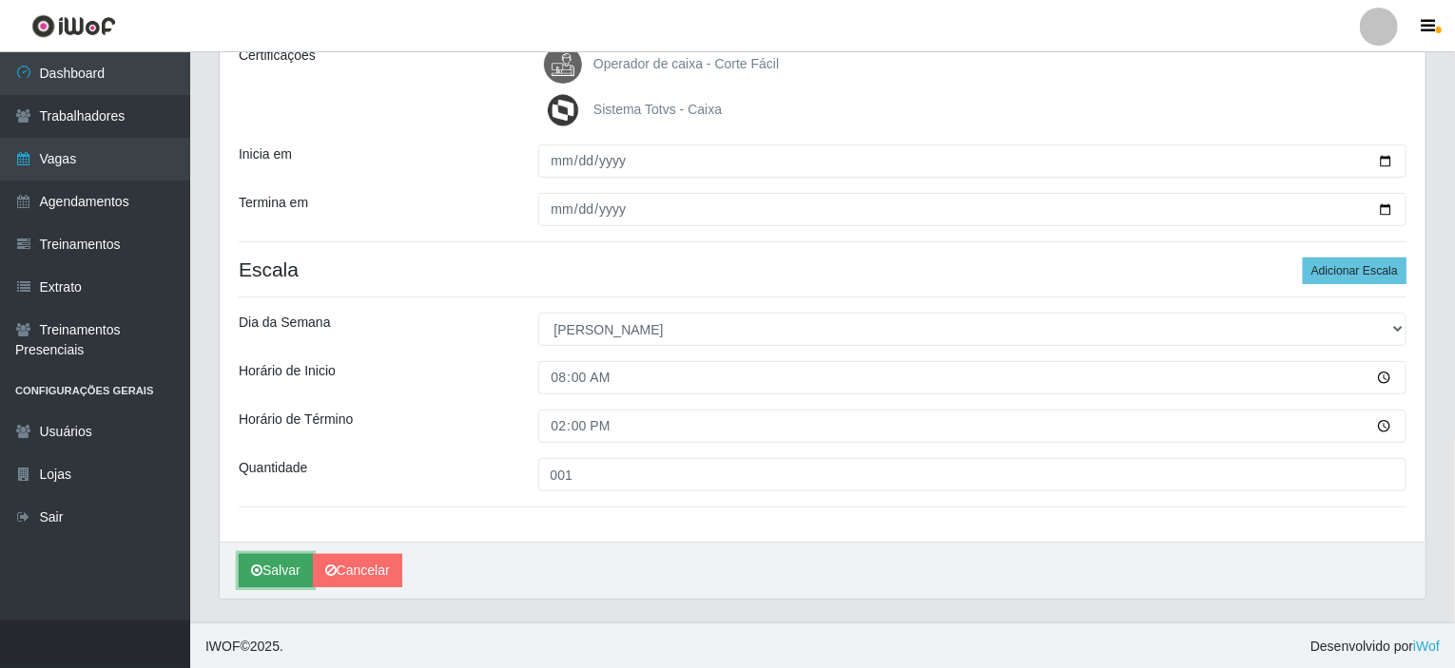
click at [281, 567] on button "Salvar" at bounding box center [276, 570] width 74 height 33
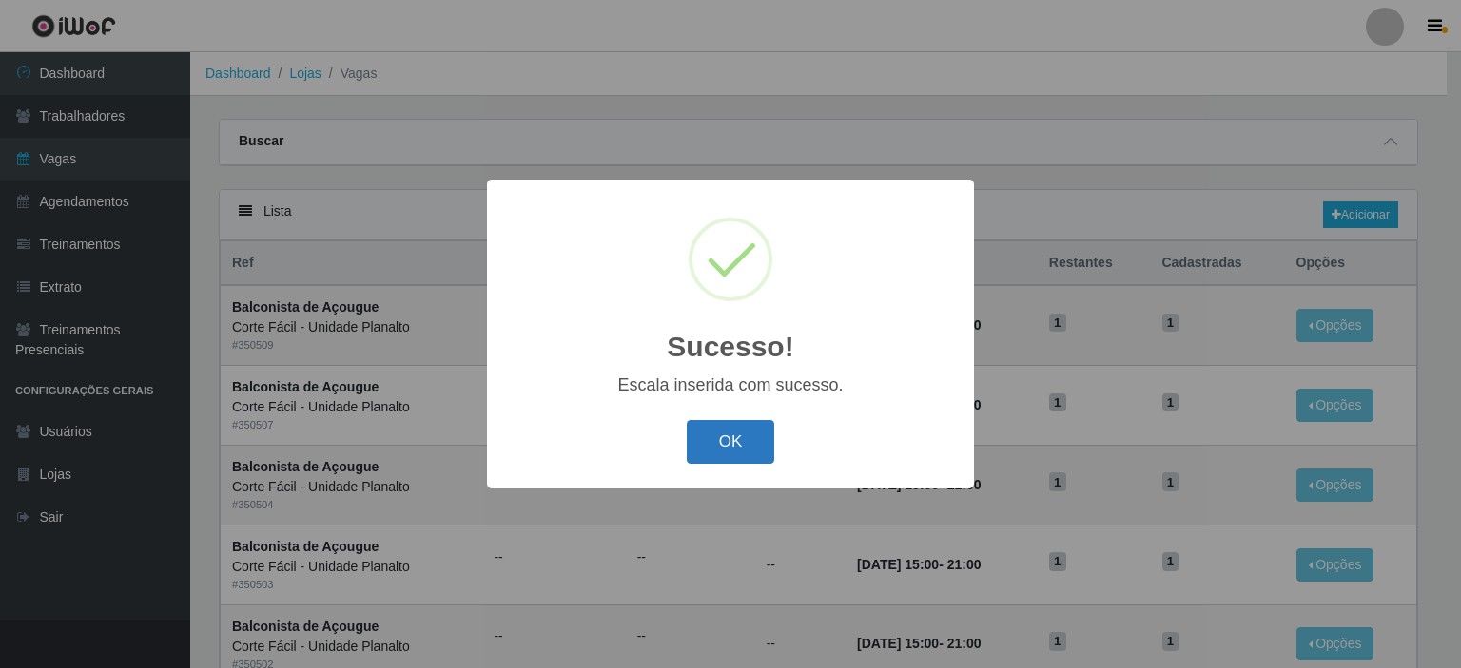
click at [699, 434] on button "OK" at bounding box center [731, 442] width 88 height 45
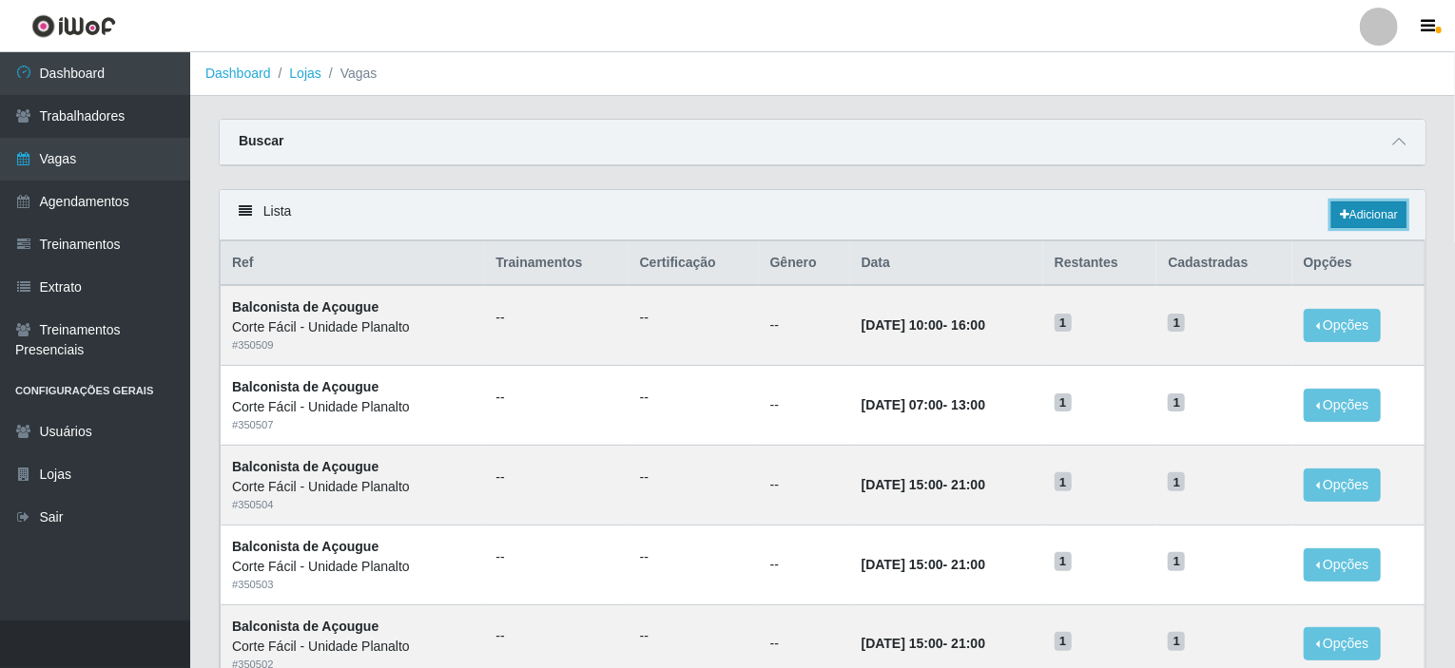
click at [1373, 211] on link "Adicionar" at bounding box center [1368, 215] width 75 height 27
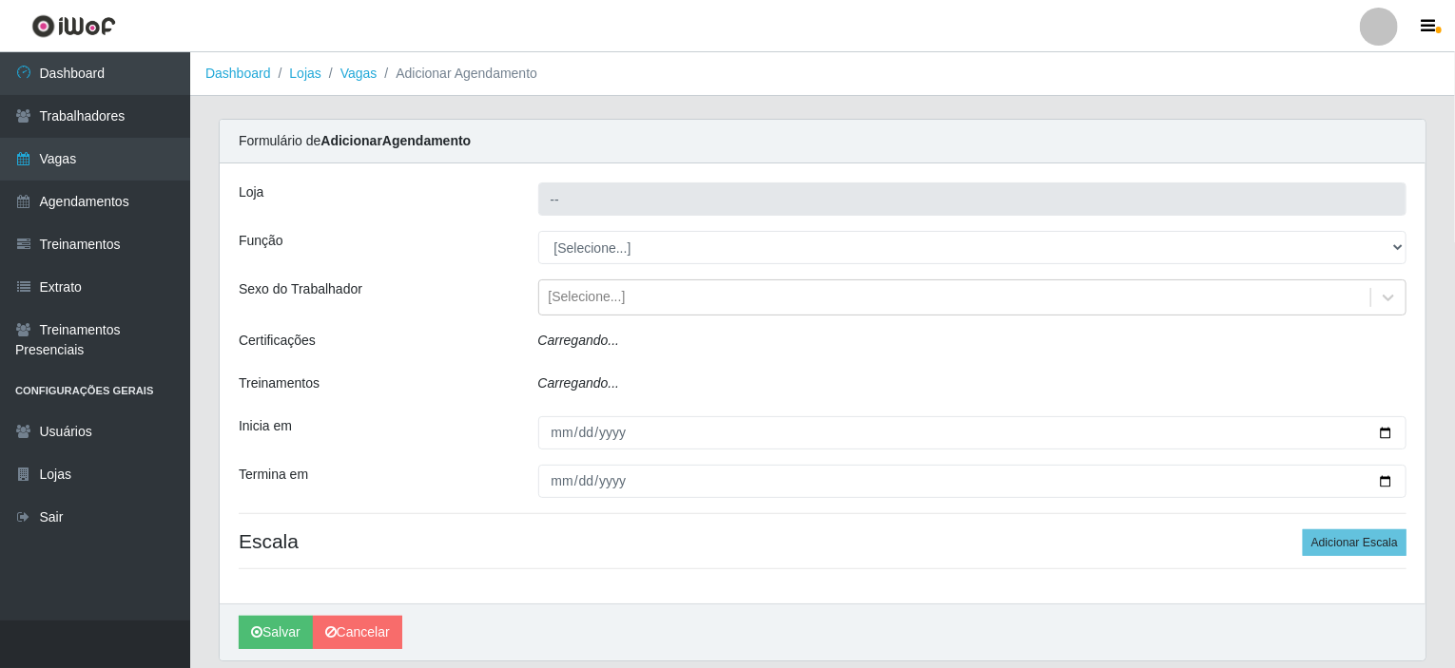
type input "Corte Fácil - Unidade Planalto"
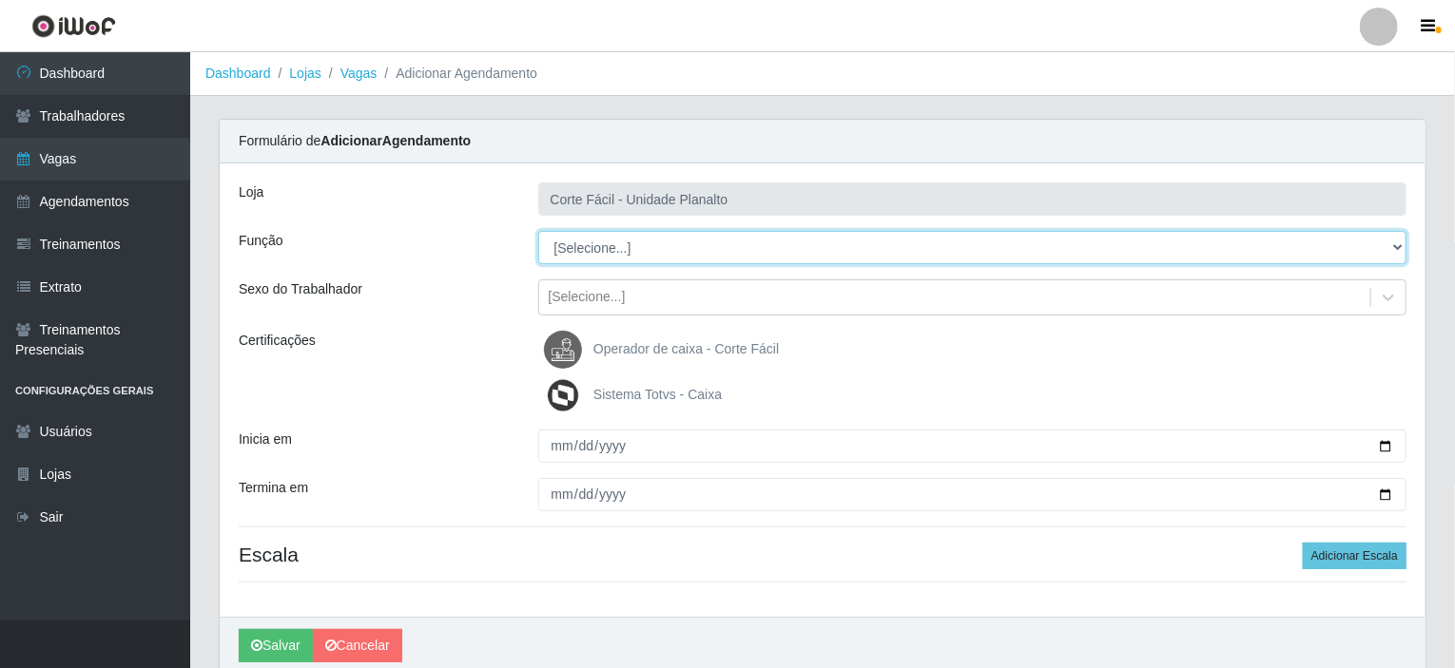
click at [1396, 240] on select "[Selecione...] ASG ASG + ASG ++ Auxiliar de Estacionamento Auxiliar de Estacion…" at bounding box center [972, 247] width 869 height 33
select select "115"
click at [538, 231] on select "[Selecione...] ASG ASG + ASG ++ Auxiliar de Estacionamento Auxiliar de Estacion…" at bounding box center [972, 247] width 869 height 33
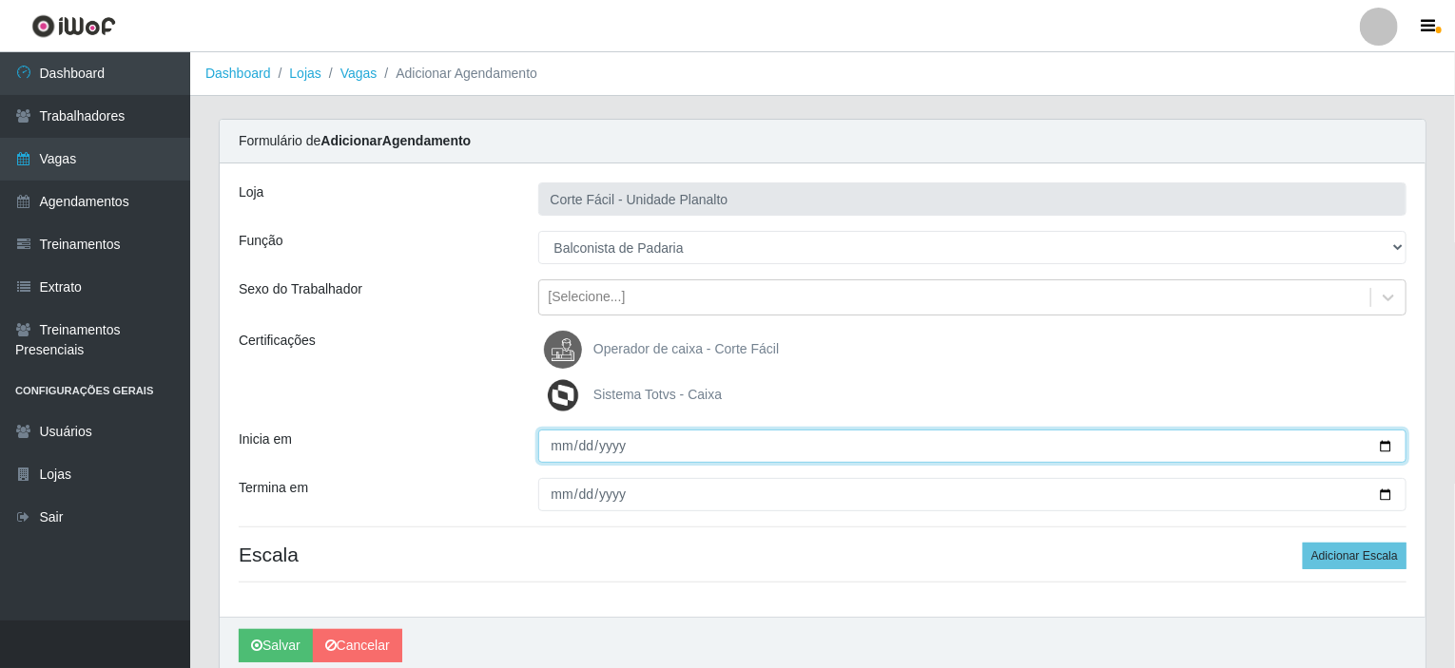
click at [1389, 440] on input "Inicia em" at bounding box center [972, 446] width 869 height 33
type input "[DATE]"
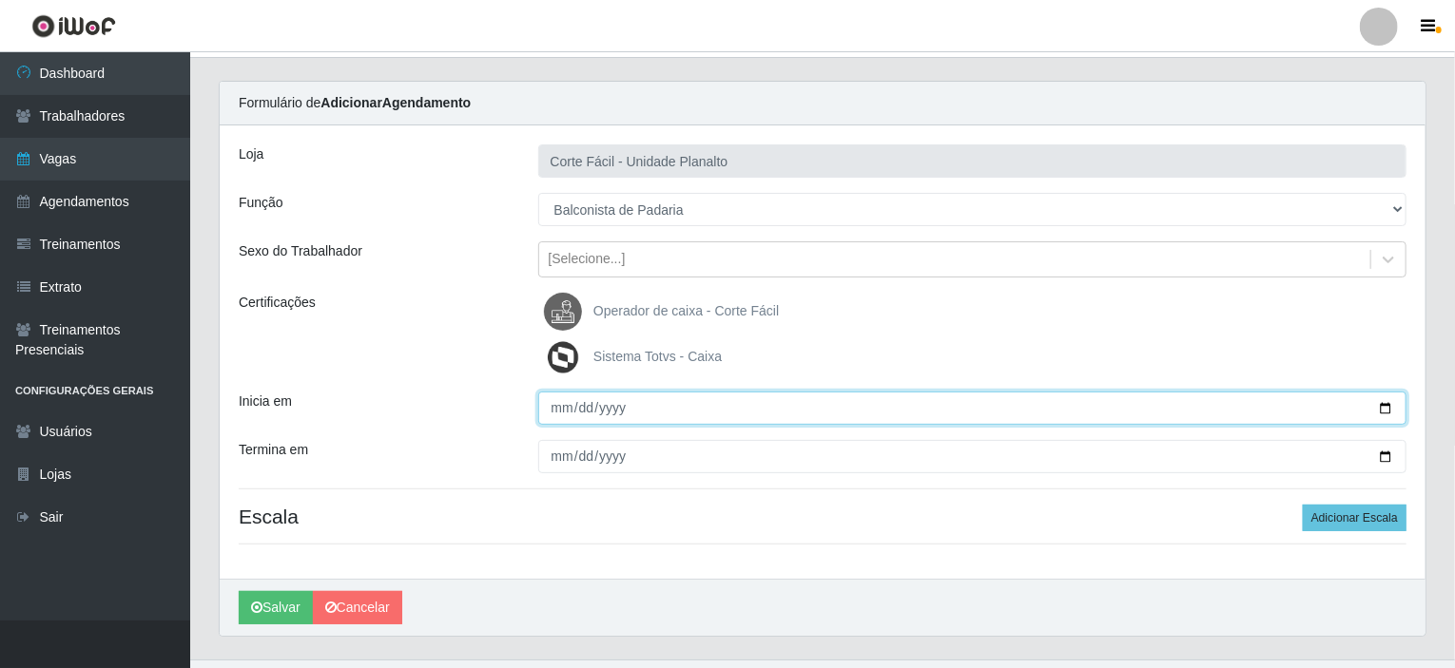
scroll to position [75, 0]
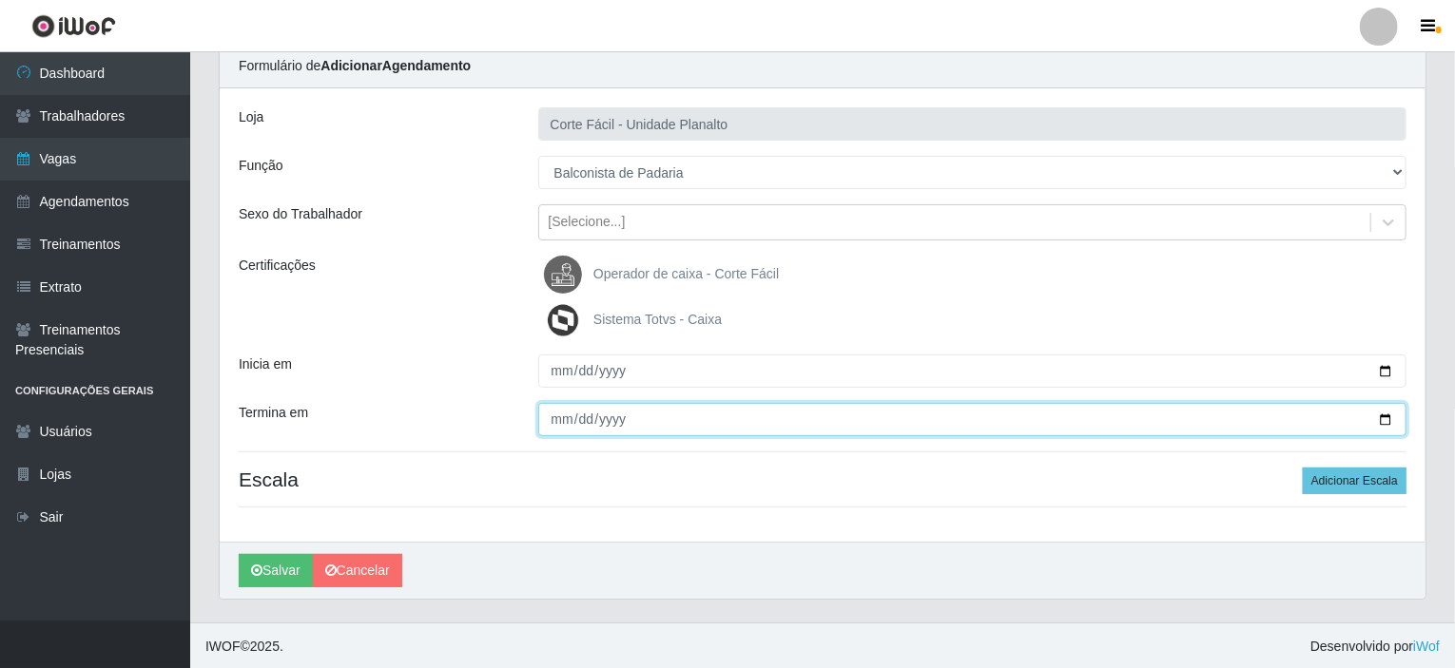
click at [1384, 421] on input "Termina em" at bounding box center [972, 419] width 869 height 33
type input "[DATE]"
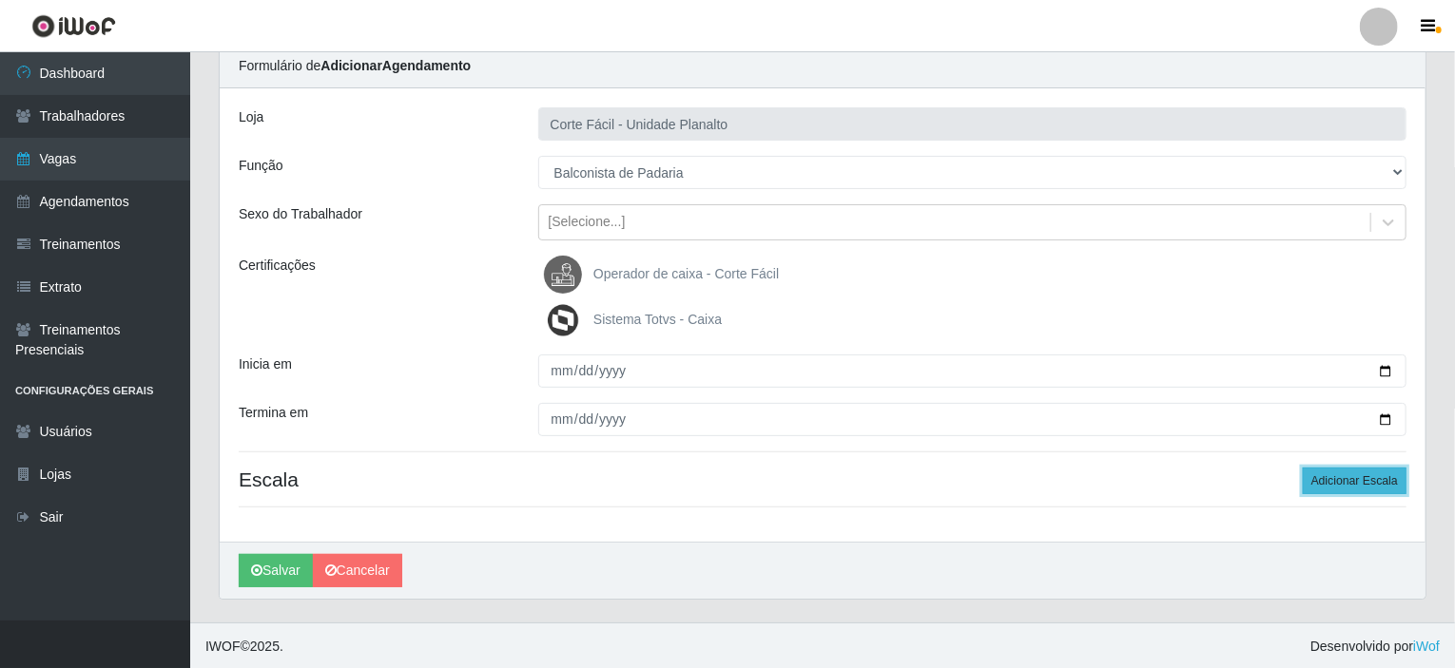
click at [1372, 485] on button "Adicionar Escala" at bounding box center [1355, 481] width 104 height 27
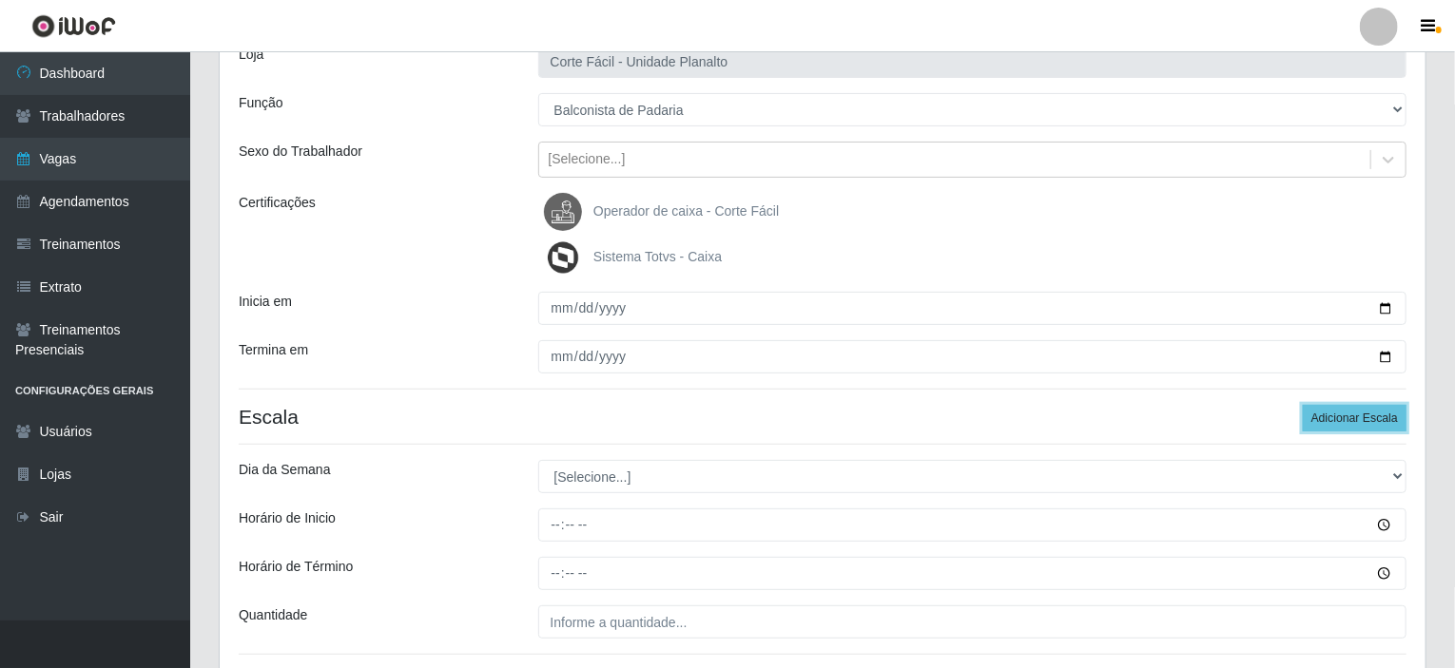
scroll to position [265, 0]
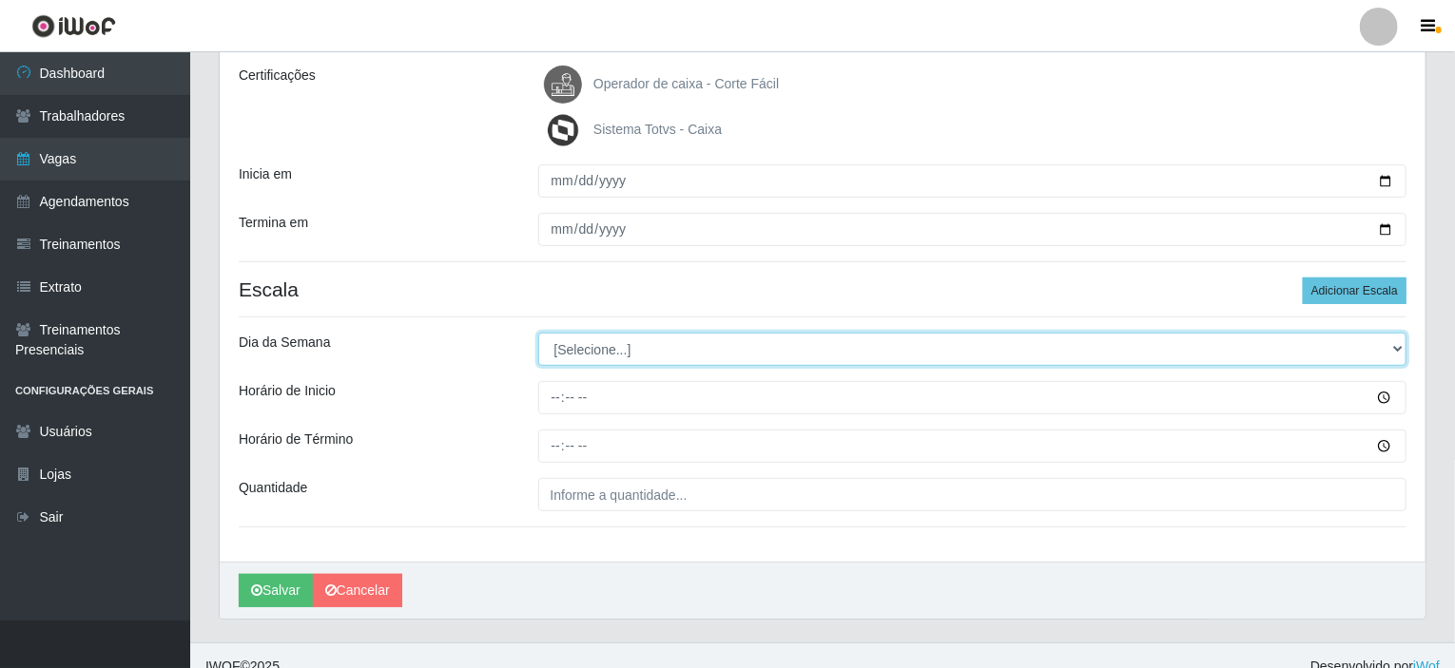
click at [768, 344] on select "[Selecione...] Segunda Terça Quarta Quinta Sexta Sábado Domingo" at bounding box center [972, 349] width 869 height 33
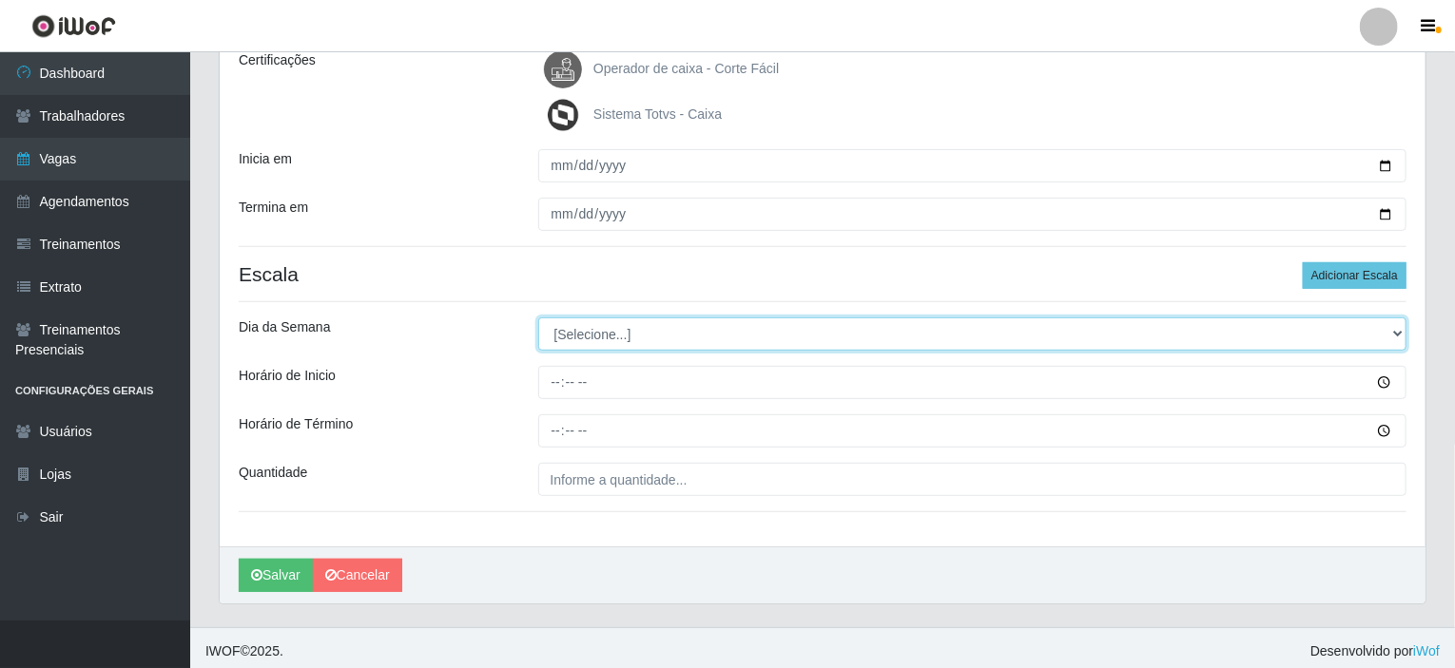
scroll to position [285, 0]
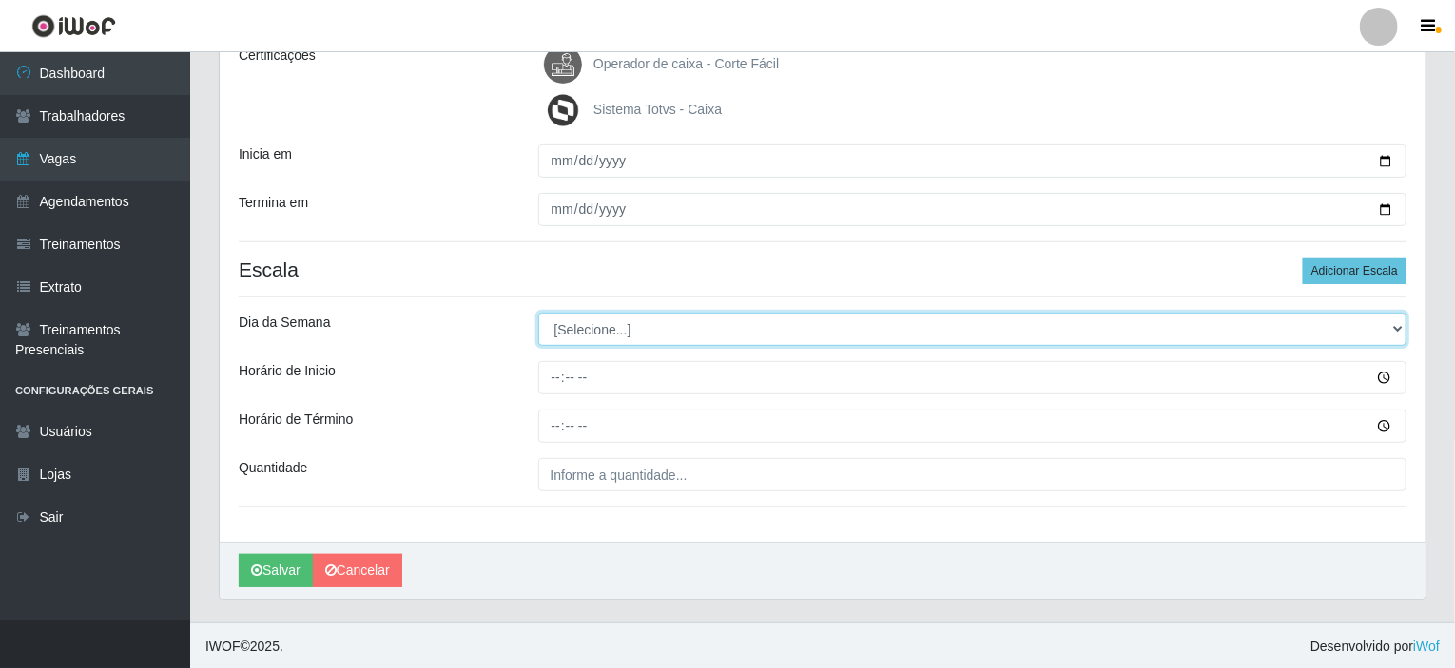
click at [671, 329] on select "[Selecione...] Segunda Terça Quarta Quinta Sexta Sábado Domingo" at bounding box center [972, 329] width 869 height 33
select select "0"
click at [538, 313] on select "[Selecione...] Segunda Terça Quarta Quinta Sexta Sábado Domingo" at bounding box center [972, 329] width 869 height 33
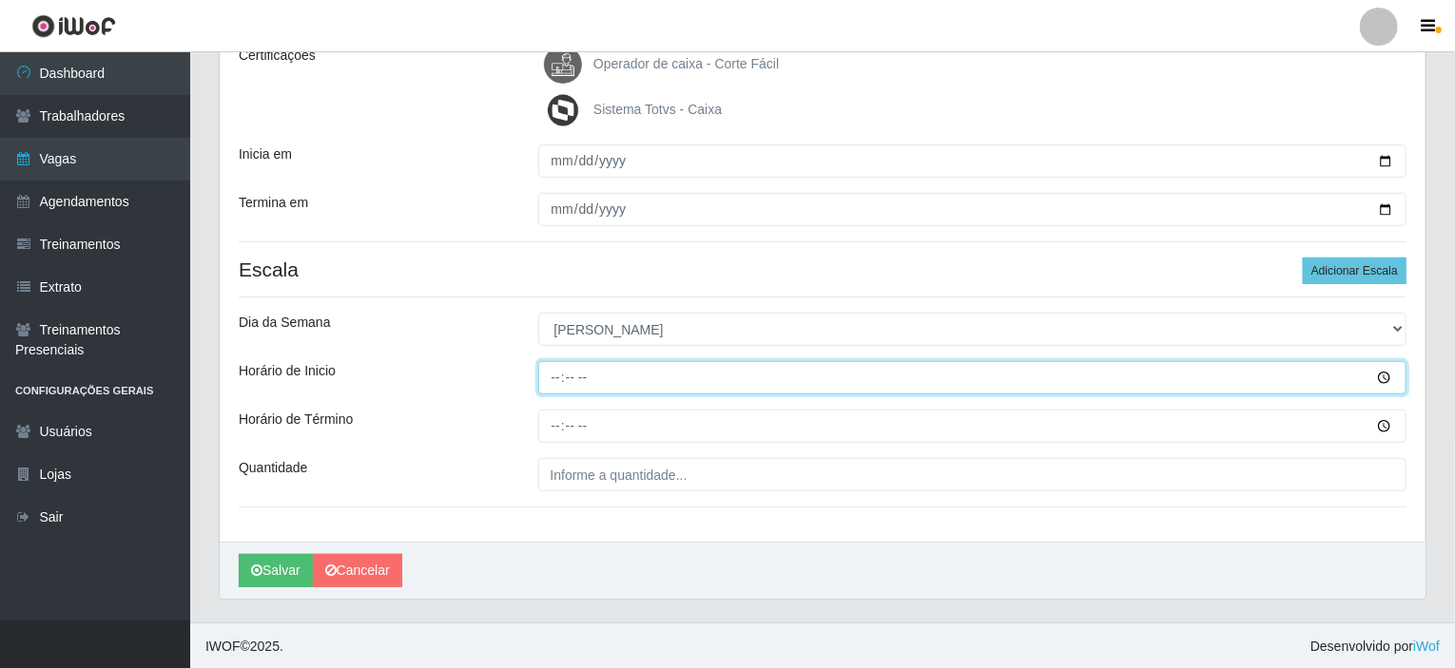
click at [555, 373] on input "Horário de Inicio" at bounding box center [972, 377] width 869 height 33
type input "08:00"
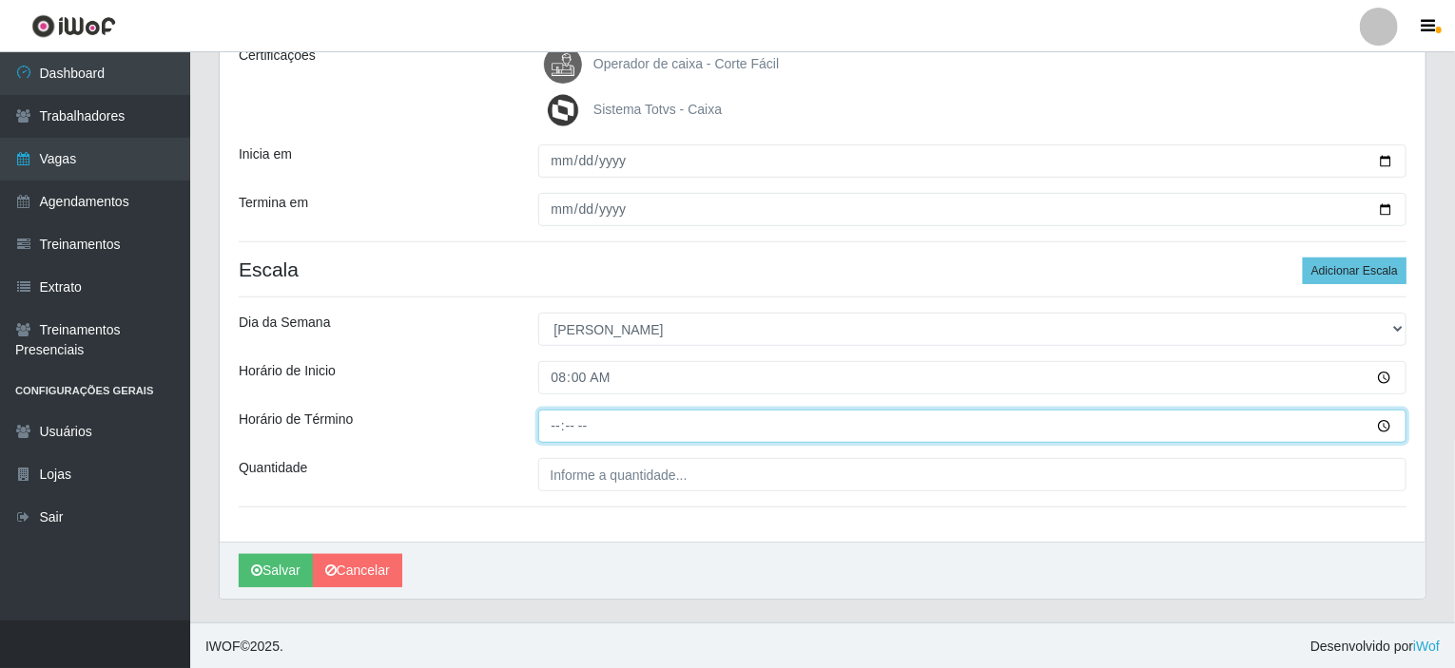
click at [560, 426] on input "Horário de Término" at bounding box center [972, 426] width 869 height 33
type input "14:00"
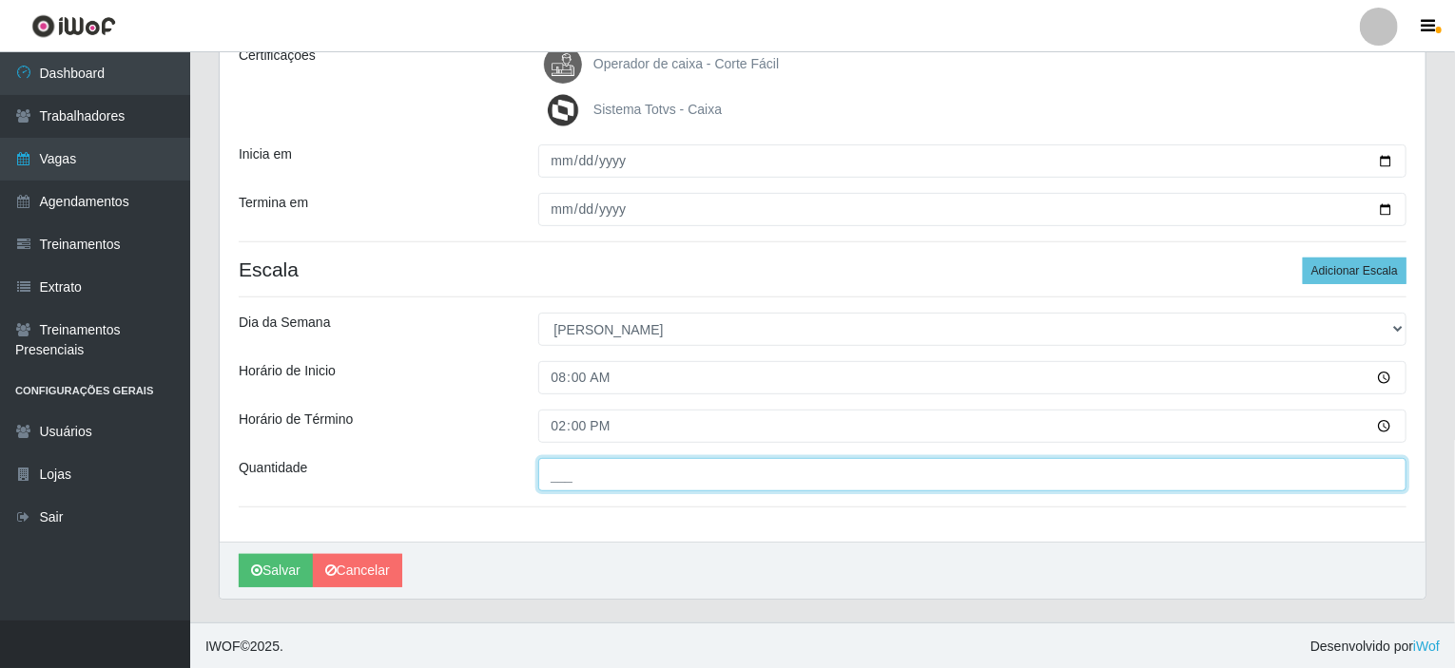
click at [571, 480] on input "___" at bounding box center [972, 474] width 869 height 33
type input "001"
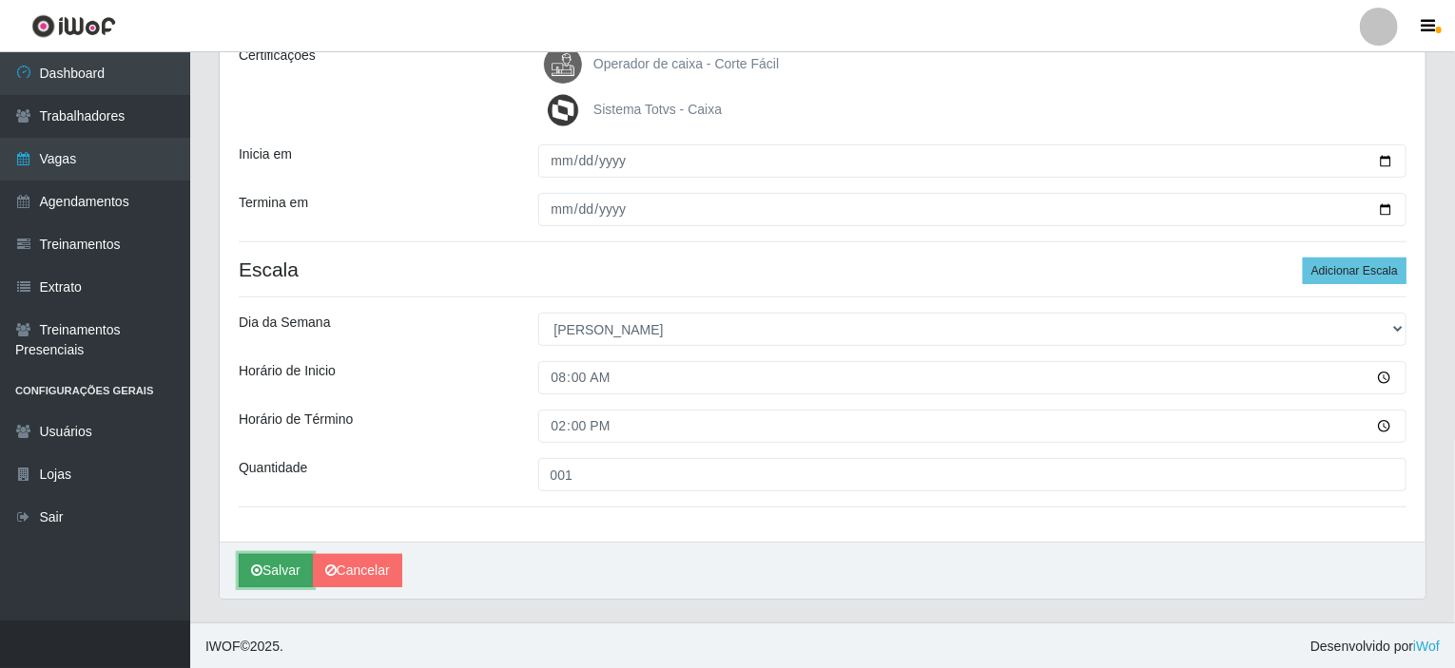
click at [262, 561] on button "Salvar" at bounding box center [276, 570] width 74 height 33
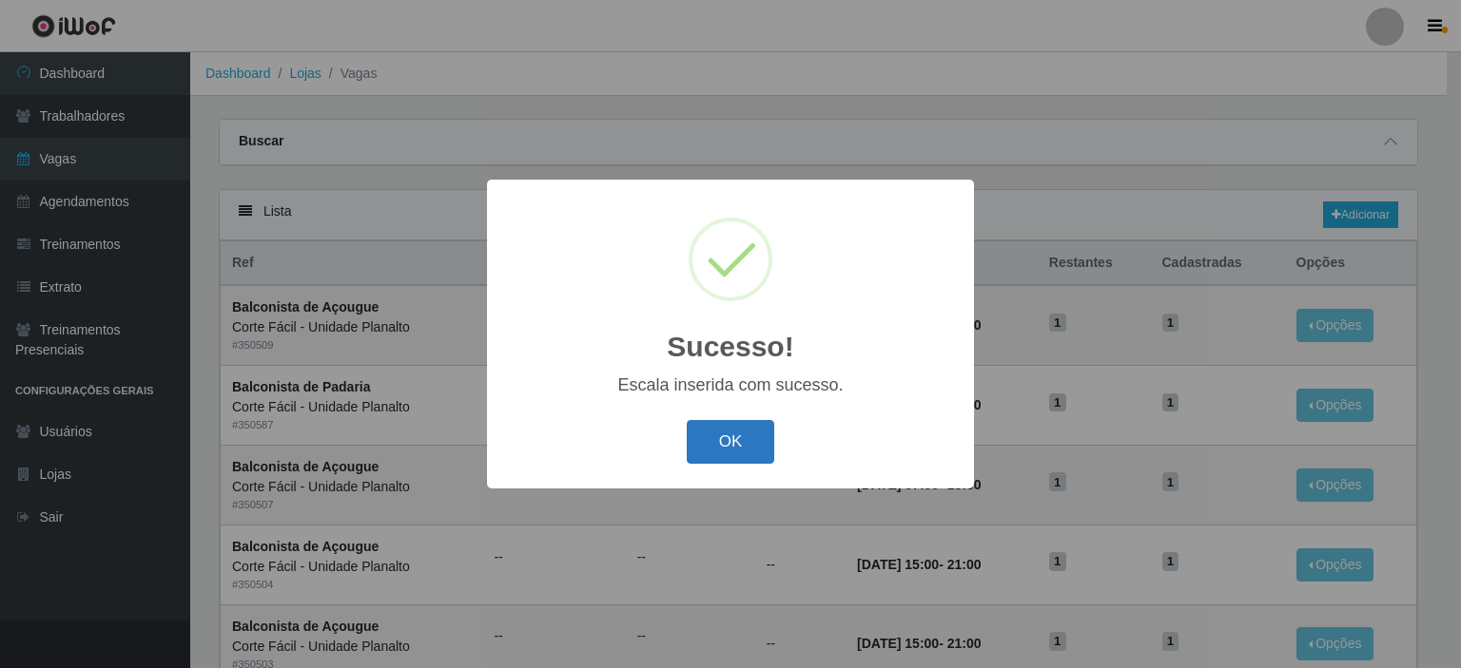
click at [719, 440] on button "OK" at bounding box center [731, 442] width 88 height 45
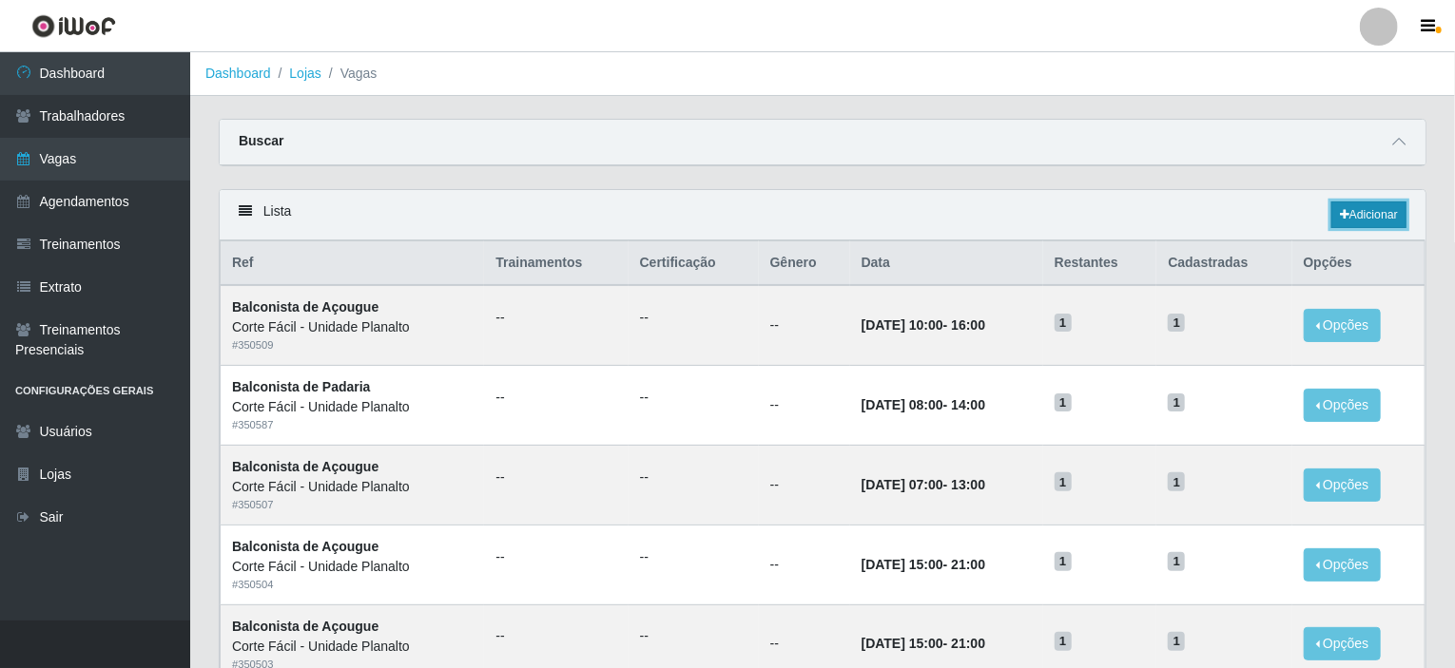
click at [1391, 216] on link "Adicionar" at bounding box center [1368, 215] width 75 height 27
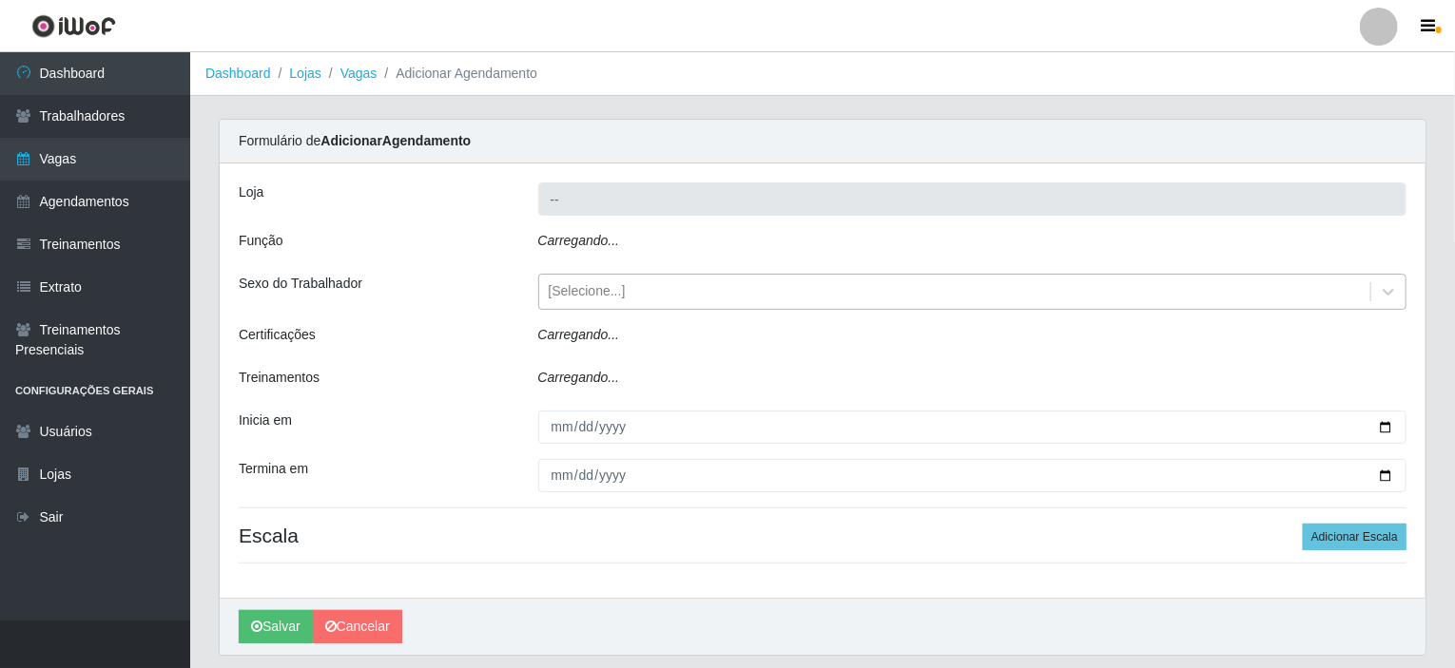
type input "Corte Fácil - Unidade Planalto"
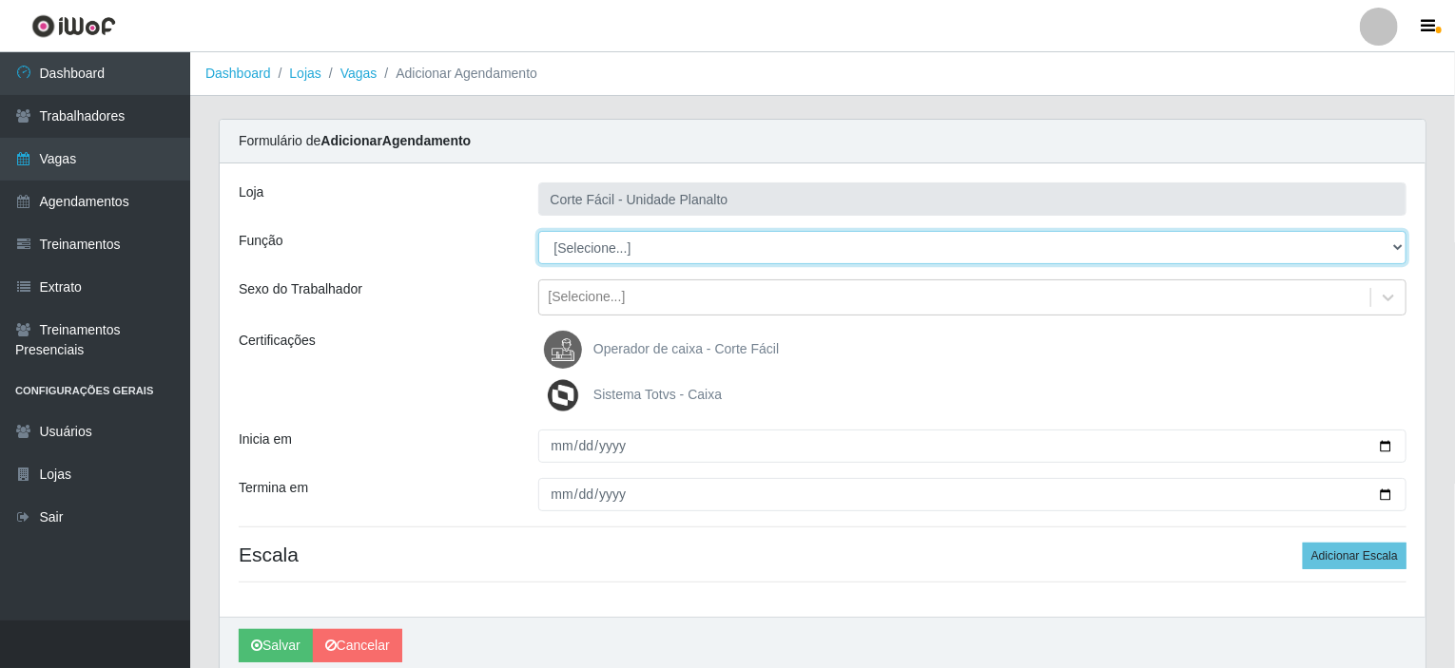
click at [1397, 248] on select "[Selecione...] ASG ASG + ASG ++ Auxiliar de Estacionamento Auxiliar de Estacion…" at bounding box center [972, 247] width 869 height 33
select select "115"
click at [538, 231] on select "[Selecione...] ASG ASG + ASG ++ Auxiliar de Estacionamento Auxiliar de Estacion…" at bounding box center [972, 247] width 869 height 33
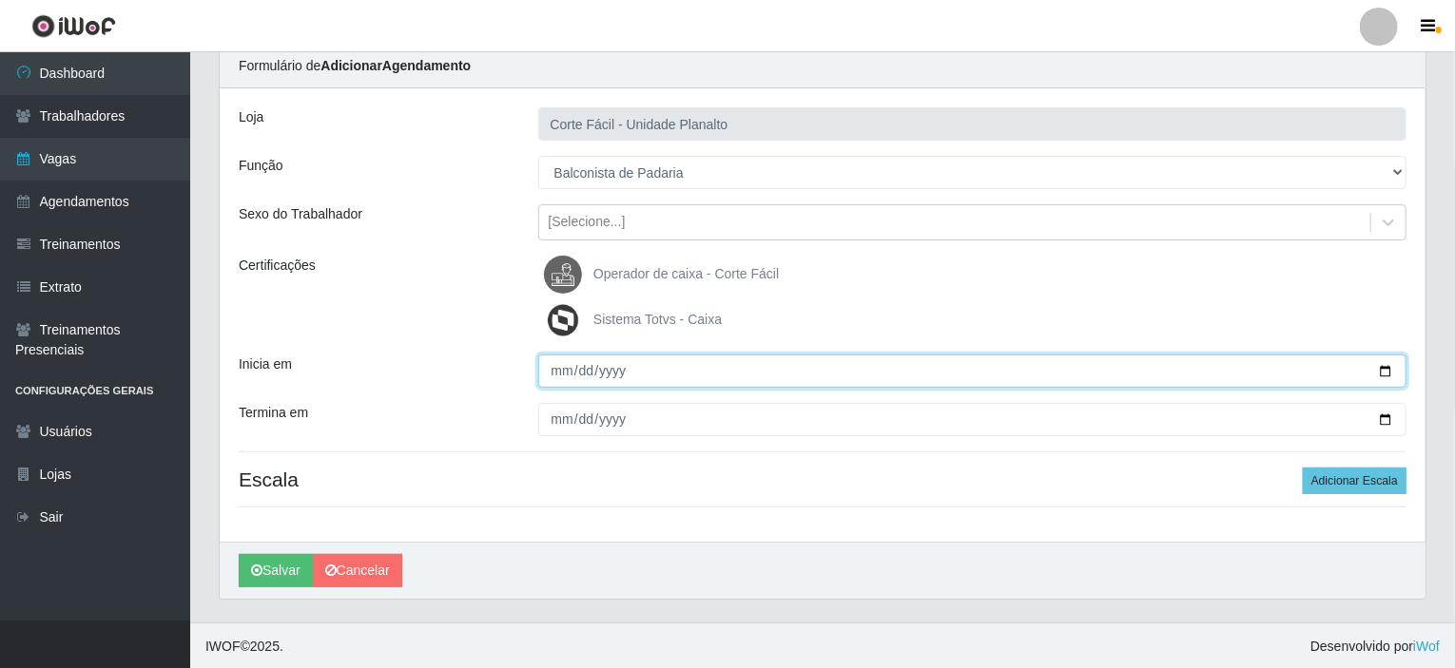
click at [1385, 368] on input "Inicia em" at bounding box center [972, 371] width 869 height 33
type input "[DATE]"
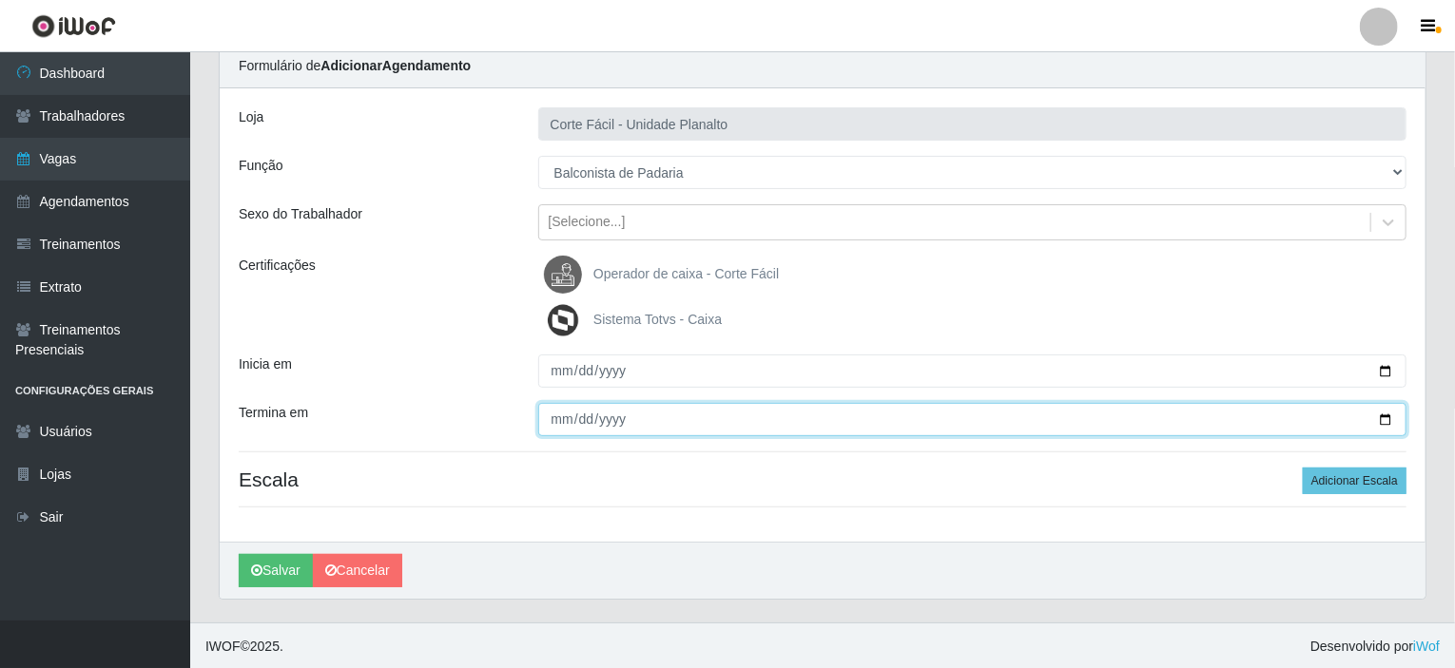
click at [1391, 417] on input "Termina em" at bounding box center [972, 419] width 869 height 33
type input "[DATE]"
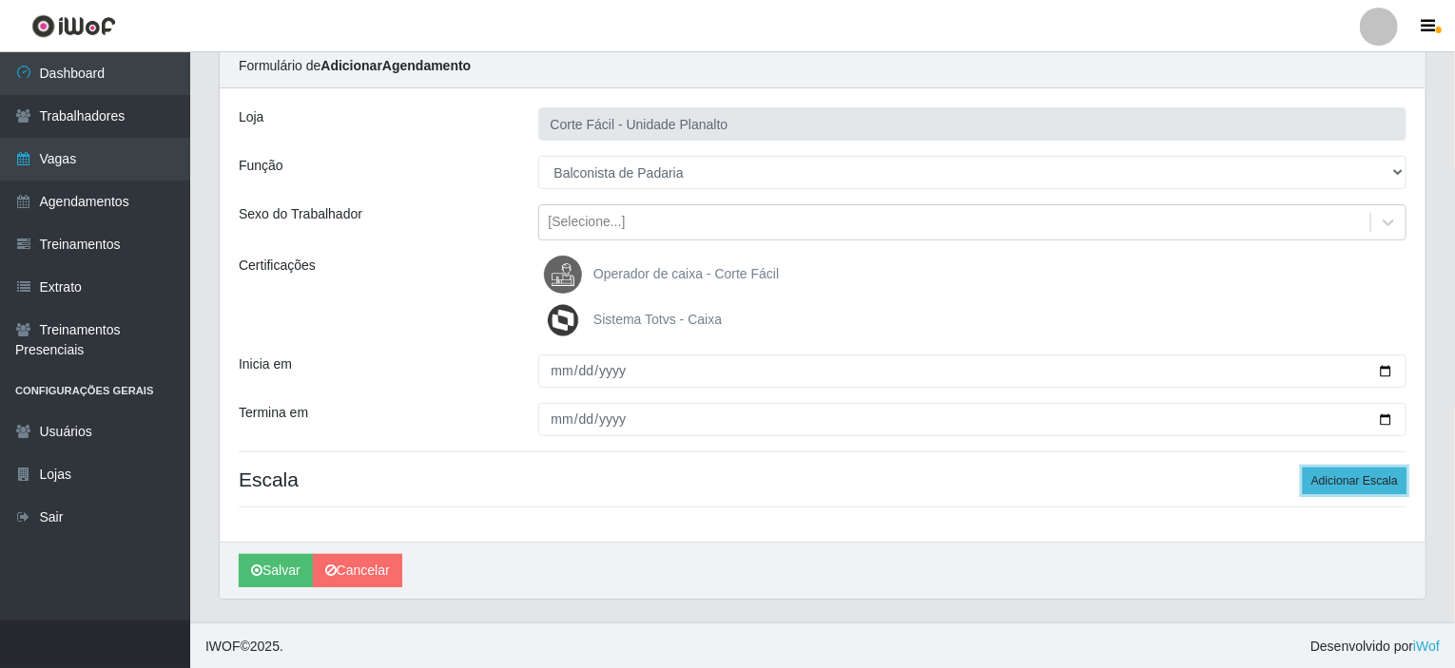
click at [1377, 476] on button "Adicionar Escala" at bounding box center [1355, 481] width 104 height 27
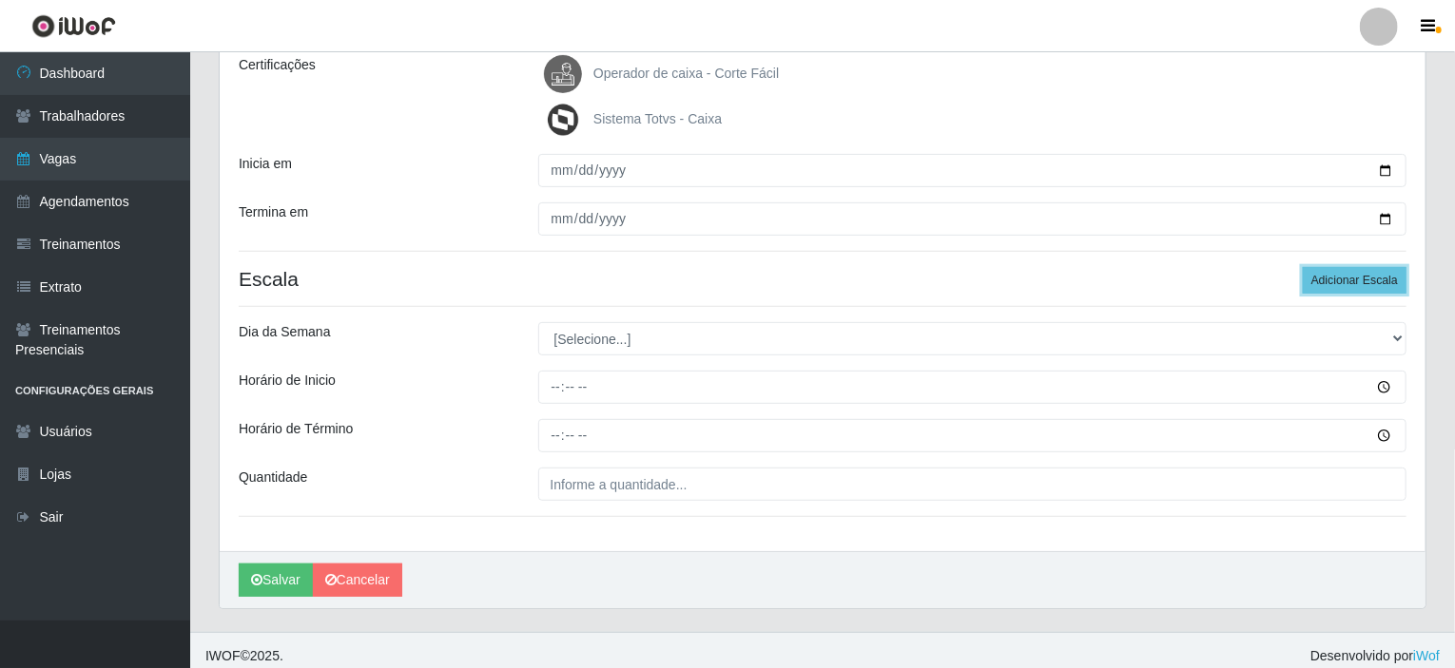
scroll to position [285, 0]
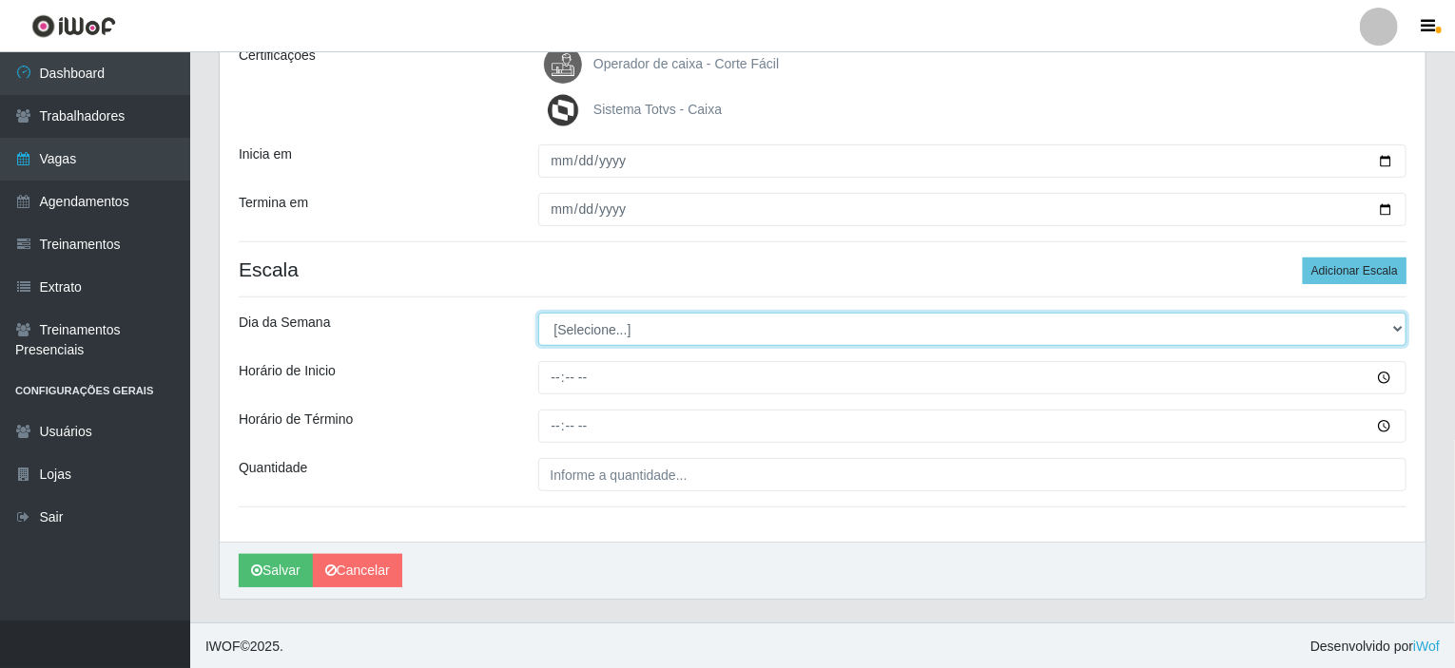
click at [611, 333] on select "[Selecione...] Segunda Terça Quarta Quinta Sexta Sábado Domingo" at bounding box center [972, 329] width 869 height 33
select select "0"
click at [538, 313] on select "[Selecione...] Segunda Terça Quarta Quinta Sexta Sábado Domingo" at bounding box center [972, 329] width 869 height 33
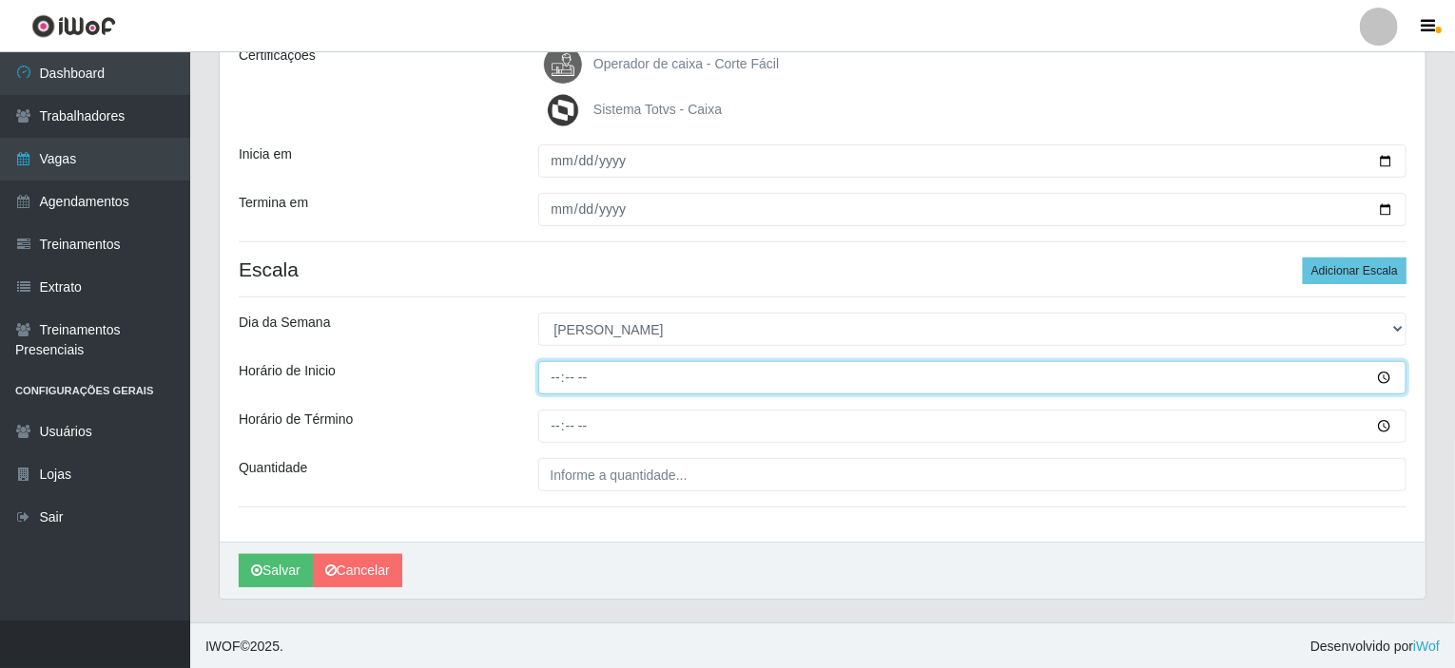
click at [554, 376] on input "Horário de Inicio" at bounding box center [972, 377] width 869 height 33
type input "08:00"
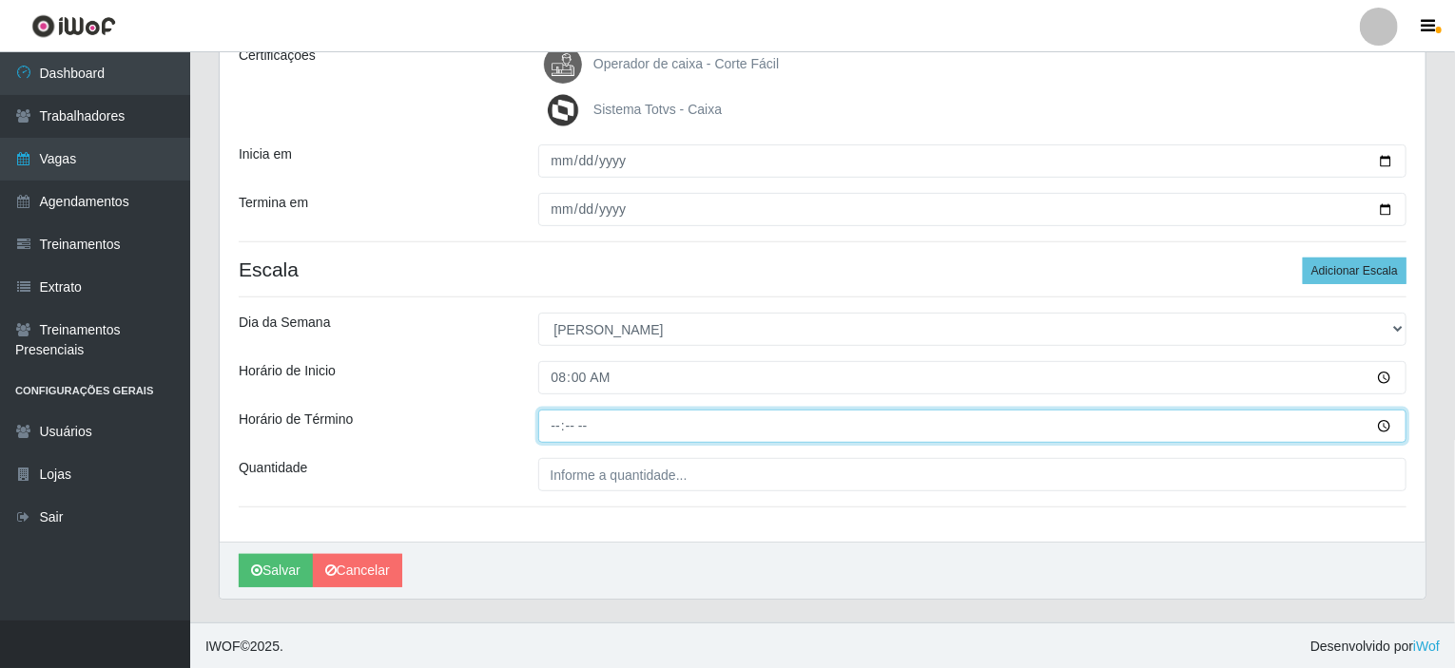
click at [552, 419] on input "Horário de Término" at bounding box center [972, 426] width 869 height 33
type input "14:00"
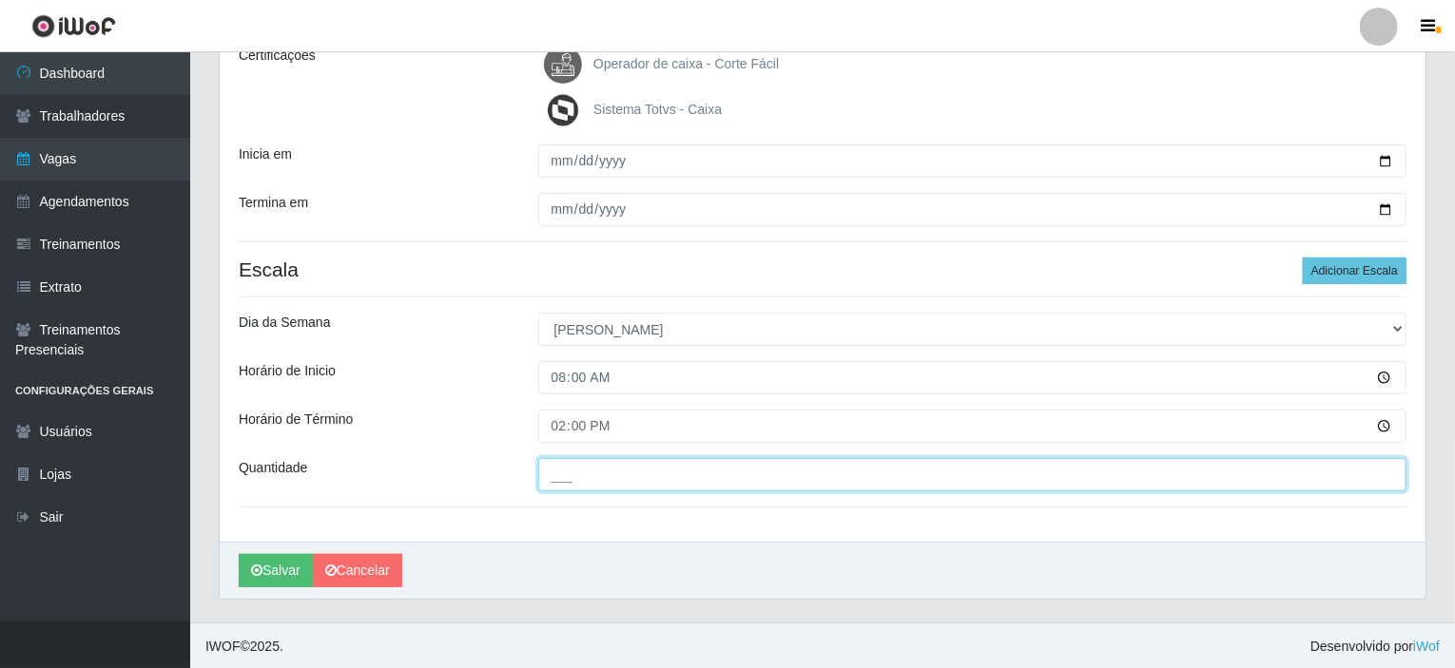
click at [580, 474] on input "___" at bounding box center [972, 474] width 869 height 33
type input "001"
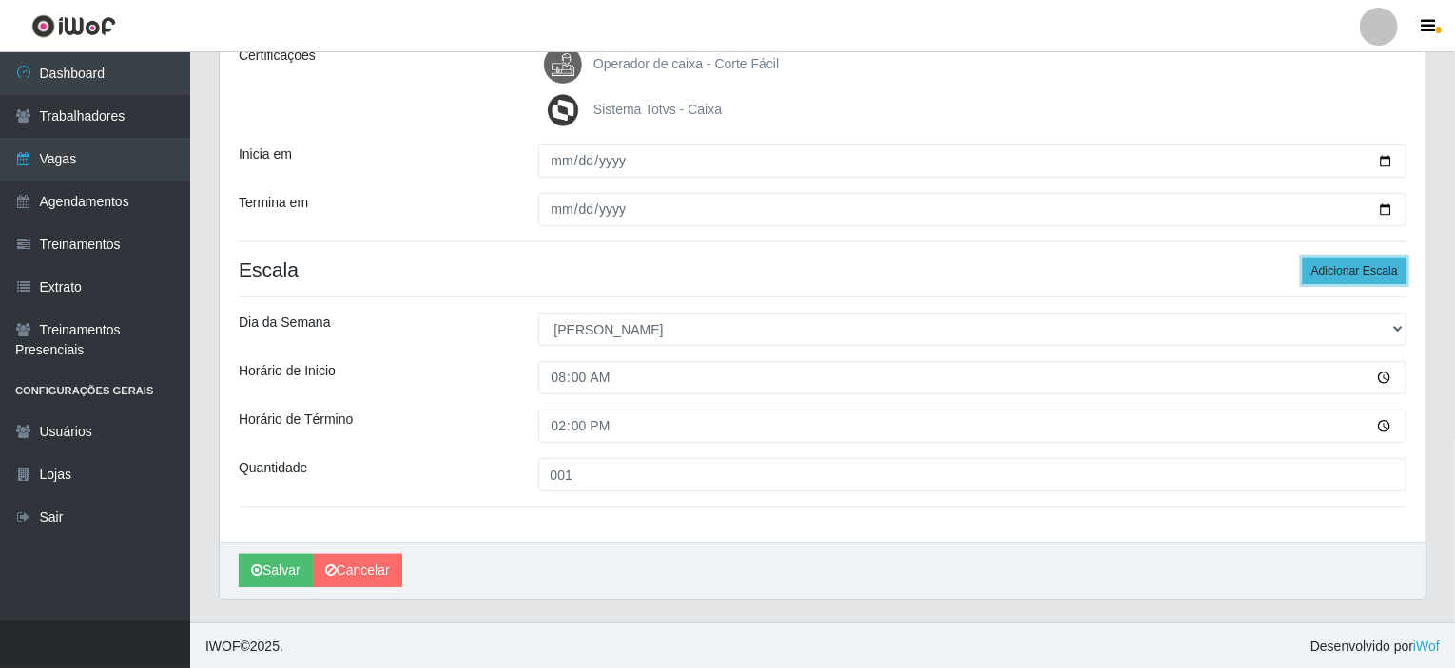
click at [1352, 264] on button "Adicionar Escala" at bounding box center [1355, 271] width 104 height 27
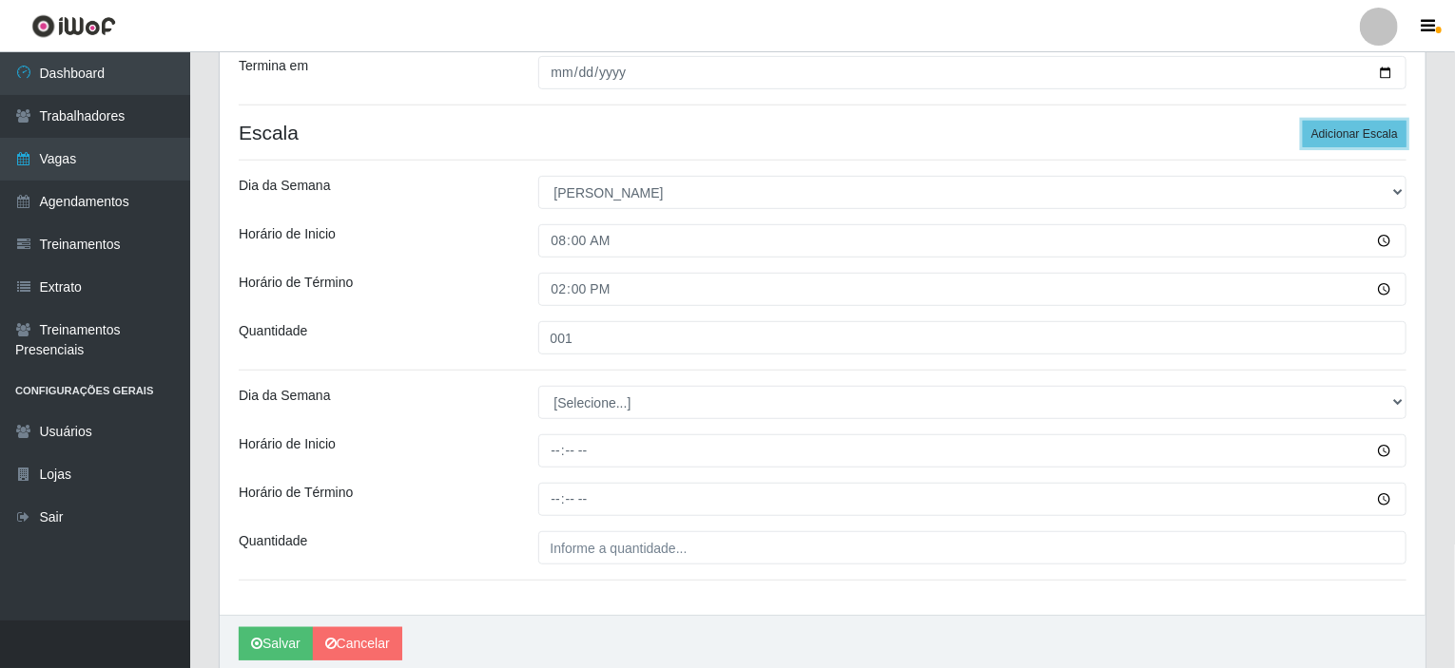
scroll to position [494, 0]
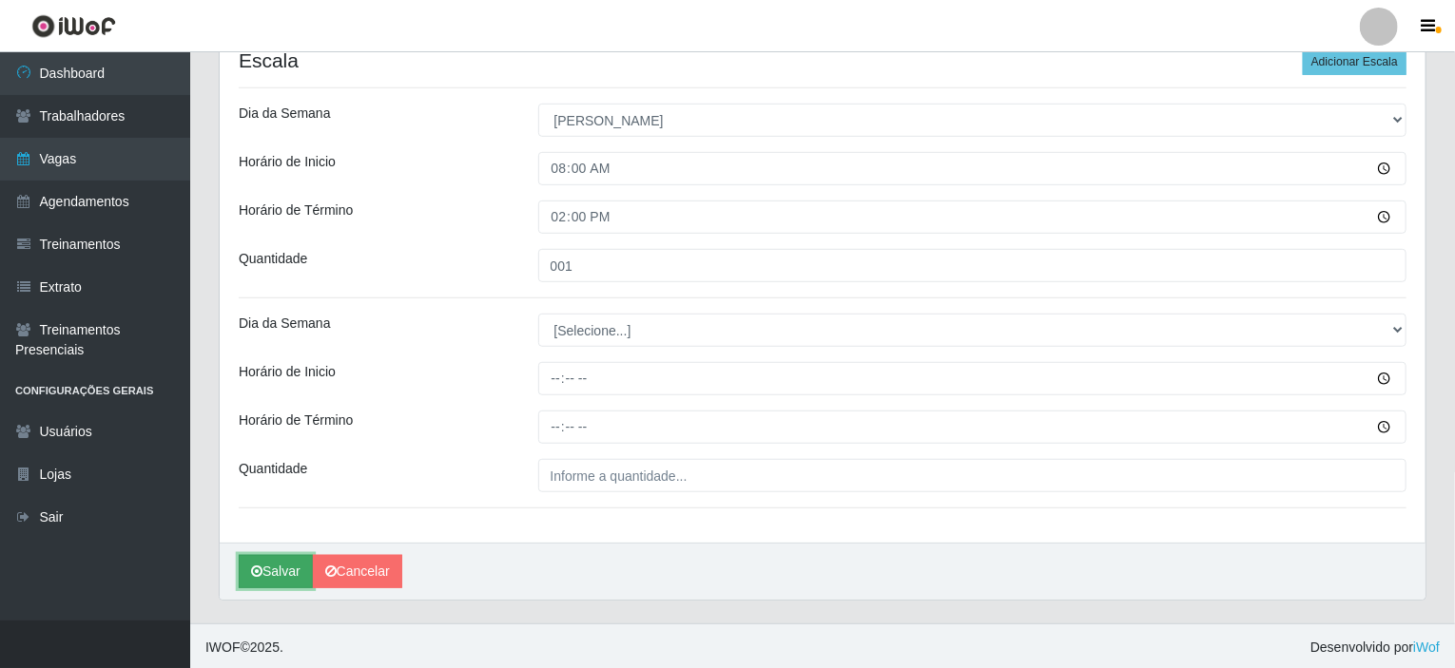
click at [266, 571] on button "Salvar" at bounding box center [276, 571] width 74 height 33
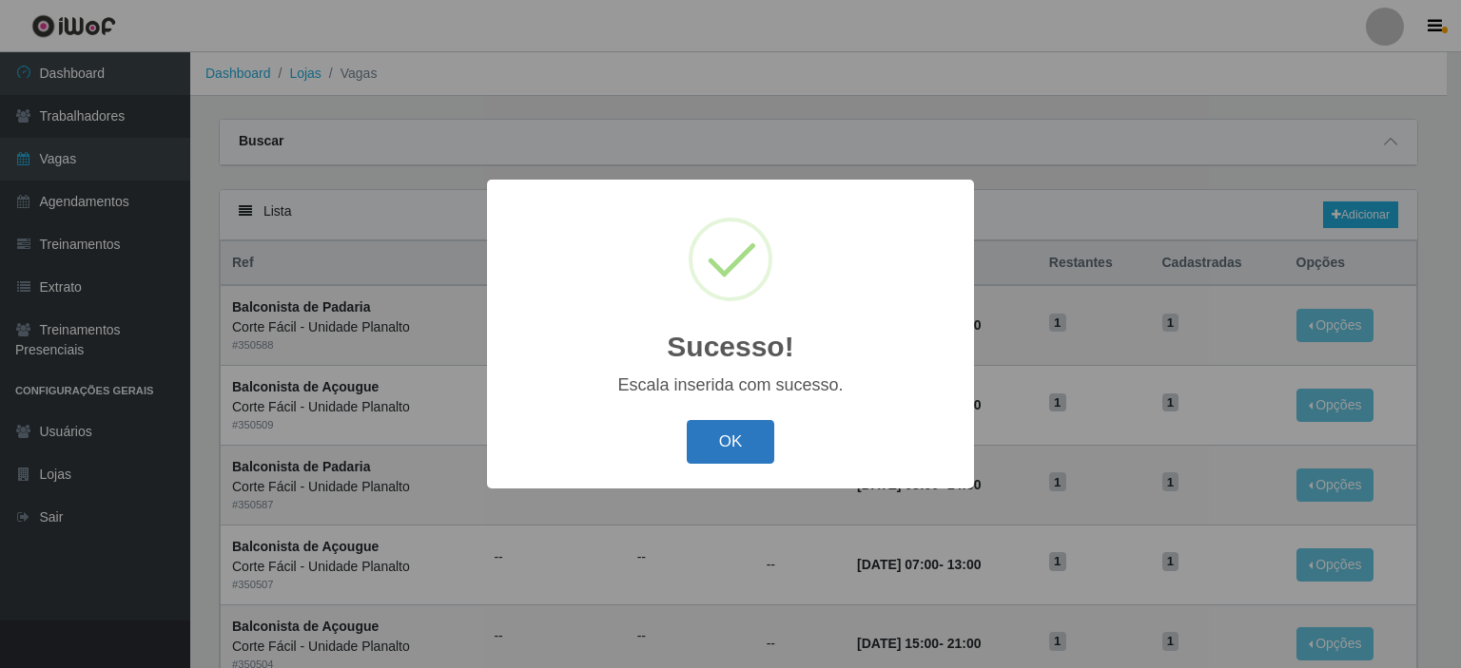
click at [696, 441] on button "OK" at bounding box center [731, 442] width 88 height 45
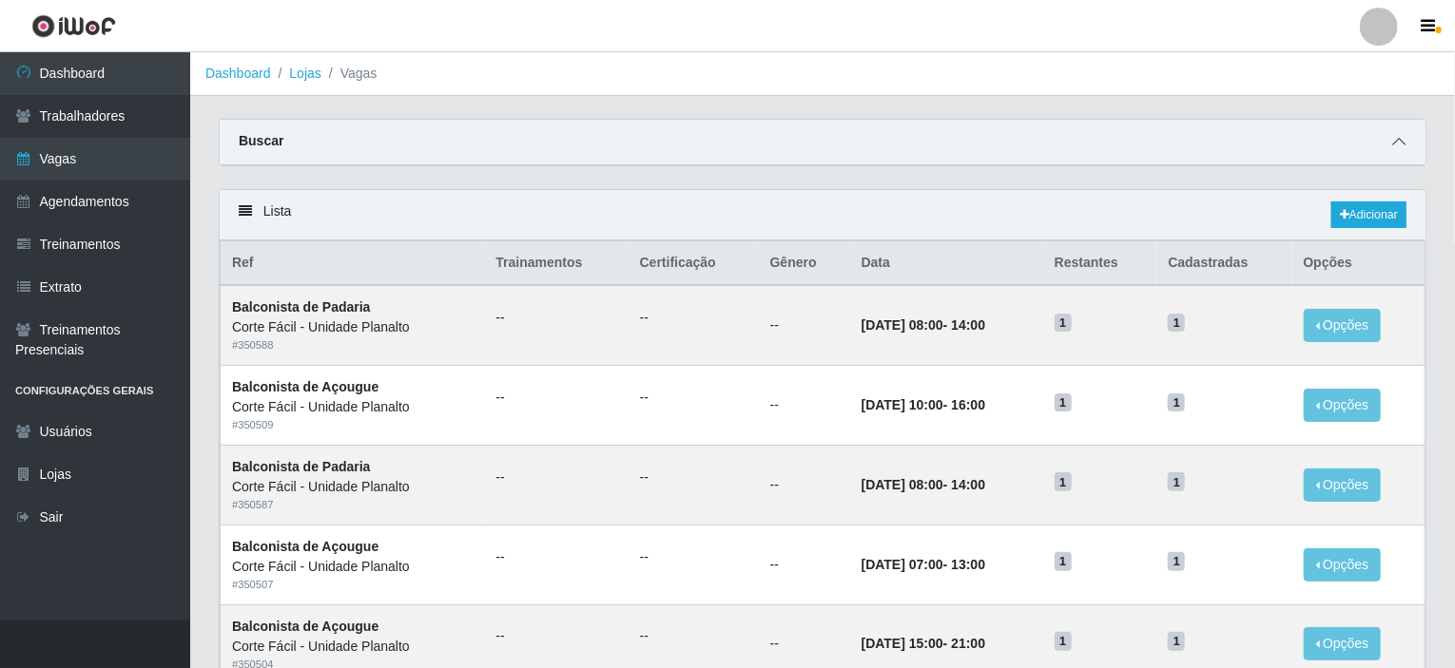
click at [1409, 139] on span at bounding box center [1398, 142] width 23 height 22
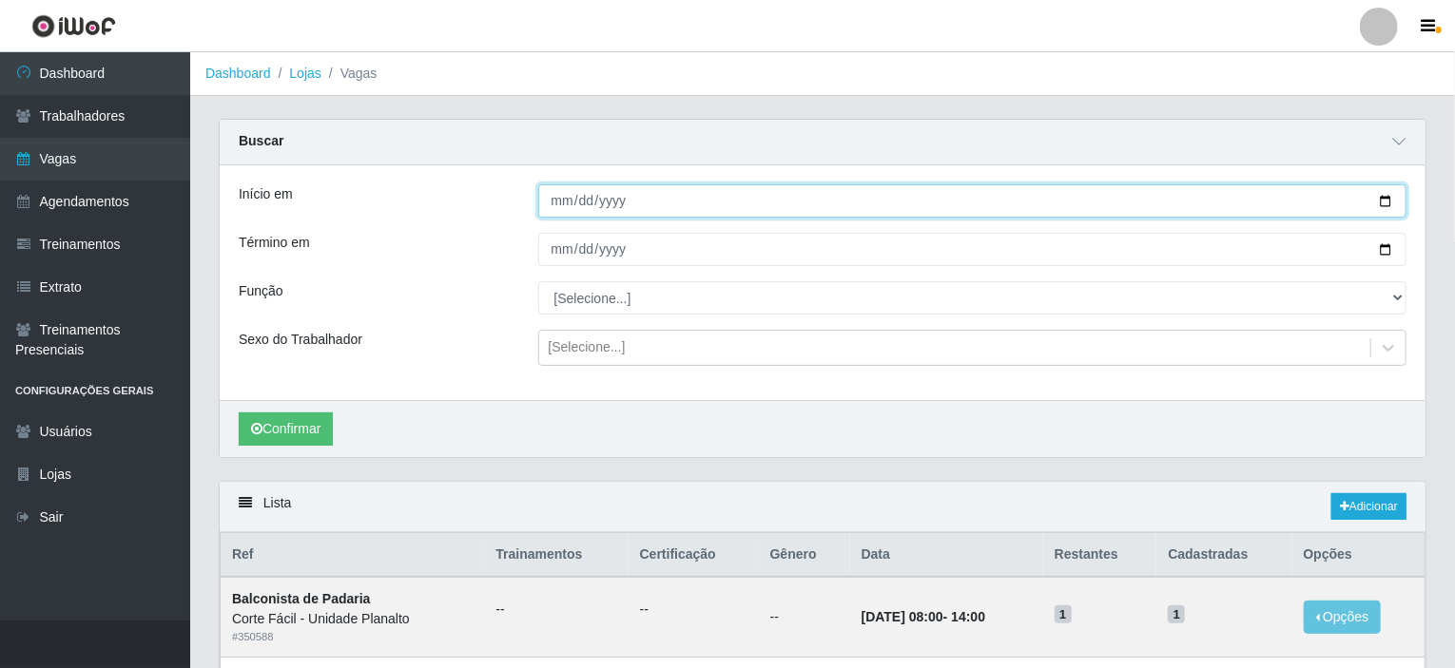
click at [1390, 198] on input "Início em" at bounding box center [972, 200] width 869 height 33
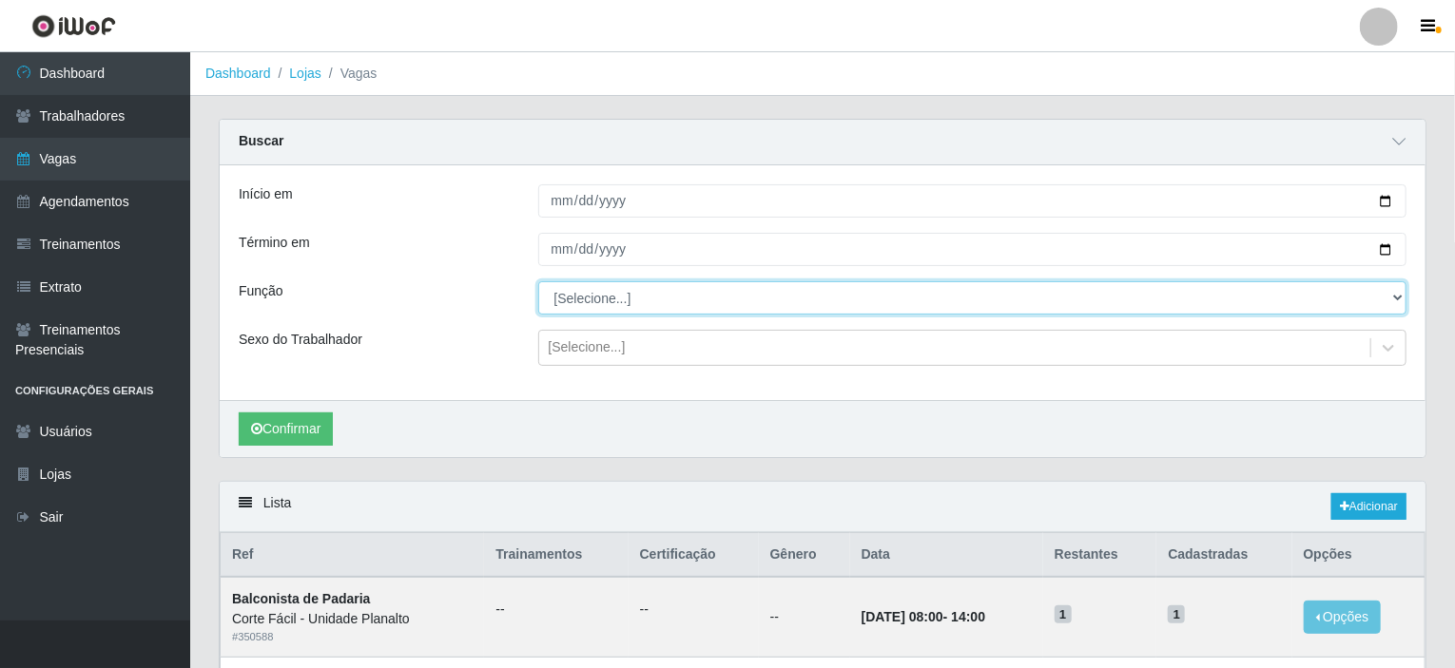
click at [1054, 282] on select "[Selecione...] ASG ASG + ASG ++ Auxiliar de Estacionamento Auxiliar de Estacion…" at bounding box center [972, 297] width 869 height 33
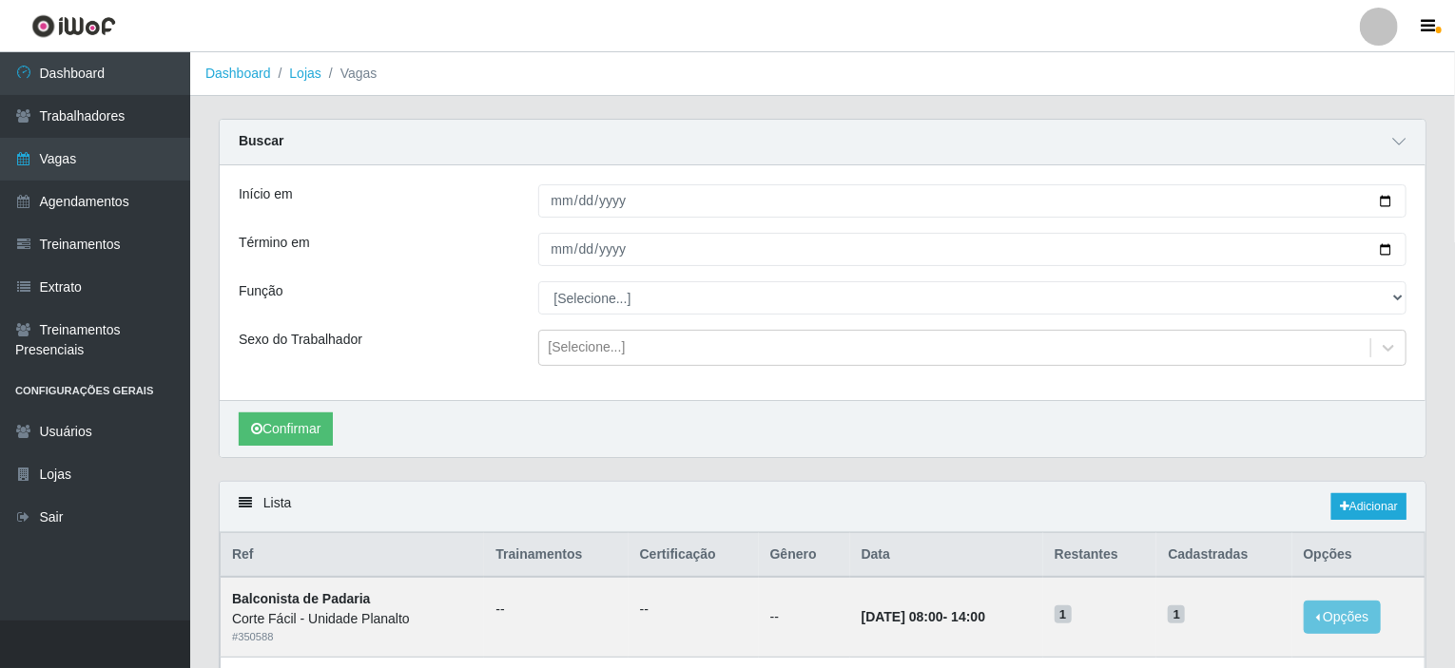
click at [429, 260] on div "Término em" at bounding box center [374, 249] width 300 height 33
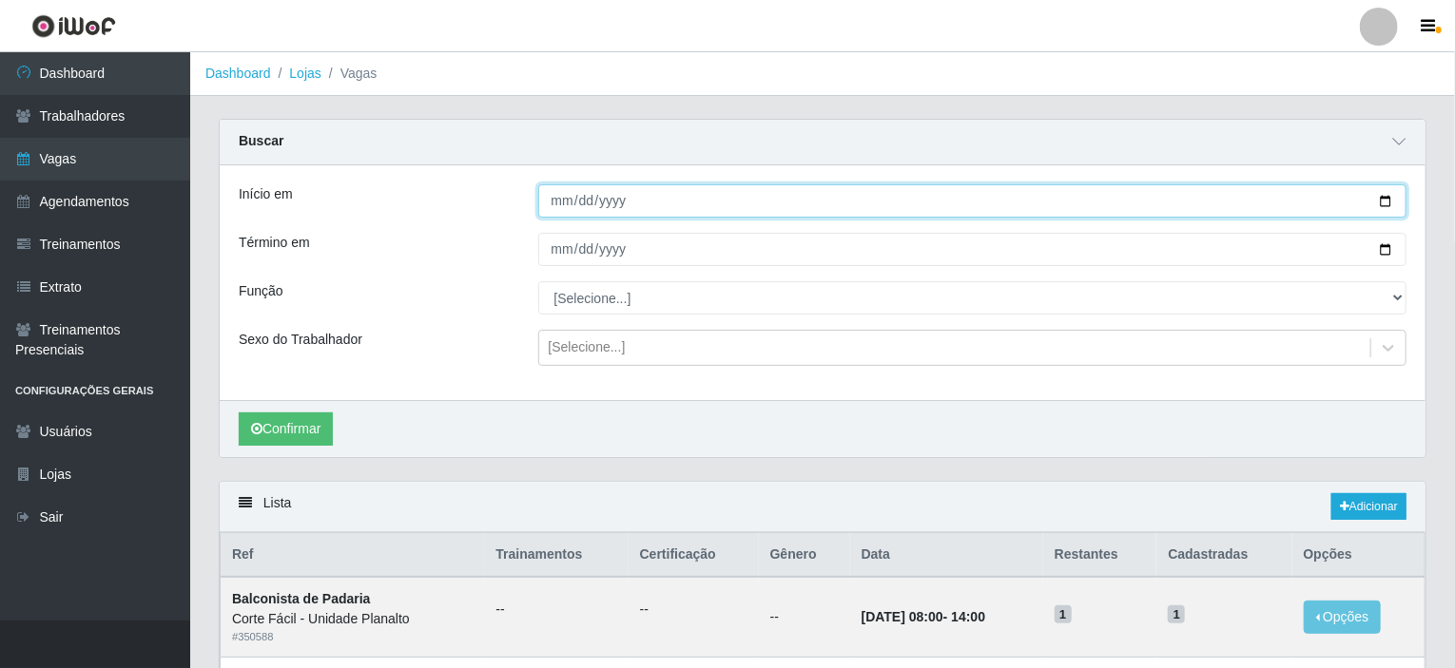
click at [1392, 203] on input "Início em" at bounding box center [972, 200] width 869 height 33
type input "[DATE]"
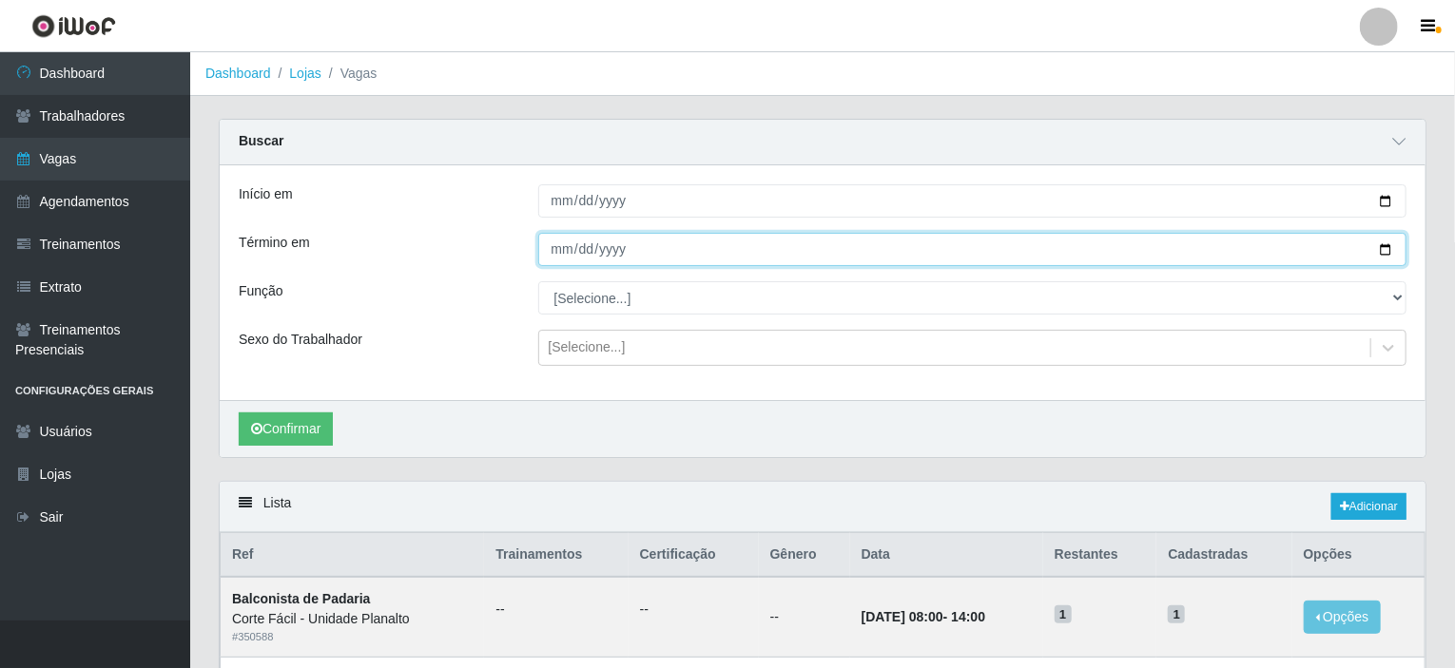
click at [1387, 249] on input "Término em" at bounding box center [972, 249] width 869 height 33
type input "[DATE]"
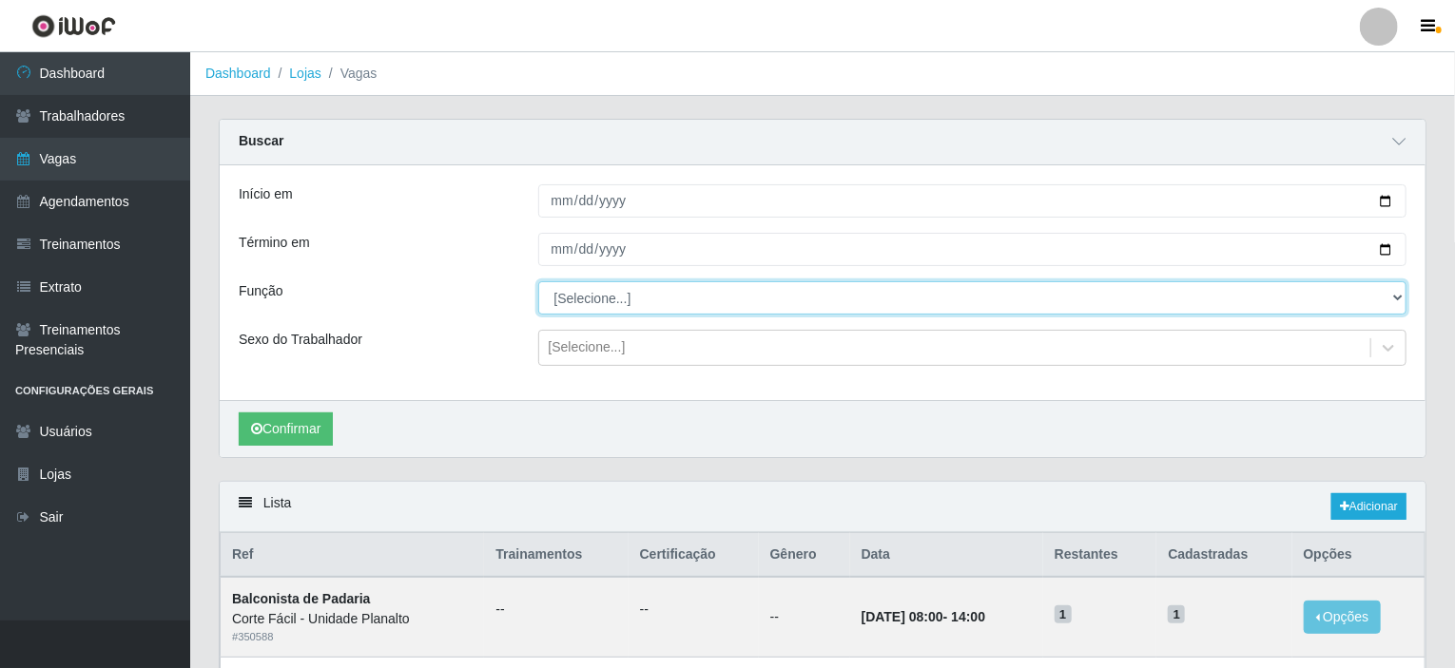
click at [832, 310] on select "[Selecione...] ASG ASG + ASG ++ Auxiliar de Estacionamento Auxiliar de Estacion…" at bounding box center [972, 297] width 869 height 33
select select "115"
click at [538, 281] on select "[Selecione...] ASG ASG + ASG ++ Auxiliar de Estacionamento Auxiliar de Estacion…" at bounding box center [972, 297] width 869 height 33
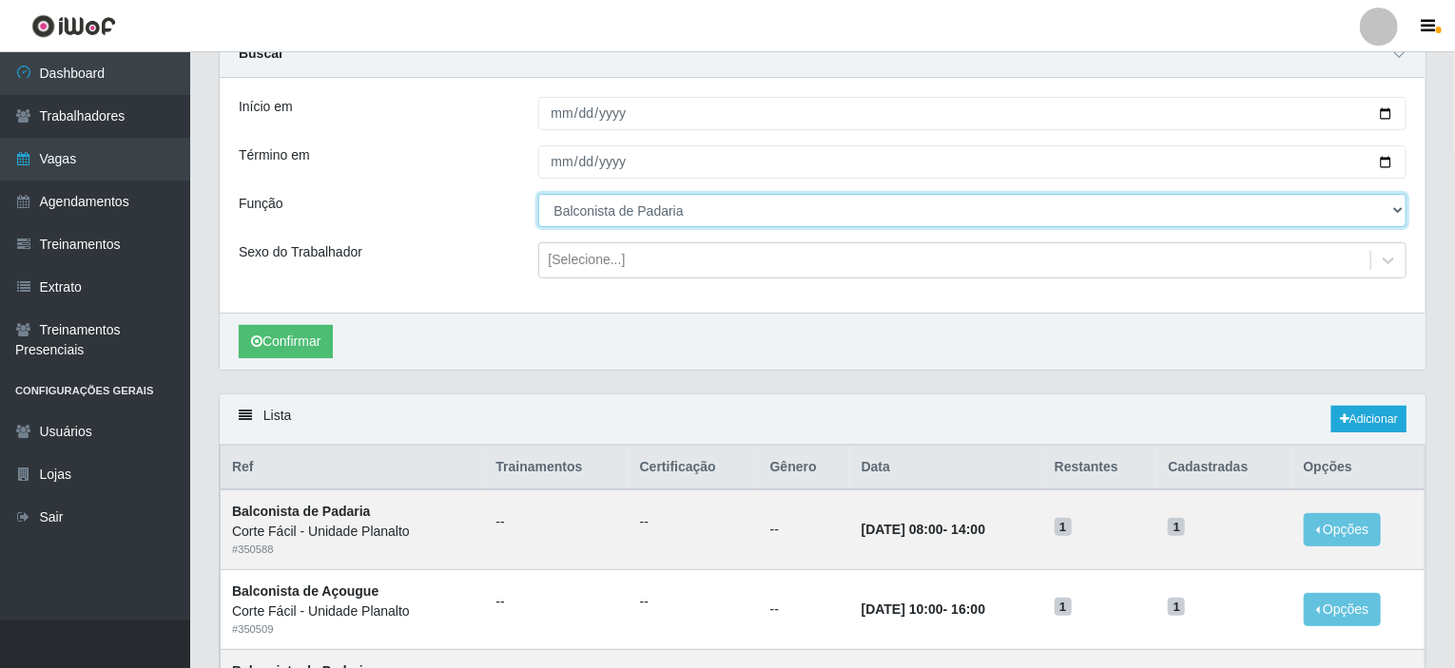
scroll to position [95, 0]
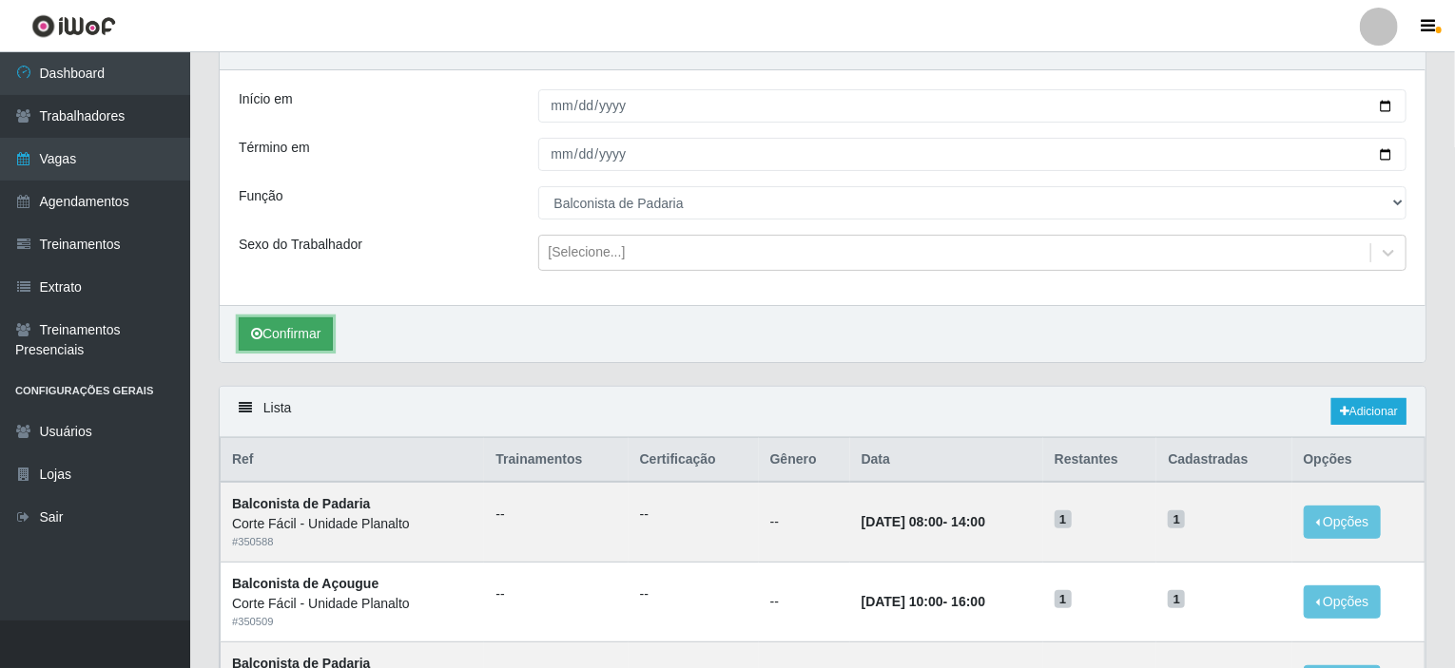
click at [281, 332] on button "Confirmar" at bounding box center [286, 334] width 94 height 33
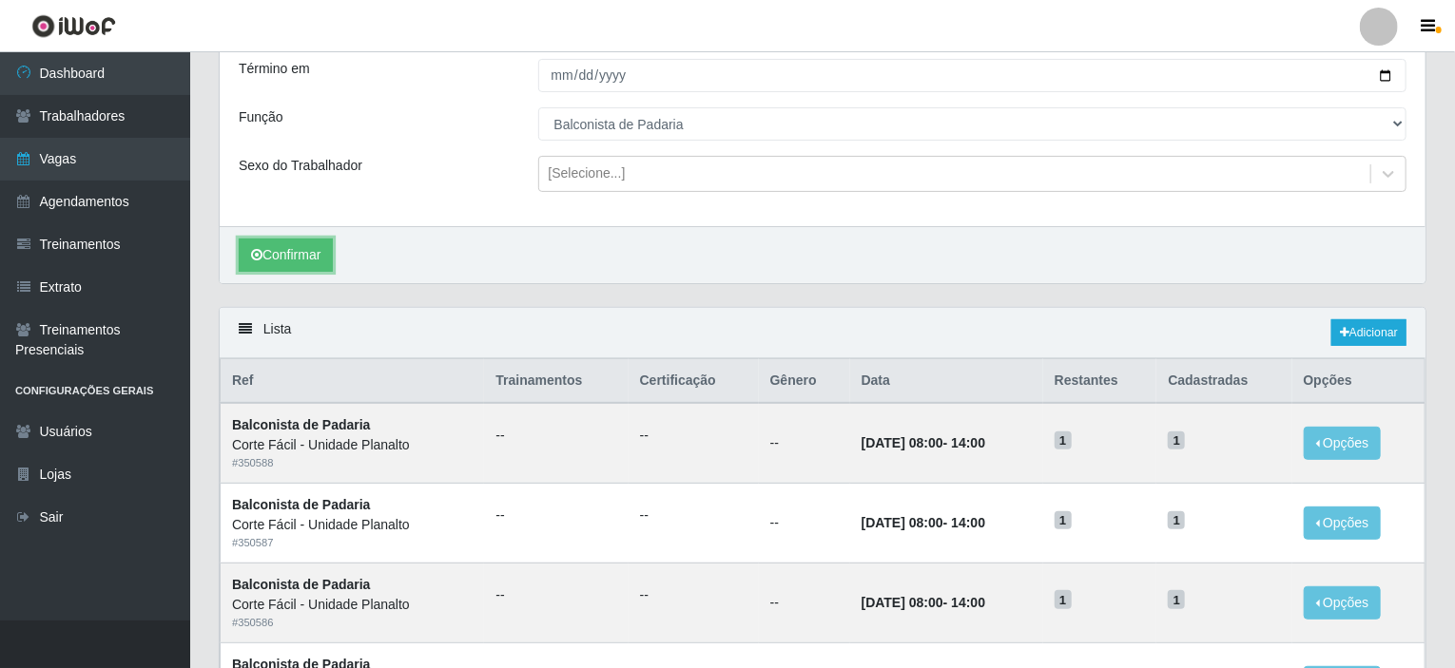
scroll to position [354, 0]
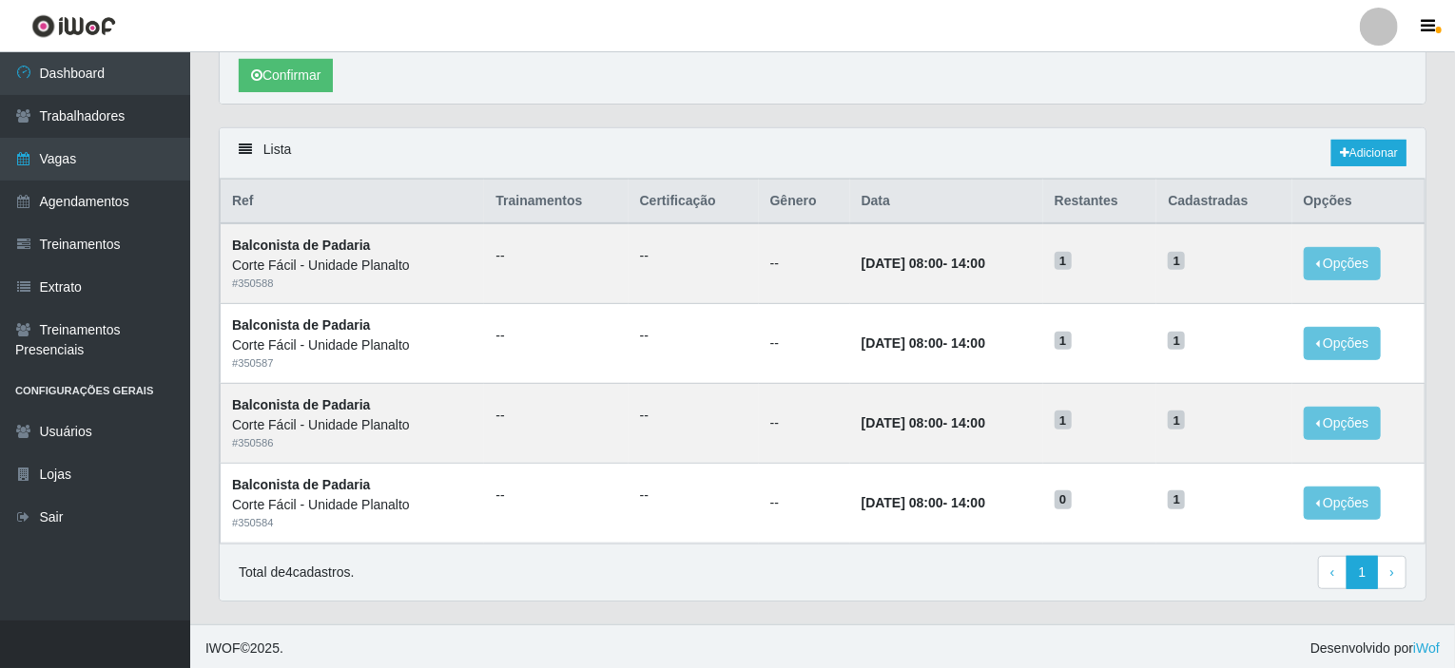
click at [889, 102] on div "Confirmar" at bounding box center [823, 75] width 1206 height 57
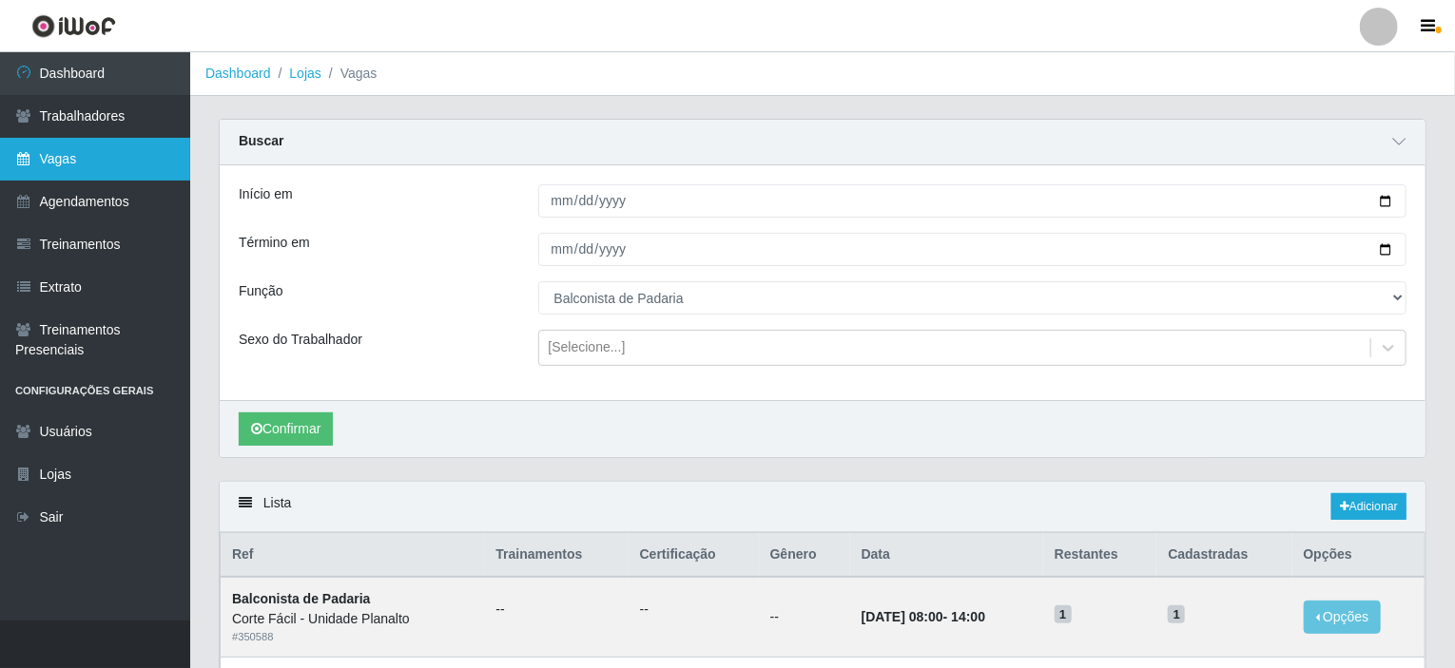
click at [131, 166] on link "Vagas" at bounding box center [95, 159] width 190 height 43
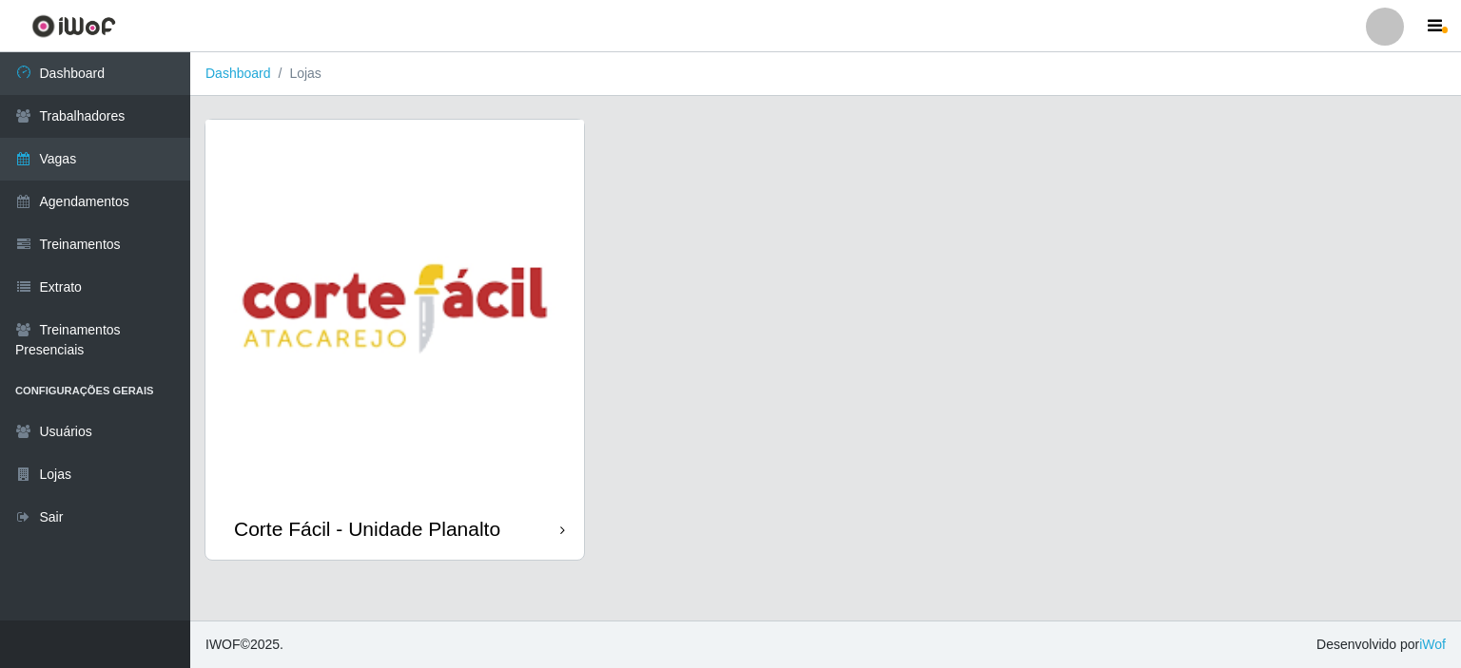
click at [378, 268] on img at bounding box center [394, 309] width 378 height 378
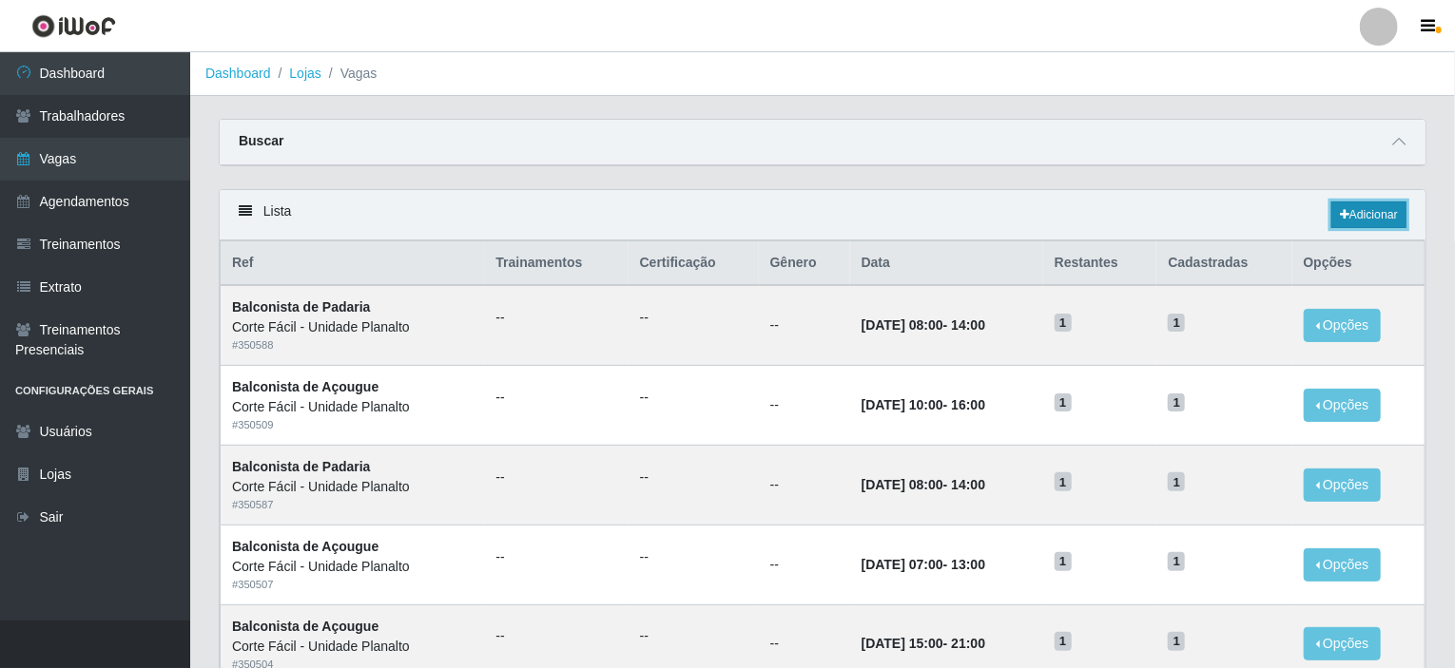
click at [1394, 209] on link "Adicionar" at bounding box center [1368, 215] width 75 height 27
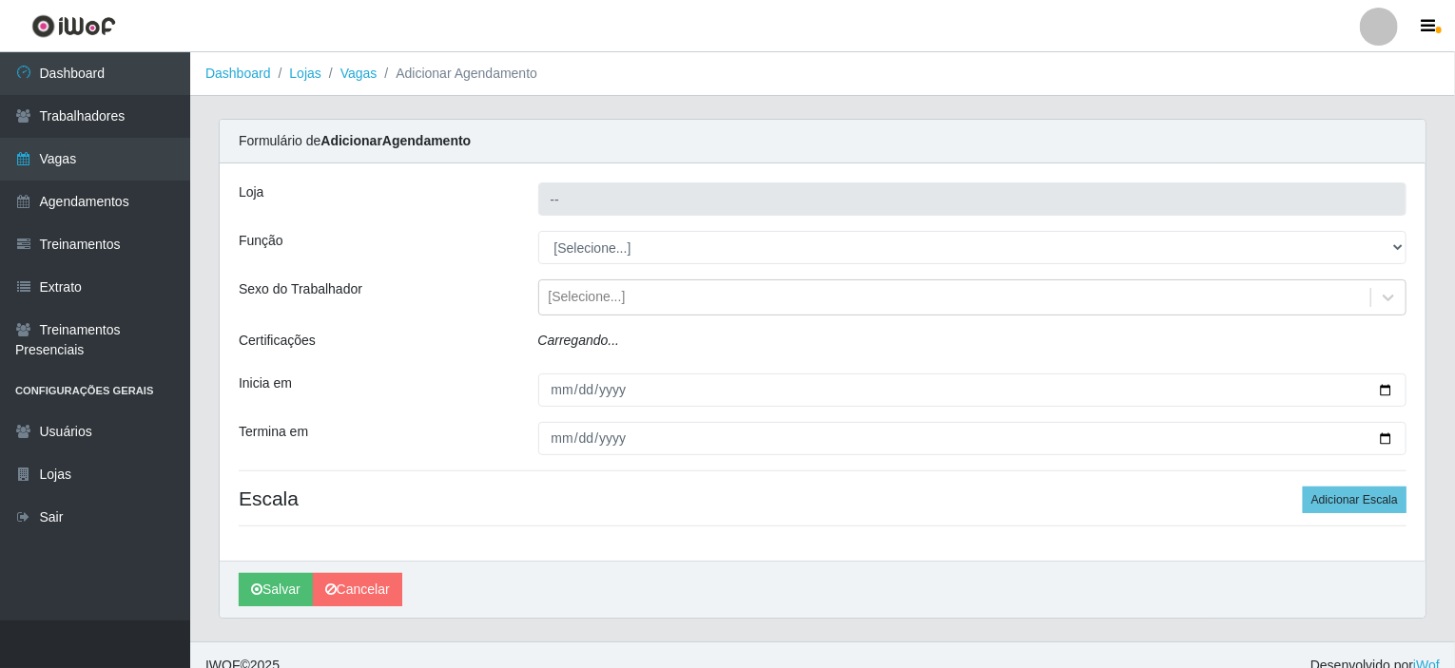
type input "Corte Fácil - Unidade Planalto"
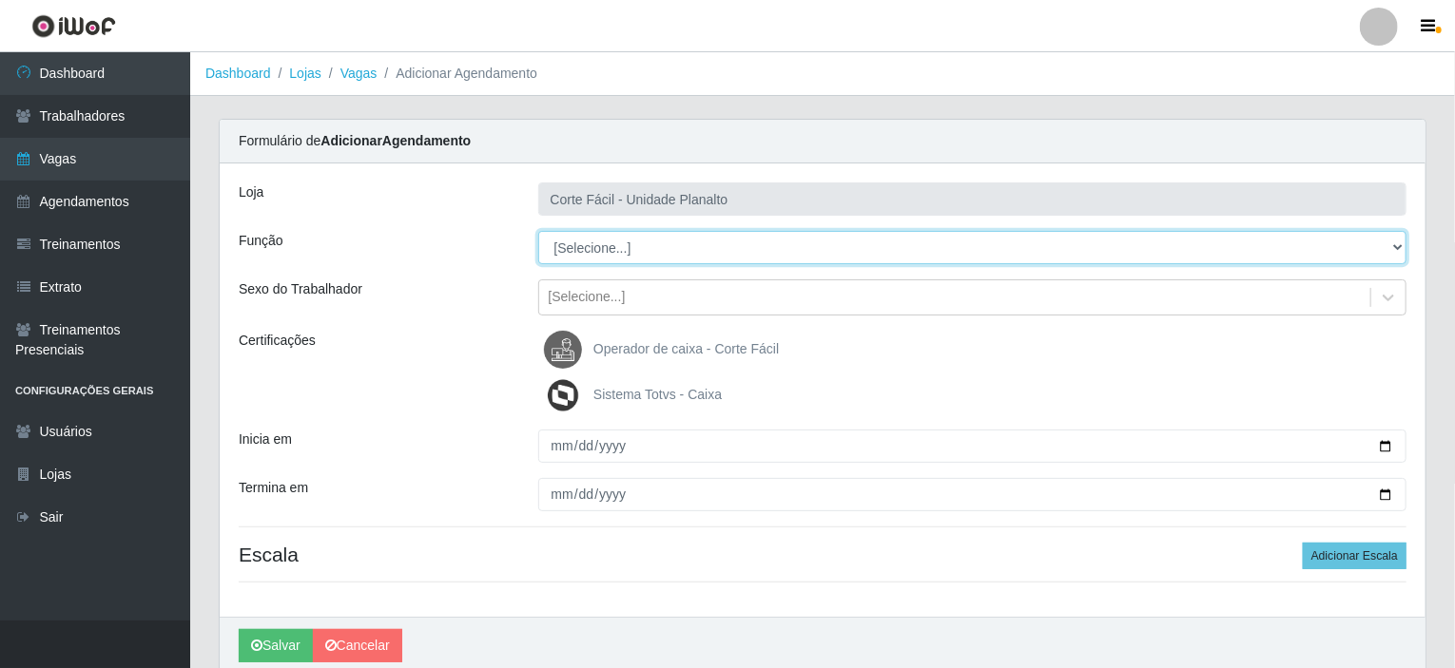
click at [1397, 246] on select "[Selecione...] ASG ASG + ASG ++ Auxiliar de Estacionamento Auxiliar de Estacion…" at bounding box center [972, 247] width 869 height 33
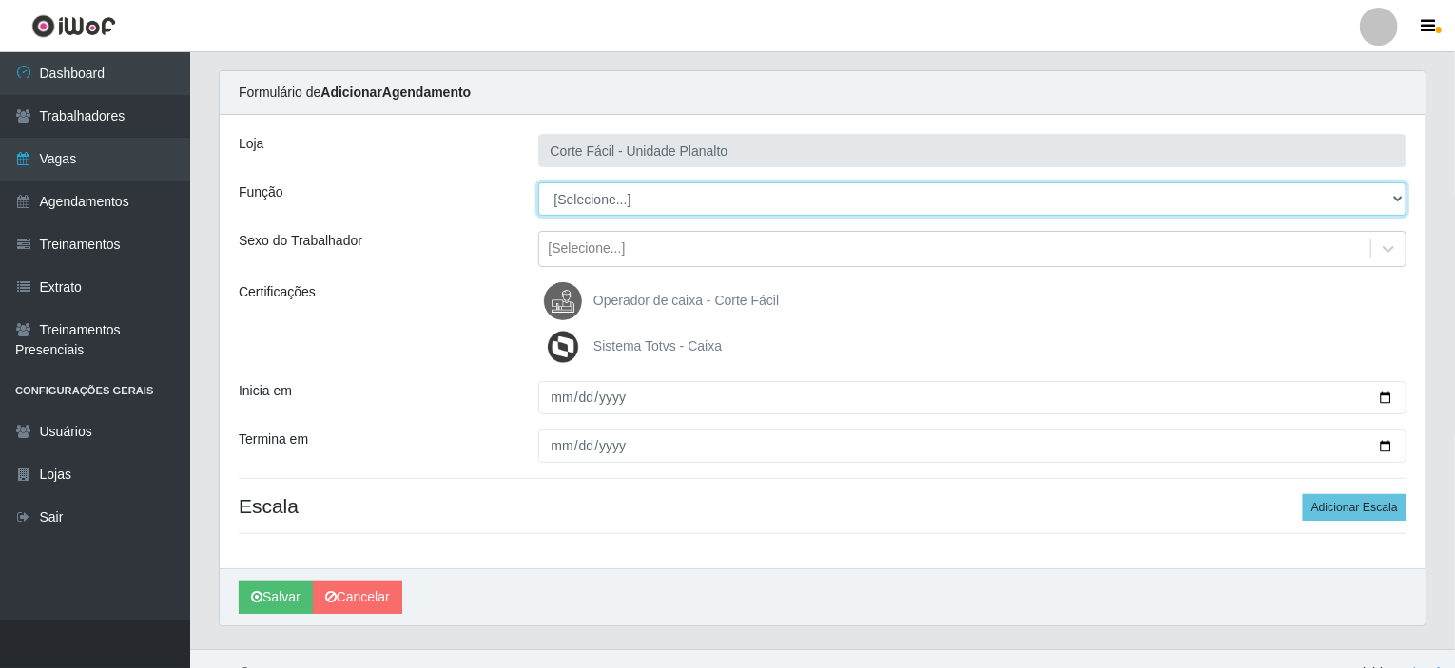
scroll to position [75, 0]
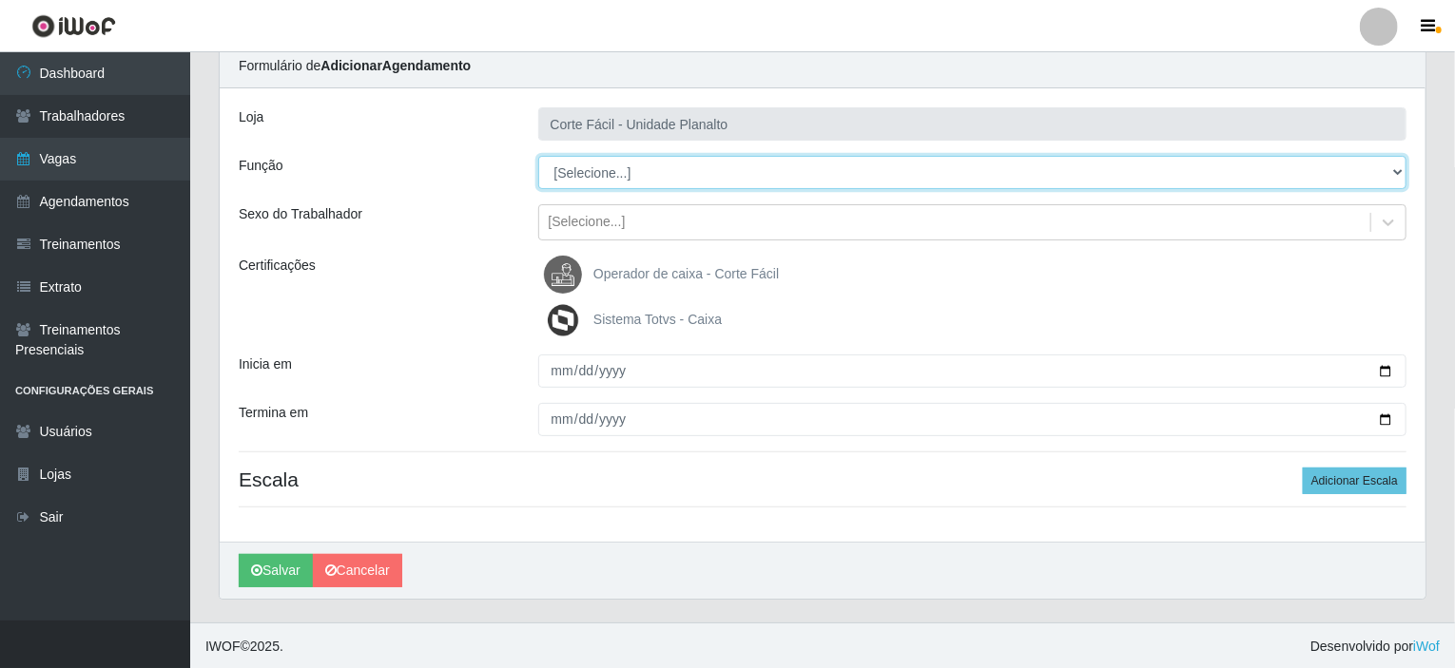
click at [658, 176] on select "[Selecione...] ASG ASG + ASG ++ Auxiliar de Estacionamento Auxiliar de Estacion…" at bounding box center [972, 172] width 869 height 33
select select "22"
click at [538, 156] on select "[Selecione...] ASG ASG + ASG ++ Auxiliar de Estacionamento Auxiliar de Estacion…" at bounding box center [972, 172] width 869 height 33
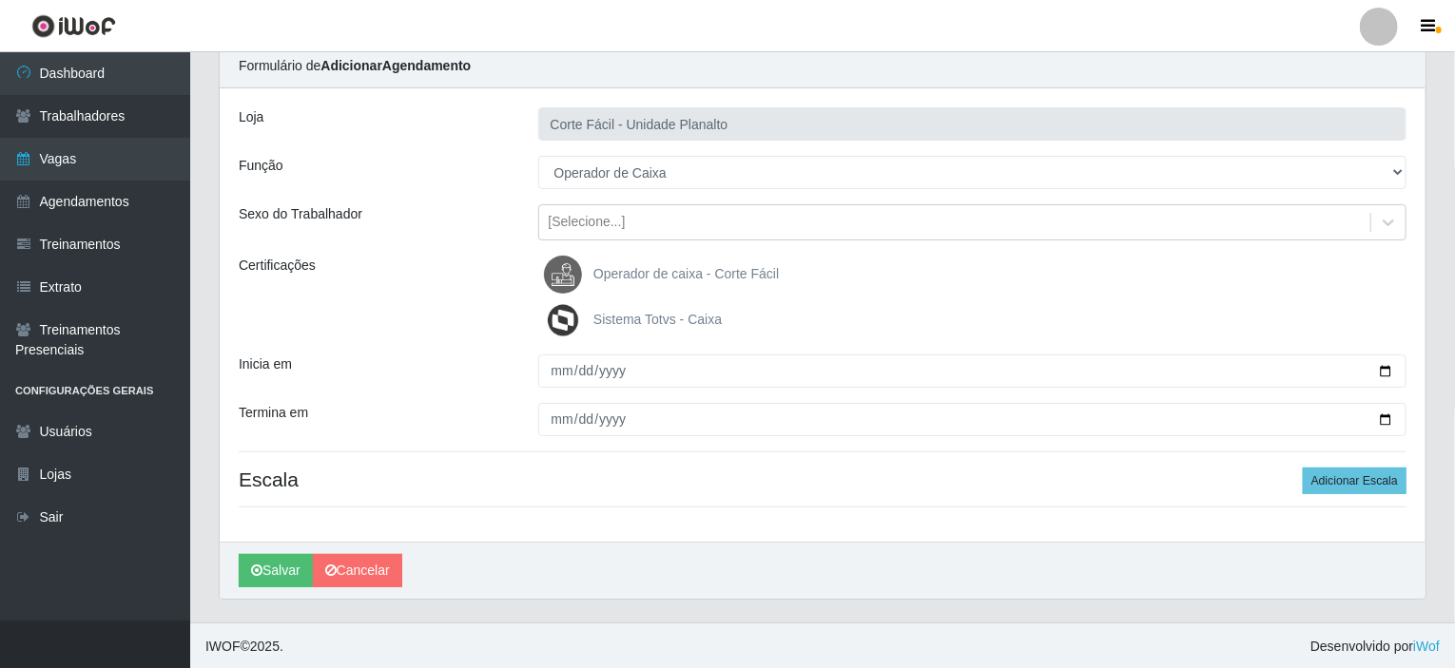
click at [625, 266] on span "Operador de caixa - Corte Fácil" at bounding box center [685, 273] width 185 height 15
click at [0, 0] on input "Operador de caixa - Corte Fácil" at bounding box center [0, 0] width 0 height 0
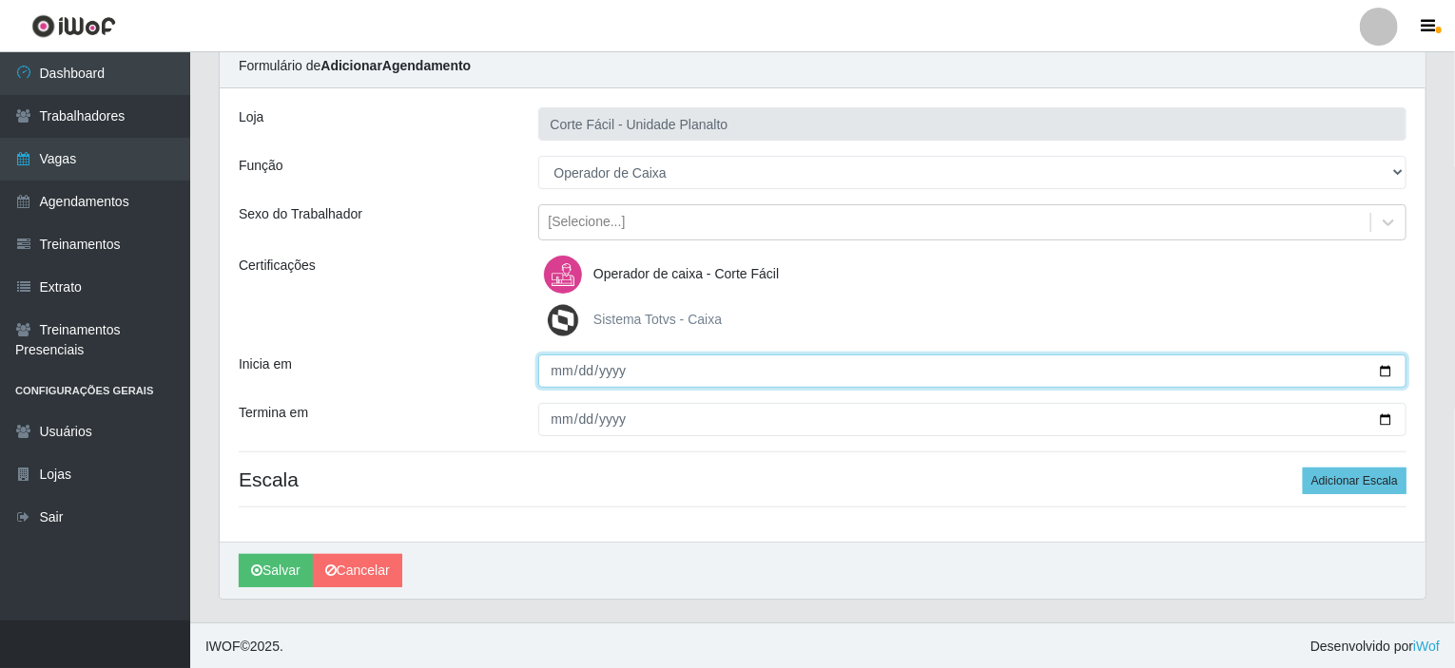
click at [1381, 368] on input "Inicia em" at bounding box center [972, 371] width 869 height 33
type input "[DATE]"
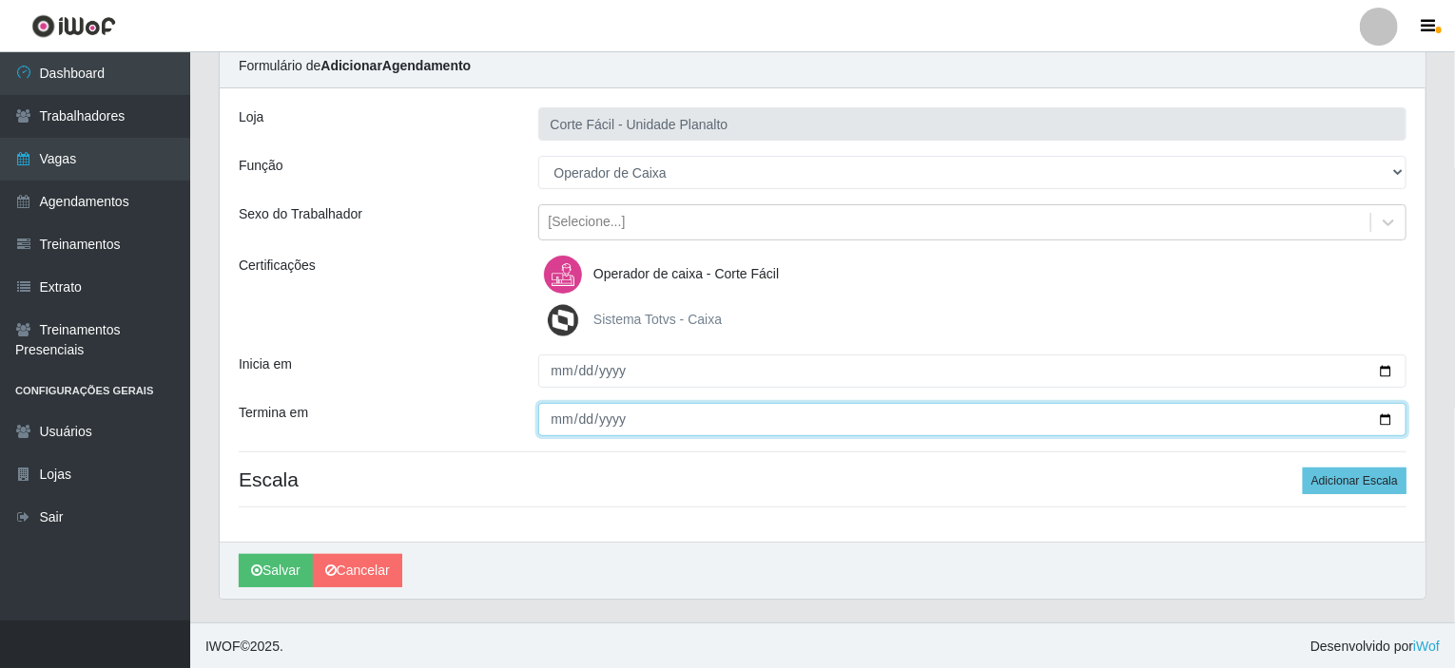
click at [1388, 418] on input "Termina em" at bounding box center [972, 419] width 869 height 33
type input "[DATE]"
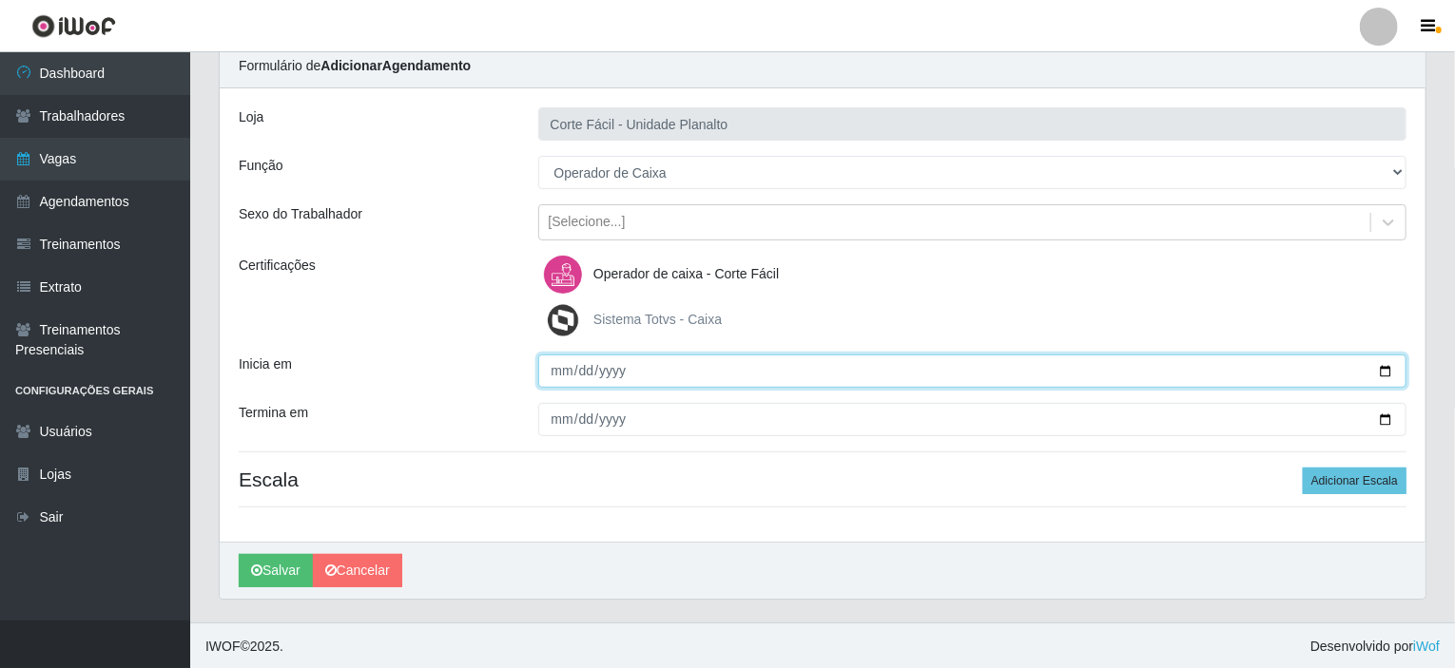
click at [1379, 364] on input "[DATE]" at bounding box center [972, 371] width 869 height 33
type input "[DATE]"
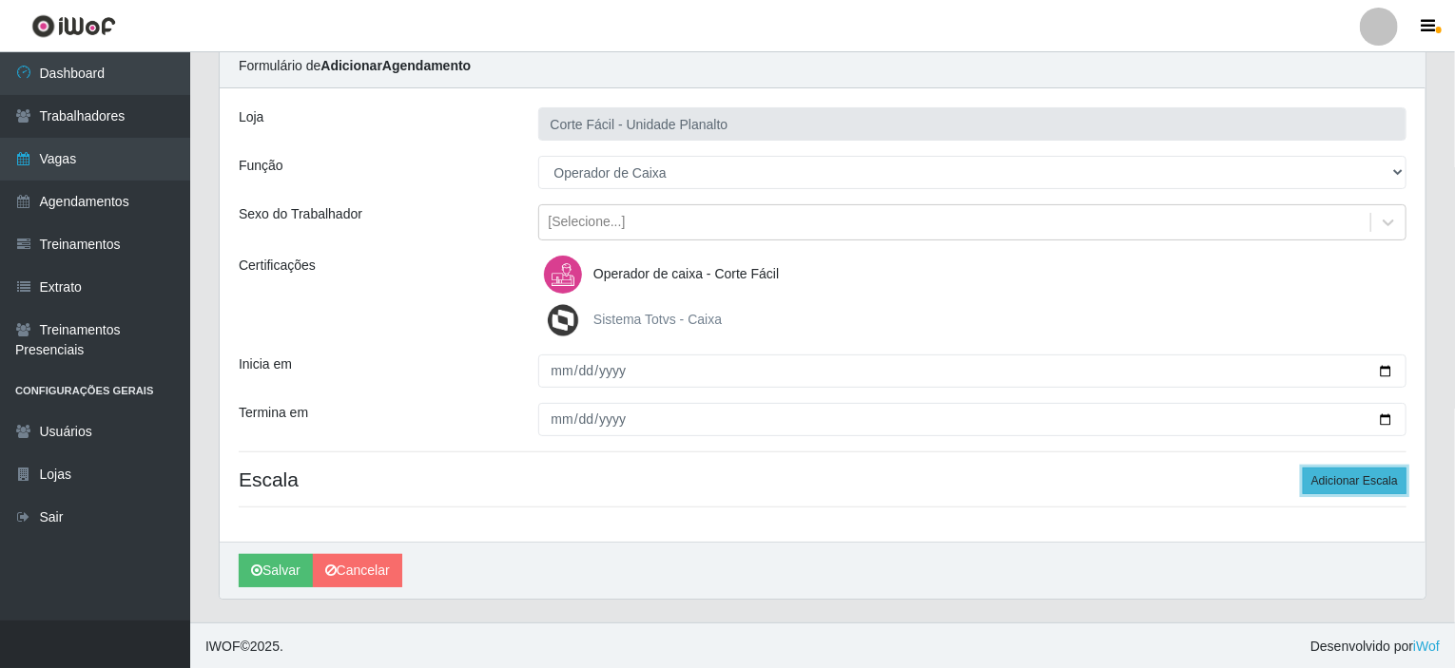
click at [1358, 475] on button "Adicionar Escala" at bounding box center [1355, 481] width 104 height 27
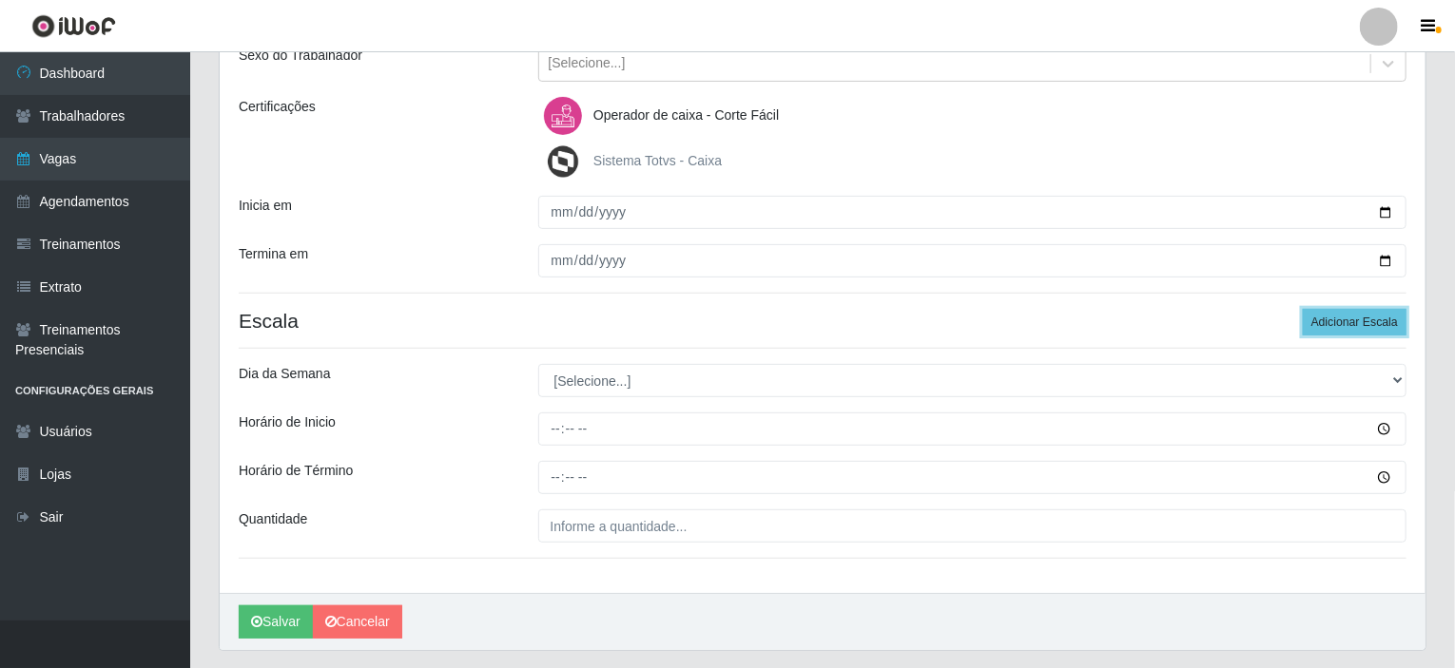
scroll to position [265, 0]
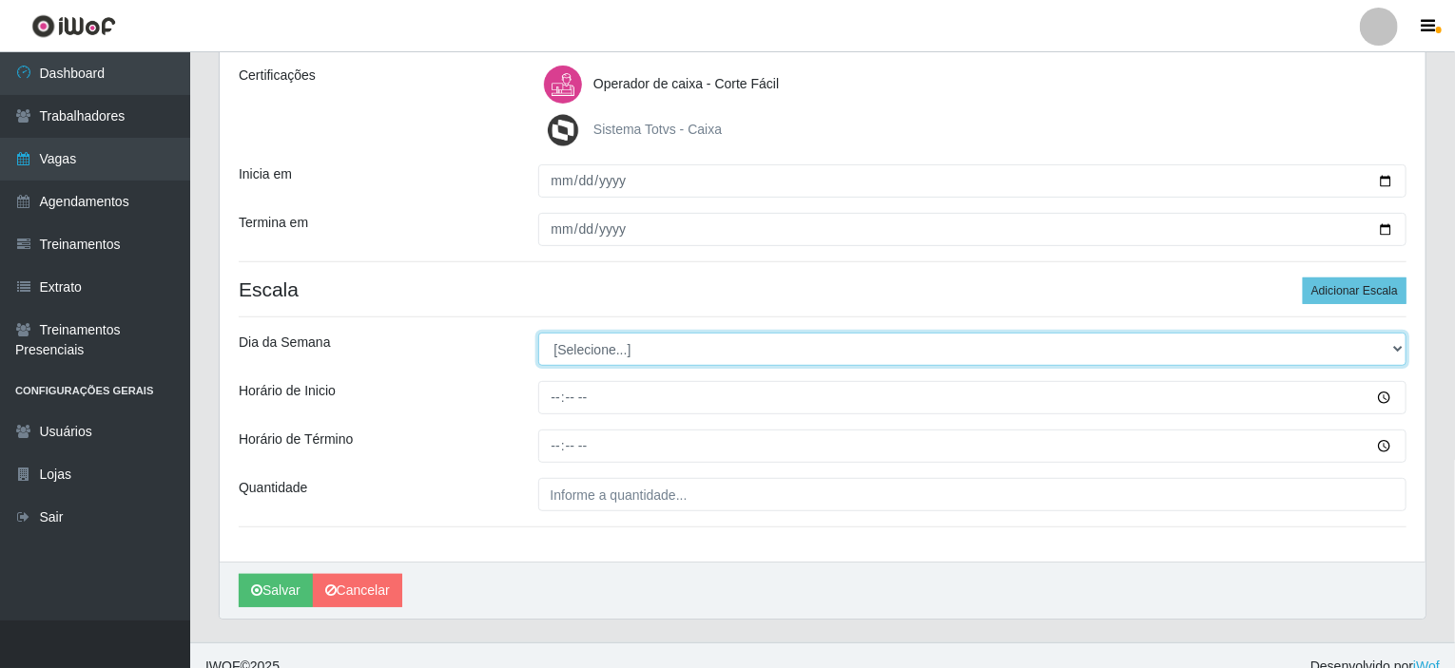
click at [598, 353] on select "[Selecione...] Segunda Terça Quarta Quinta Sexta Sábado Domingo" at bounding box center [972, 349] width 869 height 33
select select "5"
click at [538, 333] on select "[Selecione...] Segunda Terça Quarta Quinta Sexta Sábado Domingo" at bounding box center [972, 349] width 869 height 33
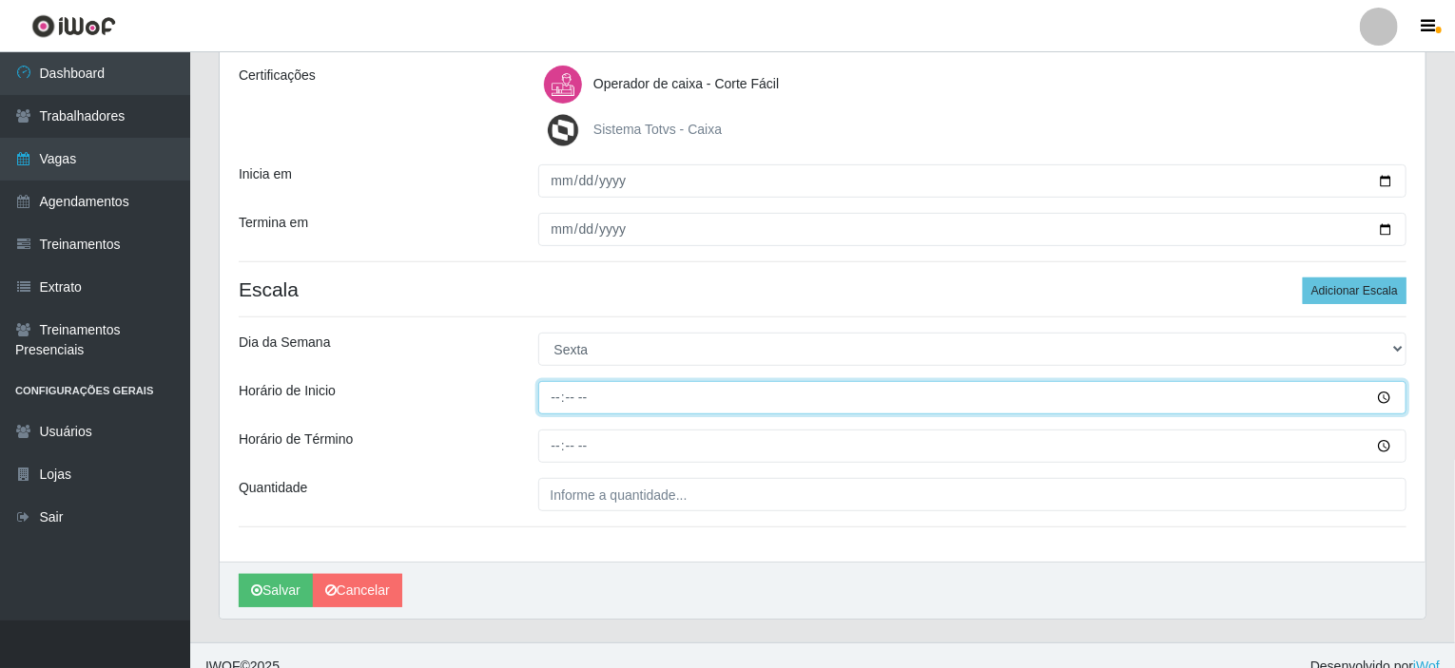
click at [555, 397] on input "Horário de Inicio" at bounding box center [972, 397] width 869 height 33
type input "07:00"
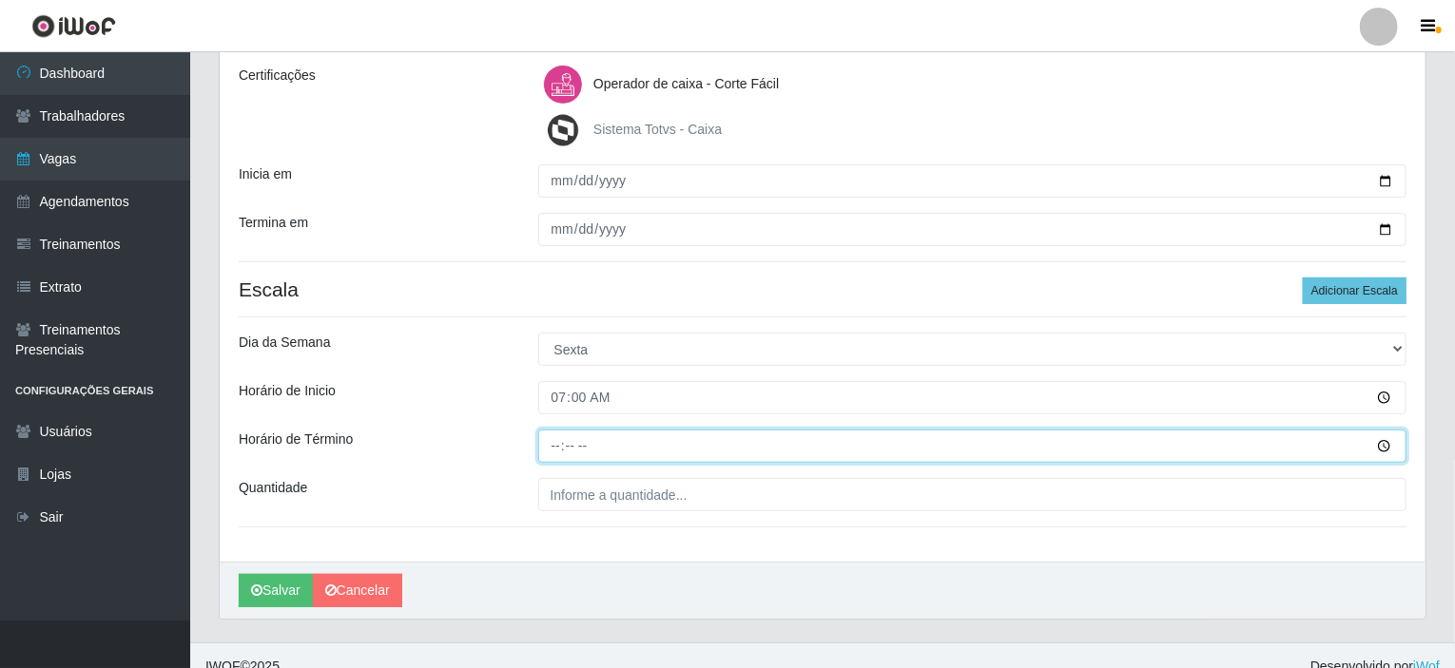
click at [558, 443] on input "Horário de Término" at bounding box center [972, 446] width 869 height 33
type input "13:00"
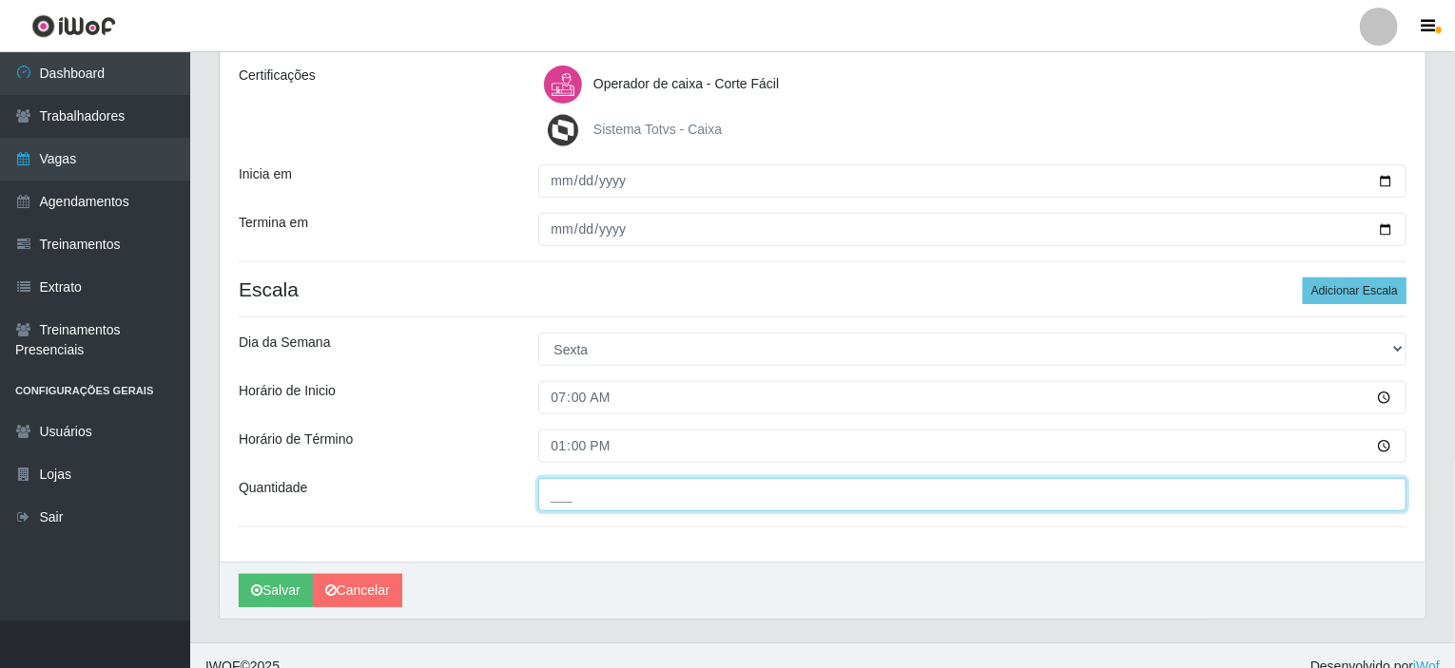
click at [562, 488] on input "___" at bounding box center [972, 494] width 869 height 33
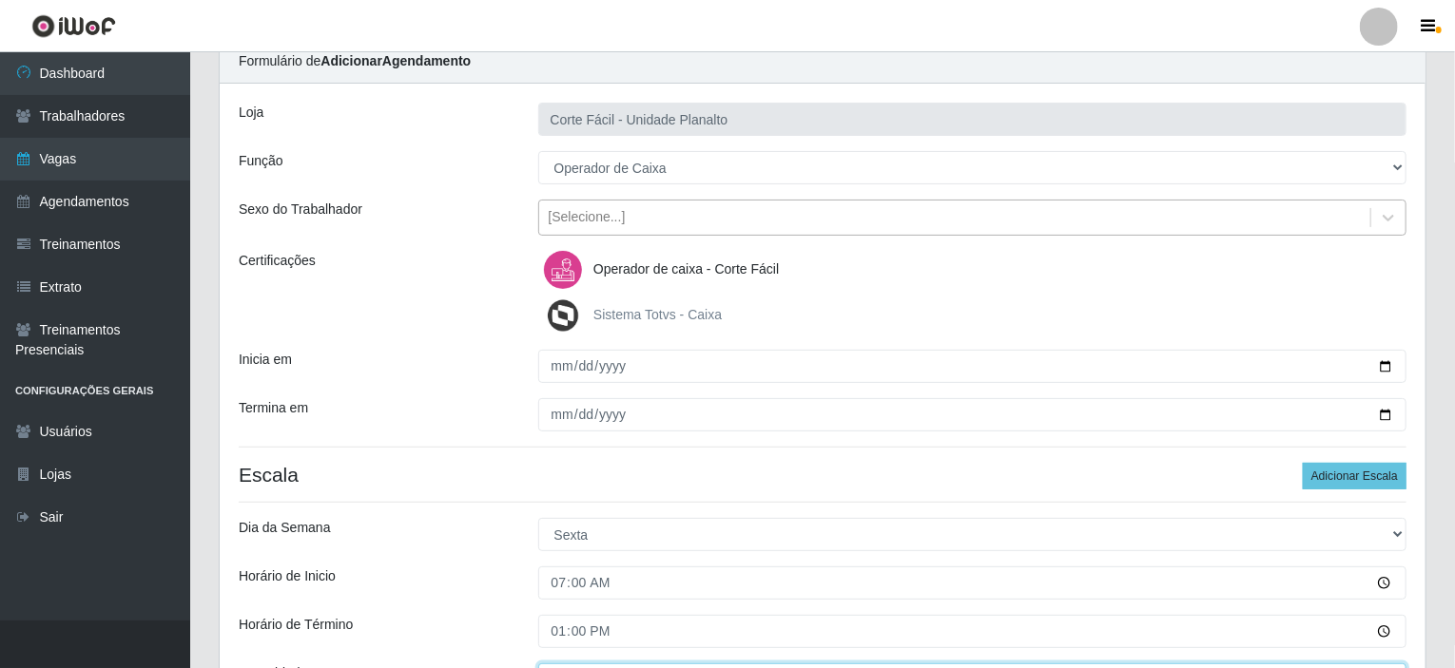
scroll to position [285, 0]
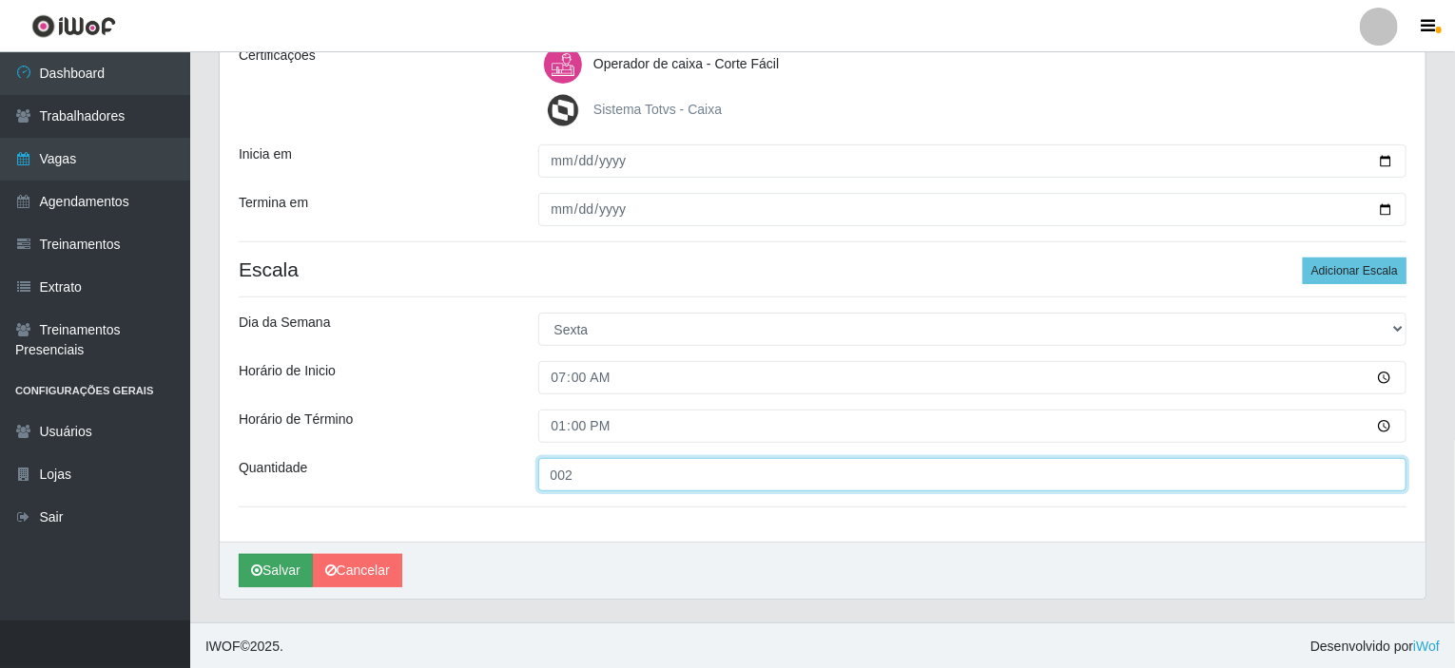
type input "002"
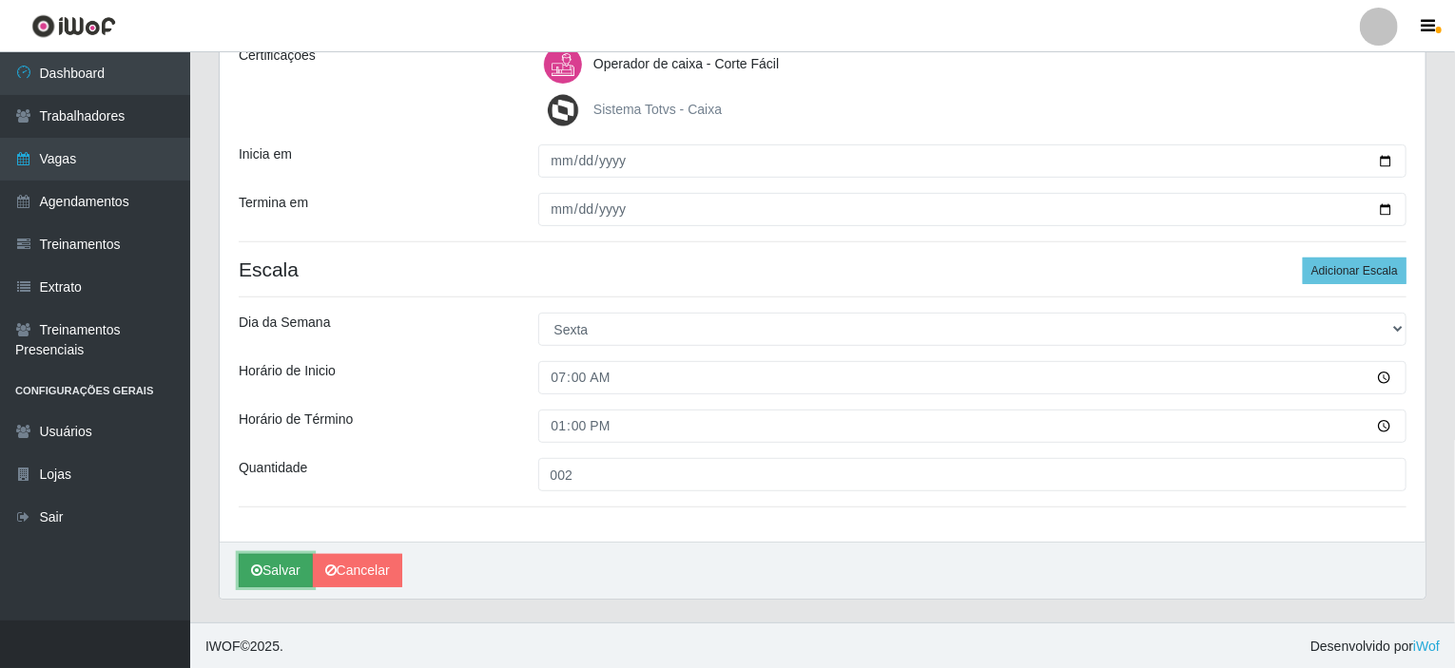
click at [270, 567] on button "Salvar" at bounding box center [276, 570] width 74 height 33
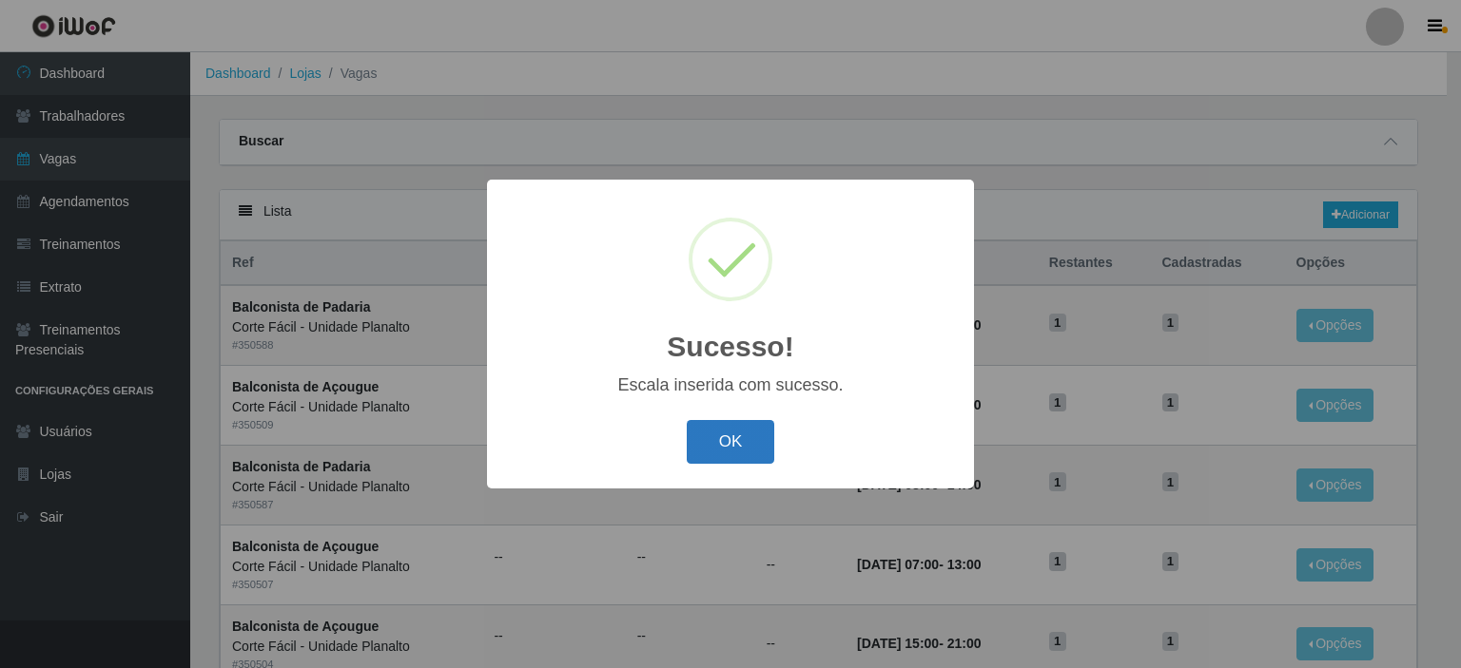
click at [717, 458] on button "OK" at bounding box center [731, 442] width 88 height 45
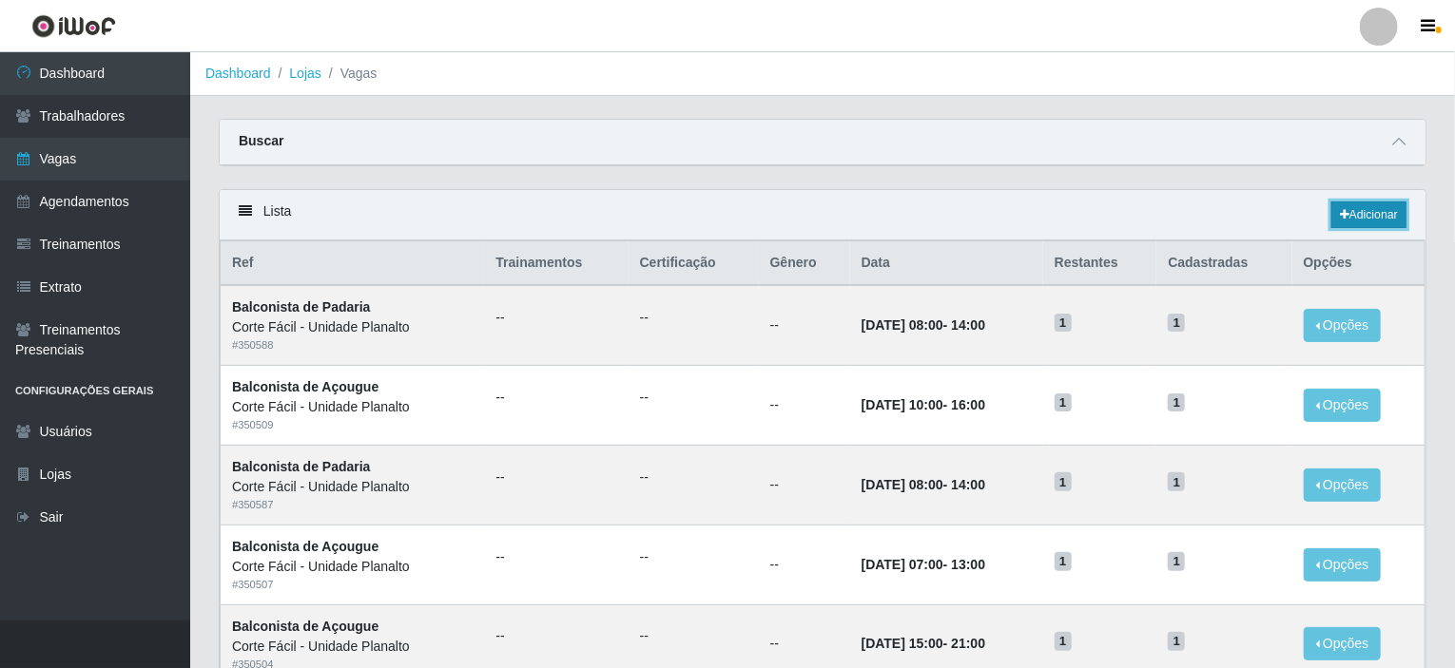
click at [1382, 208] on link "Adicionar" at bounding box center [1368, 215] width 75 height 27
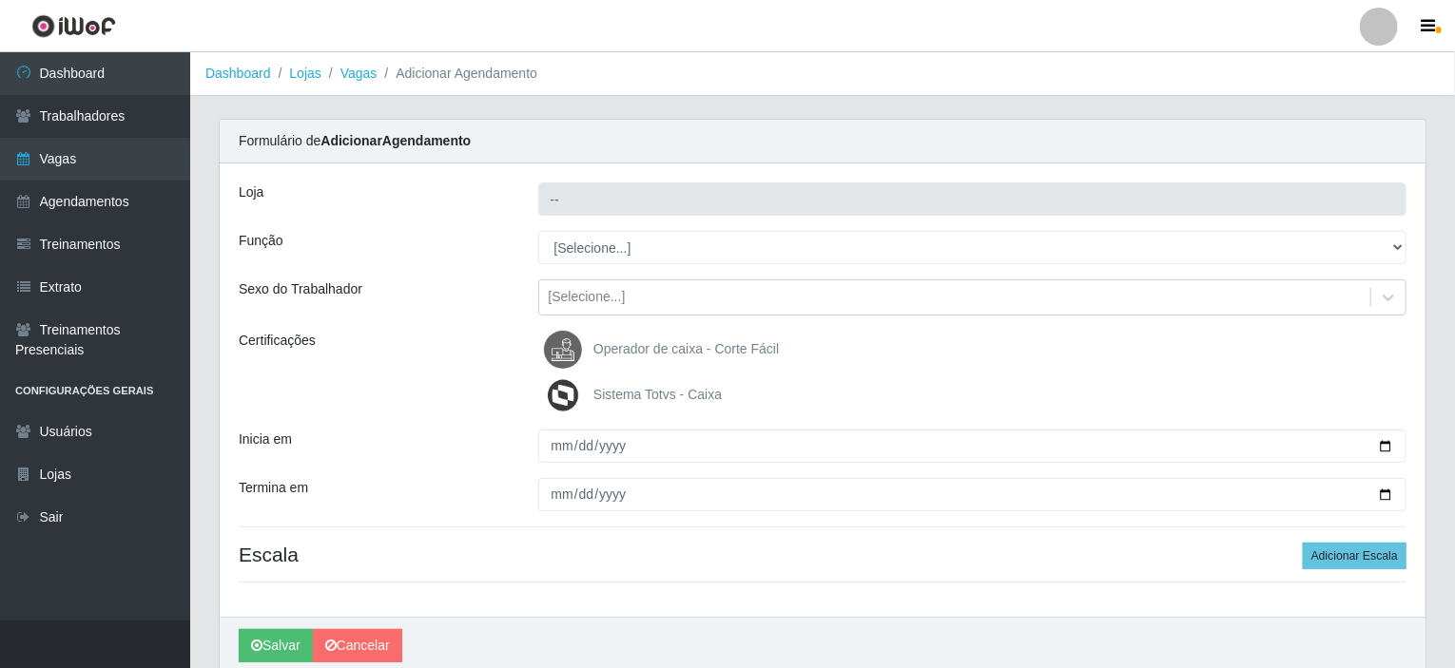
type input "Corte Fácil - Unidade Planalto"
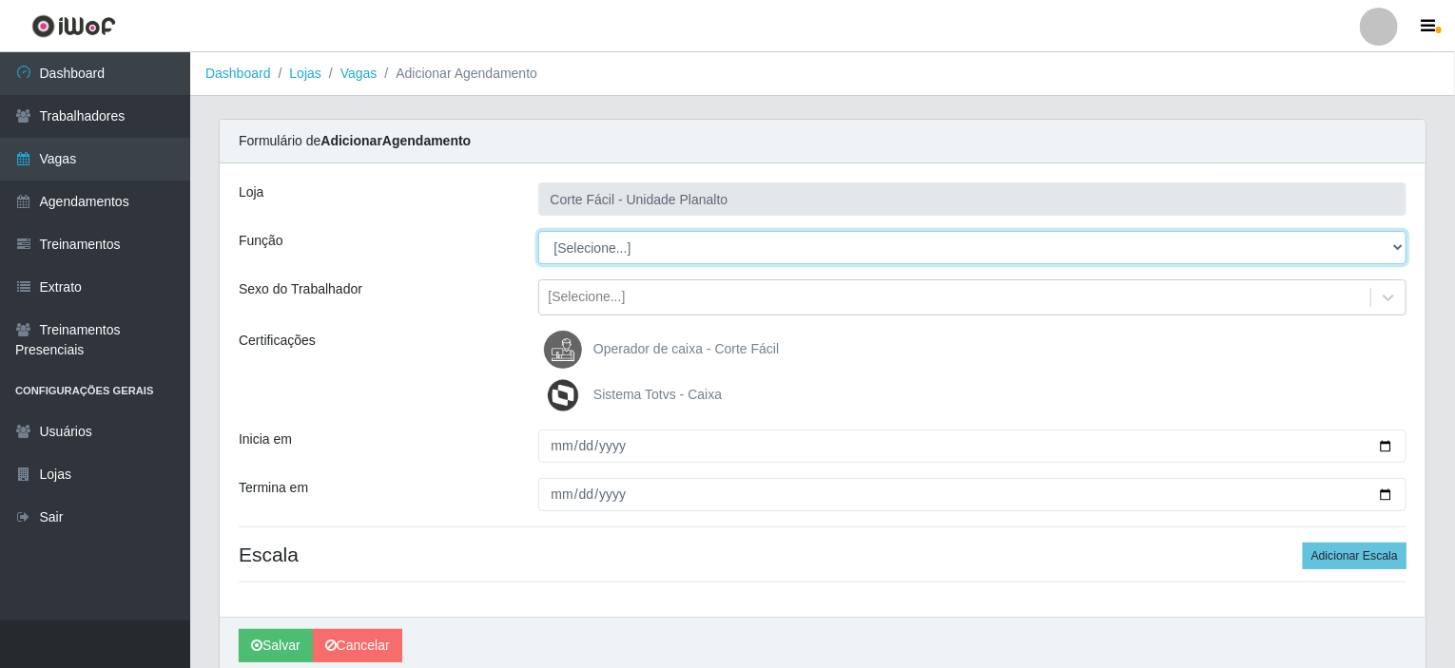
click at [711, 245] on select "[Selecione...] ASG ASG + ASG ++ Auxiliar de Estacionamento Auxiliar de Estacion…" at bounding box center [972, 247] width 869 height 33
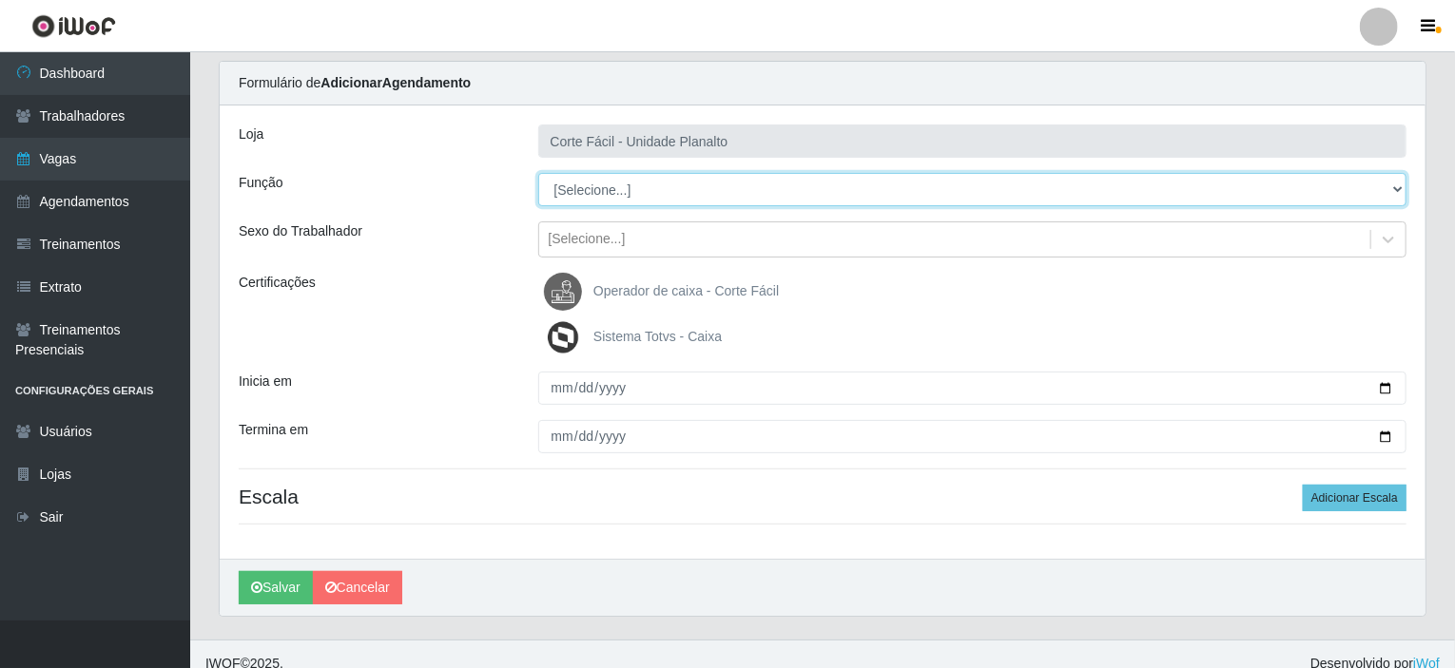
scroll to position [75, 0]
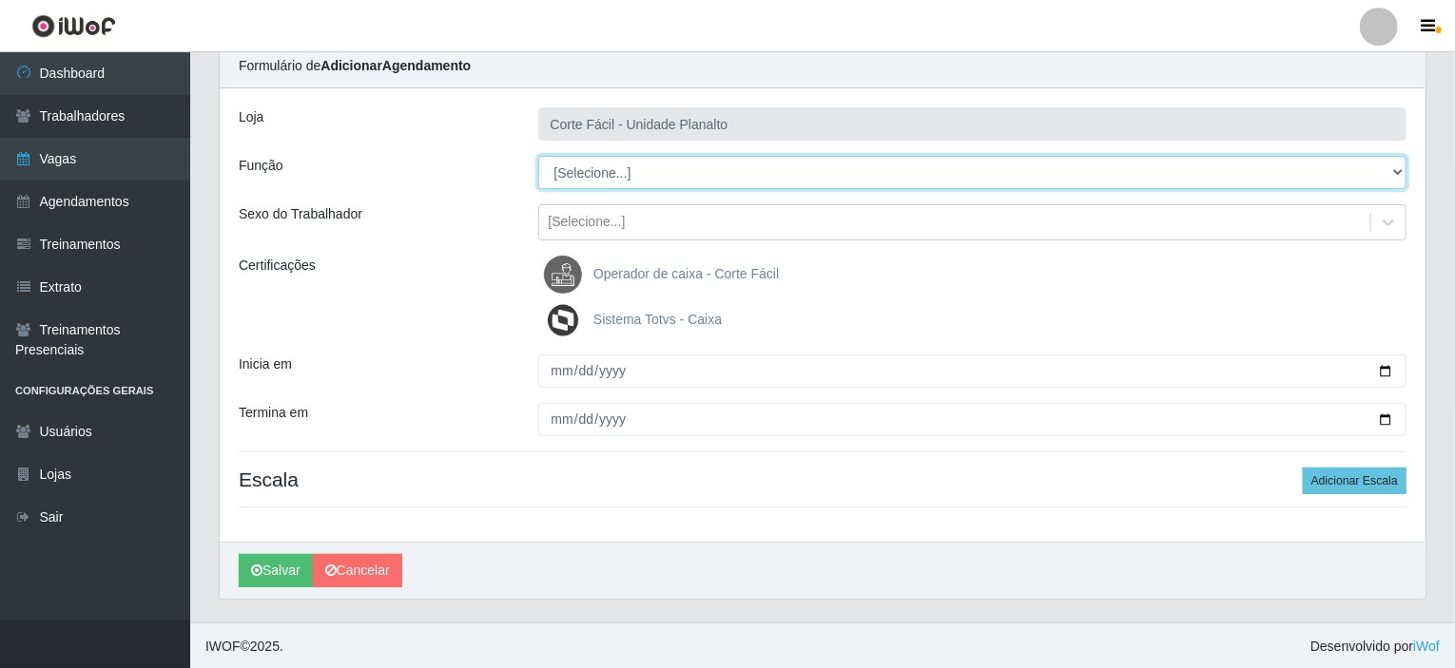
click at [724, 168] on select "[Selecione...] ASG ASG + ASG ++ Auxiliar de Estacionamento Auxiliar de Estacion…" at bounding box center [972, 172] width 869 height 33
select select "72"
click at [538, 156] on select "[Selecione...] ASG ASG + ASG ++ Auxiliar de Estacionamento Auxiliar de Estacion…" at bounding box center [972, 172] width 869 height 33
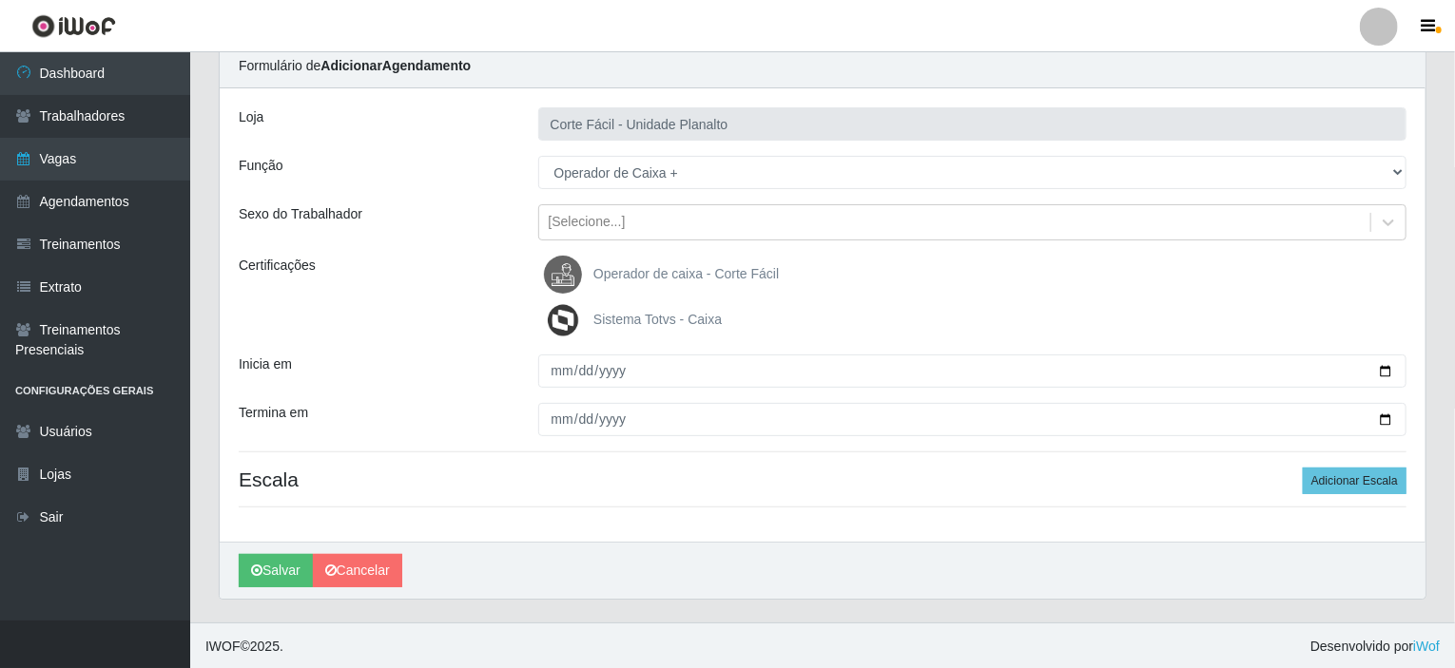
click at [684, 275] on span "Operador de caixa - Corte Fácil" at bounding box center [685, 273] width 185 height 15
click at [0, 0] on input "Operador de caixa - Corte Fácil" at bounding box center [0, 0] width 0 height 0
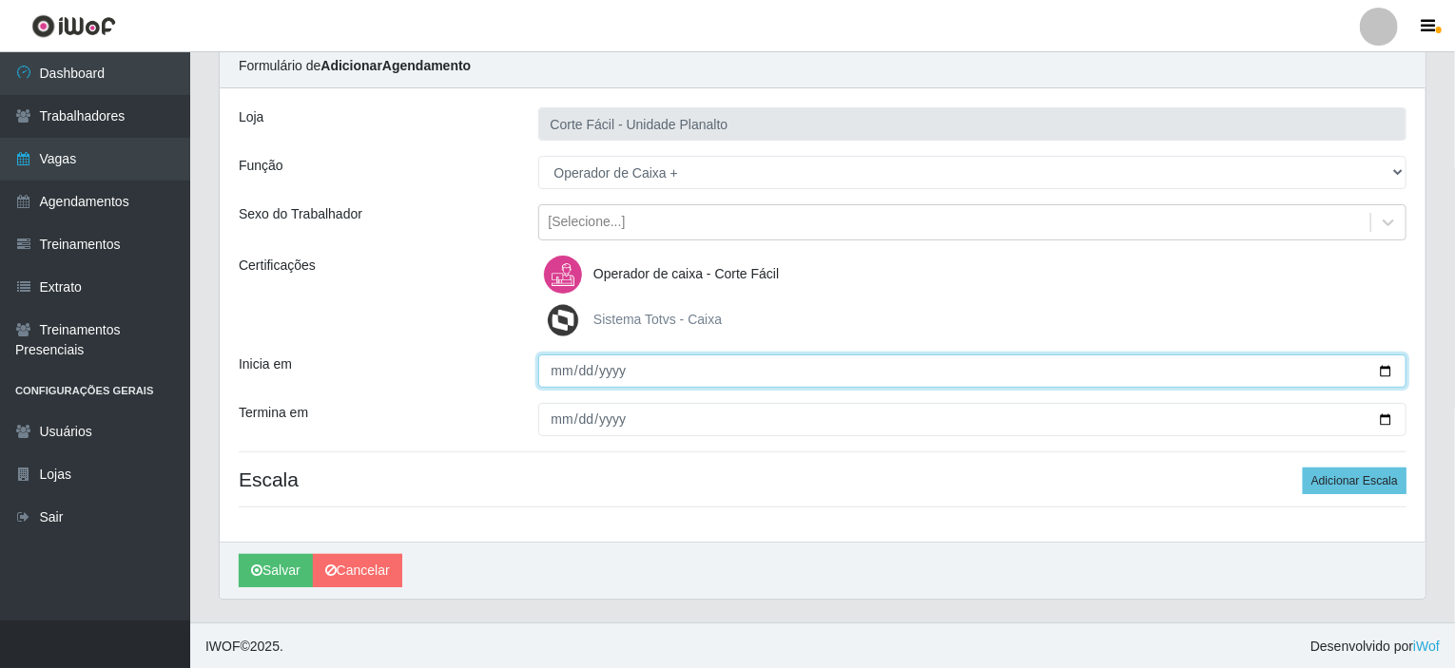
click at [1384, 362] on input "Inicia em" at bounding box center [972, 371] width 869 height 33
type input "[DATE]"
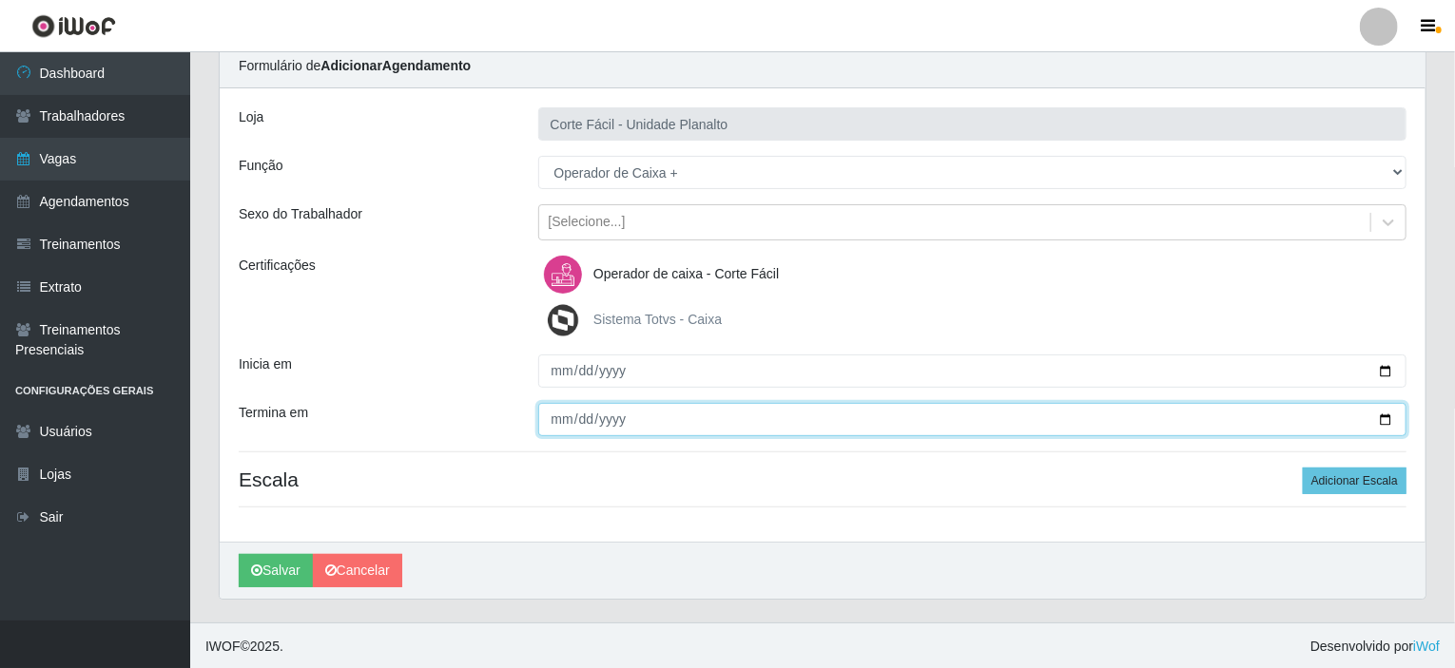
click at [1389, 420] on input "Termina em" at bounding box center [972, 419] width 869 height 33
type input "[DATE]"
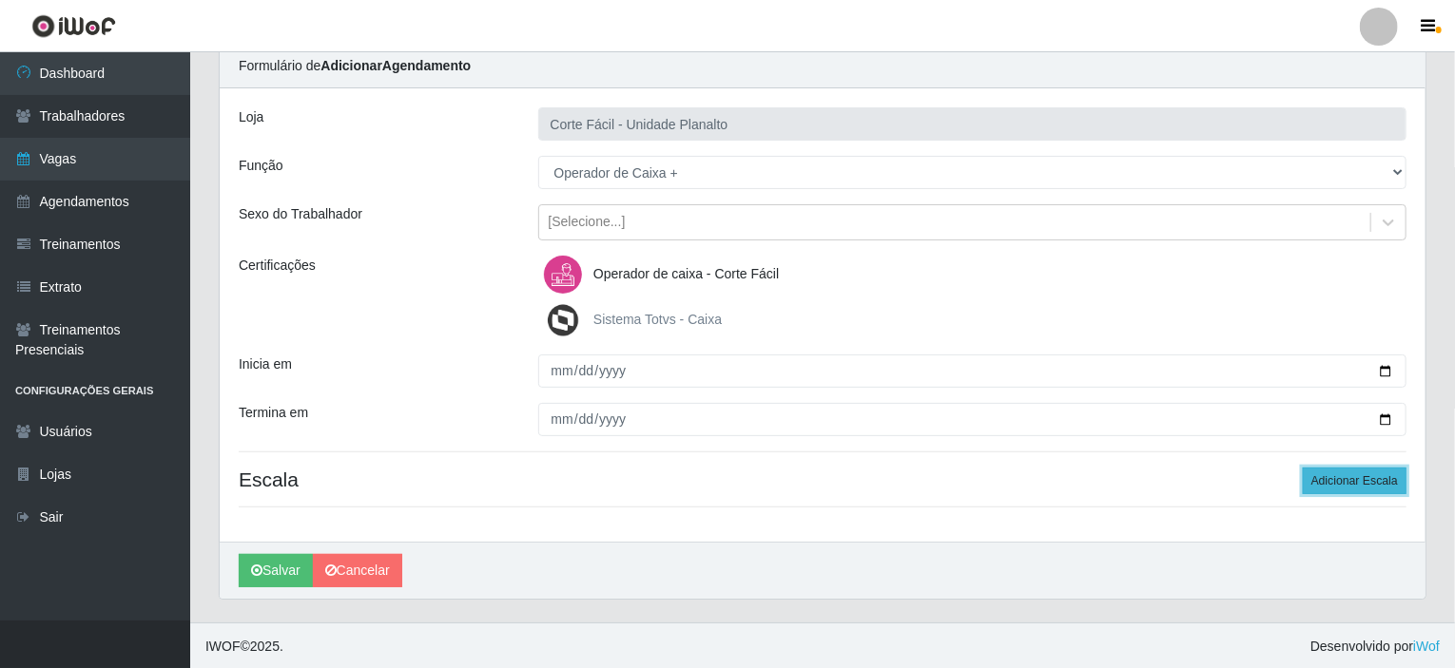
click at [1342, 482] on button "Adicionar Escala" at bounding box center [1355, 481] width 104 height 27
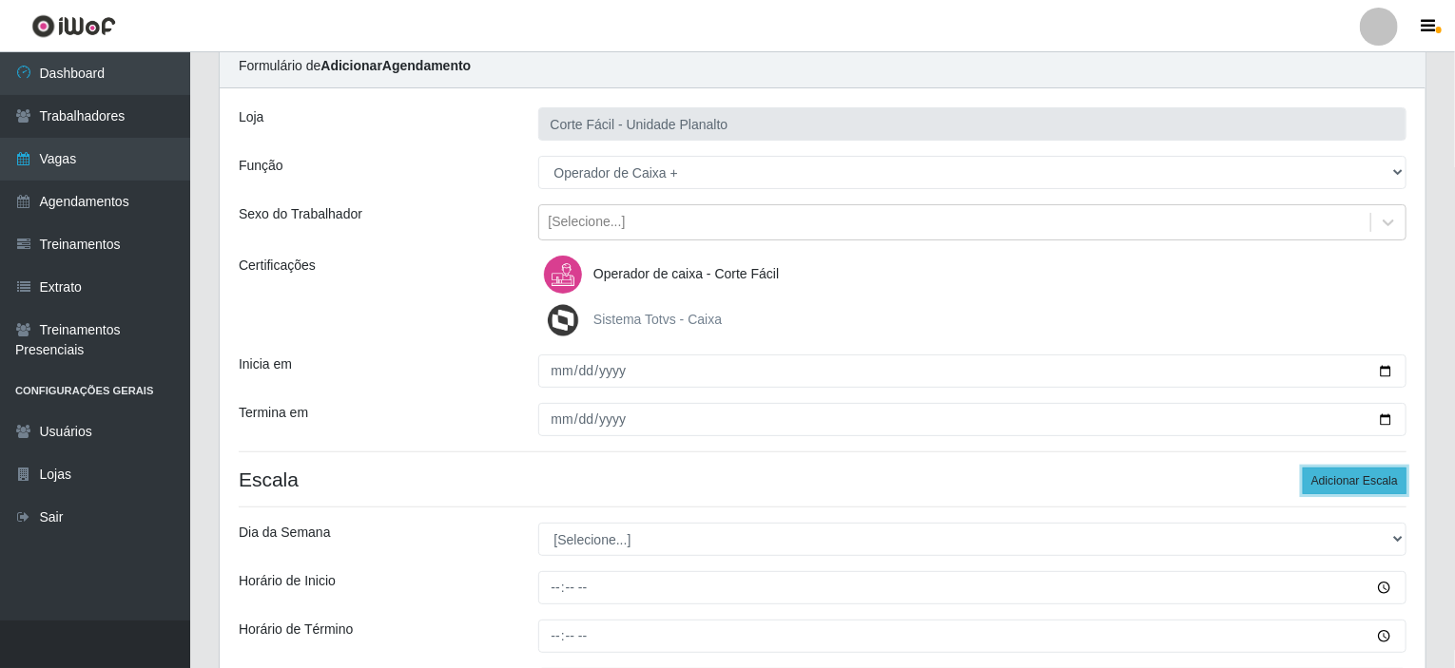
click at [1342, 482] on button "Adicionar Escala" at bounding box center [1355, 481] width 104 height 27
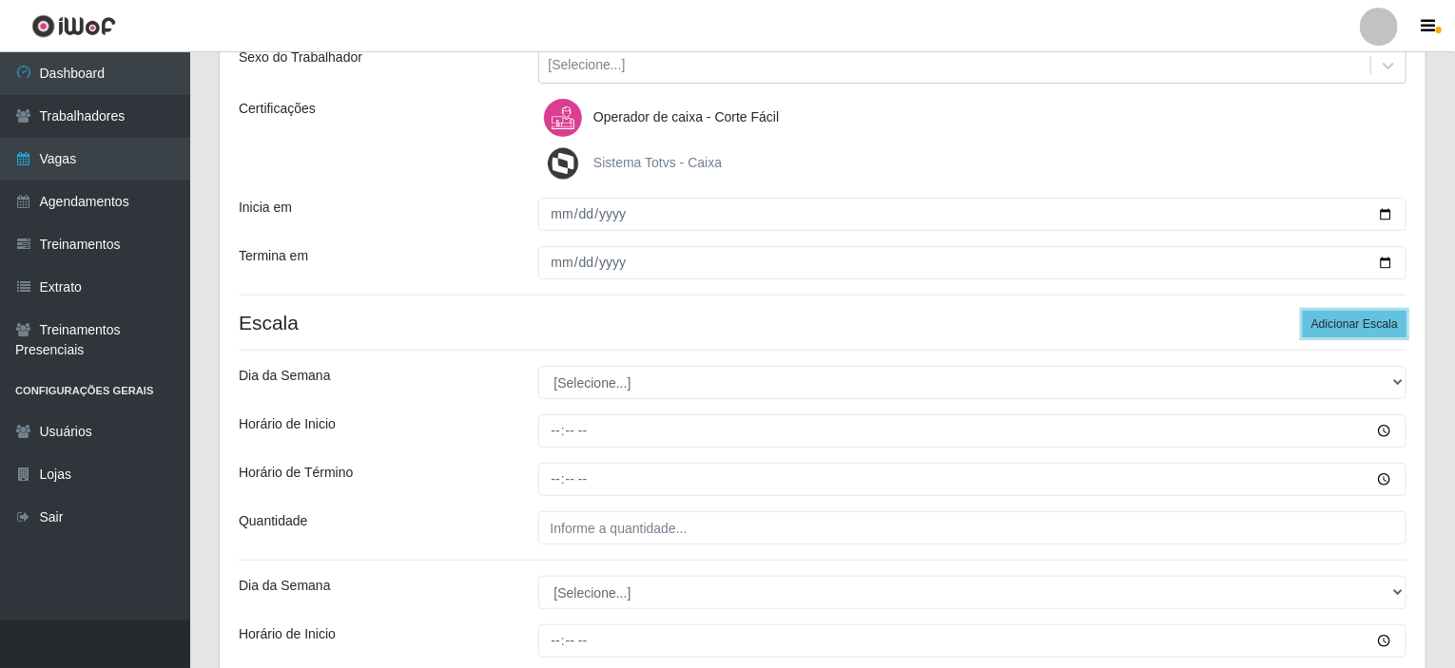
scroll to position [265, 0]
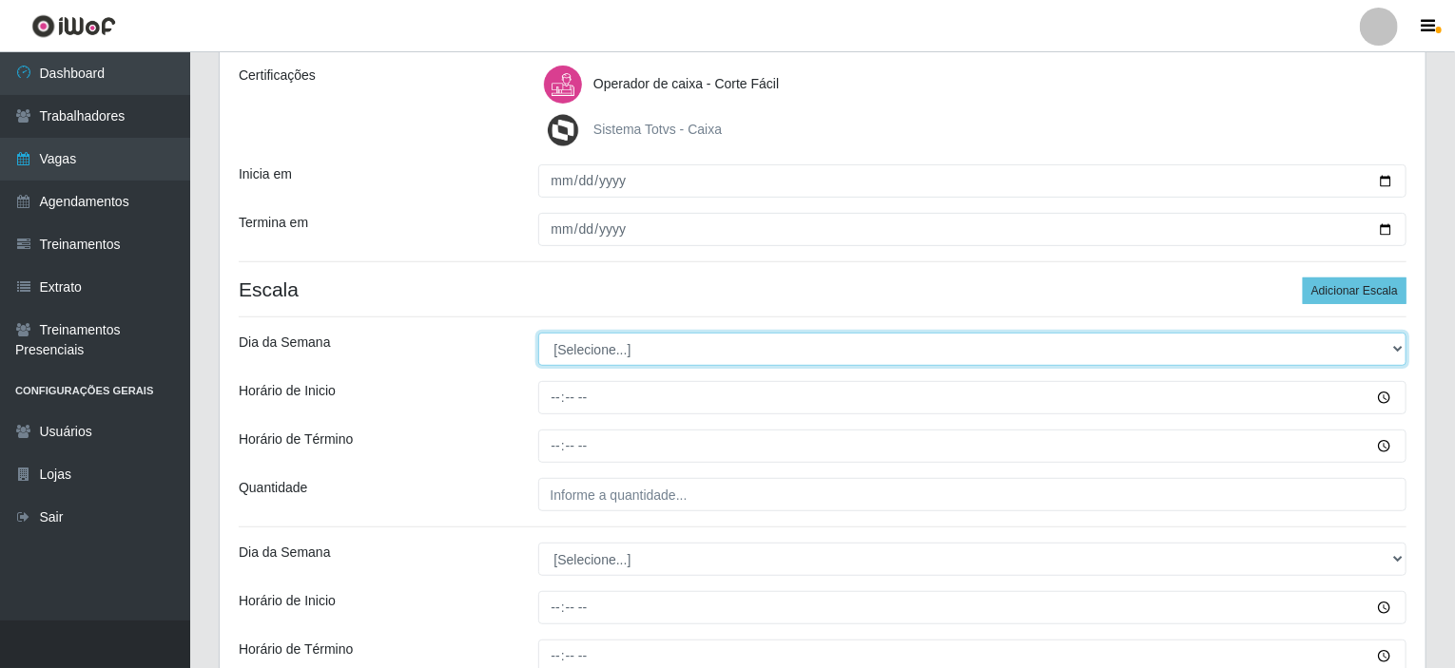
click at [607, 346] on select "[Selecione...] Segunda Terça Quarta Quinta Sexta Sábado Domingo" at bounding box center [972, 349] width 869 height 33
select select "0"
click at [538, 333] on select "[Selecione...] Segunda Terça Quarta Quinta Sexta Sábado Domingo" at bounding box center [972, 349] width 869 height 33
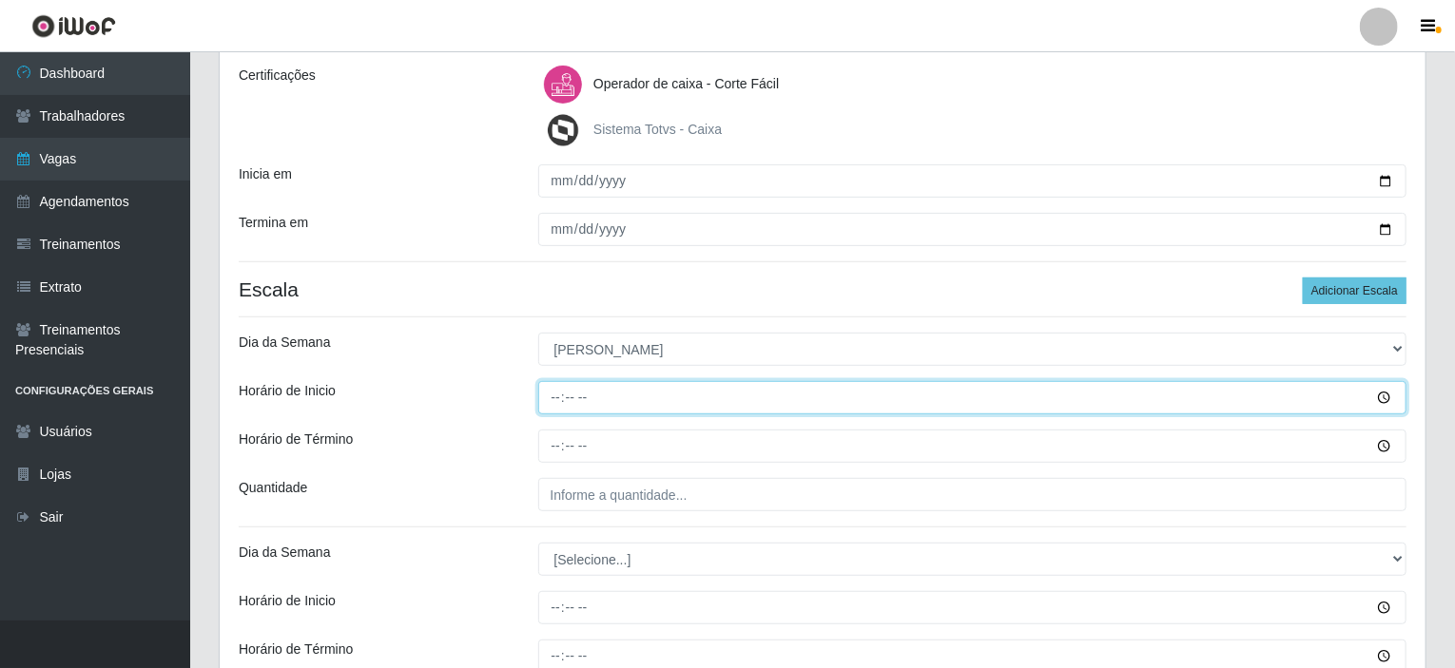
click at [557, 394] on input "Horário de Inicio" at bounding box center [972, 397] width 869 height 33
type input "07:00"
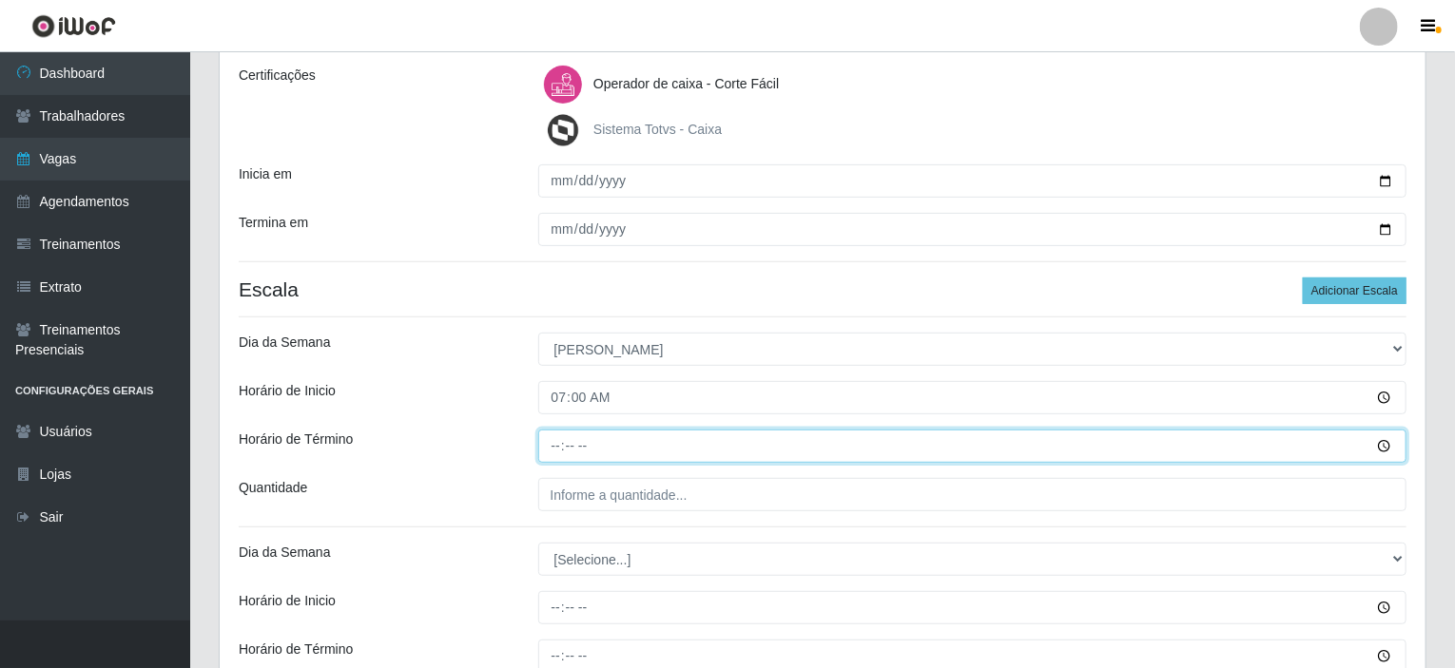
click at [558, 444] on input "Horário de Término" at bounding box center [972, 446] width 869 height 33
type input "13:00"
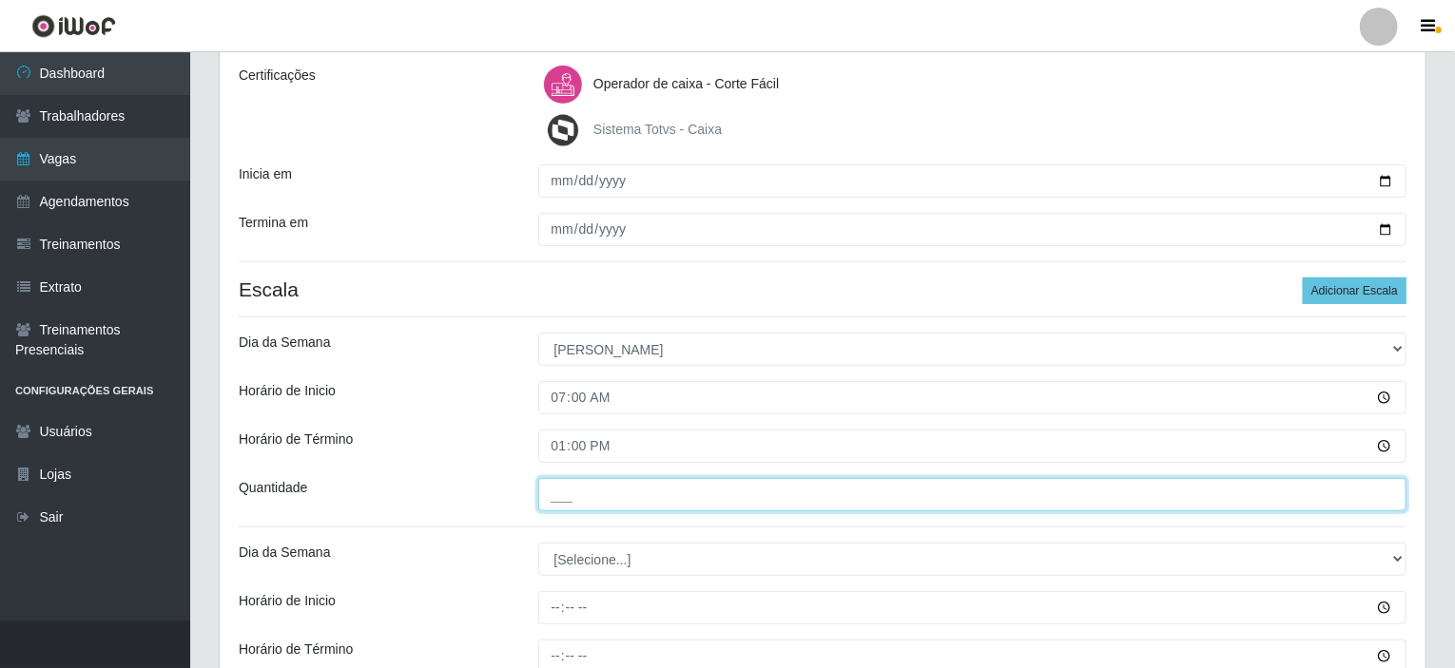
click at [586, 501] on input "___" at bounding box center [972, 494] width 869 height 33
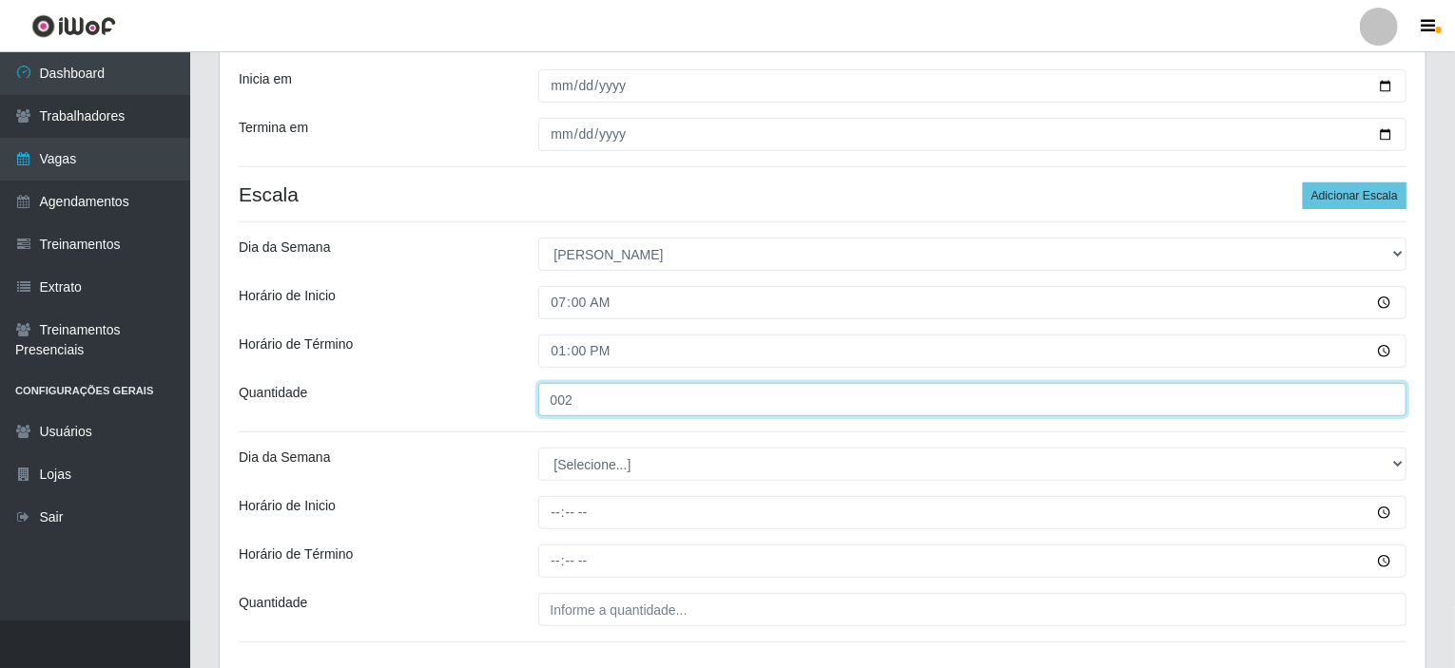
type input "002"
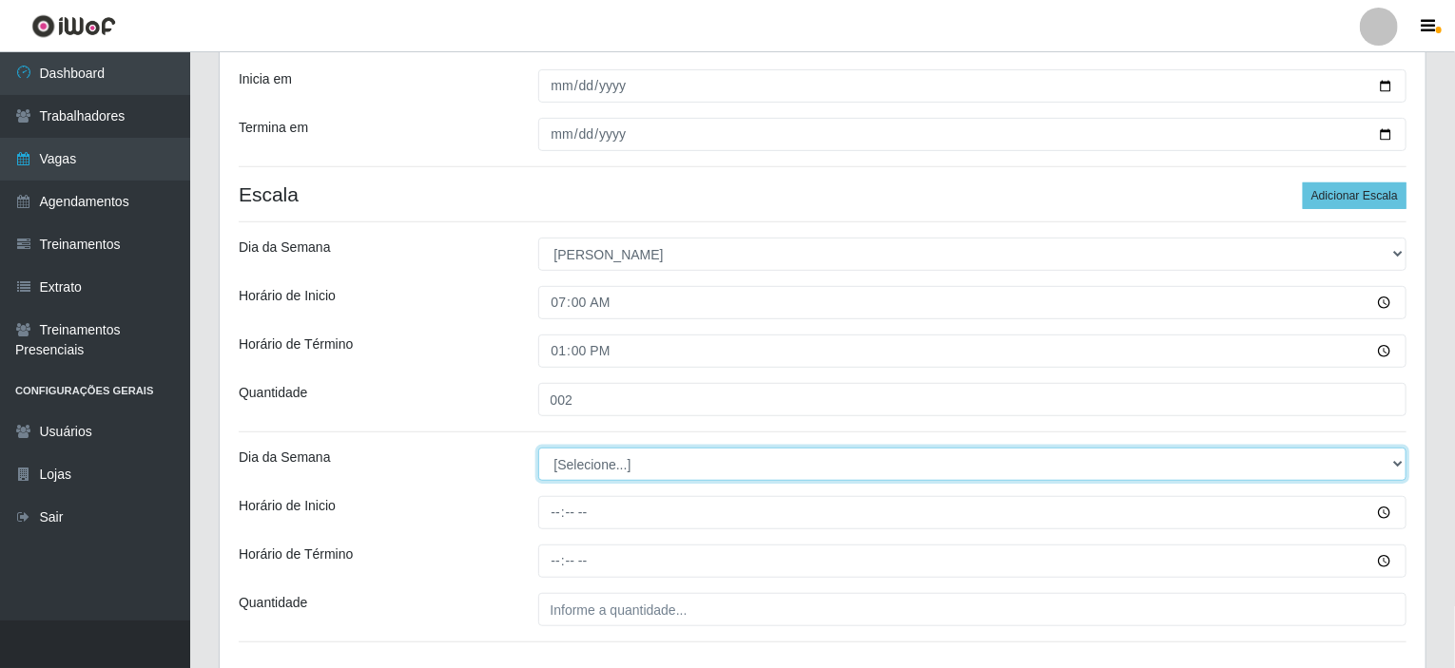
click at [580, 461] on select "[Selecione...] Segunda Terça Quarta Quinta Sexta Sábado Domingo" at bounding box center [972, 464] width 869 height 33
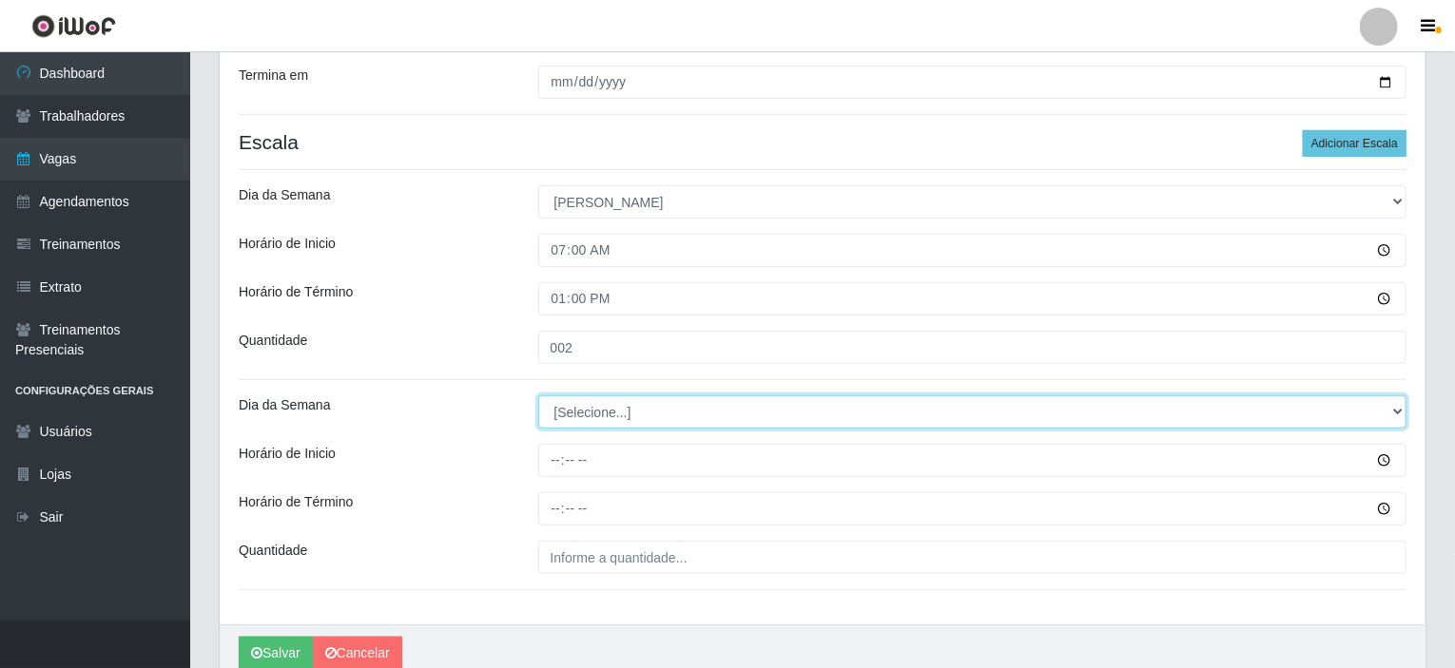
scroll to position [455, 0]
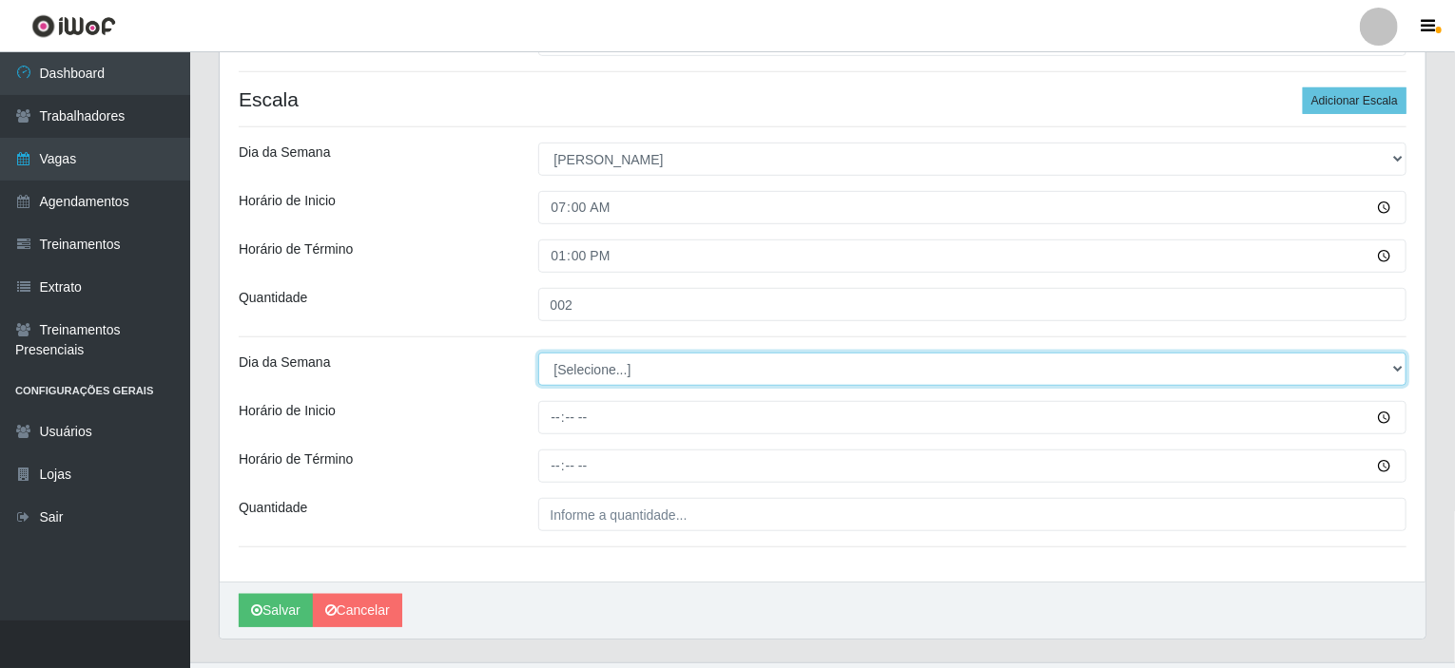
click at [578, 374] on select "[Selecione...] Segunda Terça Quarta Quinta Sexta Sábado Domingo" at bounding box center [972, 369] width 869 height 33
select select "0"
click at [538, 353] on select "[Selecione...] Segunda Terça Quarta Quinta Sexta Sábado Domingo" at bounding box center [972, 369] width 869 height 33
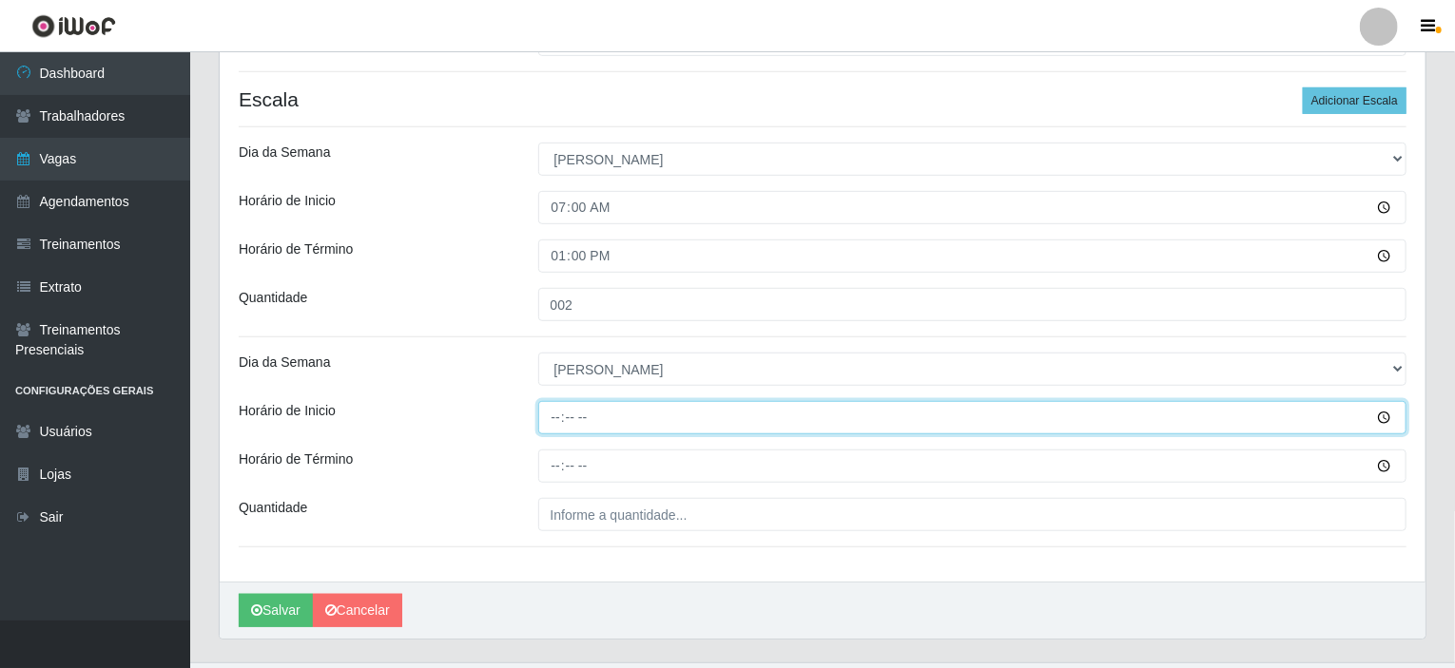
click at [555, 409] on input "Horário de Inicio" at bounding box center [972, 417] width 869 height 33
type input "08:00"
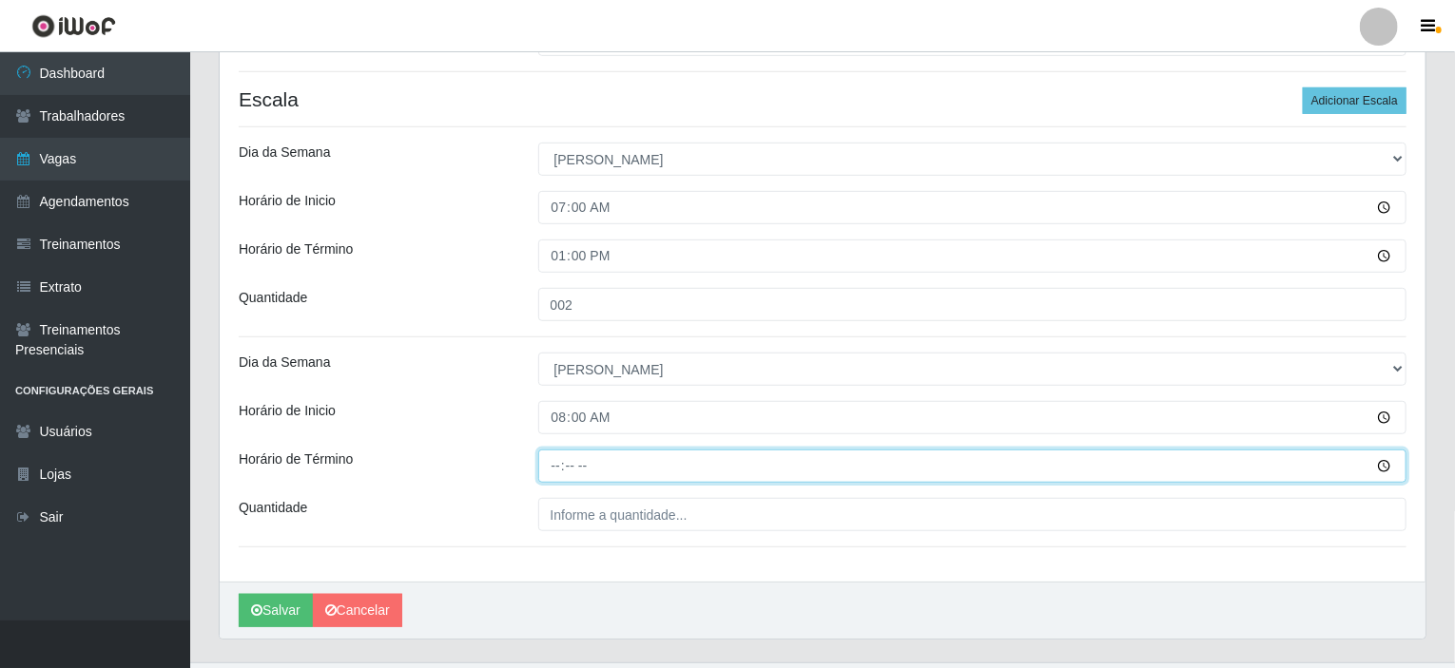
click at [558, 460] on input "Horário de Término" at bounding box center [972, 466] width 869 height 33
type input "14:00"
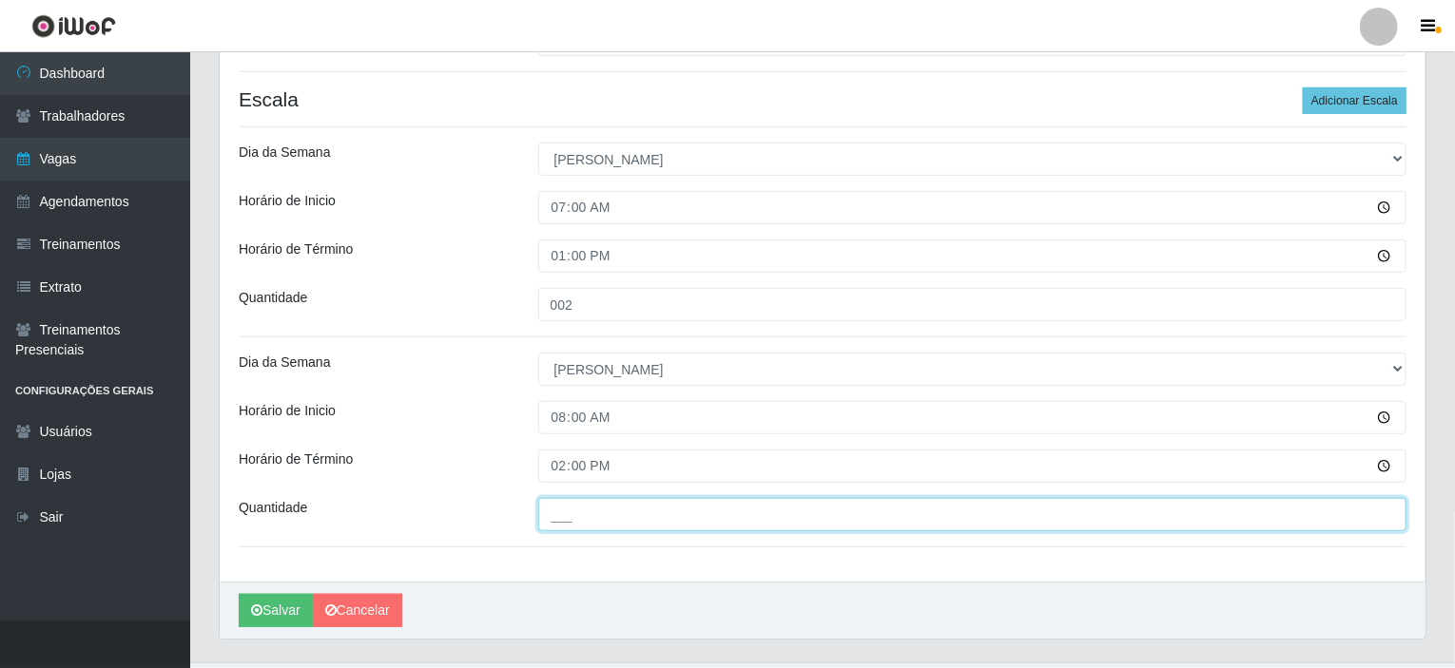
click at [569, 513] on input "___" at bounding box center [972, 514] width 869 height 33
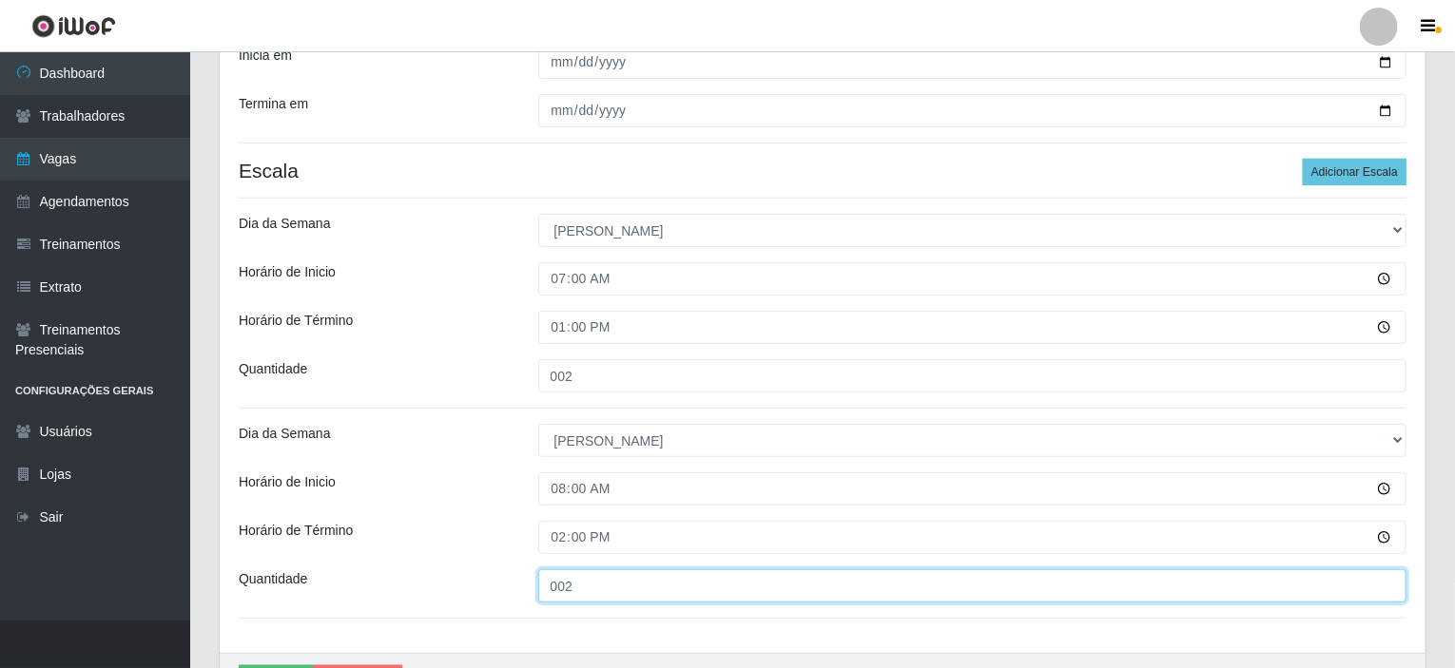
scroll to position [494, 0]
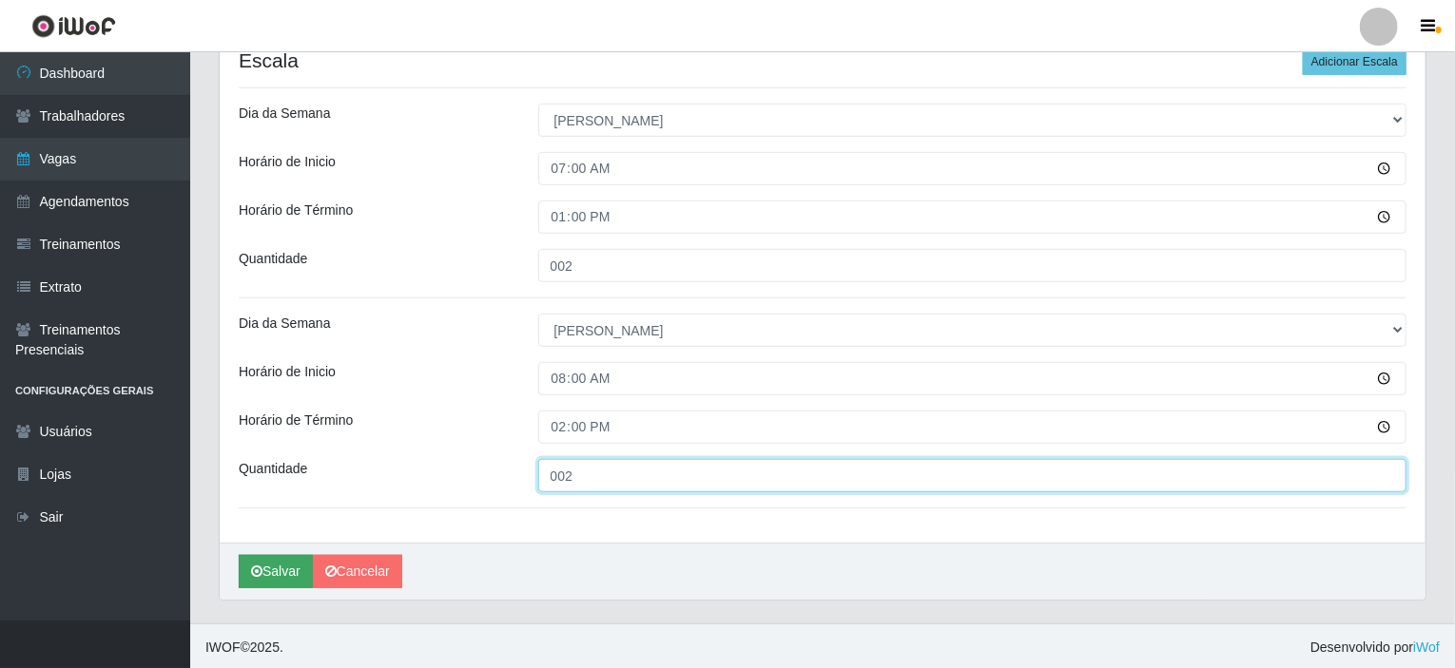
type input "002"
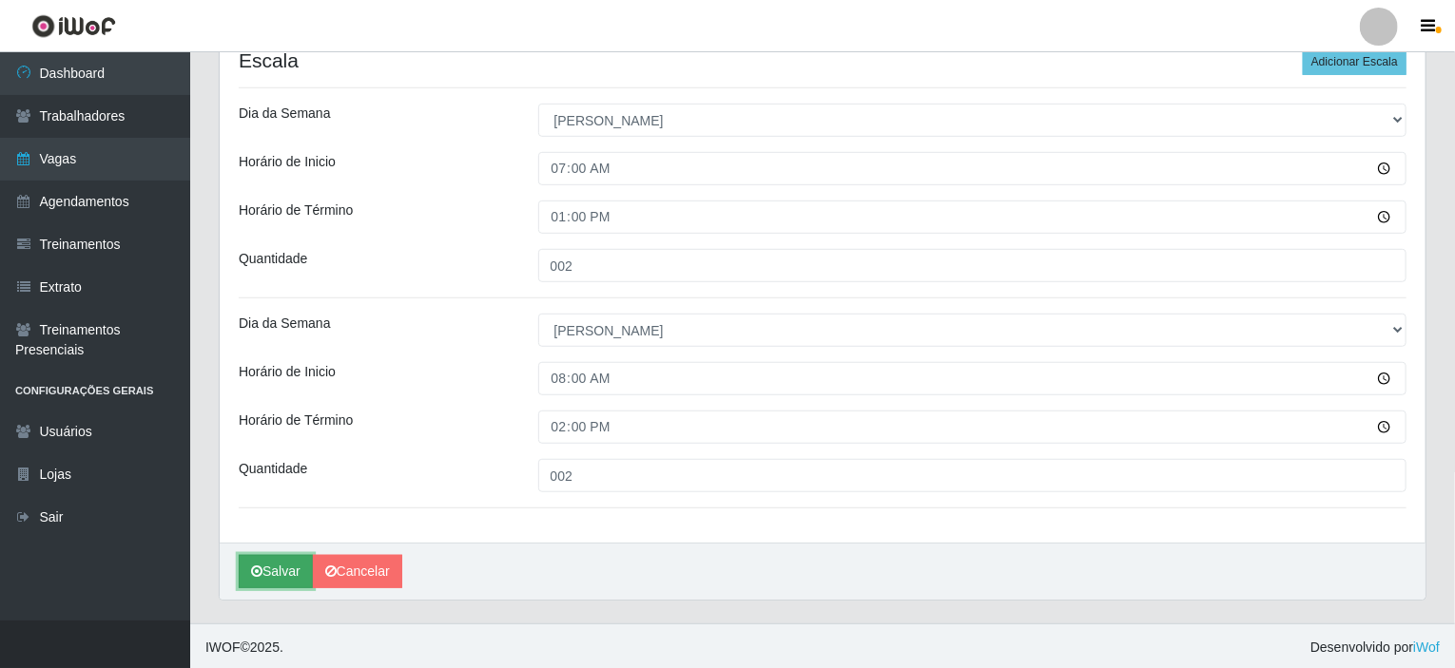
click at [278, 564] on button "Salvar" at bounding box center [276, 571] width 74 height 33
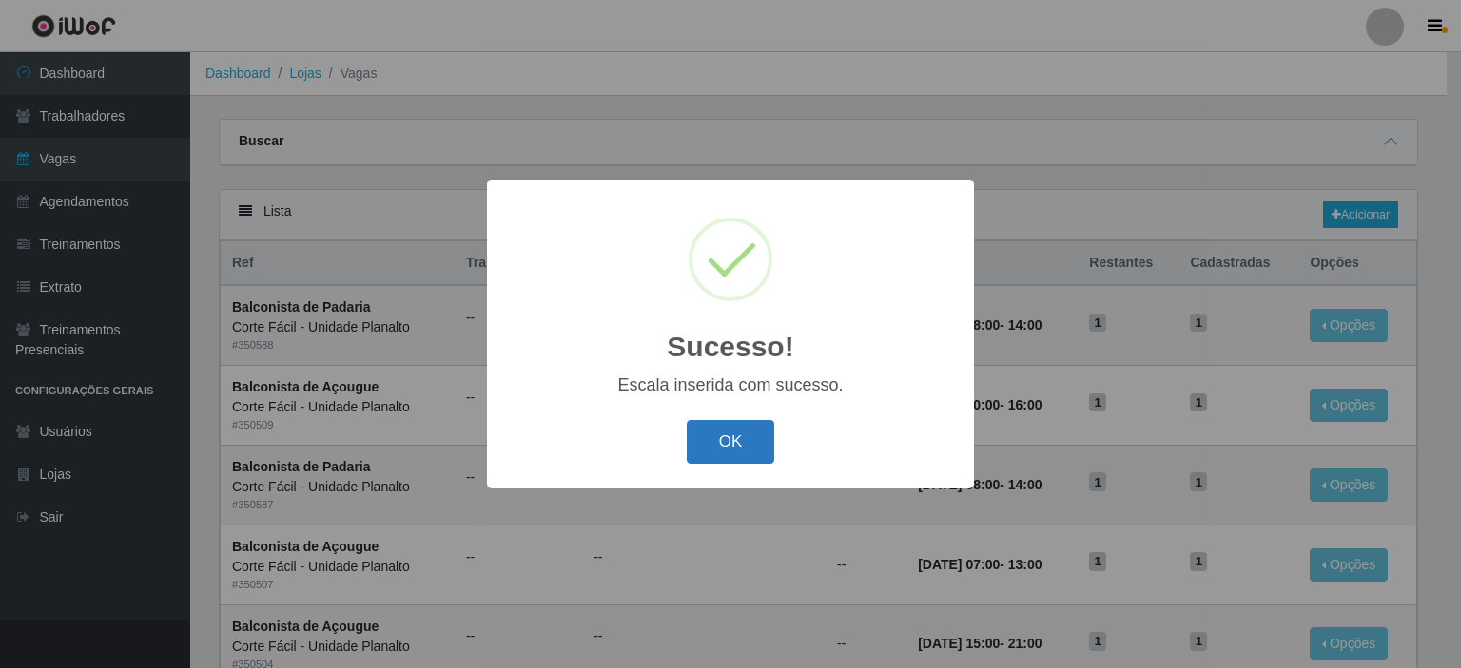
click at [716, 455] on button "OK" at bounding box center [731, 442] width 88 height 45
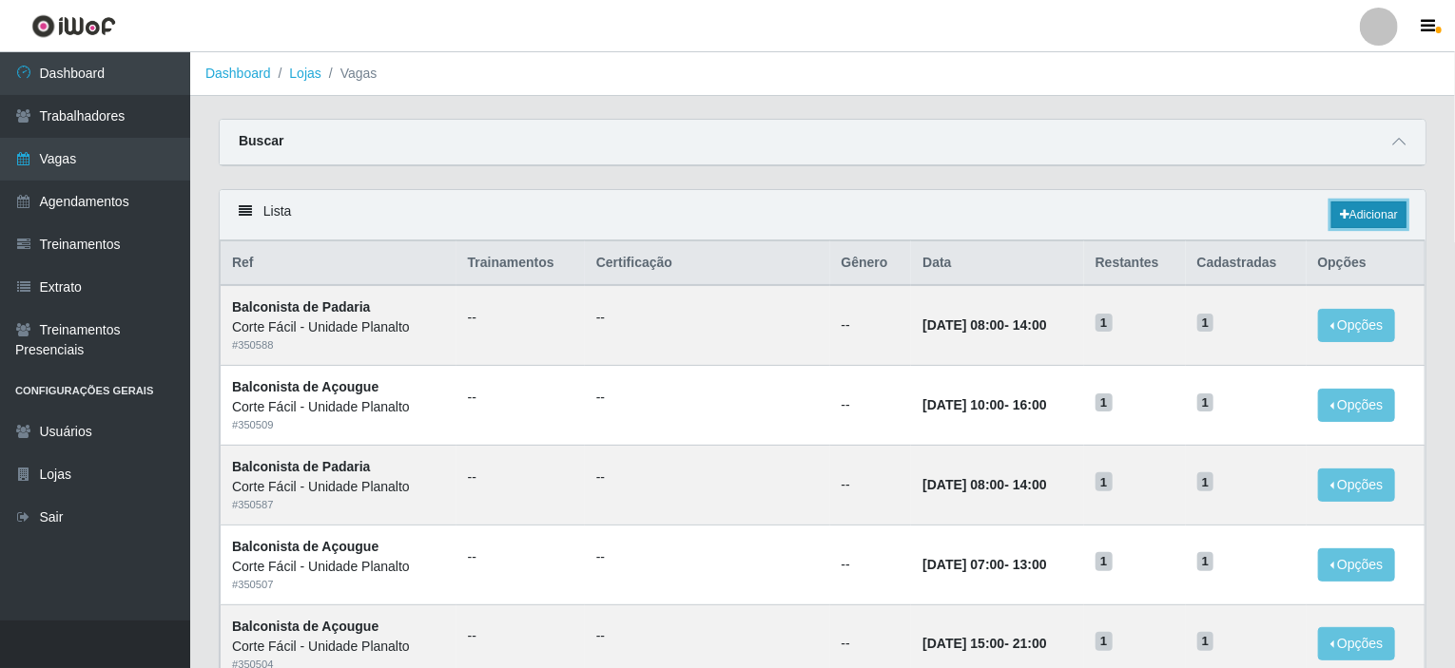
click at [1361, 216] on link "Adicionar" at bounding box center [1368, 215] width 75 height 27
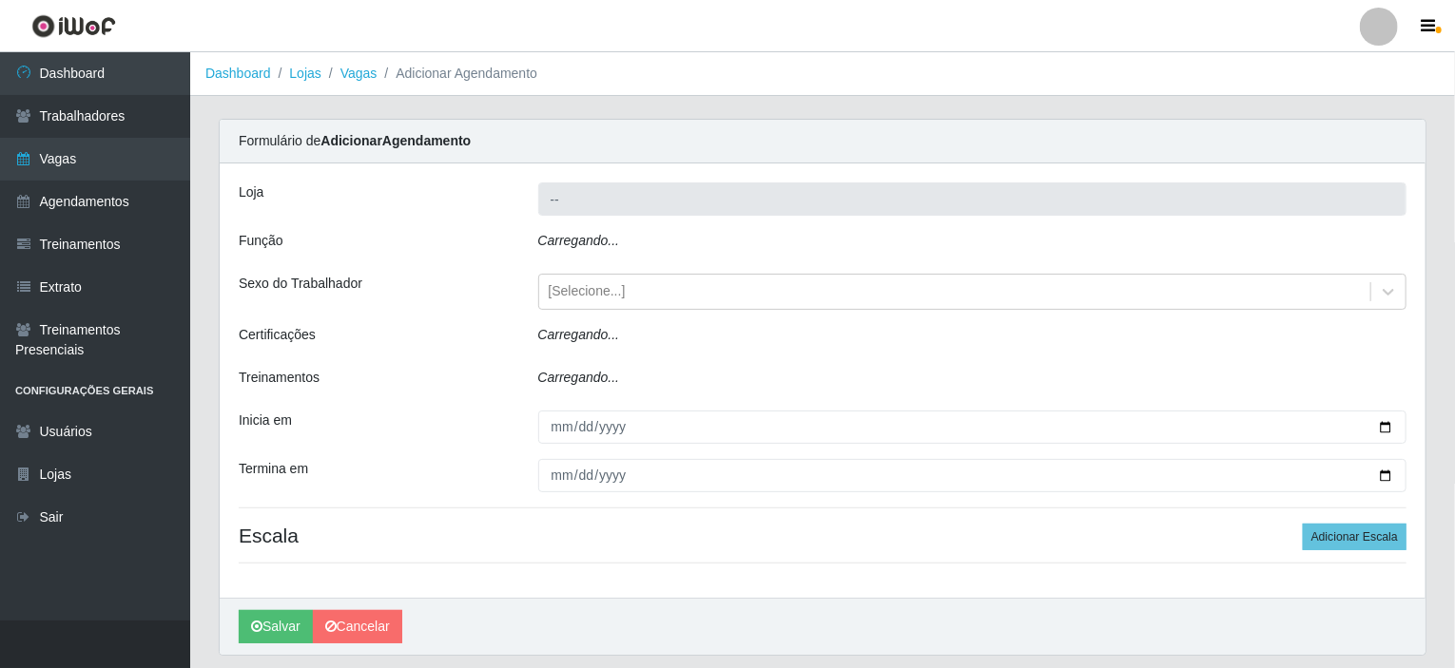
type input "Corte Fácil - Unidade Planalto"
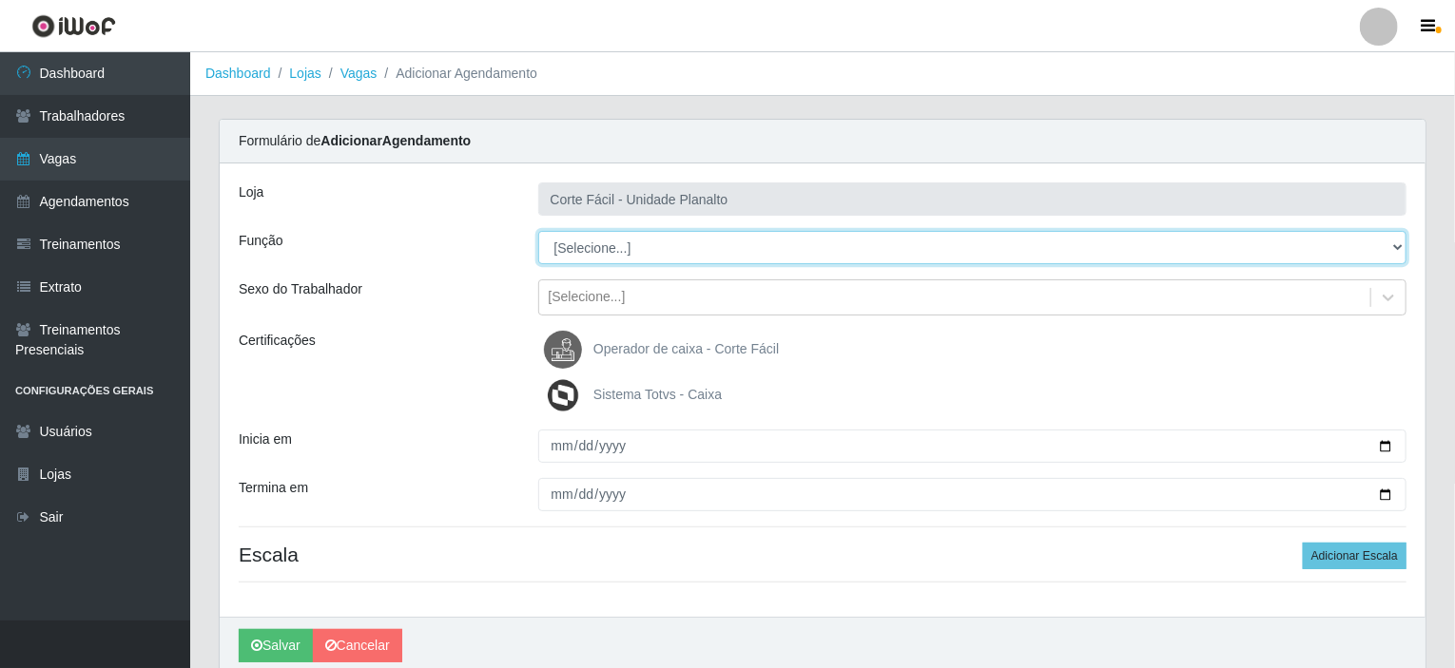
click at [609, 242] on select "[Selecione...] ASG ASG + ASG ++ Auxiliar de Estacionamento Auxiliar de Estacion…" at bounding box center [972, 247] width 869 height 33
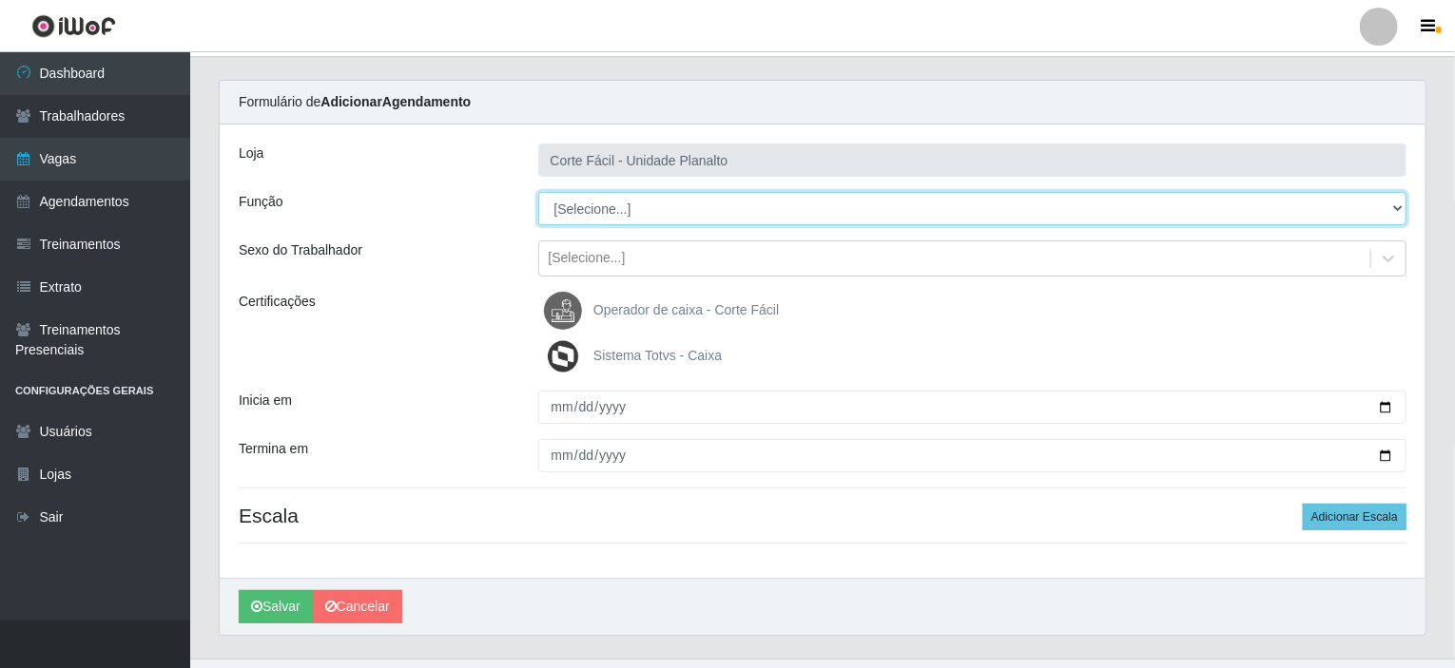
scroll to position [75, 0]
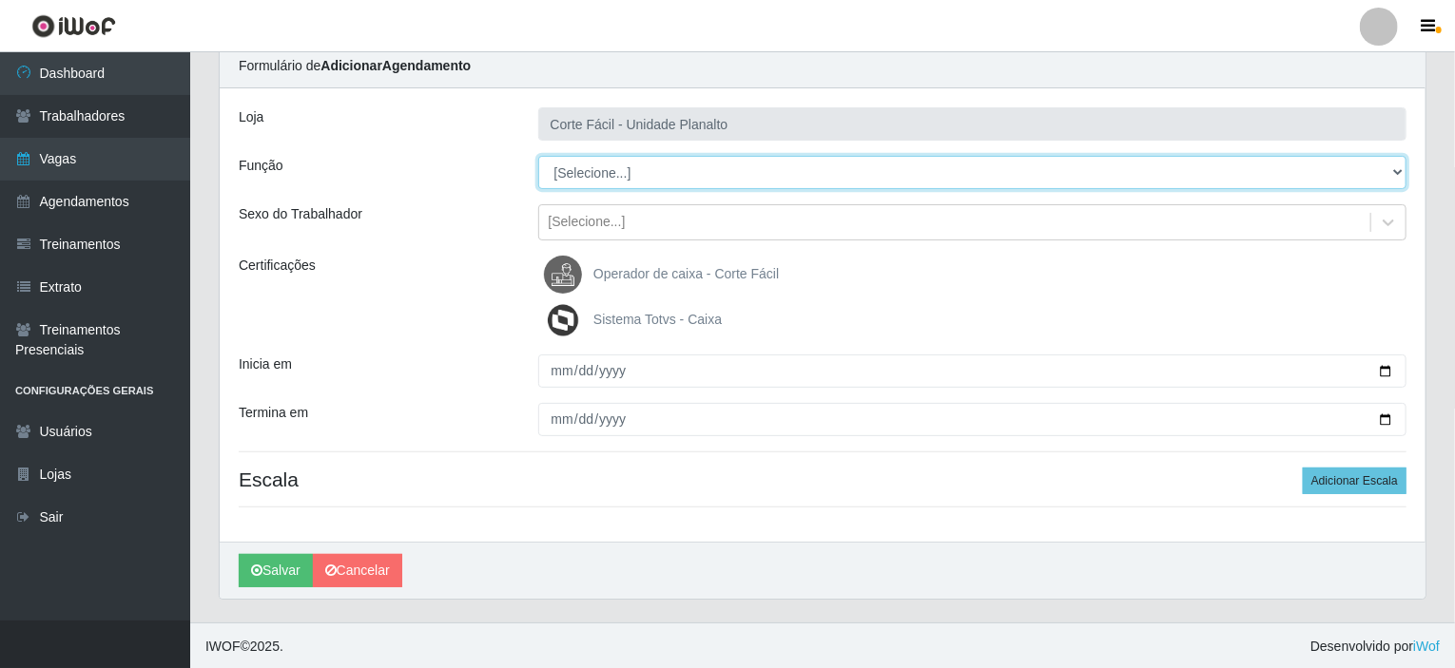
click at [620, 175] on select "[Selecione...] ASG ASG + ASG ++ Auxiliar de Estacionamento Auxiliar de Estacion…" at bounding box center [972, 172] width 869 height 33
select select "72"
click at [538, 156] on select "[Selecione...] ASG ASG + ASG ++ Auxiliar de Estacionamento Auxiliar de Estacion…" at bounding box center [972, 172] width 869 height 33
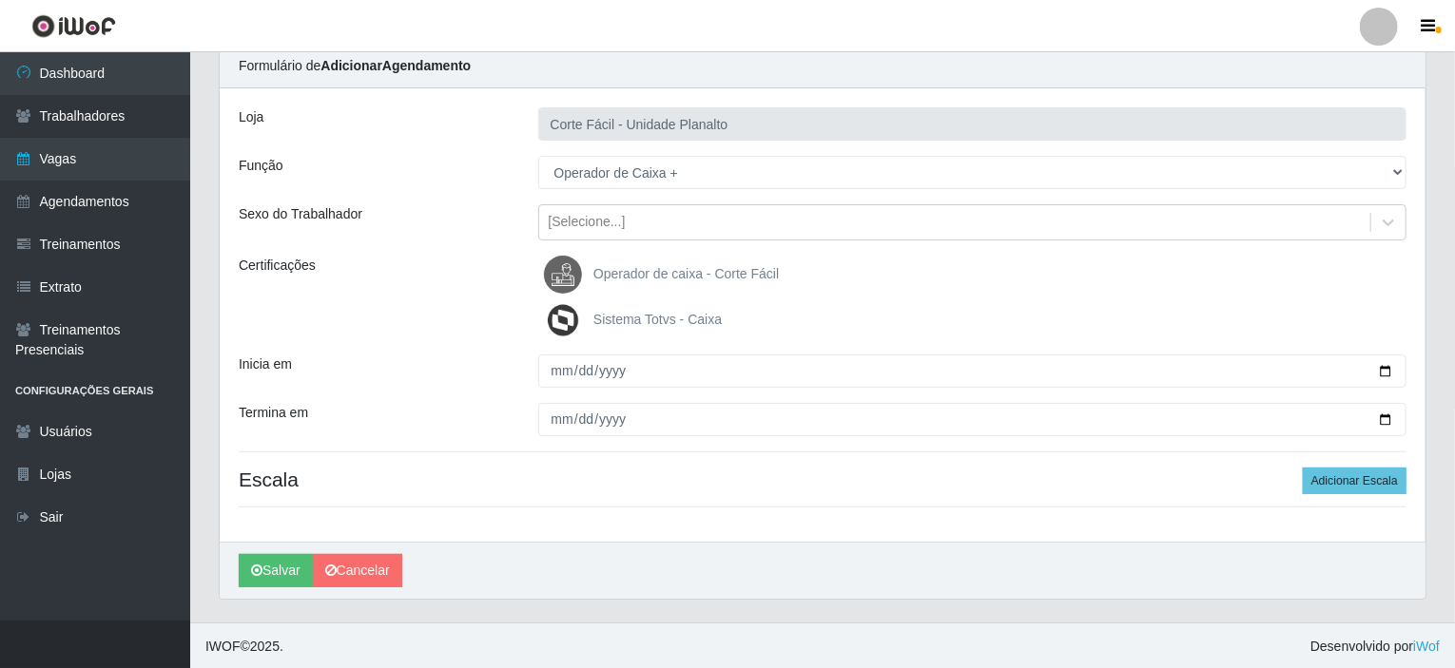
click at [650, 272] on span "Operador de caixa - Corte Fácil" at bounding box center [685, 273] width 185 height 15
click at [0, 0] on input "Operador de caixa - Corte Fácil" at bounding box center [0, 0] width 0 height 0
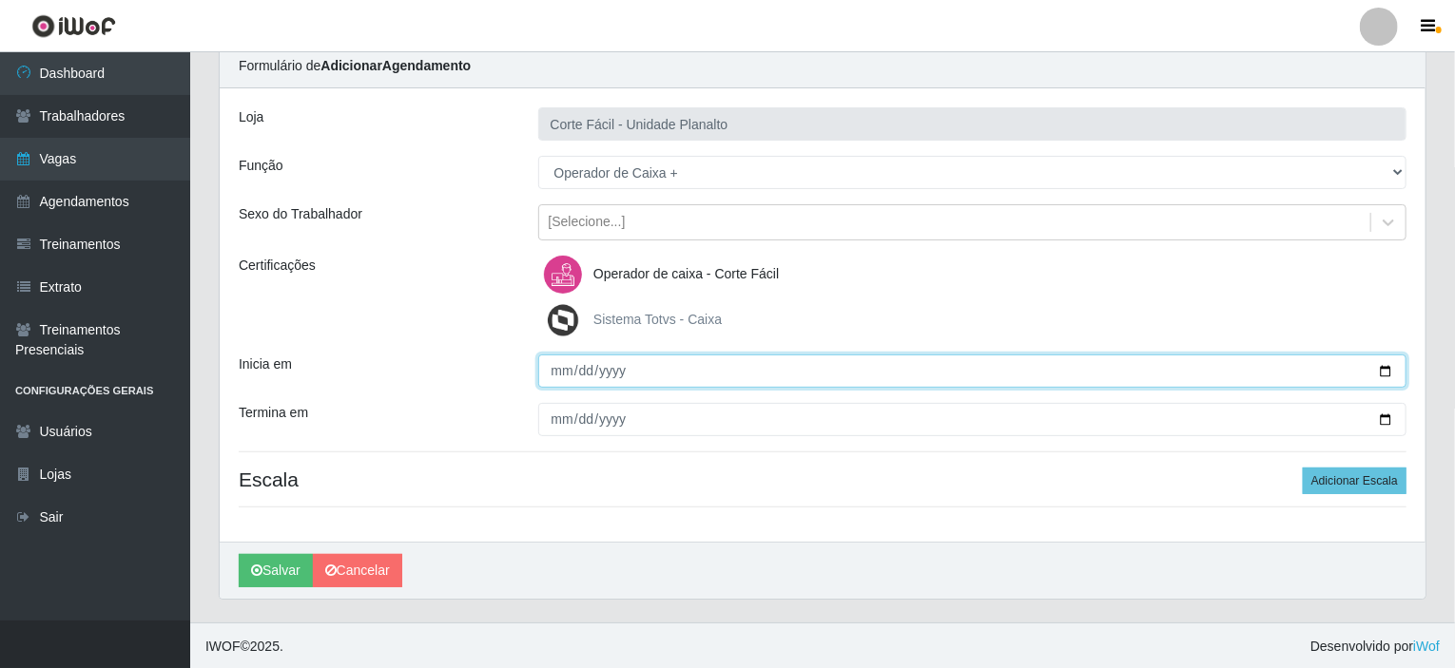
click at [1392, 366] on input "Inicia em" at bounding box center [972, 371] width 869 height 33
type input "[DATE]"
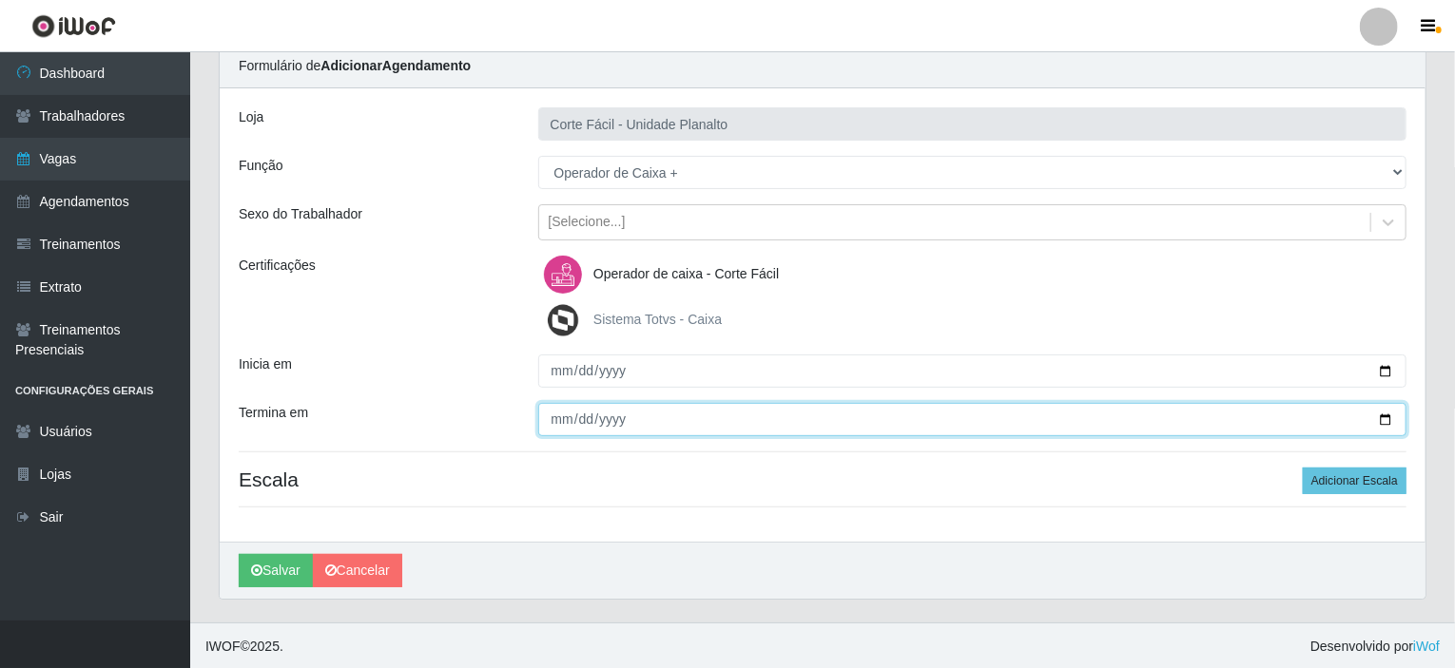
click at [1383, 421] on input "Termina em" at bounding box center [972, 419] width 869 height 33
type input "[DATE]"
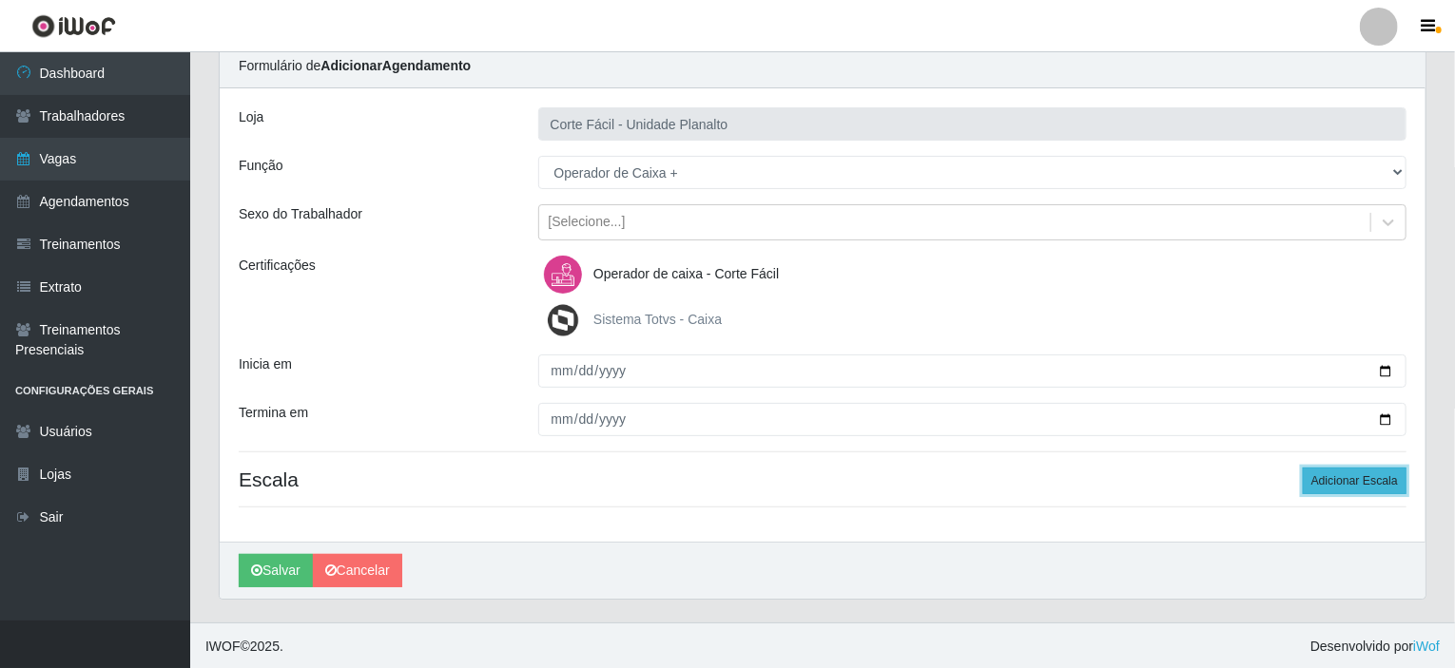
click at [1344, 474] on button "Adicionar Escala" at bounding box center [1355, 481] width 104 height 27
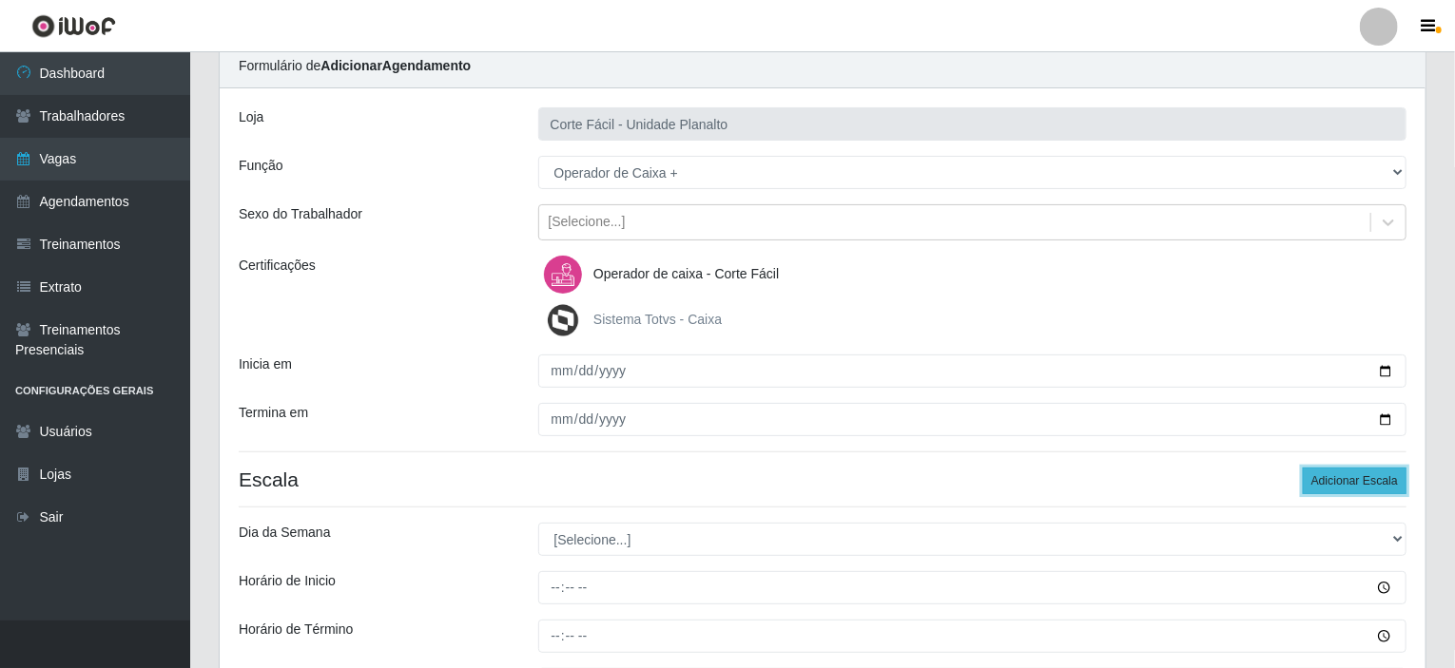
click at [1344, 474] on button "Adicionar Escala" at bounding box center [1355, 481] width 104 height 27
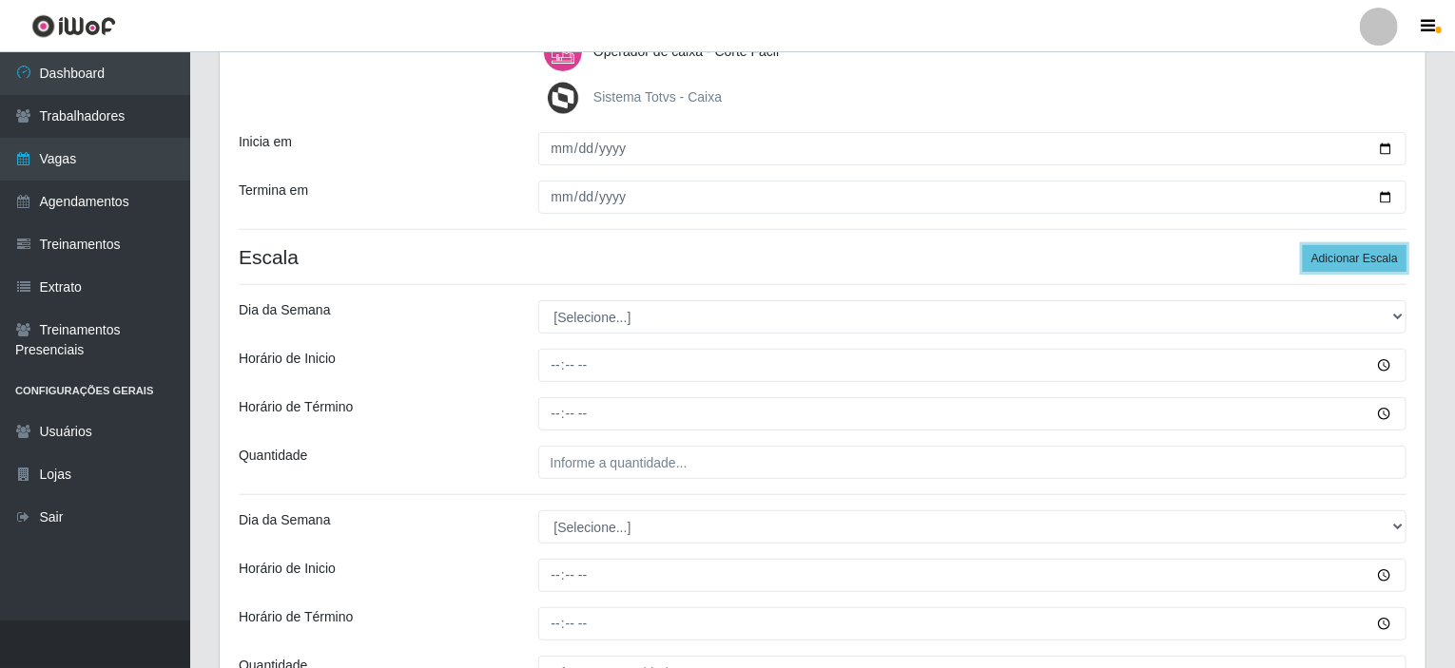
scroll to position [360, 0]
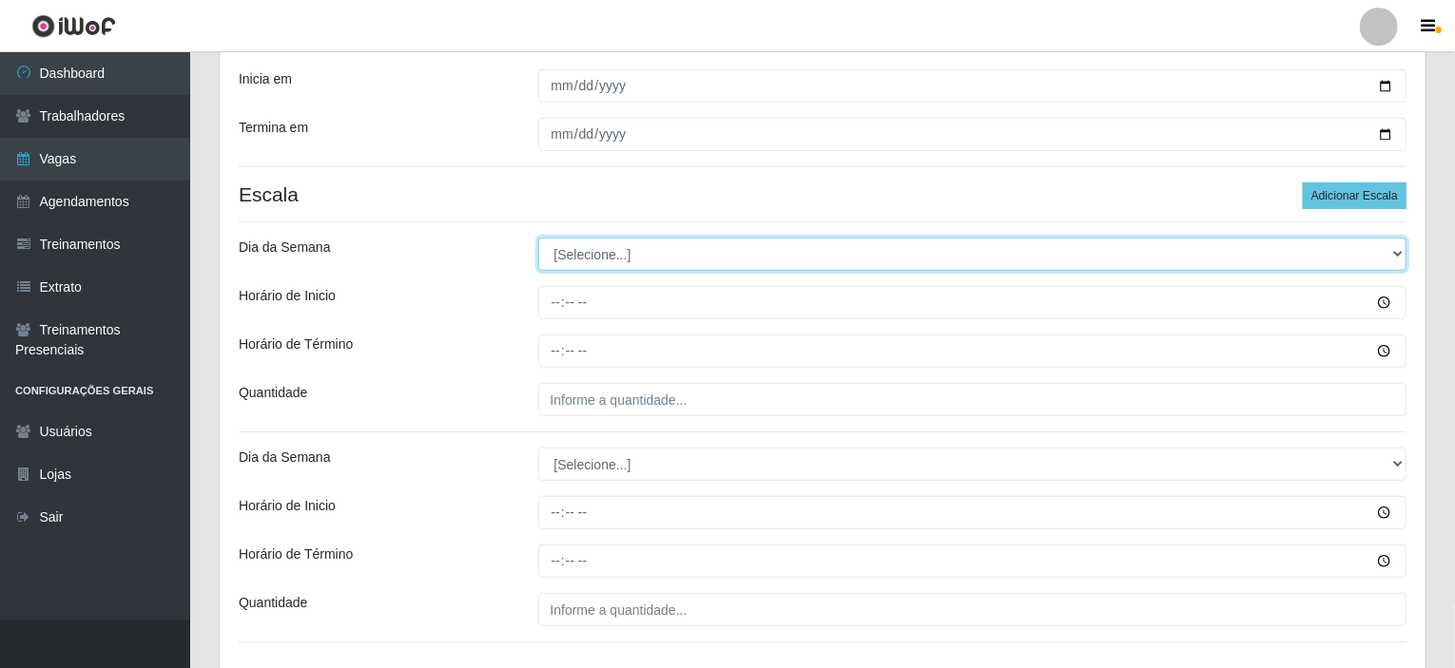
click at [639, 255] on select "[Selecione...] Segunda Terça Quarta Quinta Sexta Sábado Domingo" at bounding box center [972, 254] width 869 height 33
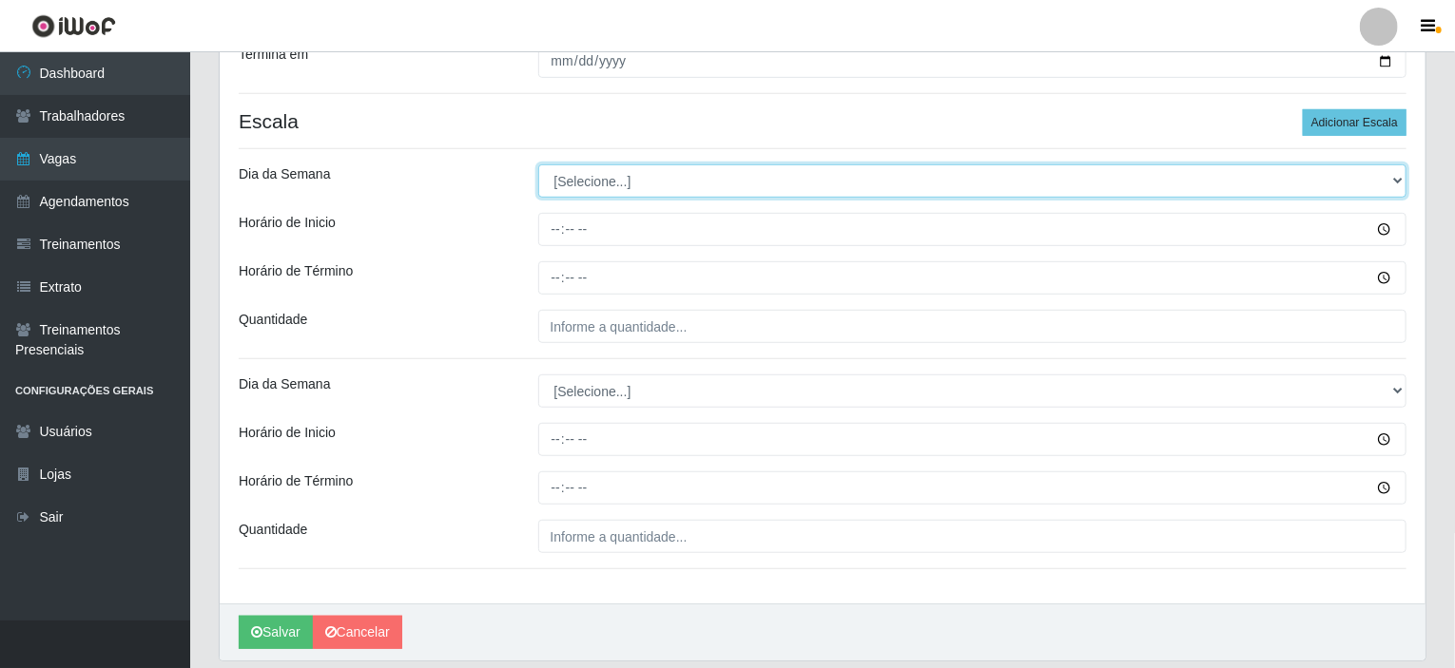
scroll to position [455, 0]
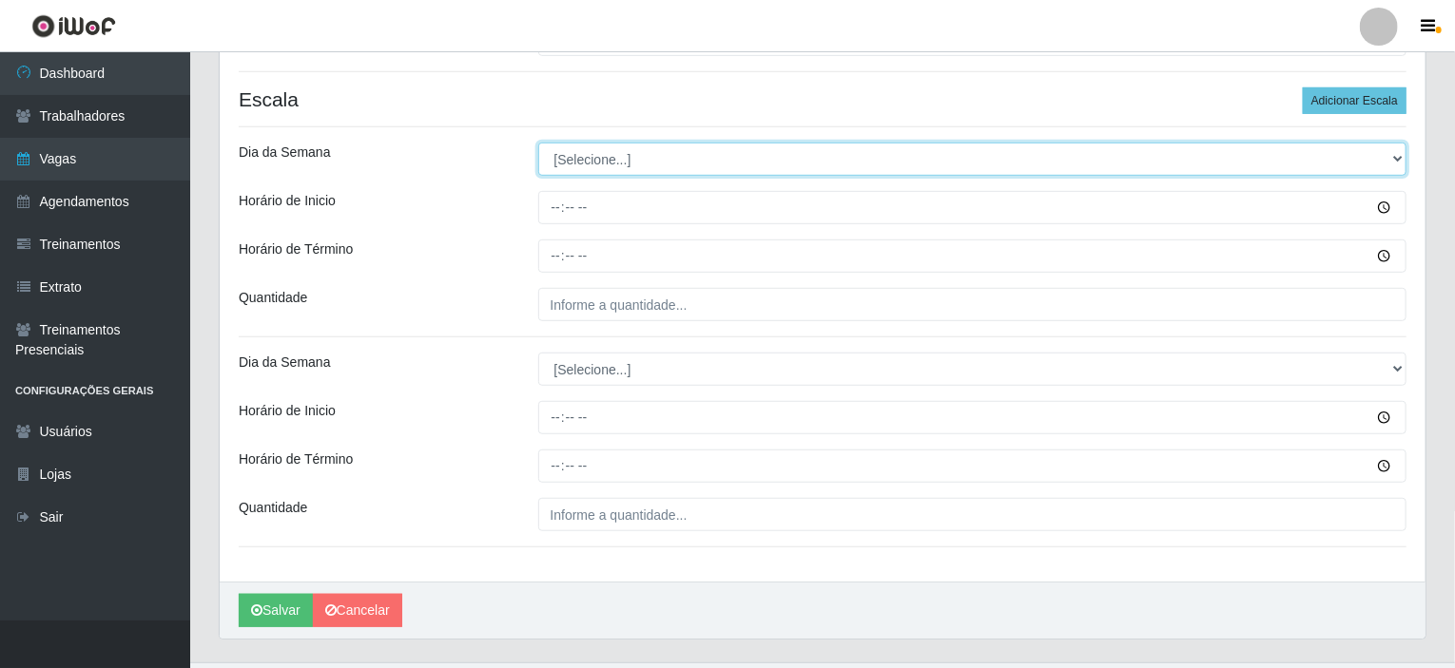
click at [588, 158] on select "[Selecione...] Segunda Terça Quarta Quinta Sexta Sábado Domingo" at bounding box center [972, 159] width 869 height 33
select select "0"
click at [538, 143] on select "[Selecione...] Segunda Terça Quarta Quinta Sexta Sábado Domingo" at bounding box center [972, 159] width 869 height 33
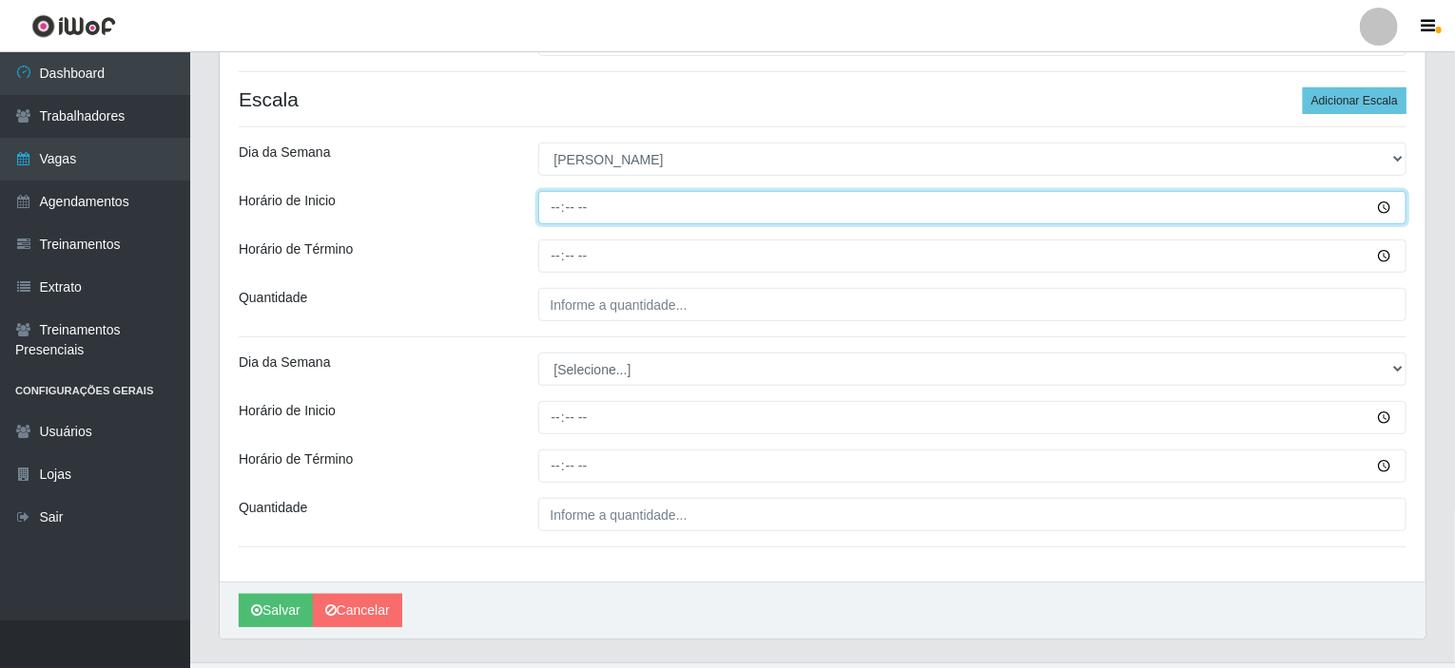
click at [557, 204] on input "Horário de Inicio" at bounding box center [972, 207] width 869 height 33
type input "07:00"
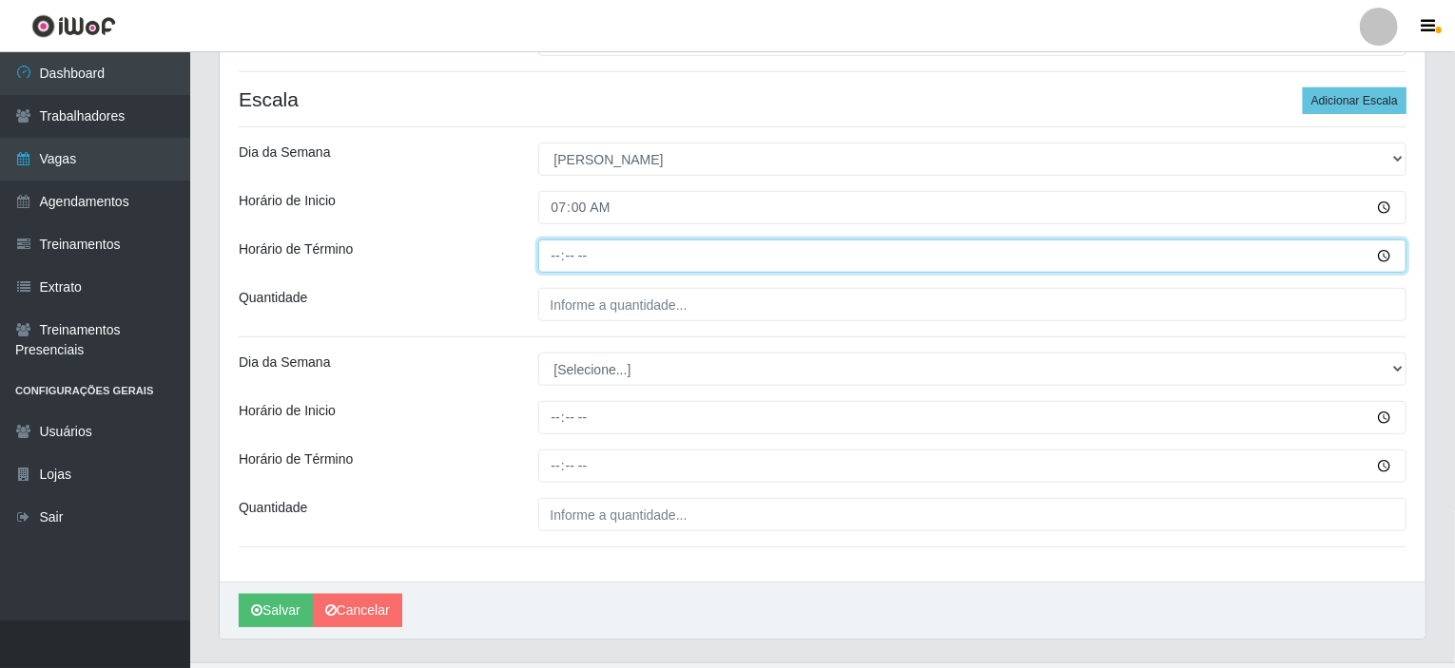
click at [559, 254] on input "Horário de Término" at bounding box center [972, 256] width 869 height 33
type input "13:00"
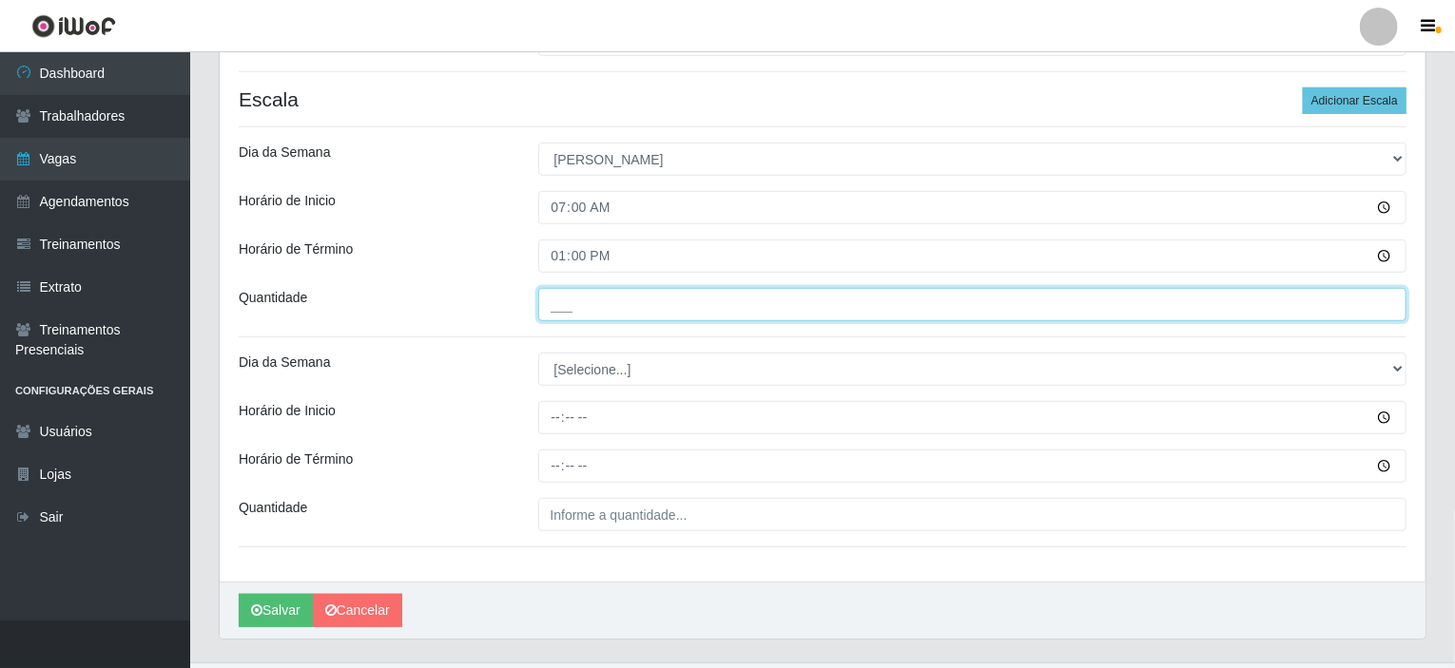
click at [578, 302] on input "___" at bounding box center [972, 304] width 869 height 33
type input "002"
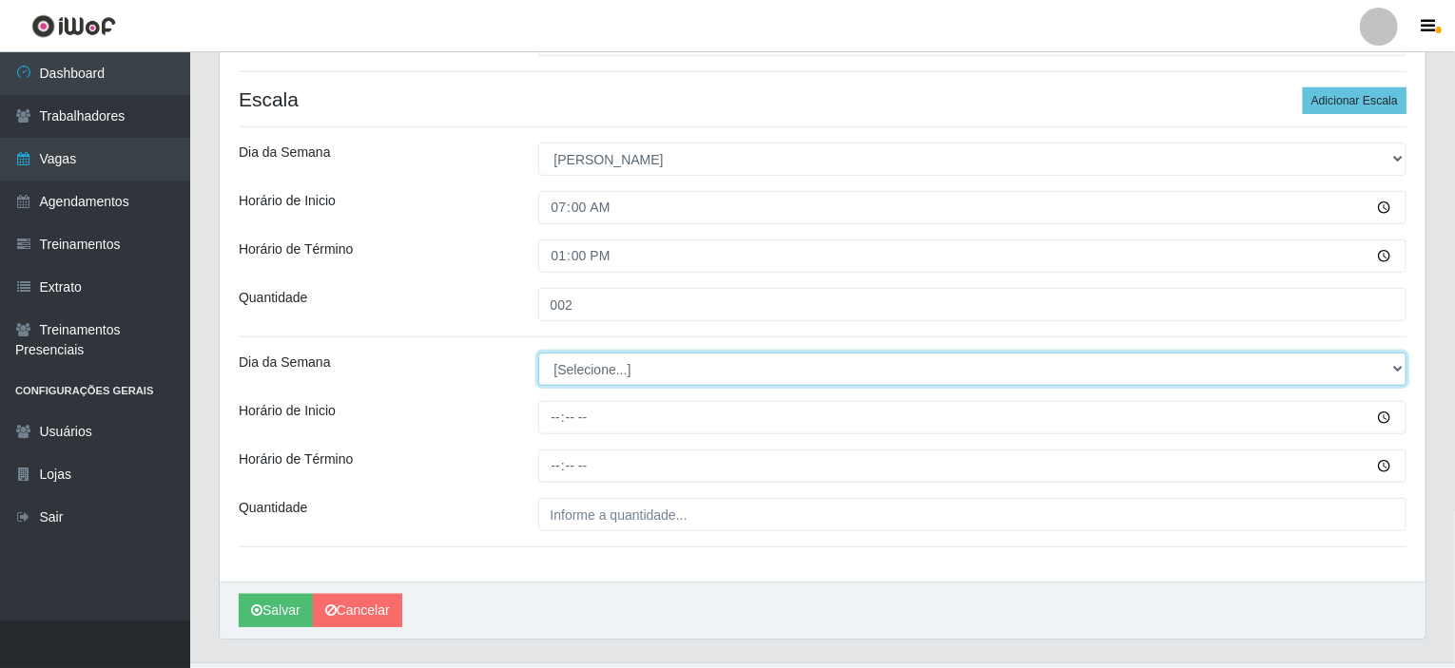
click at [574, 374] on select "[Selecione...] Segunda Terça Quarta Quinta Sexta Sábado Domingo" at bounding box center [972, 369] width 869 height 33
select select "0"
click at [538, 353] on select "[Selecione...] Segunda Terça Quarta Quinta Sexta Sábado Domingo" at bounding box center [972, 369] width 869 height 33
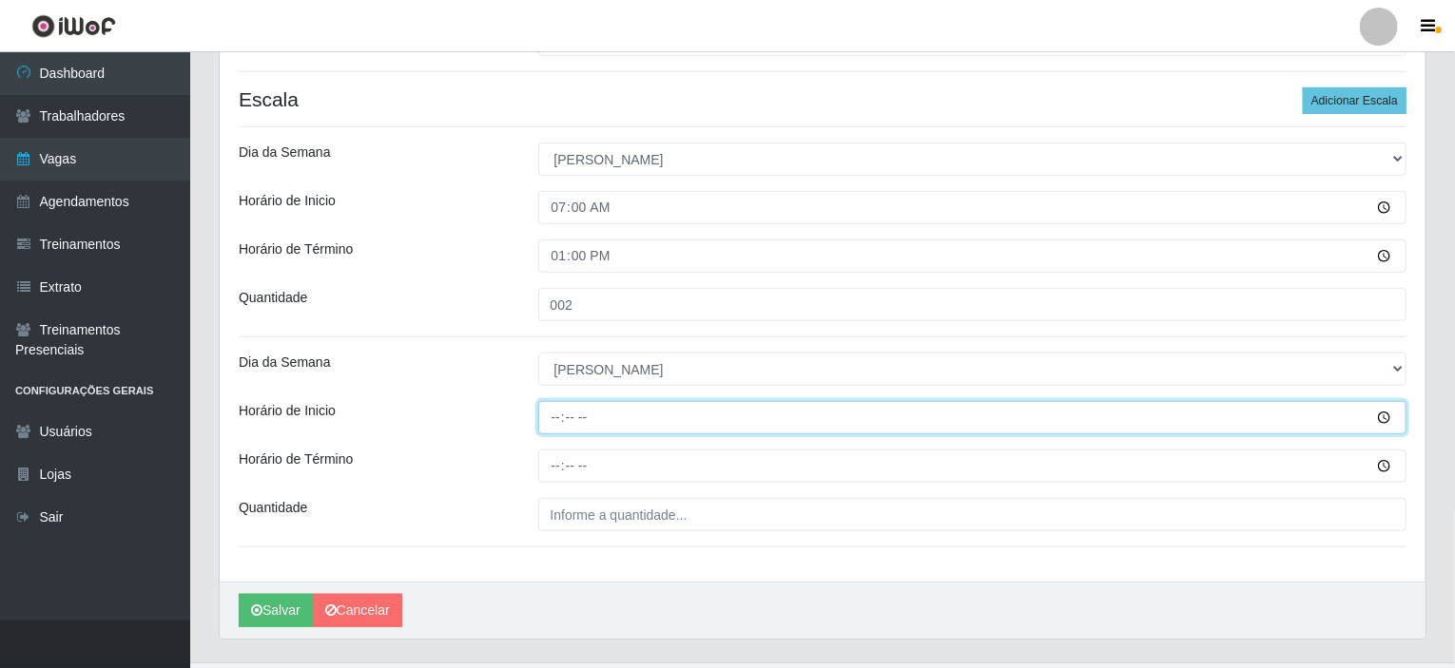
click at [559, 420] on input "Horário de Inicio" at bounding box center [972, 417] width 869 height 33
type input "08:00"
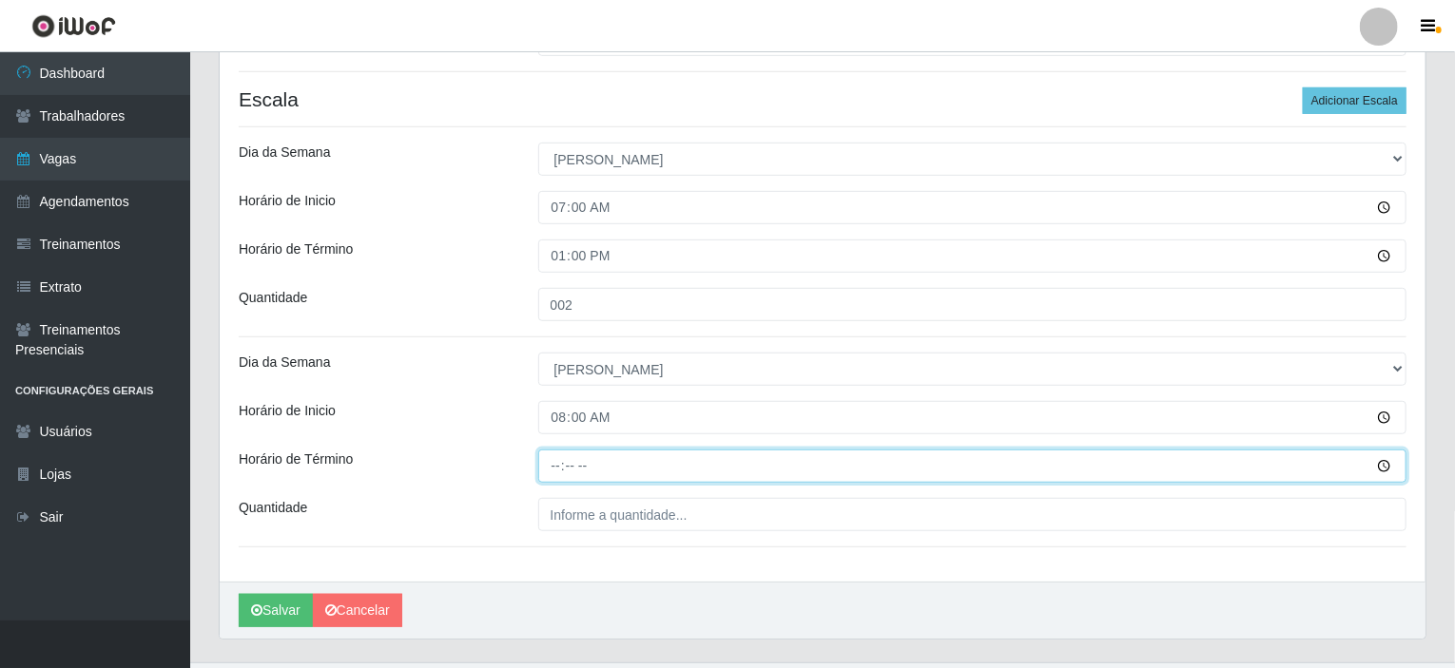
click at [552, 465] on input "Horário de Término" at bounding box center [972, 466] width 869 height 33
type input "14:00"
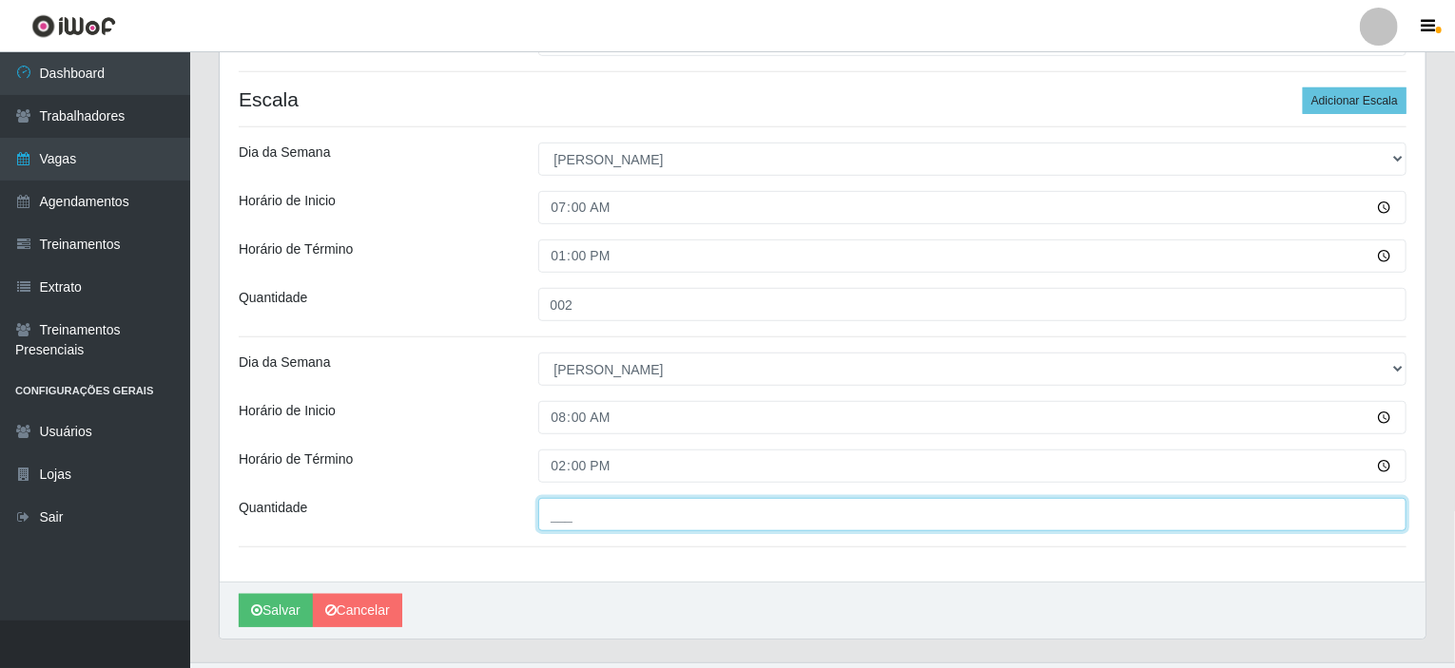
click at [571, 503] on input "___" at bounding box center [972, 514] width 869 height 33
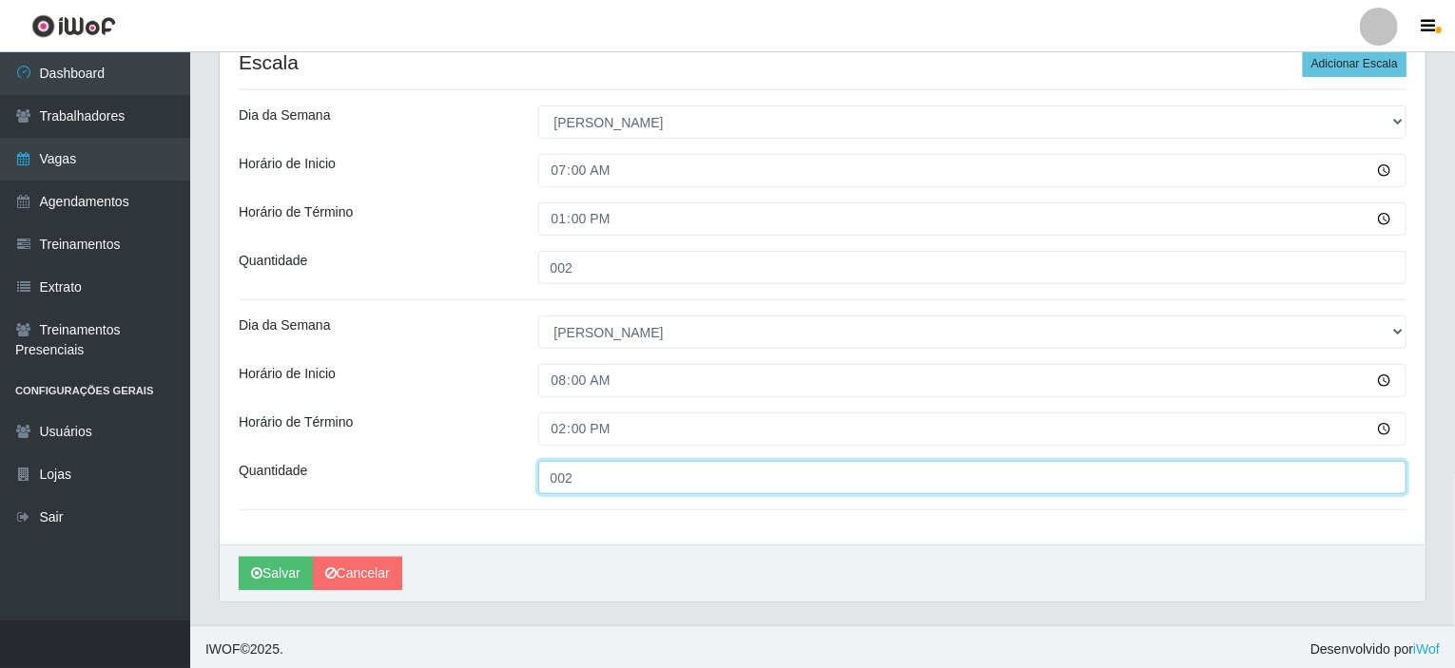
scroll to position [494, 0]
type input "002"
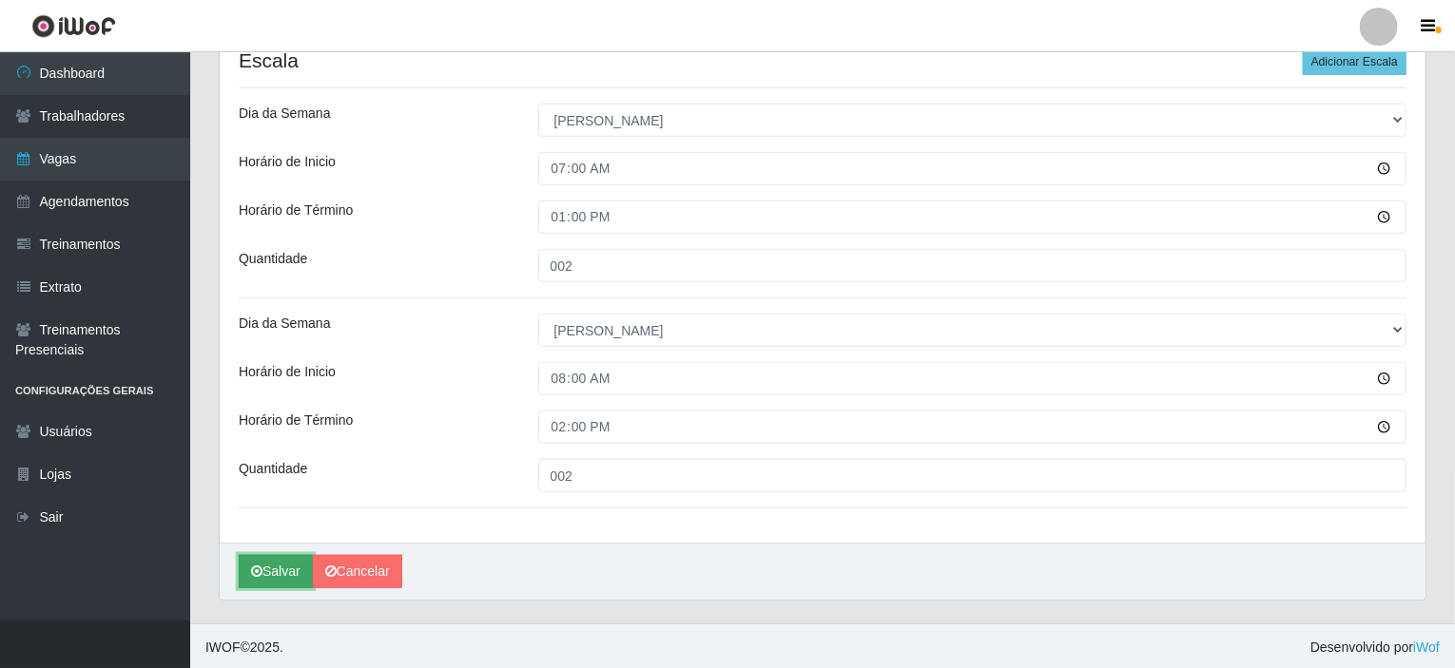
click at [277, 569] on button "Salvar" at bounding box center [276, 571] width 74 height 33
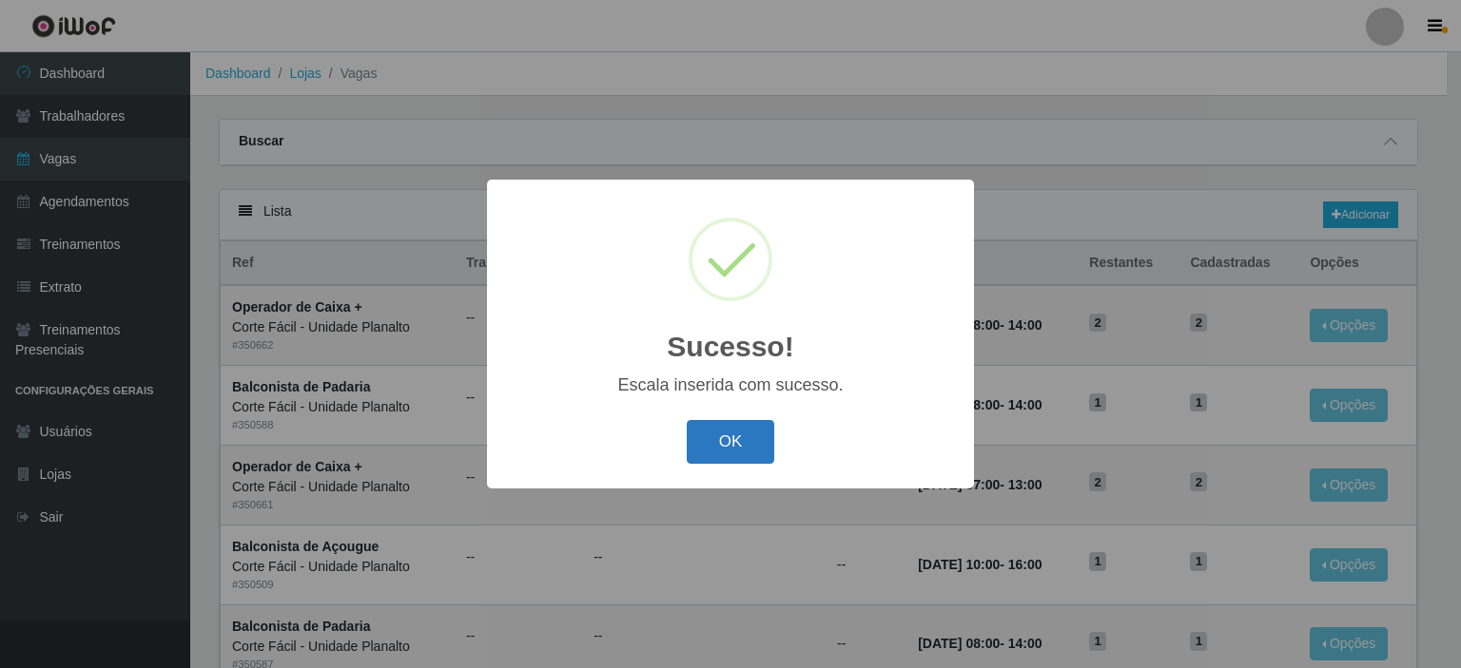
click at [744, 448] on button "OK" at bounding box center [731, 442] width 88 height 45
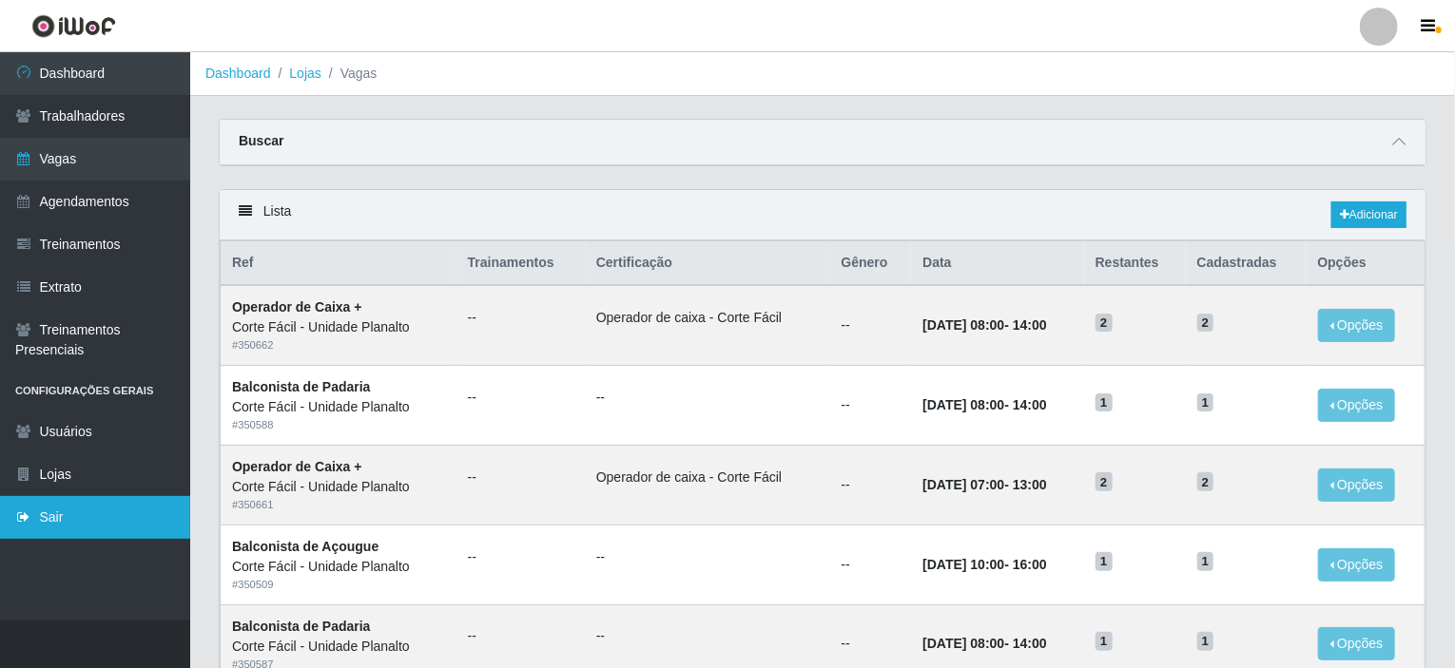
click at [66, 513] on link "Sair" at bounding box center [95, 517] width 190 height 43
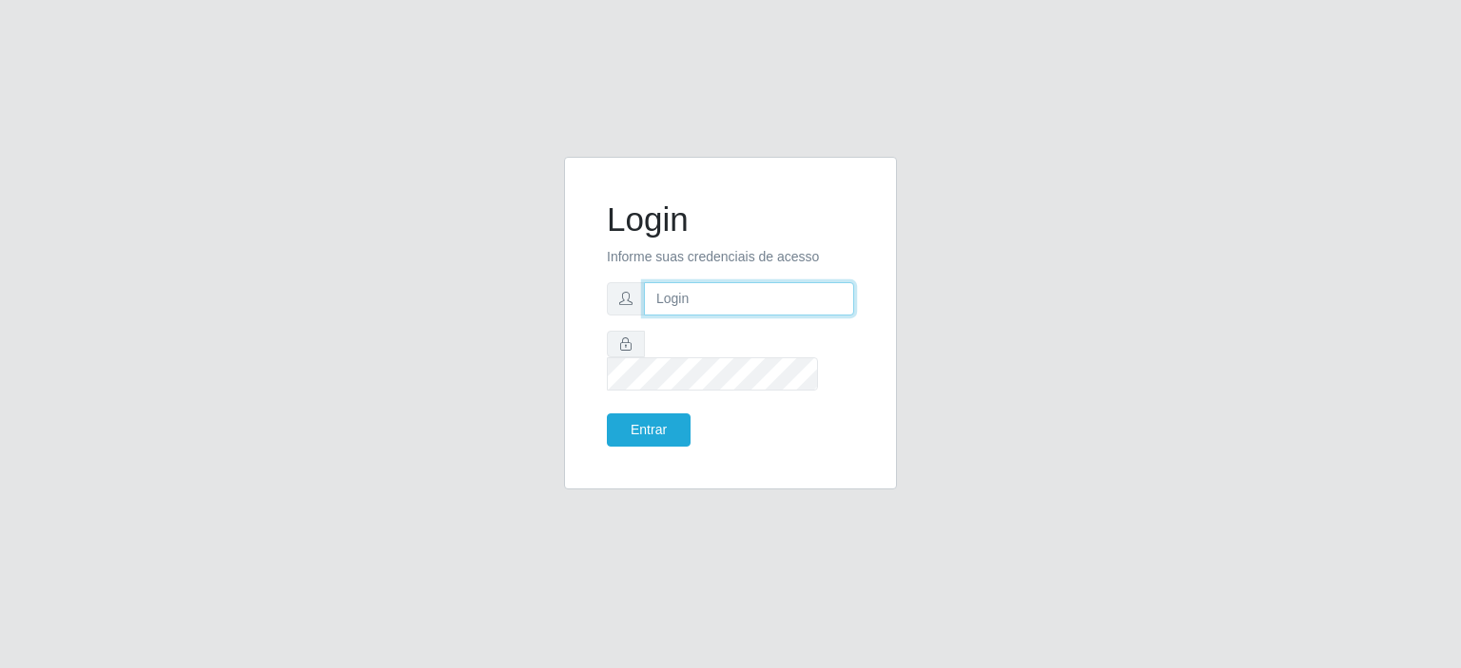
click at [707, 316] on input "text" at bounding box center [749, 298] width 210 height 33
type input "[EMAIL_ADDRESS][DOMAIN_NAME]"
click at [647, 423] on button "Entrar" at bounding box center [649, 430] width 84 height 33
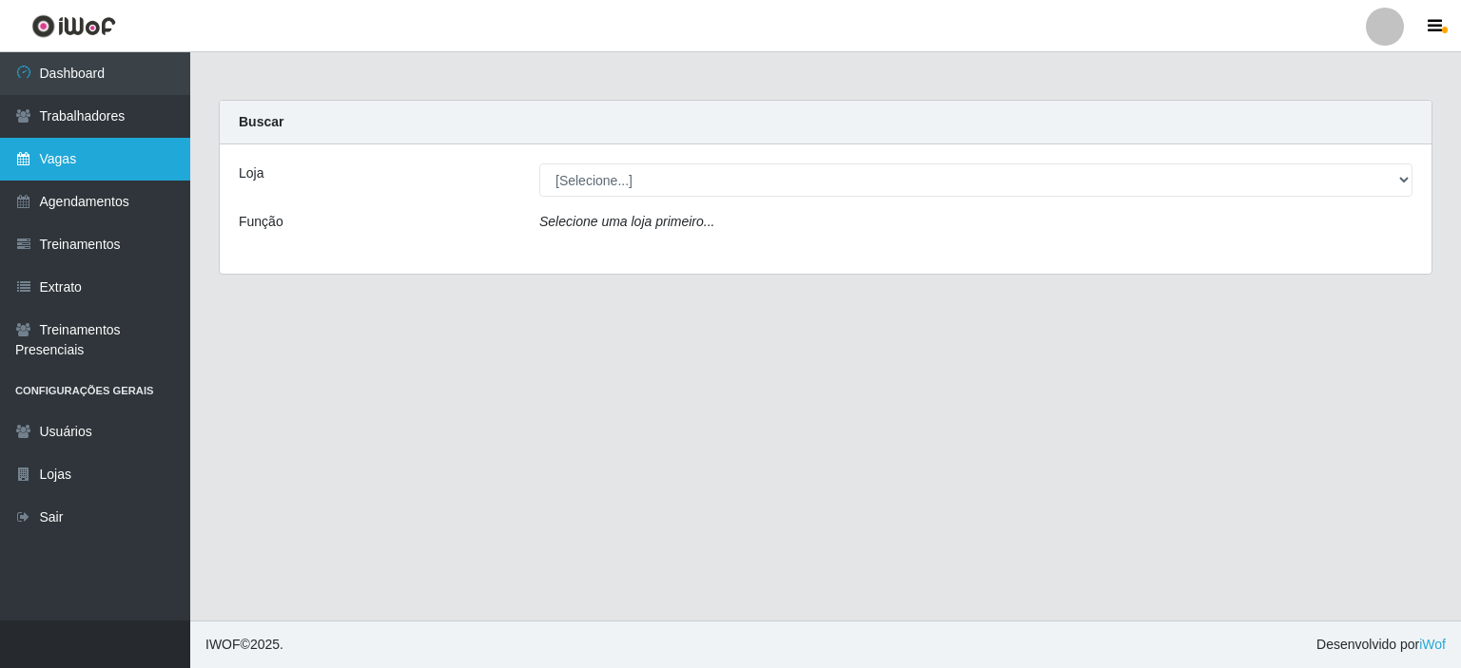
click at [121, 164] on link "Vagas" at bounding box center [95, 159] width 190 height 43
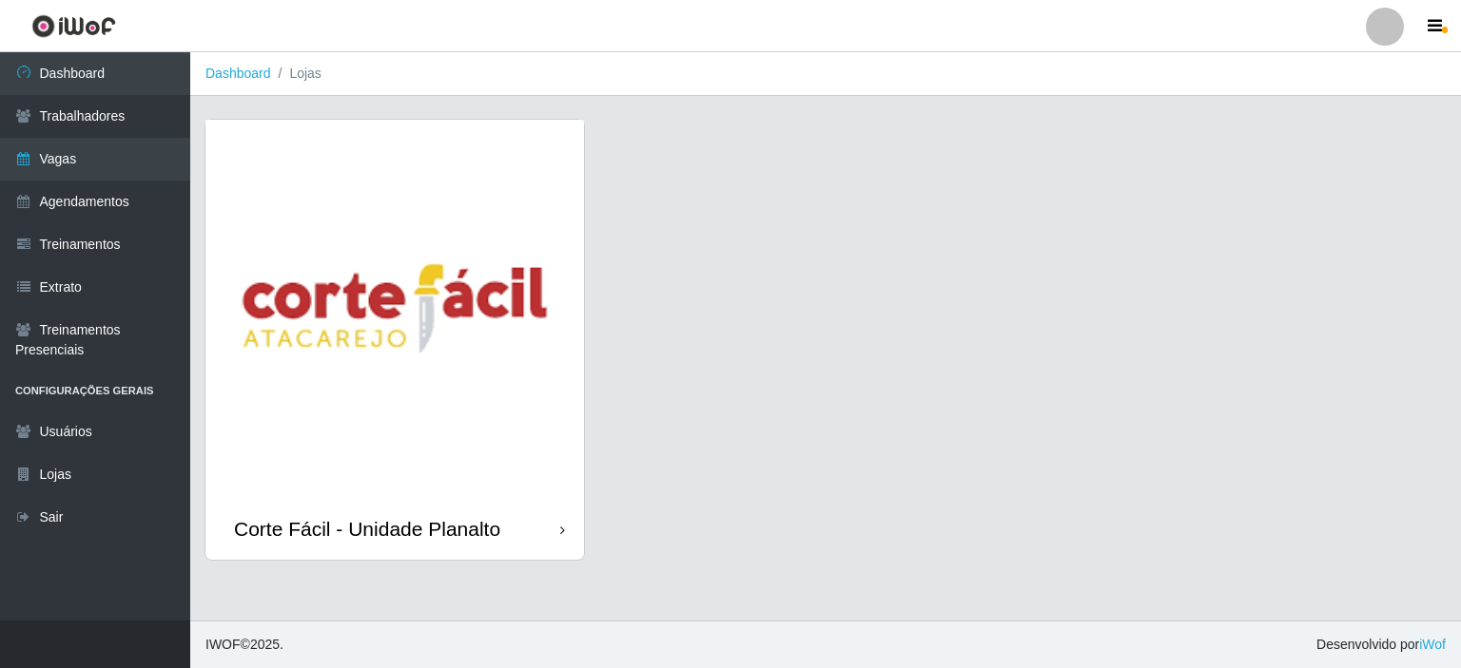
click at [412, 244] on img at bounding box center [394, 309] width 378 height 378
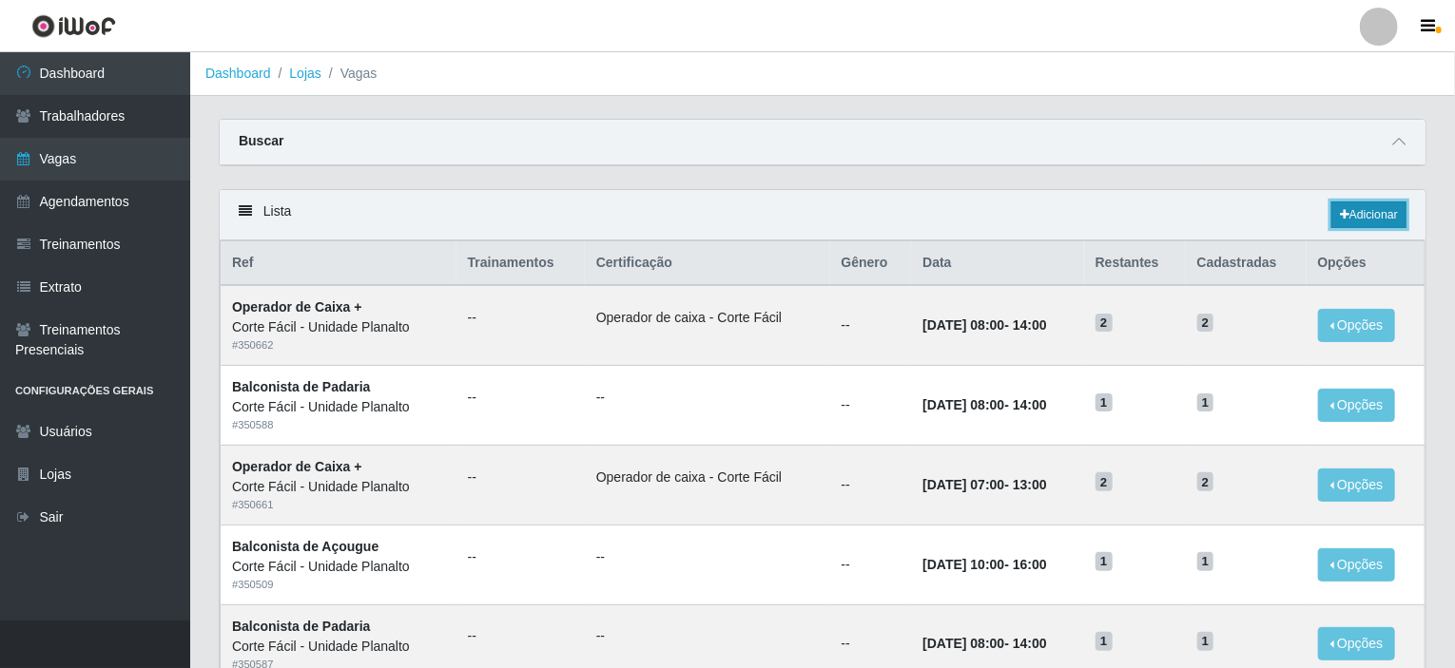
click at [1366, 207] on link "Adicionar" at bounding box center [1368, 215] width 75 height 27
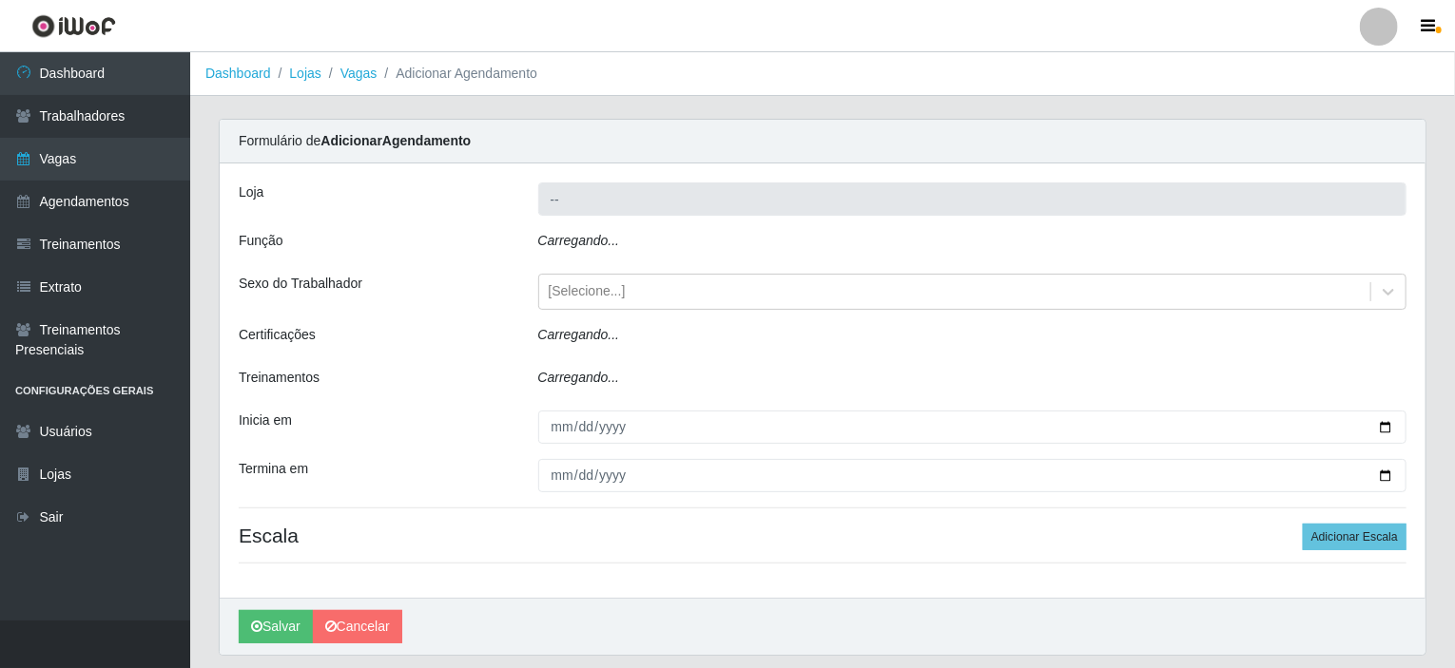
type input "Corte Fácil - Unidade Planalto"
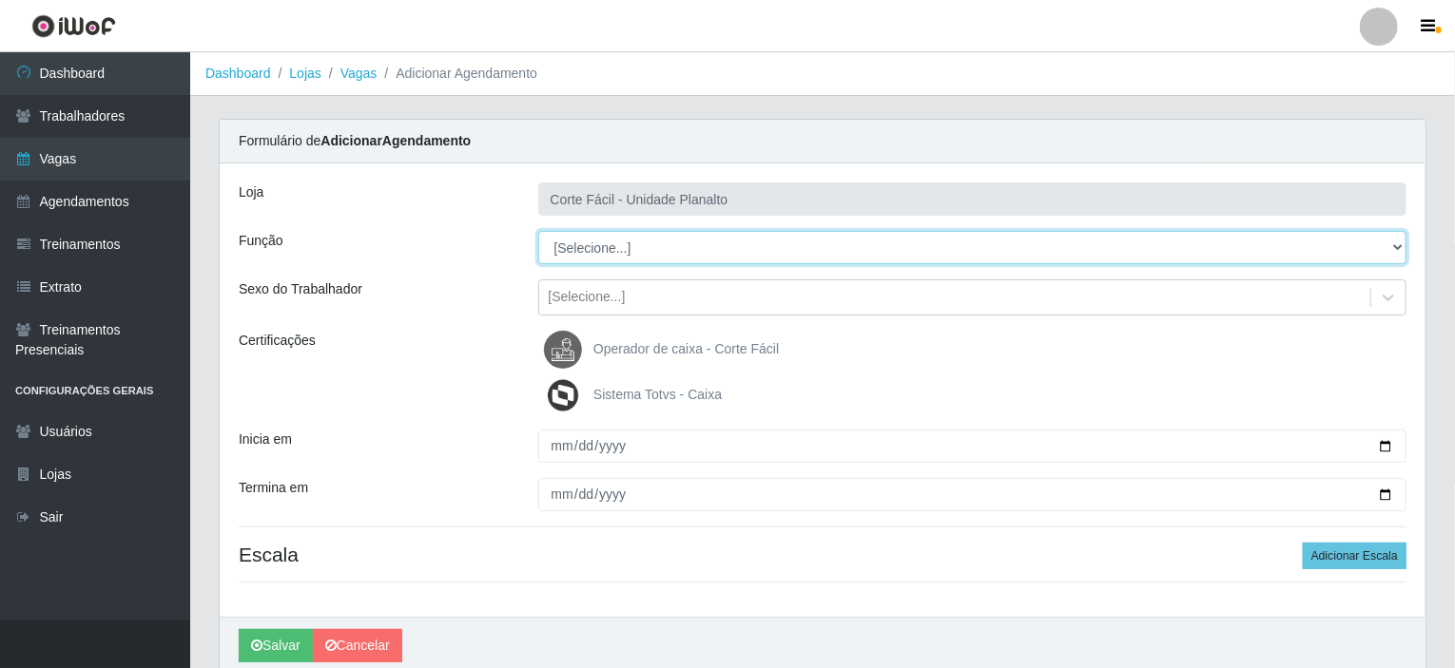
click at [630, 246] on select "[Selecione...] ASG ASG + ASG ++ Auxiliar de Estacionamento Auxiliar de Estacion…" at bounding box center [972, 247] width 869 height 33
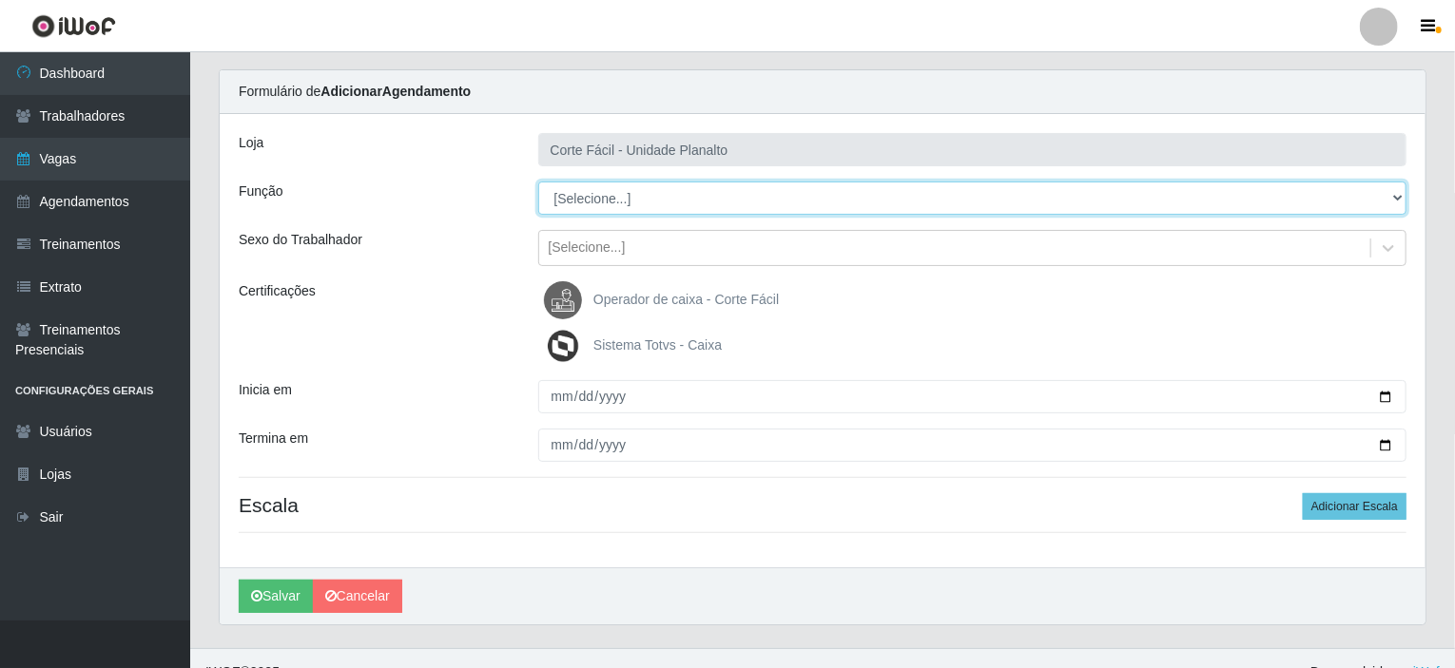
scroll to position [75, 0]
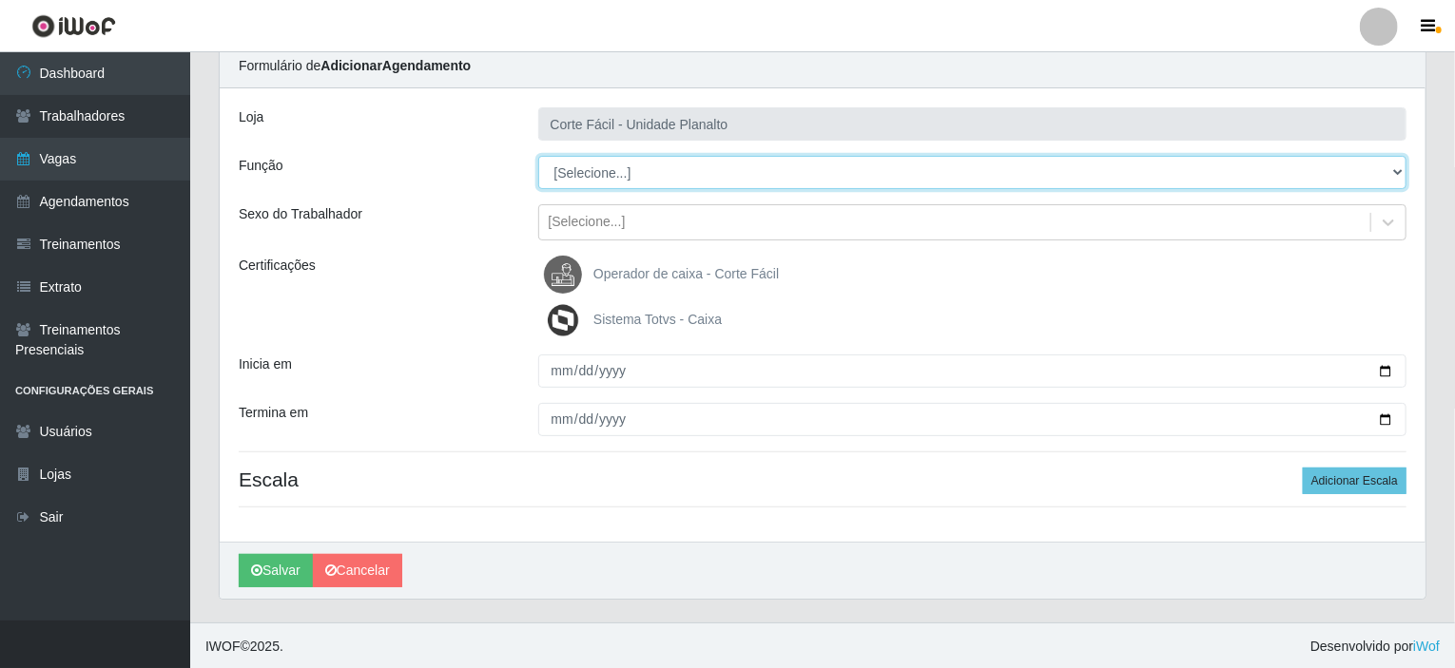
click at [610, 182] on select "[Selecione...] ASG ASG + ASG ++ Auxiliar de Estacionamento Auxiliar de Estacion…" at bounding box center [972, 172] width 869 height 33
select select "22"
click at [538, 156] on select "[Selecione...] ASG ASG + ASG ++ Auxiliar de Estacionamento Auxiliar de Estacion…" at bounding box center [972, 172] width 869 height 33
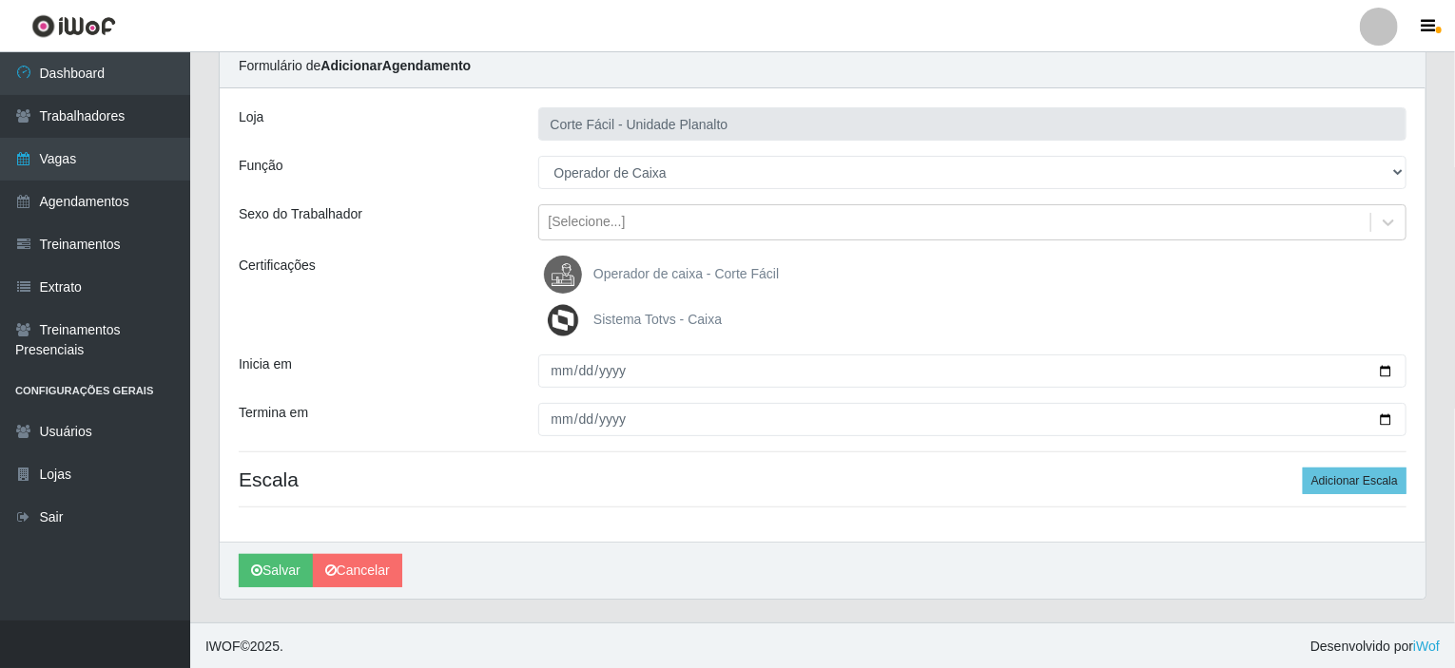
click at [648, 275] on span "Operador de caixa - Corte Fácil" at bounding box center [685, 273] width 185 height 15
click at [0, 0] on input "Operador de caixa - Corte Fácil" at bounding box center [0, 0] width 0 height 0
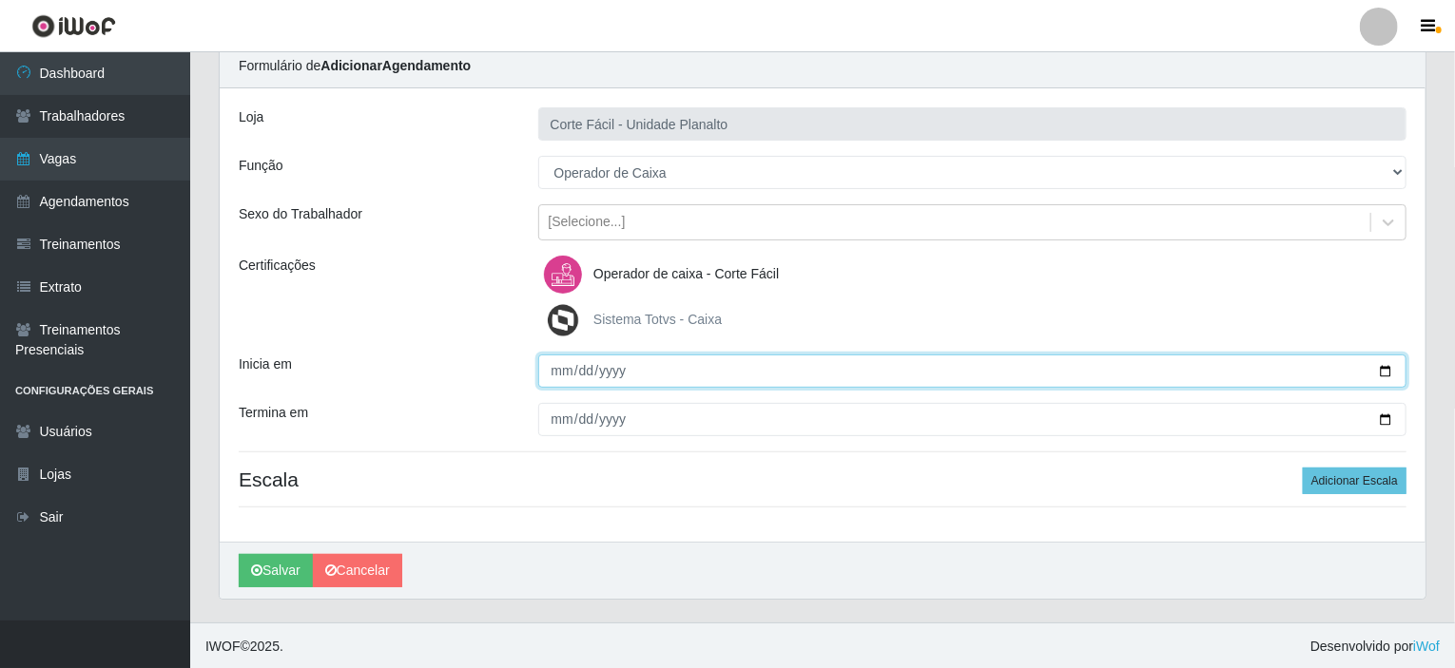
click at [1390, 363] on input "Inicia em" at bounding box center [972, 371] width 869 height 33
type input "[DATE]"
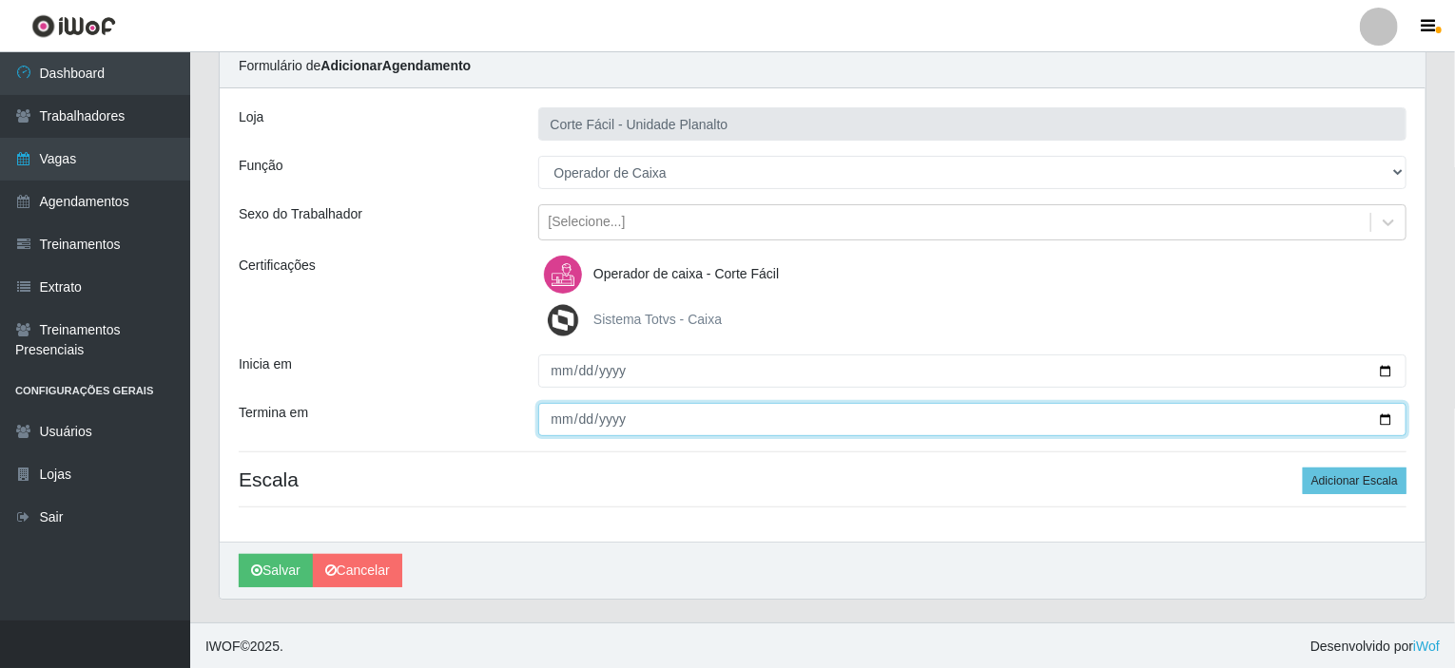
click at [1390, 419] on input "Termina em" at bounding box center [972, 419] width 869 height 33
type input "[DATE]"
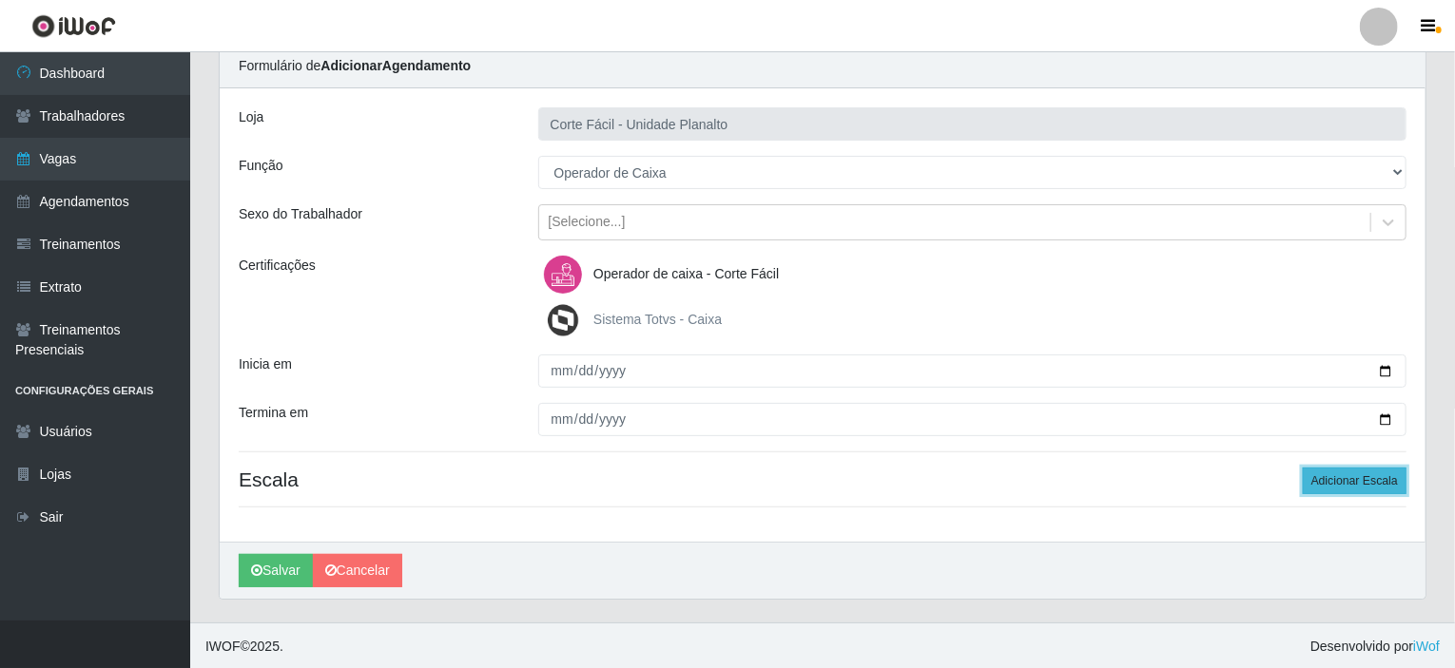
click at [1336, 478] on button "Adicionar Escala" at bounding box center [1355, 481] width 104 height 27
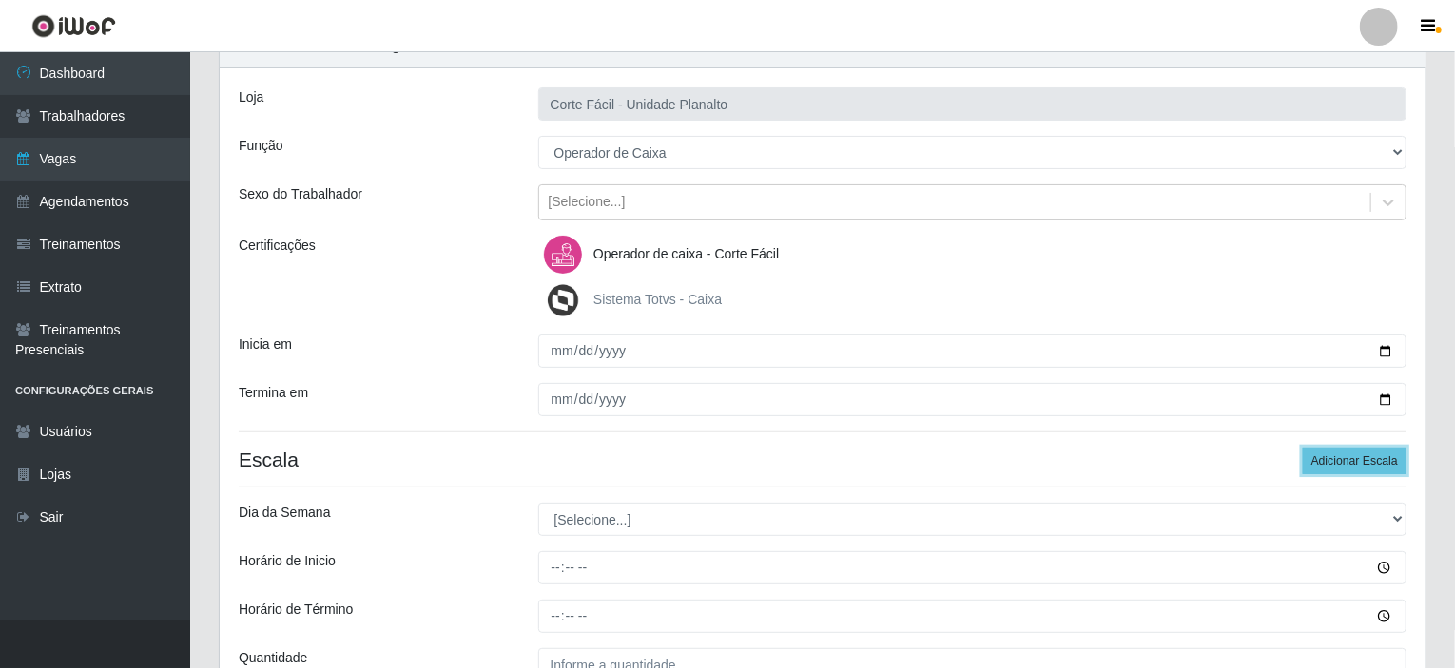
scroll to position [190, 0]
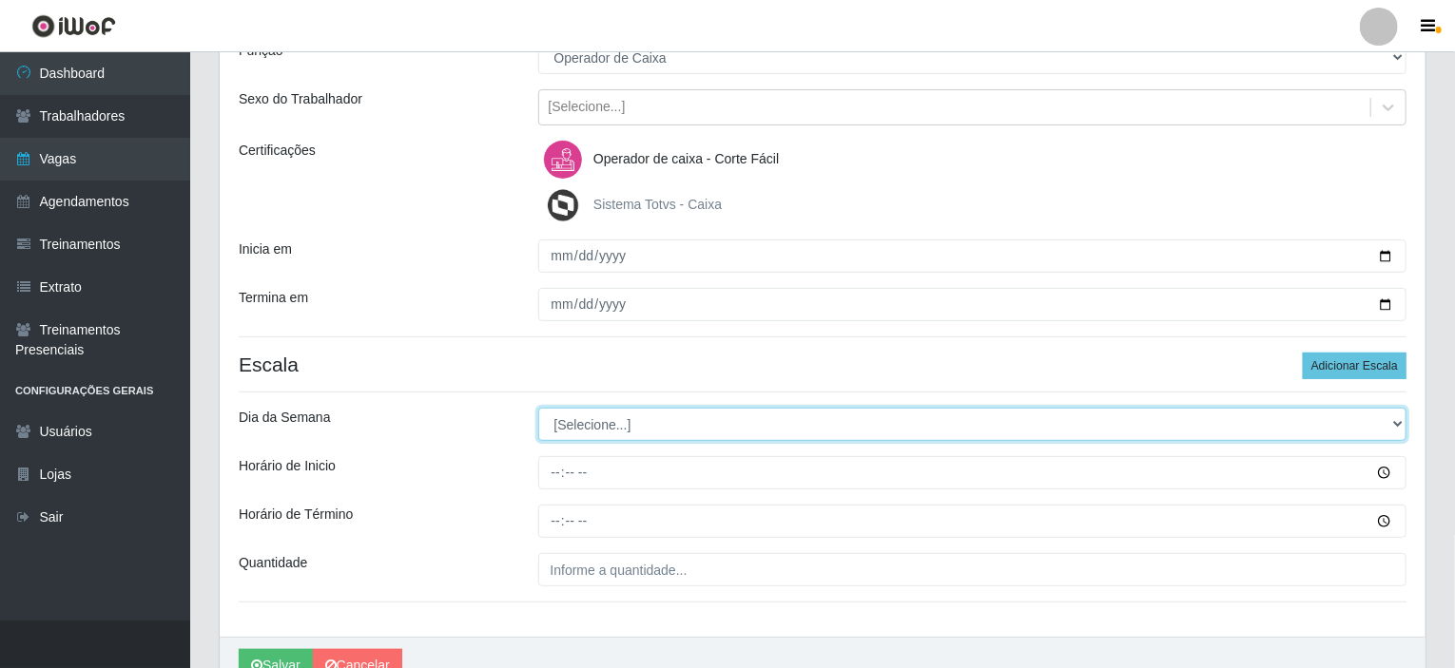
click at [1389, 418] on select "[Selecione...] Segunda Terça Quarta Quinta Sexta Sábado Domingo" at bounding box center [972, 424] width 869 height 33
select select "6"
click at [538, 408] on select "[Selecione...] Segunda Terça Quarta Quinta Sexta Sábado Domingo" at bounding box center [972, 424] width 869 height 33
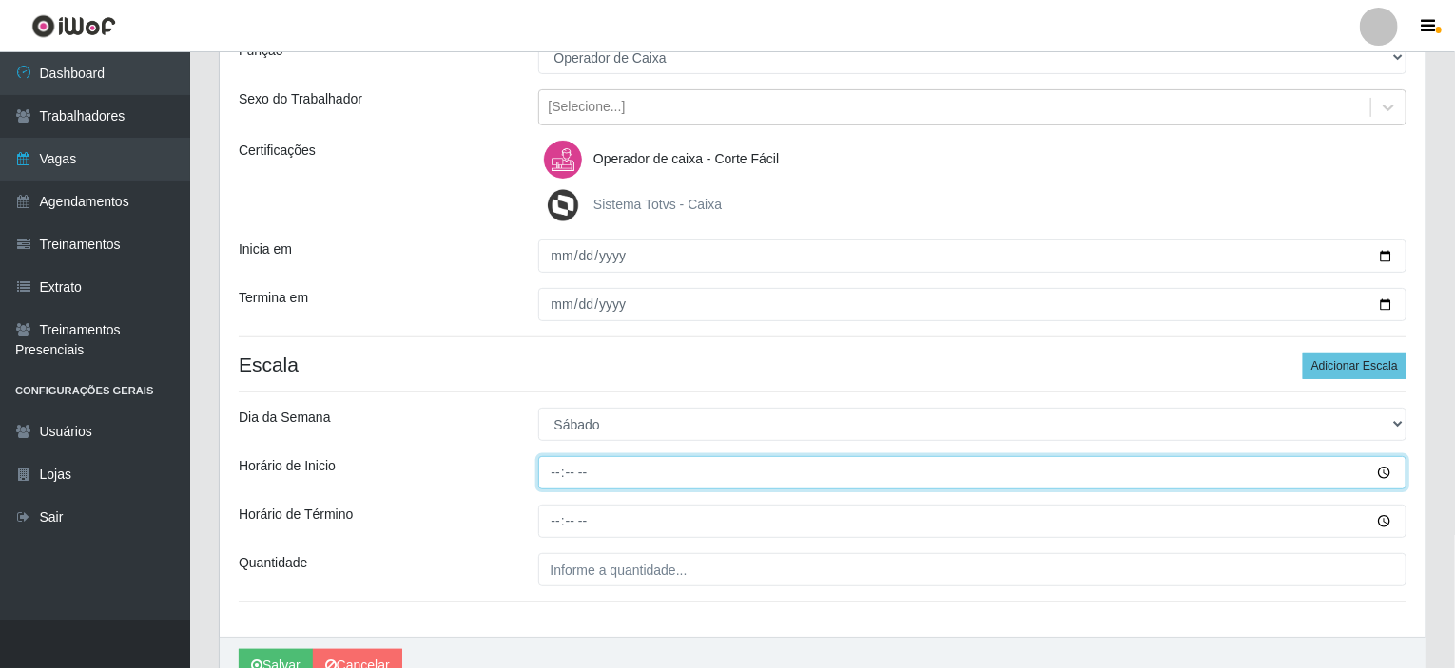
click at [552, 473] on input "Horário de Inicio" at bounding box center [972, 472] width 869 height 33
type input "15:00"
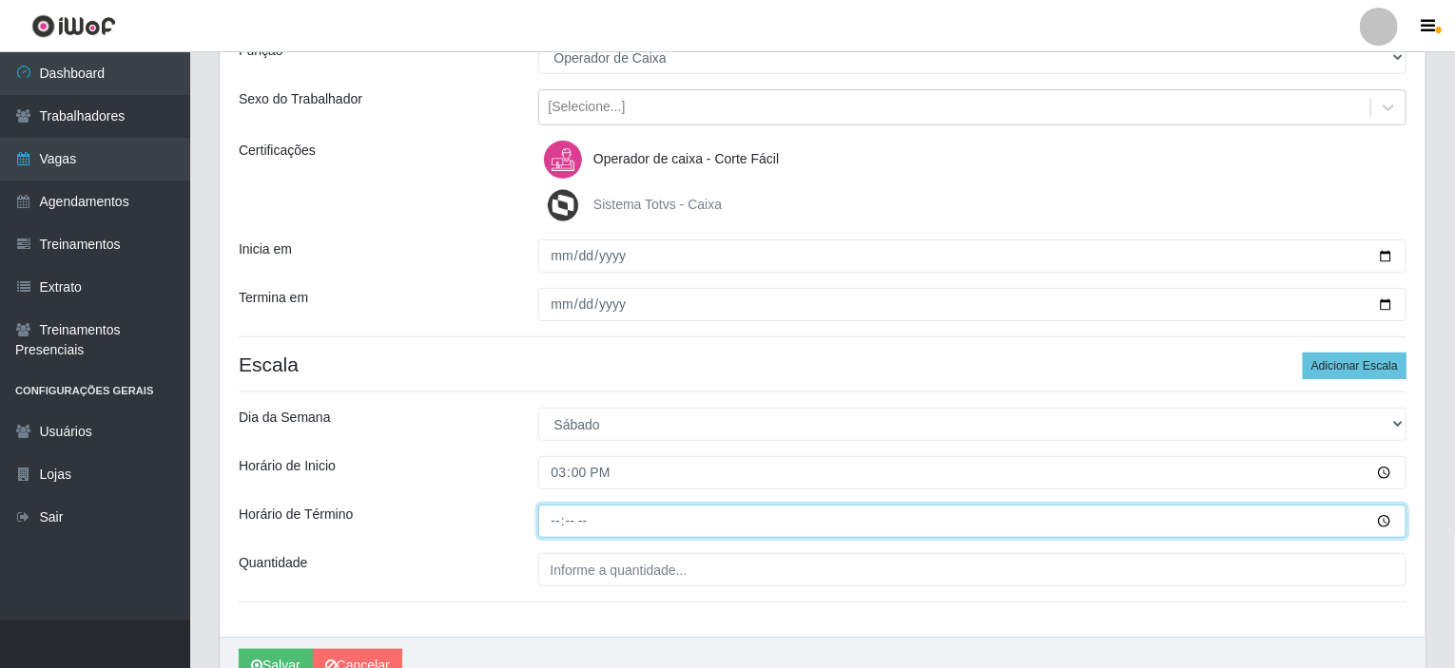
click at [560, 523] on input "Horário de Término" at bounding box center [972, 521] width 869 height 33
type input "21:00"
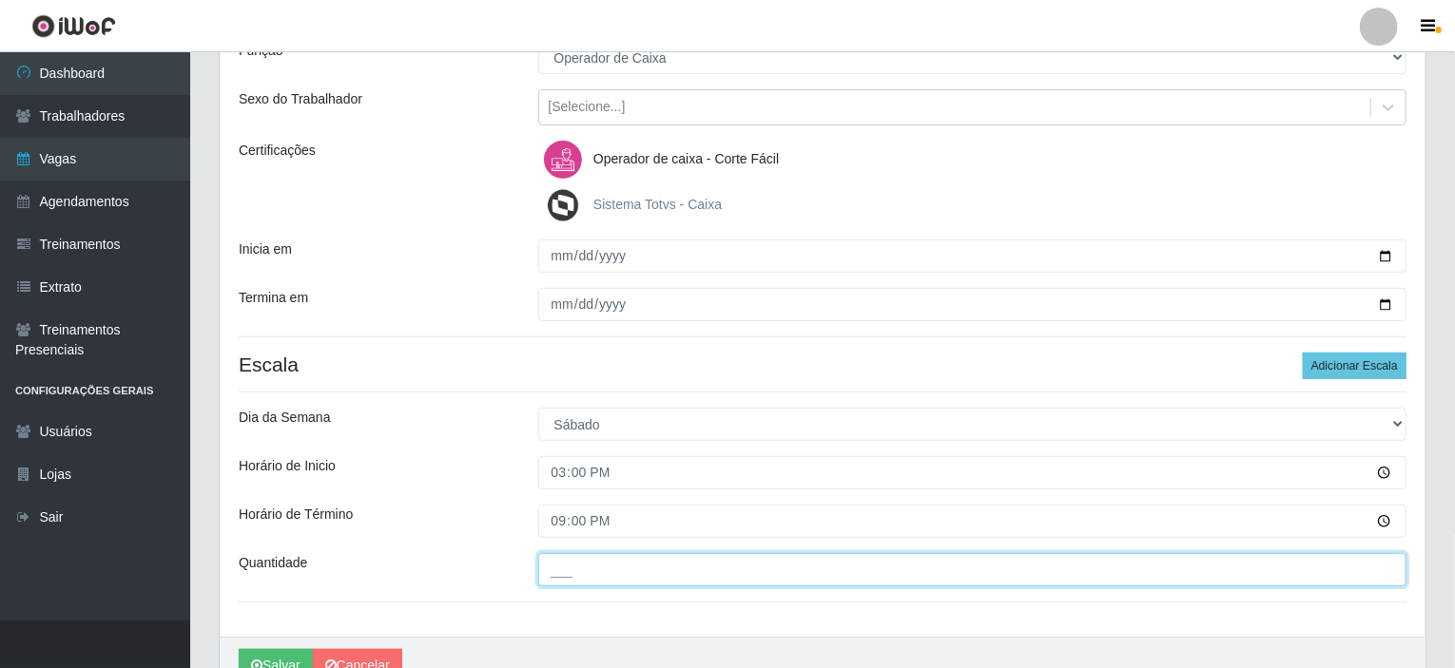
click at [615, 577] on input "___" at bounding box center [972, 569] width 869 height 33
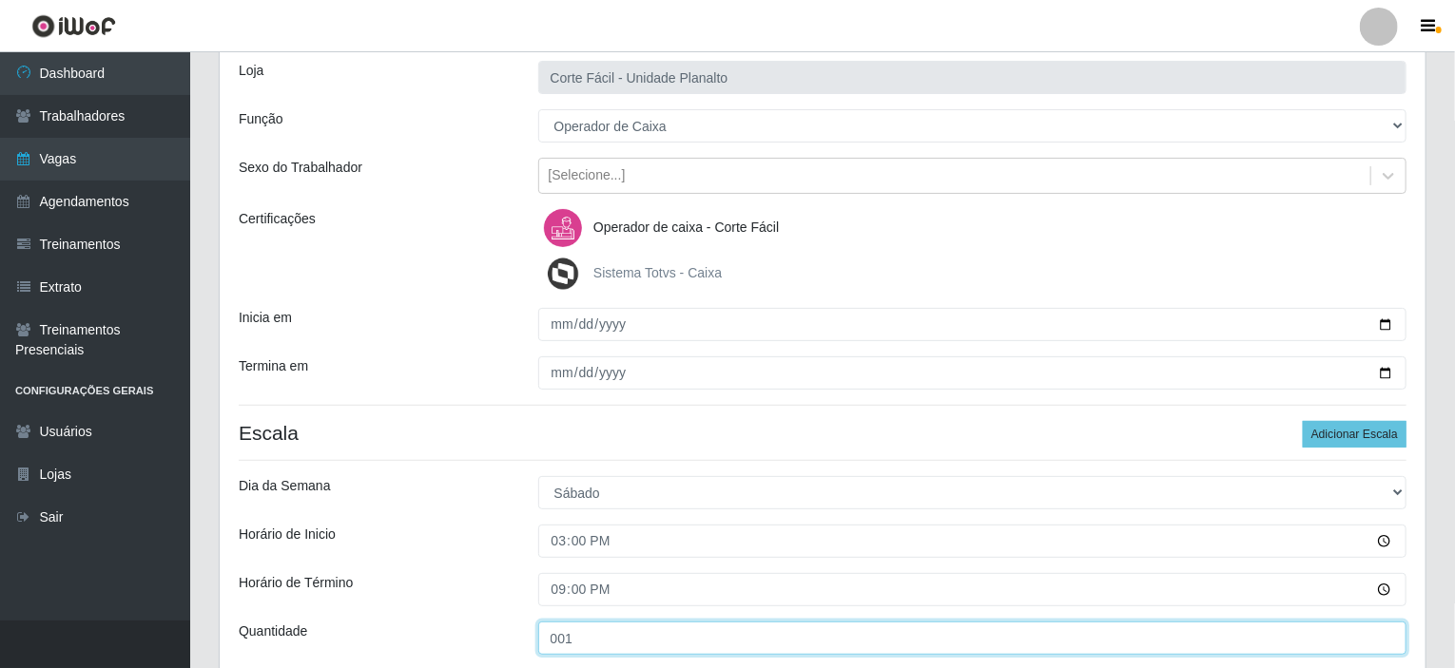
scroll to position [285, 0]
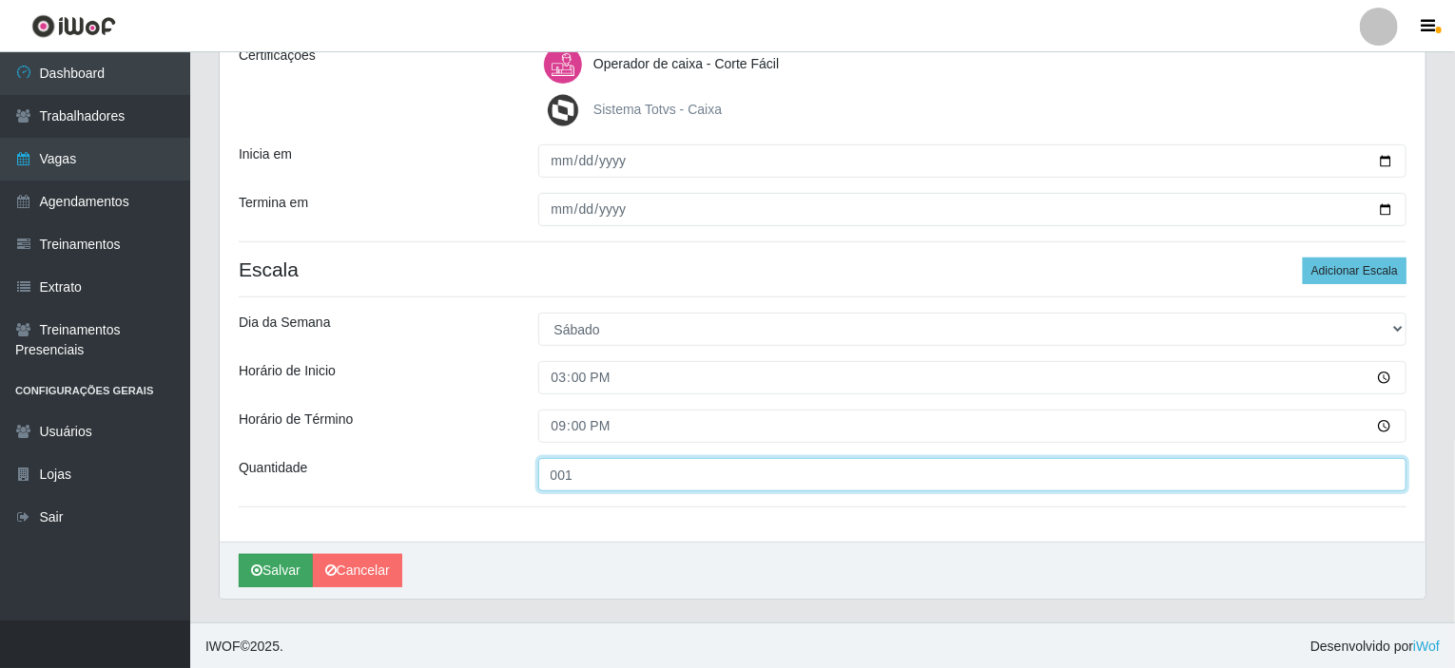
type input "001"
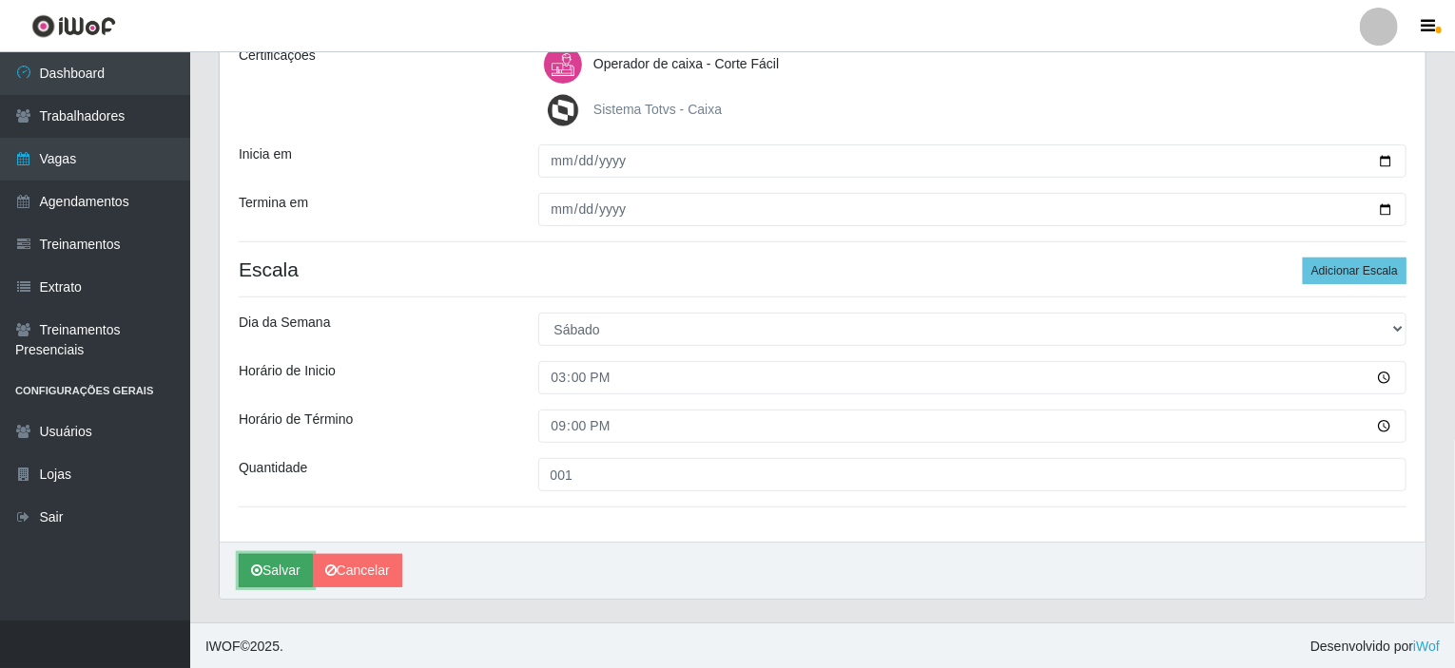
click at [270, 577] on button "Salvar" at bounding box center [276, 570] width 74 height 33
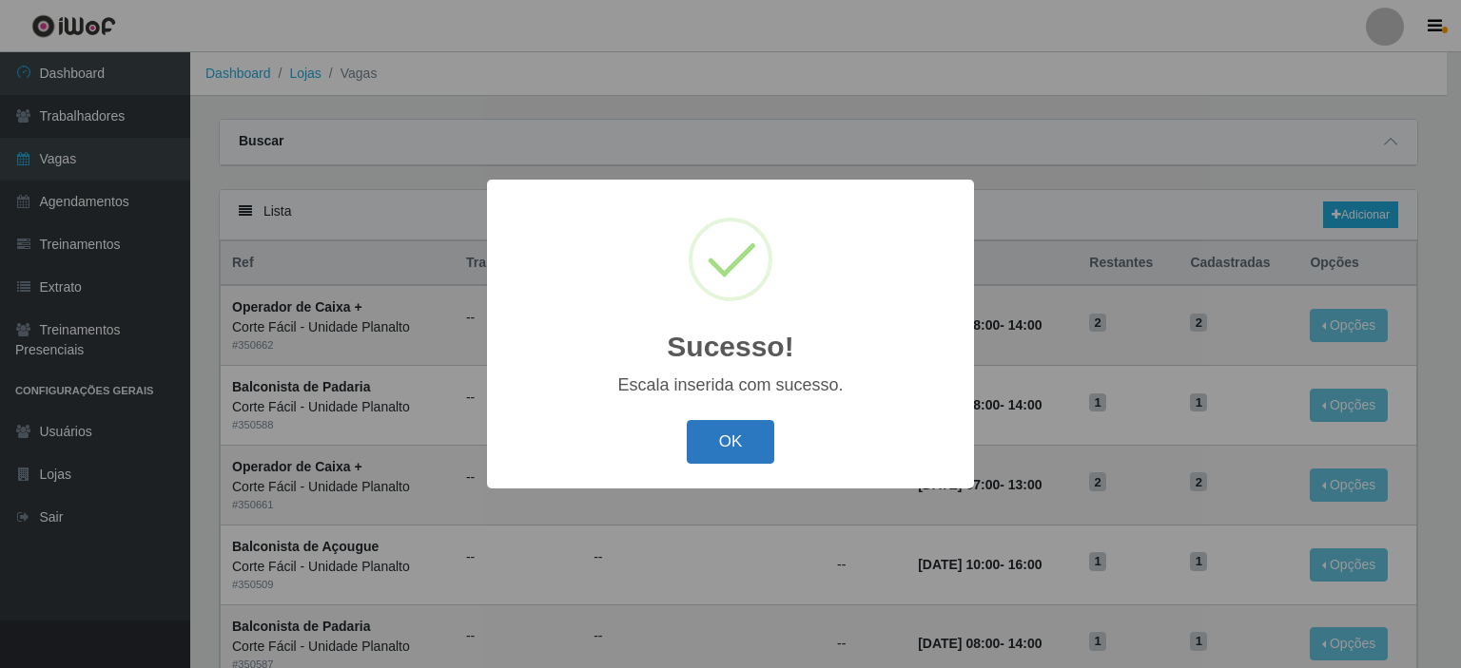
click at [734, 440] on button "OK" at bounding box center [731, 442] width 88 height 45
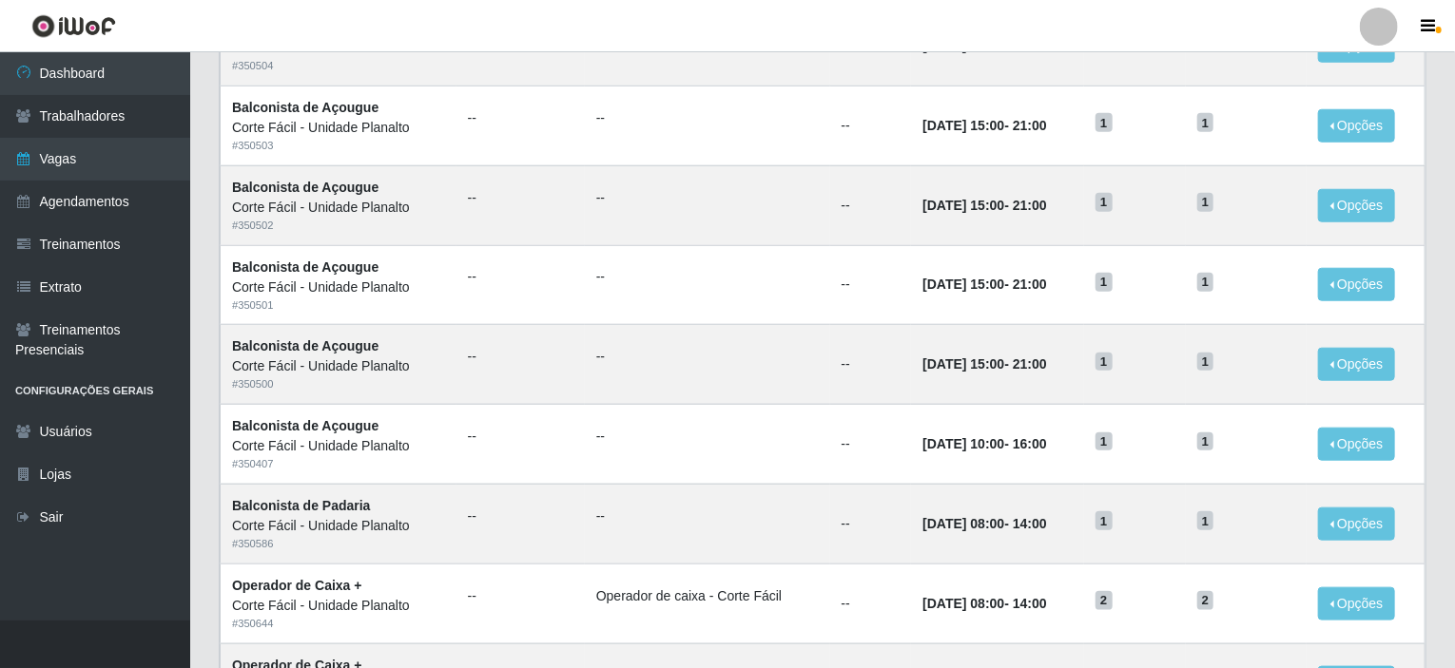
scroll to position [937, 0]
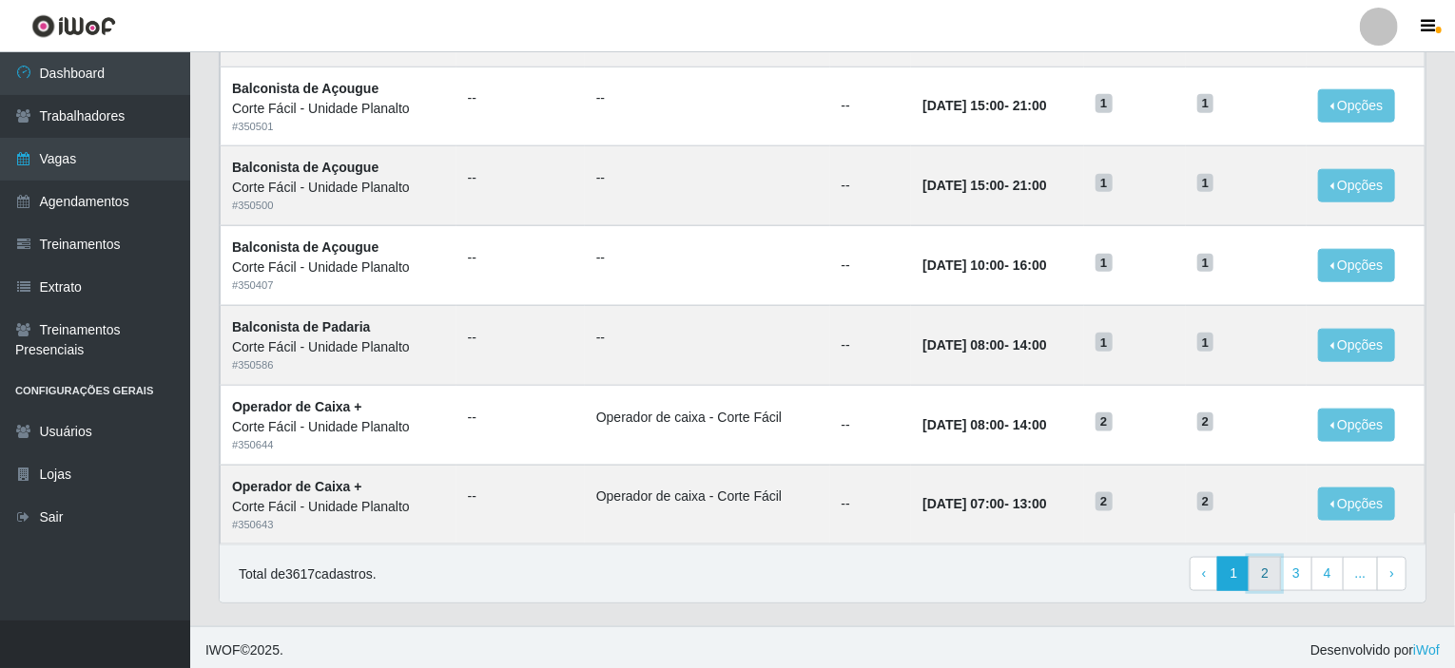
click at [1278, 563] on link "2" at bounding box center [1264, 574] width 32 height 34
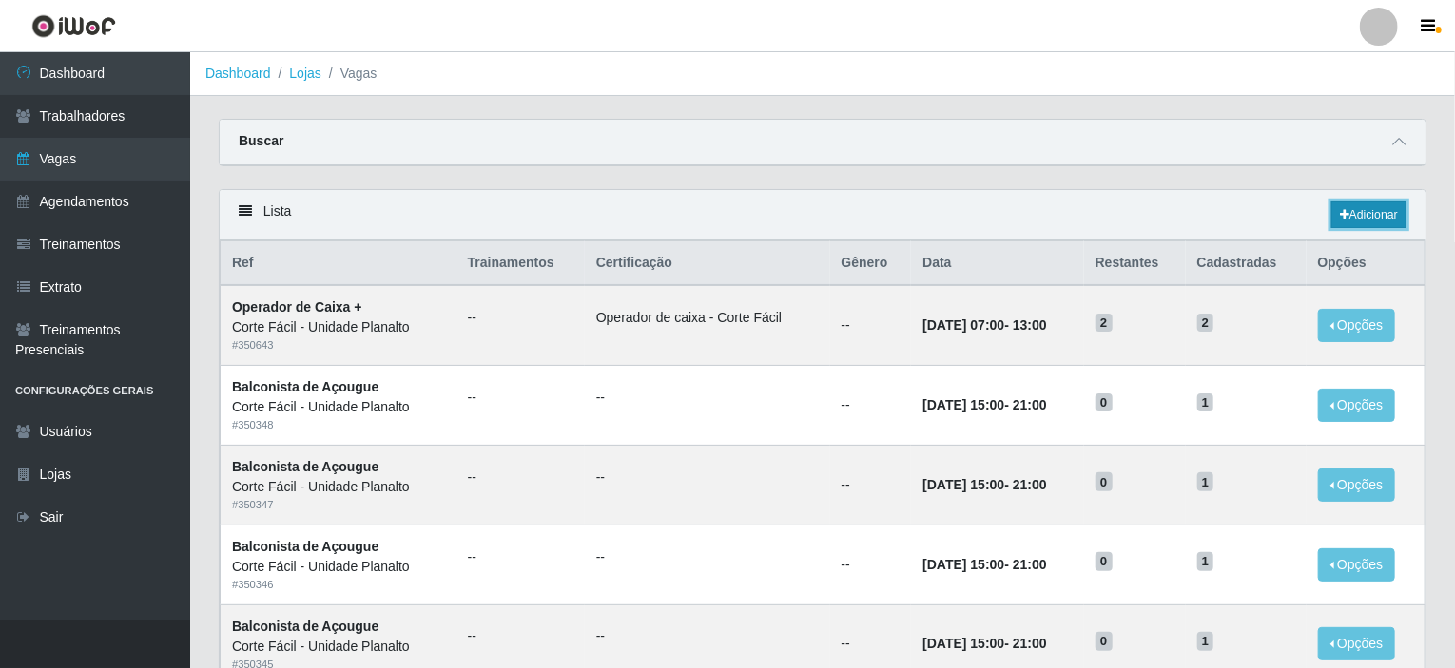
click at [1392, 211] on link "Adicionar" at bounding box center [1368, 215] width 75 height 27
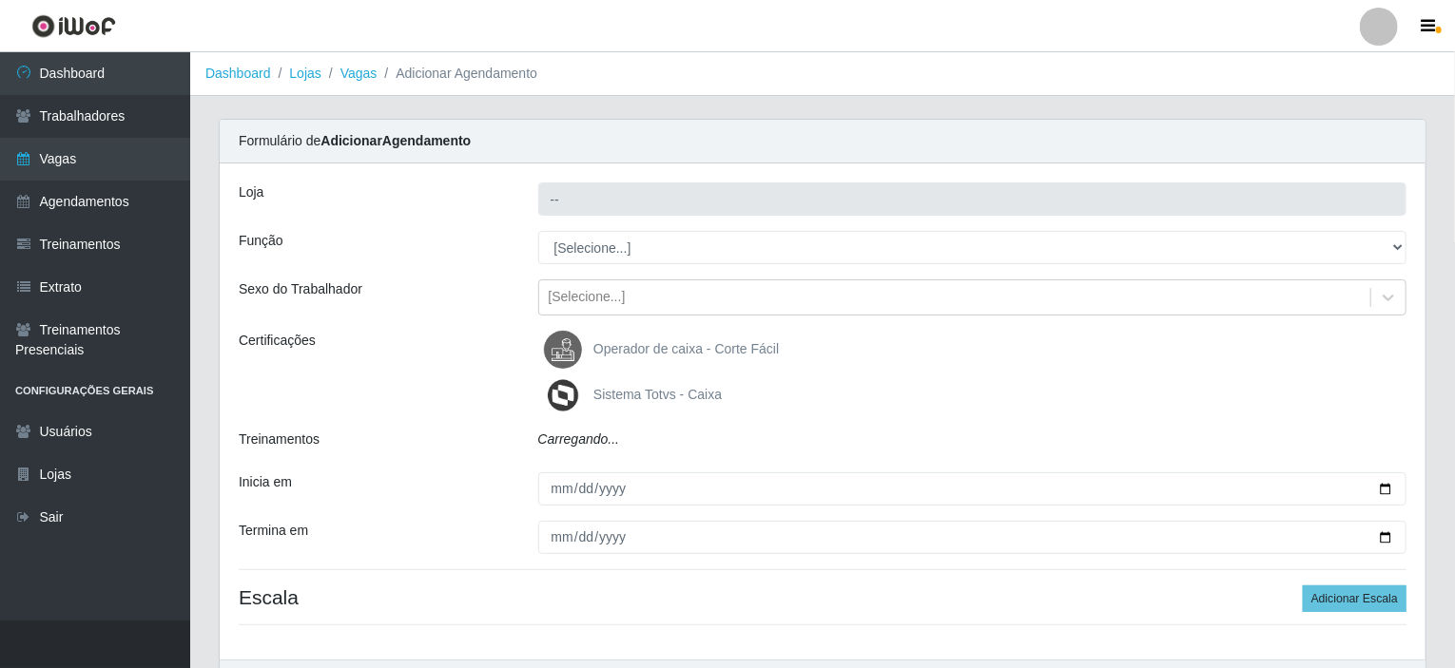
type input "Corte Fácil - Unidade Planalto"
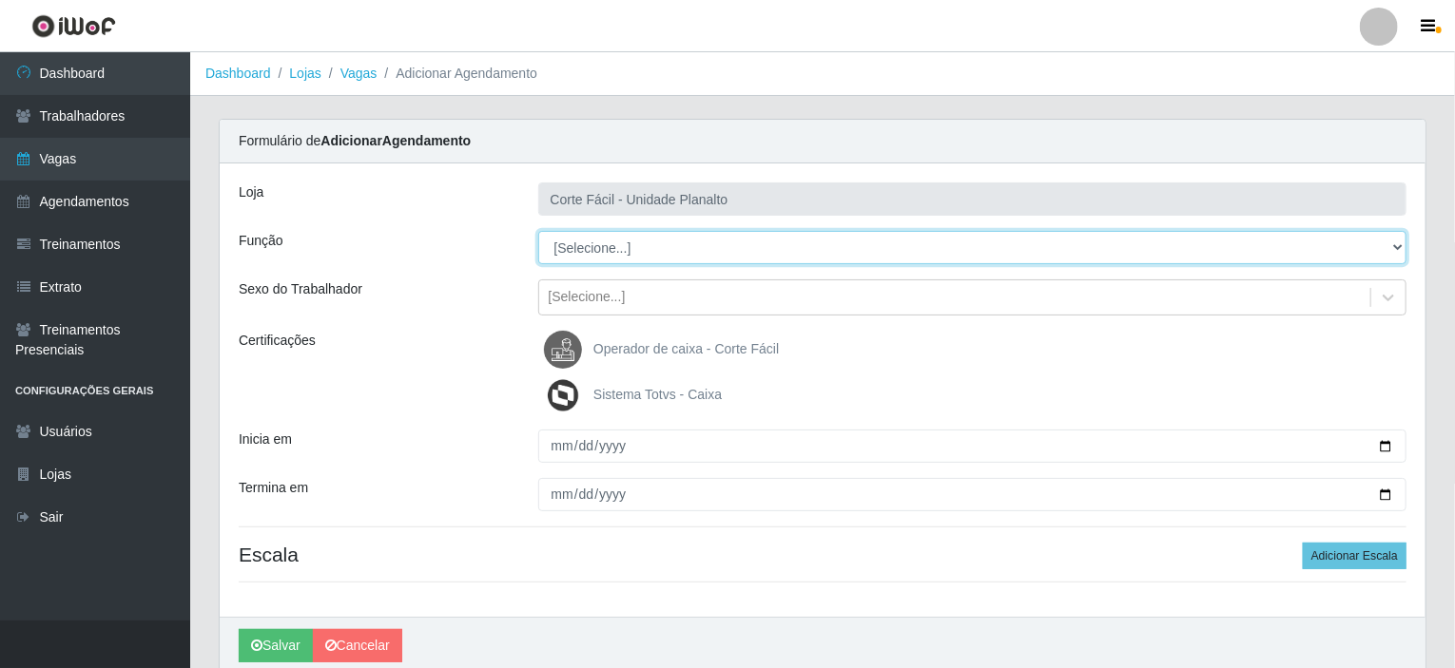
click at [654, 254] on select "[Selecione...] ASG ASG + ASG ++ Auxiliar de Estacionamento Auxiliar de Estacion…" at bounding box center [972, 247] width 869 height 33
select select "22"
click at [538, 231] on select "[Selecione...] ASG ASG + ASG ++ Auxiliar de Estacionamento Auxiliar de Estacion…" at bounding box center [972, 247] width 869 height 33
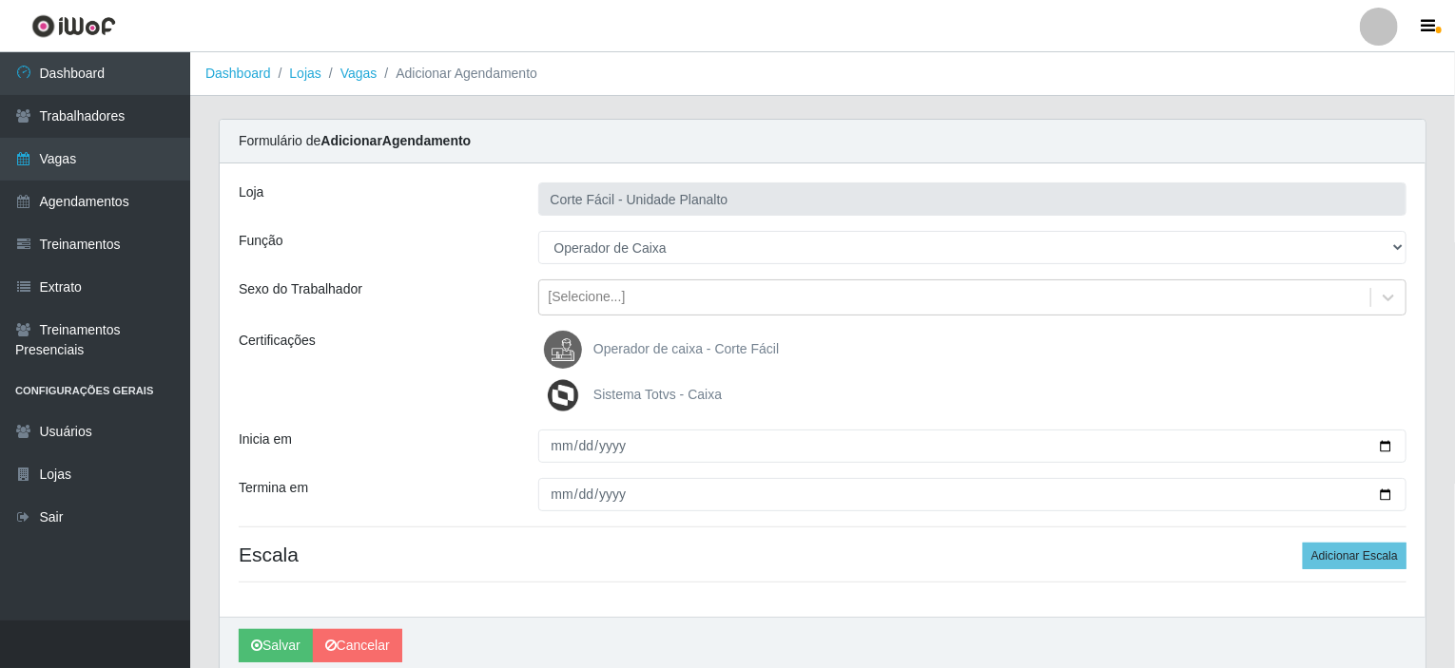
click at [656, 353] on span "Operador de caixa - Corte Fácil" at bounding box center [685, 348] width 185 height 15
click at [0, 0] on input "Operador de caixa - Corte Fácil" at bounding box center [0, 0] width 0 height 0
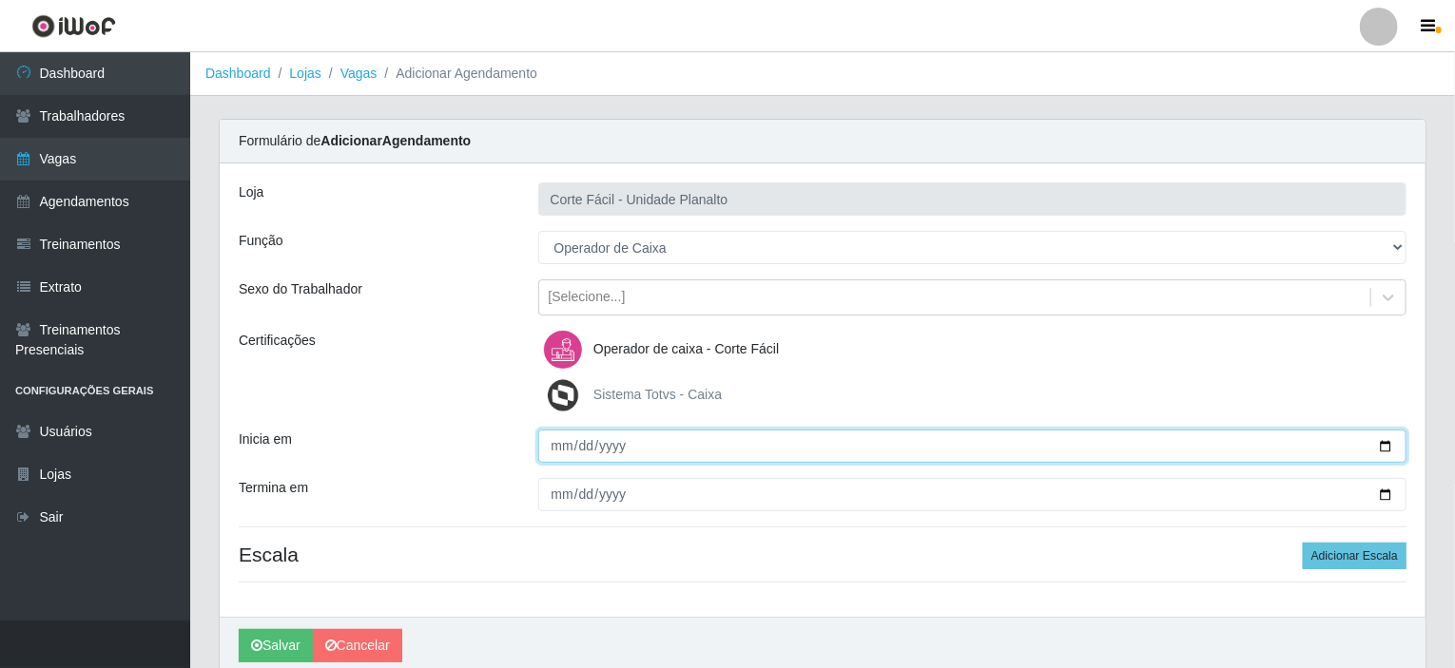
click at [1383, 440] on input "Inicia em" at bounding box center [972, 446] width 869 height 33
type input "[DATE]"
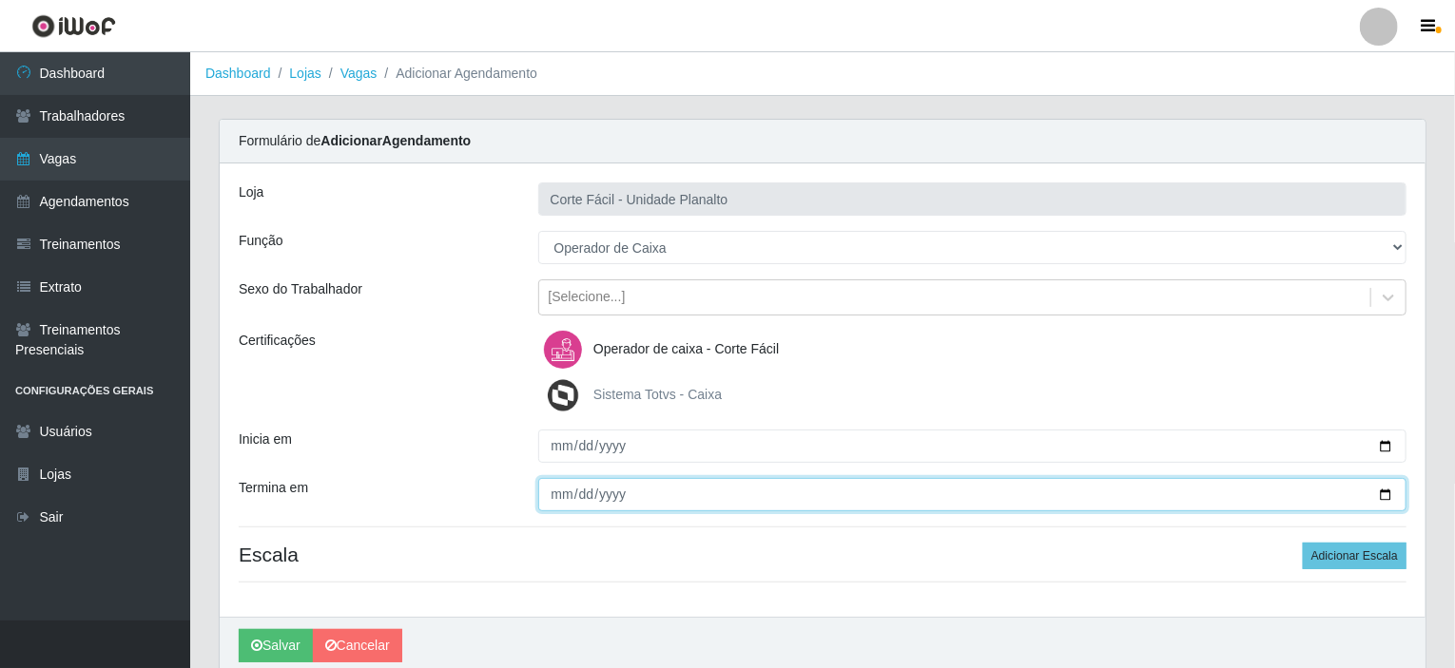
click at [1382, 493] on input "Termina em" at bounding box center [972, 494] width 869 height 33
type input "[DATE]"
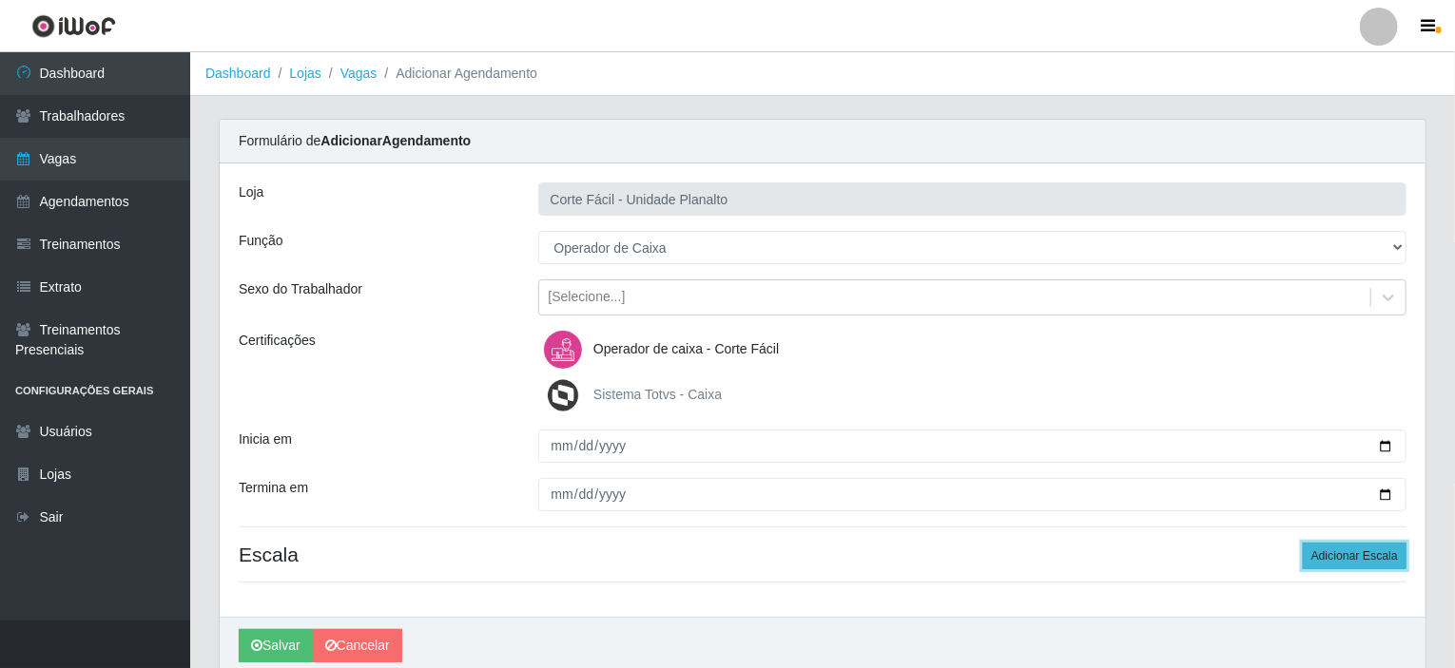
click at [1331, 547] on button "Adicionar Escala" at bounding box center [1355, 556] width 104 height 27
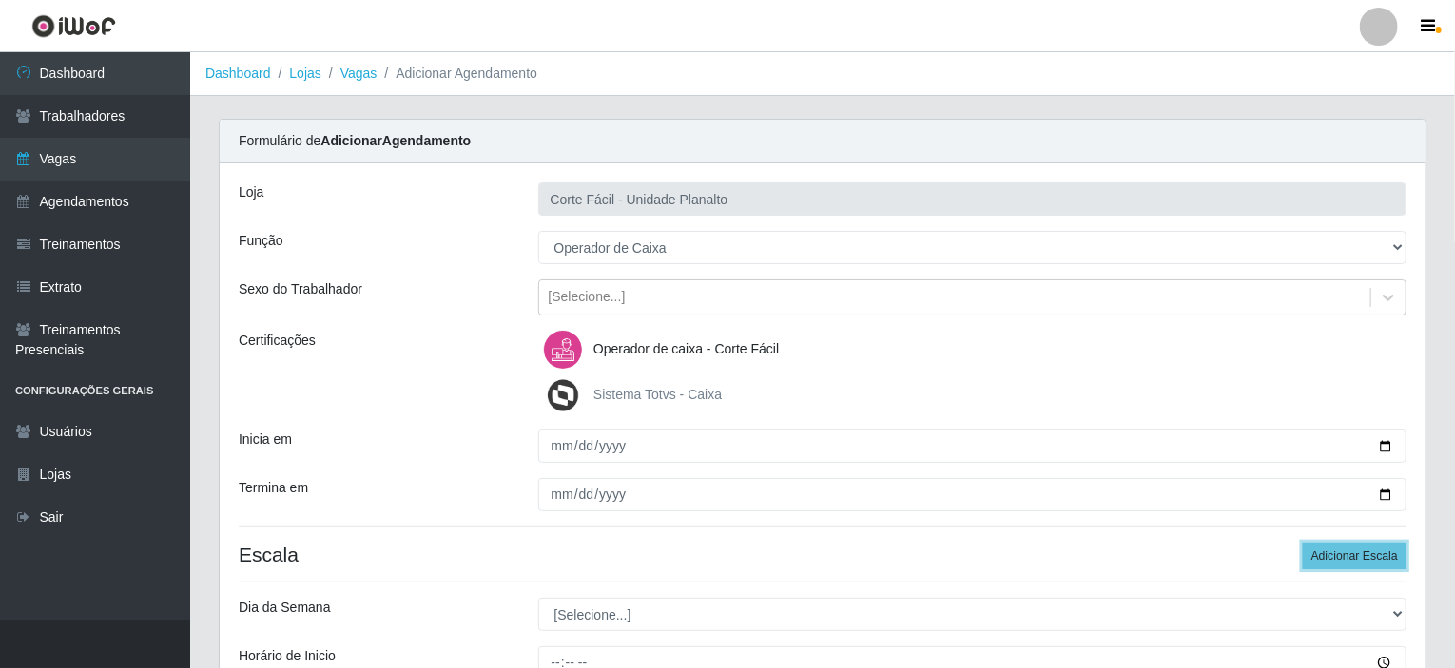
scroll to position [285, 0]
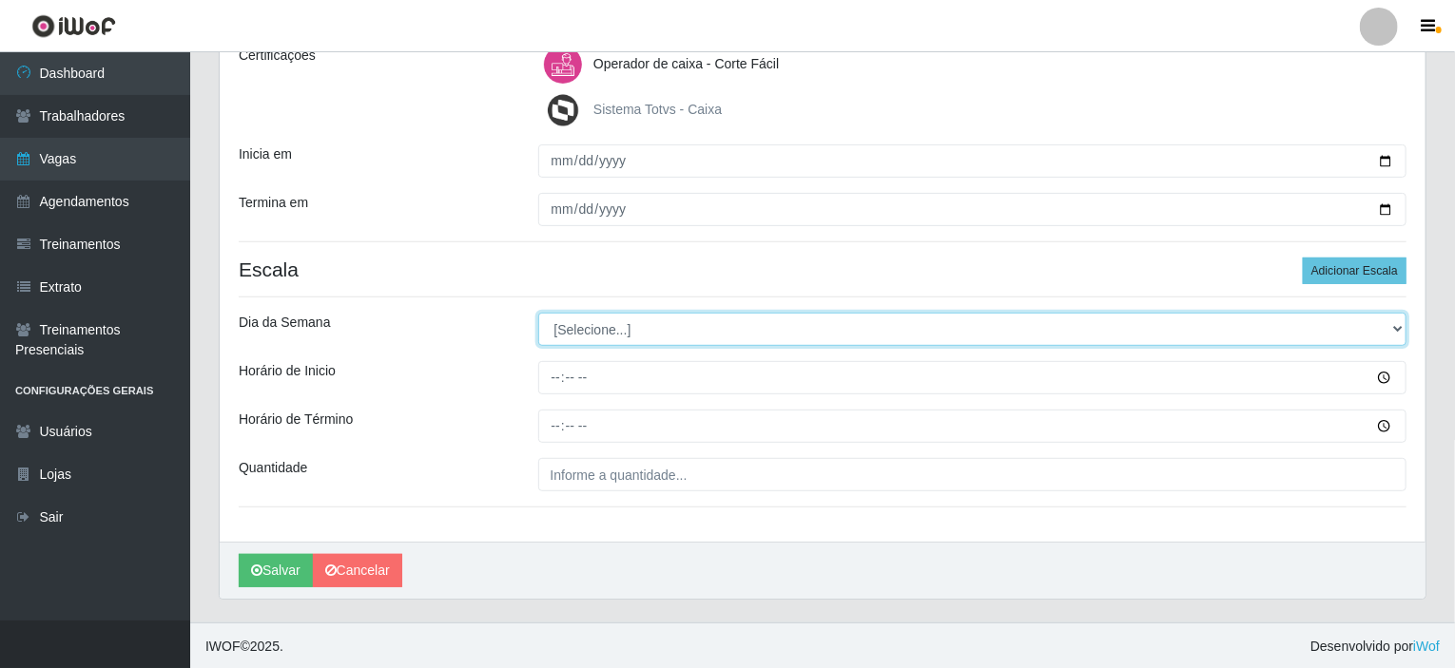
click at [568, 341] on select "[Selecione...] Segunda Terça Quarta Quinta Sexta Sábado Domingo" at bounding box center [972, 329] width 869 height 33
click at [569, 323] on select "[Selecione...] Segunda Terça Quarta Quinta Sexta Sábado Domingo" at bounding box center [972, 329] width 869 height 33
click at [581, 314] on select "[Selecione...] Segunda Terça Quarta Quinta Sexta Sábado Domingo" at bounding box center [972, 329] width 869 height 33
select select "6"
click at [538, 313] on select "[Selecione...] Segunda Terça Quarta Quinta Sexta Sábado Domingo" at bounding box center [972, 329] width 869 height 33
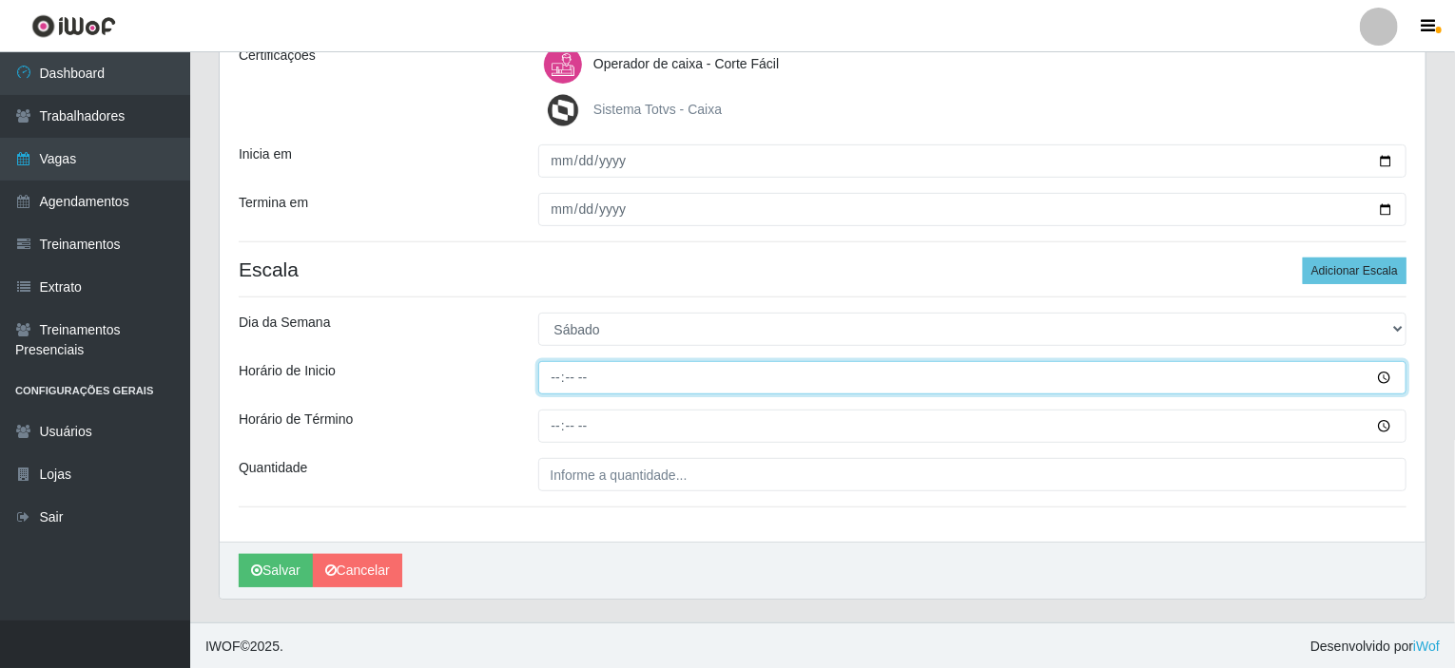
click at [551, 373] on input "Horário de Inicio" at bounding box center [972, 377] width 869 height 33
type input "15:00"
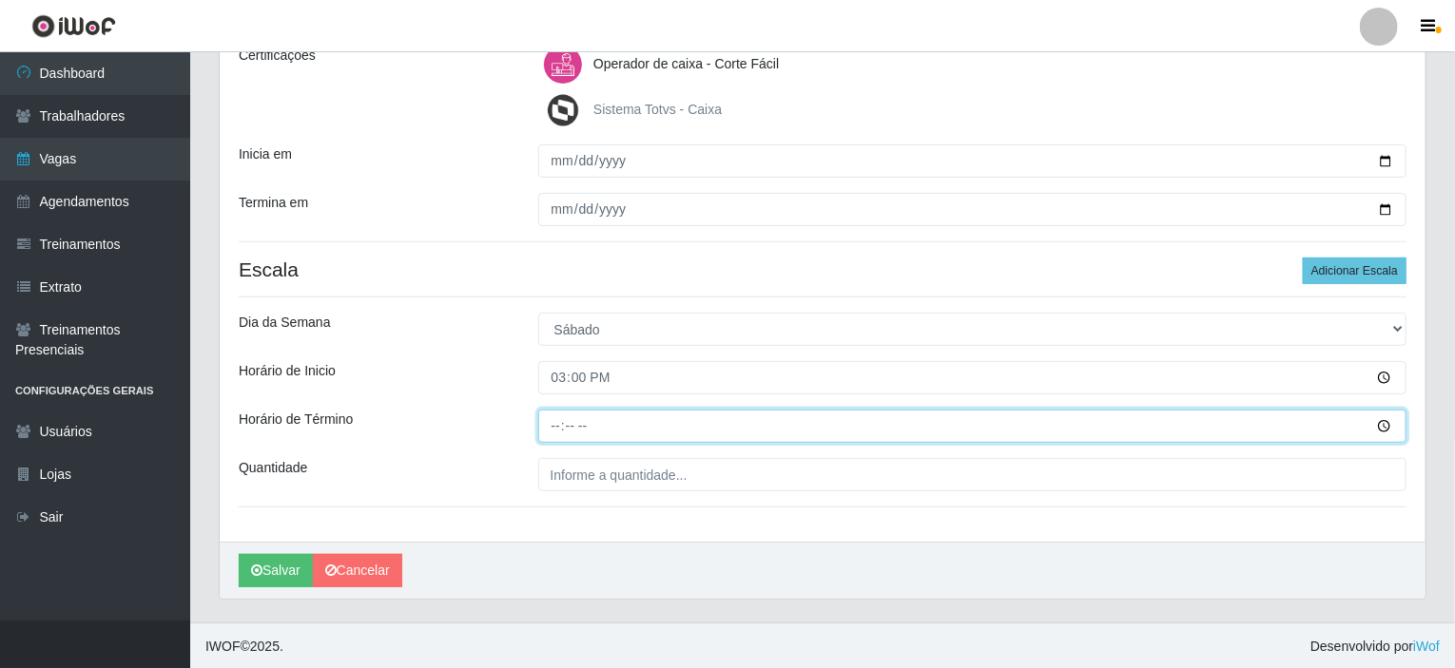
click at [561, 425] on input "Horário de Término" at bounding box center [972, 426] width 869 height 33
type input "21:00"
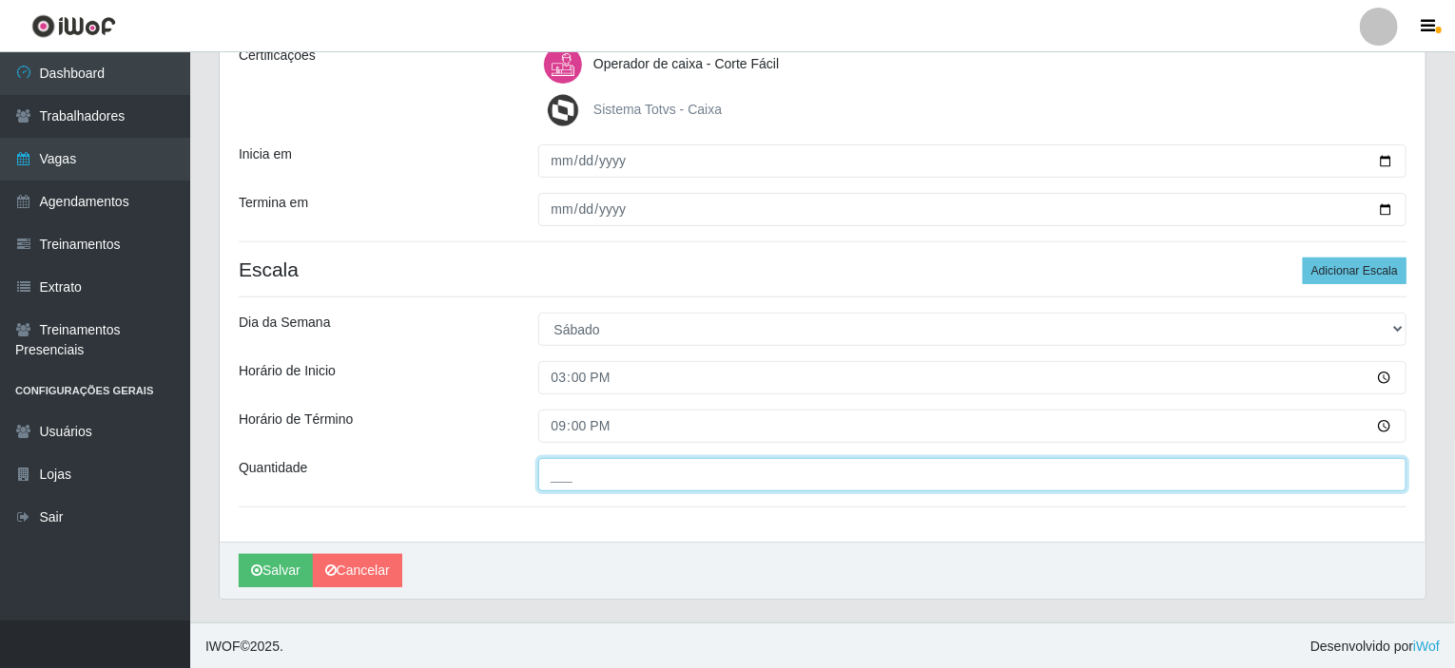
click at [574, 484] on input "___" at bounding box center [972, 474] width 869 height 33
type input "001"
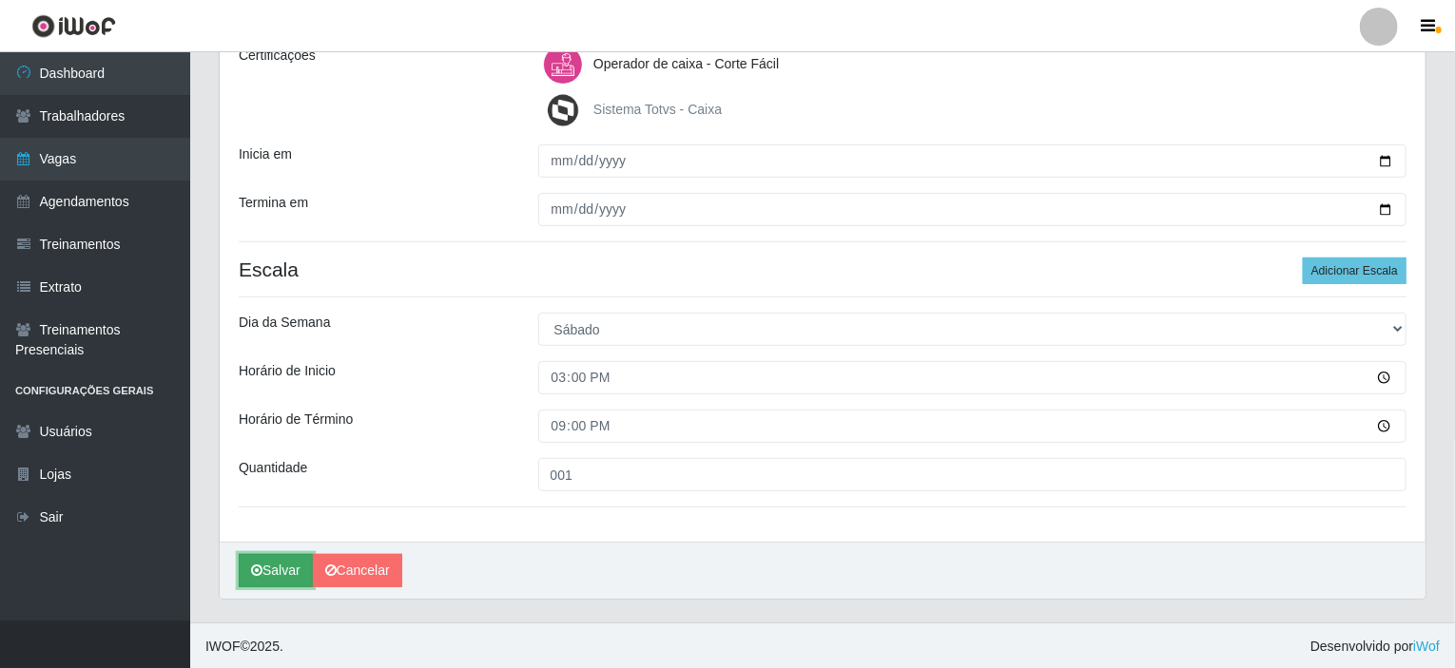
click at [291, 562] on button "Salvar" at bounding box center [276, 570] width 74 height 33
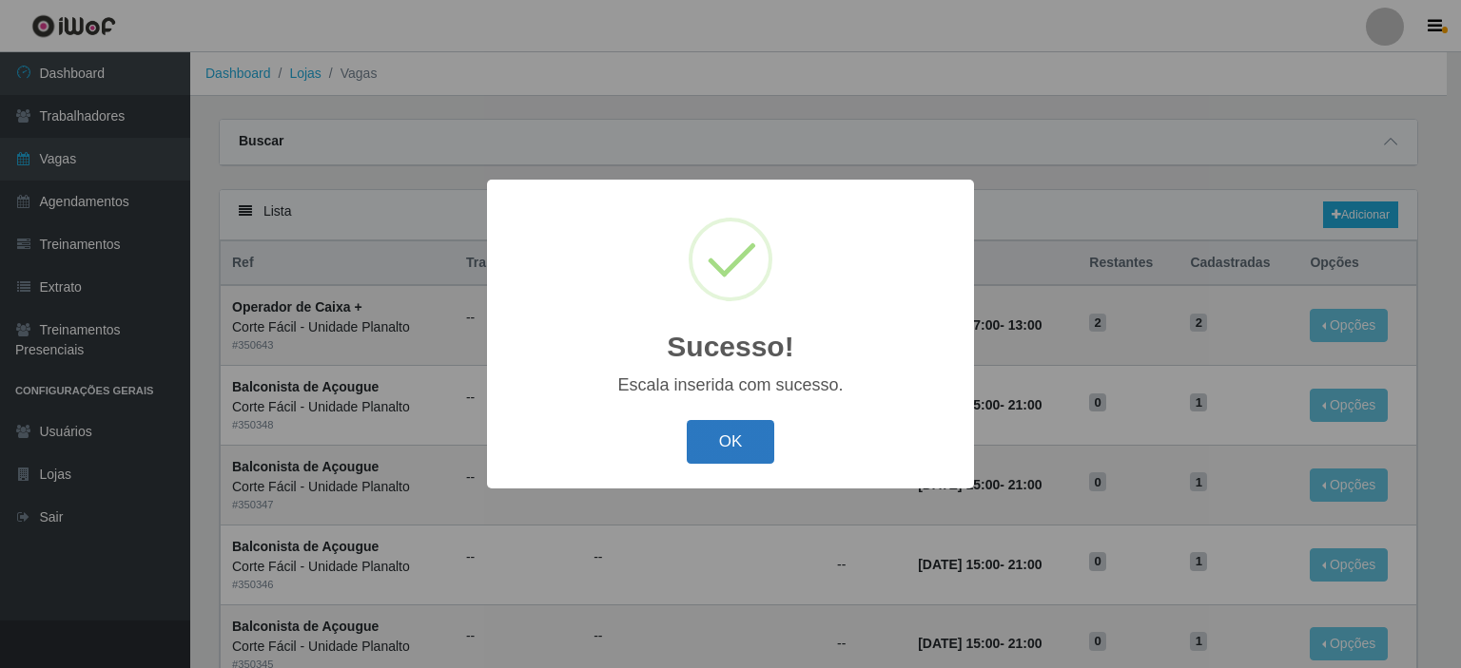
click at [692, 450] on button "OK" at bounding box center [731, 442] width 88 height 45
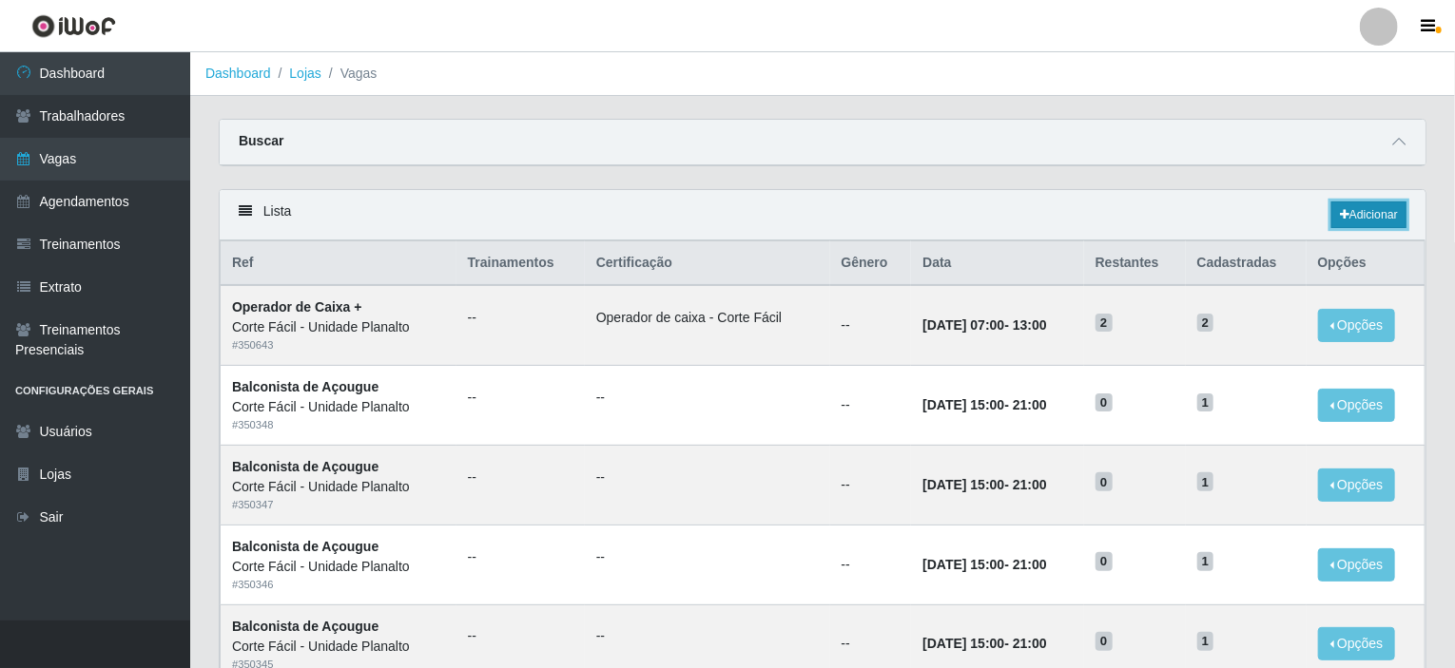
click at [1369, 212] on link "Adicionar" at bounding box center [1368, 215] width 75 height 27
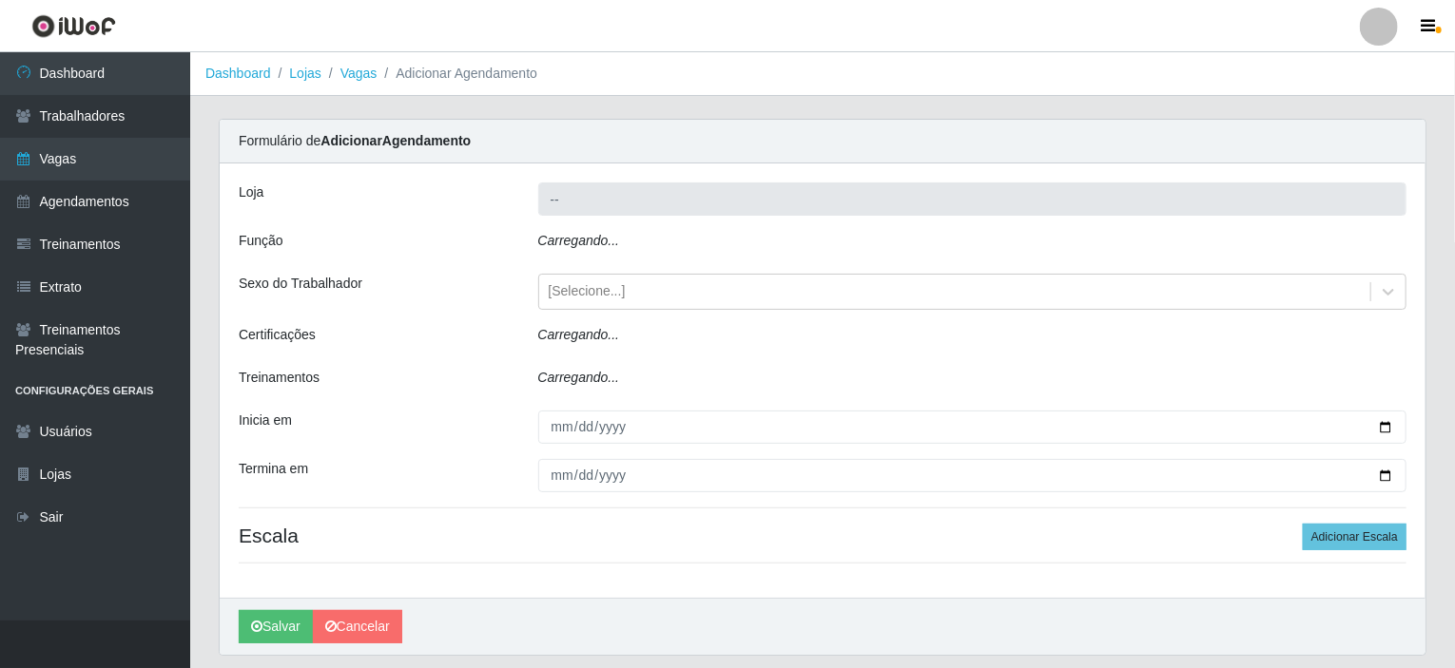
type input "Corte Fácil - Unidade Planalto"
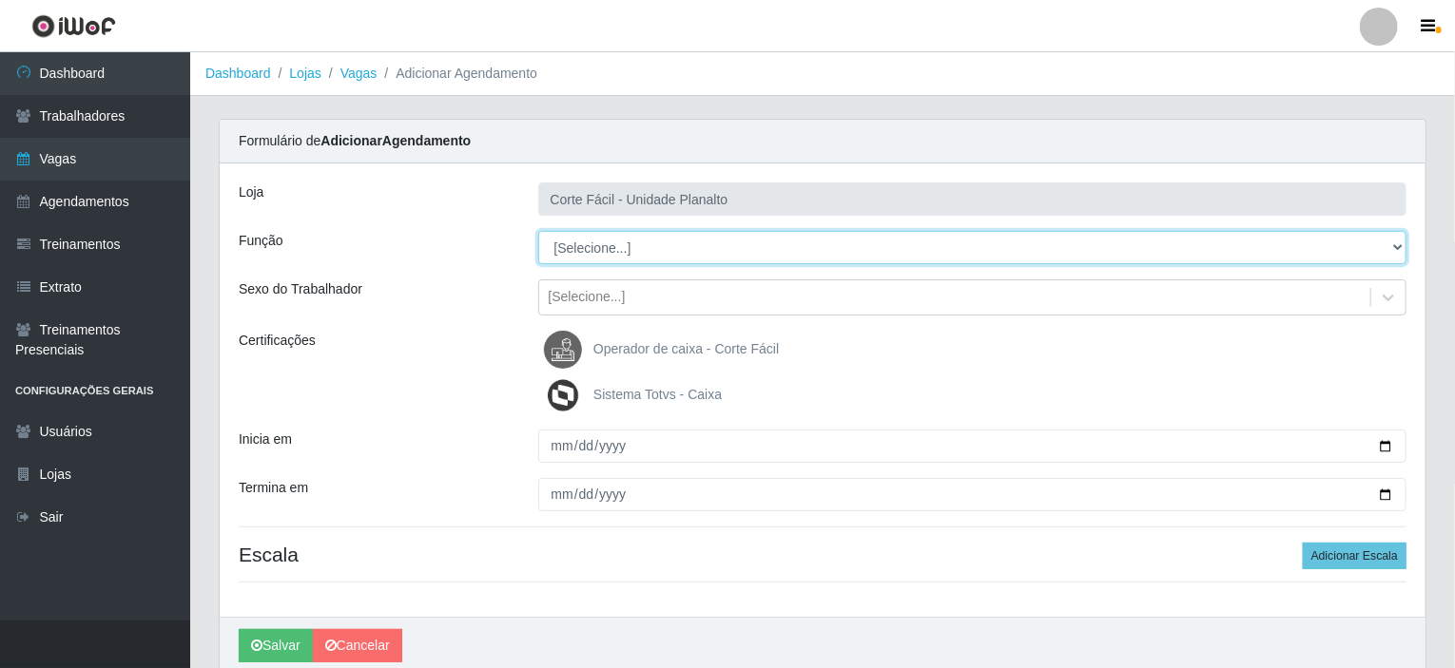
click at [607, 241] on select "[Selecione...] ASG ASG + ASG ++ Auxiliar de Estacionamento Auxiliar de Estacion…" at bounding box center [972, 247] width 869 height 33
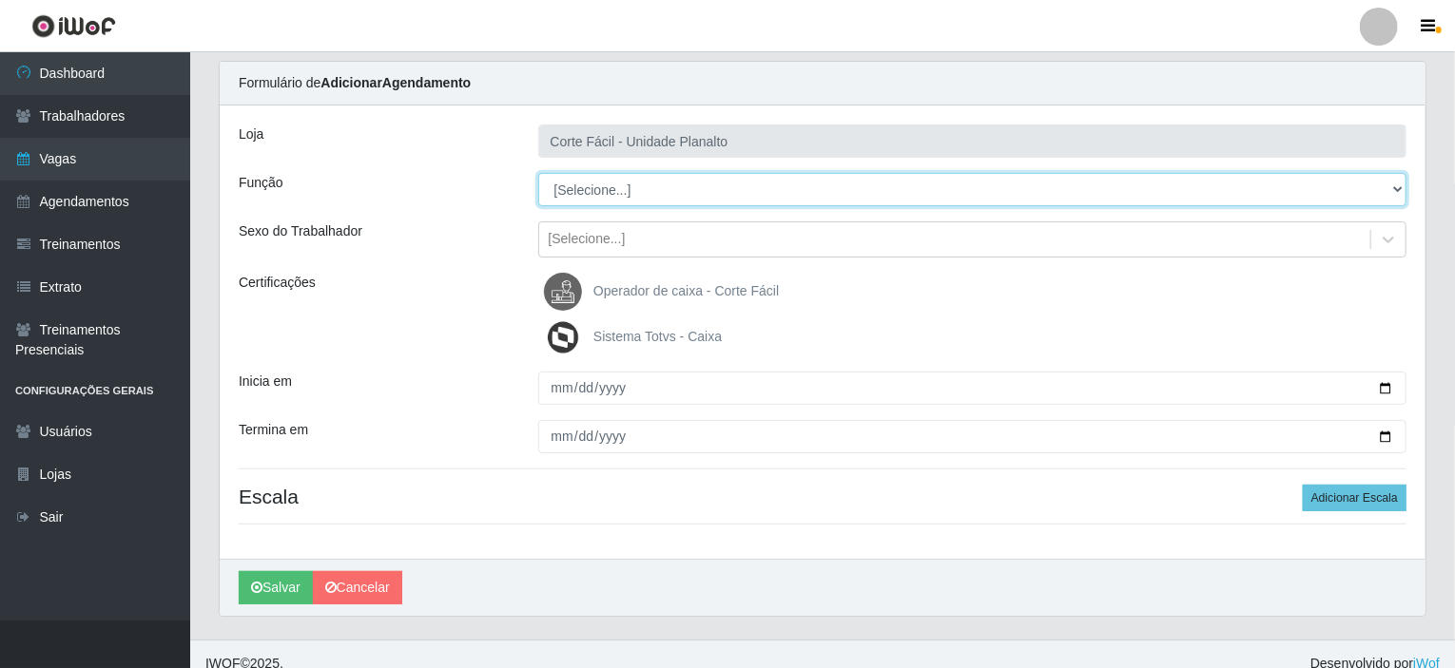
scroll to position [75, 0]
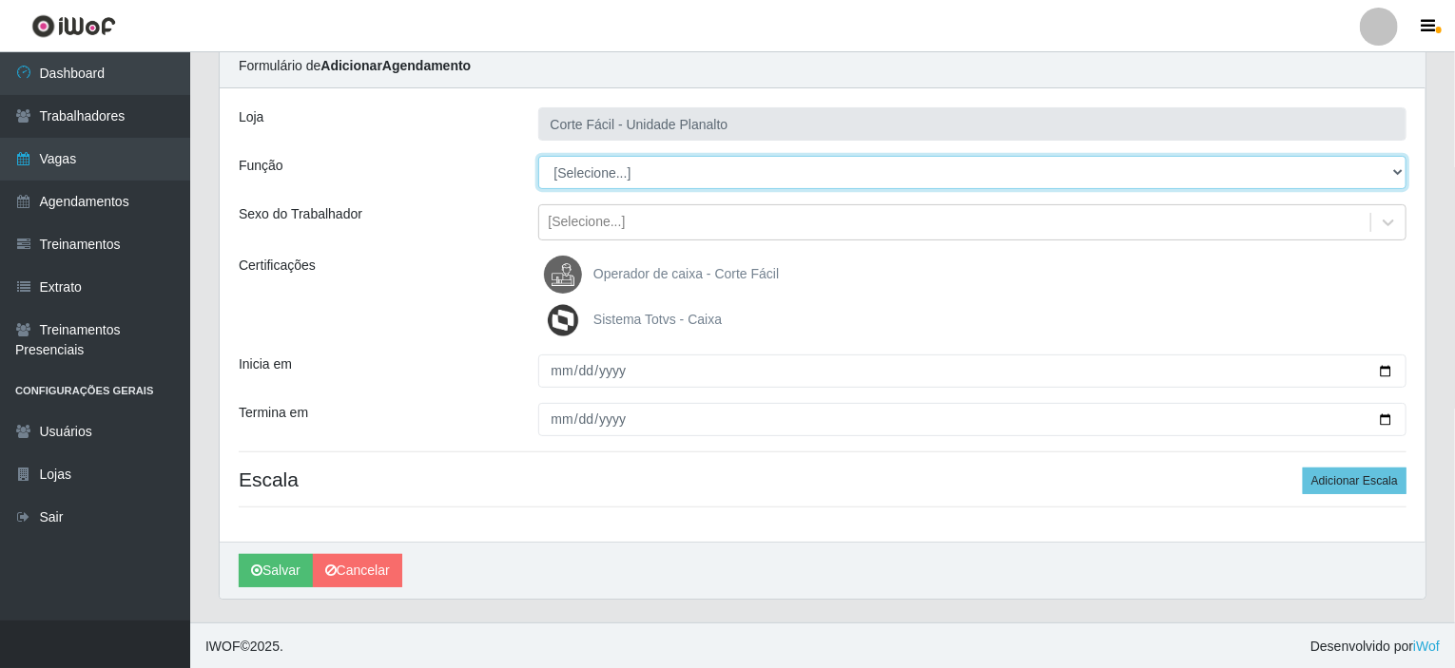
click at [638, 170] on select "[Selecione...] ASG ASG + ASG ++ Auxiliar de Estacionamento Auxiliar de Estacion…" at bounding box center [972, 172] width 869 height 33
select select "72"
click at [538, 156] on select "[Selecione...] ASG ASG + ASG ++ Auxiliar de Estacionamento Auxiliar de Estacion…" at bounding box center [972, 172] width 869 height 33
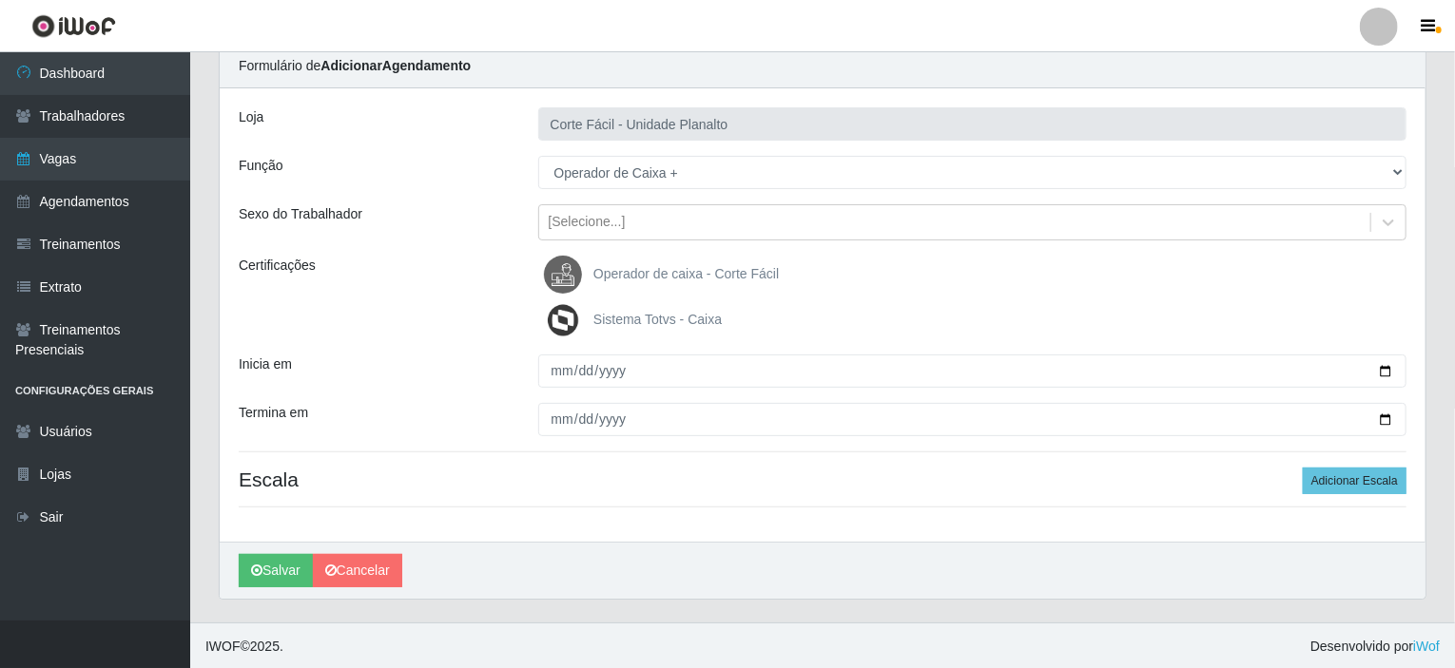
click at [624, 273] on span "Operador de caixa - Corte Fácil" at bounding box center [685, 273] width 185 height 15
click at [0, 0] on input "Operador de caixa - Corte Fácil" at bounding box center [0, 0] width 0 height 0
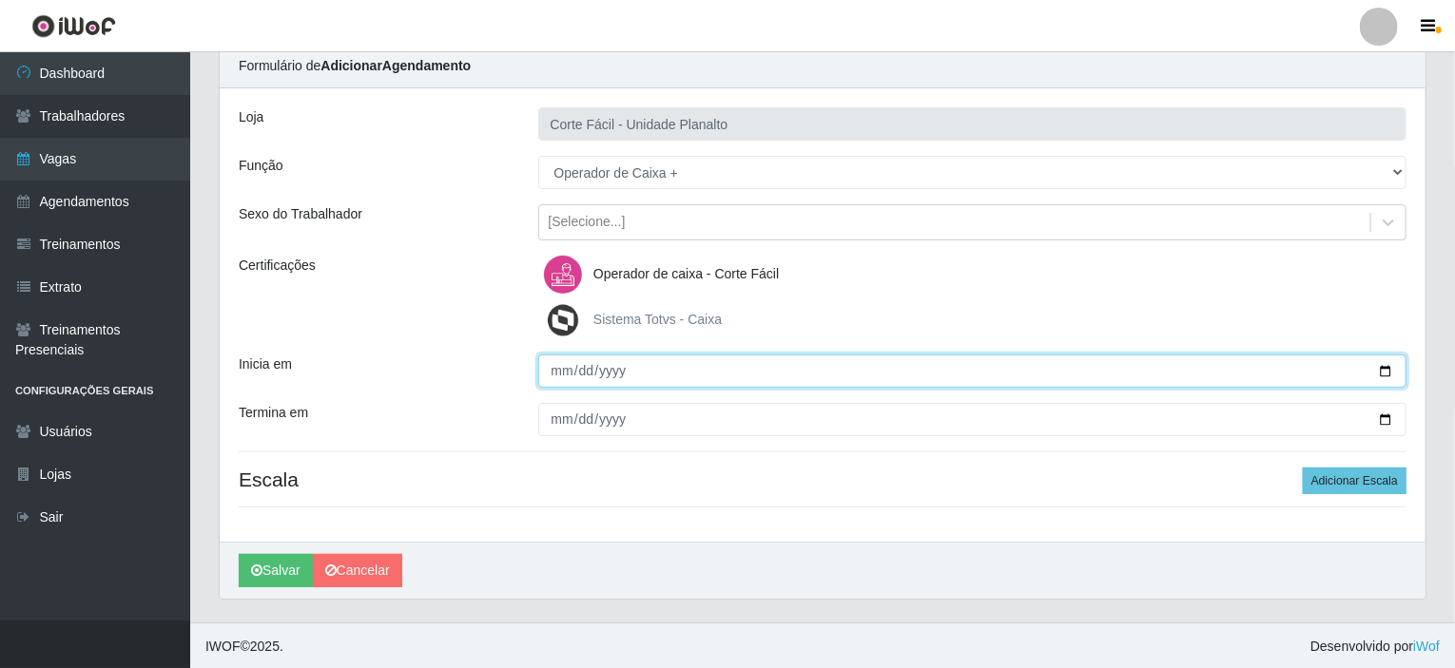
click at [1389, 365] on input "Inicia em" at bounding box center [972, 371] width 869 height 33
type input "[DATE]"
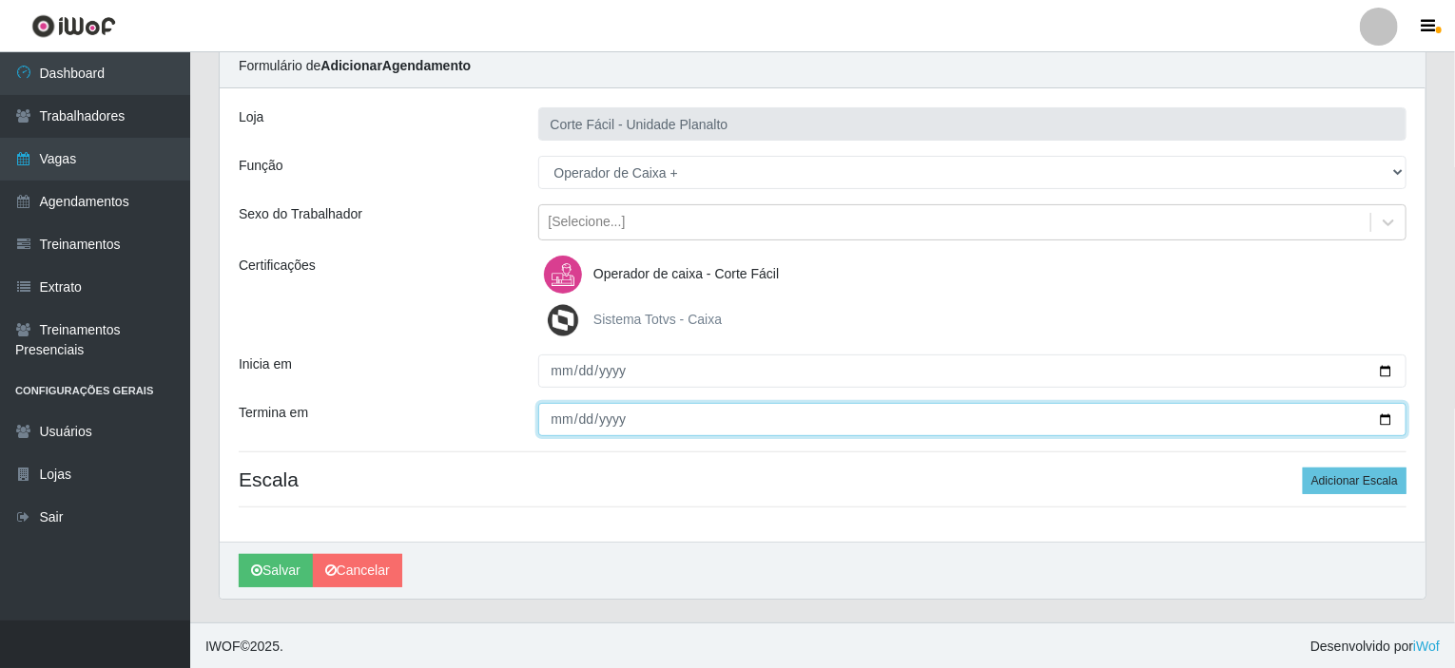
click at [1386, 416] on input "Termina em" at bounding box center [972, 419] width 869 height 33
type input "[DATE]"
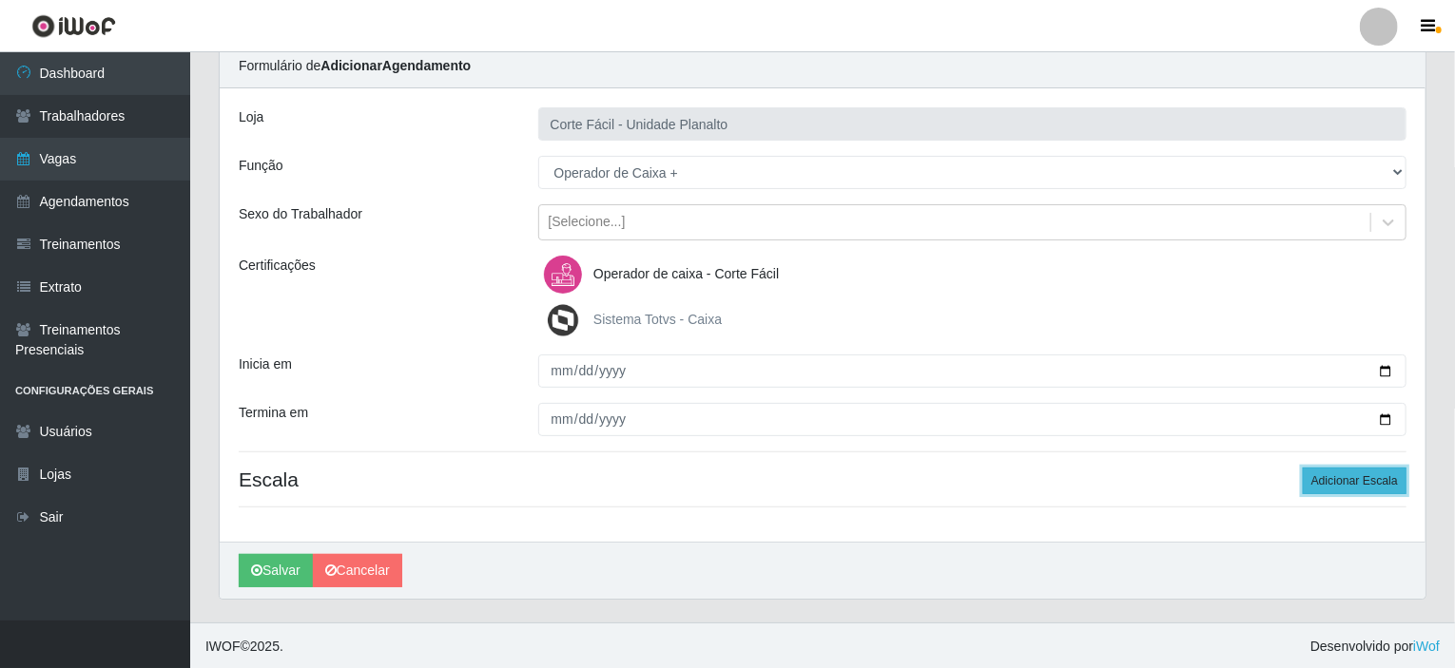
click at [1373, 474] on button "Adicionar Escala" at bounding box center [1355, 481] width 104 height 27
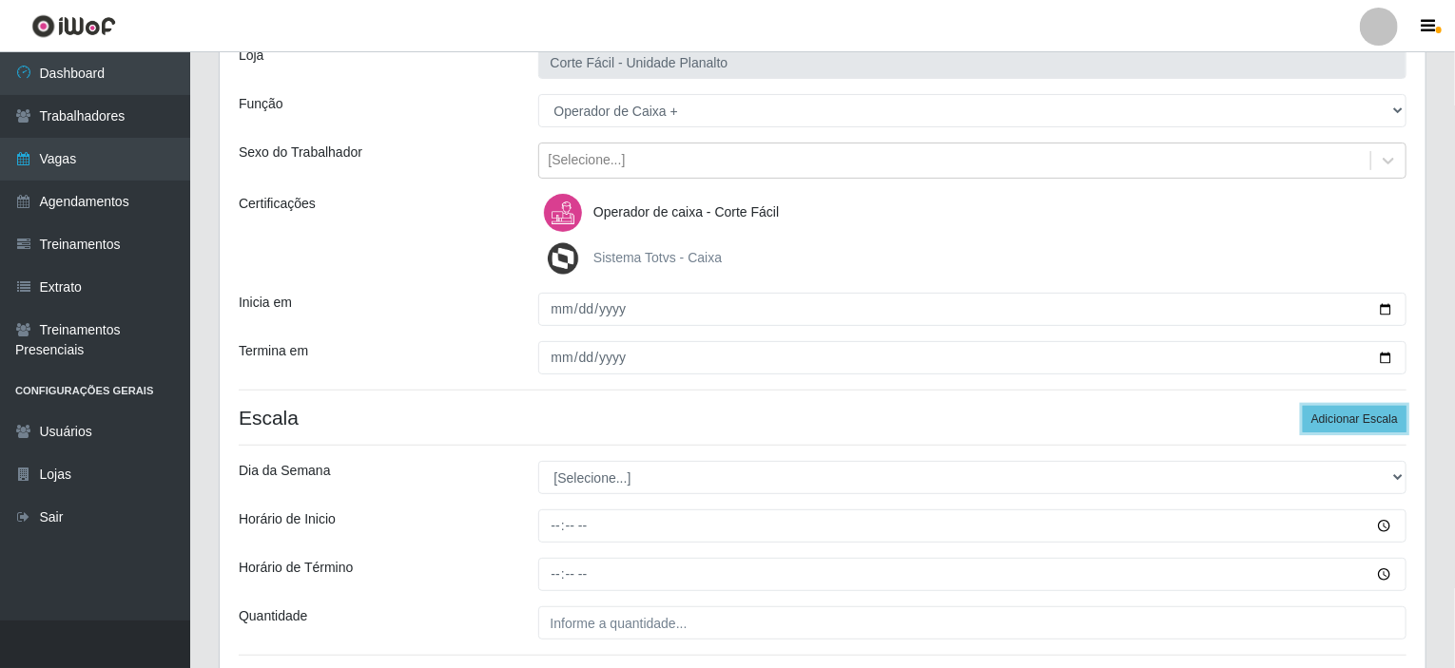
scroll to position [170, 0]
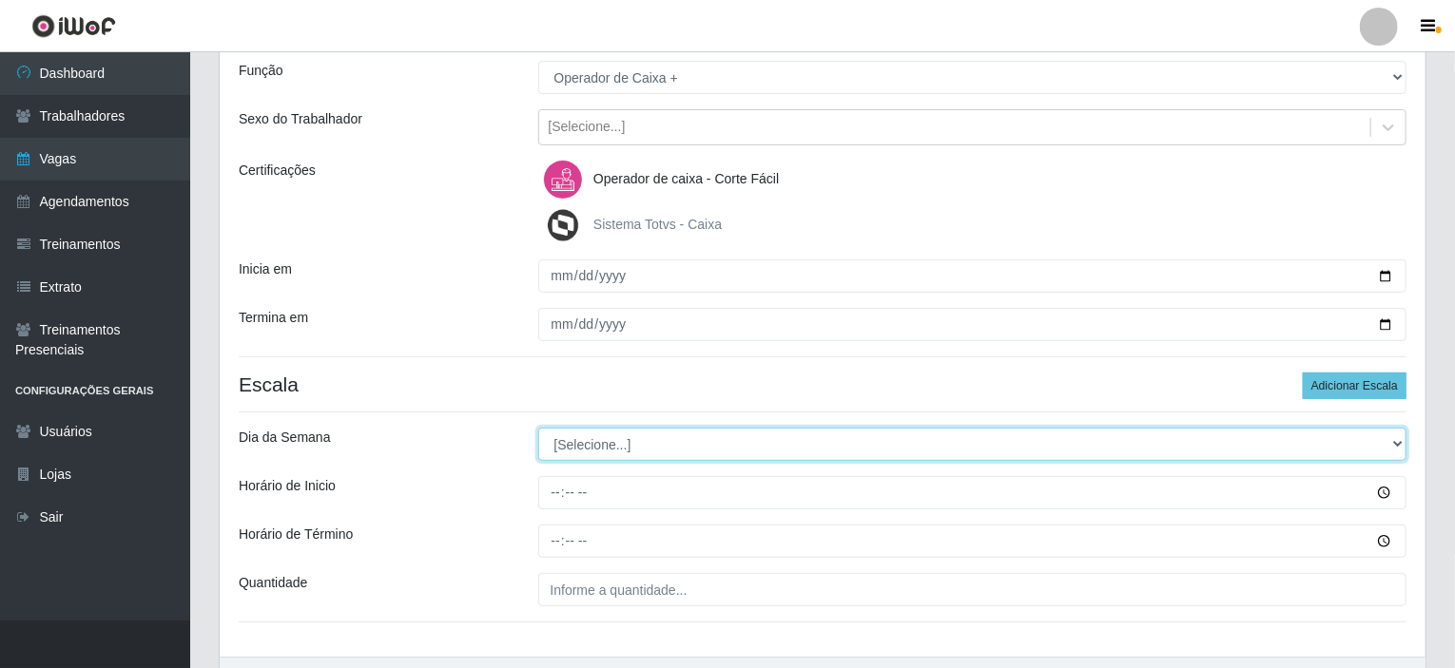
click at [618, 444] on select "[Selecione...] Segunda Terça Quarta Quinta Sexta Sábado Domingo" at bounding box center [972, 444] width 869 height 33
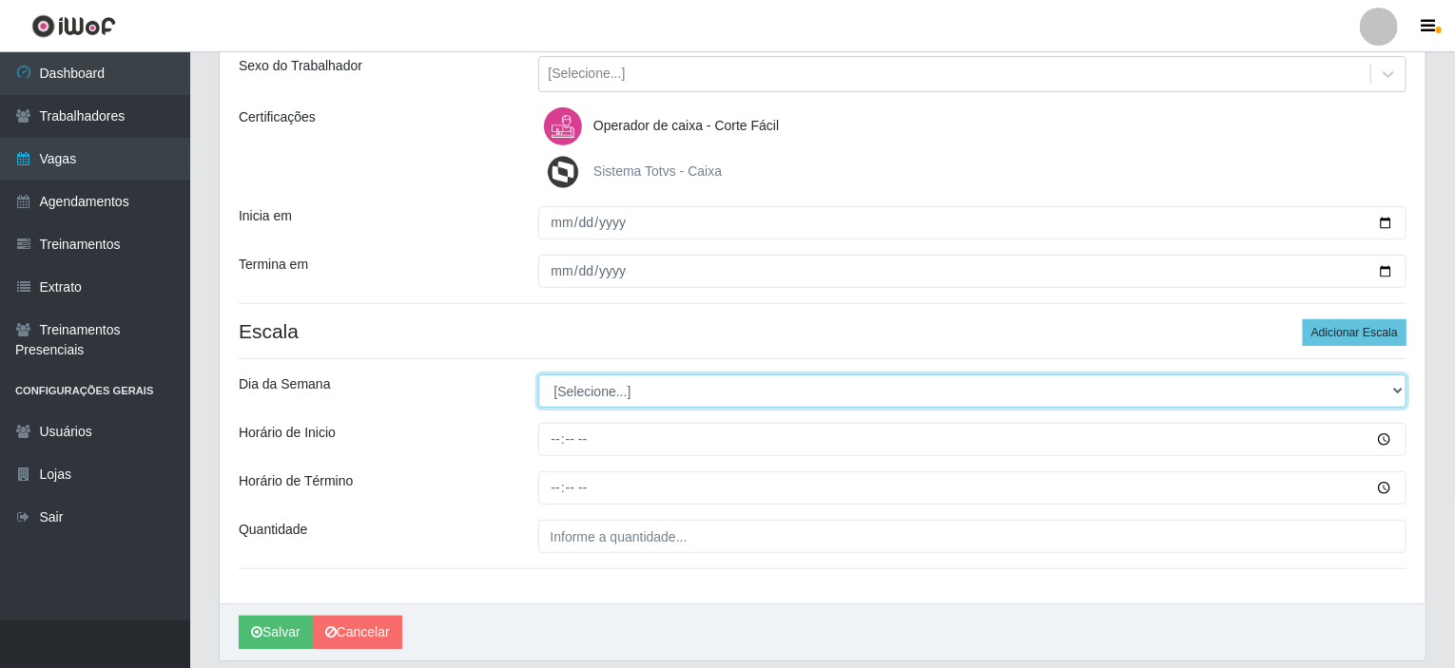
scroll to position [265, 0]
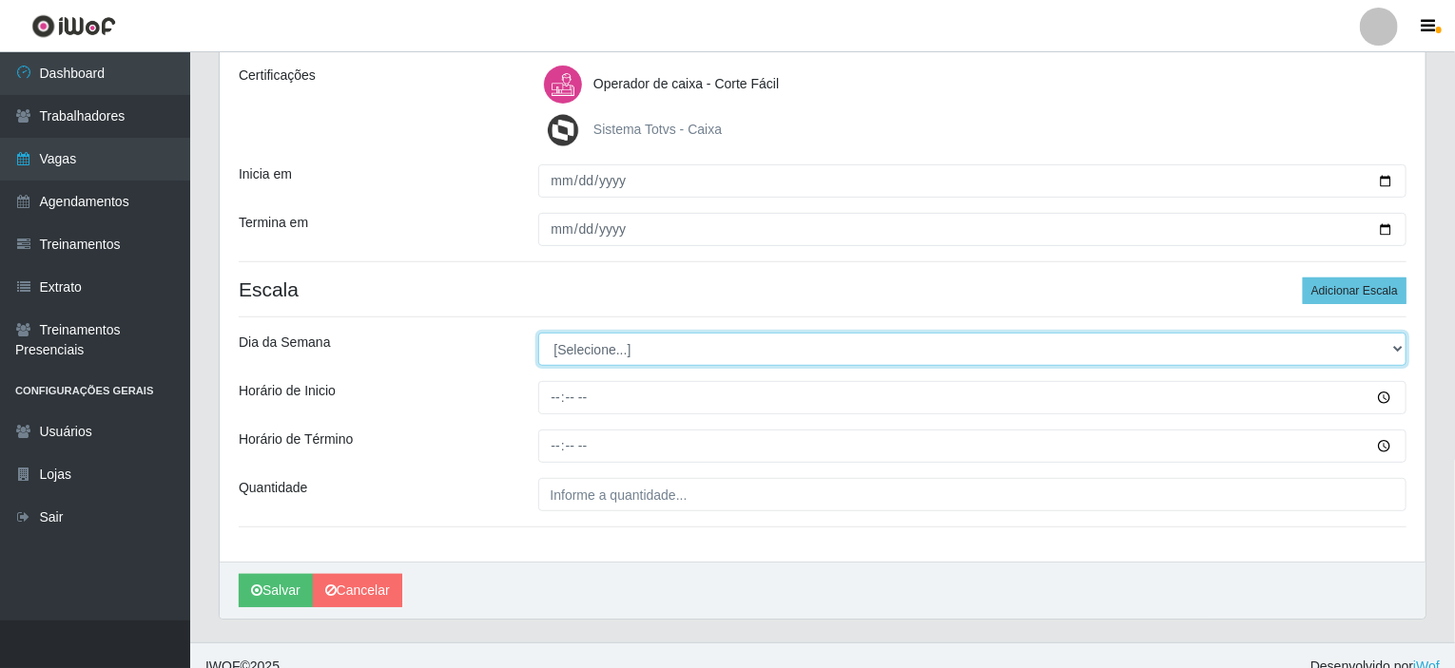
click at [599, 340] on select "[Selecione...] Segunda Terça Quarta Quinta Sexta Sábado Domingo" at bounding box center [972, 349] width 869 height 33
select select "0"
click at [538, 333] on select "[Selecione...] Segunda Terça Quarta Quinta Sexta Sábado Domingo" at bounding box center [972, 349] width 869 height 33
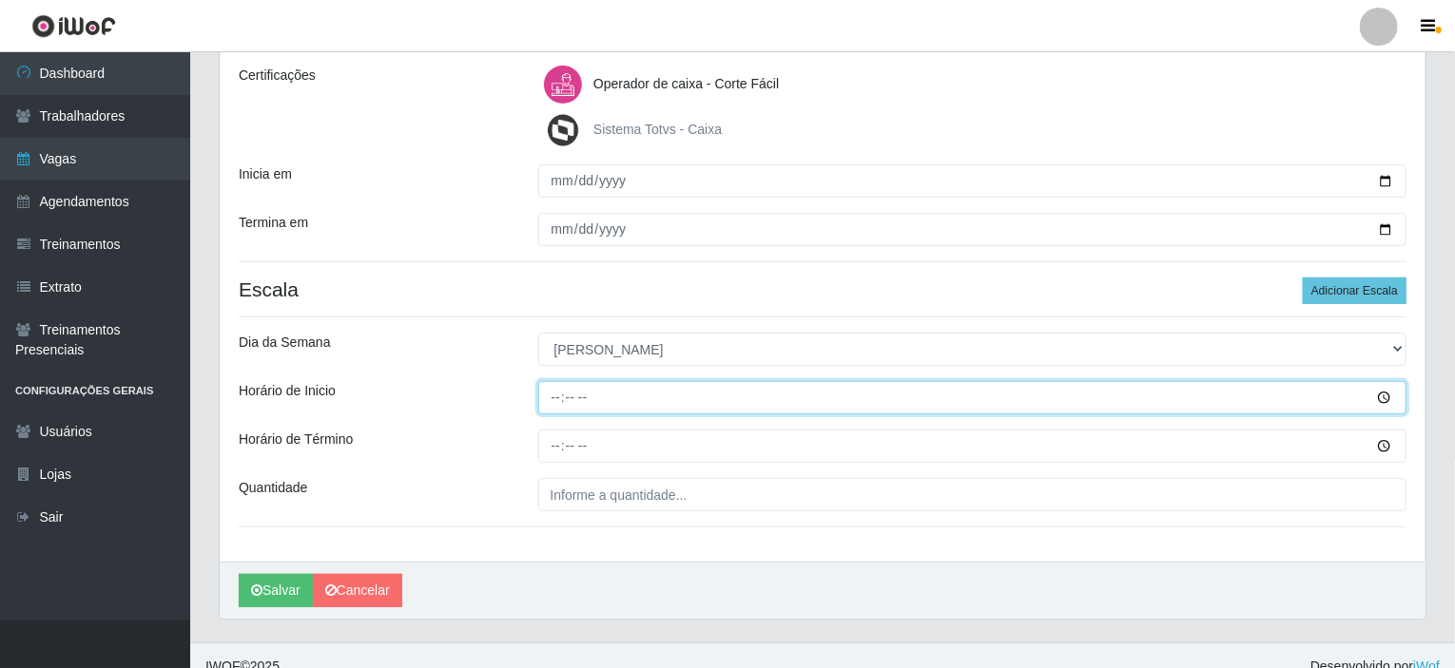
click at [559, 393] on input "Horário de Inicio" at bounding box center [972, 397] width 869 height 33
type input "07:00"
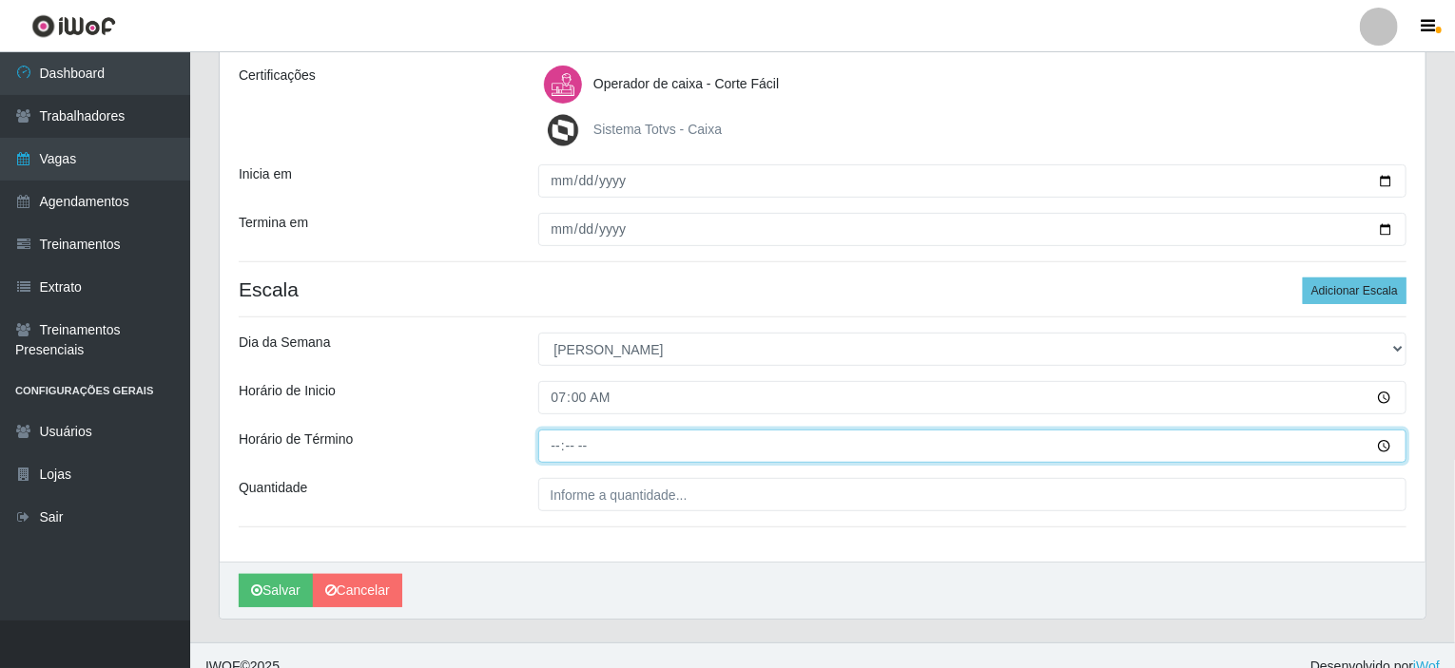
click at [560, 437] on input "Horário de Término" at bounding box center [972, 446] width 869 height 33
type input "16:00"
click at [583, 447] on input "16:00" at bounding box center [972, 446] width 869 height 33
click at [566, 449] on input "Horário de Término" at bounding box center [972, 446] width 869 height 33
click at [564, 443] on input "Horário de Término" at bounding box center [972, 446] width 869 height 33
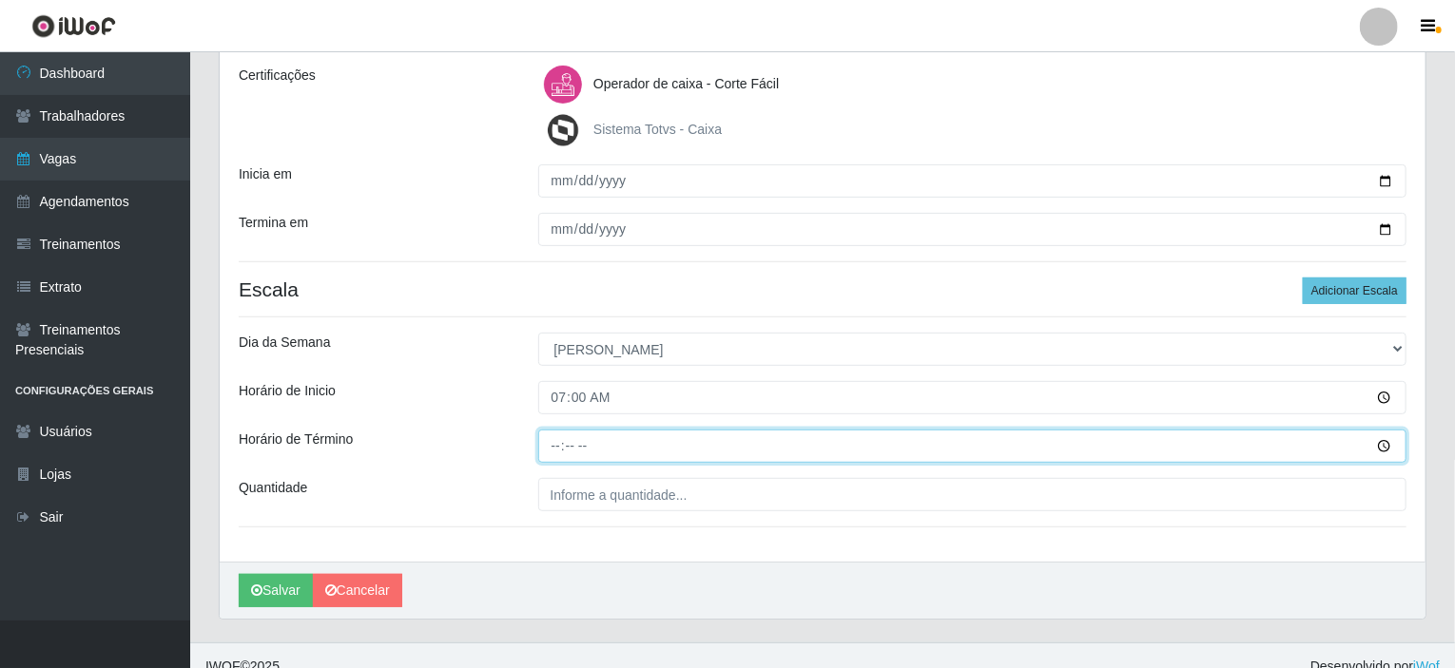
type input "13:00"
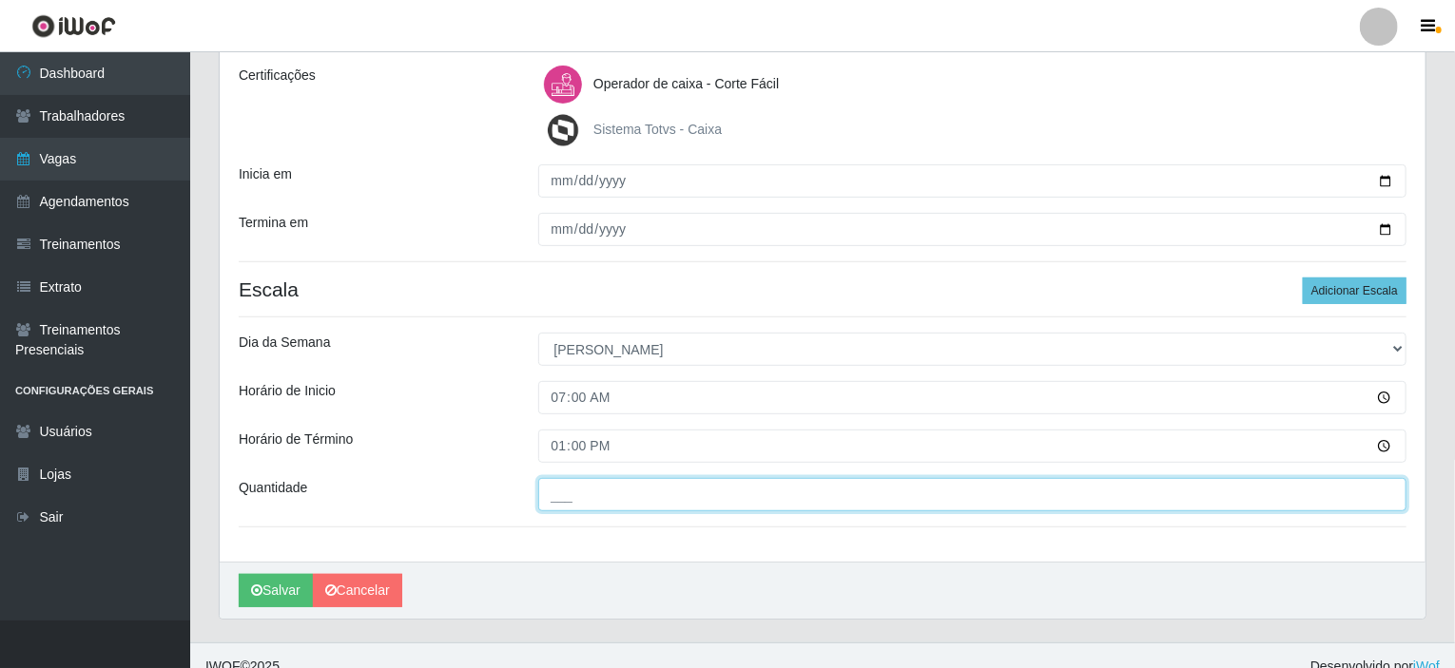
click at [571, 486] on input "___" at bounding box center [972, 494] width 869 height 33
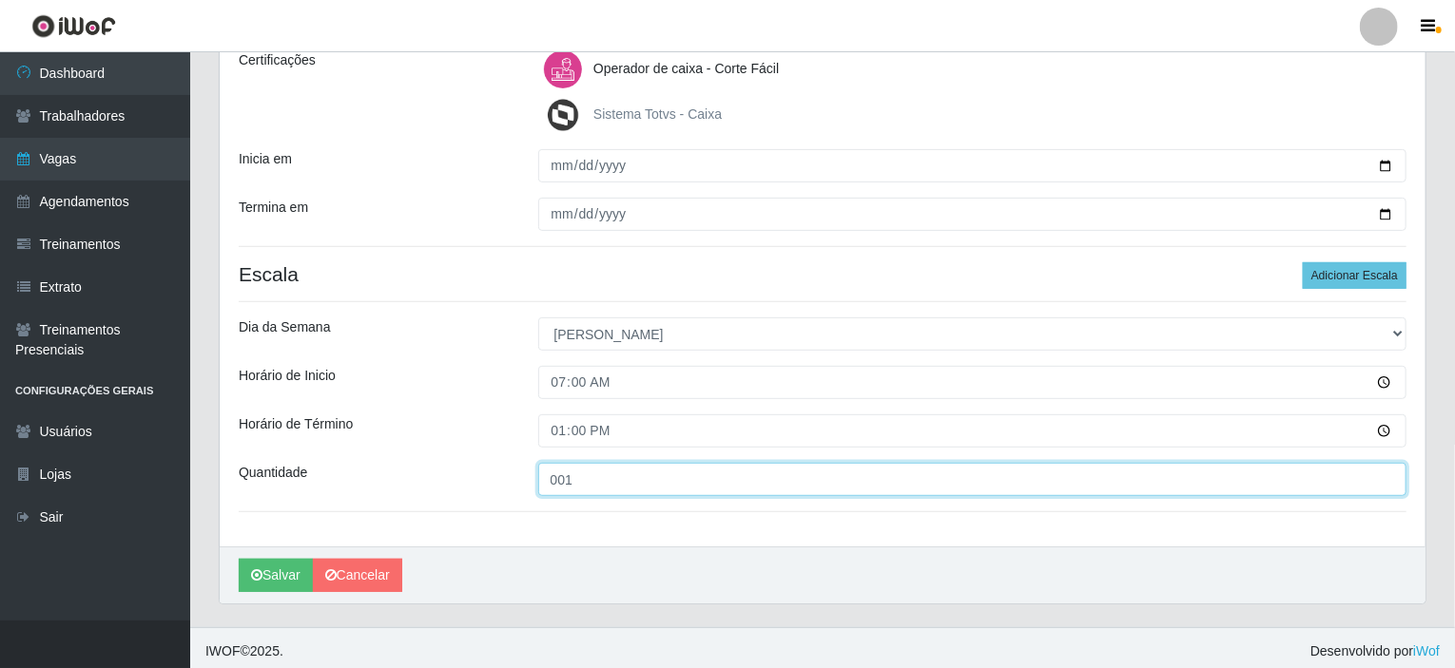
scroll to position [285, 0]
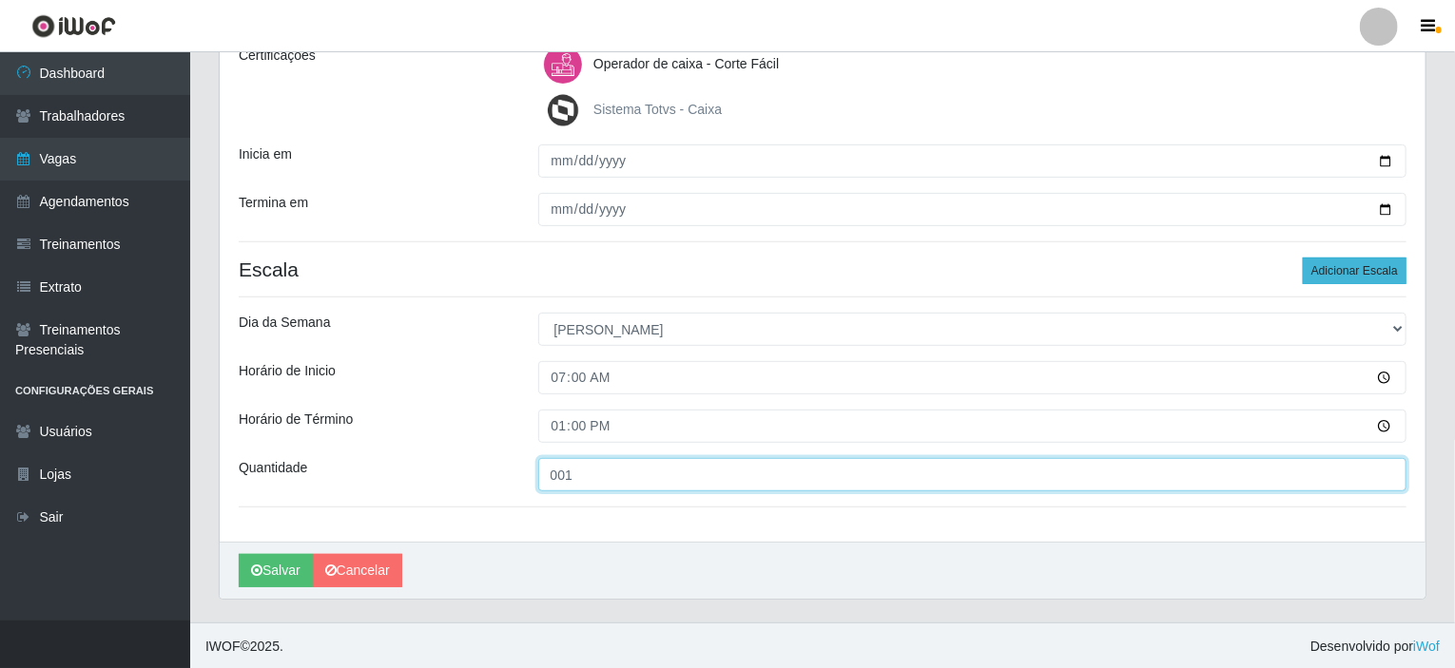
type input "001"
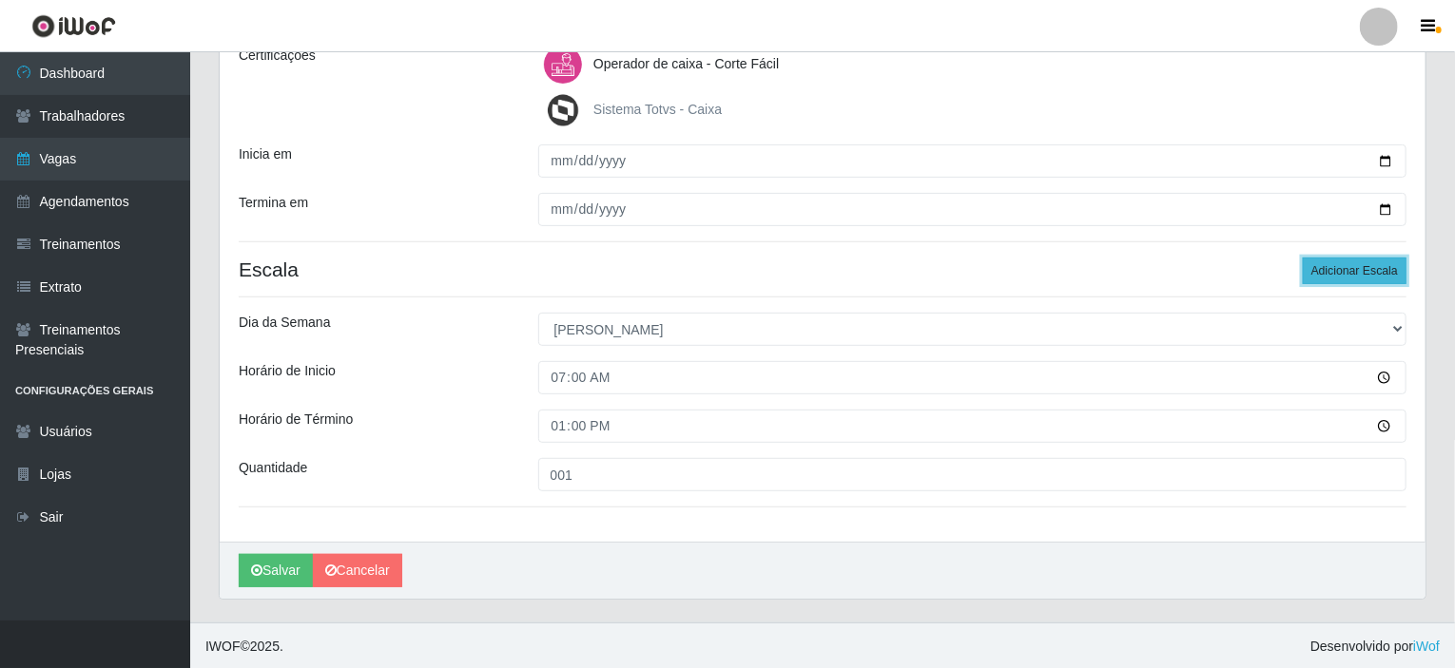
click at [1344, 268] on button "Adicionar Escala" at bounding box center [1355, 271] width 104 height 27
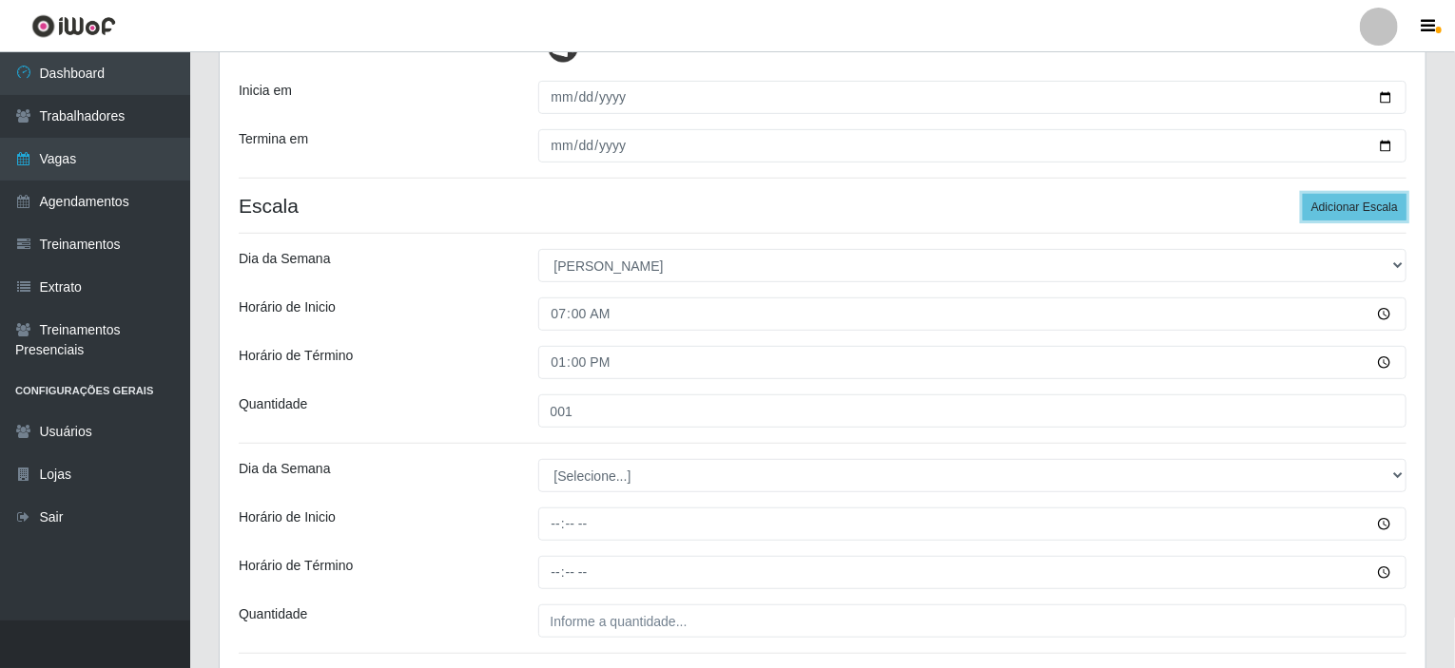
scroll to position [475, 0]
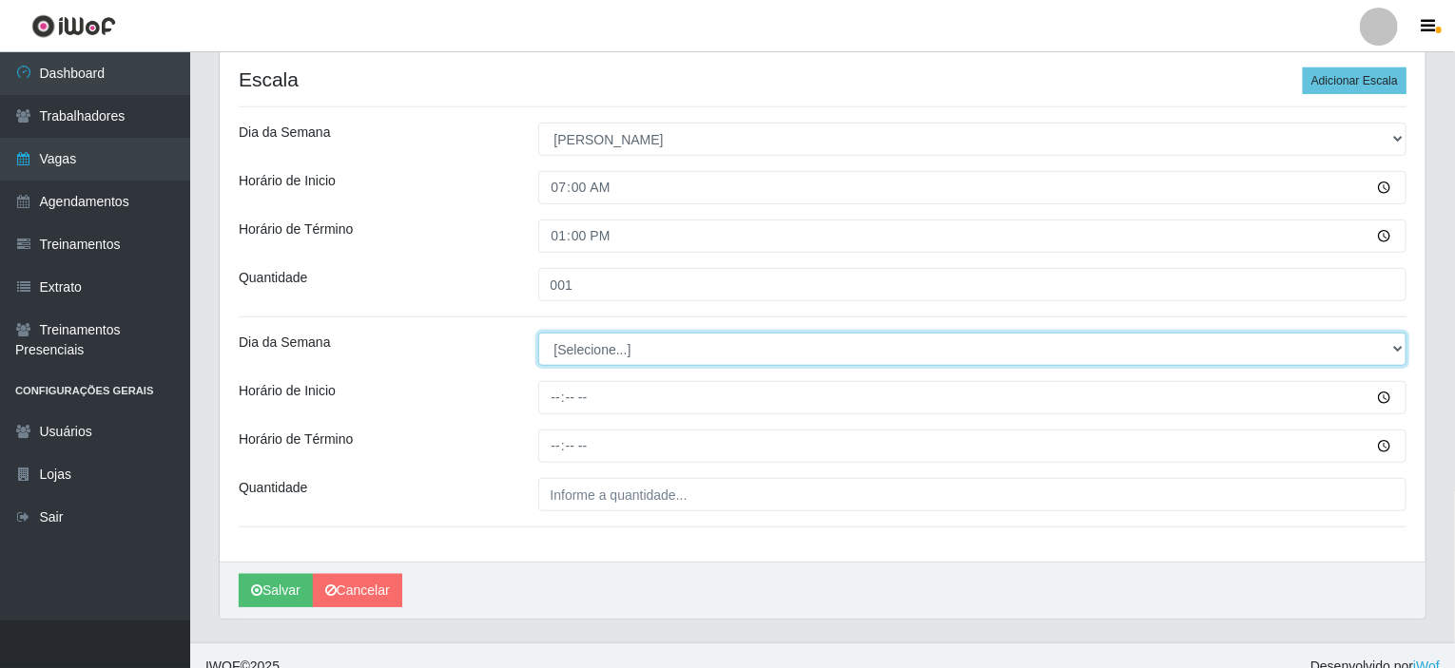
click at [704, 349] on select "[Selecione...] Segunda Terça Quarta Quinta Sexta Sábado Domingo" at bounding box center [972, 349] width 869 height 33
select select "0"
click at [538, 333] on select "[Selecione...] Segunda Terça Quarta Quinta Sexta Sábado Domingo" at bounding box center [972, 349] width 869 height 33
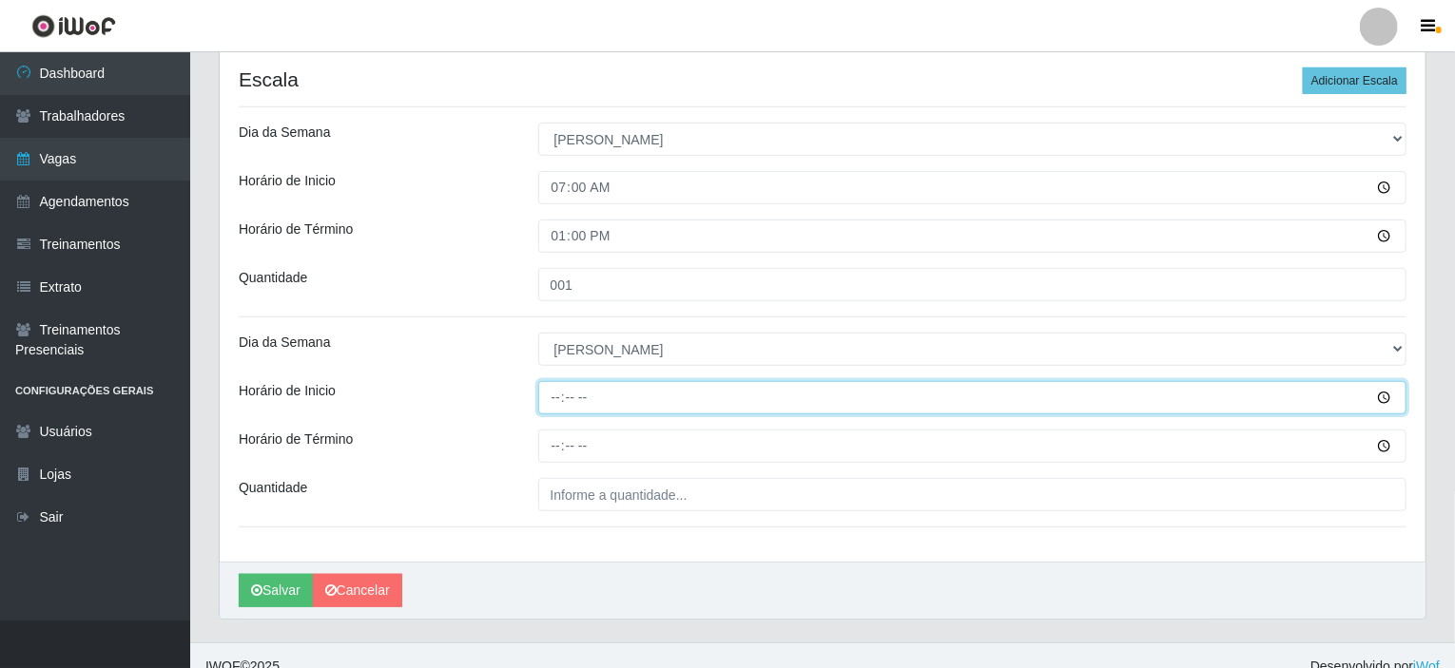
click at [554, 400] on input "Horário de Inicio" at bounding box center [972, 397] width 869 height 33
type input "08:00"
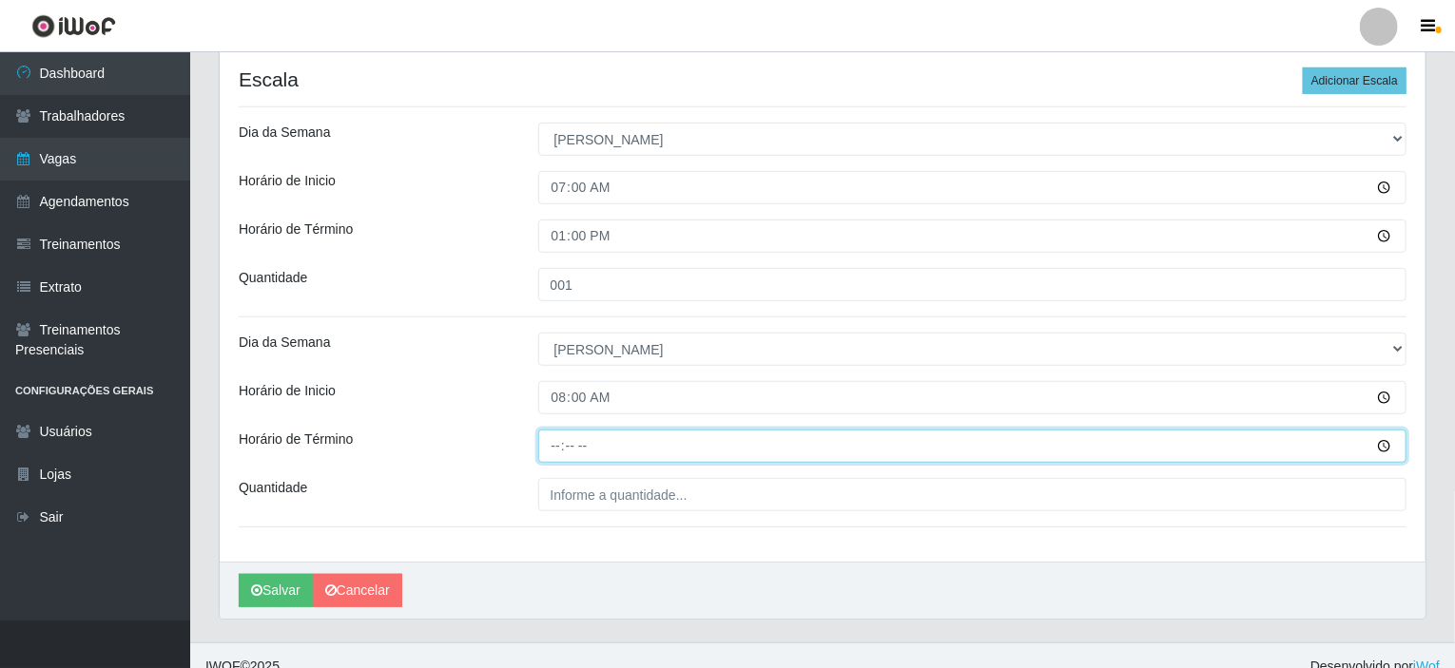
click at [555, 443] on input "Horário de Término" at bounding box center [972, 446] width 869 height 33
type input "14:00"
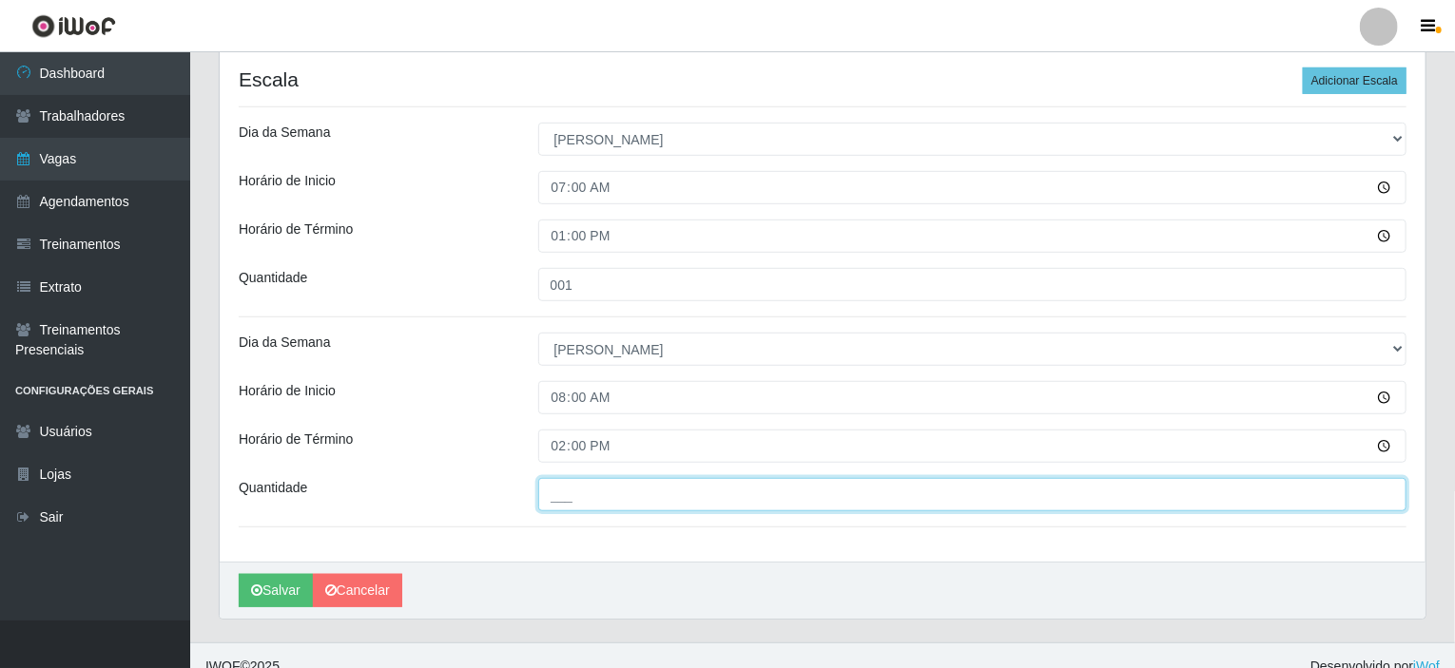
click at [568, 488] on input "___" at bounding box center [972, 494] width 869 height 33
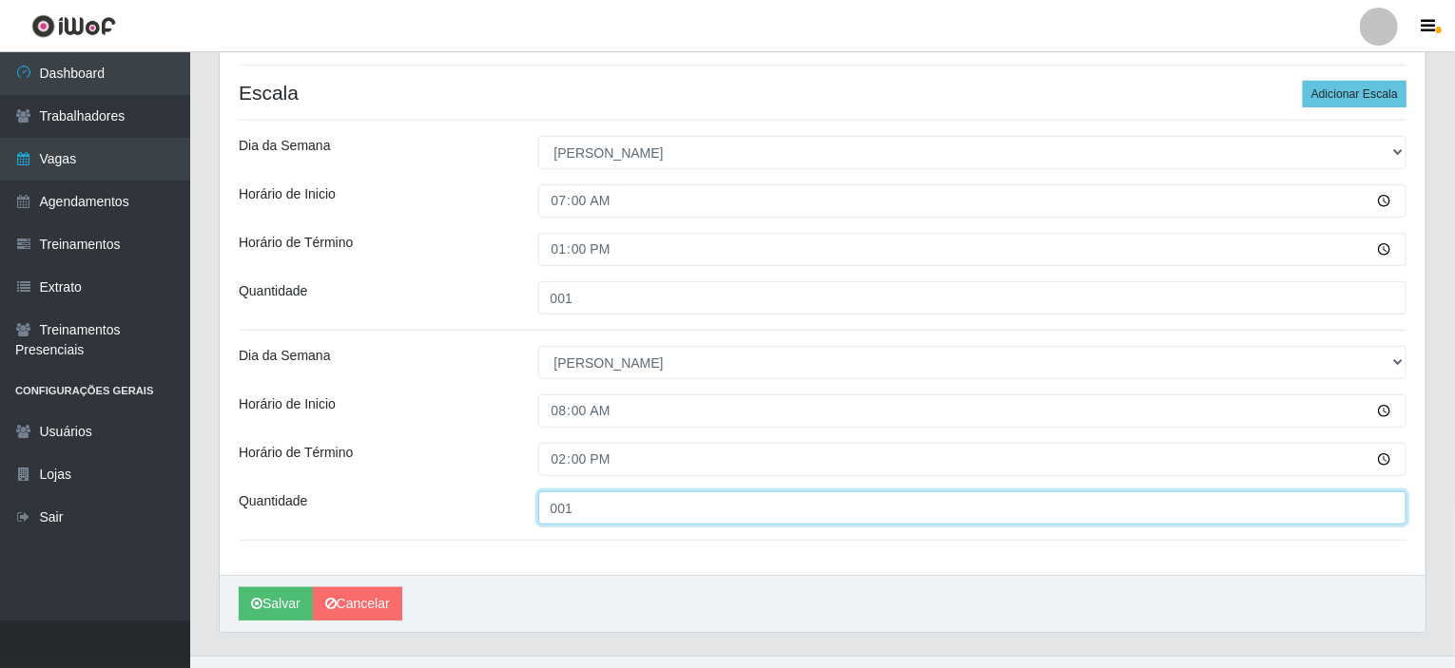
scroll to position [494, 0]
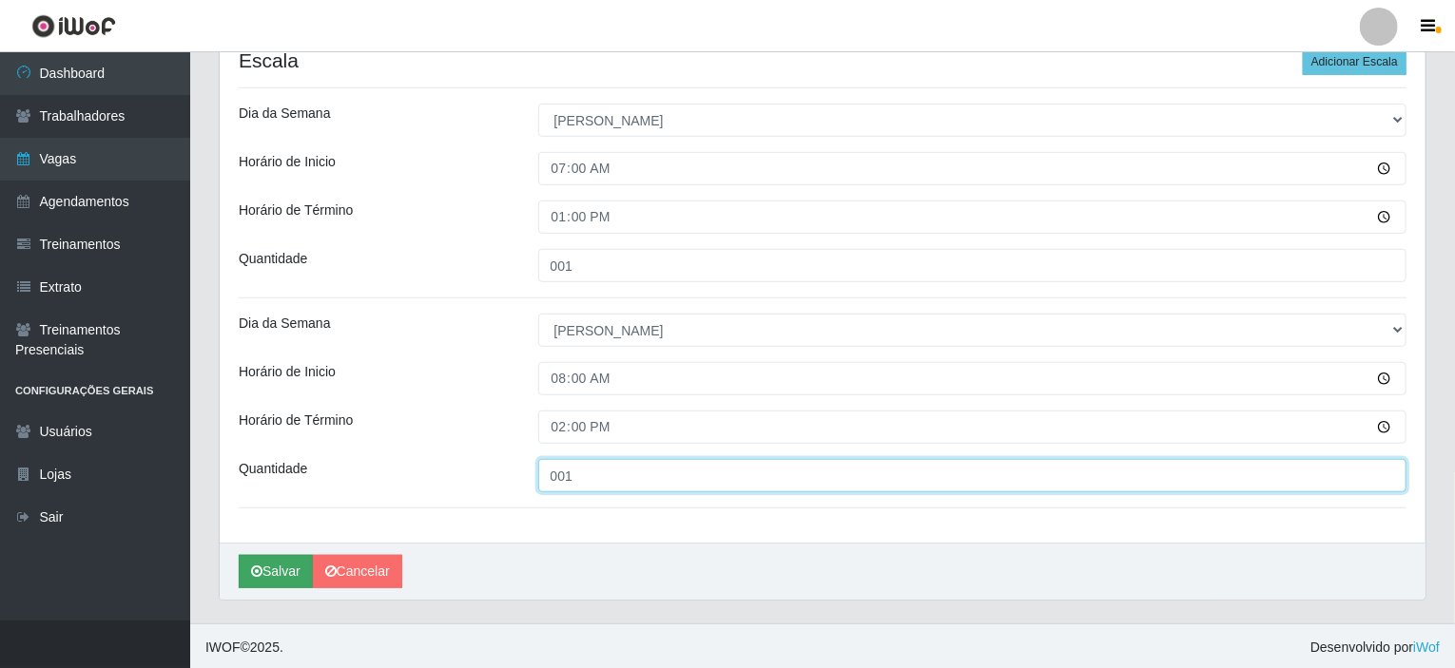
type input "001"
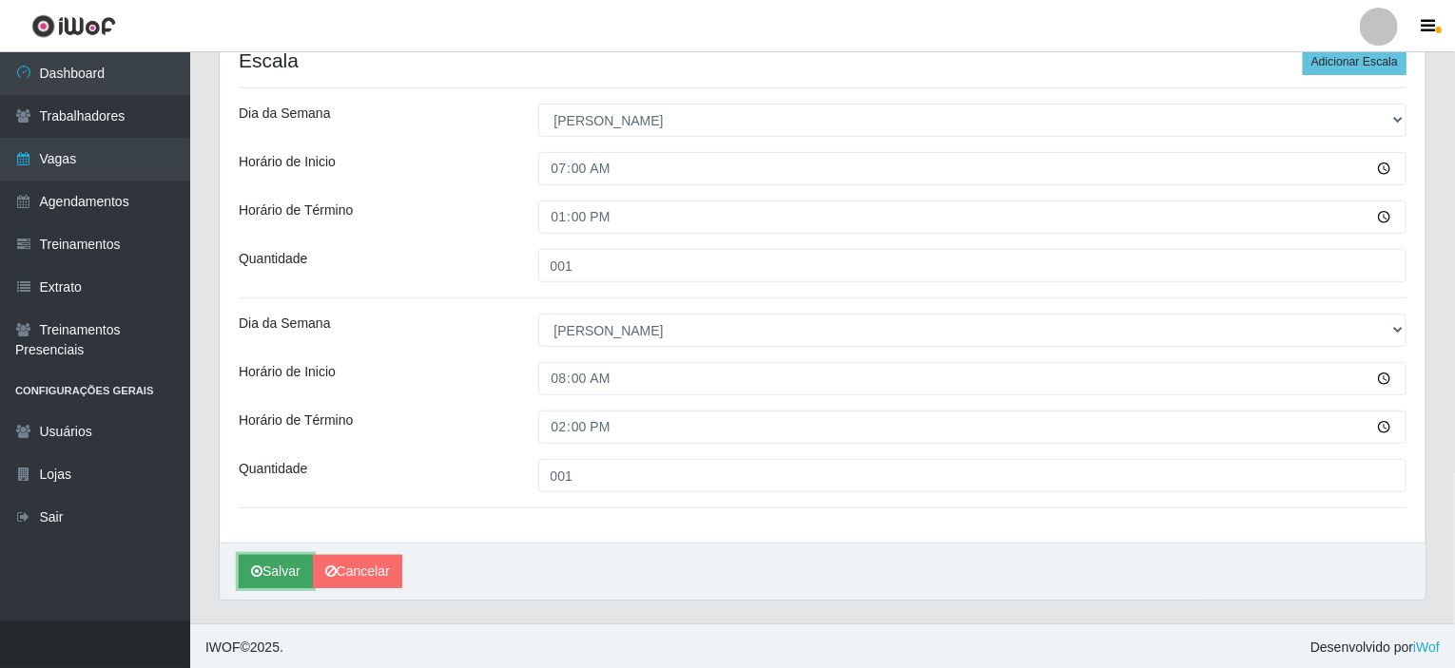
click at [274, 566] on button "Salvar" at bounding box center [276, 571] width 74 height 33
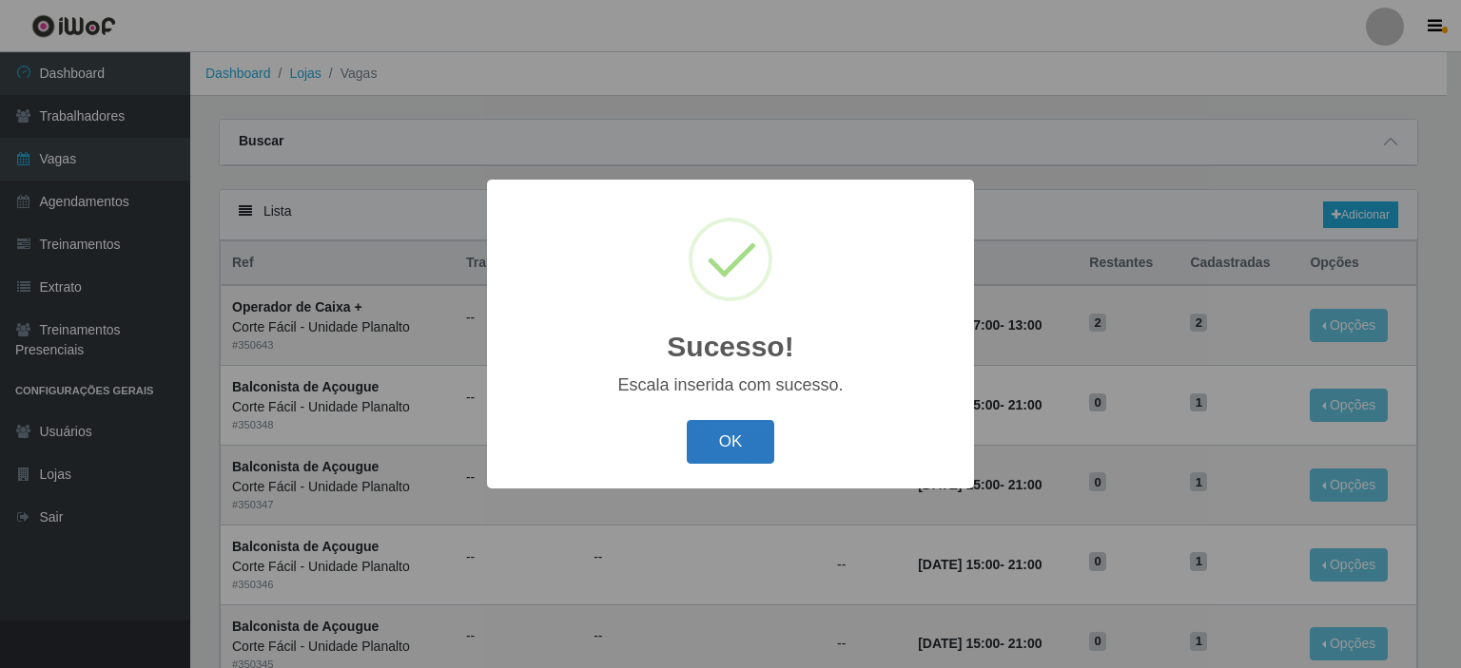
click at [728, 448] on button "OK" at bounding box center [731, 442] width 88 height 45
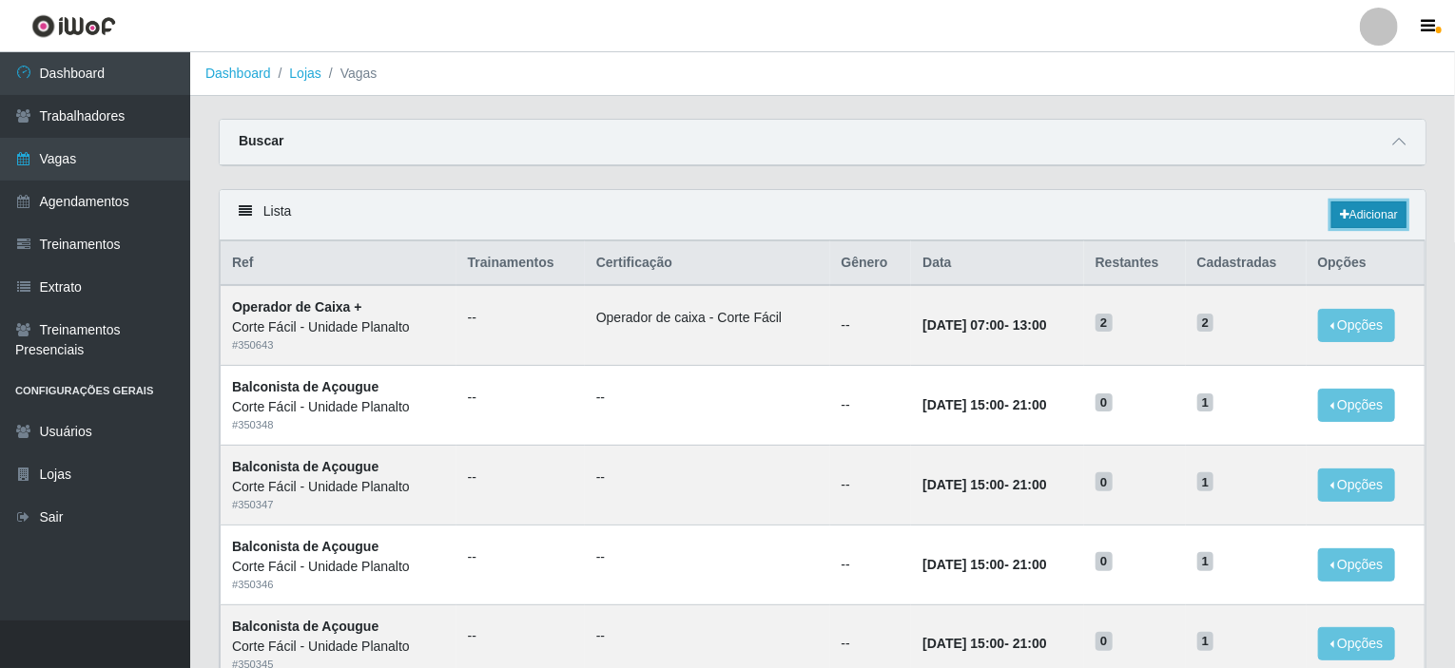
click at [1387, 209] on link "Adicionar" at bounding box center [1368, 215] width 75 height 27
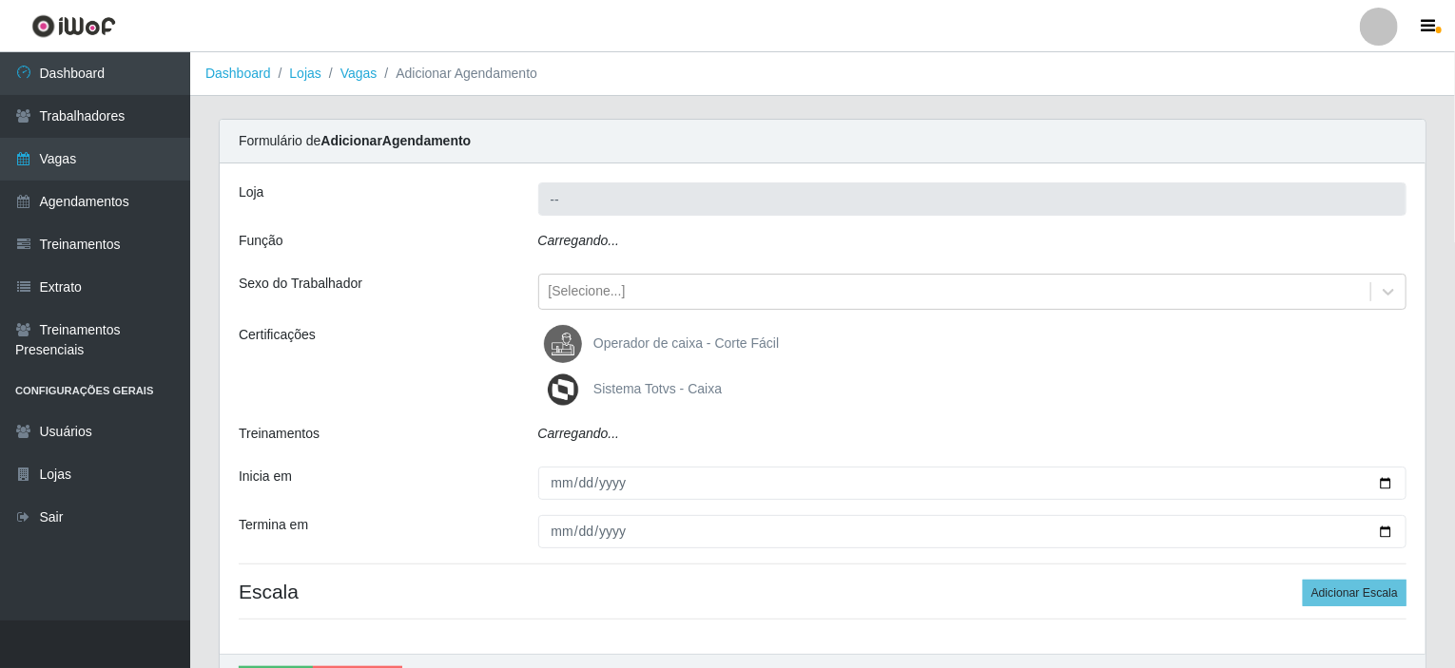
type input "Corte Fácil - Unidade Planalto"
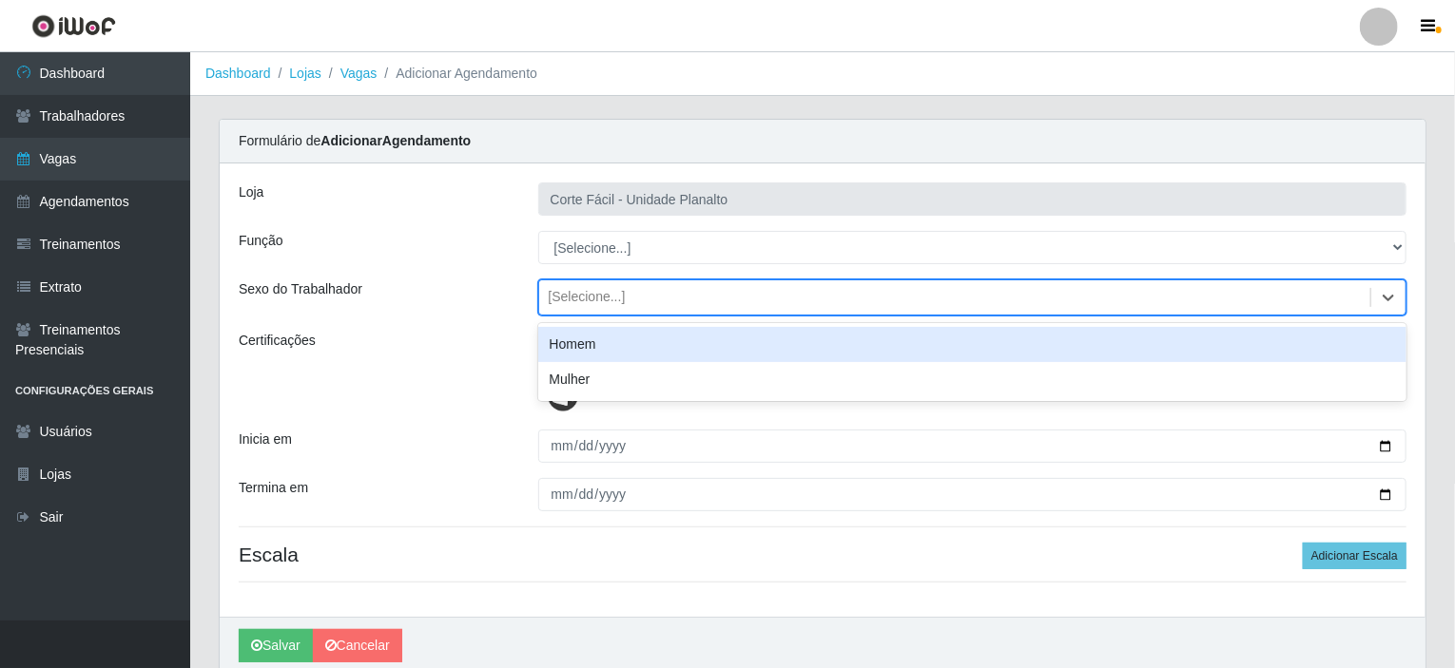
click at [571, 288] on div "[Selecione...]" at bounding box center [587, 298] width 77 height 20
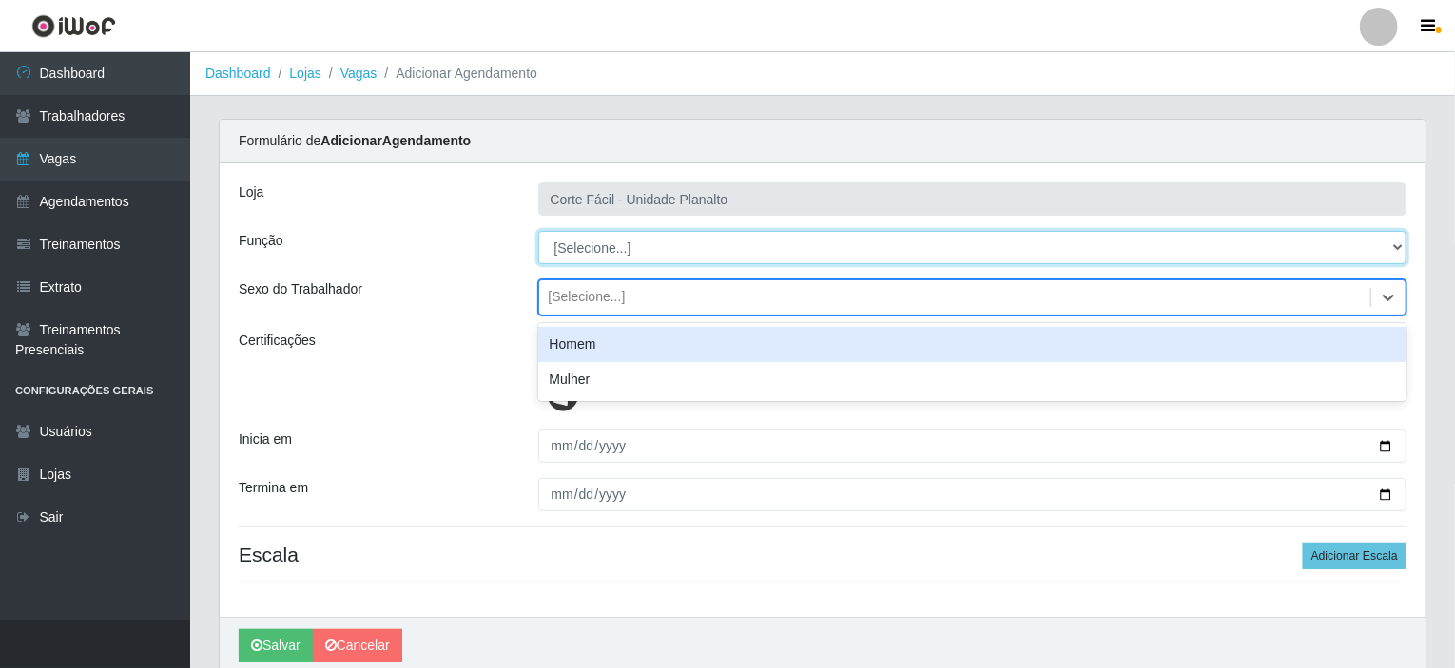
click at [586, 245] on select "[Selecione...] ASG ASG + ASG ++ Auxiliar de Estacionamento Auxiliar de Estacion…" at bounding box center [972, 247] width 869 height 33
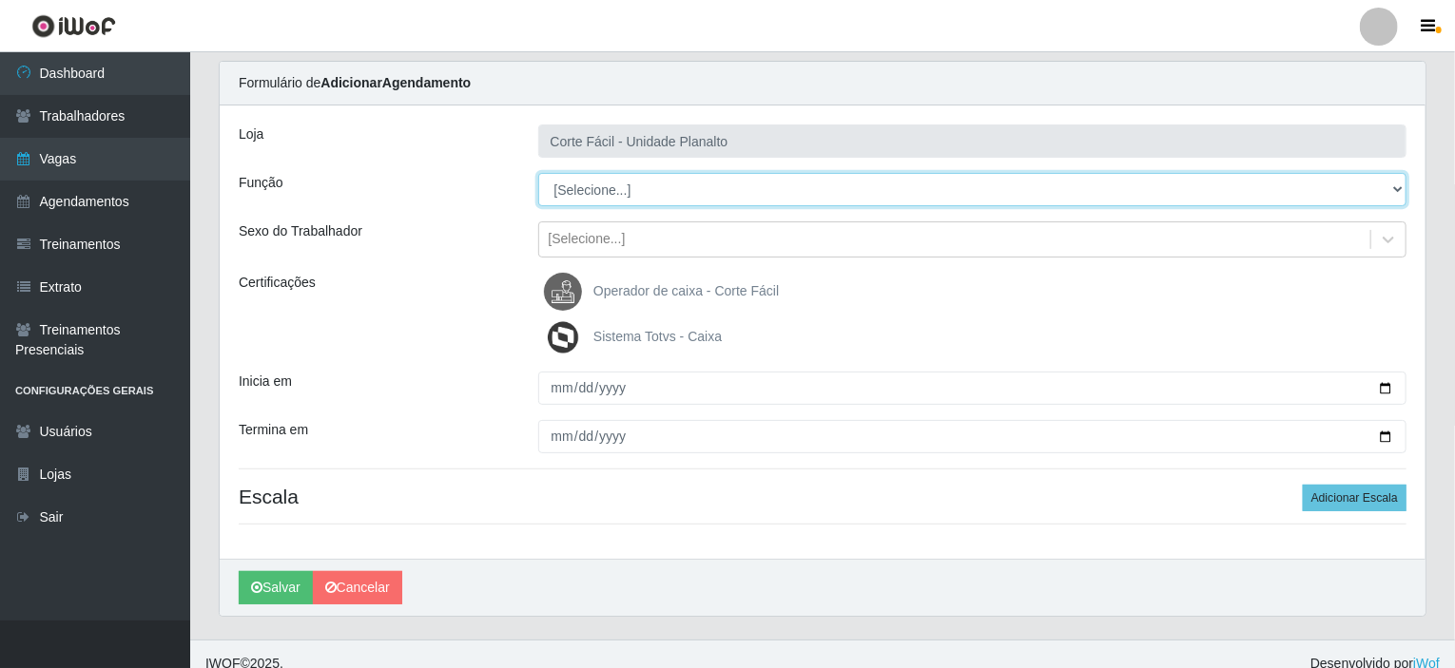
scroll to position [75, 0]
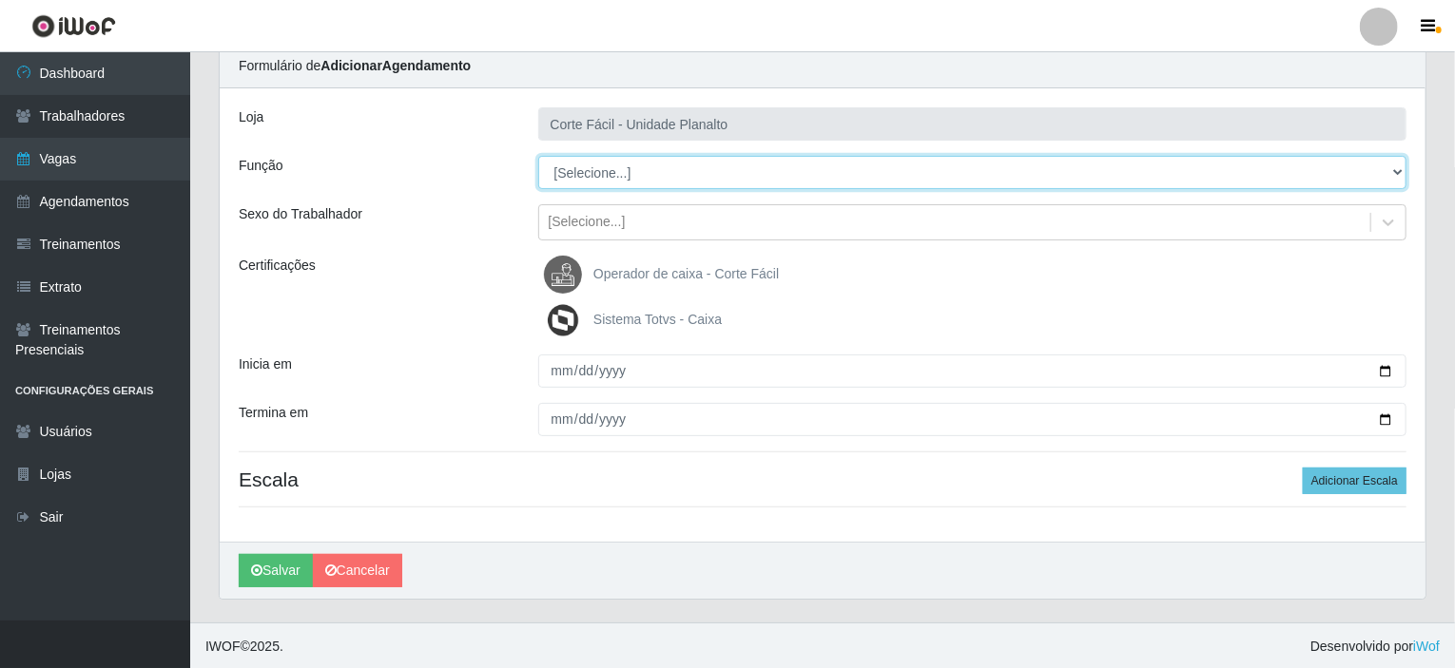
click at [604, 176] on select "[Selecione...] ASG ASG + ASG ++ Auxiliar de Estacionamento Auxiliar de Estacion…" at bounding box center [972, 172] width 869 height 33
select select "22"
click at [538, 156] on select "[Selecione...] ASG ASG + ASG ++ Auxiliar de Estacionamento Auxiliar de Estacion…" at bounding box center [972, 172] width 869 height 33
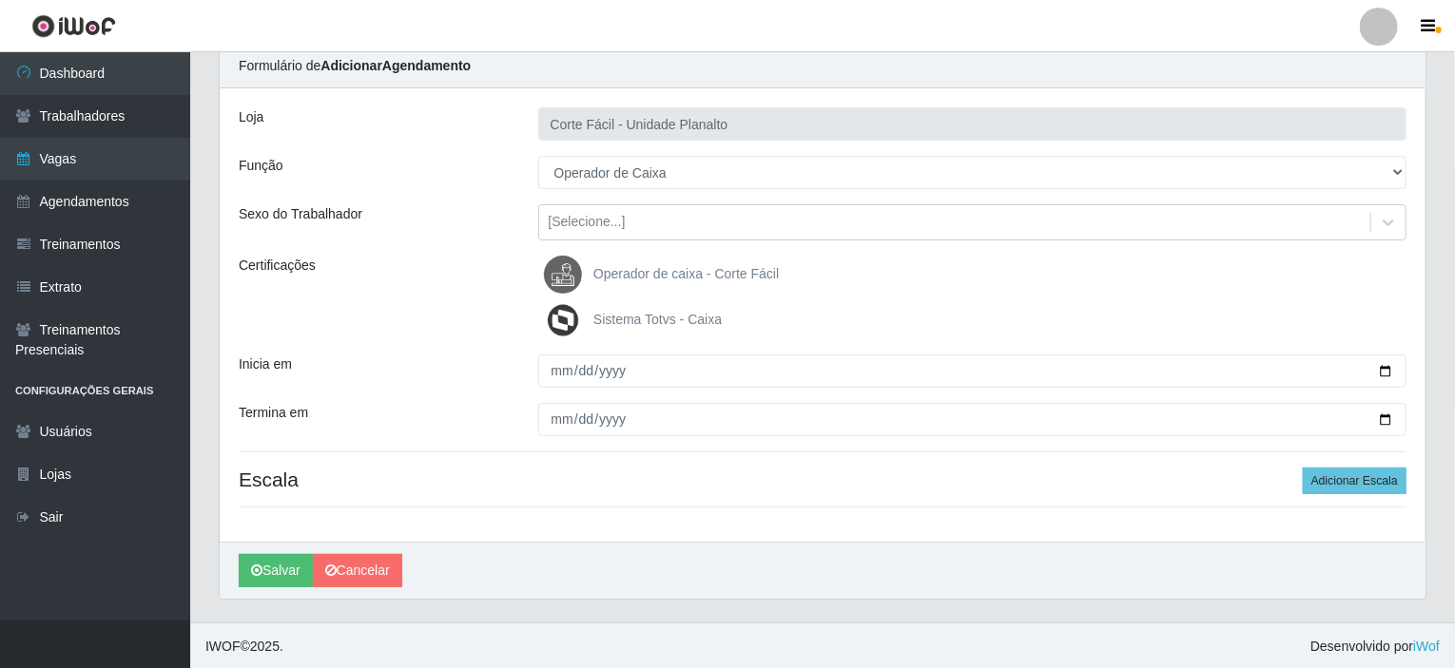
click at [639, 261] on label "Operador de caixa - Corte Fácil" at bounding box center [661, 275] width 235 height 38
click at [0, 0] on input "Operador de caixa - Corte Fácil" at bounding box center [0, 0] width 0 height 0
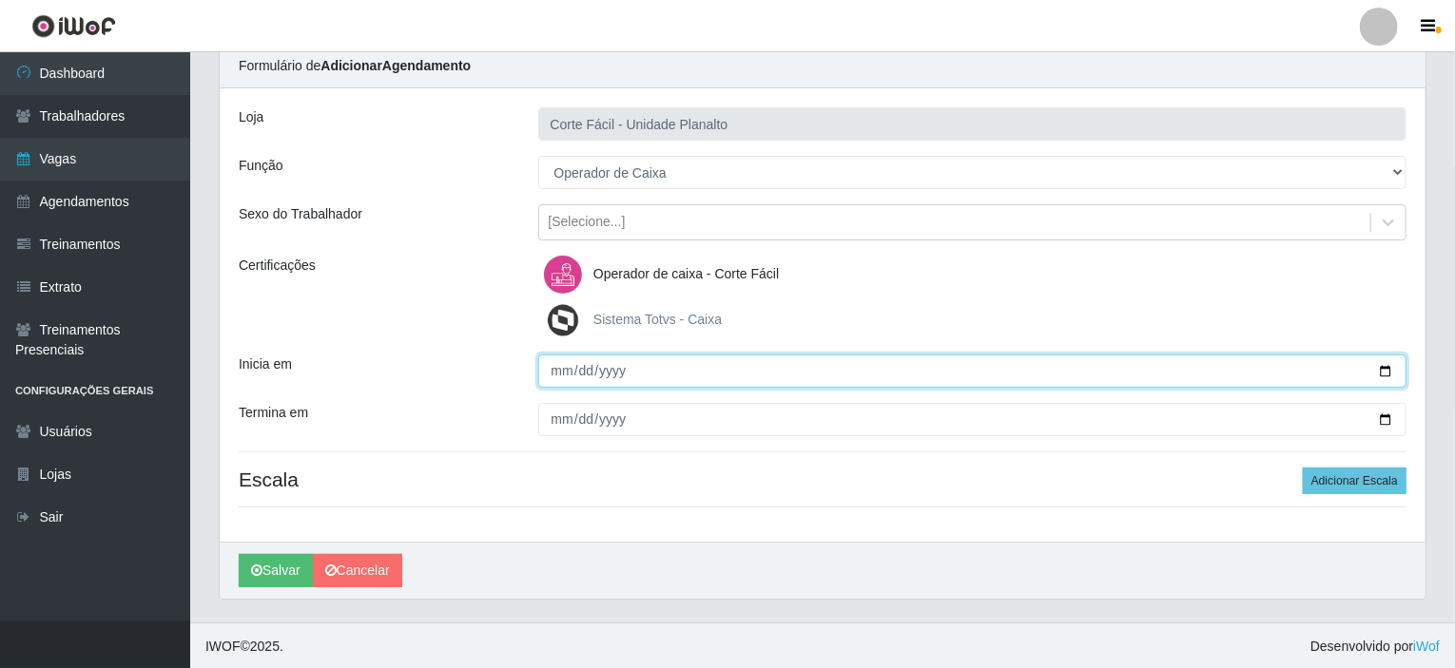
click at [1379, 372] on input "Inicia em" at bounding box center [972, 371] width 869 height 33
type input "2025-10-18"
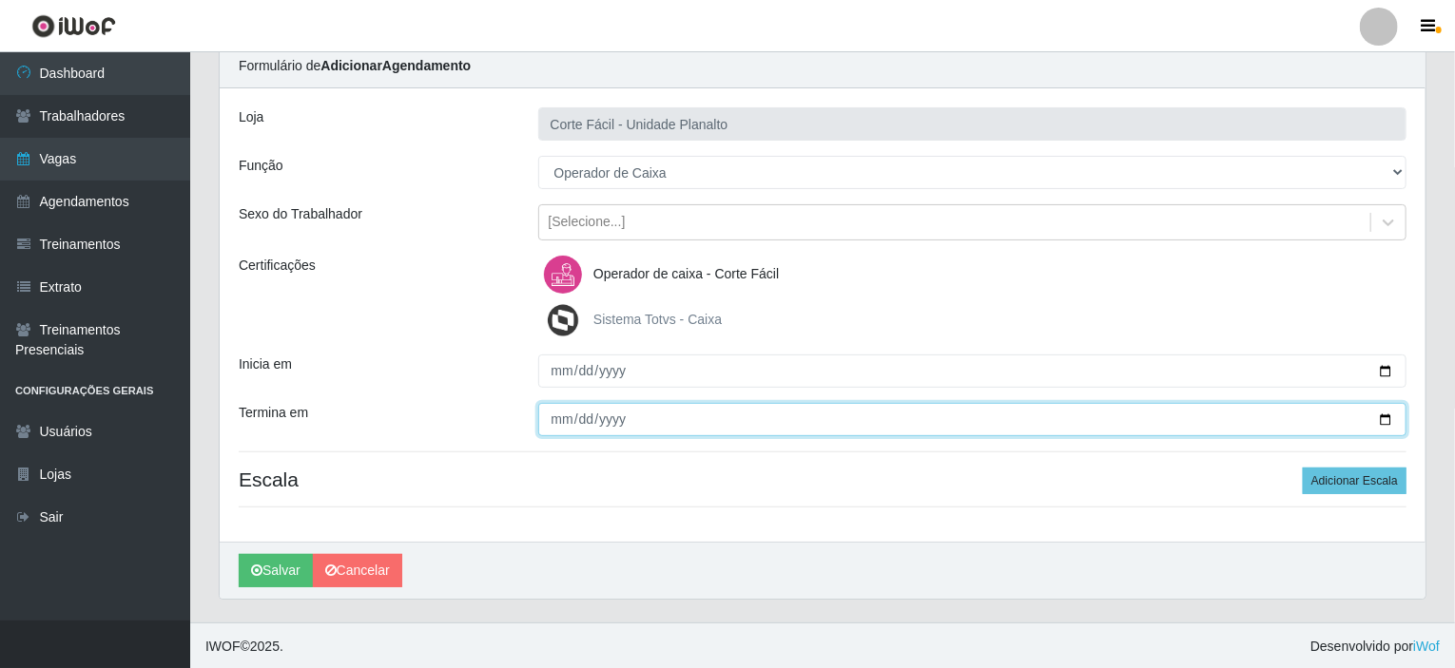
click at [1387, 415] on input "Termina em" at bounding box center [972, 419] width 869 height 33
type input "2025-10-18"
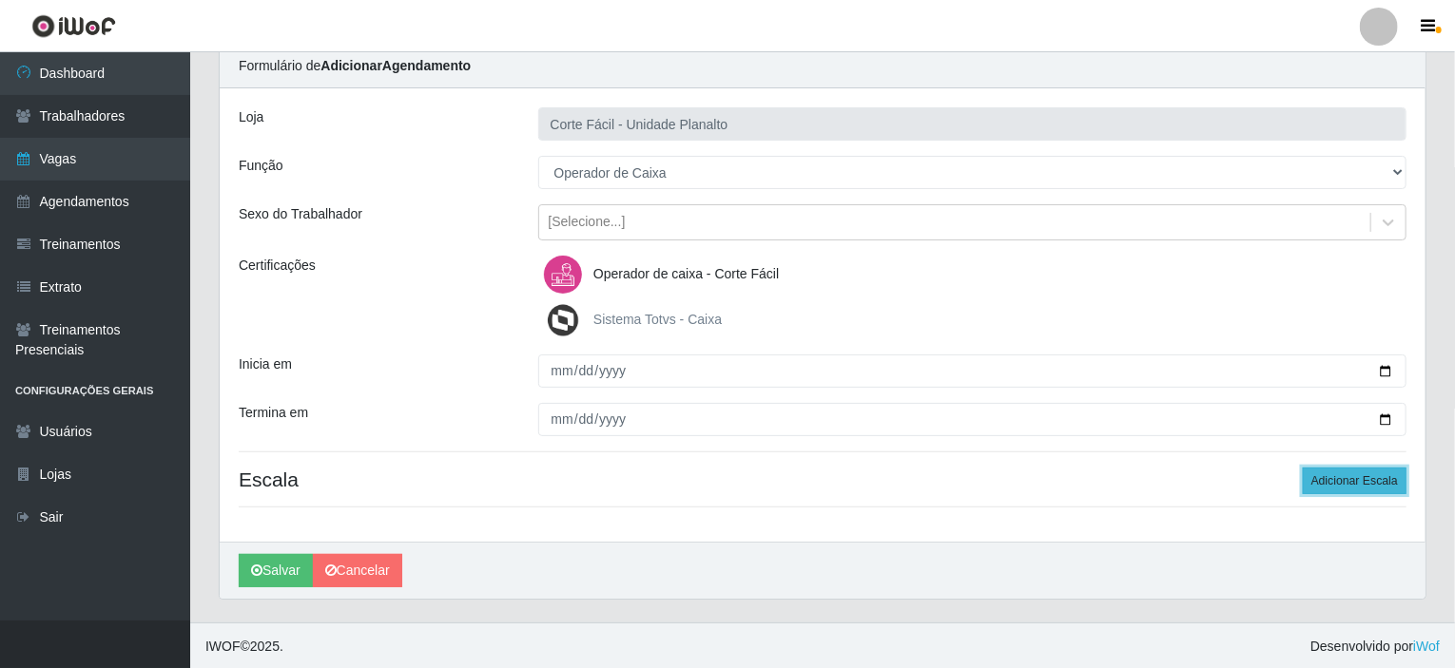
click at [1344, 478] on button "Adicionar Escala" at bounding box center [1355, 481] width 104 height 27
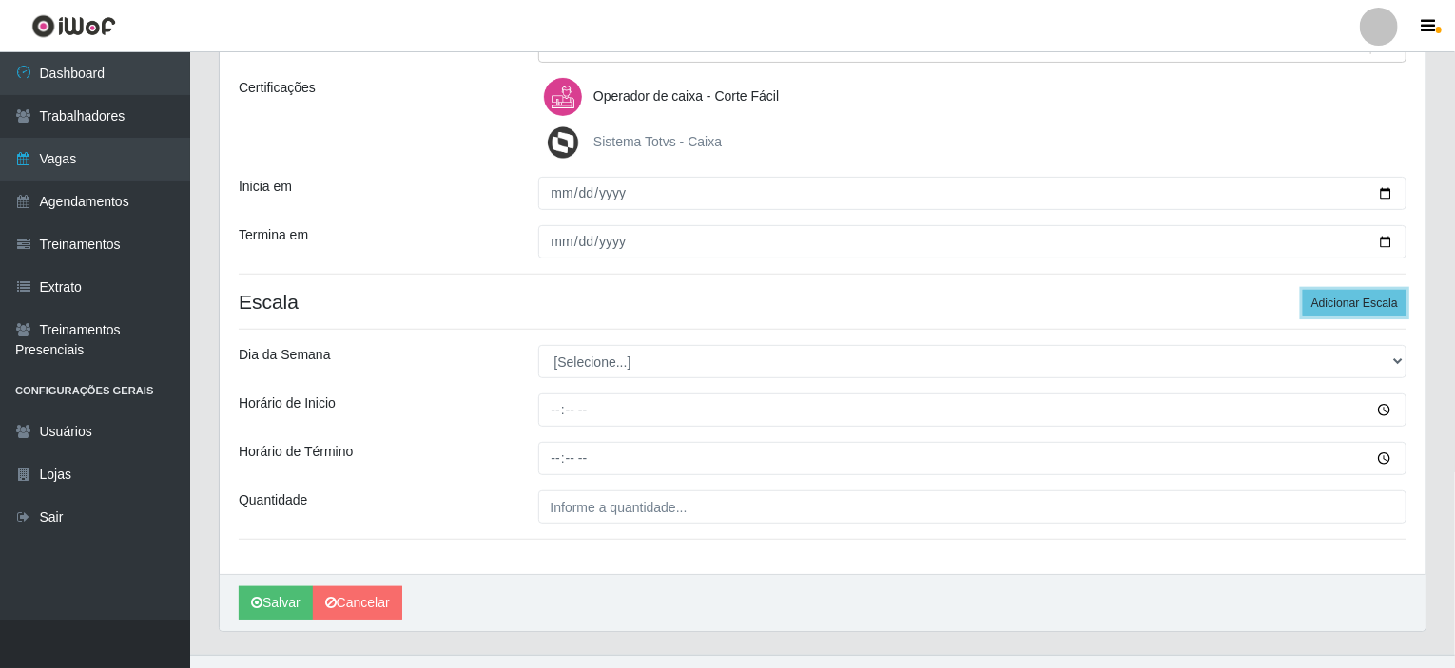
scroll to position [265, 0]
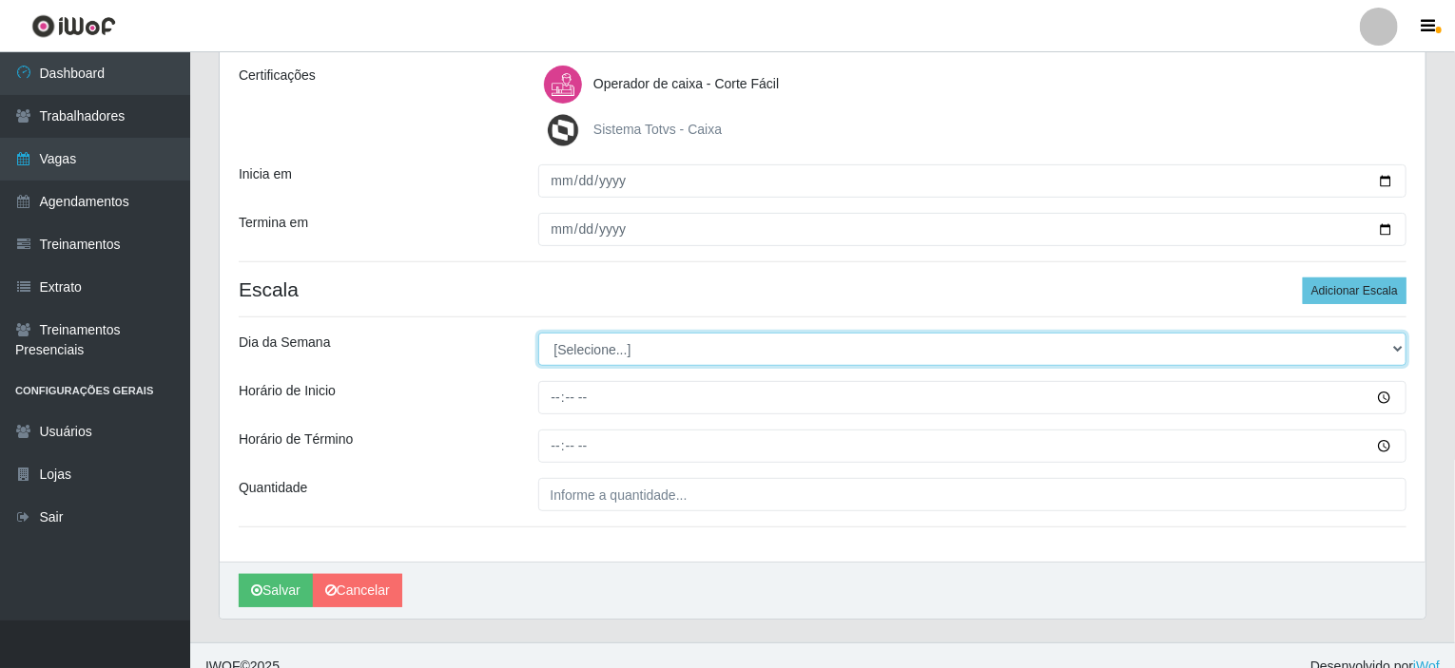
click at [559, 350] on select "[Selecione...] Segunda Terça Quarta Quinta Sexta Sábado Domingo" at bounding box center [972, 349] width 869 height 33
select select "6"
click at [538, 333] on select "[Selecione...] Segunda Terça Quarta Quinta Sexta Sábado Domingo" at bounding box center [972, 349] width 869 height 33
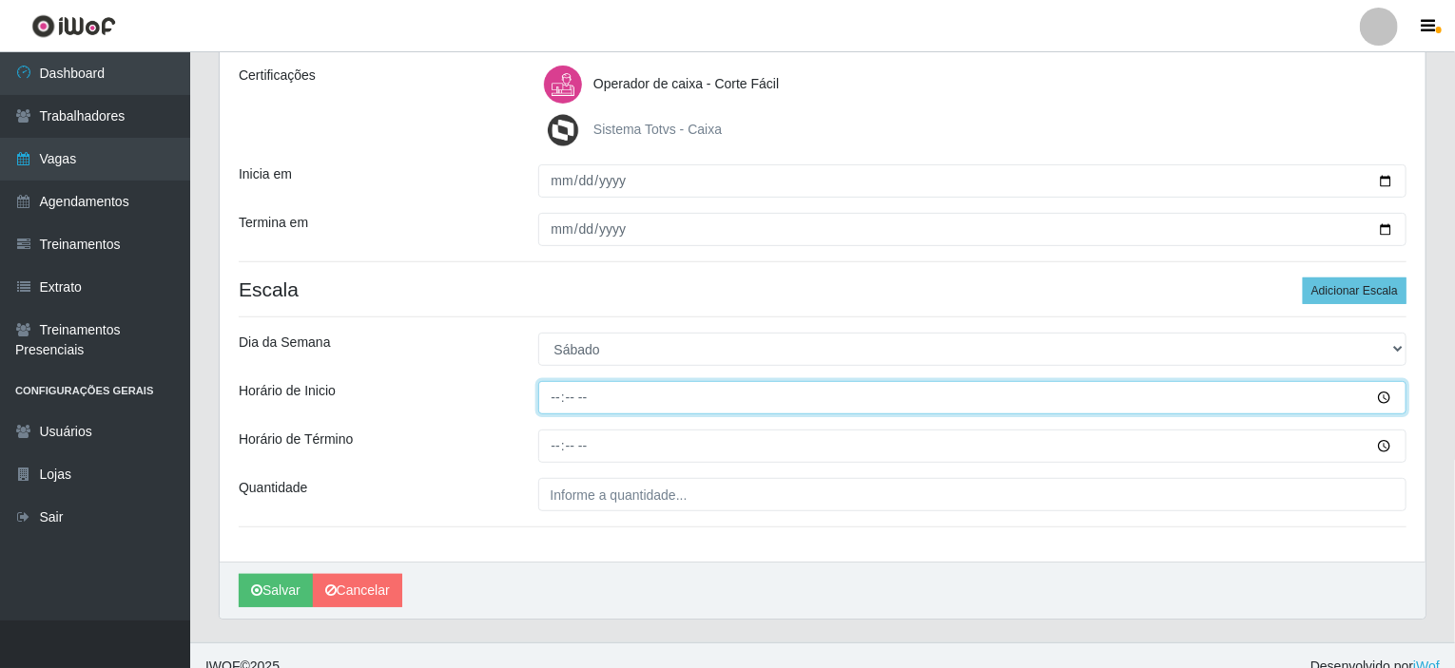
click at [551, 401] on input "Horário de Inicio" at bounding box center [972, 397] width 869 height 33
type input "15:00"
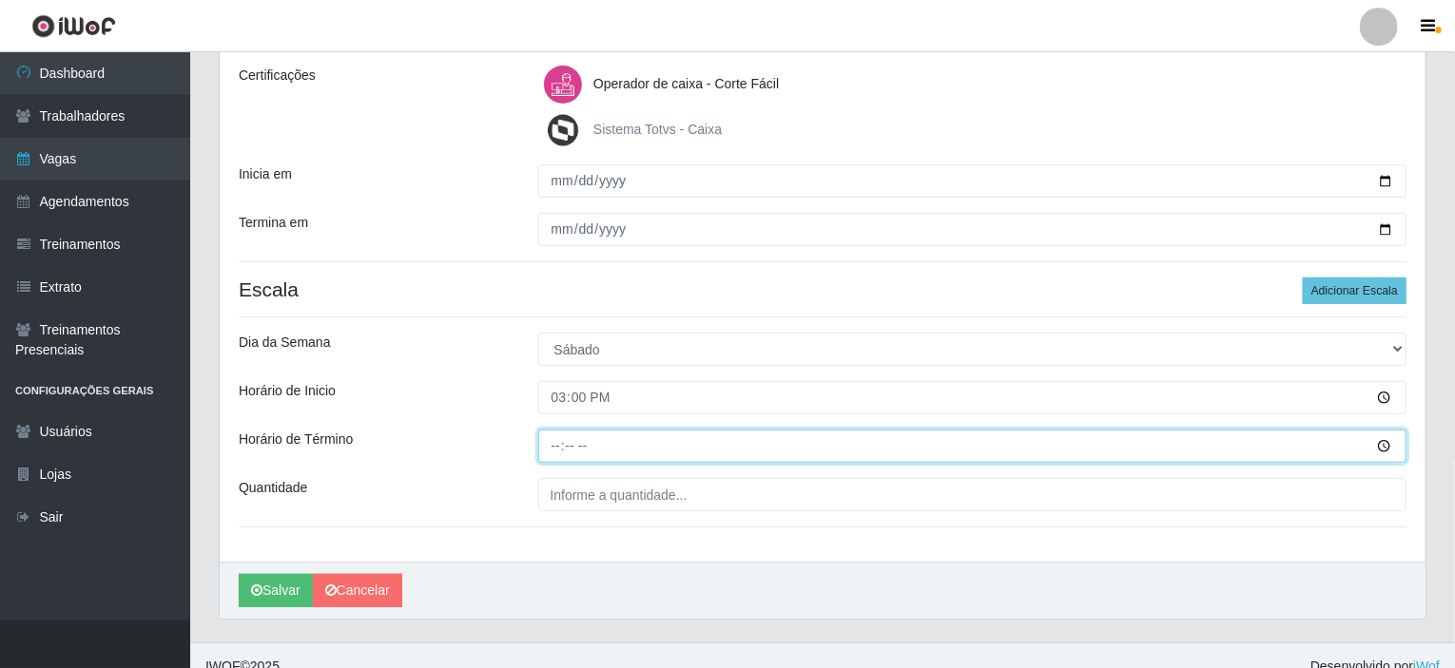
click at [560, 446] on input "Horário de Término" at bounding box center [972, 446] width 869 height 33
type input "21:00"
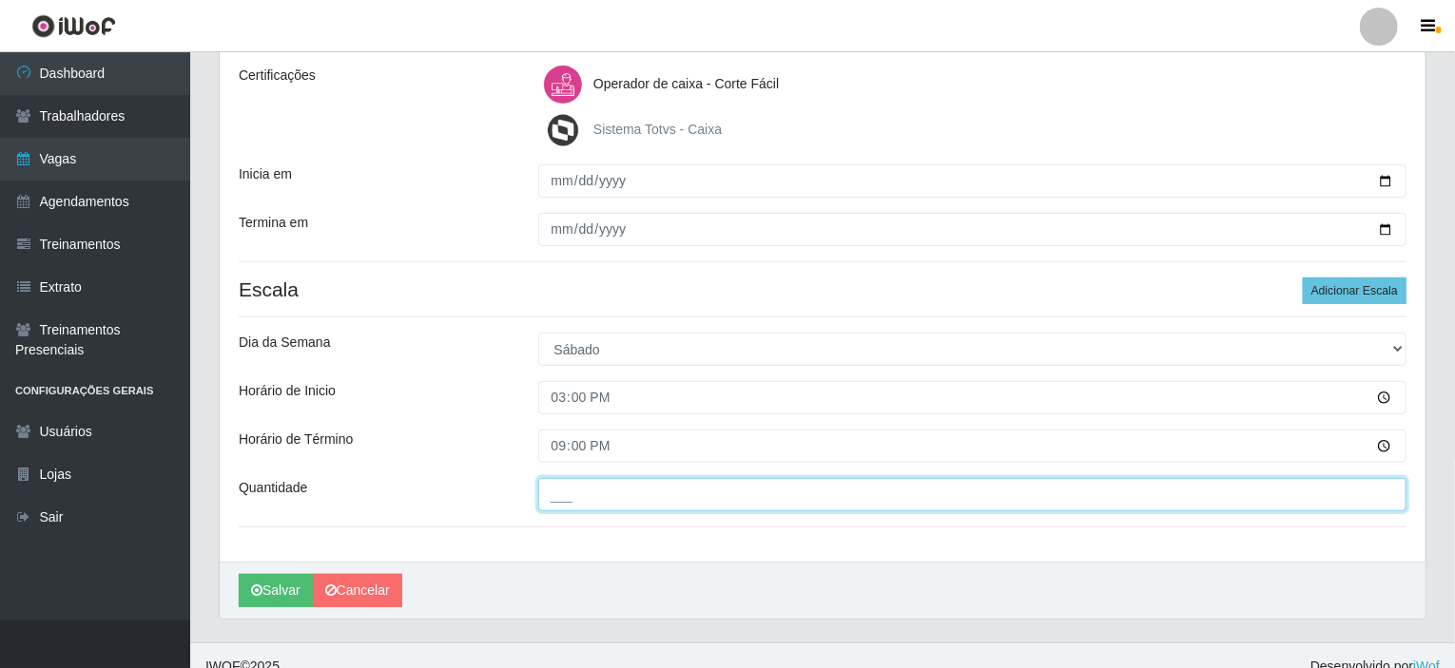
click at [568, 487] on input "___" at bounding box center [972, 494] width 869 height 33
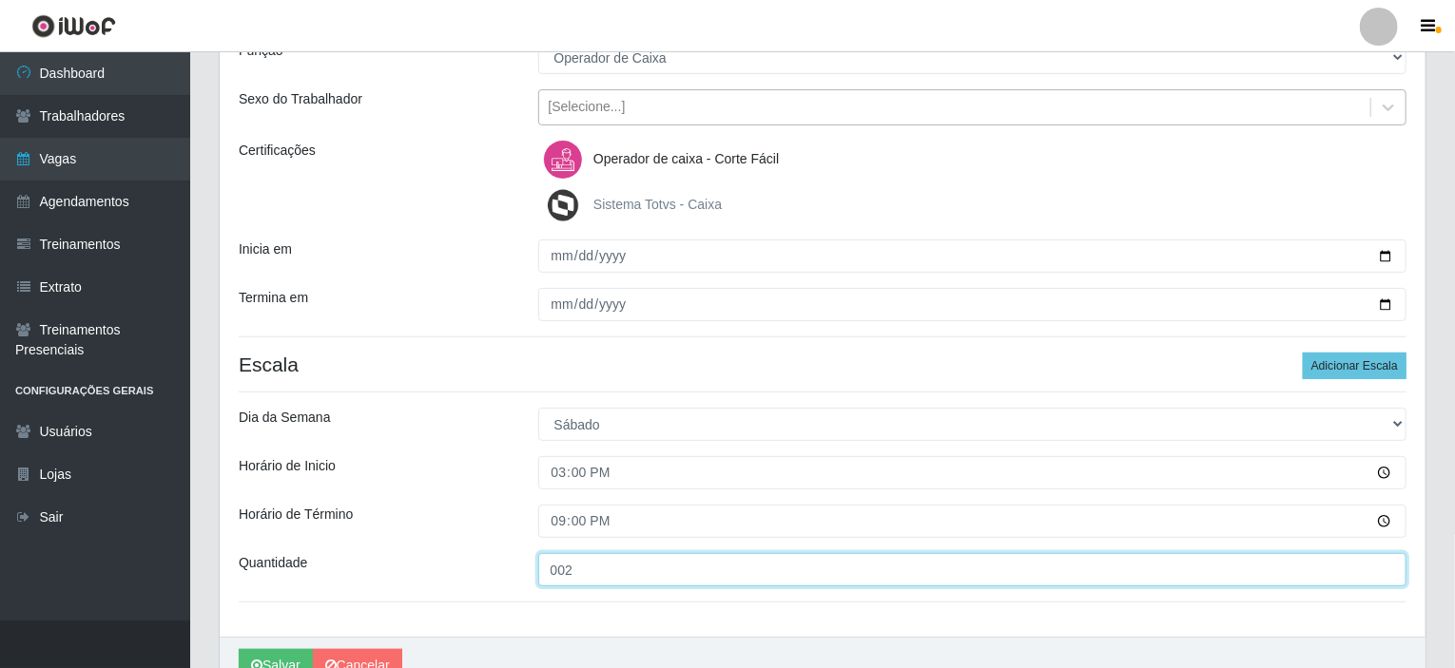
scroll to position [285, 0]
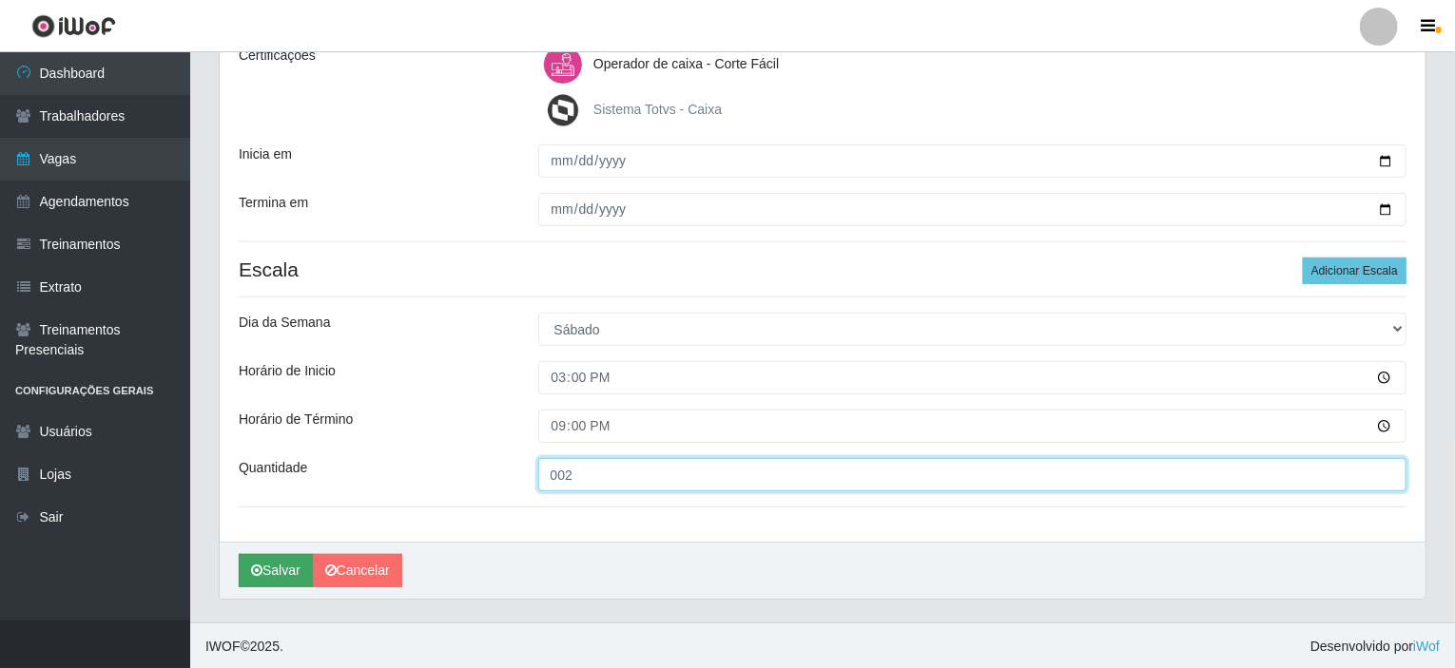
type input "002"
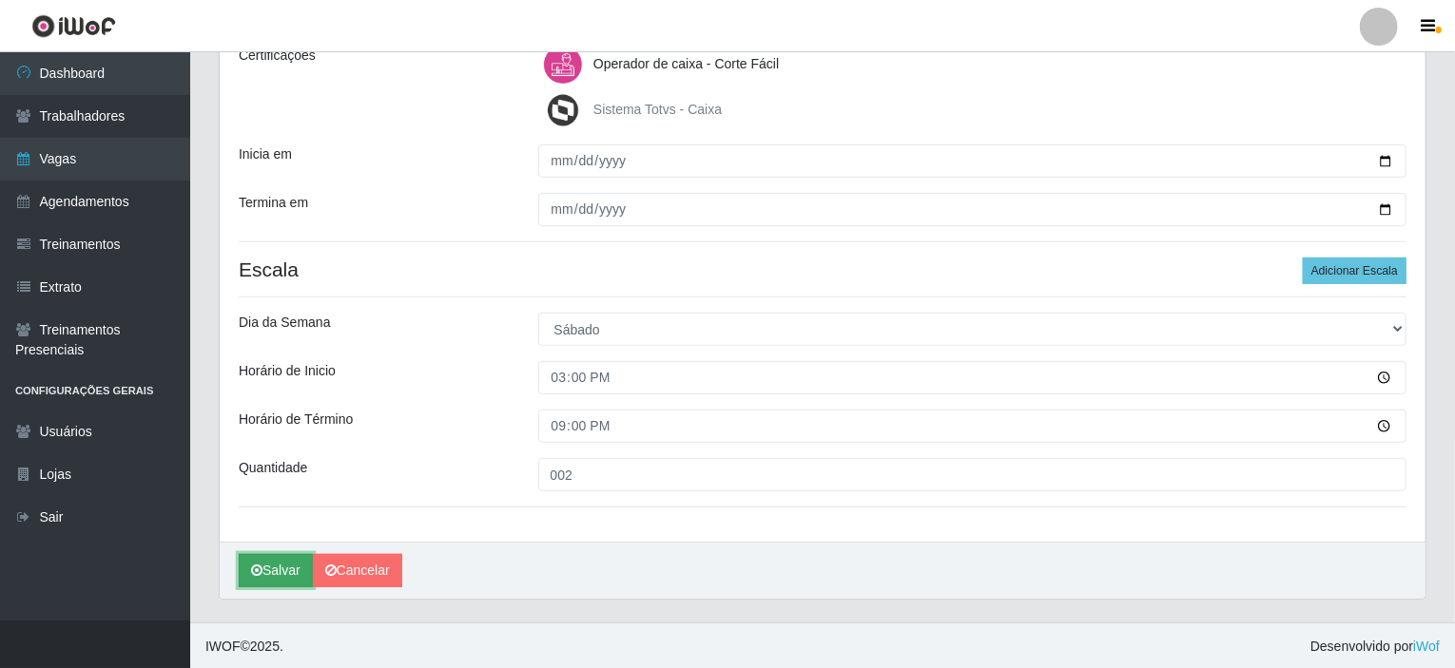
click at [275, 566] on button "Salvar" at bounding box center [276, 570] width 74 height 33
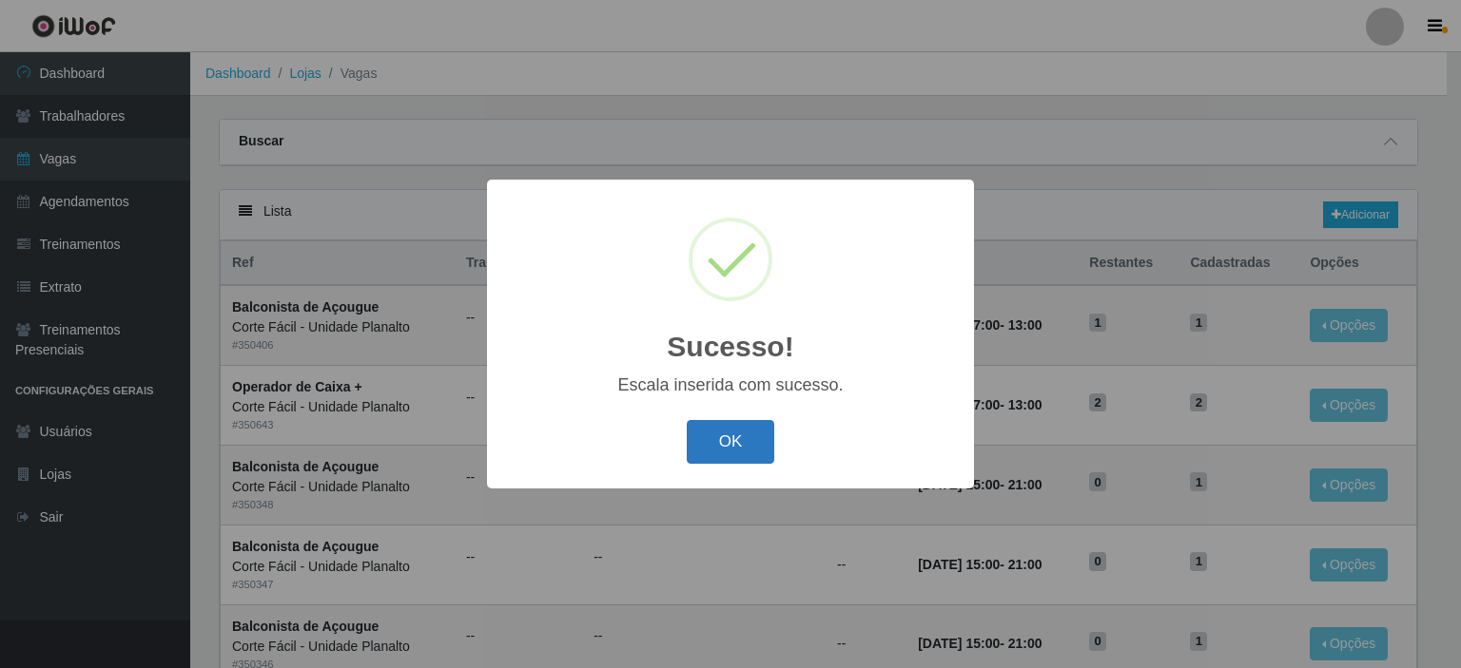
click at [718, 437] on button "OK" at bounding box center [731, 442] width 88 height 45
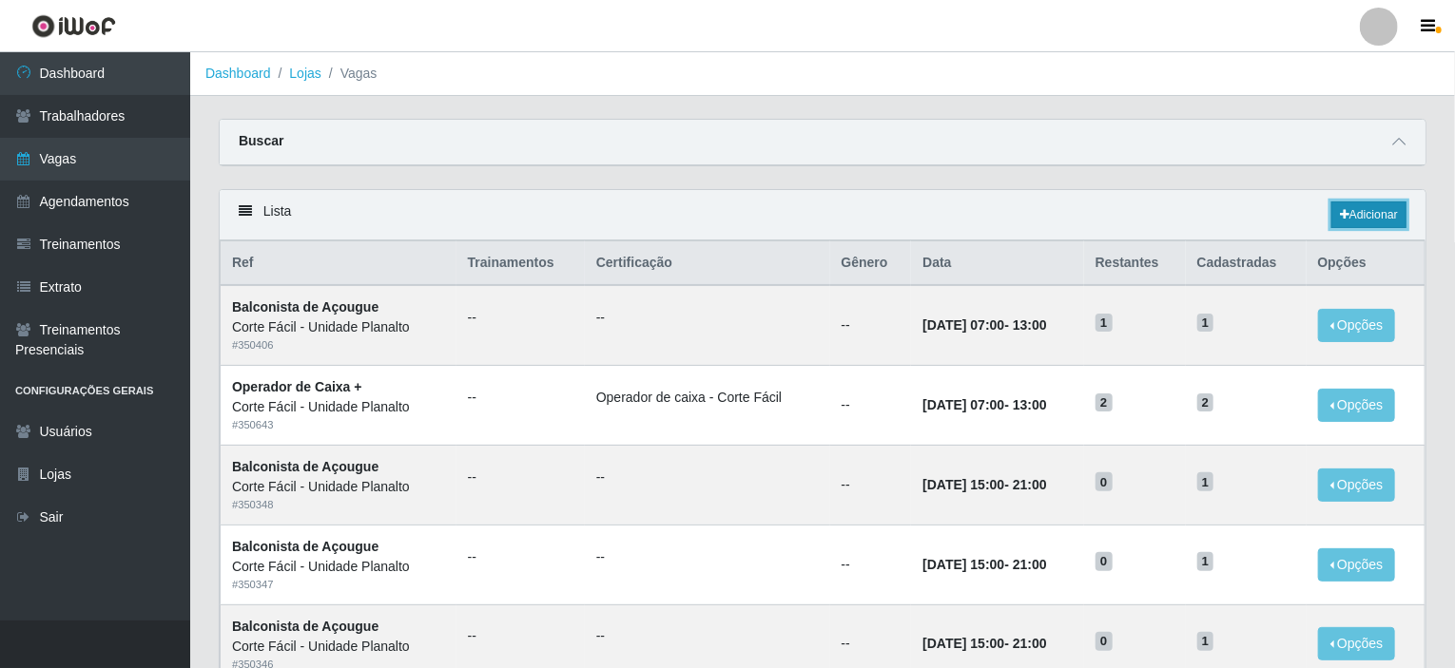
click at [1381, 214] on link "Adicionar" at bounding box center [1368, 215] width 75 height 27
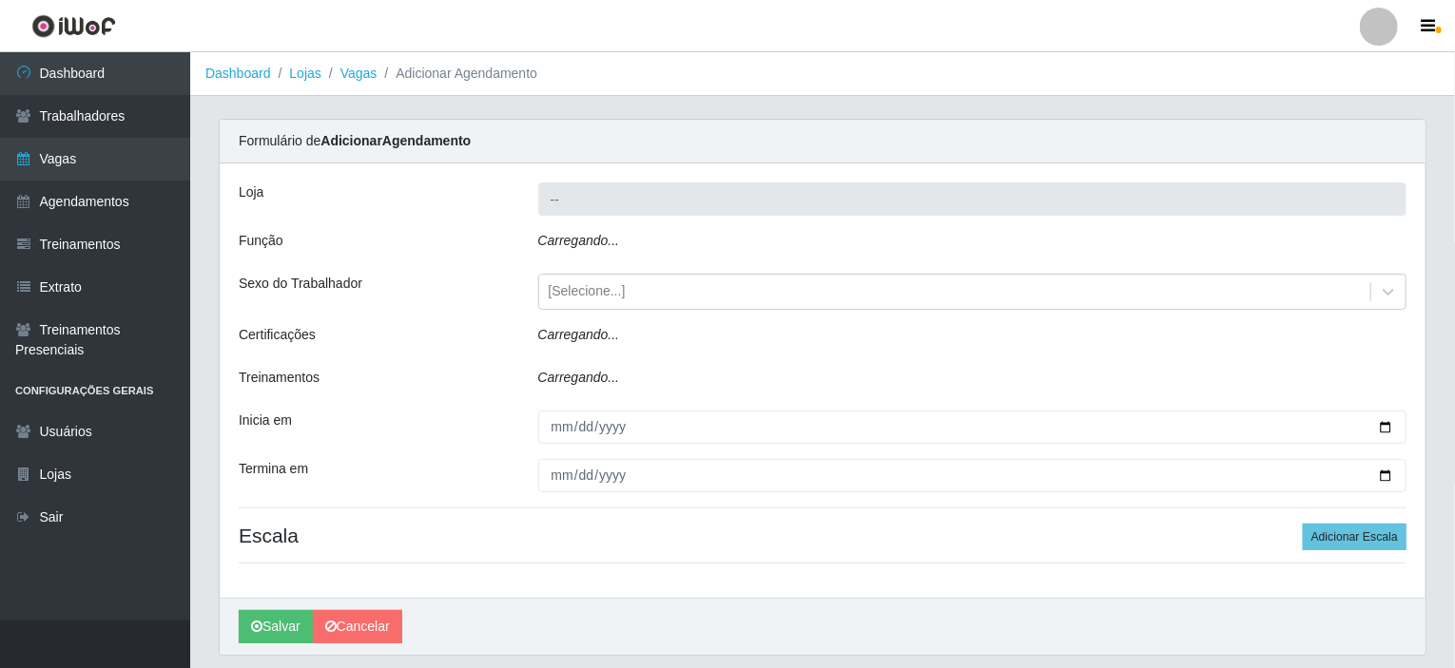
type input "Corte Fácil - Unidade Planalto"
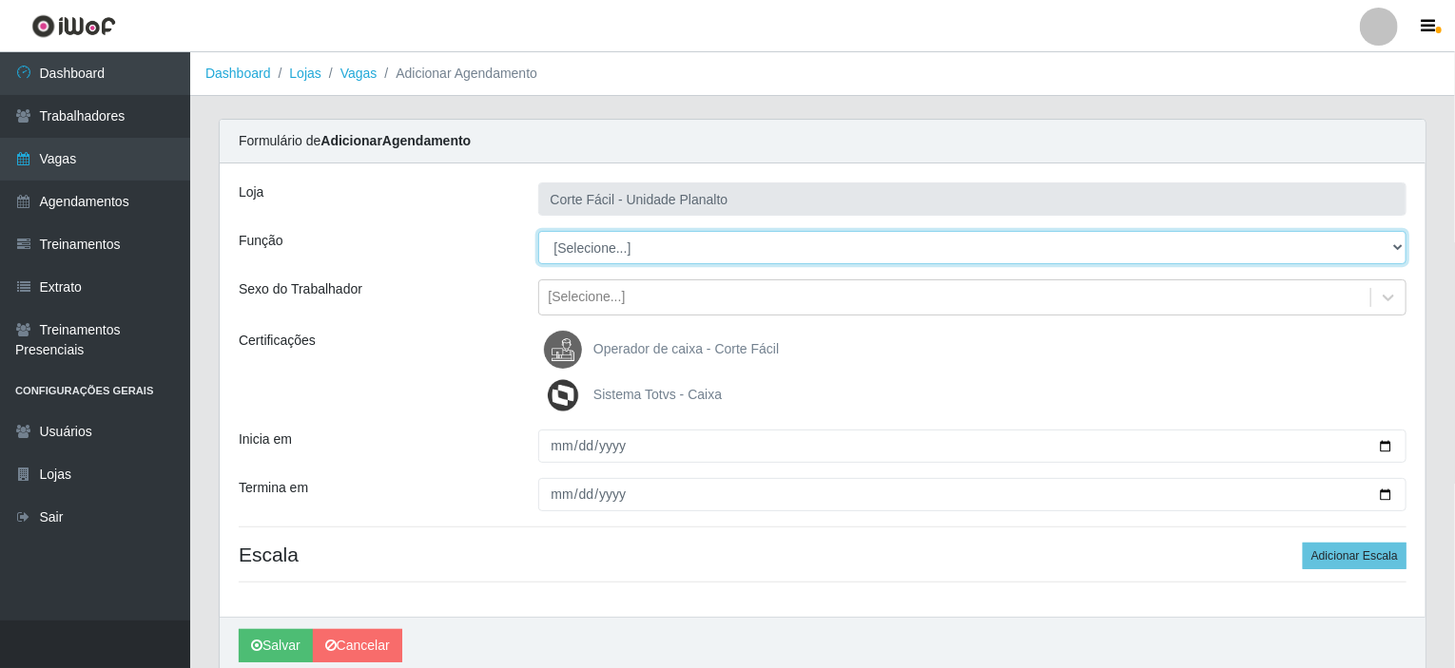
click at [820, 246] on select "[Selecione...] ASG ASG + ASG ++ Auxiliar de Estacionamento Auxiliar de Estacion…" at bounding box center [972, 247] width 869 height 33
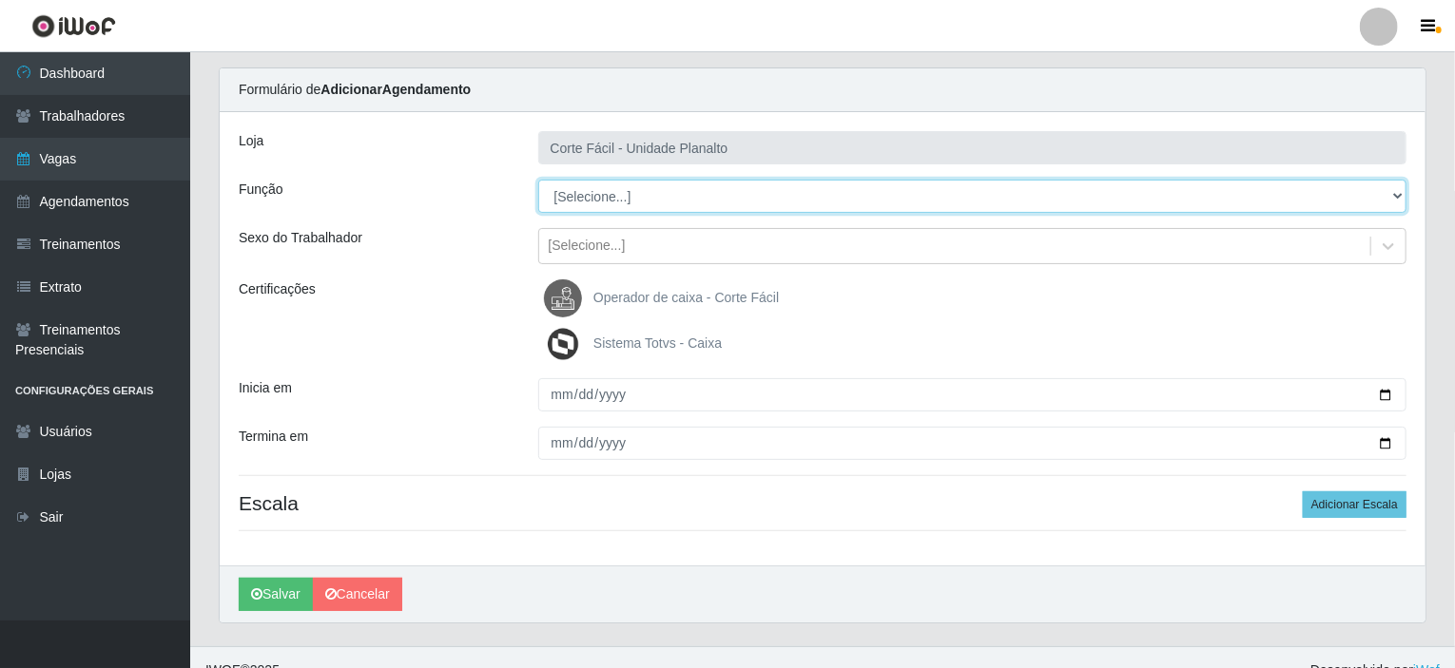
scroll to position [75, 0]
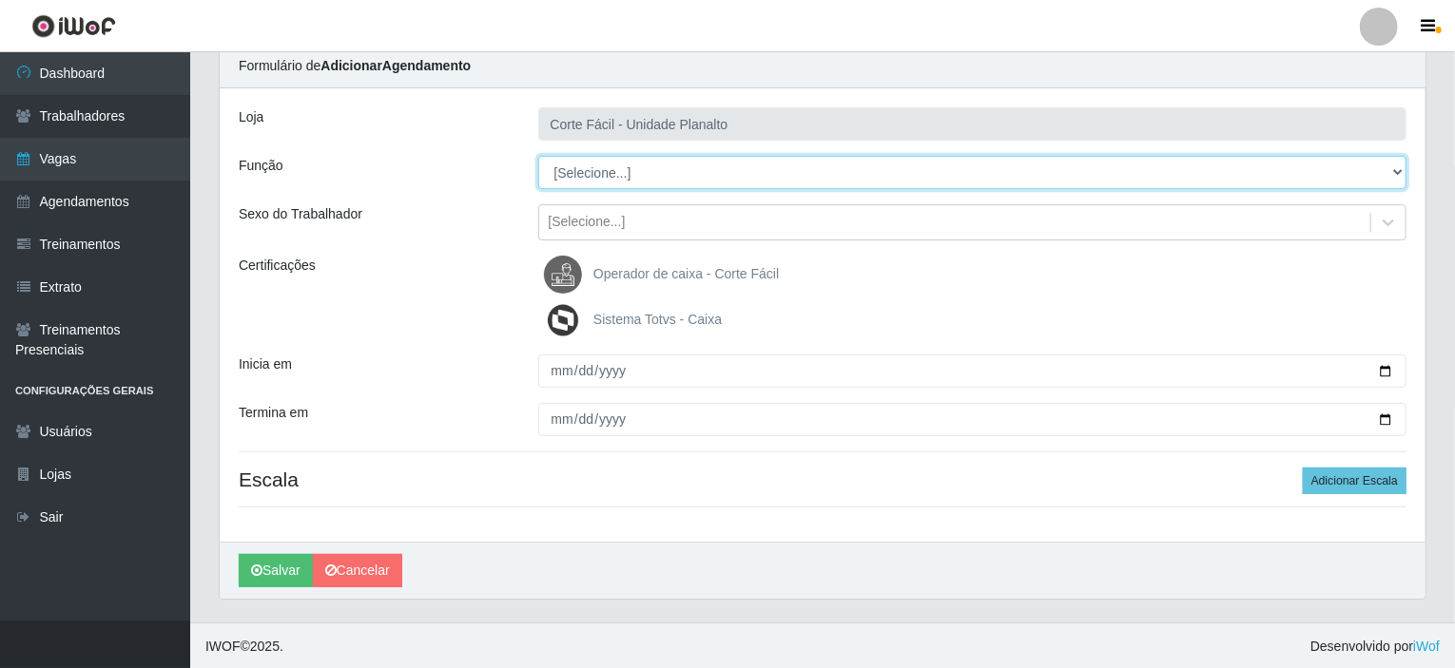
click at [649, 177] on select "[Selecione...] ASG ASG + ASG ++ Auxiliar de Estacionamento Auxiliar de Estacion…" at bounding box center [972, 172] width 869 height 33
select select "72"
click at [538, 156] on select "[Selecione...] ASG ASG + ASG ++ Auxiliar de Estacionamento Auxiliar de Estacion…" at bounding box center [972, 172] width 869 height 33
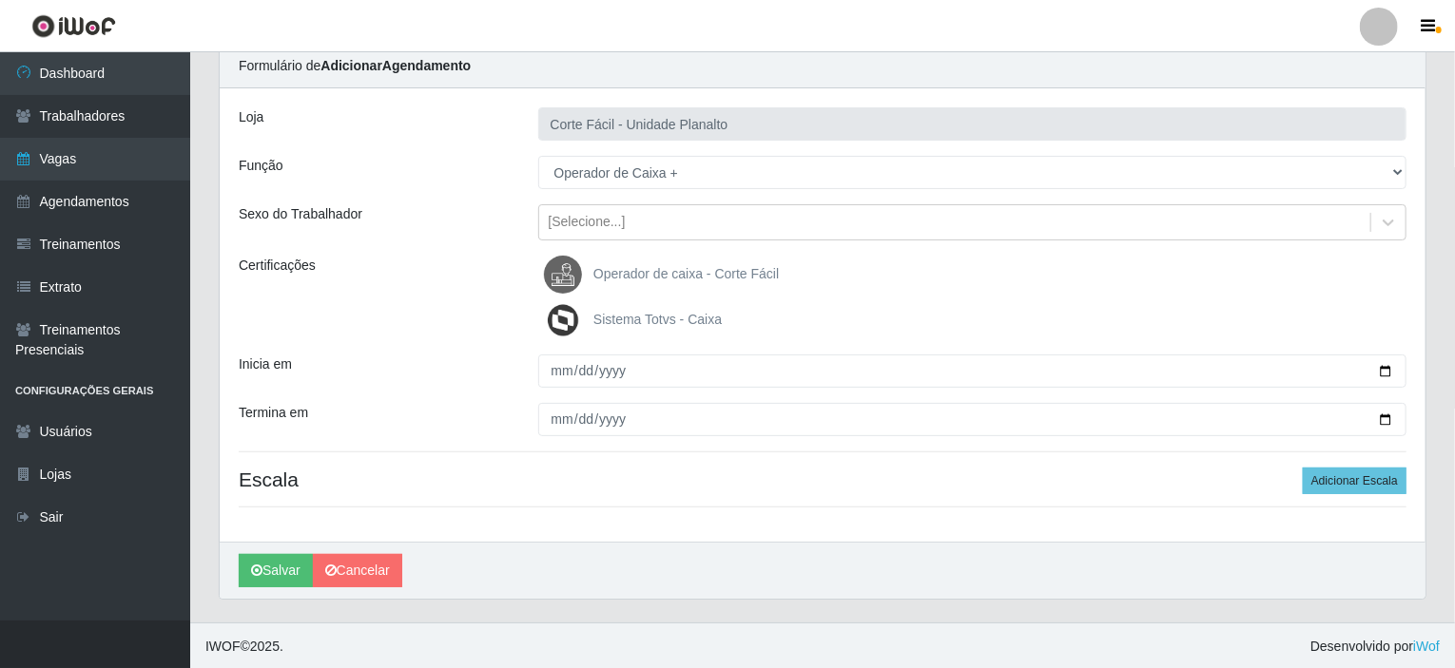
click at [647, 270] on span "Operador de caixa - Corte Fácil" at bounding box center [685, 273] width 185 height 15
click at [0, 0] on input "Operador de caixa - Corte Fácil" at bounding box center [0, 0] width 0 height 0
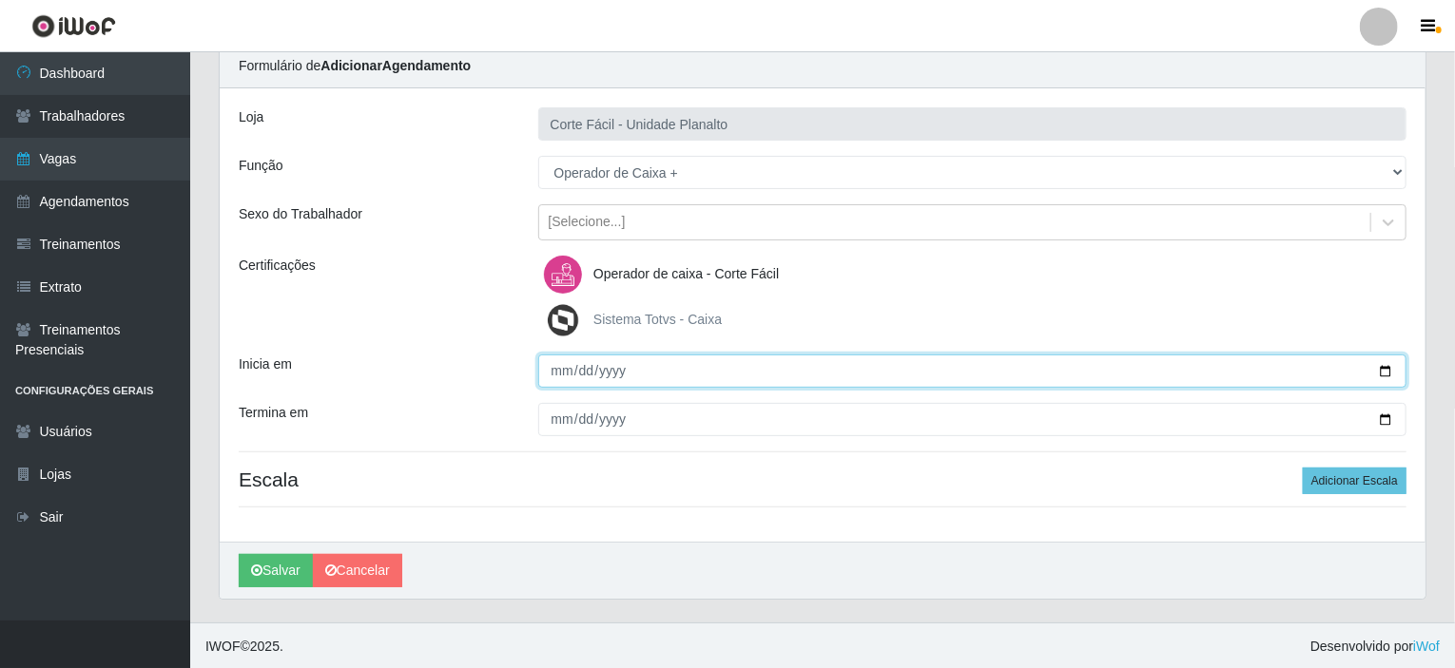
click at [1383, 364] on input "Inicia em" at bounding box center [972, 371] width 869 height 33
type input "[DATE]"
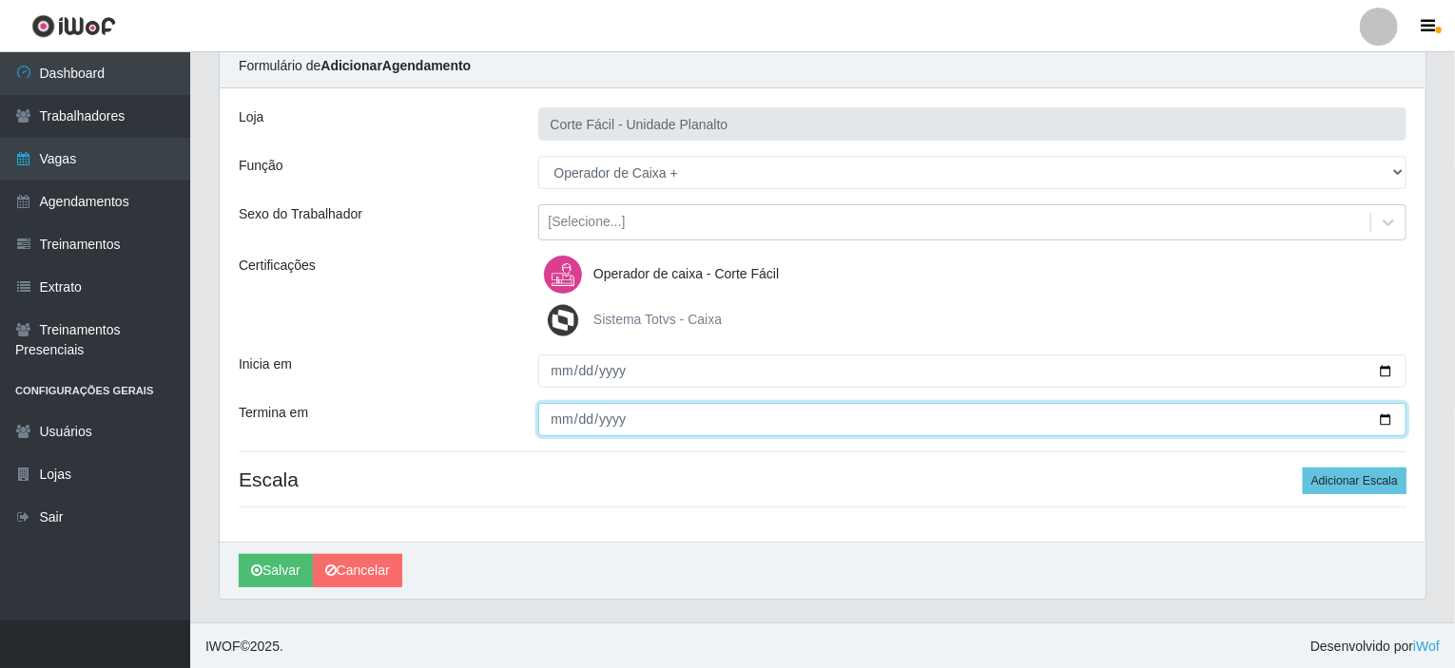
click at [1400, 414] on input "Termina em" at bounding box center [972, 419] width 869 height 33
click at [1384, 413] on input "Termina em" at bounding box center [972, 419] width 869 height 33
type input "[DATE]"
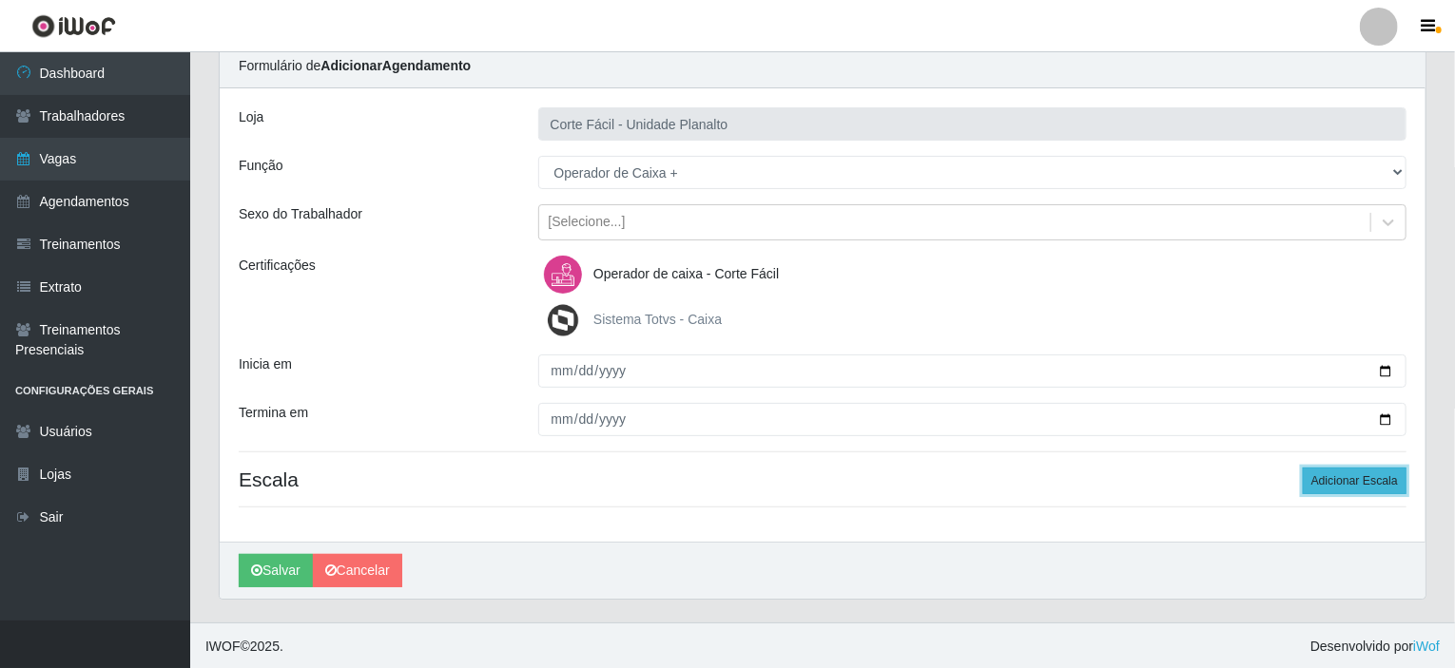
click at [1333, 473] on button "Adicionar Escala" at bounding box center [1355, 481] width 104 height 27
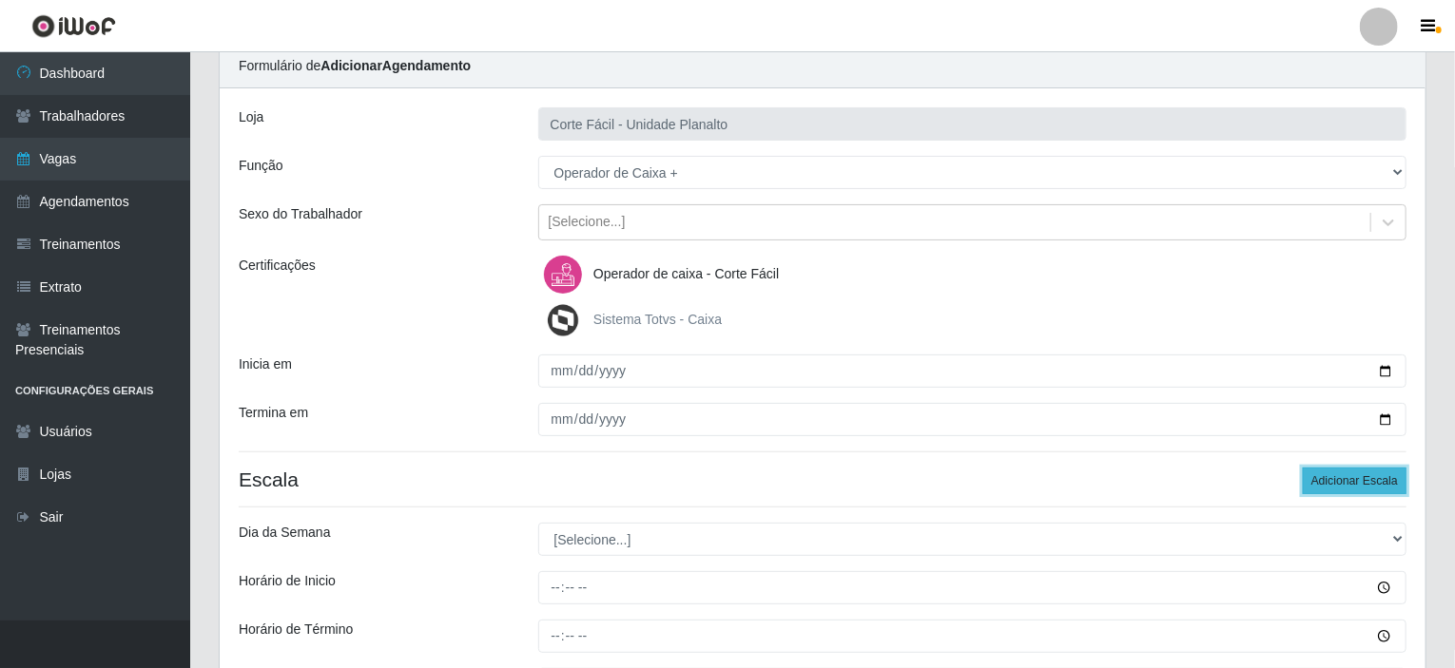
click at [1333, 473] on button "Adicionar Escala" at bounding box center [1355, 481] width 104 height 27
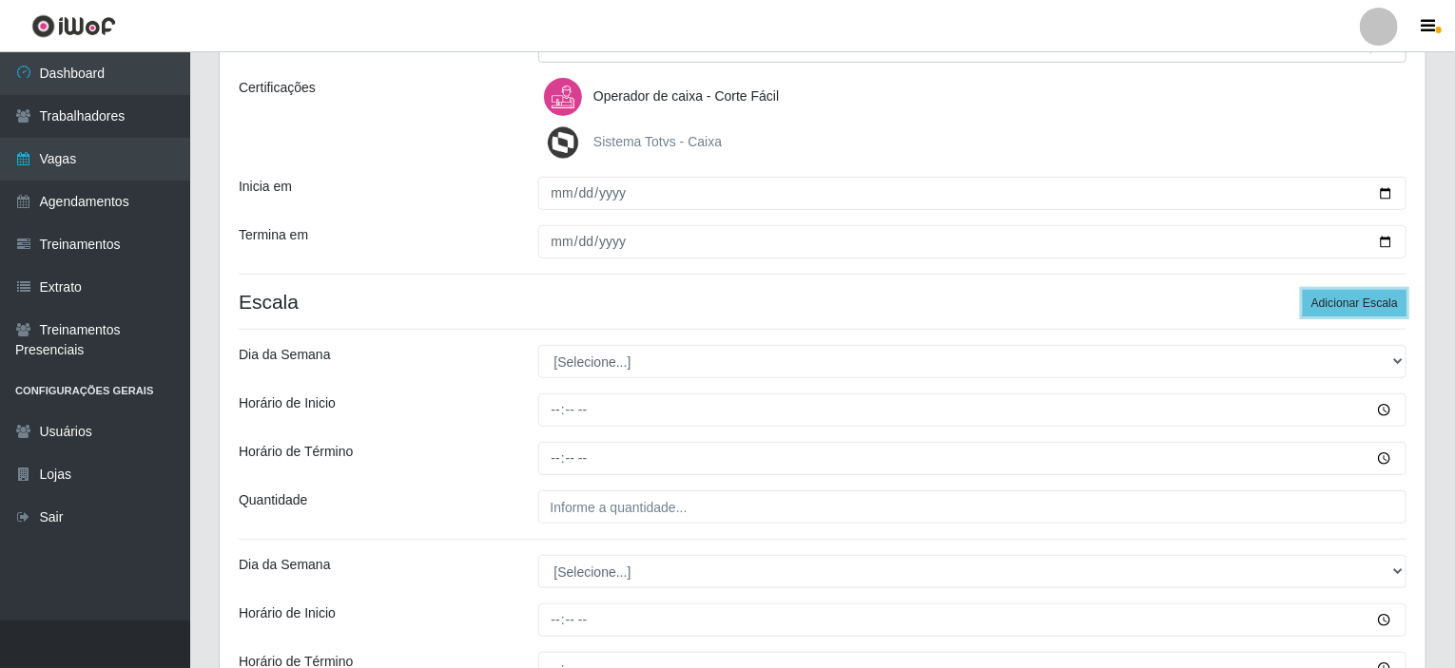
scroll to position [265, 0]
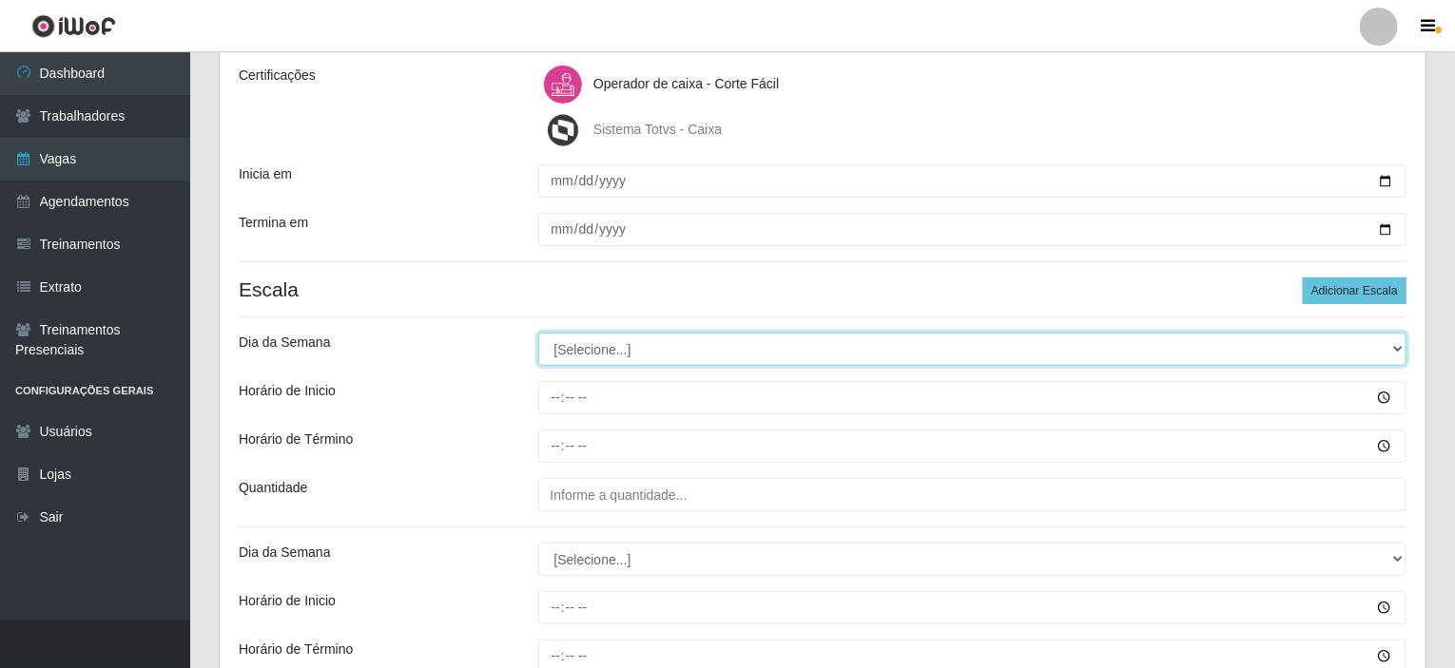
click at [713, 357] on select "[Selecione...] Segunda Terça Quarta Quinta Sexta Sábado Domingo" at bounding box center [972, 349] width 869 height 33
select select "0"
click at [538, 333] on select "[Selecione...] Segunda Terça Quarta Quinta Sexta Sábado Domingo" at bounding box center [972, 349] width 869 height 33
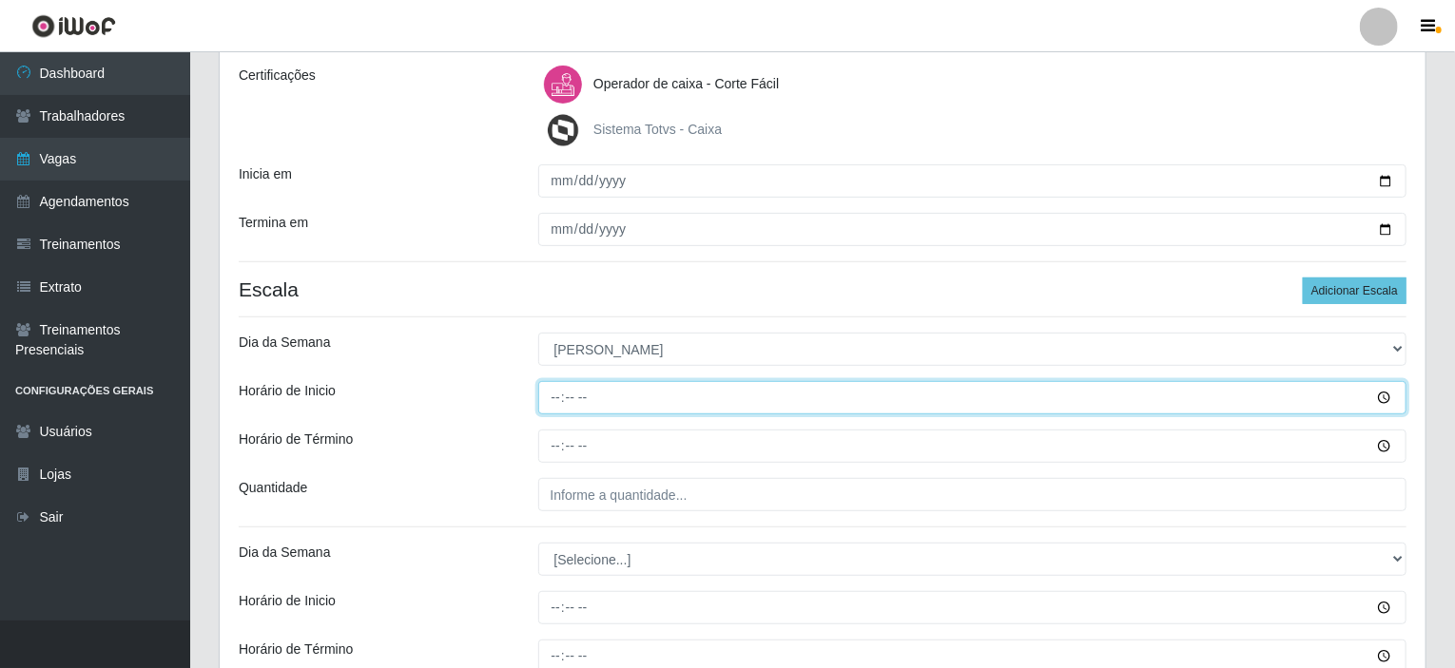
click at [556, 393] on input "Horário de Inicio" at bounding box center [972, 397] width 869 height 33
type input "07:00"
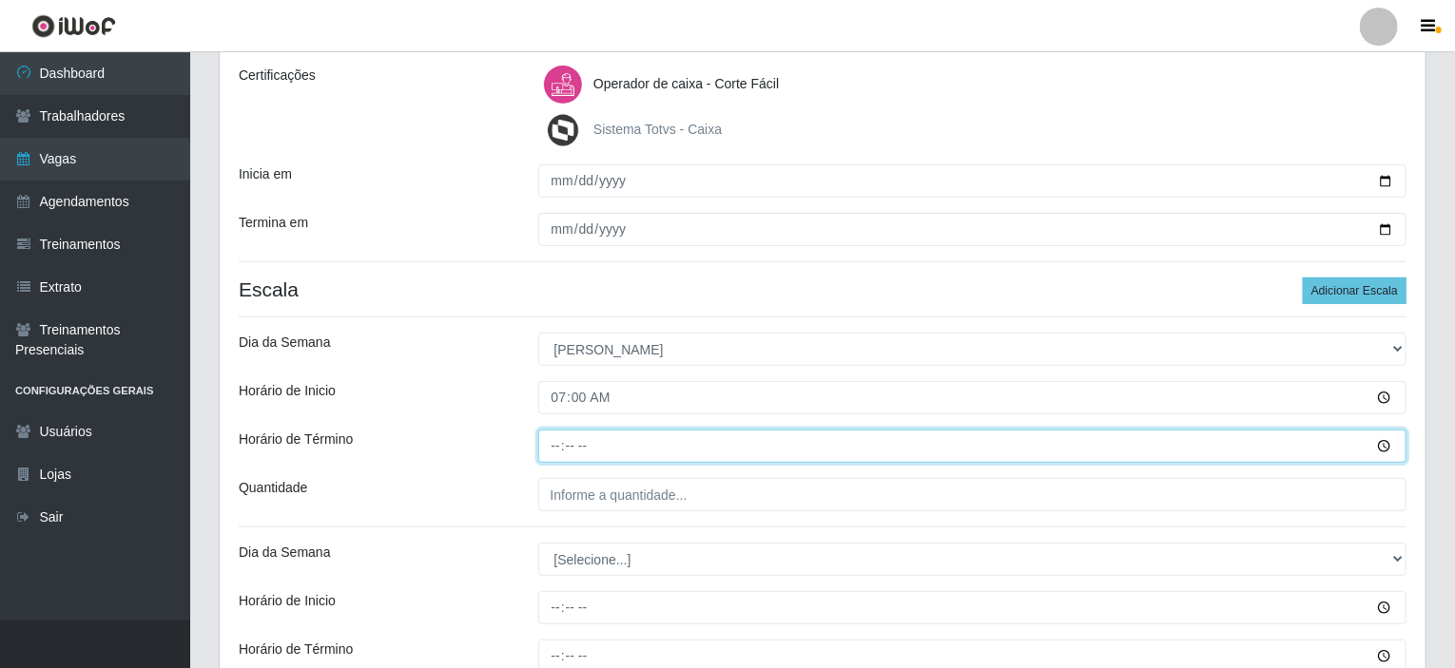
click at [558, 444] on input "Horário de Término" at bounding box center [972, 446] width 869 height 33
type input "13:00"
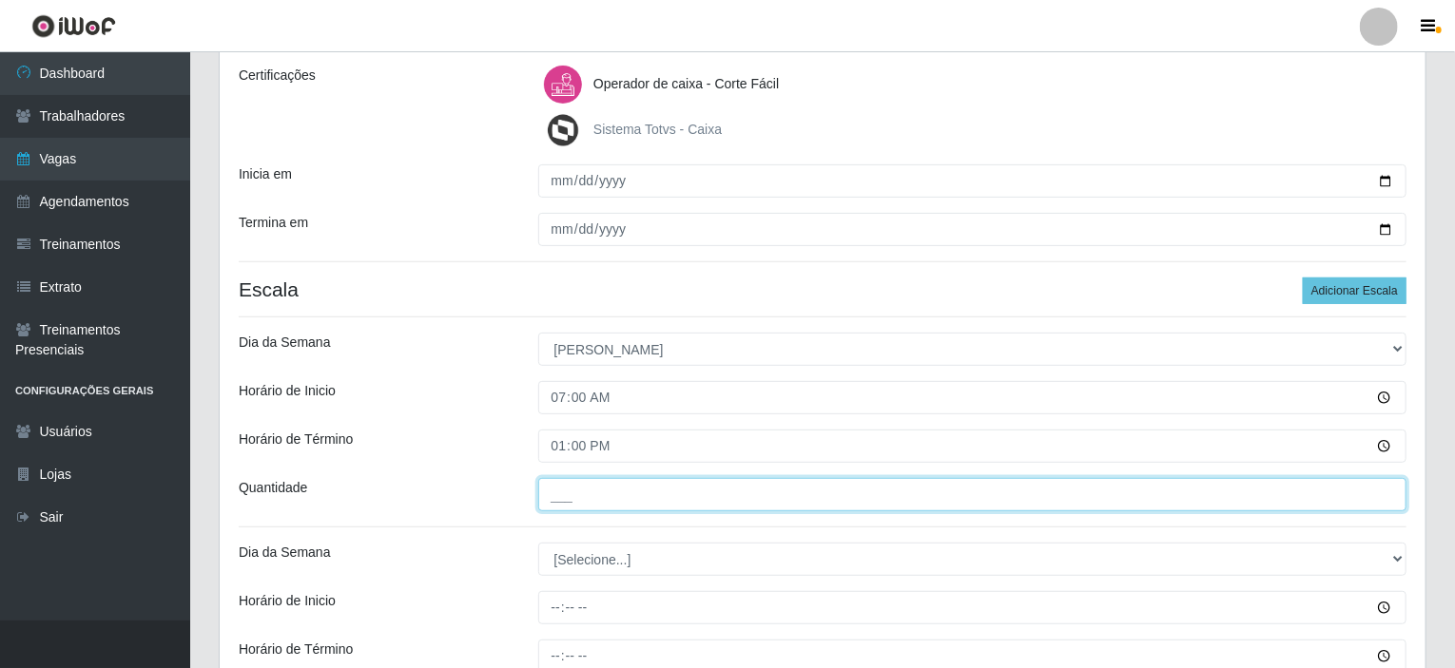
click at [565, 493] on input "___" at bounding box center [972, 494] width 869 height 33
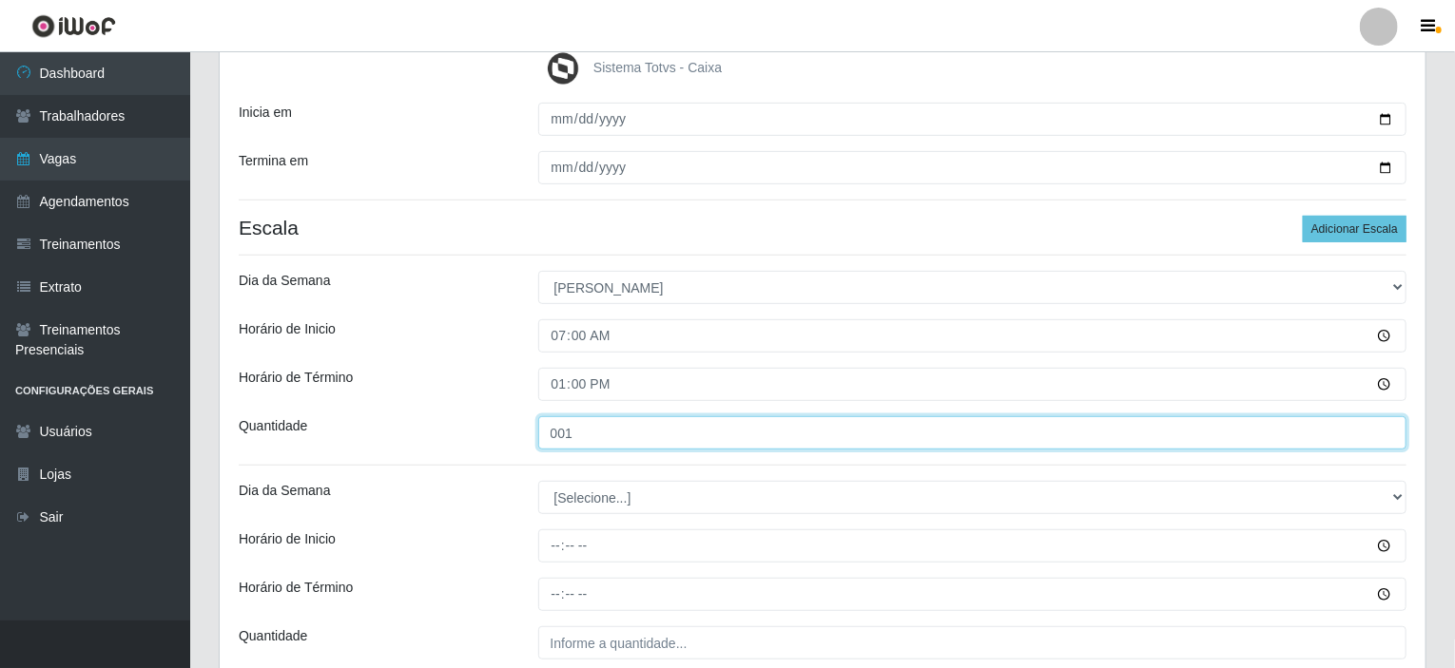
scroll to position [360, 0]
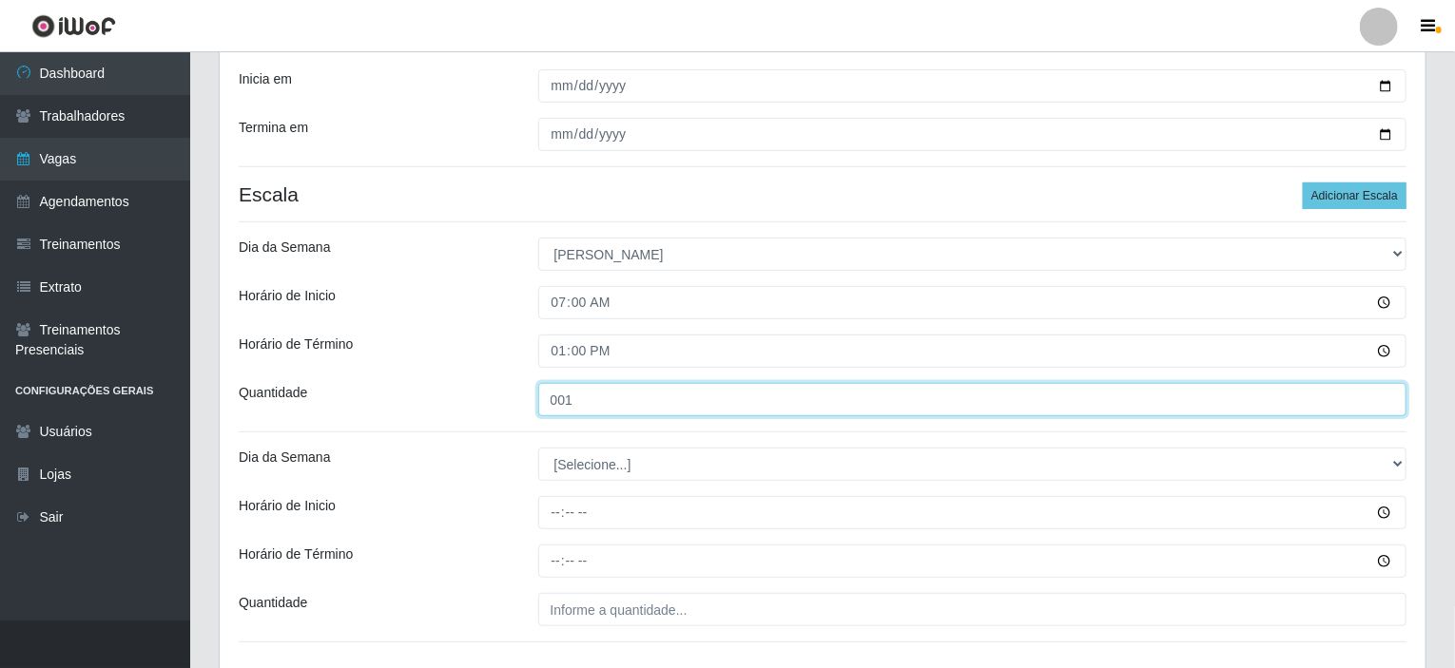
type input "001"
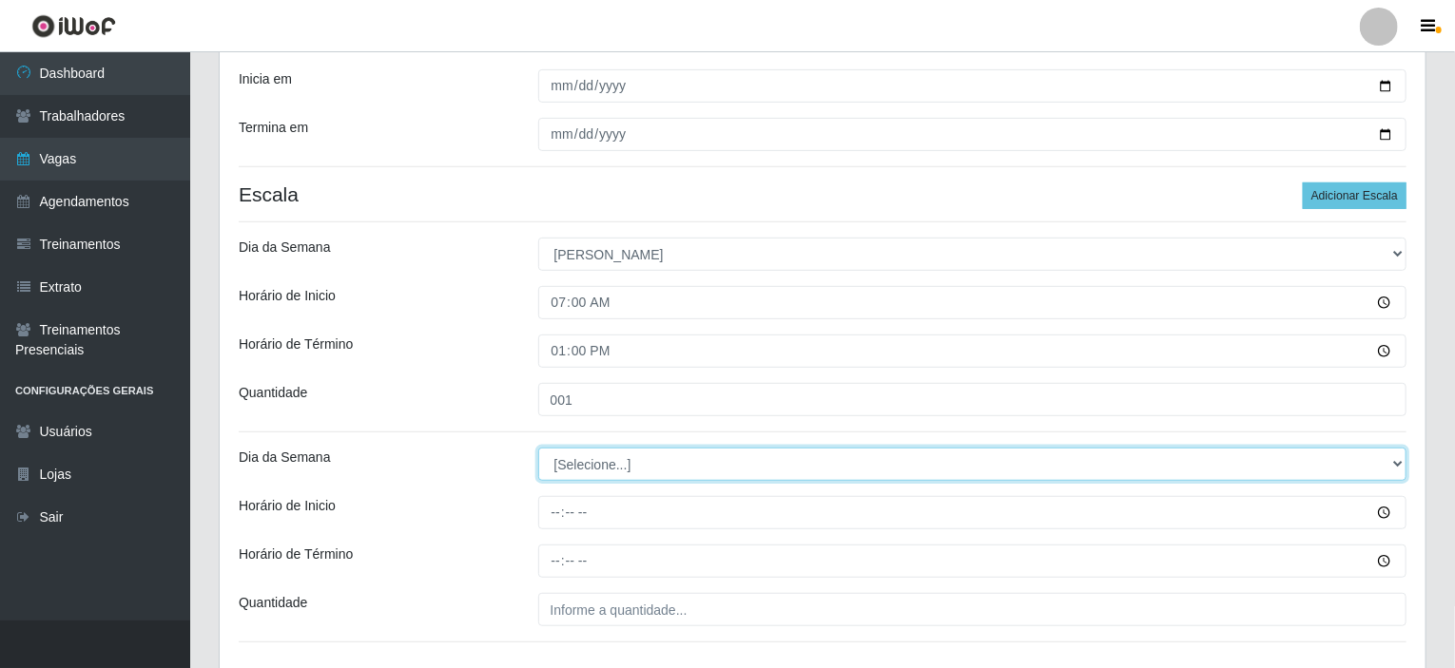
click at [580, 462] on select "[Selecione...] Segunda Terça Quarta Quinta Sexta Sábado Domingo" at bounding box center [972, 464] width 869 height 33
select select "0"
click at [538, 448] on select "[Selecione...] Segunda Terça Quarta Quinta Sexta Sábado Domingo" at bounding box center [972, 464] width 869 height 33
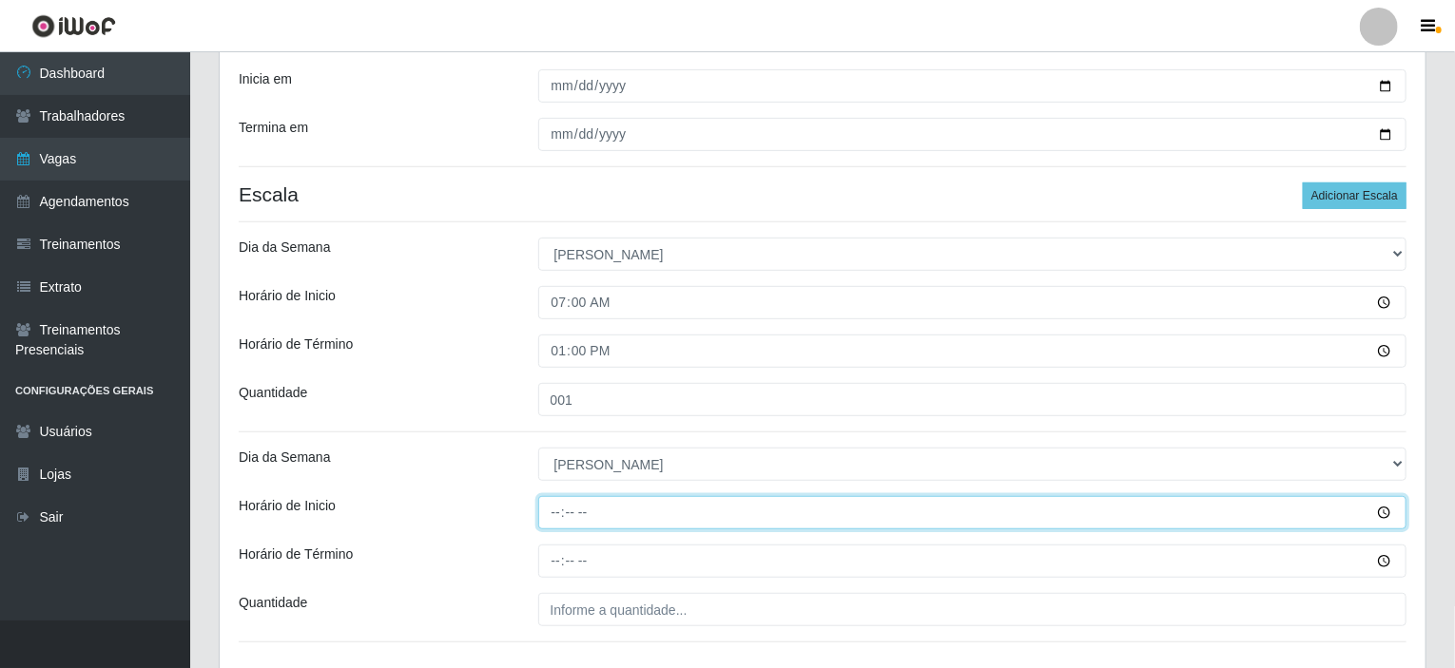
click at [559, 510] on input "Horário de Inicio" at bounding box center [972, 512] width 869 height 33
type input "08:00"
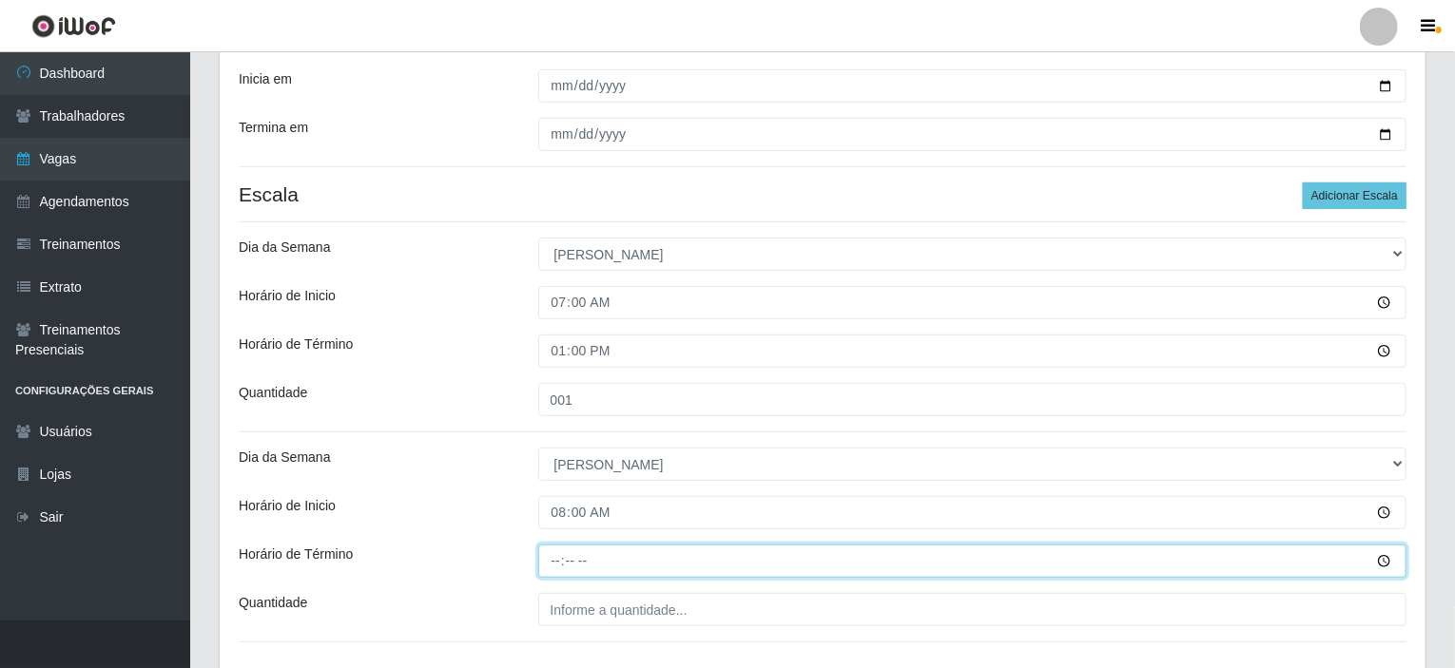
click at [554, 566] on input "Horário de Término" at bounding box center [972, 561] width 869 height 33
type input "14:00"
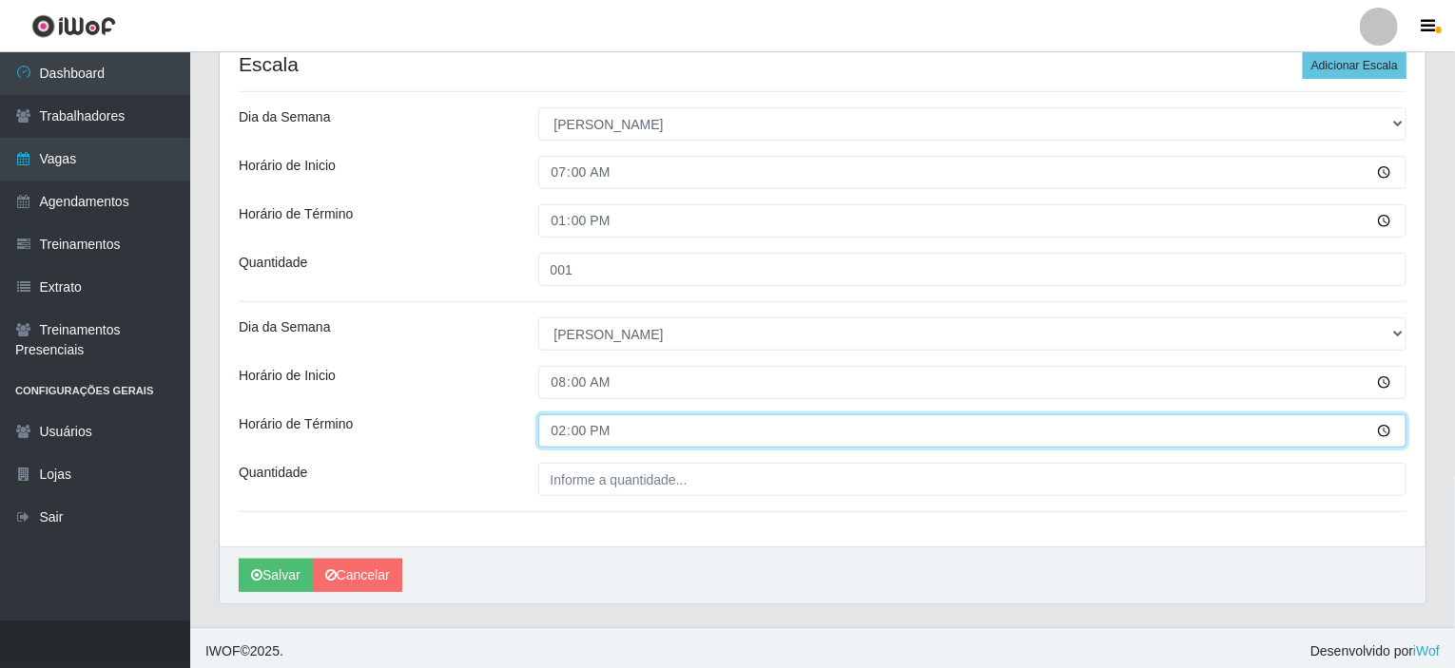
scroll to position [494, 0]
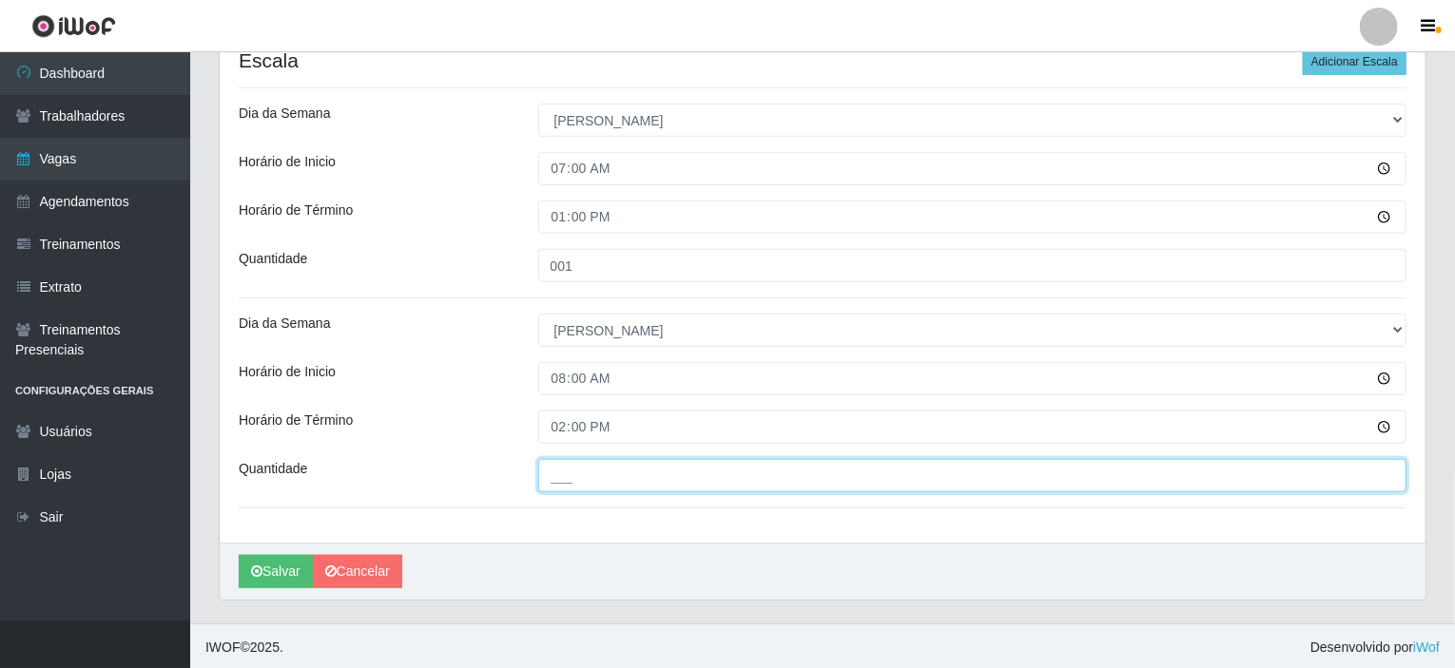
click at [578, 472] on input "___" at bounding box center [972, 475] width 869 height 33
type input "001"
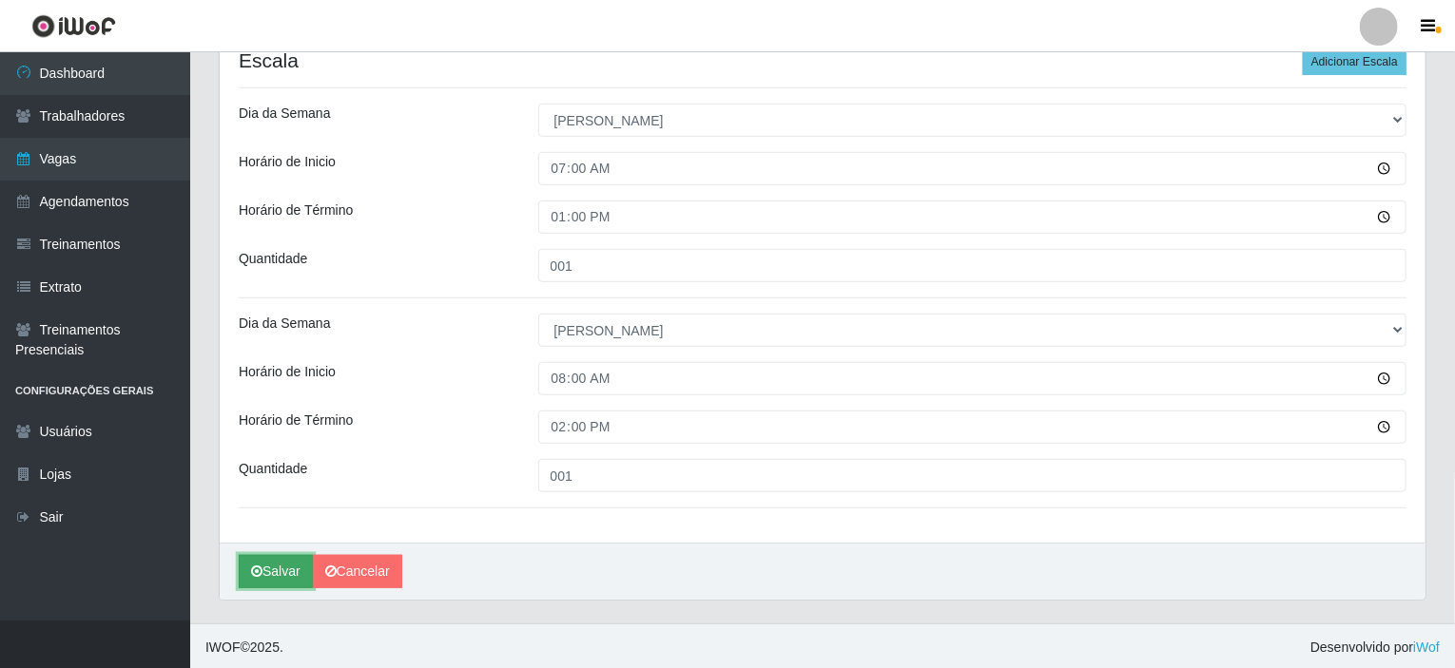
click at [289, 565] on button "Salvar" at bounding box center [276, 571] width 74 height 33
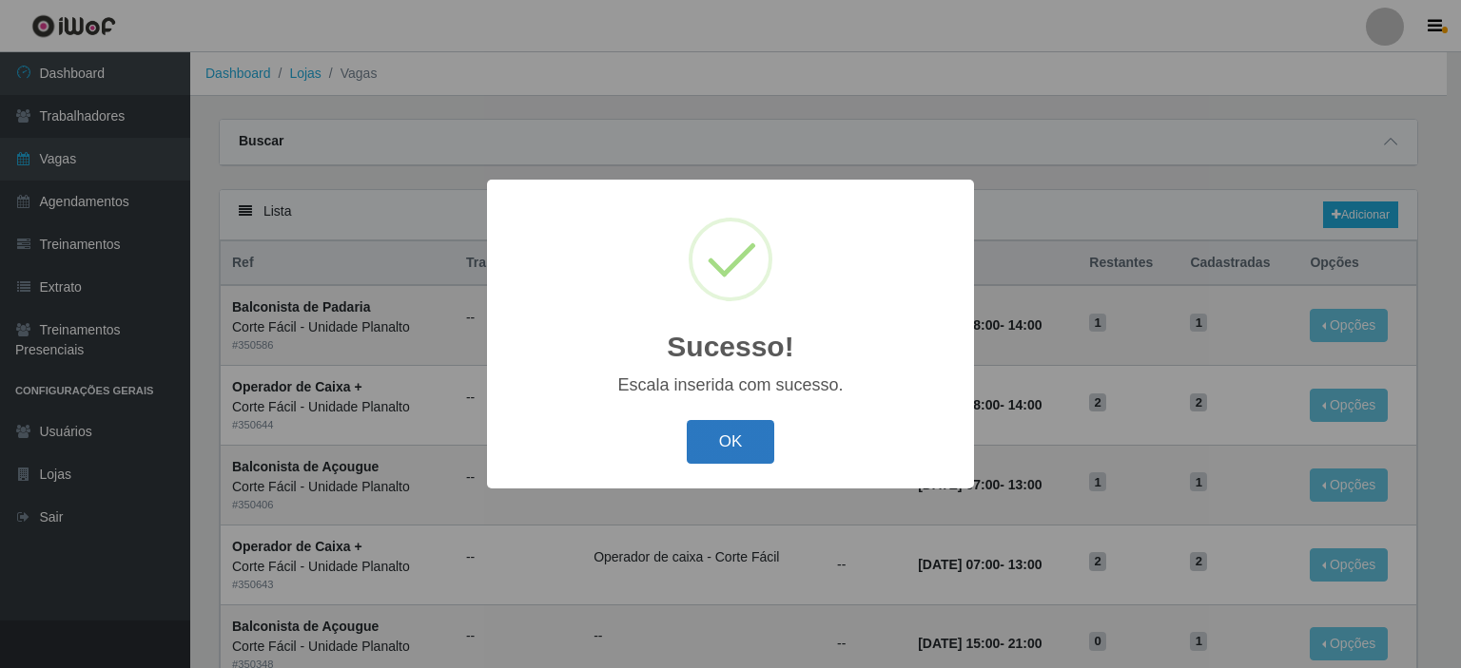
click at [725, 452] on button "OK" at bounding box center [731, 442] width 88 height 45
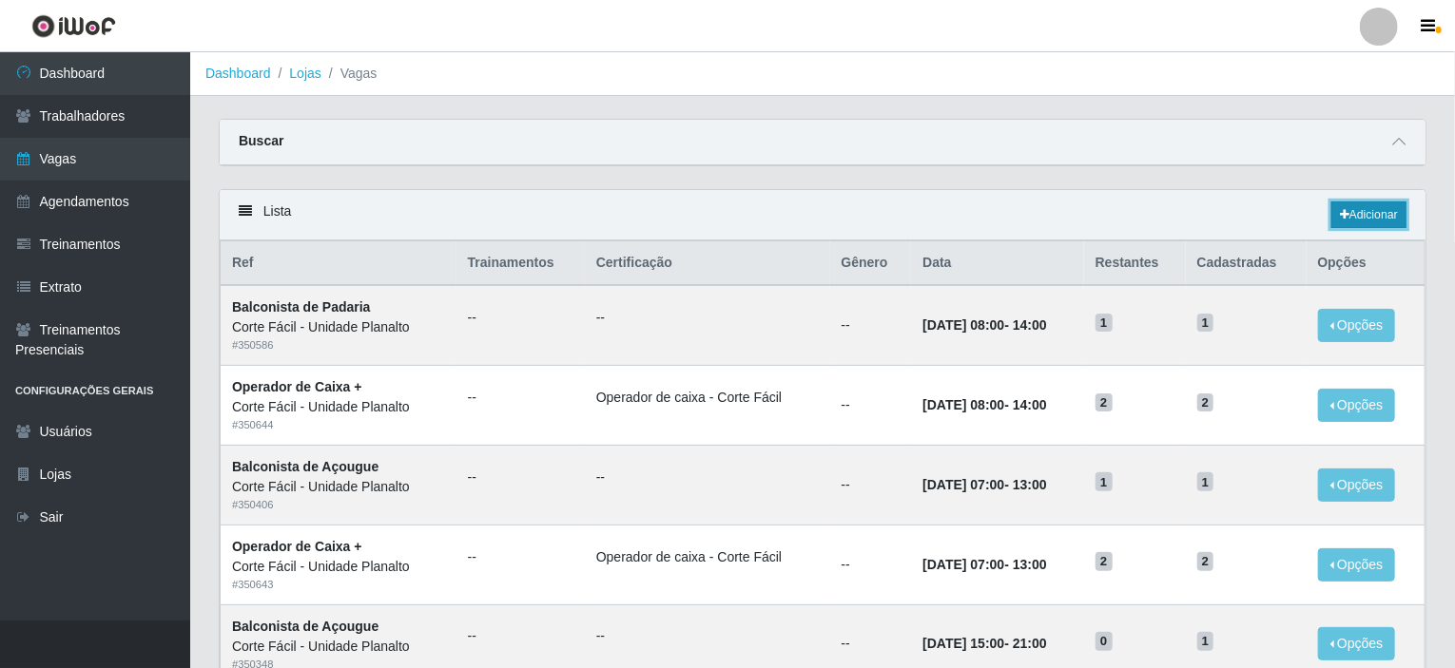
click at [1373, 211] on link "Adicionar" at bounding box center [1368, 215] width 75 height 27
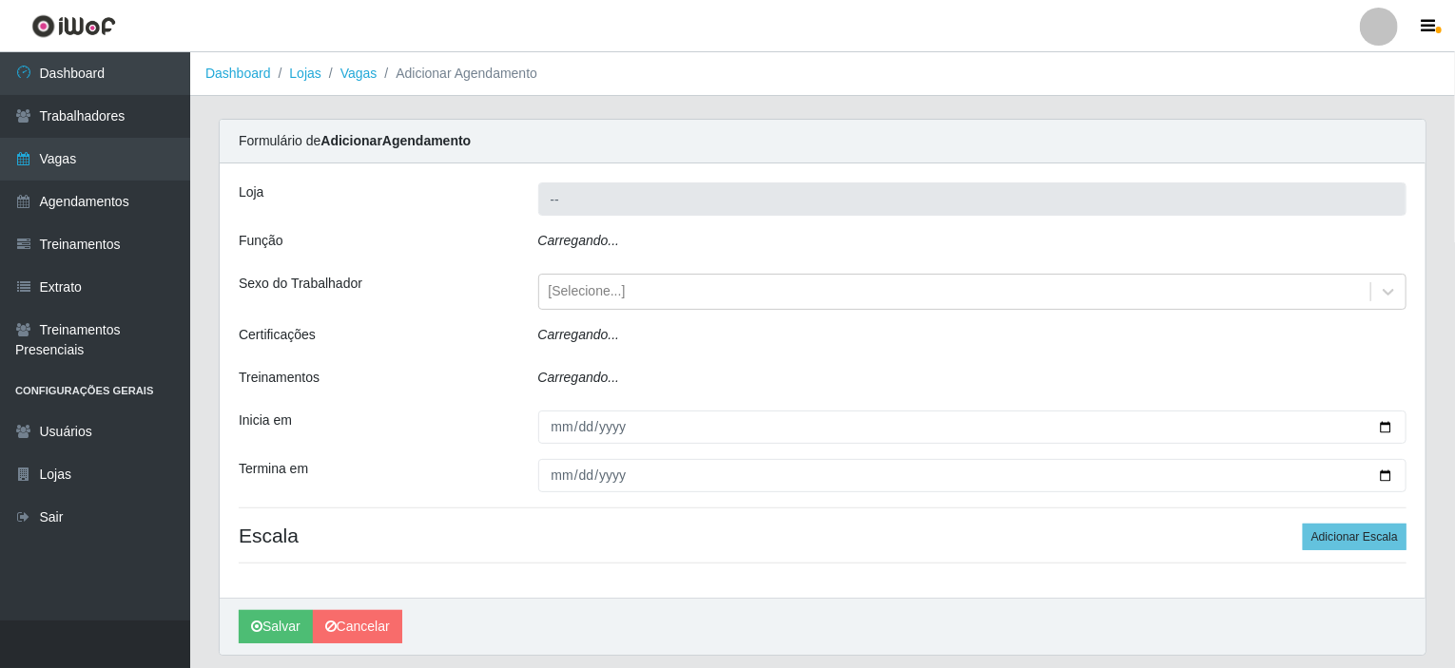
type input "Corte Fácil - Unidade Planalto"
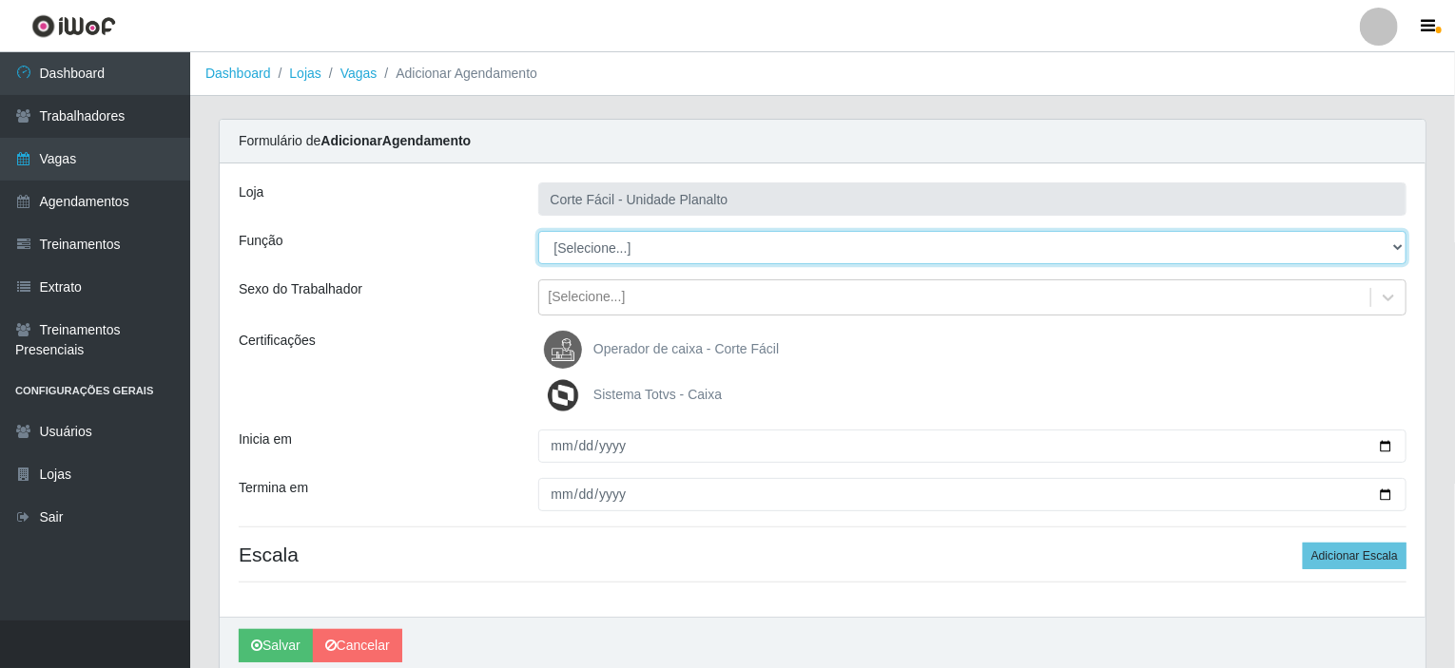
click at [629, 258] on select "[Selecione...] ASG ASG + ASG ++ Auxiliar de Estacionamento Auxiliar de Estacion…" at bounding box center [972, 247] width 869 height 33
select select "22"
click at [538, 231] on select "[Selecione...] ASG ASG + ASG ++ Auxiliar de Estacionamento Auxiliar de Estacion…" at bounding box center [972, 247] width 869 height 33
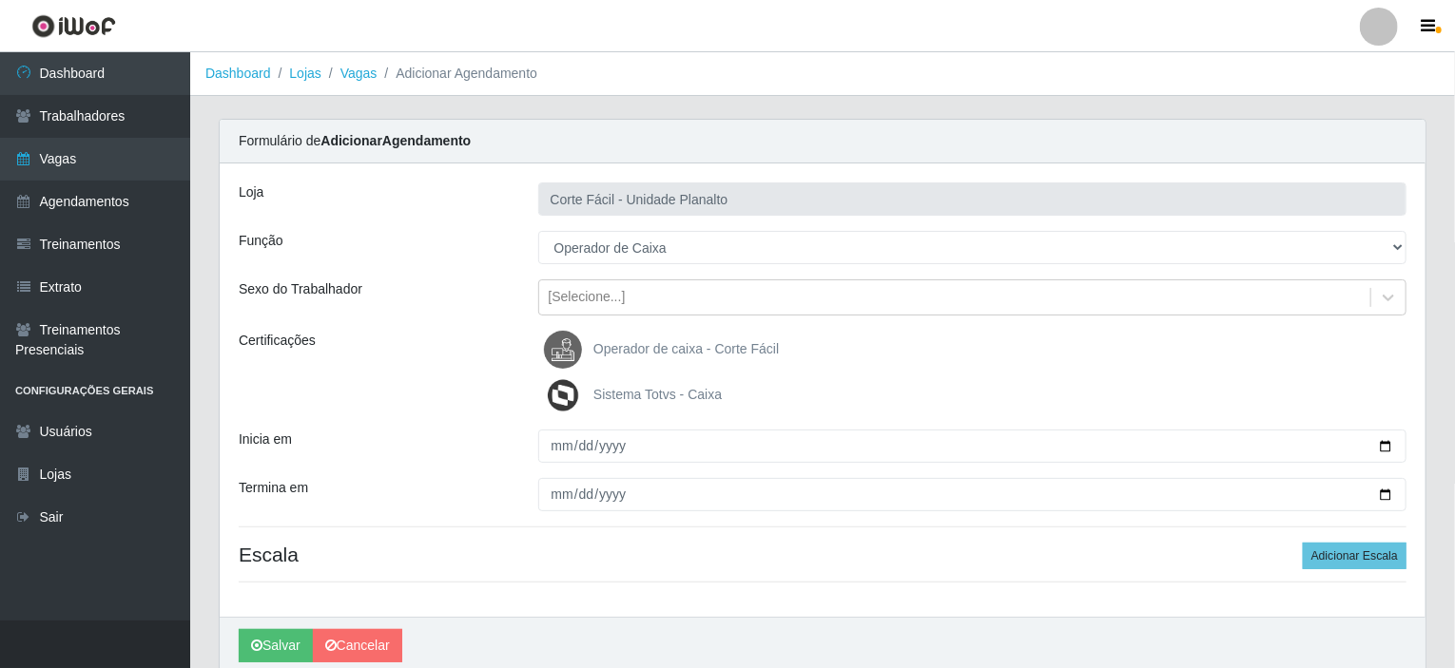
click at [655, 341] on span "Operador de caixa - Corte Fácil" at bounding box center [685, 348] width 185 height 15
click at [0, 0] on input "Operador de caixa - Corte Fácil" at bounding box center [0, 0] width 0 height 0
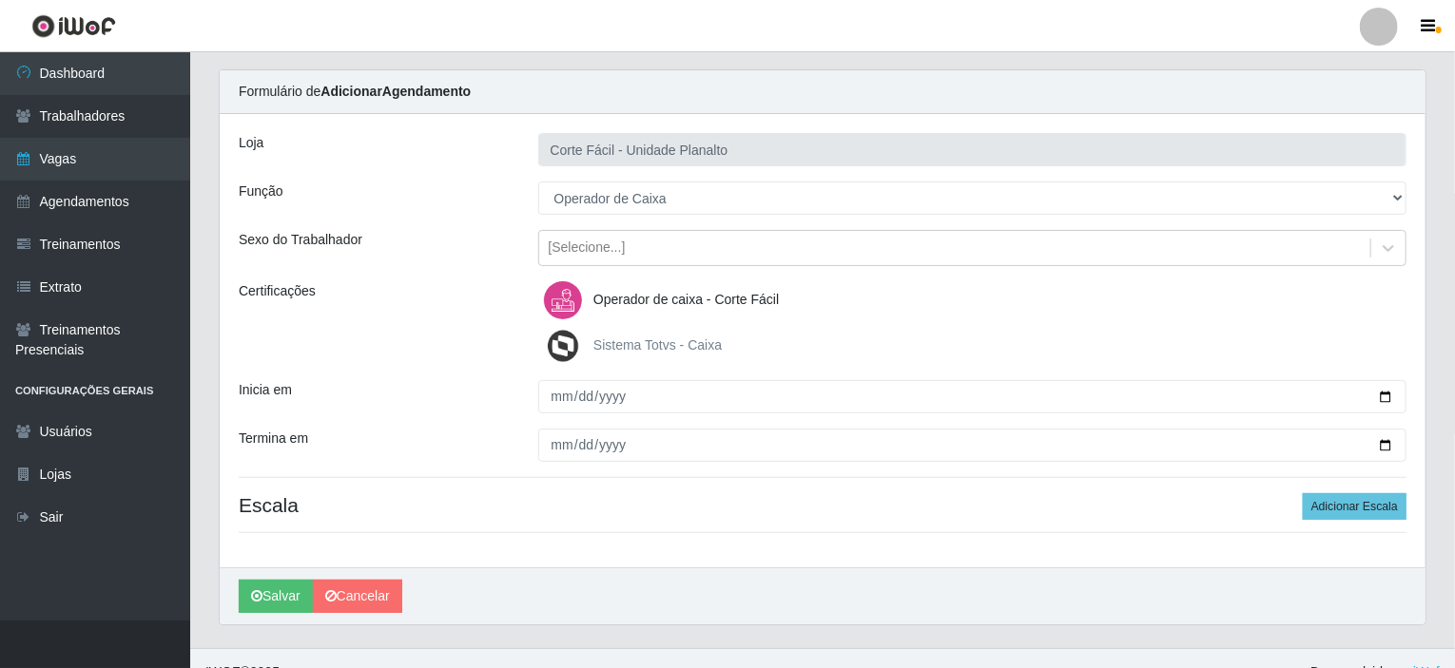
scroll to position [75, 0]
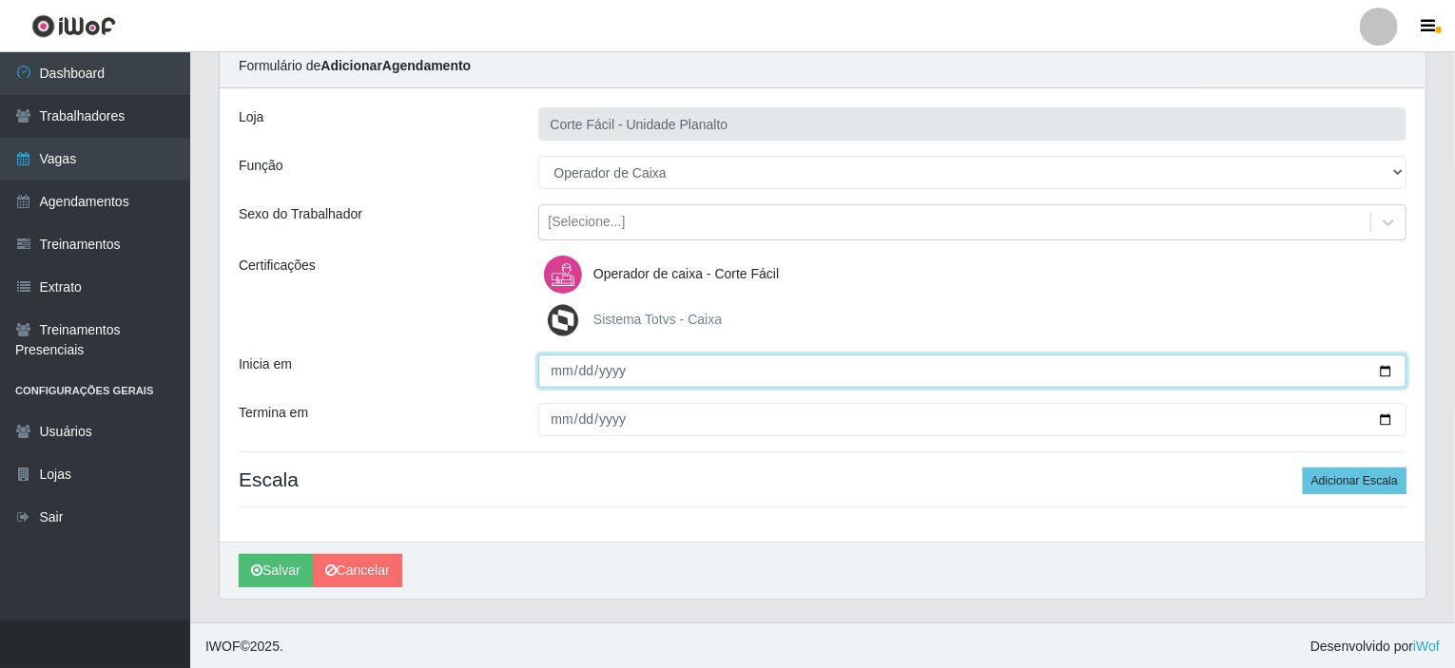
click at [1381, 362] on input "Inicia em" at bounding box center [972, 371] width 869 height 33
type input "2025-10-29"
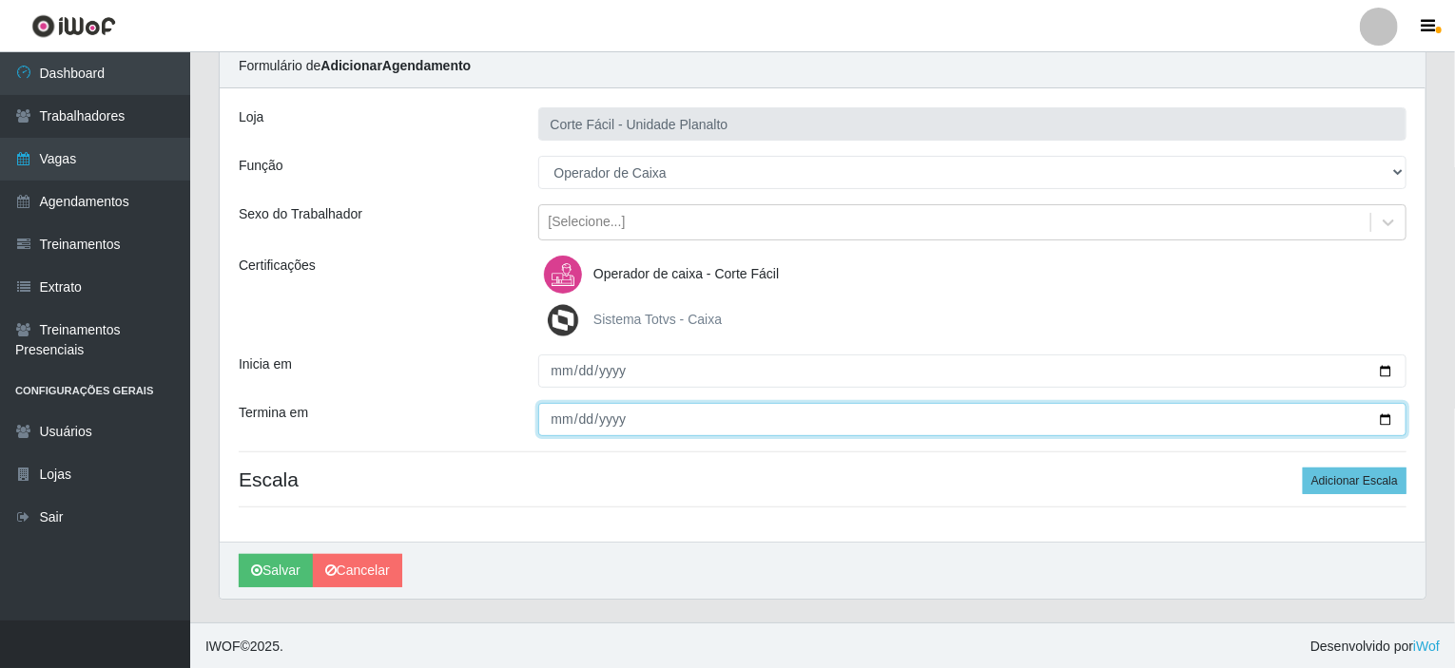
click at [1394, 416] on input "Termina em" at bounding box center [972, 419] width 869 height 33
type input "2025-10-30"
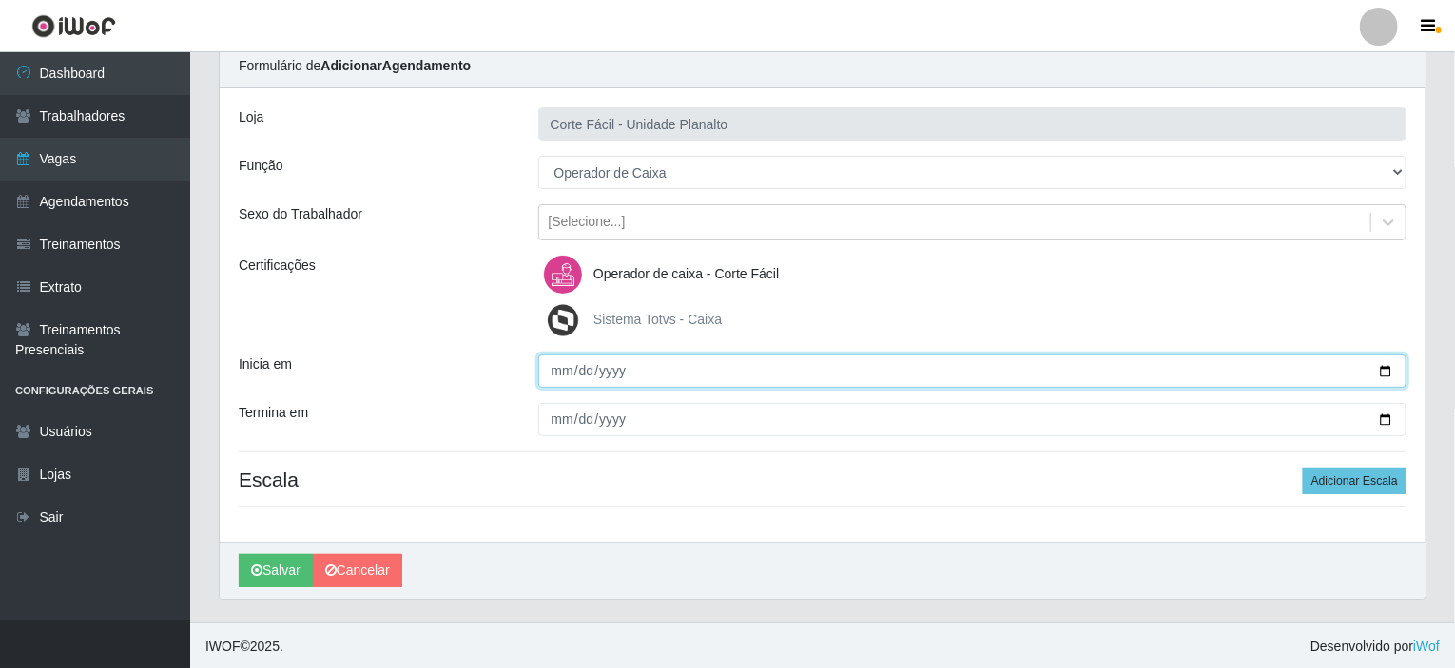
click at [1381, 364] on input "2025-10-29" at bounding box center [972, 371] width 869 height 33
type input "2025-10-30"
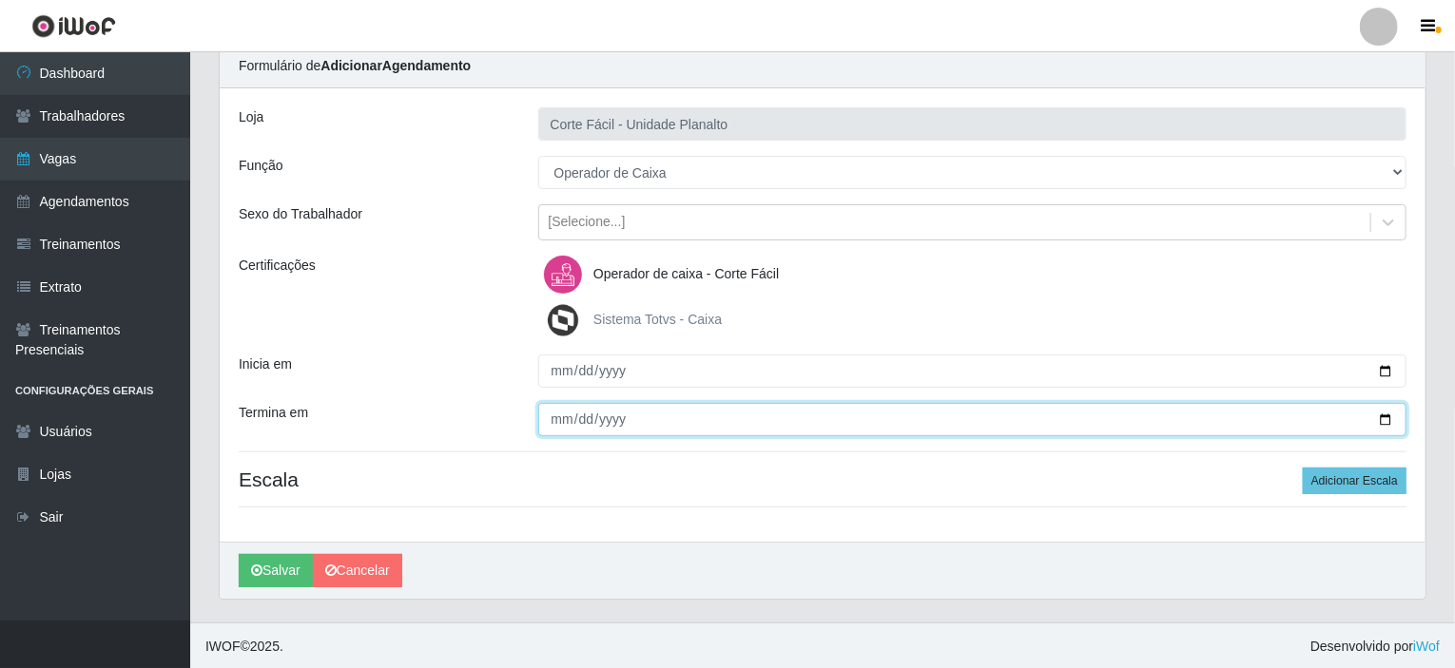
click at [1393, 414] on input "2025-10-30" at bounding box center [972, 419] width 869 height 33
type input "2025-10-31"
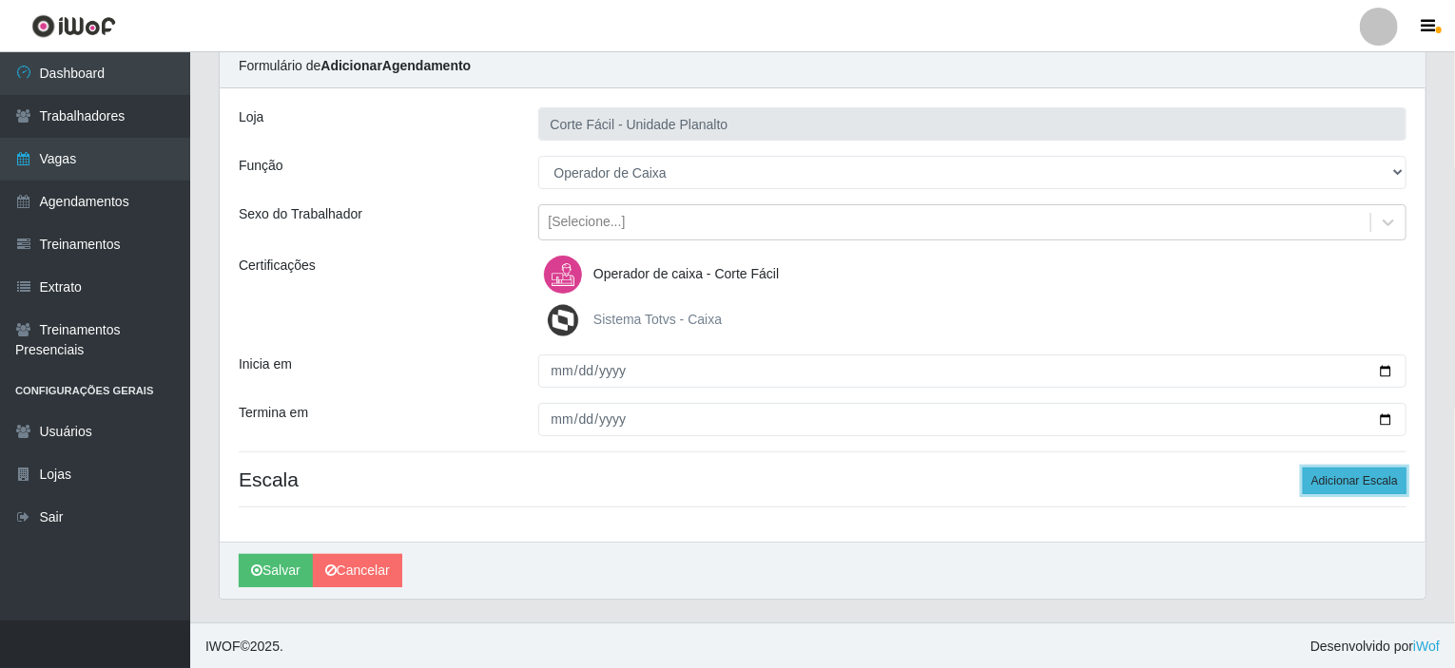
click at [1330, 483] on button "Adicionar Escala" at bounding box center [1355, 481] width 104 height 27
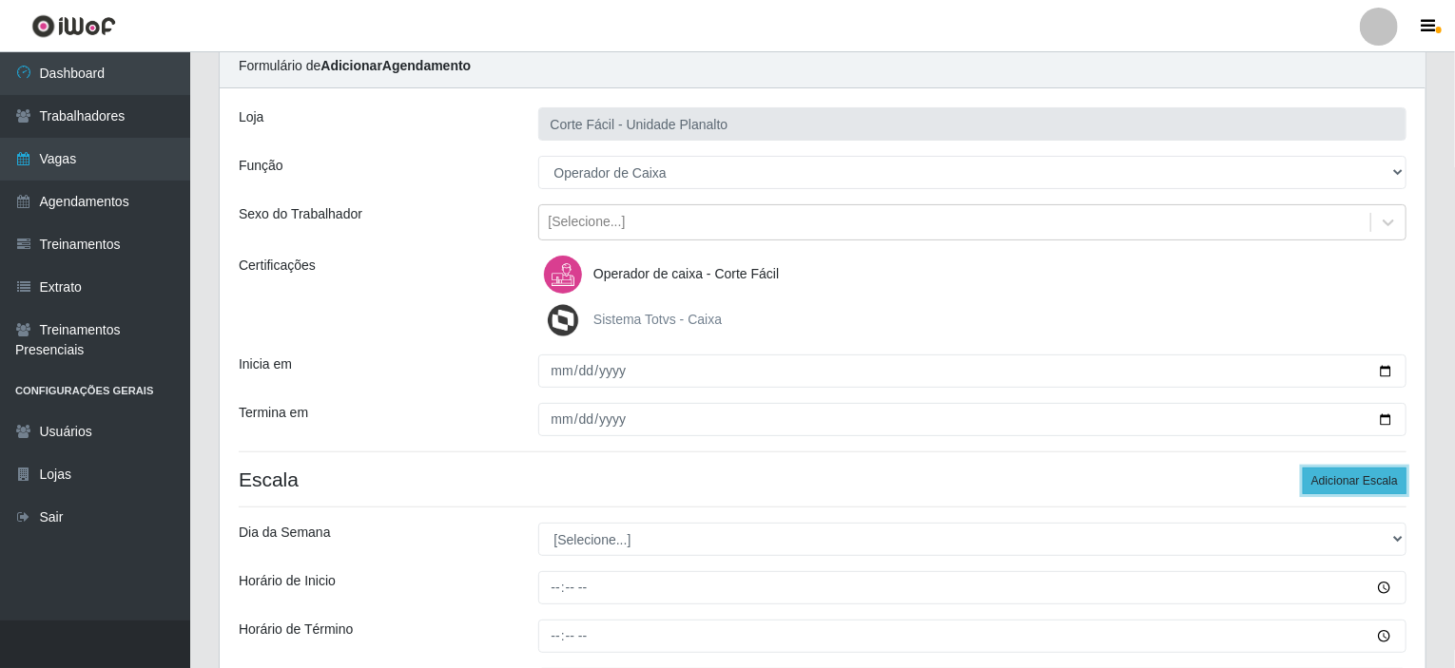
click at [1330, 483] on button "Adicionar Escala" at bounding box center [1355, 481] width 104 height 27
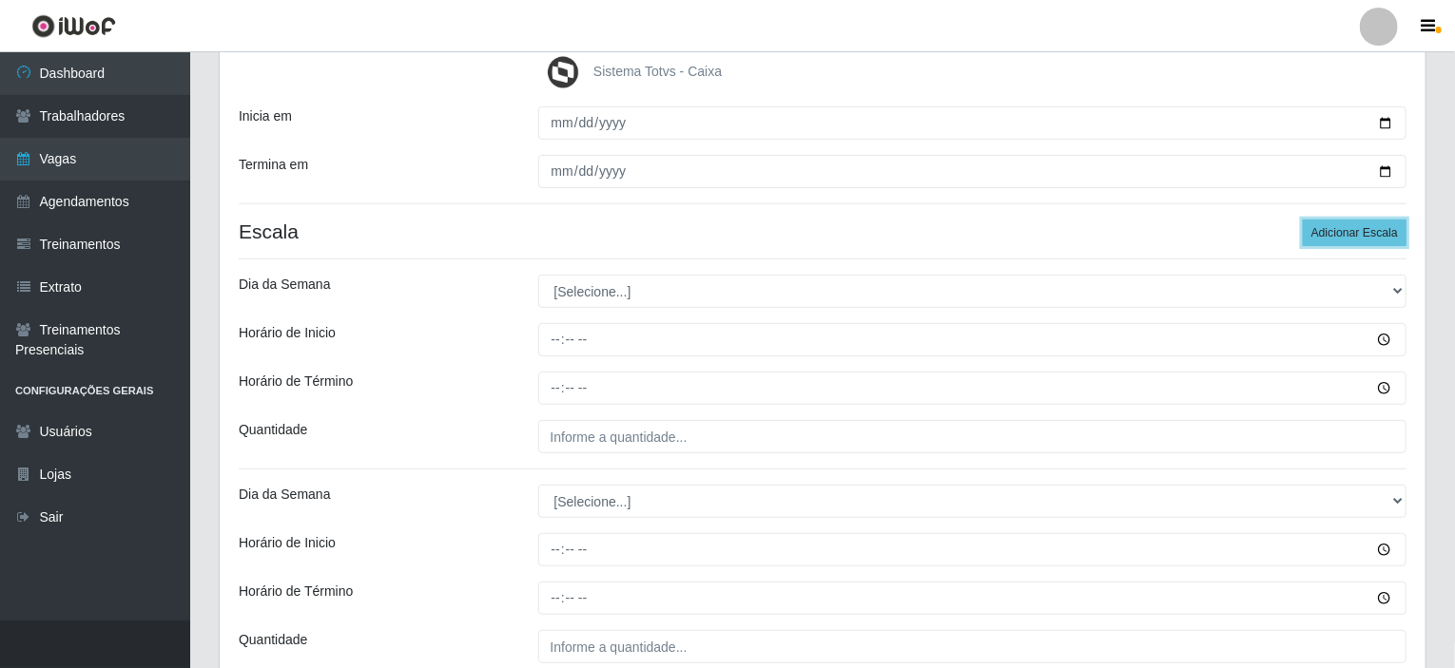
scroll to position [360, 0]
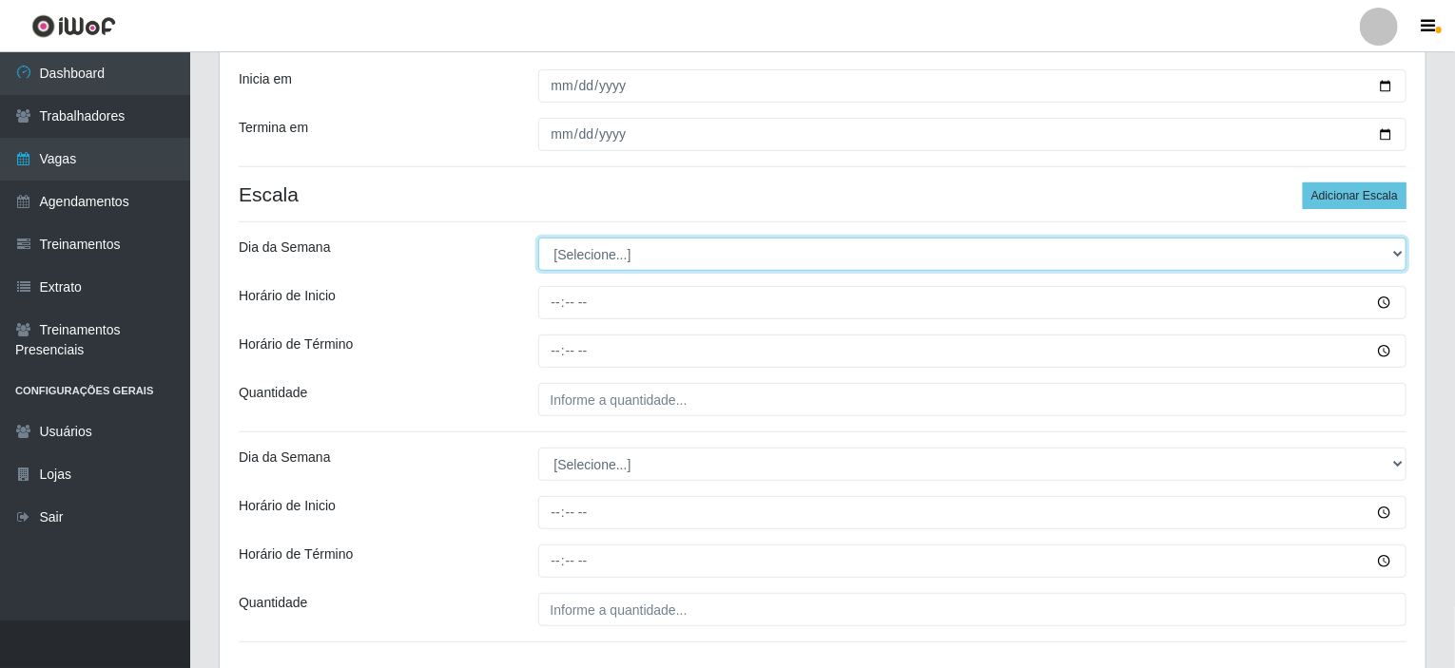
click at [612, 251] on select "[Selecione...] Segunda Terça Quarta Quinta Sexta Sábado Domingo" at bounding box center [972, 254] width 869 height 33
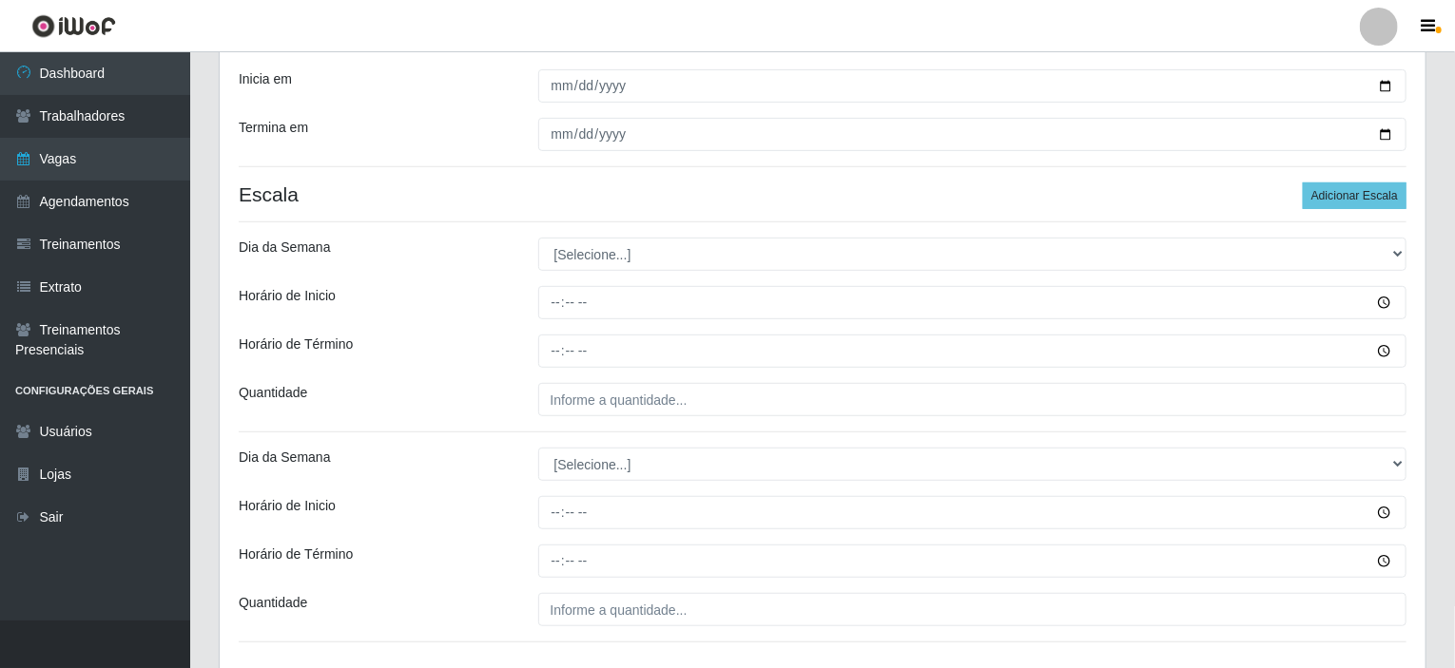
click at [481, 298] on div "Horário de Inicio" at bounding box center [374, 302] width 300 height 33
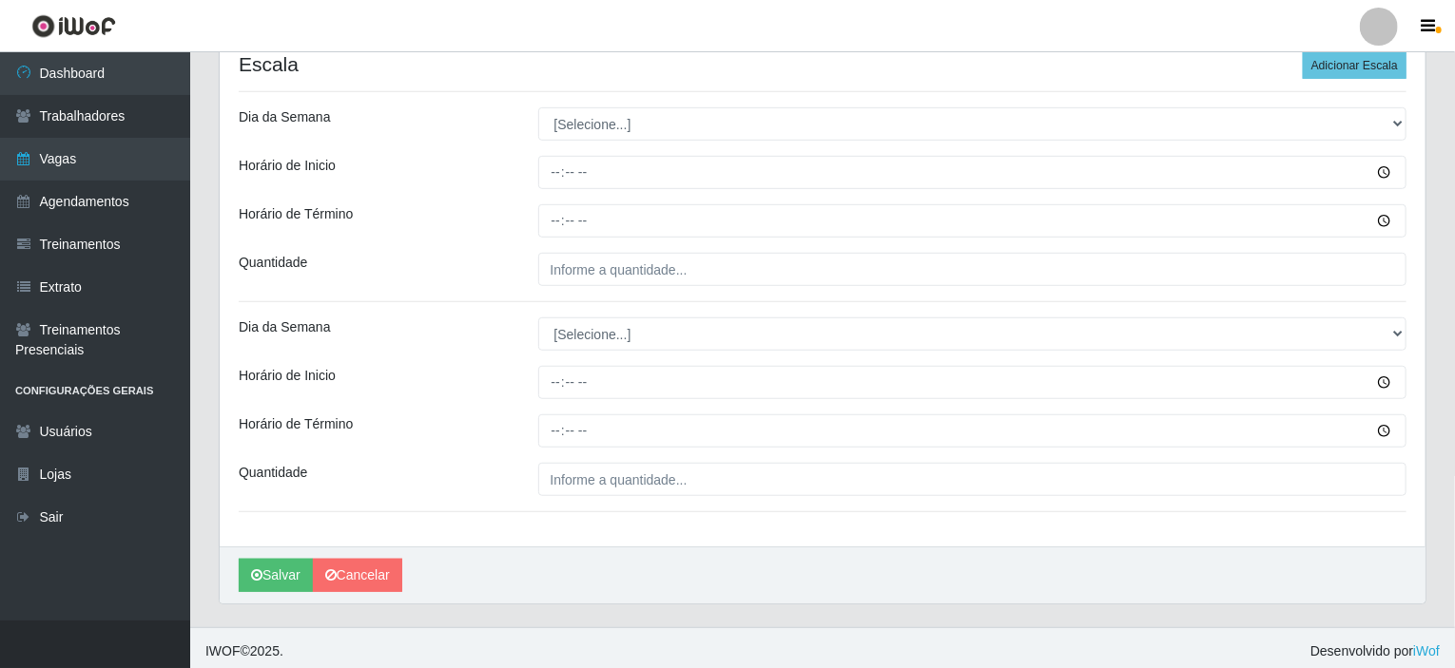
scroll to position [494, 0]
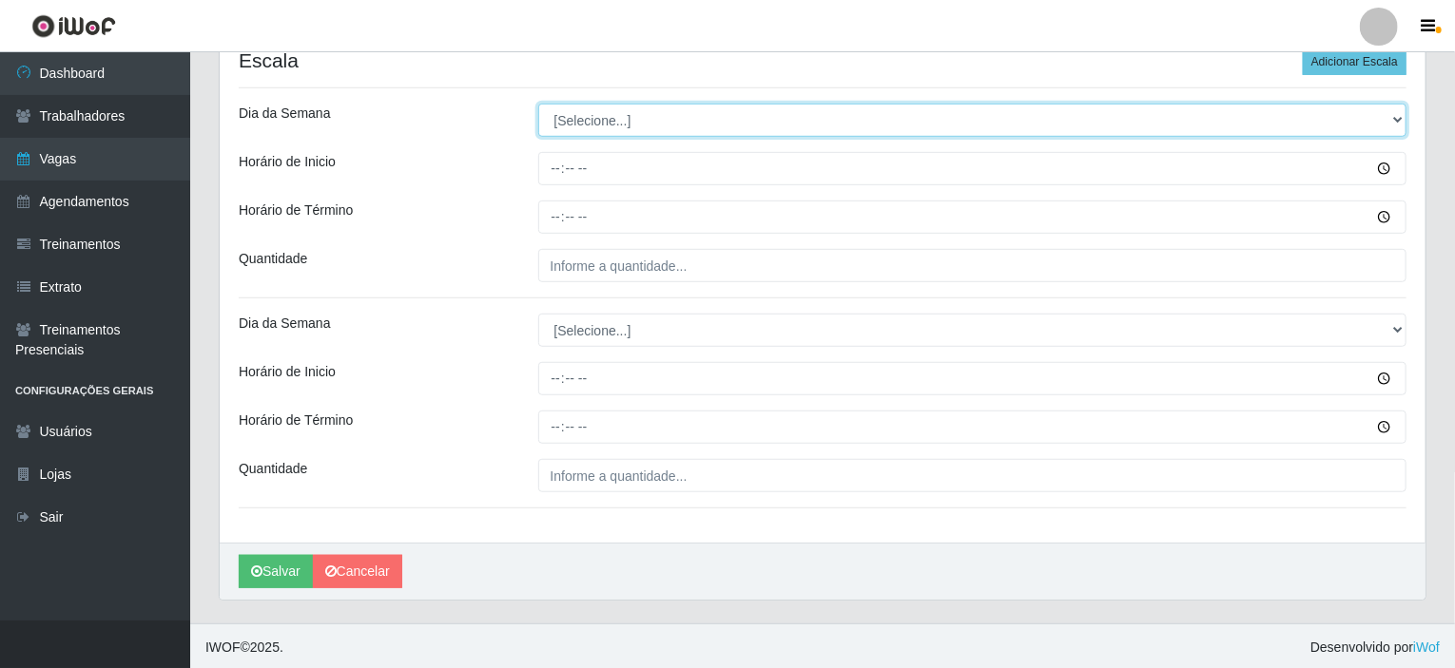
click at [608, 117] on select "[Selecione...] Segunda Terça Quarta Quinta Sexta Sábado Domingo" at bounding box center [972, 120] width 869 height 33
select select "4"
click at [538, 104] on select "[Selecione...] Segunda Terça Quarta Quinta Sexta Sábado Domingo" at bounding box center [972, 120] width 869 height 33
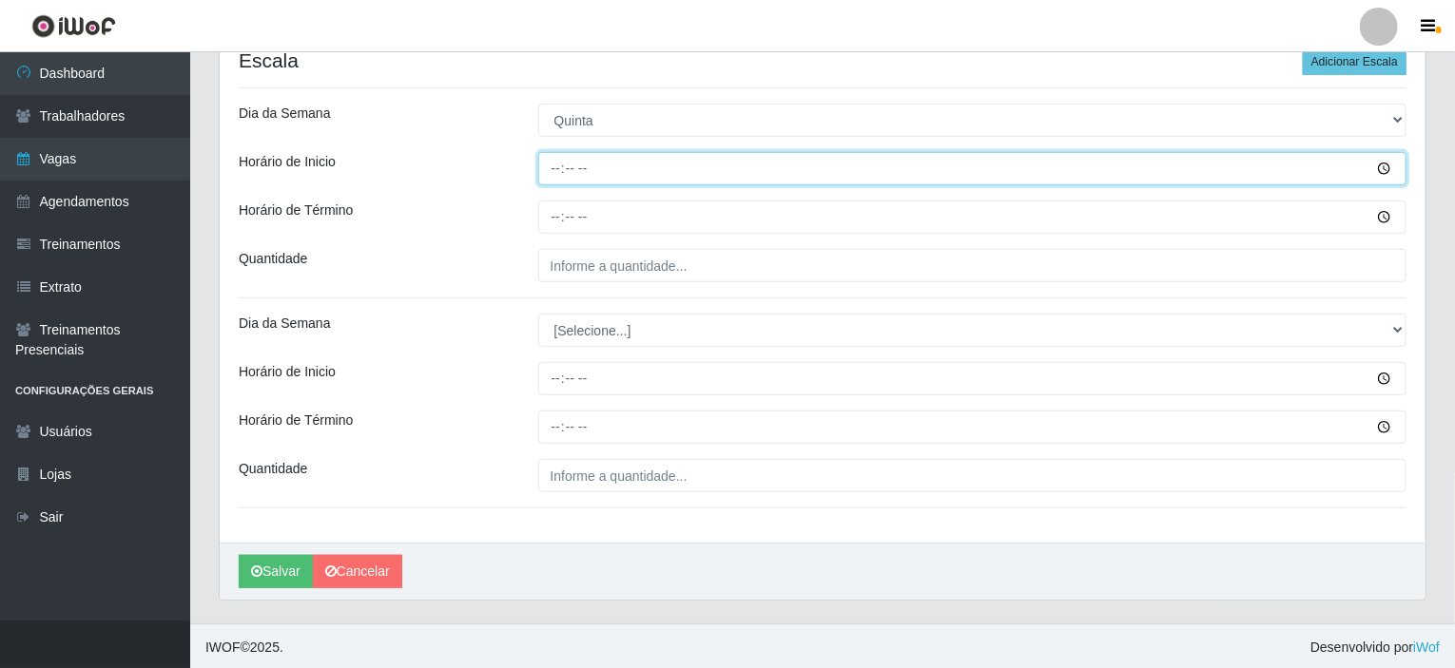
click at [555, 165] on input "Horário de Inicio" at bounding box center [972, 168] width 869 height 33
type input "15:00"
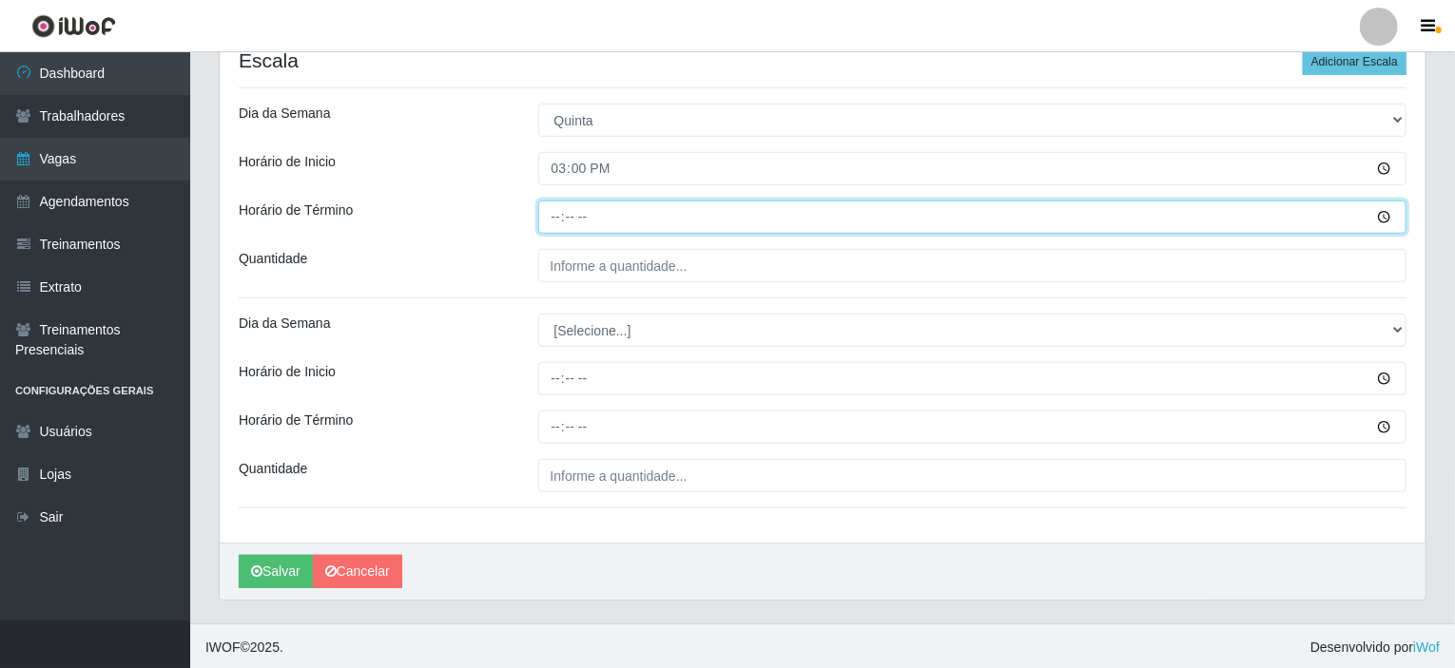
click at [559, 211] on input "Horário de Término" at bounding box center [972, 217] width 869 height 33
type input "21:00"
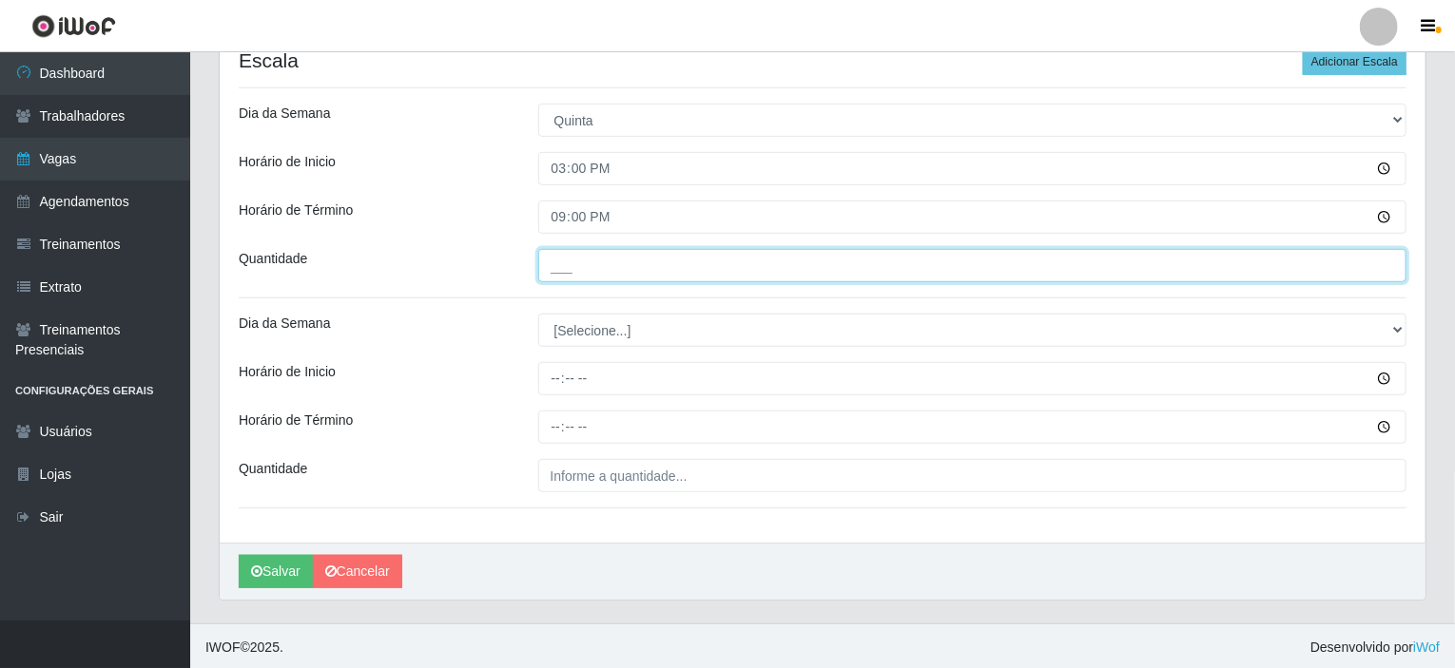
click at [561, 260] on input "___" at bounding box center [972, 265] width 869 height 33
type input "002"
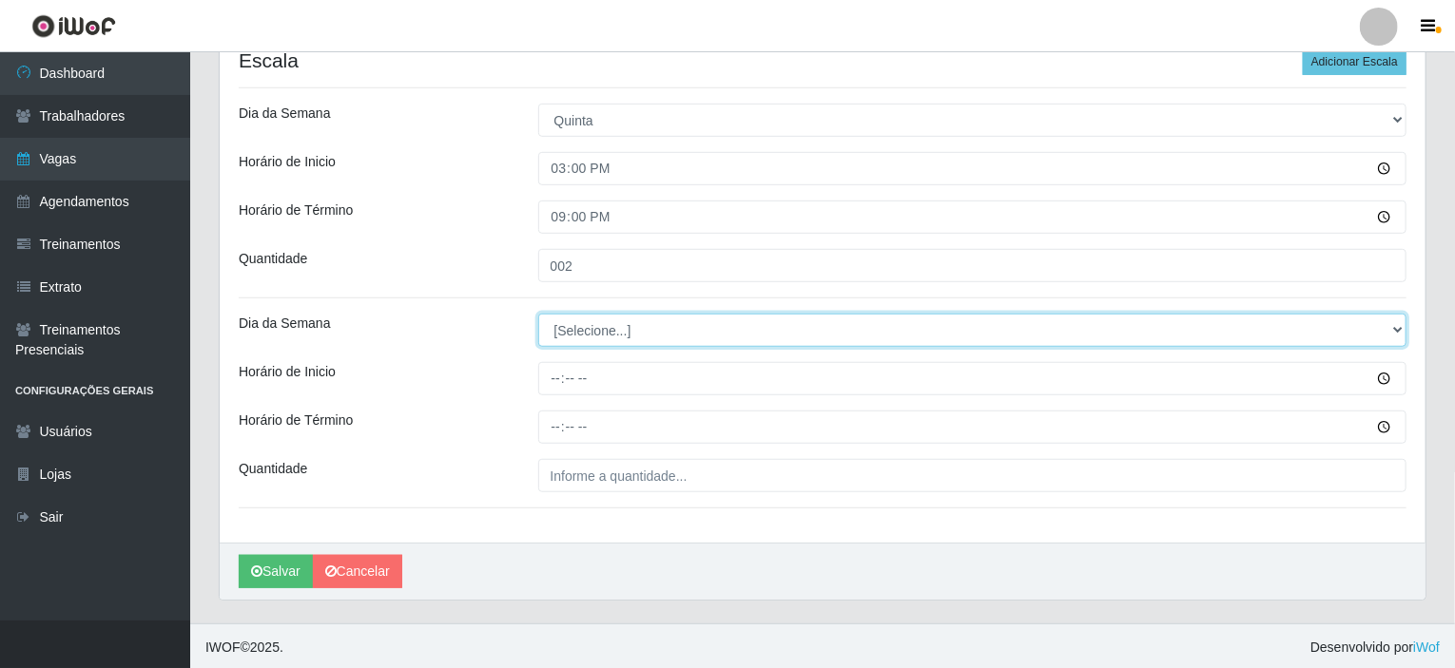
click at [590, 330] on select "[Selecione...] Segunda Terça Quarta Quinta Sexta Sábado Domingo" at bounding box center [972, 330] width 869 height 33
select select "5"
click at [538, 314] on select "[Selecione...] Segunda Terça Quarta Quinta Sexta Sábado Domingo" at bounding box center [972, 330] width 869 height 33
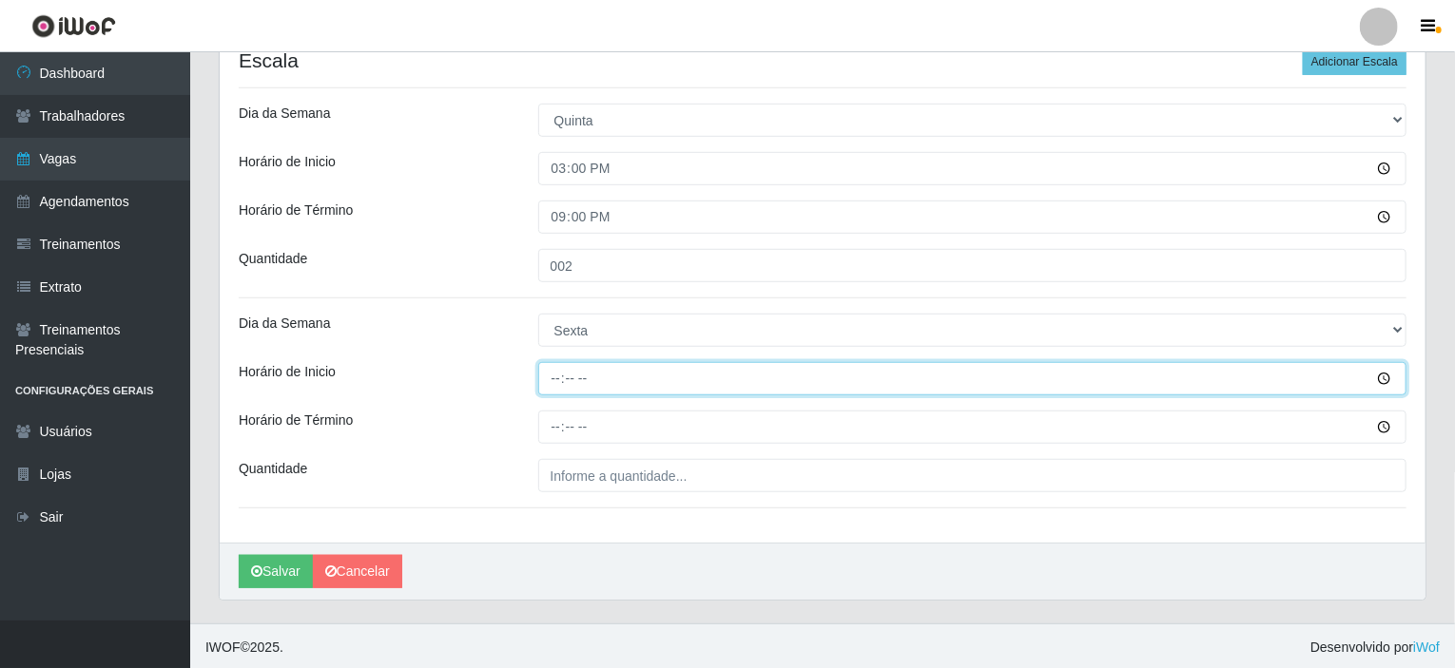
click at [555, 376] on input "Horário de Inicio" at bounding box center [972, 378] width 869 height 33
type input "15:00"
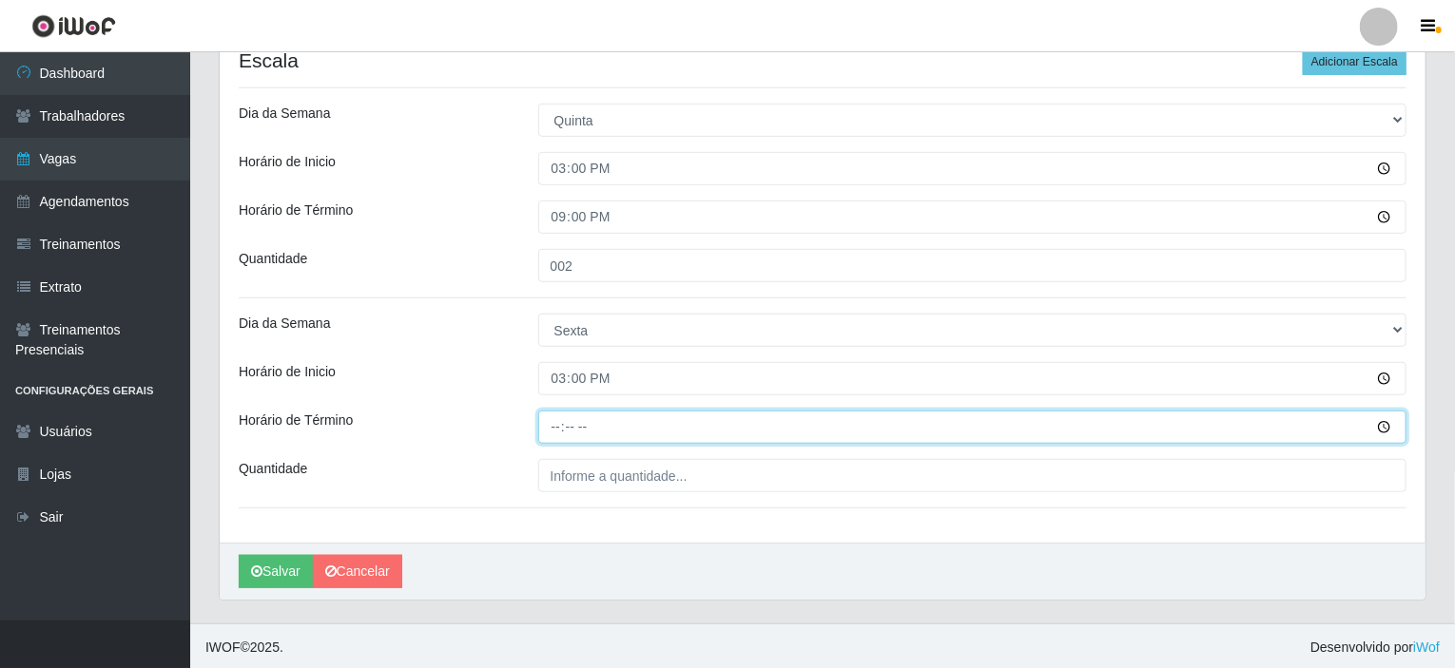
click at [550, 416] on input "Horário de Término" at bounding box center [972, 427] width 869 height 33
type input "21:00"
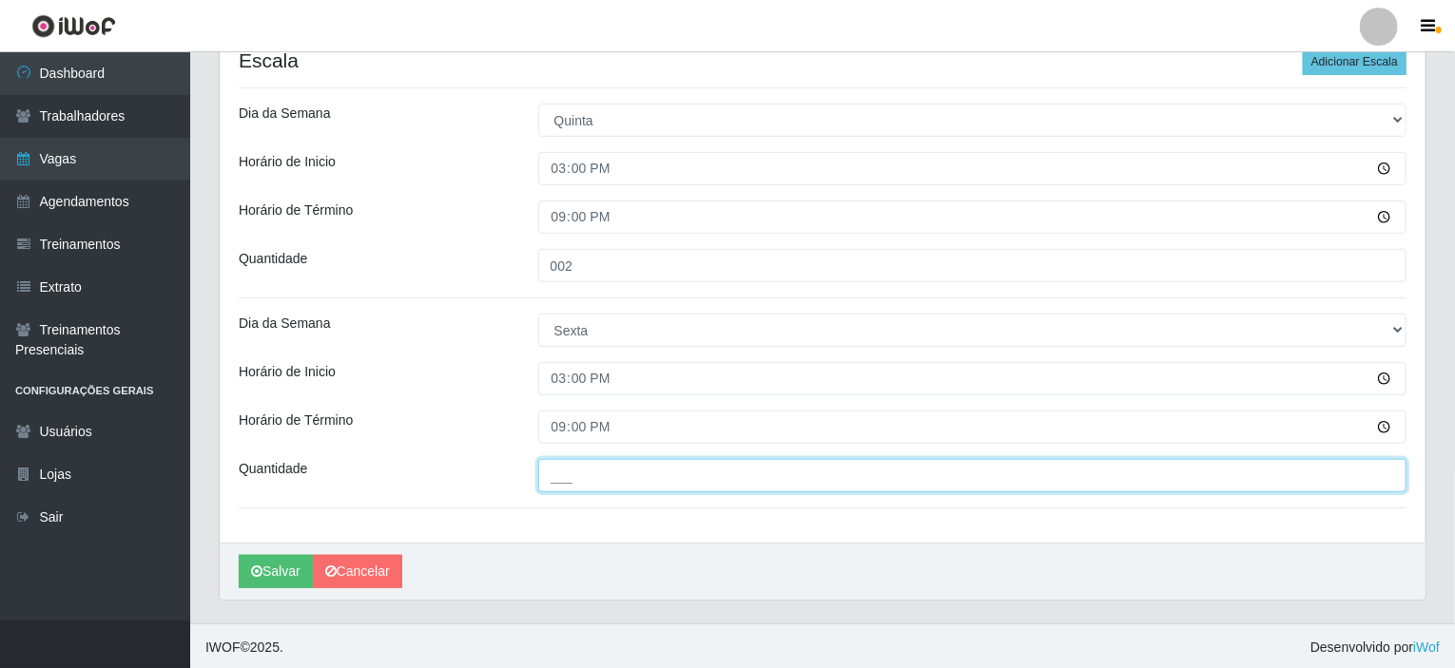
click at [588, 482] on input "___" at bounding box center [972, 475] width 869 height 33
type input "001"
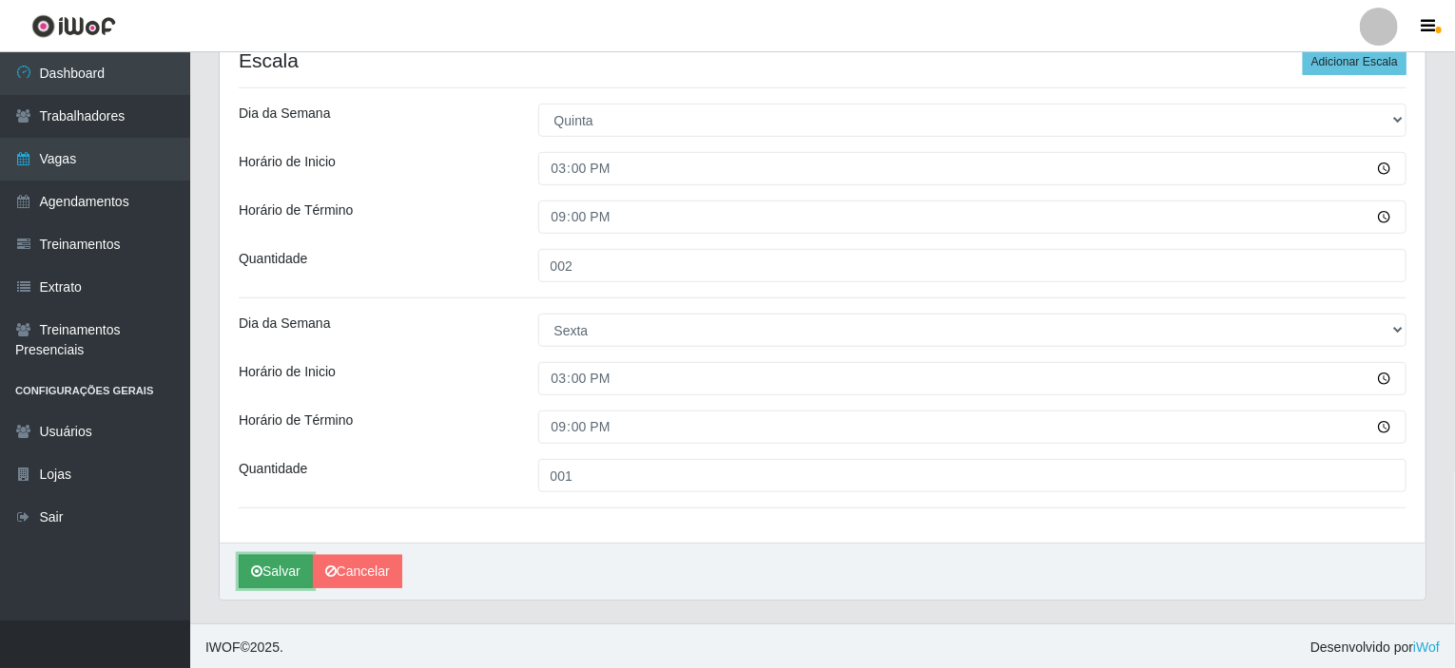
click at [276, 562] on button "Salvar" at bounding box center [276, 571] width 74 height 33
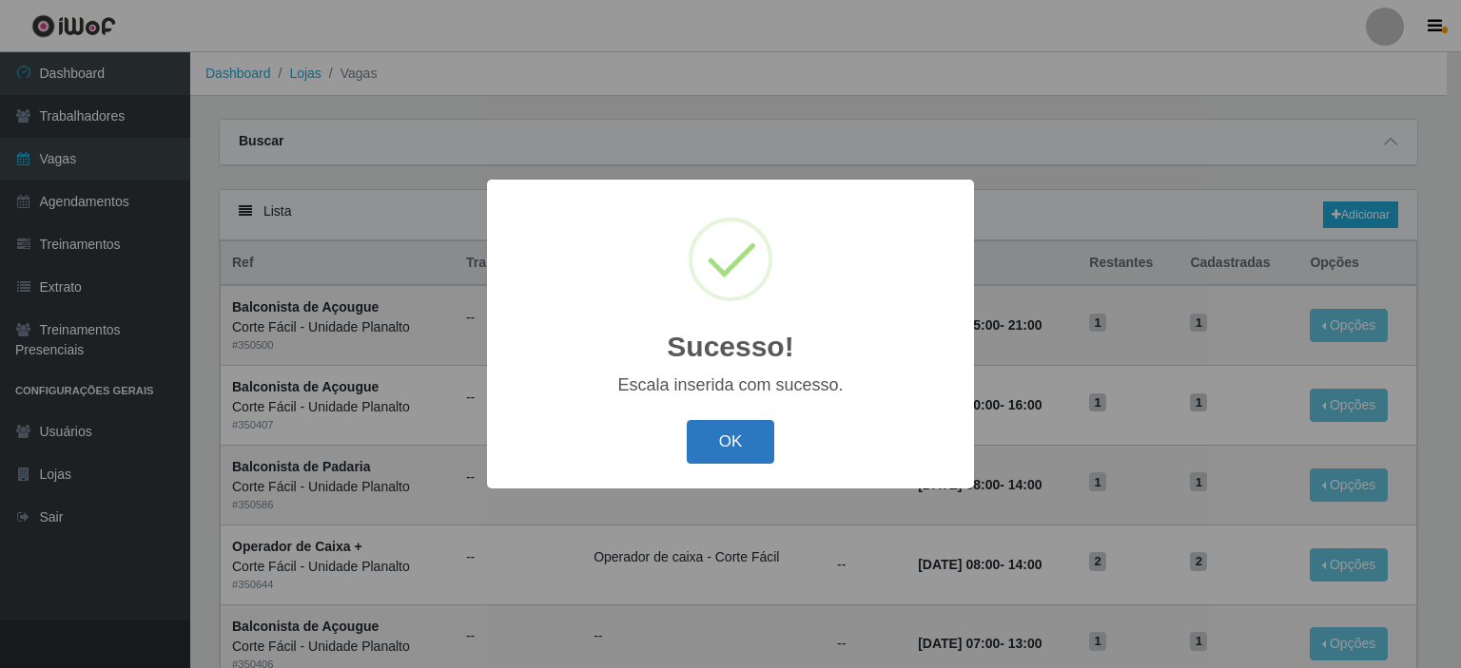
click at [690, 451] on button "OK" at bounding box center [731, 442] width 88 height 45
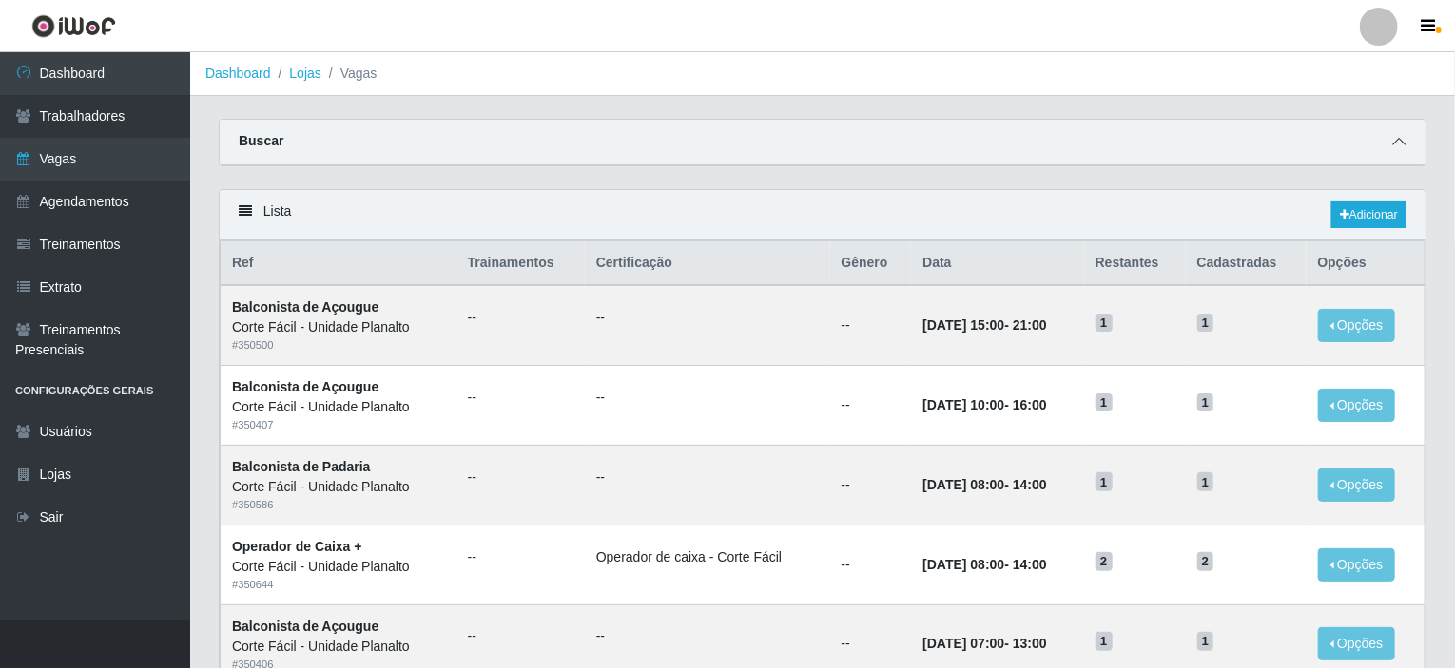
click at [1389, 147] on span at bounding box center [1398, 142] width 23 height 22
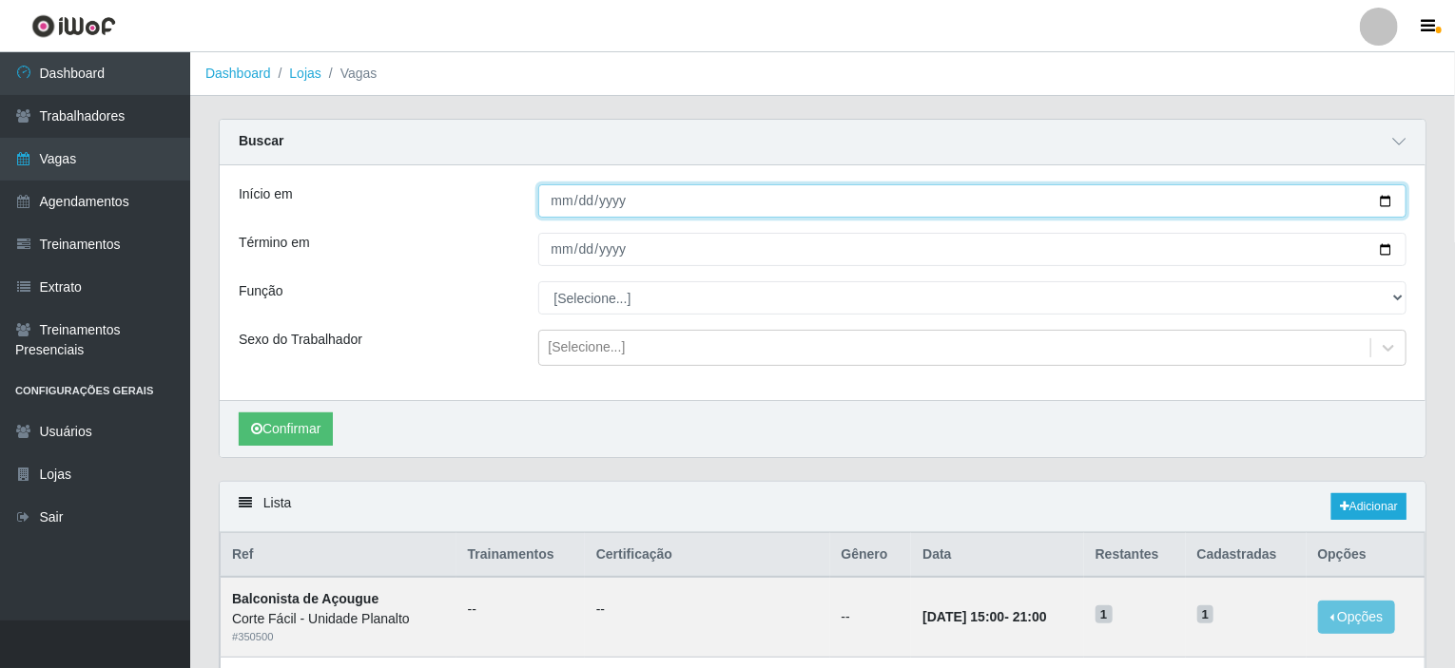
click at [1281, 199] on input "Início em" at bounding box center [972, 200] width 869 height 33
click at [1383, 201] on input "Início em" at bounding box center [972, 200] width 869 height 33
type input "[DATE]"
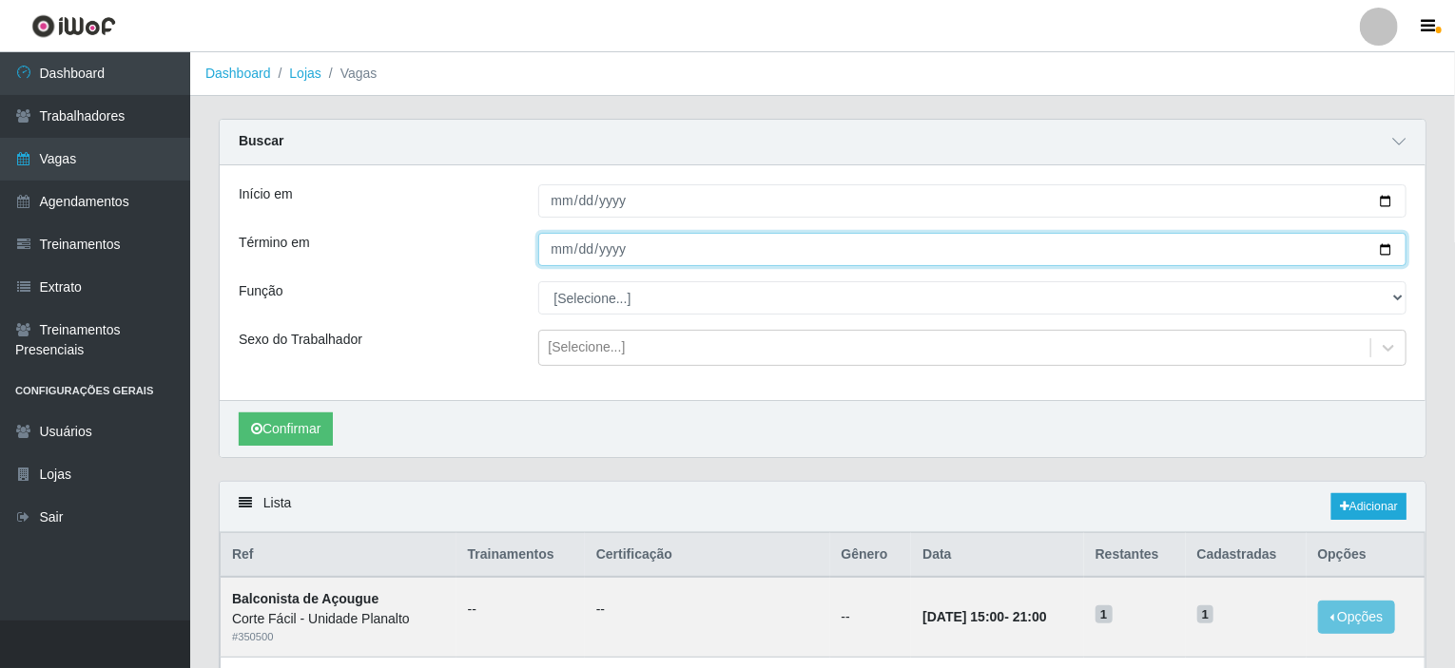
click at [1390, 249] on input "Término em" at bounding box center [972, 249] width 869 height 33
type input "2025-10-31"
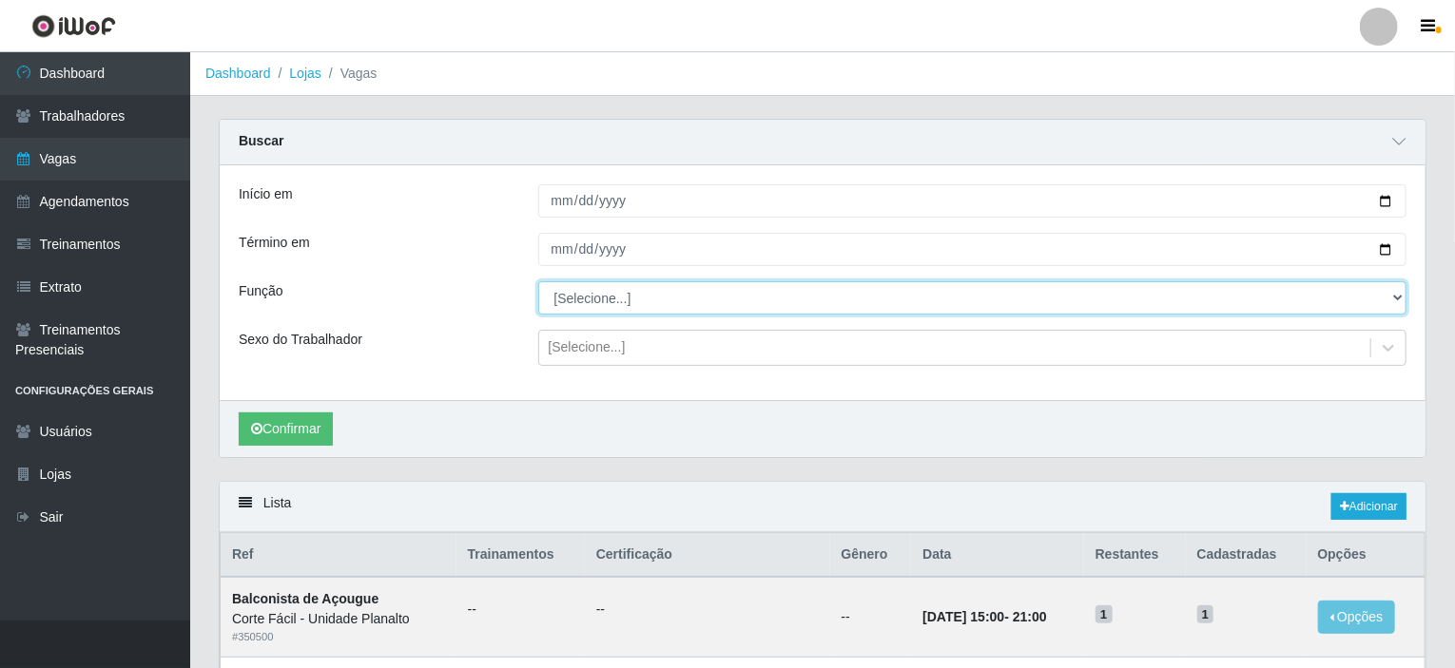
click at [669, 302] on select "[Selecione...] ASG ASG + ASG ++ Auxiliar de Estacionamento Auxiliar de Estacion…" at bounding box center [972, 297] width 869 height 33
click at [538, 281] on select "[Selecione...] ASG ASG + ASG ++ Auxiliar de Estacionamento Auxiliar de Estacion…" at bounding box center [972, 297] width 869 height 33
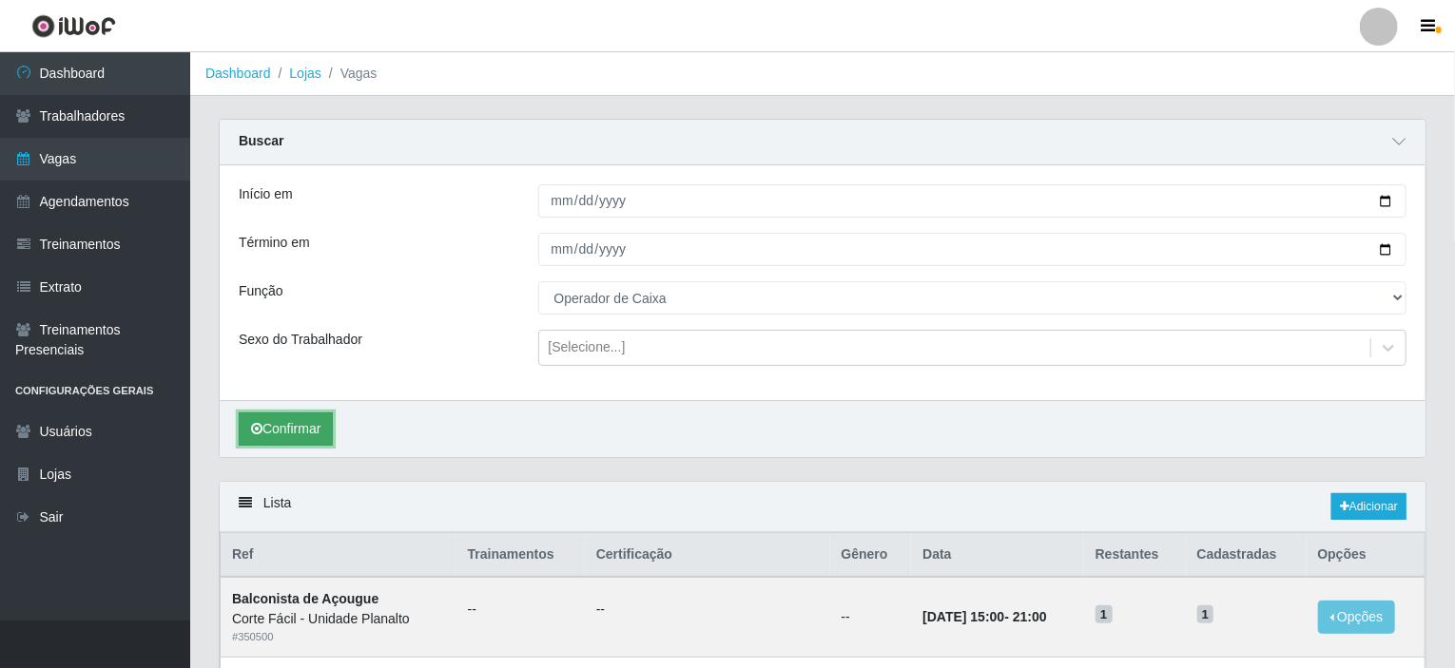
click at [286, 430] on button "Confirmar" at bounding box center [286, 429] width 94 height 33
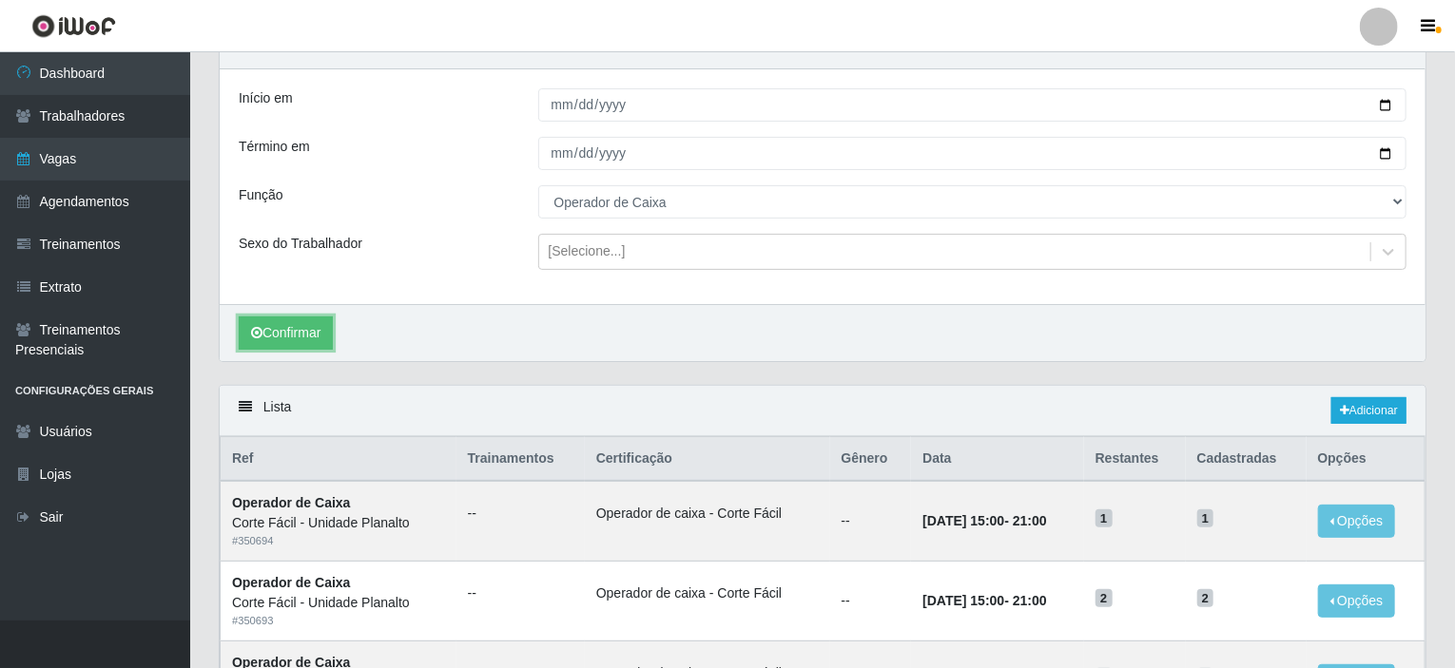
scroll to position [37, 0]
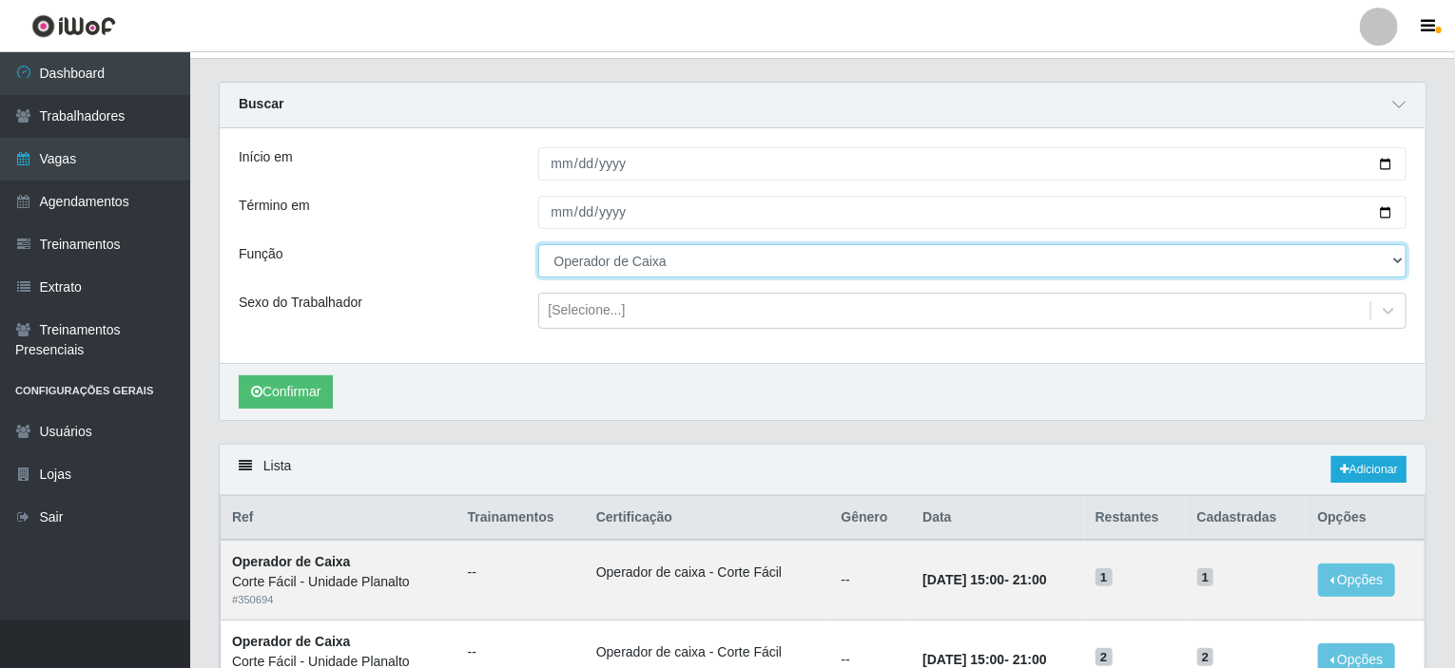
click at [1397, 258] on select "[Selecione...] ASG ASG + ASG ++ Auxiliar de Estacionamento Auxiliar de Estacion…" at bounding box center [972, 260] width 869 height 33
select select "72"
click at [538, 244] on select "[Selecione...] ASG ASG + ASG ++ Auxiliar de Estacionamento Auxiliar de Estacion…" at bounding box center [972, 260] width 869 height 33
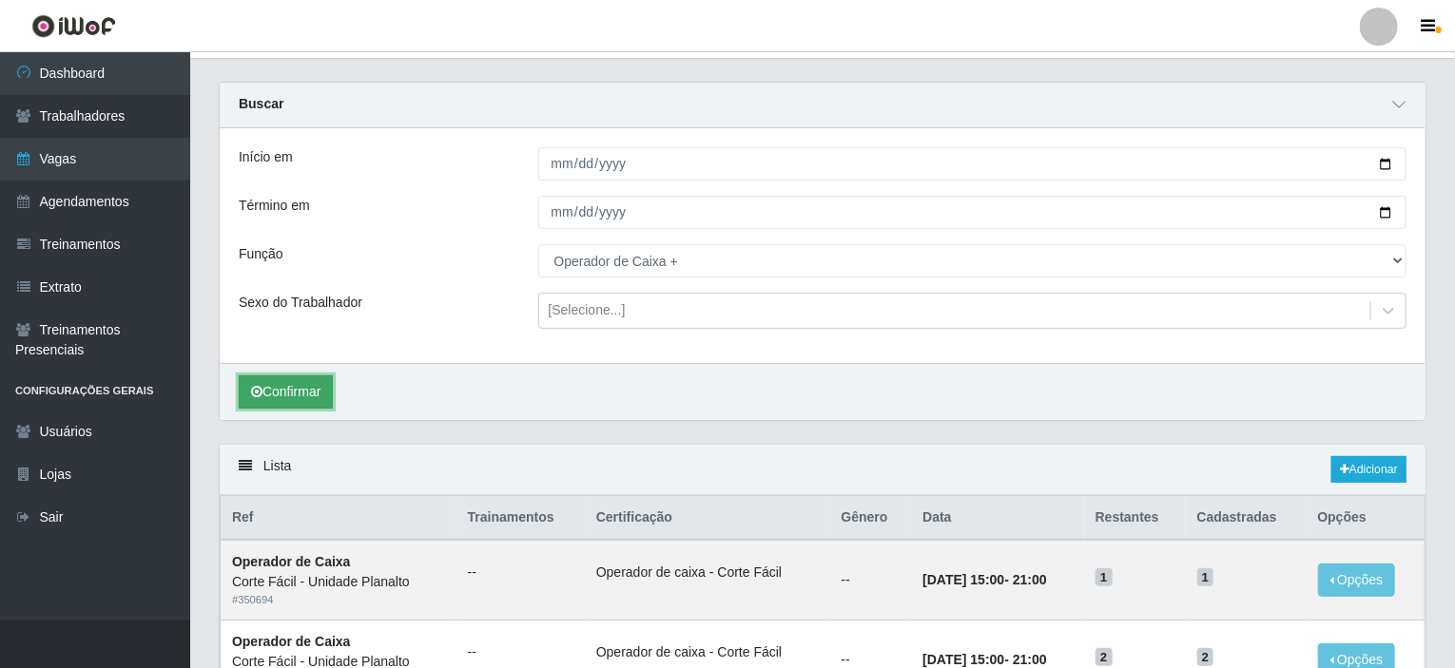
click at [260, 383] on button "Confirmar" at bounding box center [286, 392] width 94 height 33
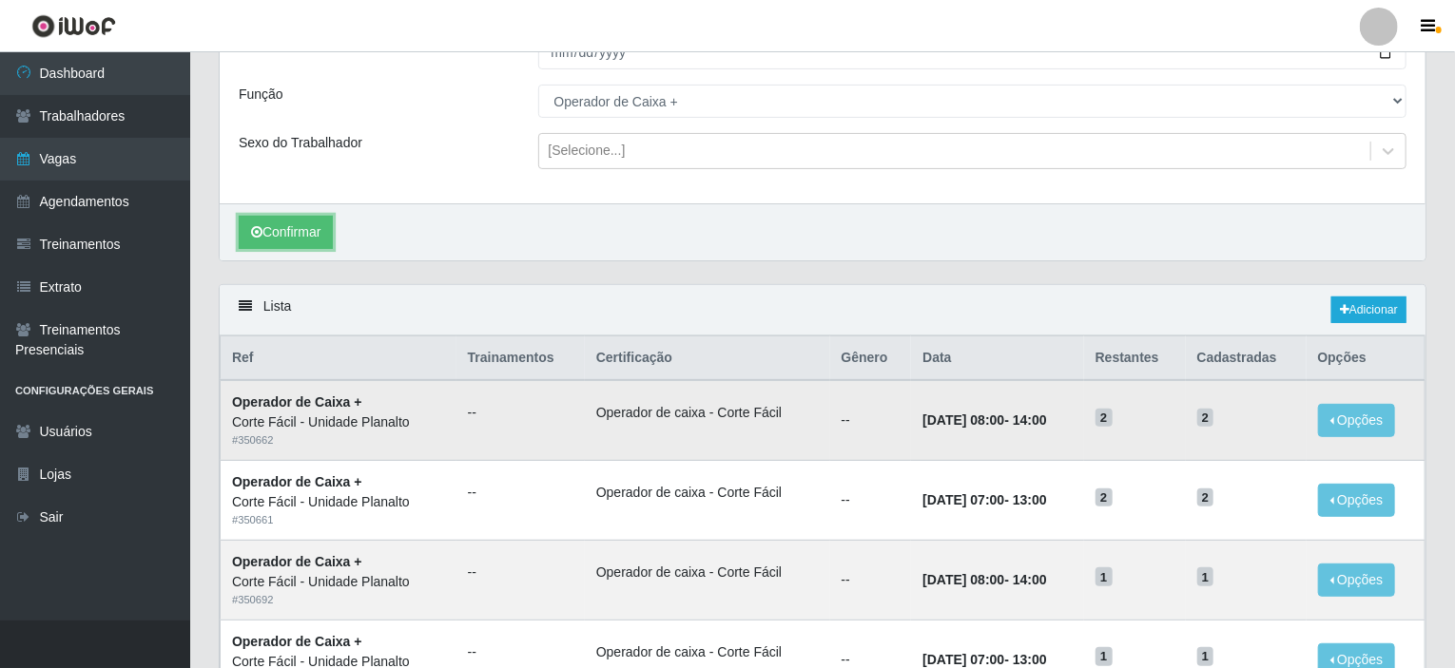
scroll to position [196, 0]
click at [294, 231] on button "Confirmar" at bounding box center [286, 233] width 94 height 33
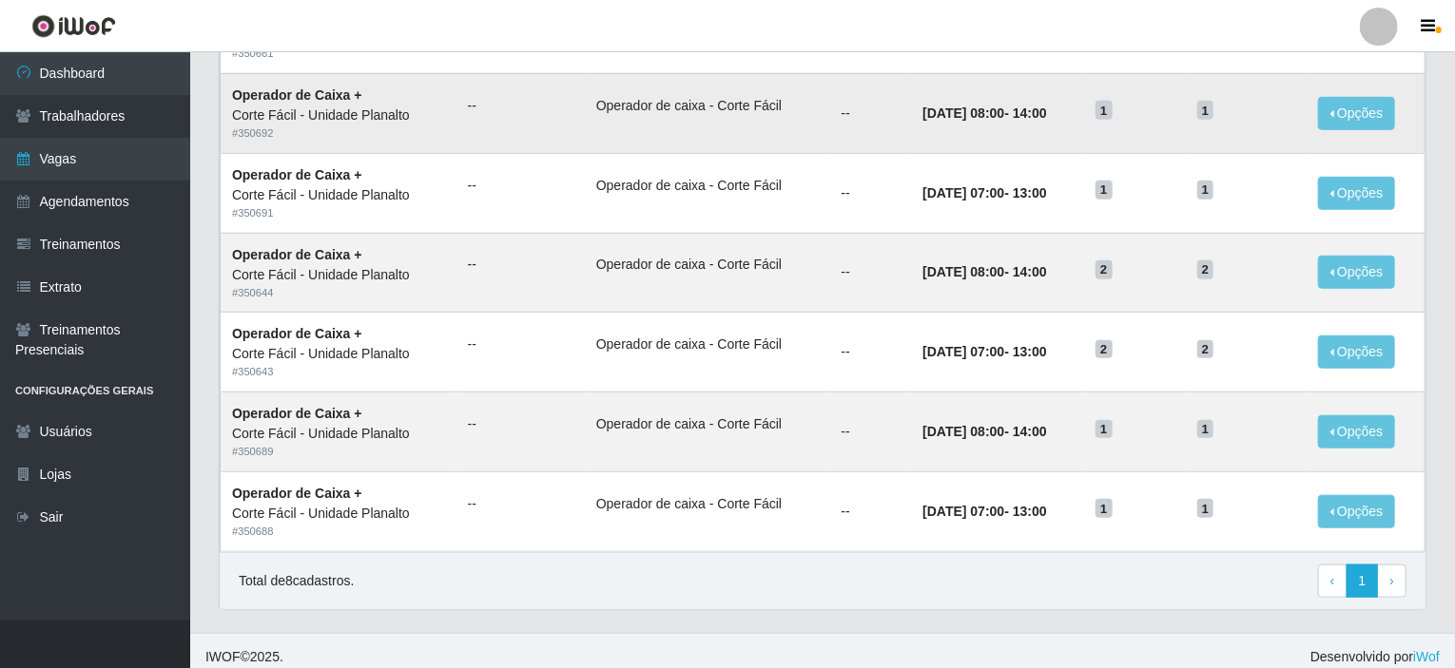
scroll to position [671, 0]
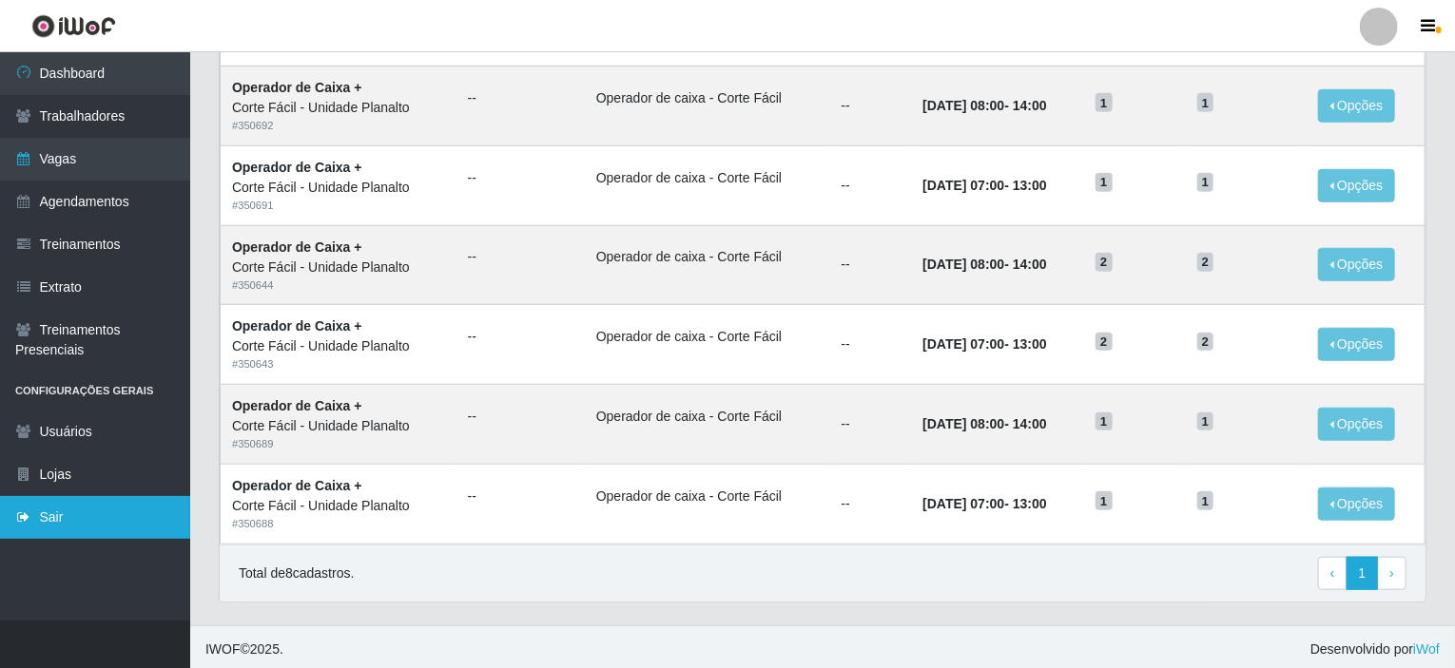
click at [95, 523] on link "Sair" at bounding box center [95, 517] width 190 height 43
